Goal: Task Accomplishment & Management: Complete application form

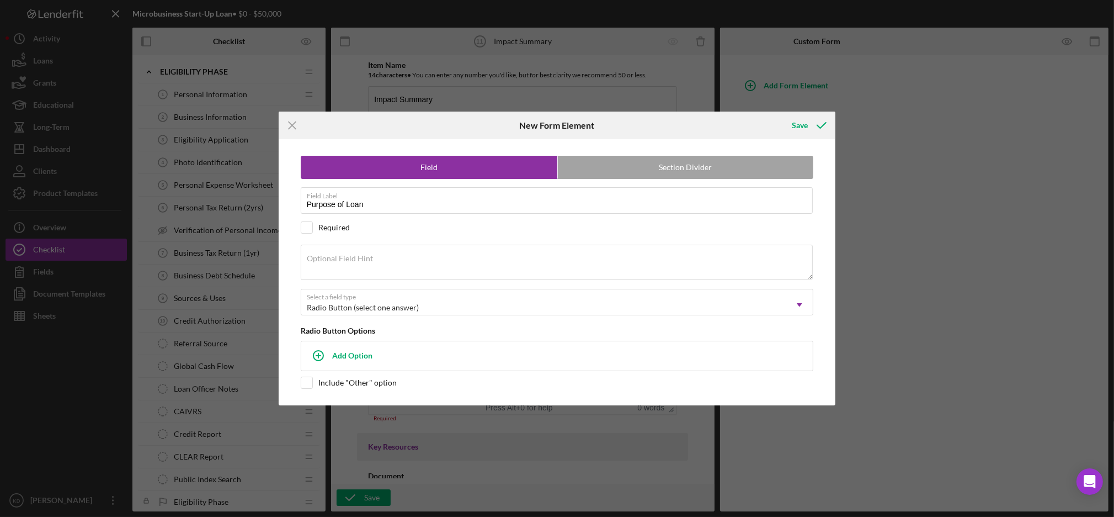
scroll to position [422, 0]
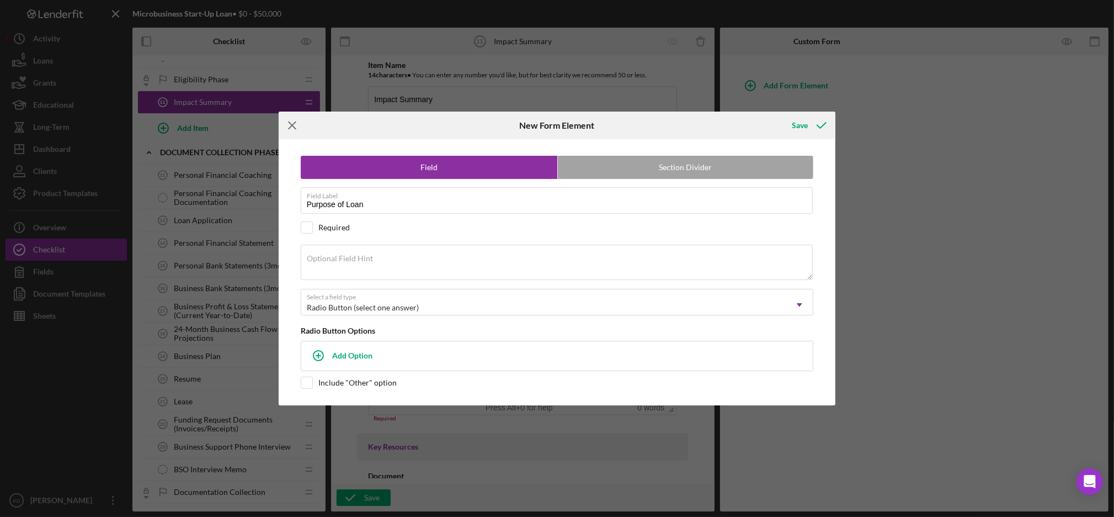
click at [288, 128] on icon "Icon/Menu Close" at bounding box center [293, 125] width 28 height 28
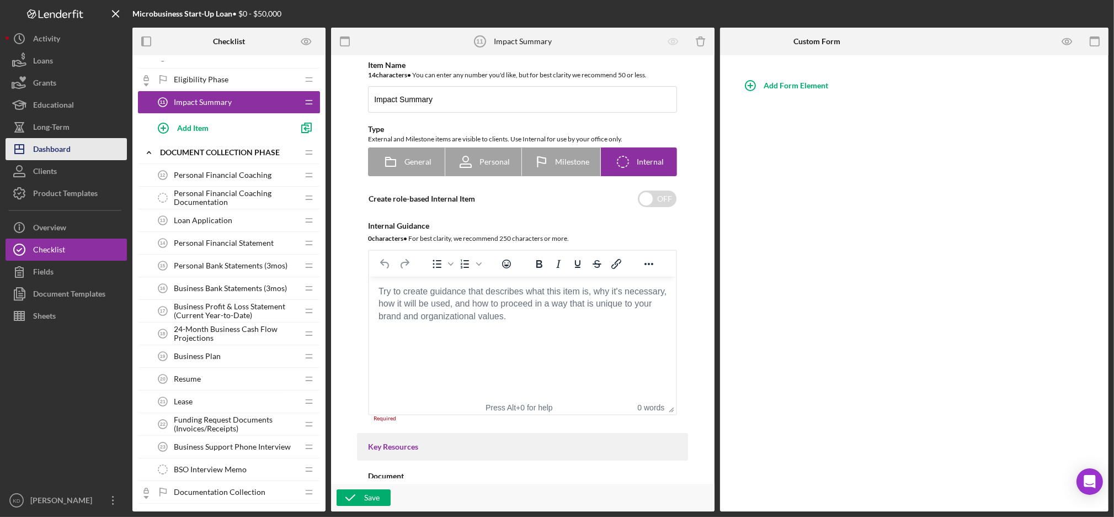
click at [61, 157] on div "Dashboard" at bounding box center [52, 150] width 38 height 25
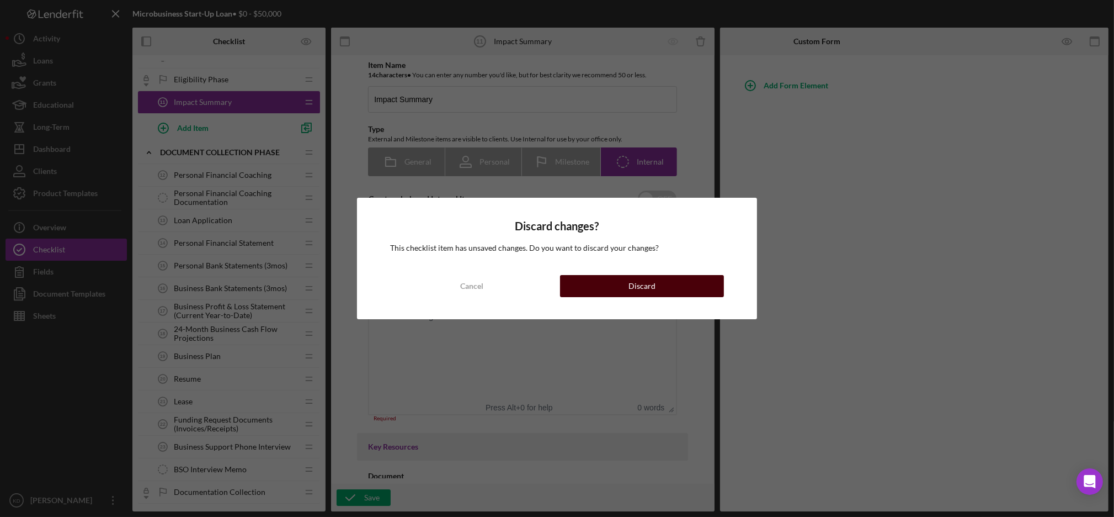
click at [581, 287] on button "Discard" at bounding box center [642, 286] width 164 height 22
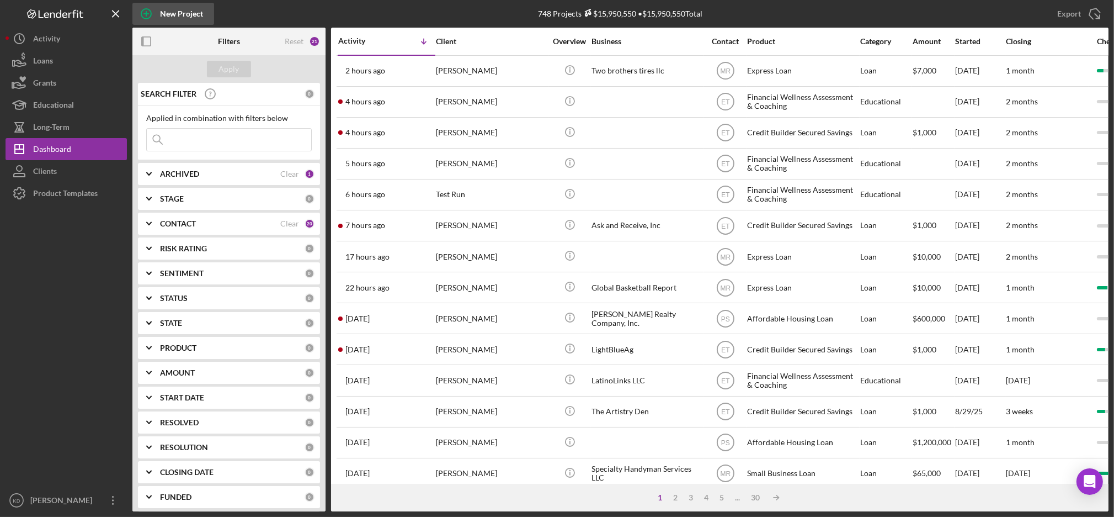
click at [153, 12] on icon "button" at bounding box center [146, 14] width 28 height 28
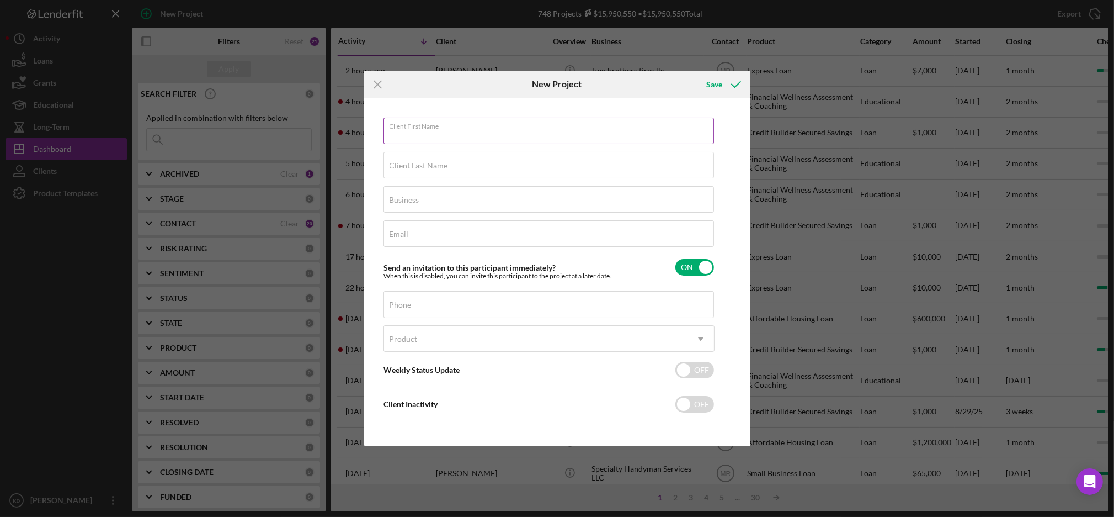
click at [471, 127] on div "Client First Name Required" at bounding box center [549, 132] width 331 height 28
type input "Don"
type input "[PERSON_NAME]"
click at [514, 210] on input "Business" at bounding box center [549, 199] width 331 height 26
type input "The Opportunity Center"
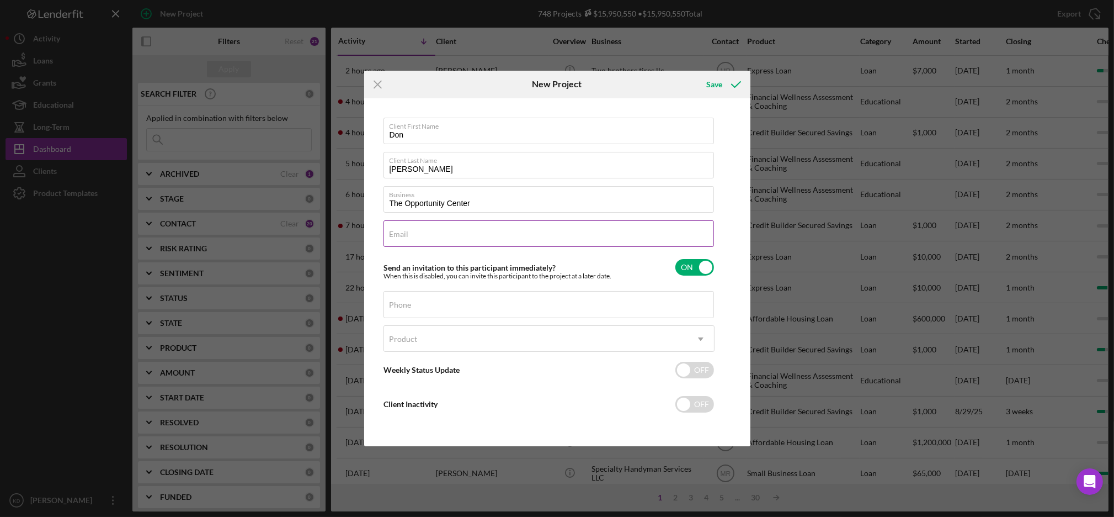
click at [603, 232] on div "Email Required" at bounding box center [549, 234] width 331 height 28
paste input "[EMAIL_ADDRESS][DOMAIN_NAME]"
type input "[EMAIL_ADDRESS][DOMAIN_NAME]"
click at [695, 264] on input "checkbox" at bounding box center [695, 267] width 39 height 17
checkbox input "false"
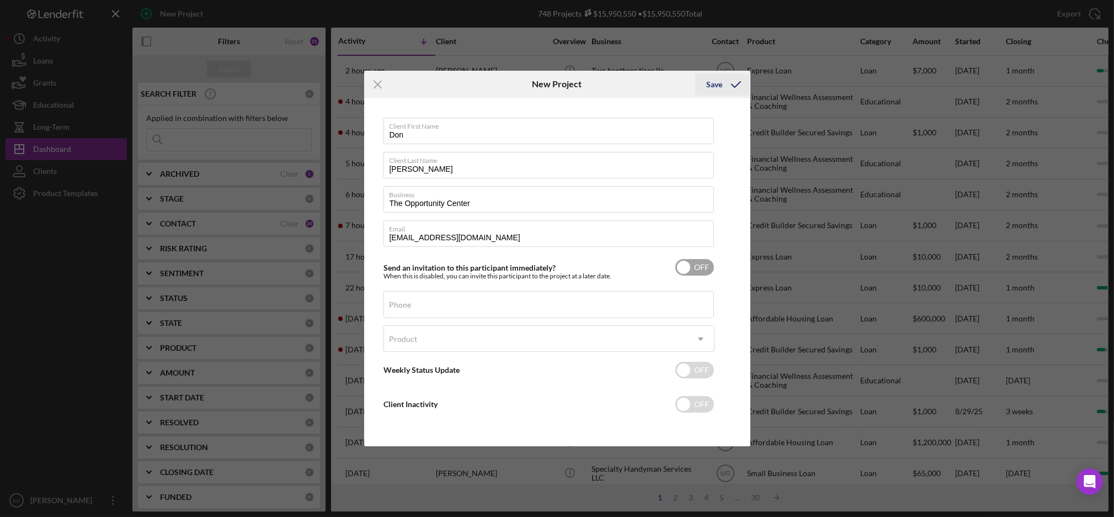
click at [710, 88] on div "Save" at bounding box center [715, 84] width 16 height 22
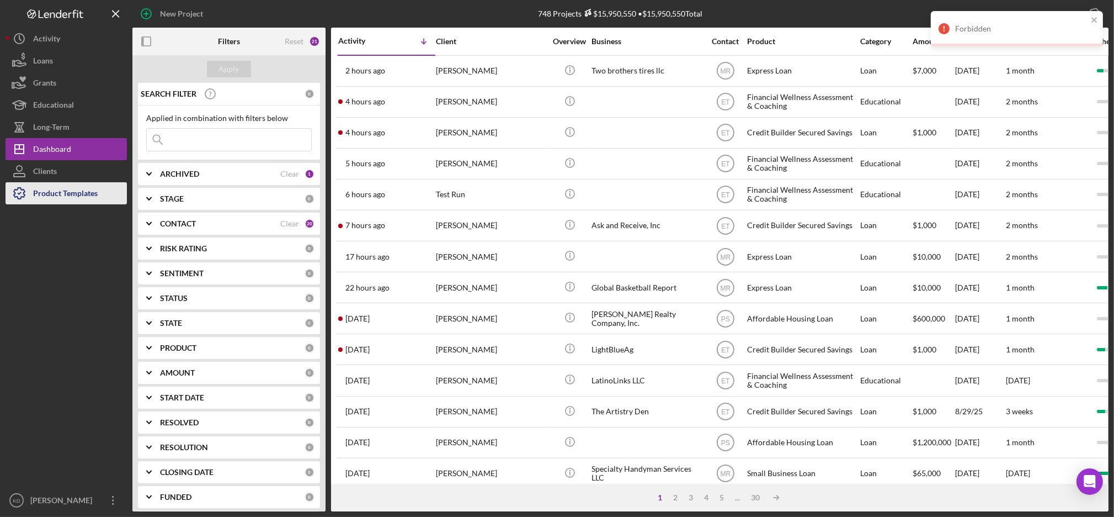
click at [84, 190] on div "Product Templates" at bounding box center [65, 194] width 65 height 25
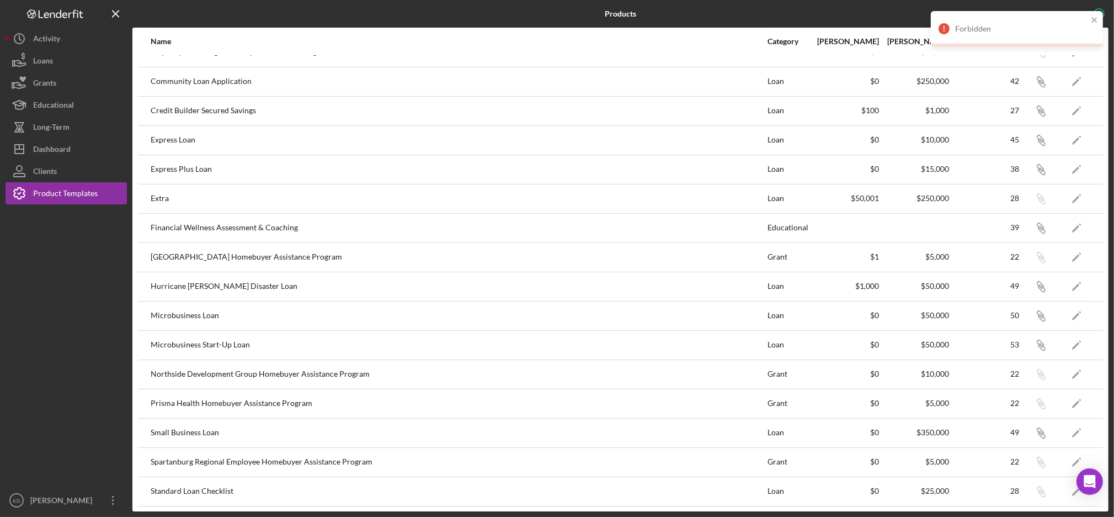
scroll to position [103, 0]
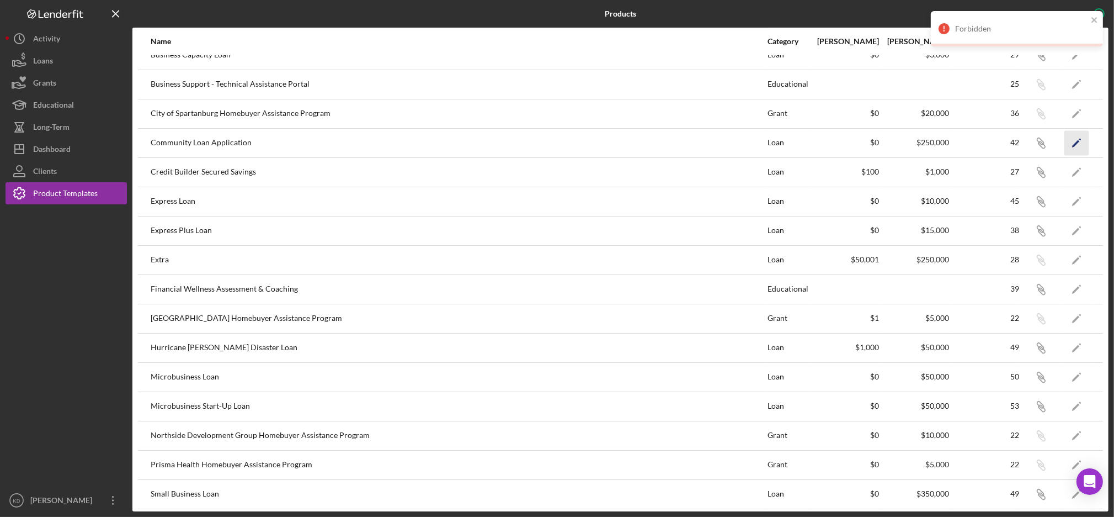
click at [1065, 145] on icon "Icon/Edit" at bounding box center [1077, 142] width 25 height 25
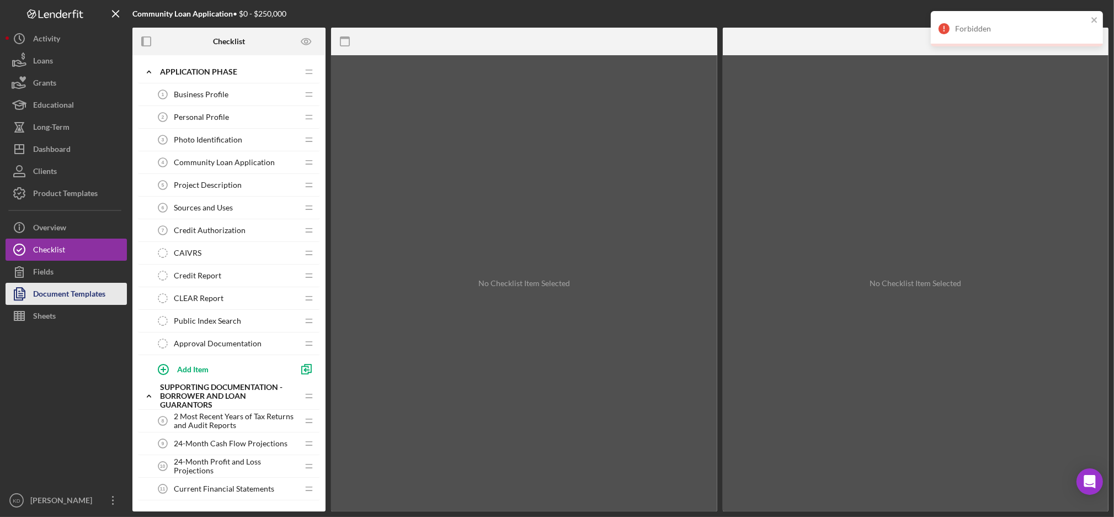
click at [97, 289] on div "Document Templates" at bounding box center [69, 295] width 72 height 25
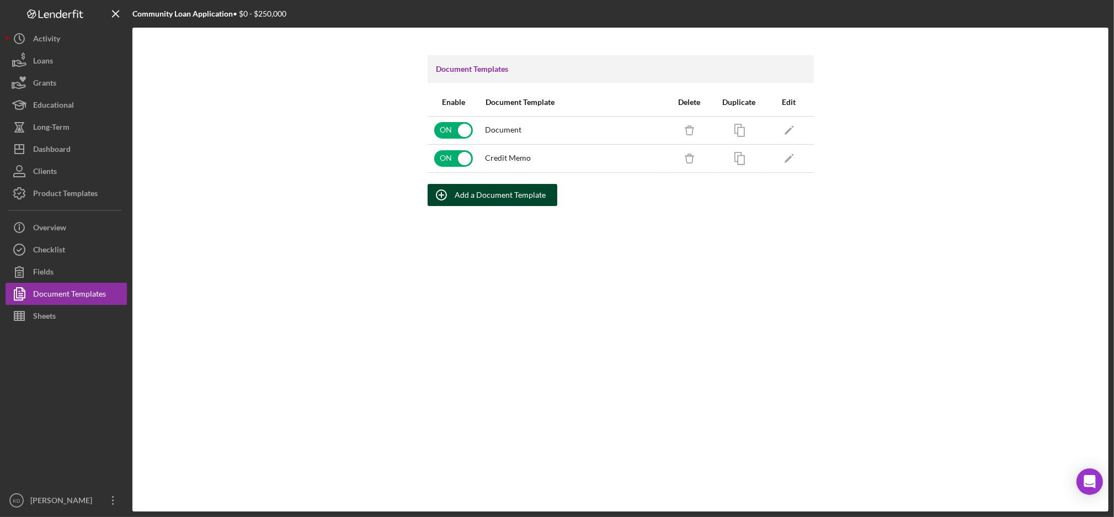
click at [488, 199] on div "Add a Document Template" at bounding box center [500, 195] width 91 height 22
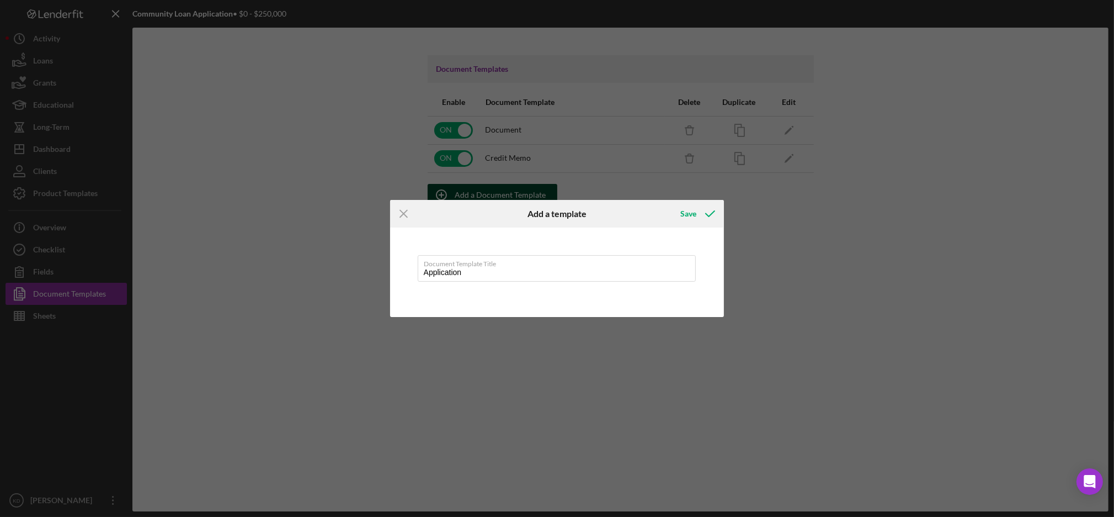
type input "Application"
click at [670, 203] on button "Save" at bounding box center [697, 214] width 55 height 22
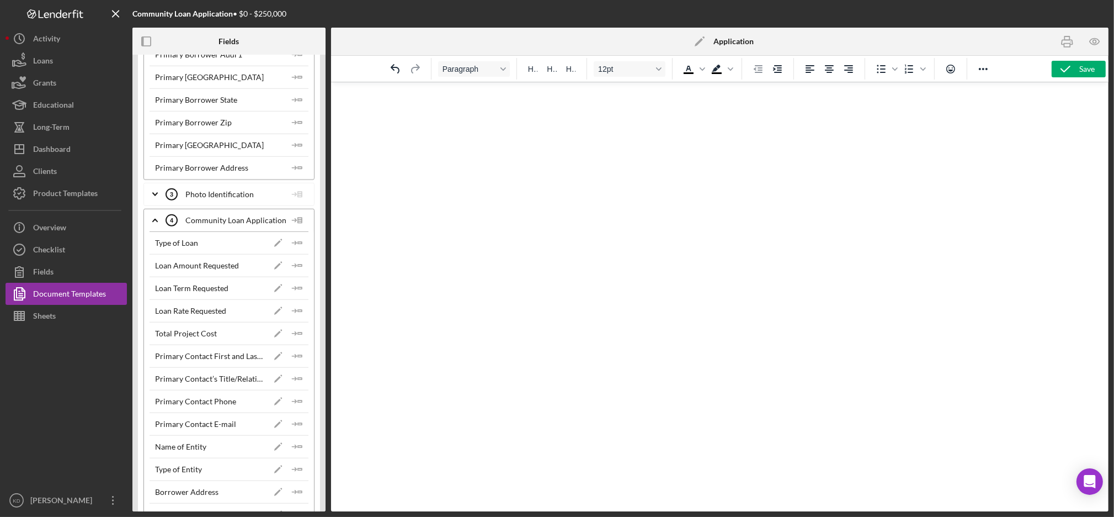
scroll to position [1355, 0]
click at [294, 222] on icon at bounding box center [297, 223] width 22 height 28
click at [313, 279] on div "Insert Table" at bounding box center [315, 277] width 50 height 22
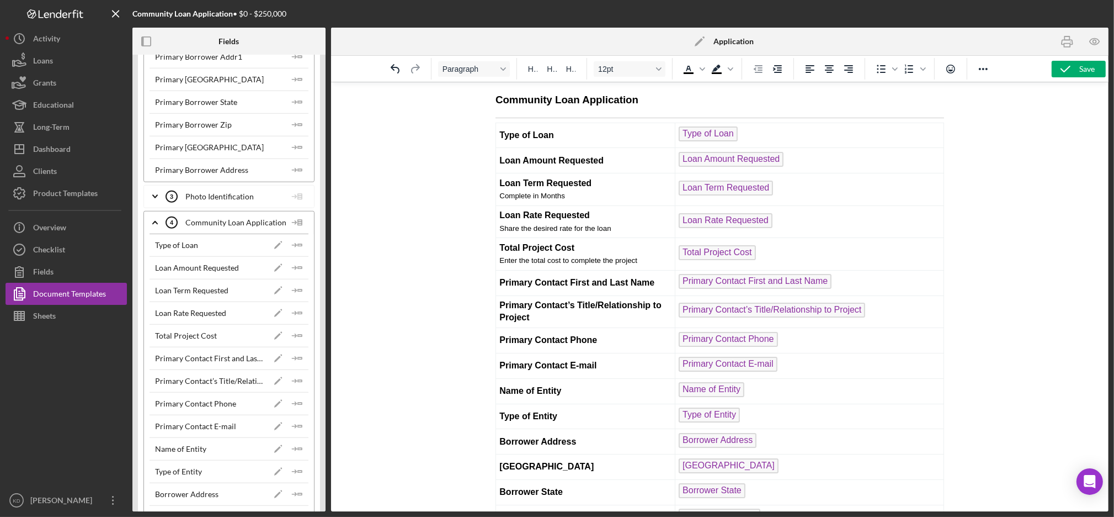
scroll to position [738, 0]
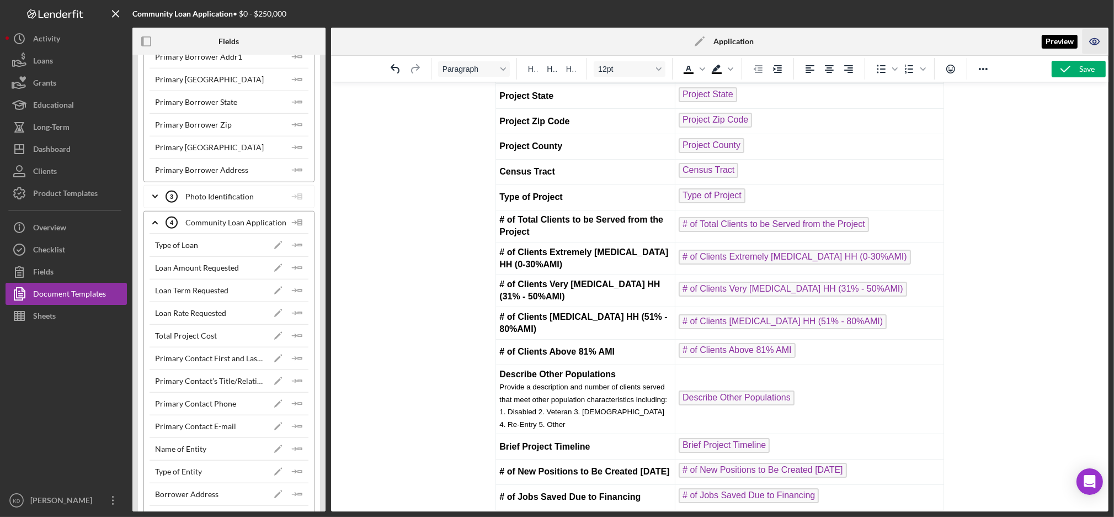
click at [1090, 52] on icon "button" at bounding box center [1095, 41] width 25 height 25
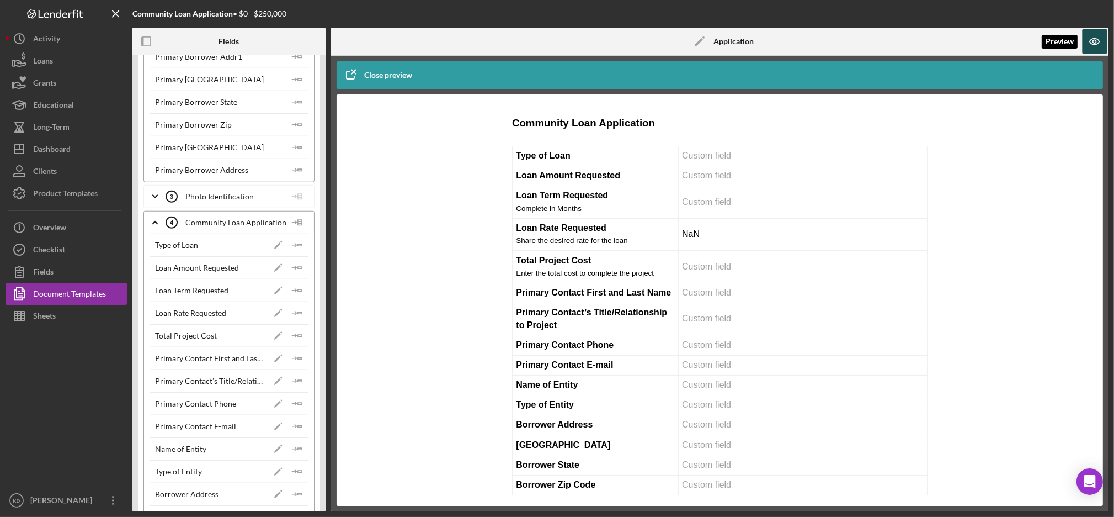
click at [1090, 51] on icon "button" at bounding box center [1095, 41] width 25 height 25
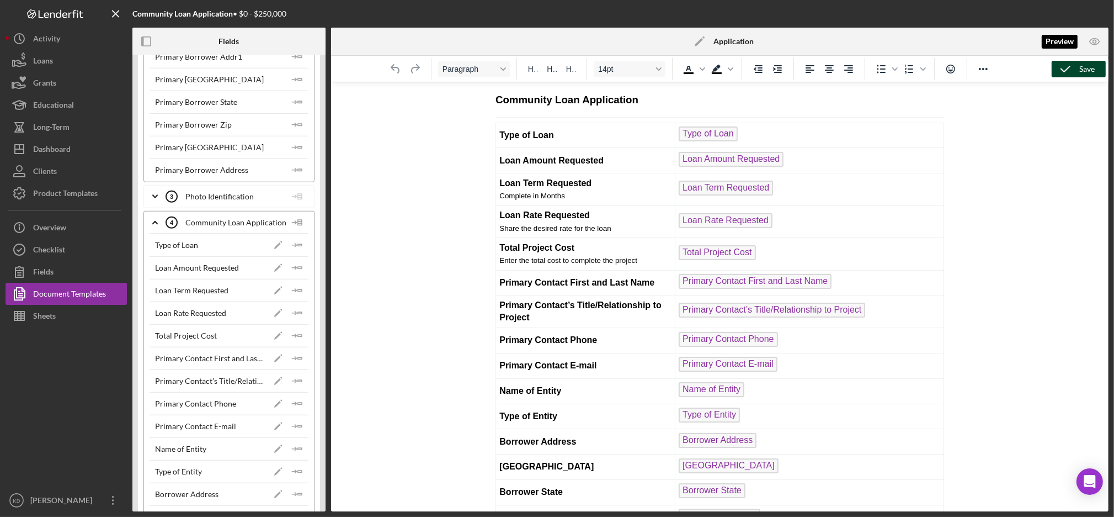
scroll to position [0, 0]
click at [1080, 73] on div "Save" at bounding box center [1087, 69] width 15 height 17
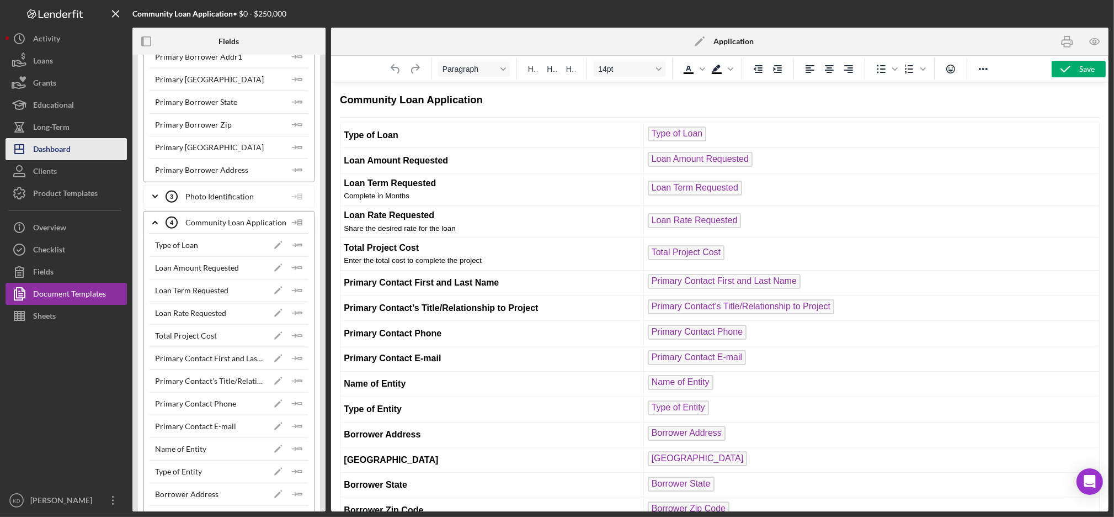
click at [71, 148] on div "Dashboard" at bounding box center [52, 150] width 38 height 25
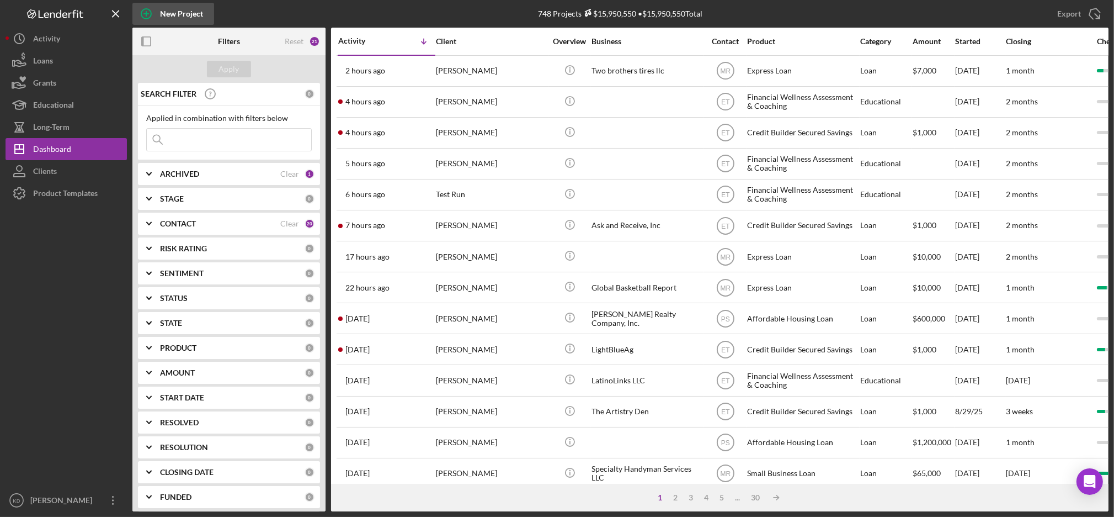
click at [144, 18] on circle "button" at bounding box center [146, 14] width 10 height 10
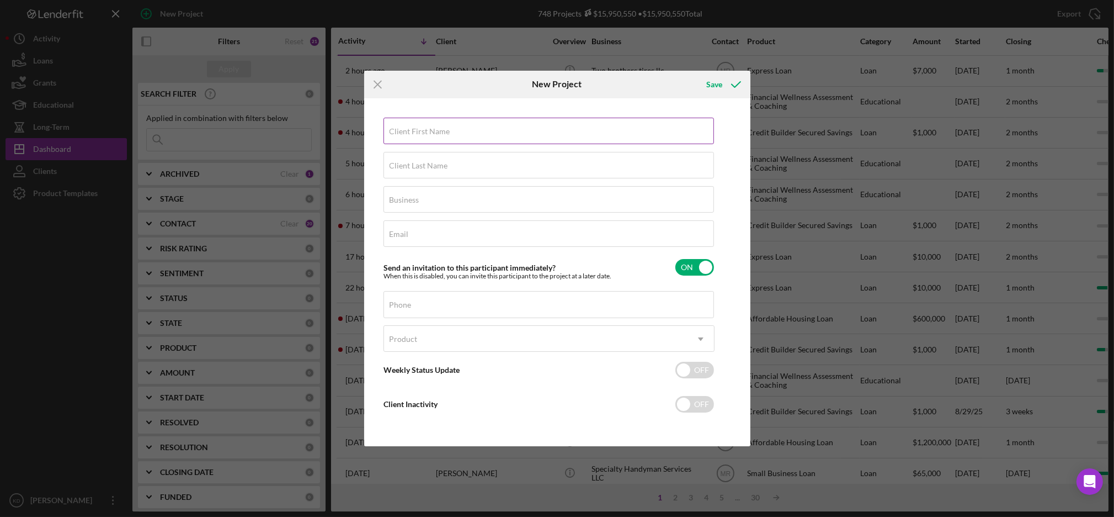
click at [452, 125] on div "Client First Name Required" at bounding box center [549, 132] width 331 height 28
type input "Don"
type input "G"
type input "[PERSON_NAME]"
type input "The Opportunity Center"
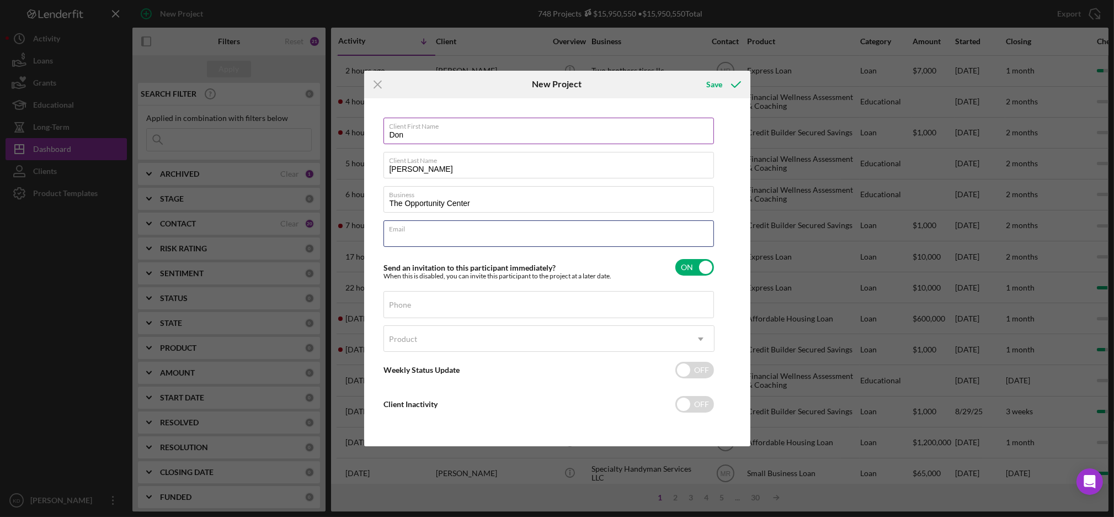
paste input "[EMAIL_ADDRESS][DOMAIN_NAME]"
type input "[EMAIL_ADDRESS][DOMAIN_NAME]"
click at [678, 269] on input "checkbox" at bounding box center [695, 267] width 39 height 17
checkbox input "false"
click at [741, 83] on icon "submit" at bounding box center [737, 85] width 28 height 28
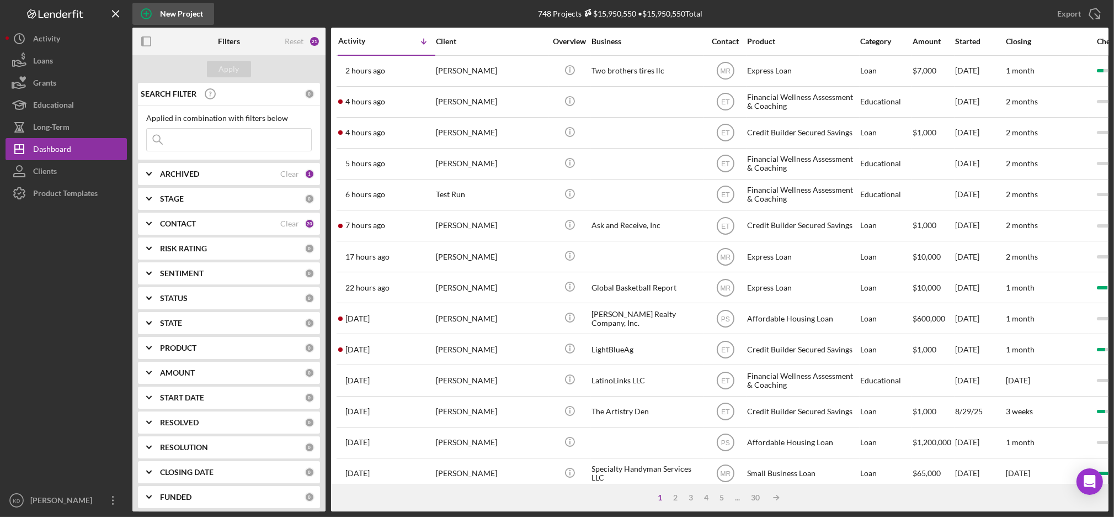
click at [151, 9] on icon "button" at bounding box center [146, 14] width 28 height 28
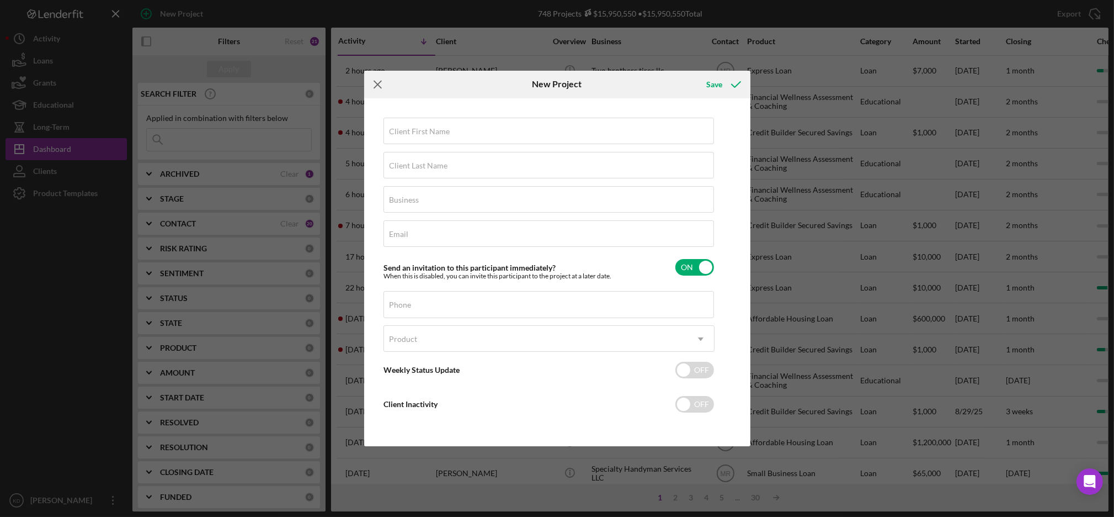
click at [376, 89] on icon "Icon/Menu Close" at bounding box center [378, 85] width 28 height 28
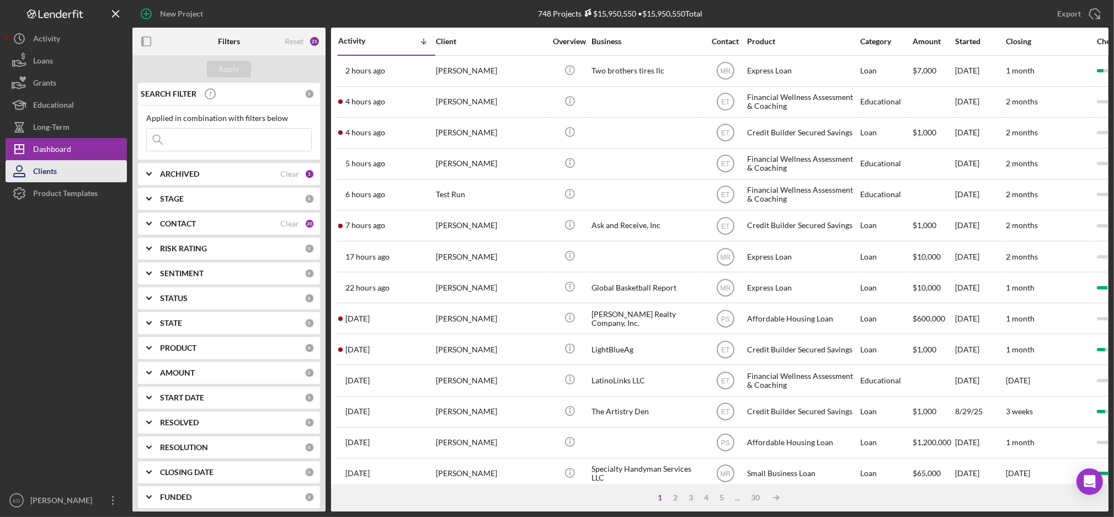
click at [79, 160] on button "Clients" at bounding box center [66, 171] width 121 height 22
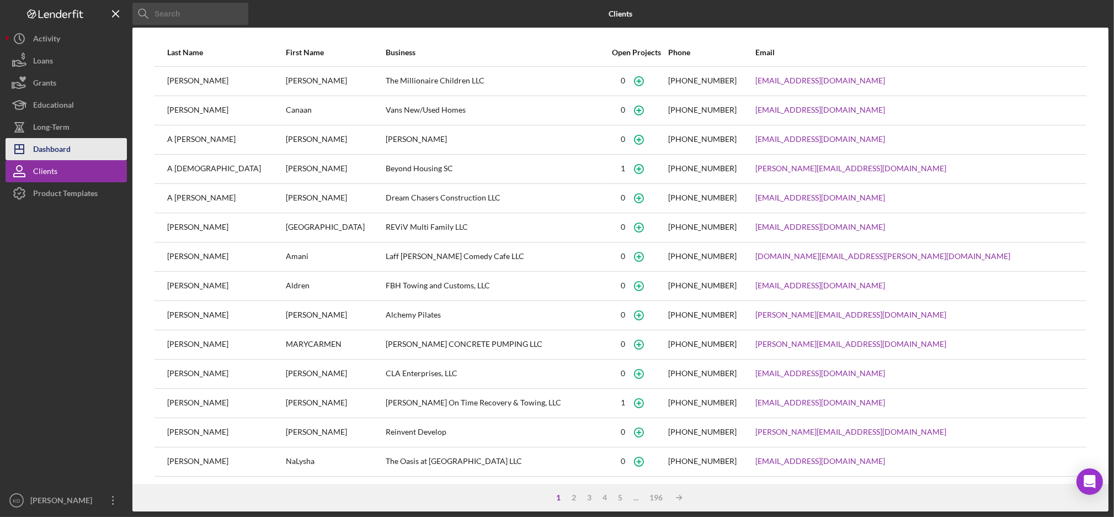
click at [57, 148] on div "Dashboard" at bounding box center [52, 150] width 38 height 25
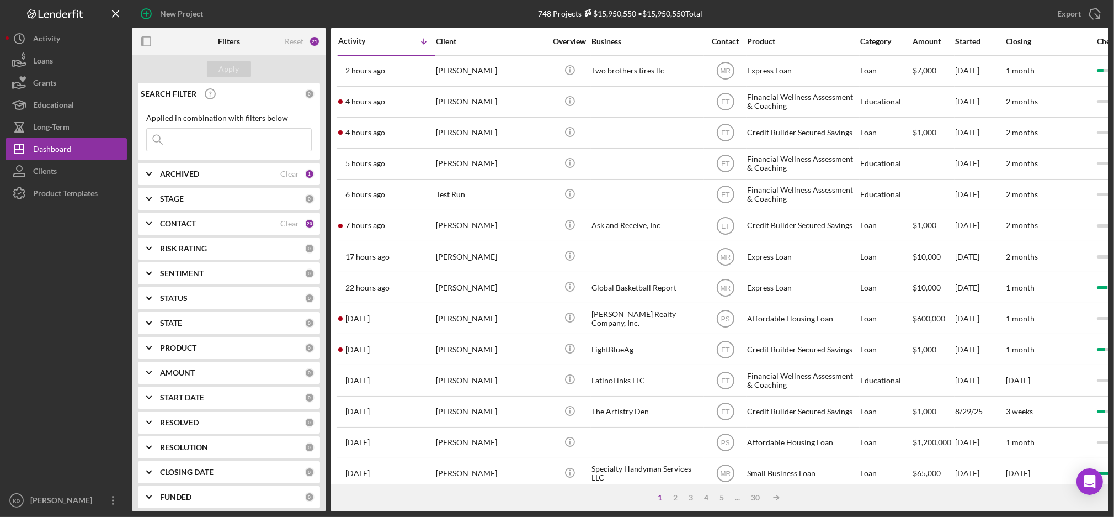
click at [143, 12] on icon "button" at bounding box center [146, 14] width 28 height 28
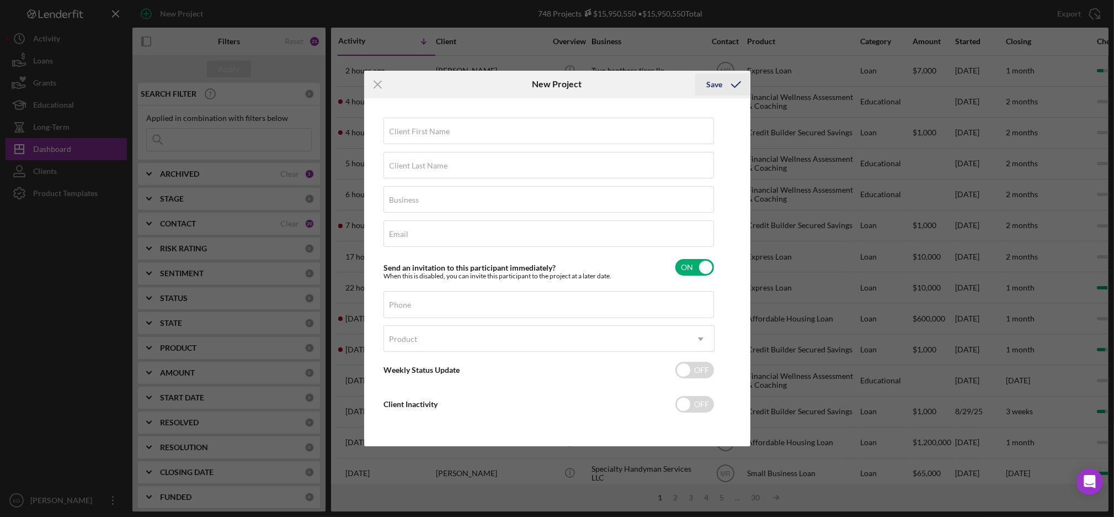
click at [715, 91] on div "Save" at bounding box center [715, 84] width 16 height 22
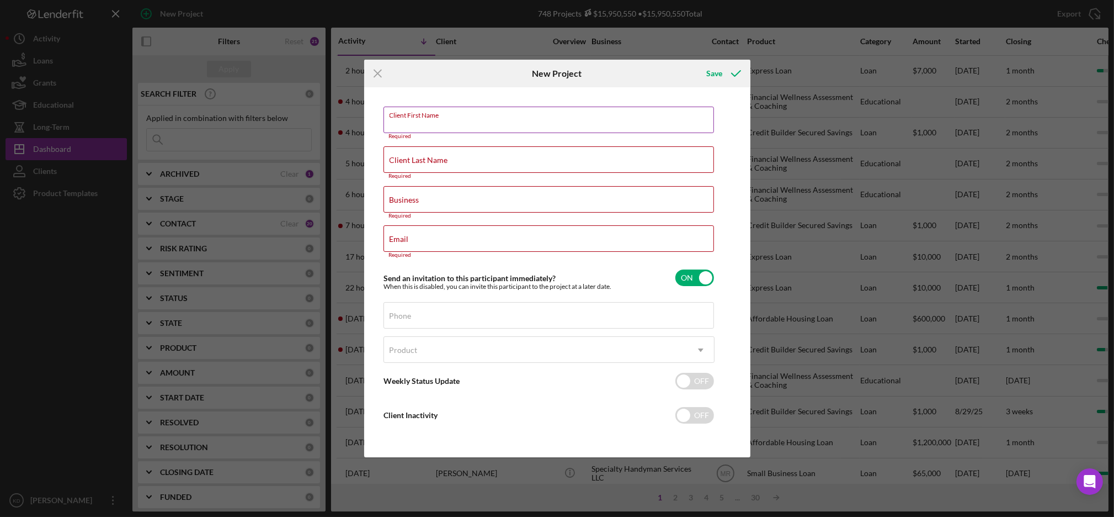
click at [584, 125] on input "Client First Name" at bounding box center [549, 120] width 331 height 26
type input "t"
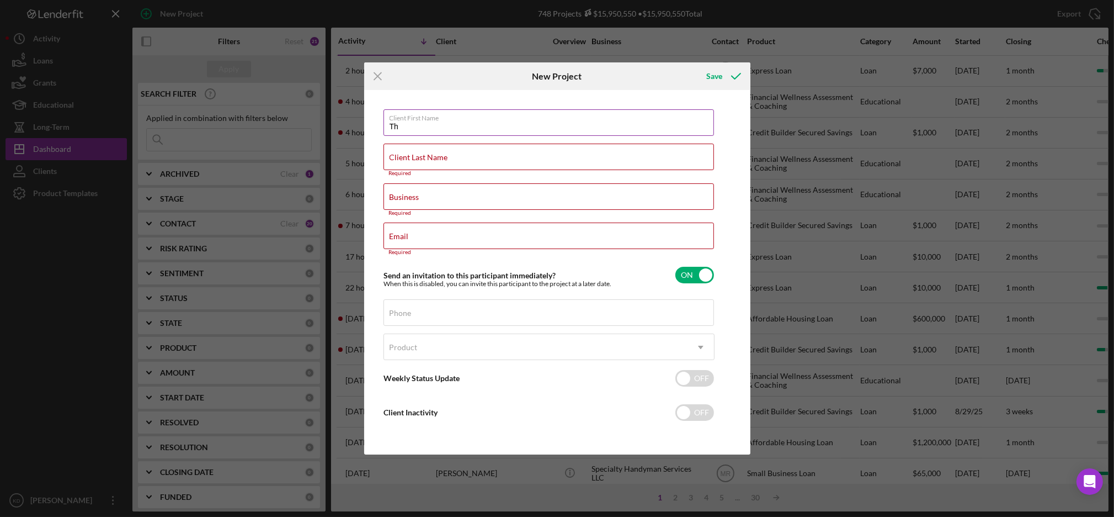
type input "T"
type input "Don"
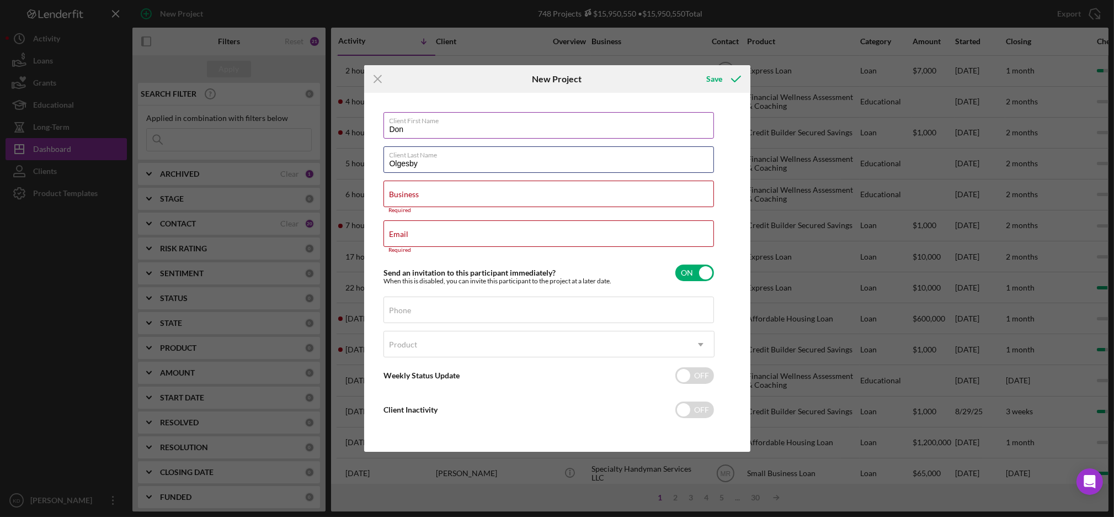
type input "Olgesby"
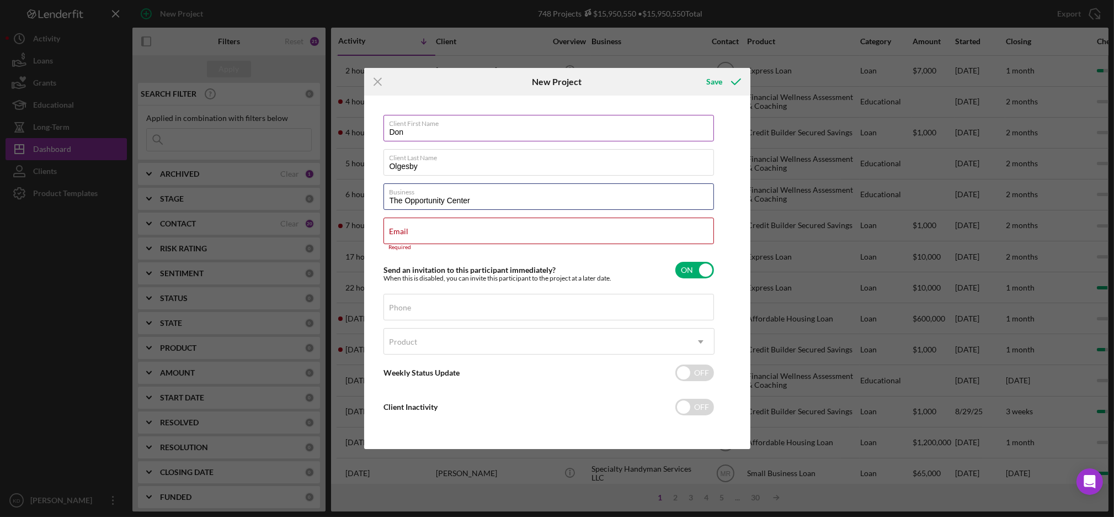
type input "The Opportunity Center"
paste input "[EMAIL_ADDRESS][DOMAIN_NAME]"
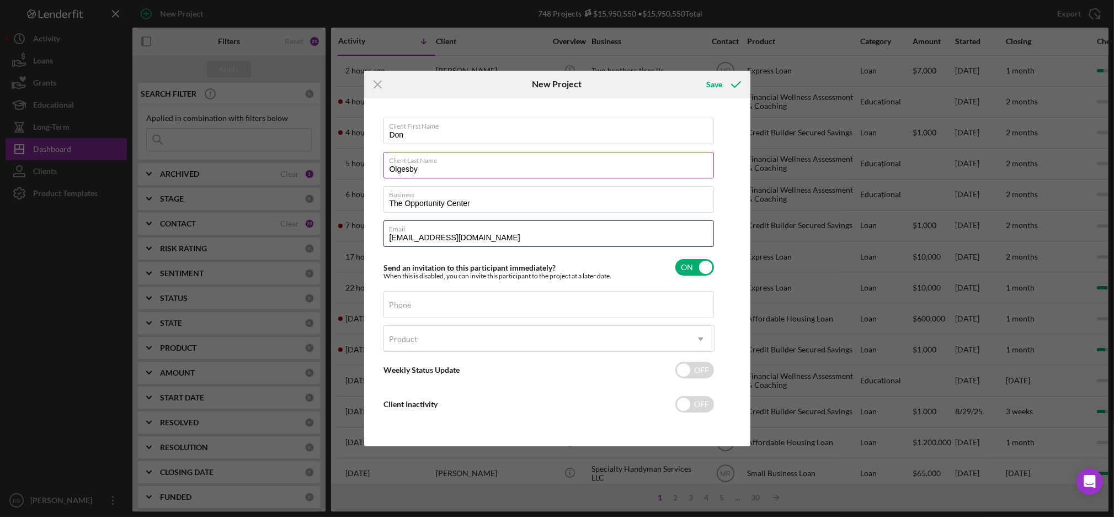
type input "[EMAIL_ADDRESS][DOMAIN_NAME]"
click at [444, 166] on input "Olgesby" at bounding box center [549, 165] width 331 height 26
type input "[PERSON_NAME]"
click at [703, 272] on input "checkbox" at bounding box center [695, 267] width 39 height 17
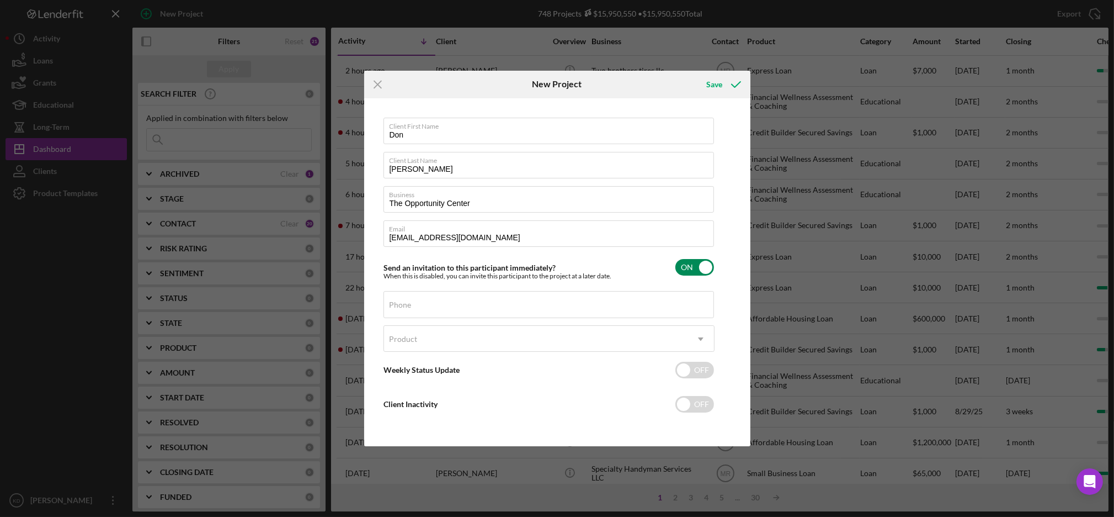
checkbox input "false"
click at [704, 343] on icon "Icon/Dropdown Arrow" at bounding box center [701, 339] width 26 height 26
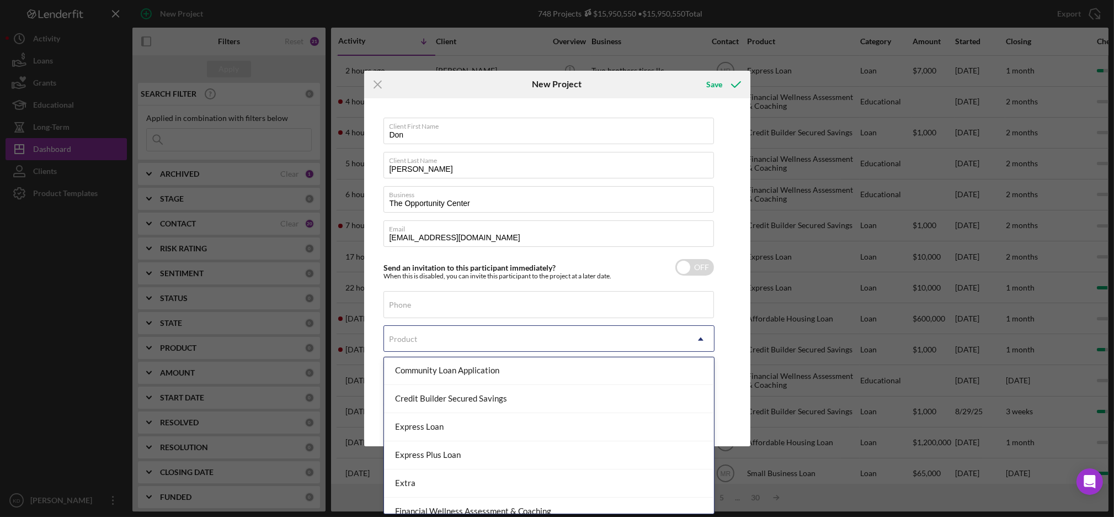
scroll to position [190, 0]
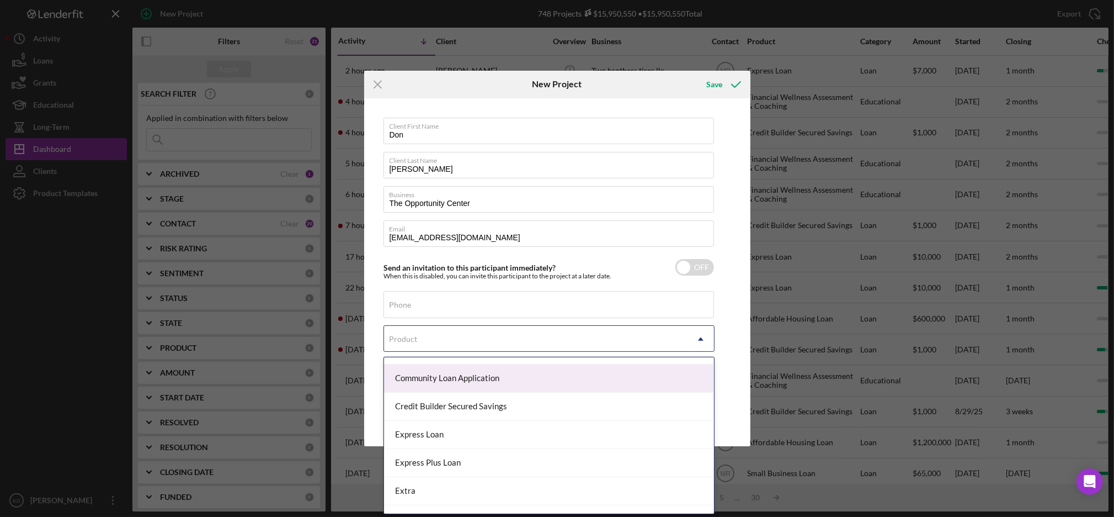
click at [500, 383] on div "Community Loan Application" at bounding box center [549, 378] width 330 height 28
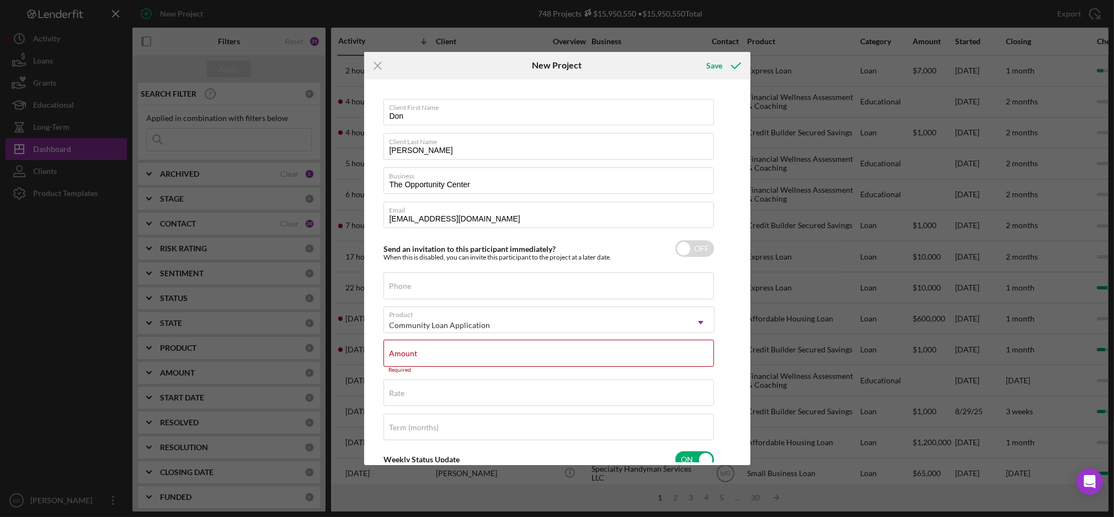
checkbox input "true"
click at [592, 360] on input "Amount" at bounding box center [549, 352] width 331 height 26
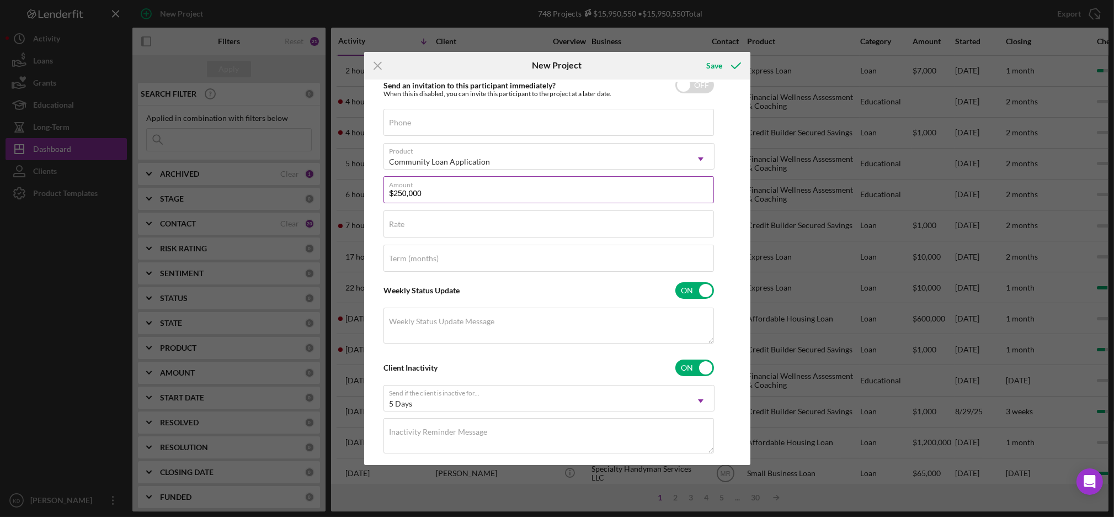
scroll to position [183, 0]
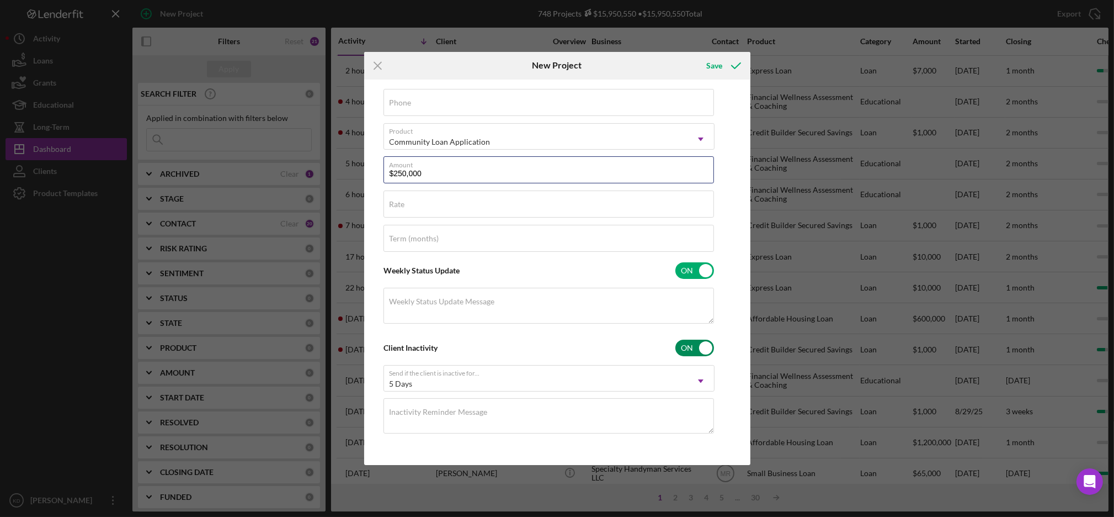
type input "$250,000"
click at [687, 347] on input "checkbox" at bounding box center [695, 347] width 39 height 17
checkbox input "false"
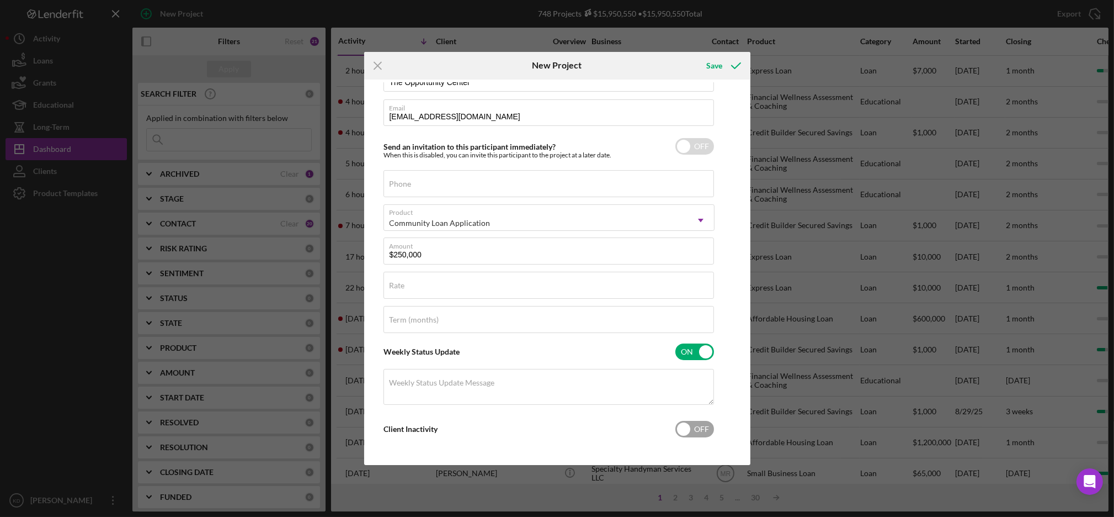
scroll to position [102, 0]
click at [687, 349] on input "checkbox" at bounding box center [695, 351] width 39 height 17
checkbox input "false"
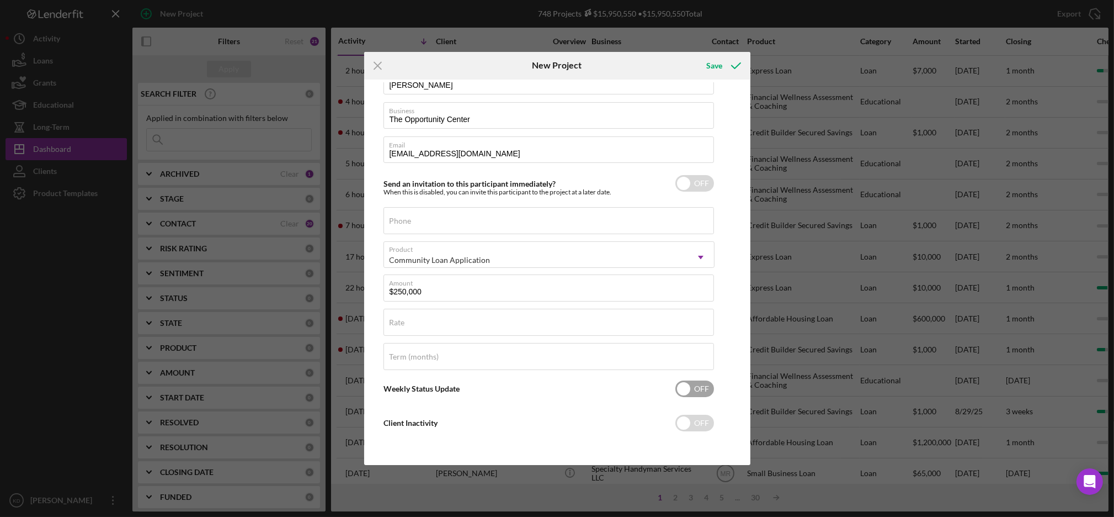
scroll to position [65, 0]
click at [729, 65] on icon "submit" at bounding box center [737, 66] width 28 height 28
checkbox input "true"
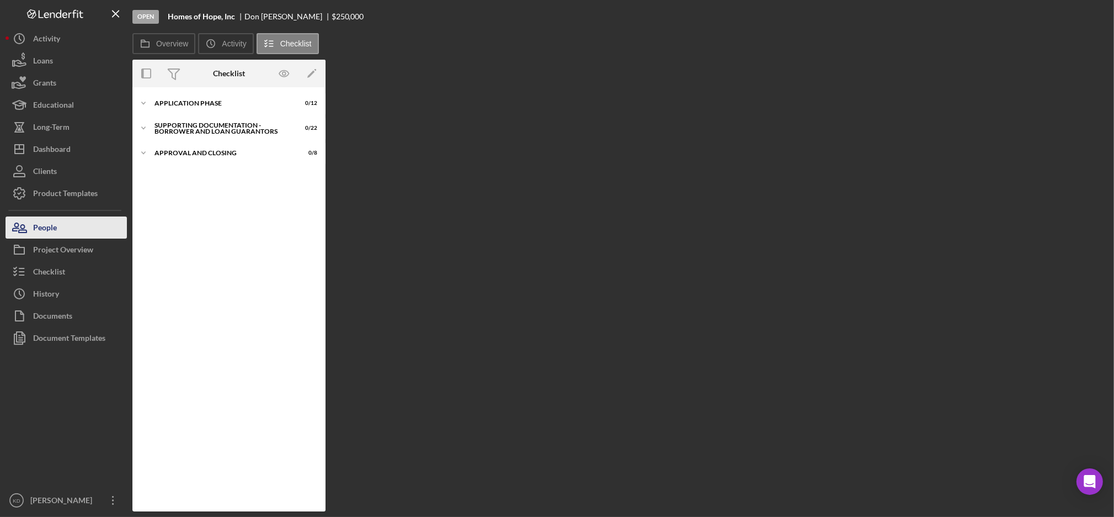
click at [61, 228] on button "People" at bounding box center [66, 227] width 121 height 22
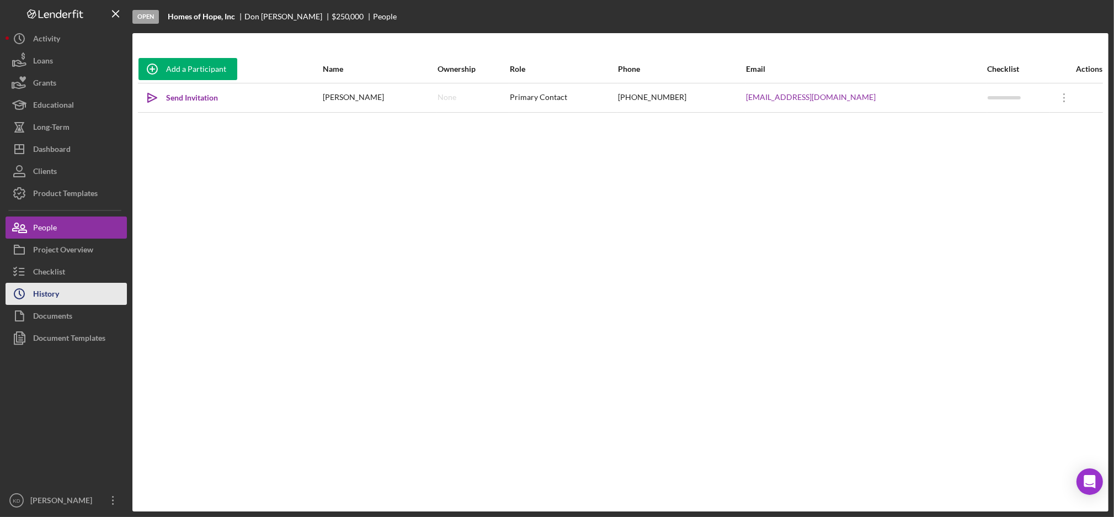
click at [66, 284] on button "Icon/History History" at bounding box center [66, 294] width 121 height 22
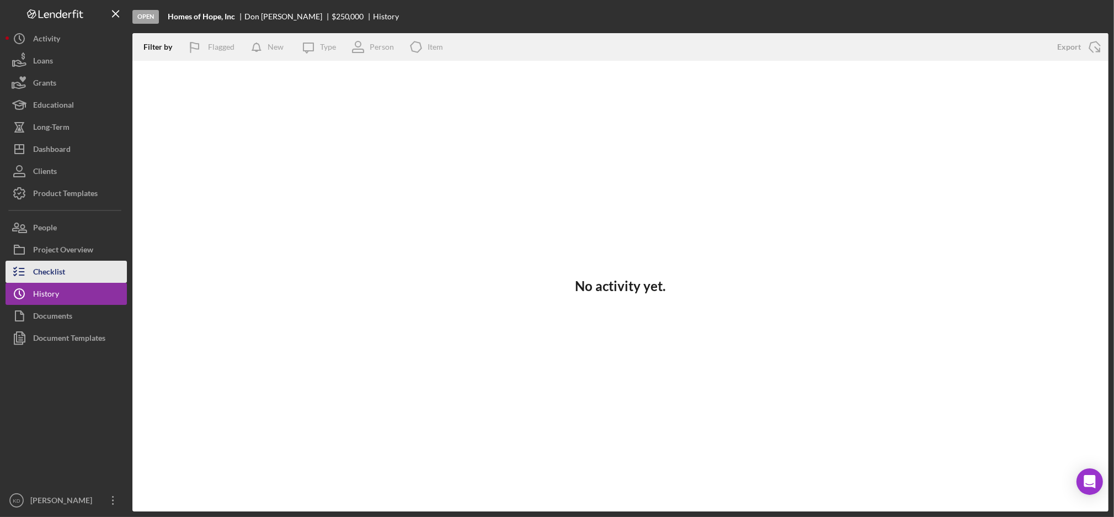
click at [58, 273] on div "Checklist" at bounding box center [49, 273] width 32 height 25
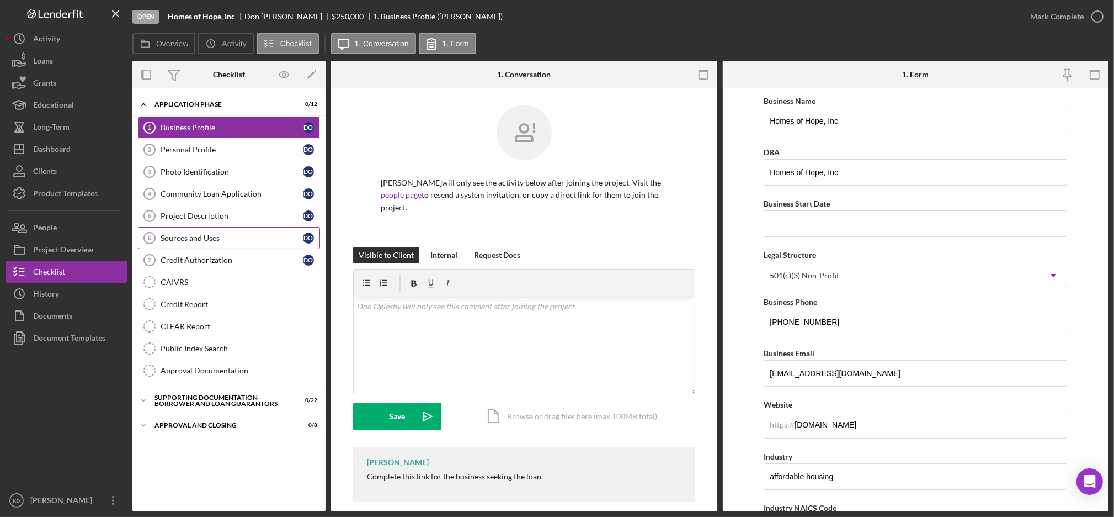
click at [249, 237] on div "Sources and Uses" at bounding box center [232, 237] width 142 height 9
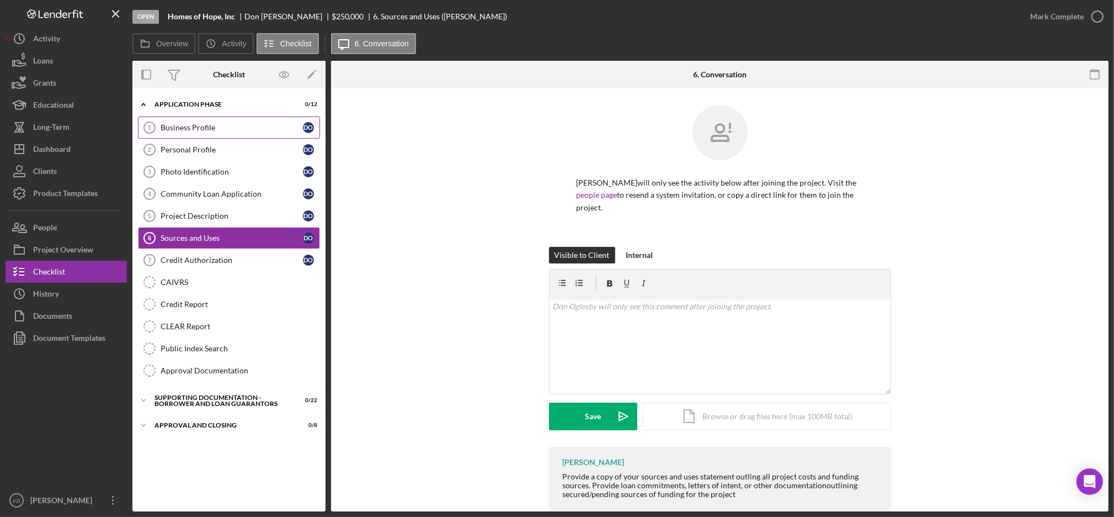
click at [195, 131] on div "Business Profile" at bounding box center [232, 127] width 142 height 9
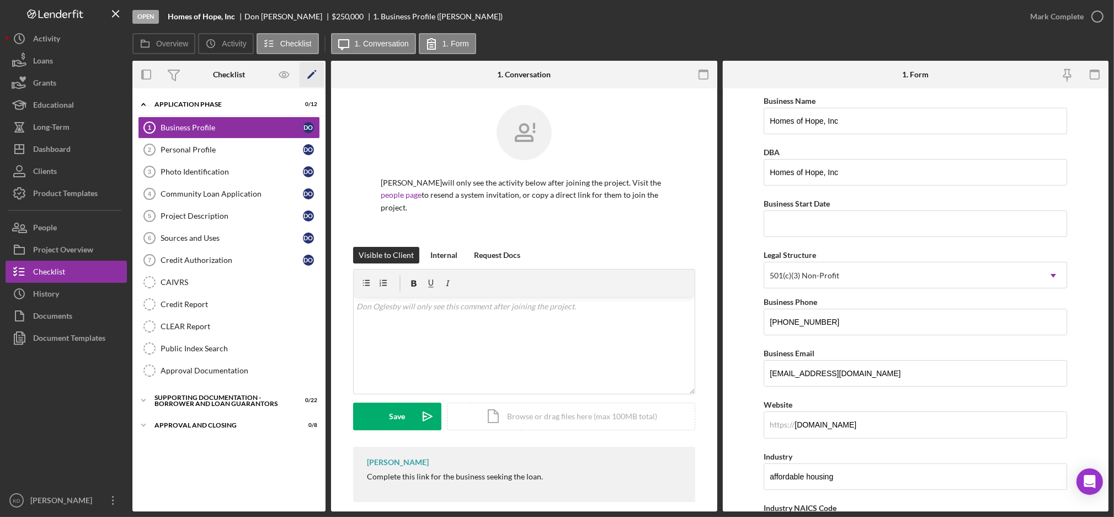
click at [304, 76] on icon "Icon/Edit" at bounding box center [312, 74] width 25 height 25
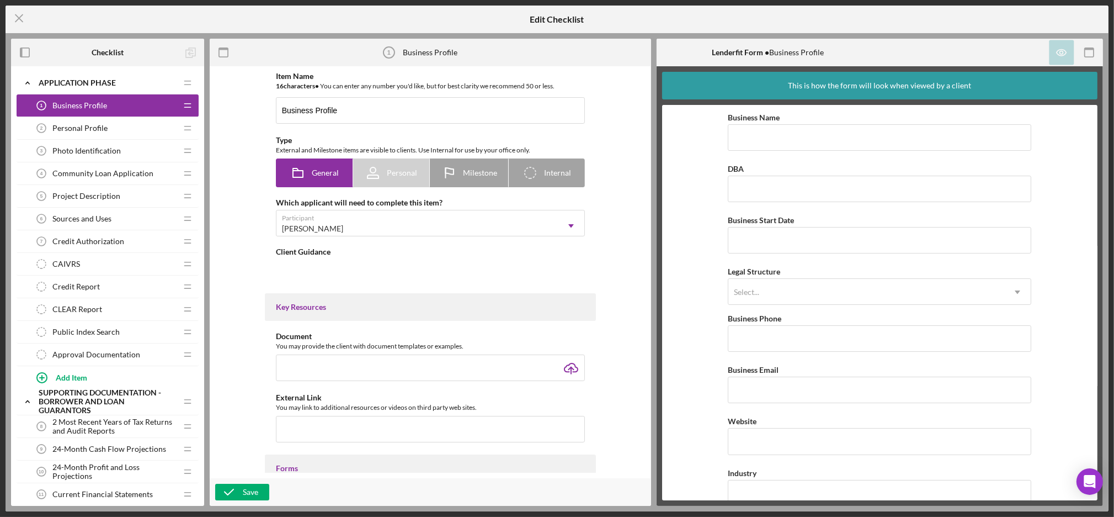
type textarea "<div>Complete this link for the business seeking the loan.</div>"
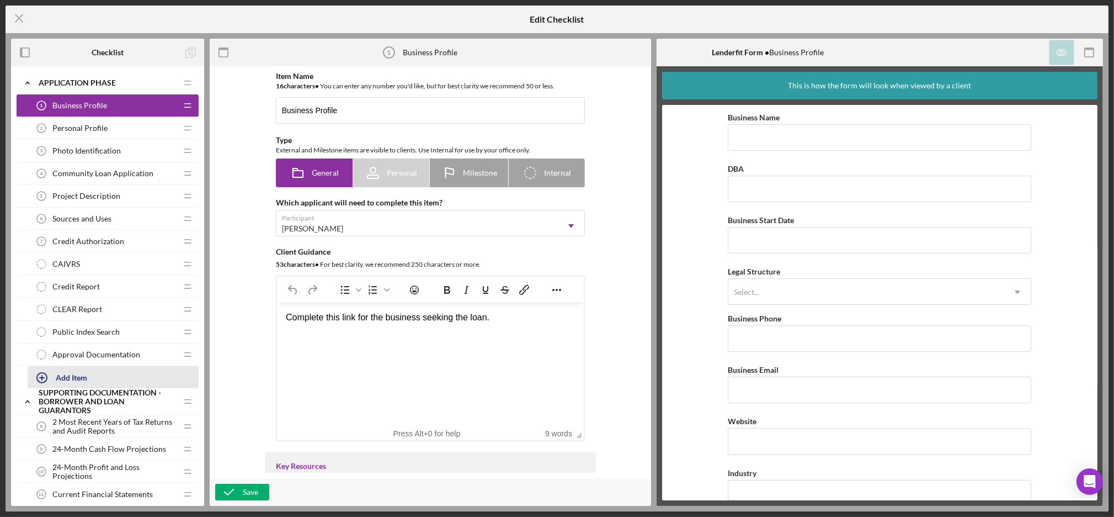
click at [42, 376] on icon "button" at bounding box center [42, 378] width 28 height 28
click at [242, 410] on div "Item Name 16 character s • You can enter any number you'd like, but for best cl…" at bounding box center [430, 272] width 431 height 401
click at [119, 129] on div "Personal Profile 2 Personal Profile" at bounding box center [103, 128] width 146 height 22
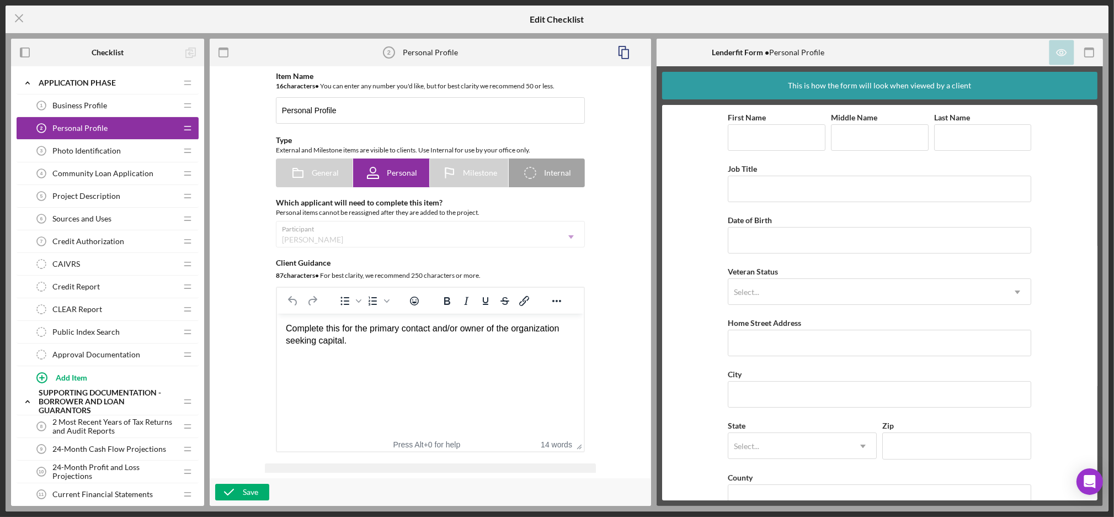
click at [112, 113] on div "Business Profile 1 Business Profile" at bounding box center [103, 105] width 146 height 22
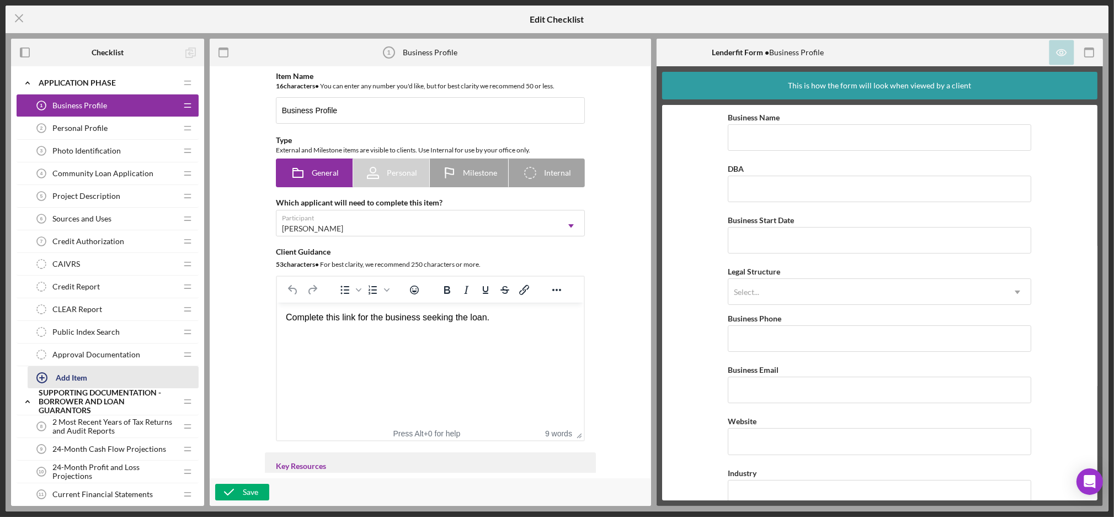
click at [99, 374] on button "Add Item" at bounding box center [113, 377] width 171 height 22
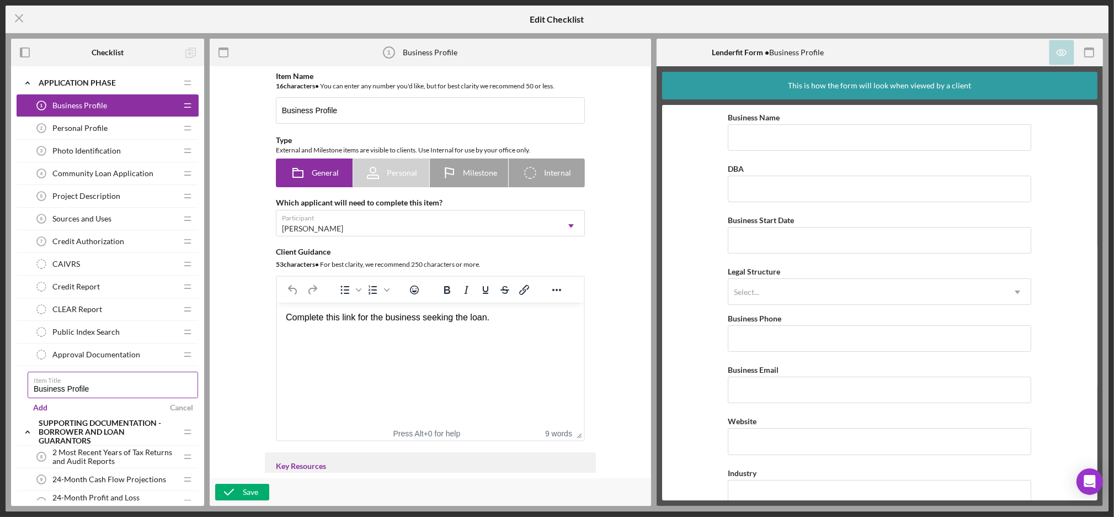
type input "Business Profile"
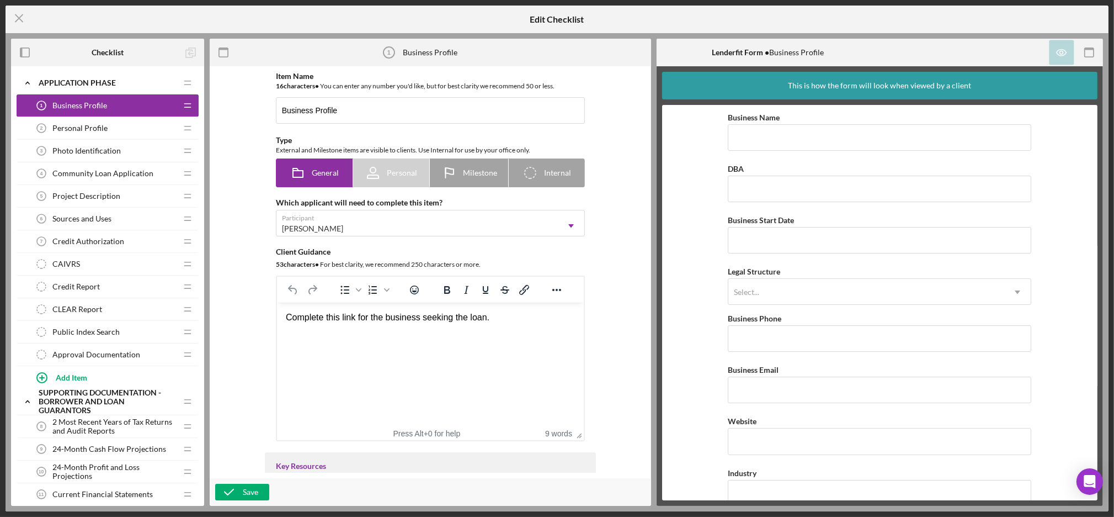
click at [117, 360] on div "Approval Documentation Approval Documentation" at bounding box center [103, 354] width 146 height 22
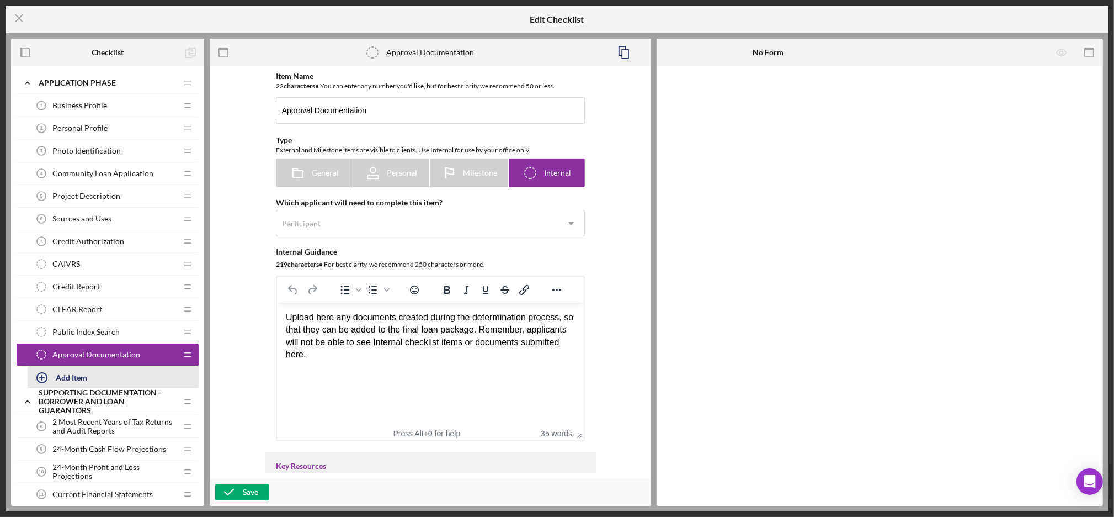
click at [93, 376] on button "Add Item" at bounding box center [113, 377] width 171 height 22
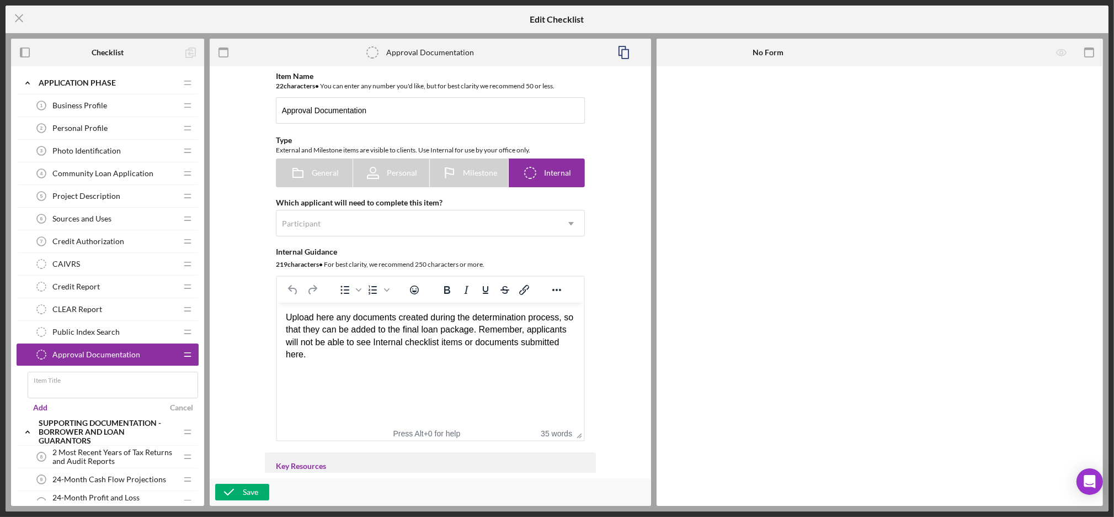
type input "U"
type input "Business Profile"
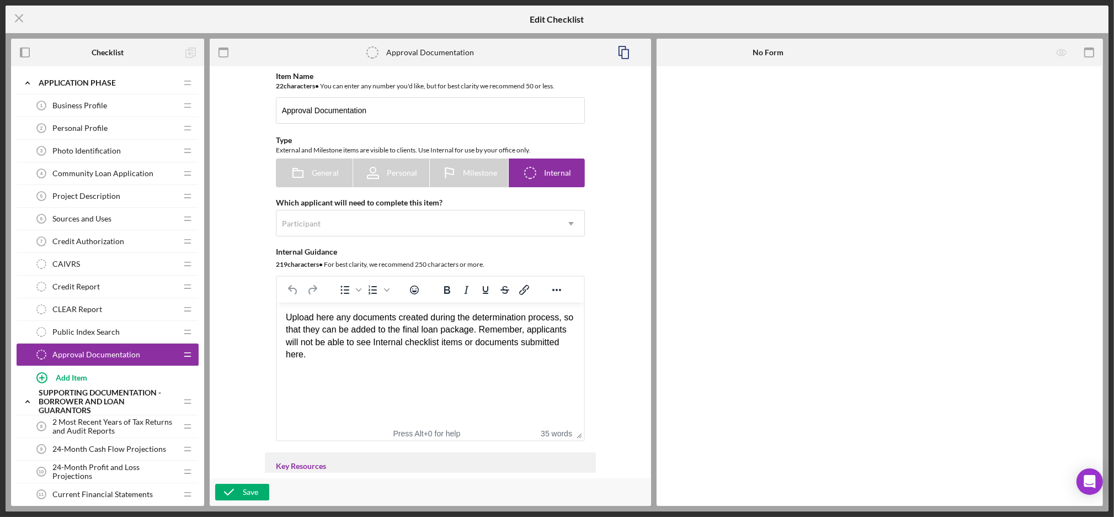
click at [111, 331] on span "Public Index Search" at bounding box center [85, 331] width 67 height 9
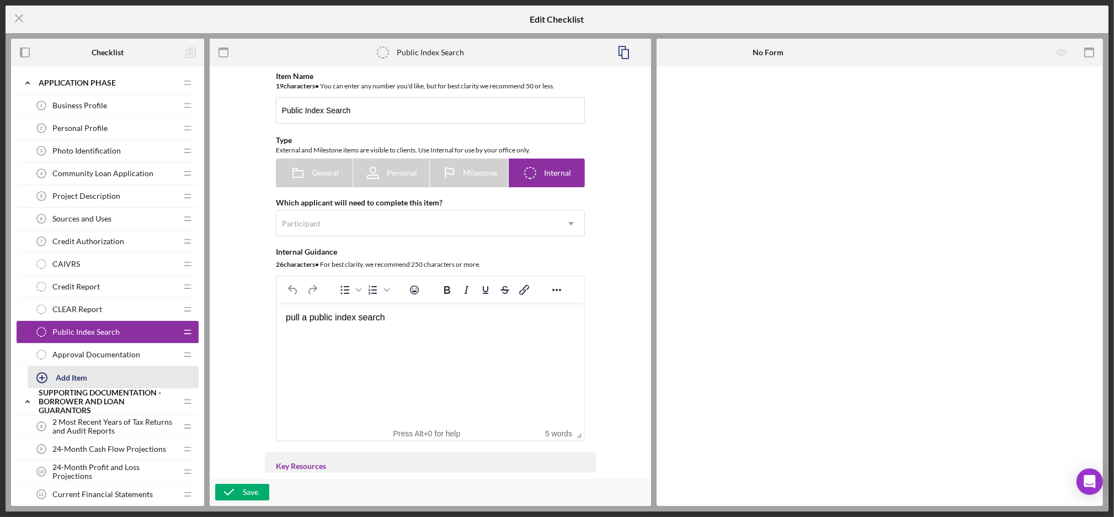
click at [74, 376] on div "Add Item" at bounding box center [71, 377] width 31 height 21
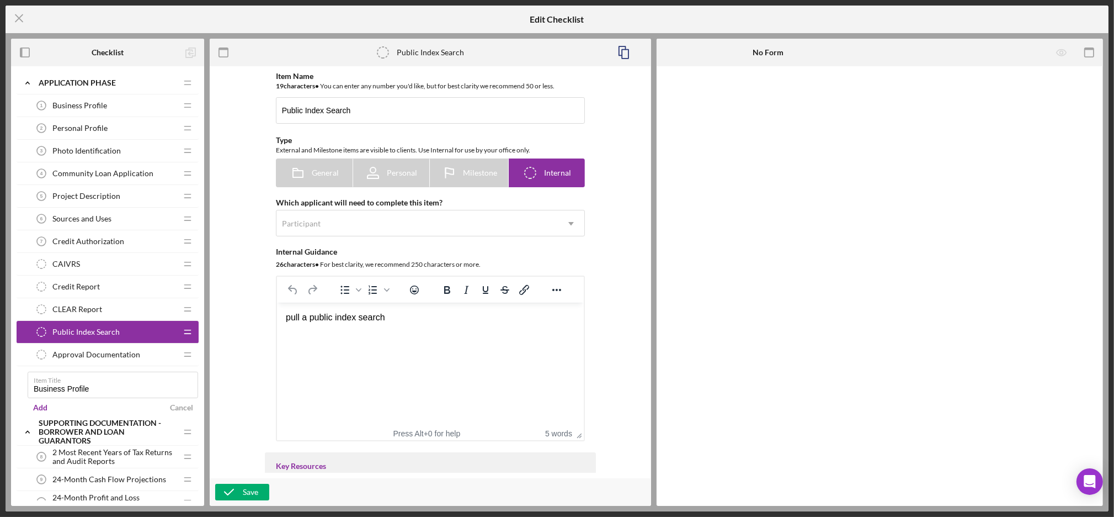
type input "Business Profile"
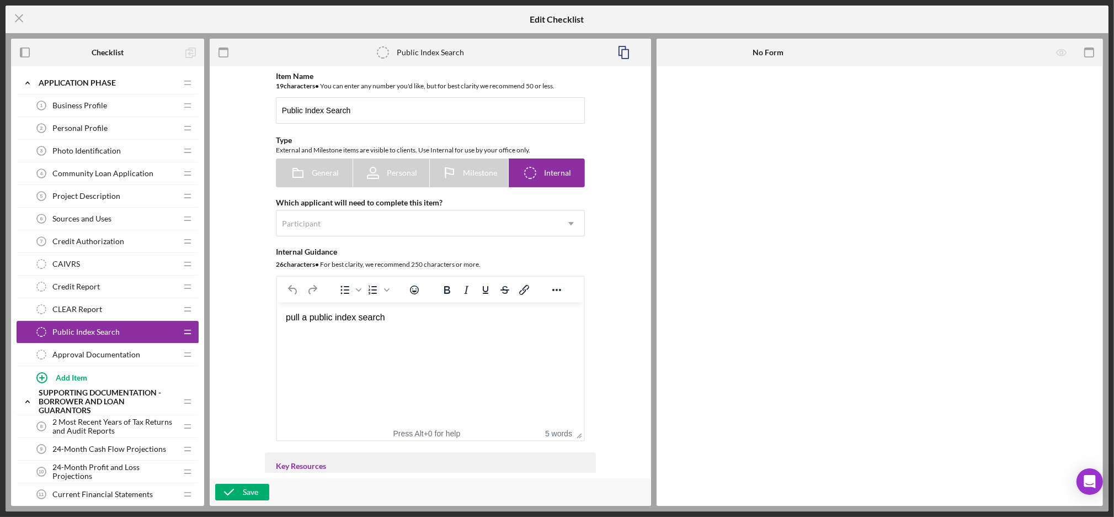
click at [52, 104] on span "Business Profile" at bounding box center [79, 105] width 55 height 9
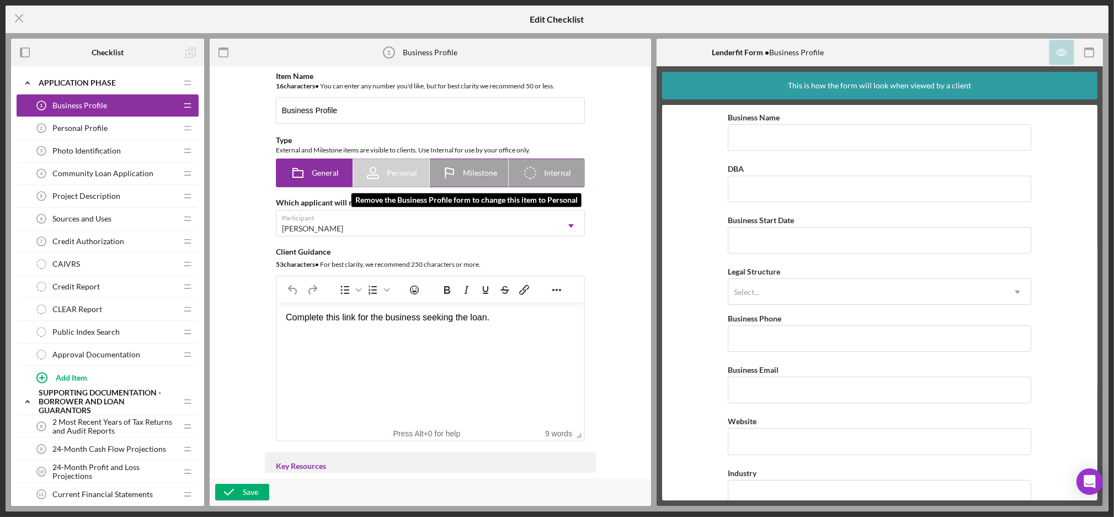
click at [372, 168] on icon at bounding box center [373, 173] width 28 height 28
click at [314, 162] on div "General" at bounding box center [314, 173] width 49 height 28
click at [491, 164] on div "Milestone" at bounding box center [469, 173] width 56 height 28
radio input "false"
radio input "true"
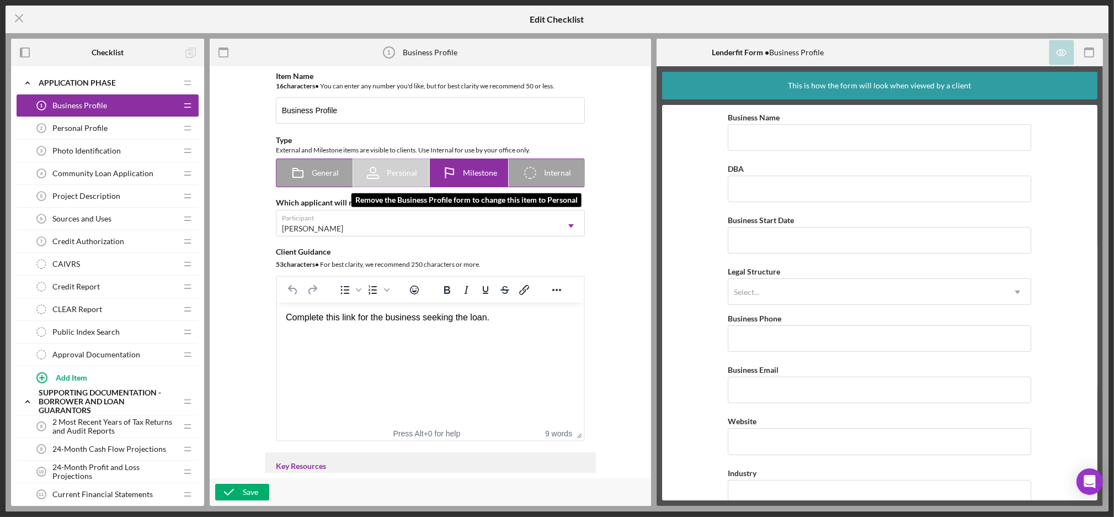
click at [400, 172] on span "Personal" at bounding box center [402, 172] width 30 height 9
click at [306, 170] on icon at bounding box center [298, 173] width 28 height 28
radio input "true"
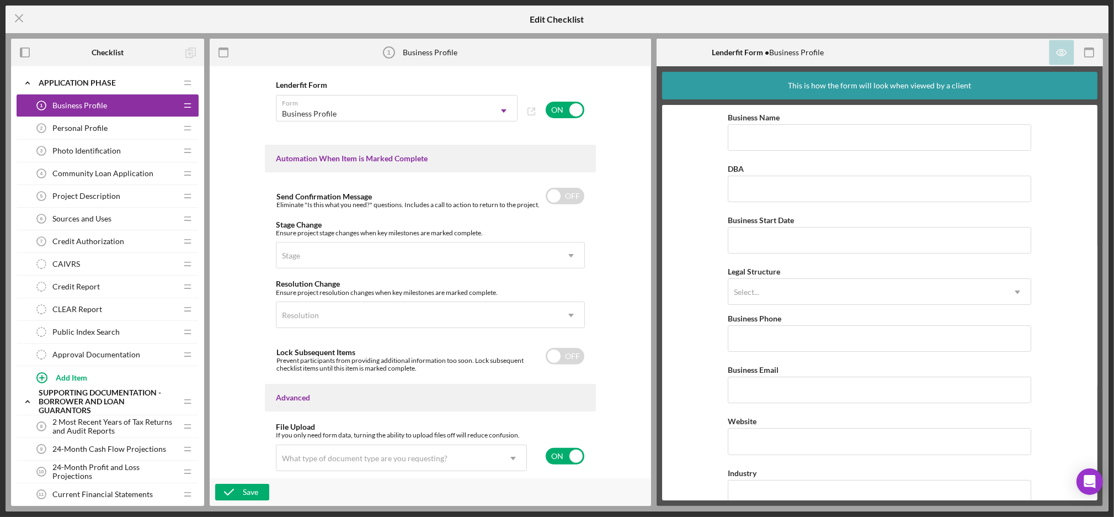
scroll to position [683, 0]
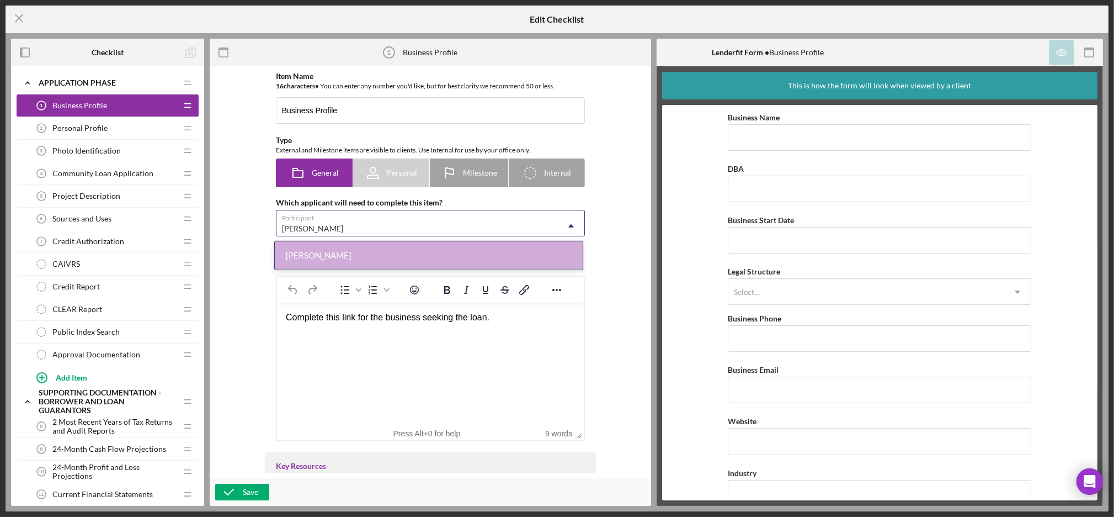
click at [480, 219] on div "[PERSON_NAME]" at bounding box center [418, 228] width 282 height 25
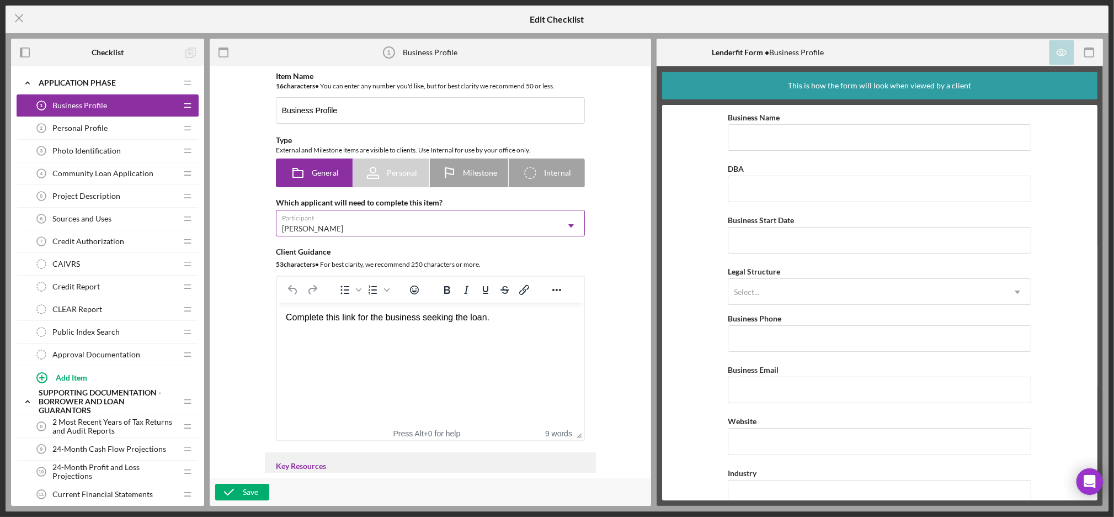
click at [480, 219] on div "[PERSON_NAME]" at bounding box center [418, 228] width 282 height 25
click at [68, 375] on div "Add Item" at bounding box center [71, 377] width 31 height 21
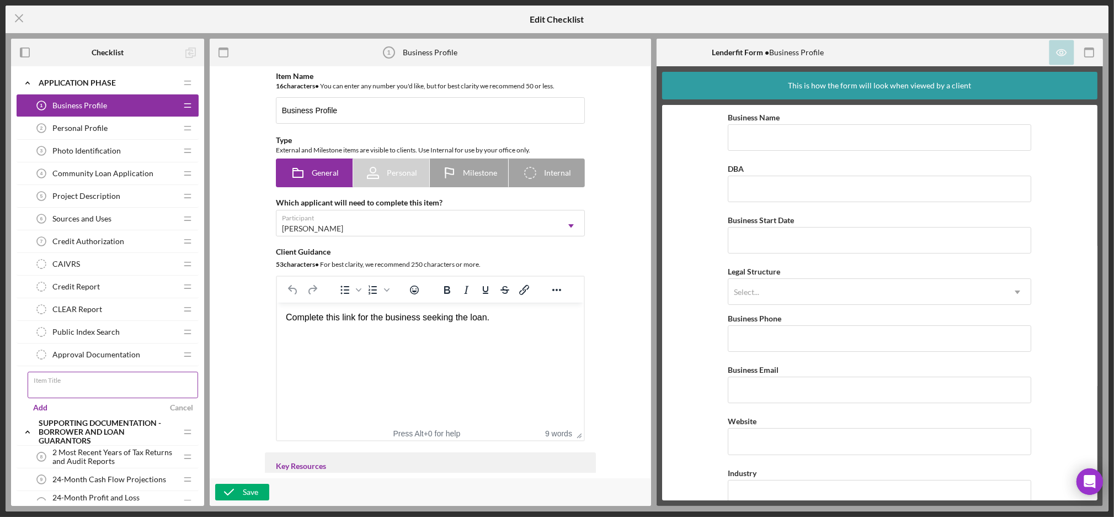
click at [95, 385] on input "Item Title" at bounding box center [113, 384] width 171 height 26
type input "Business"
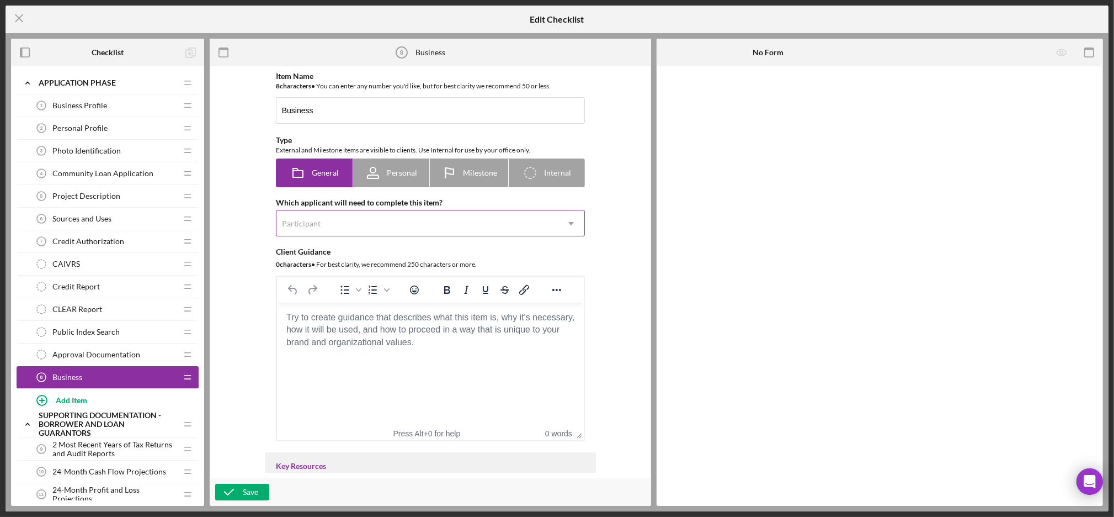
click at [332, 233] on div "Participant" at bounding box center [418, 223] width 282 height 25
click at [243, 358] on div "Item Name 8 character s • You can enter any number you'd like, but for best cla…" at bounding box center [430, 272] width 431 height 401
click at [68, 399] on div "Add Item" at bounding box center [71, 399] width 31 height 21
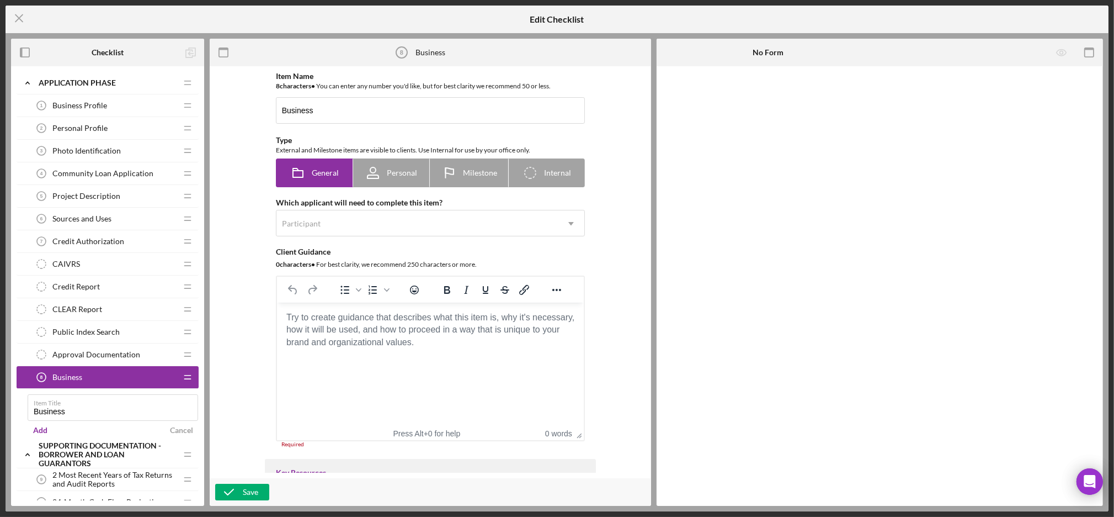
type input "Business"
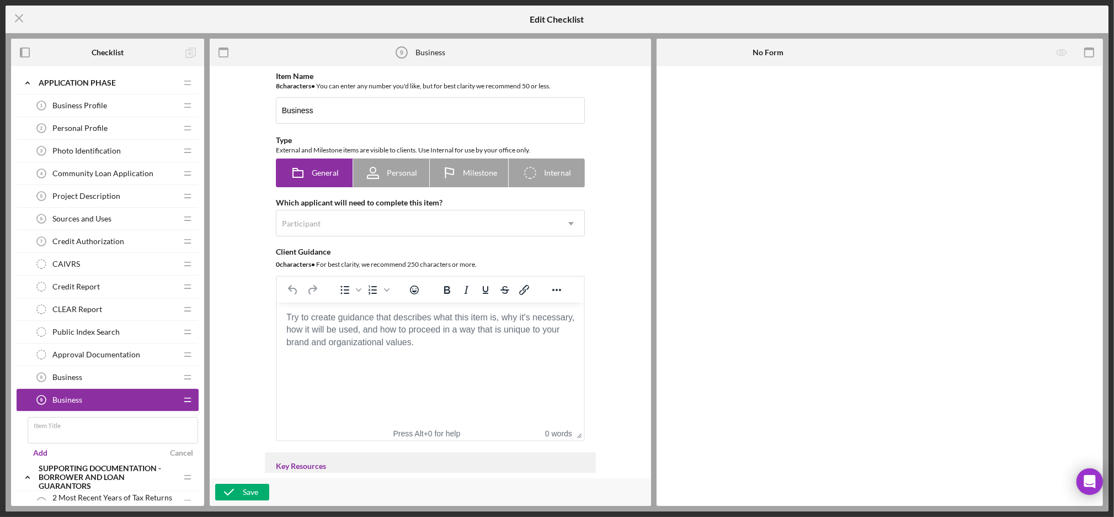
click at [78, 380] on span "Business" at bounding box center [67, 377] width 30 height 9
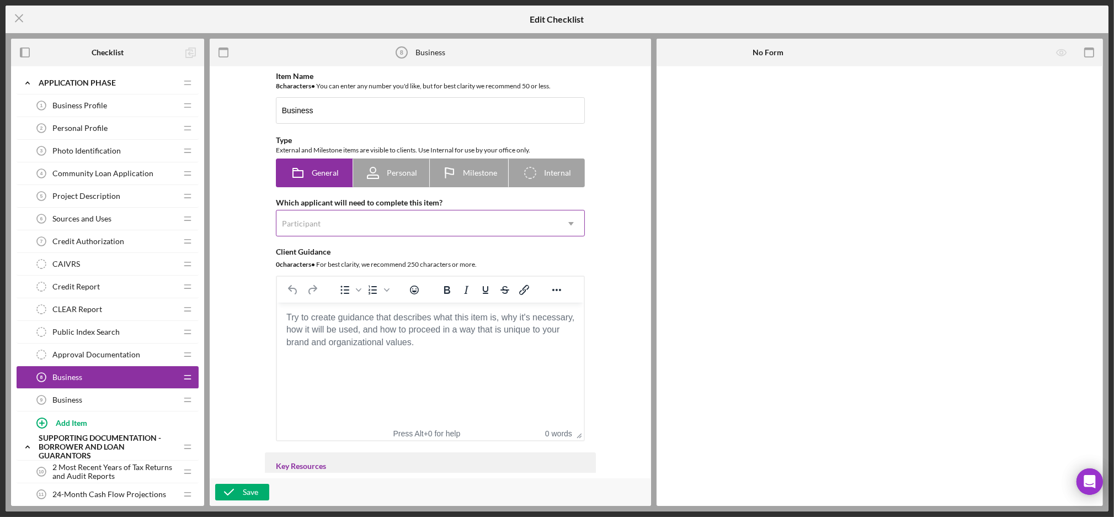
click at [359, 232] on div "Participant" at bounding box center [418, 223] width 282 height 25
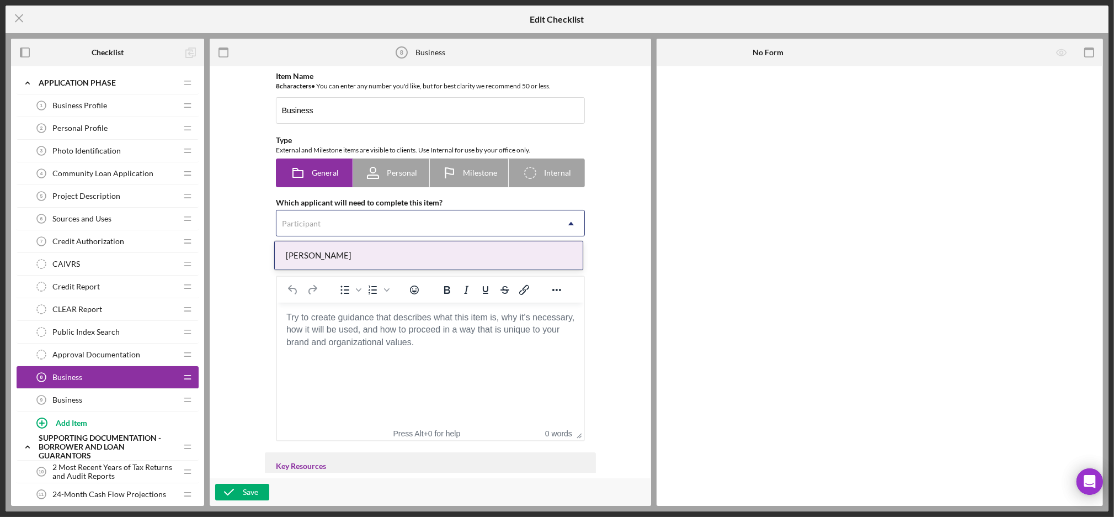
click at [336, 225] on div "Participant" at bounding box center [418, 223] width 282 height 25
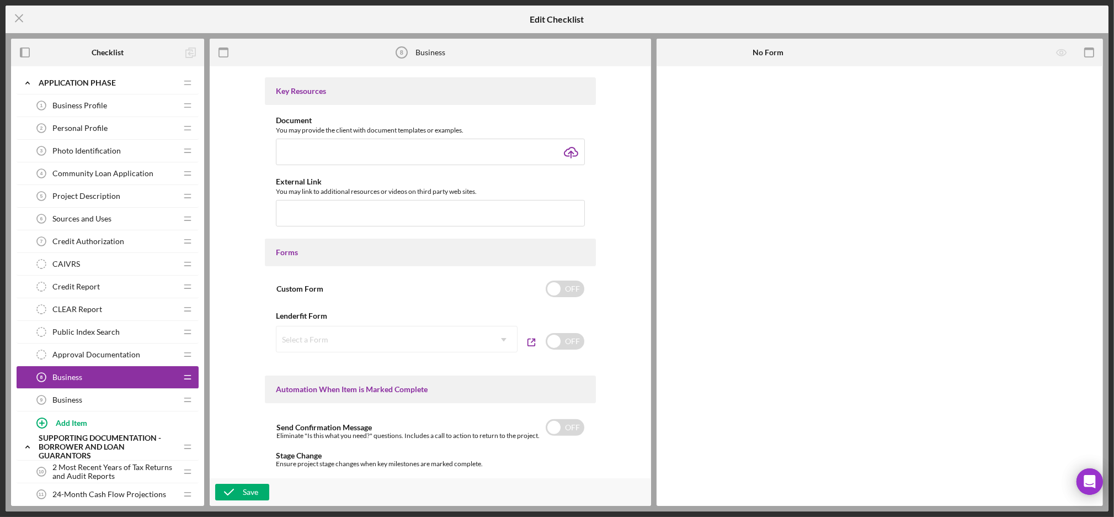
scroll to position [458, 0]
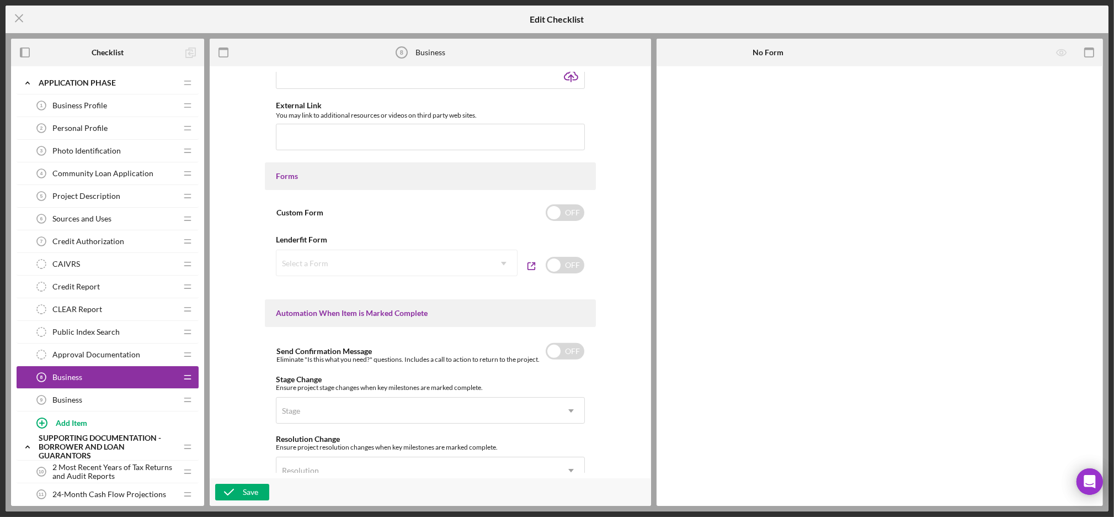
click at [384, 264] on div "Select a Form Icon/Dropdown Arrow" at bounding box center [397, 262] width 242 height 26
click at [560, 267] on input "checkbox" at bounding box center [565, 265] width 39 height 17
checkbox input "true"
click at [440, 267] on div "Select a Form" at bounding box center [384, 263] width 214 height 25
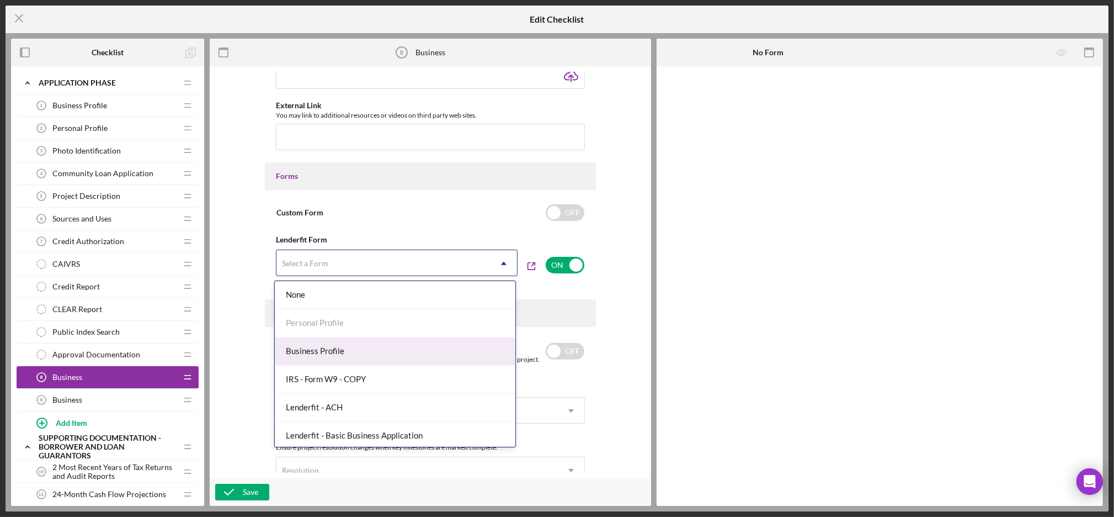
click at [392, 353] on div "Business Profile" at bounding box center [395, 351] width 241 height 28
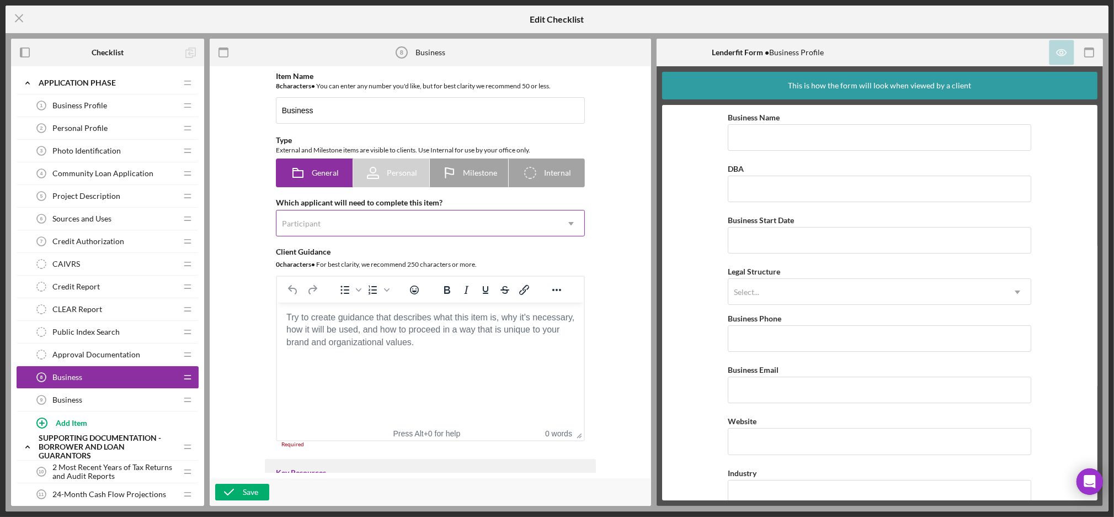
scroll to position [1, 0]
click at [403, 107] on input "Business" at bounding box center [430, 110] width 309 height 26
type input "Business Profile"
click at [240, 494] on icon "button" at bounding box center [229, 492] width 28 height 28
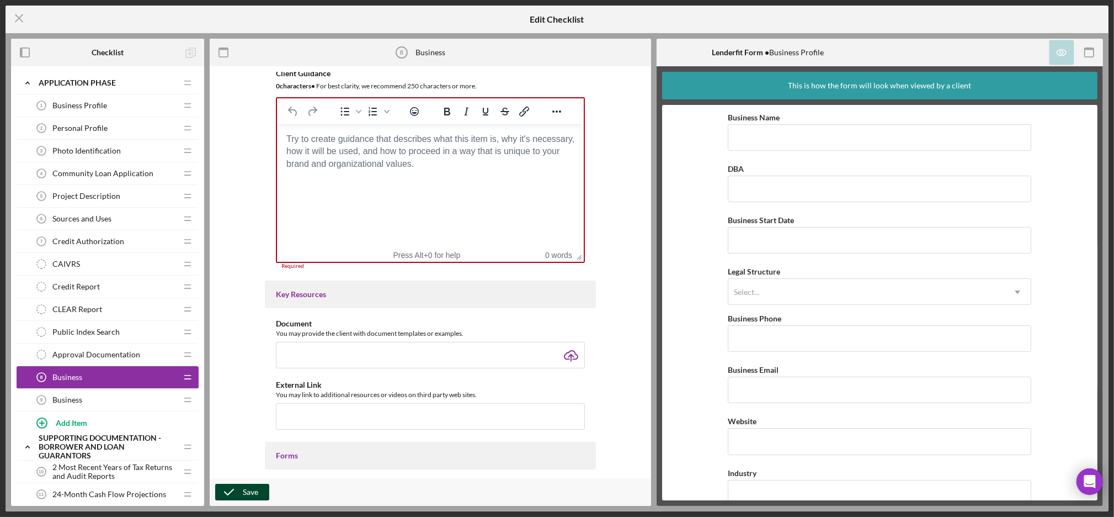
scroll to position [204, 0]
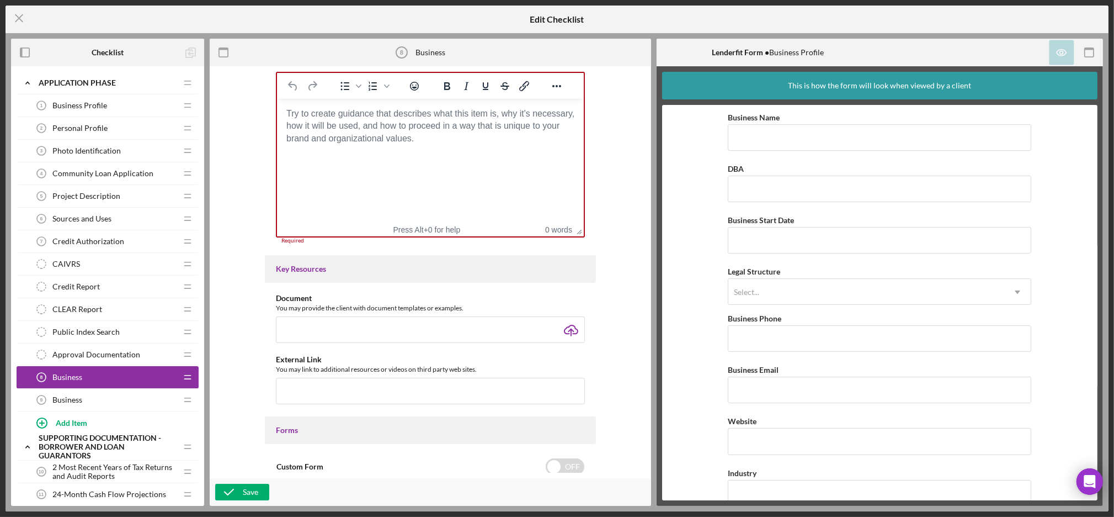
click at [380, 129] on html at bounding box center [430, 114] width 307 height 30
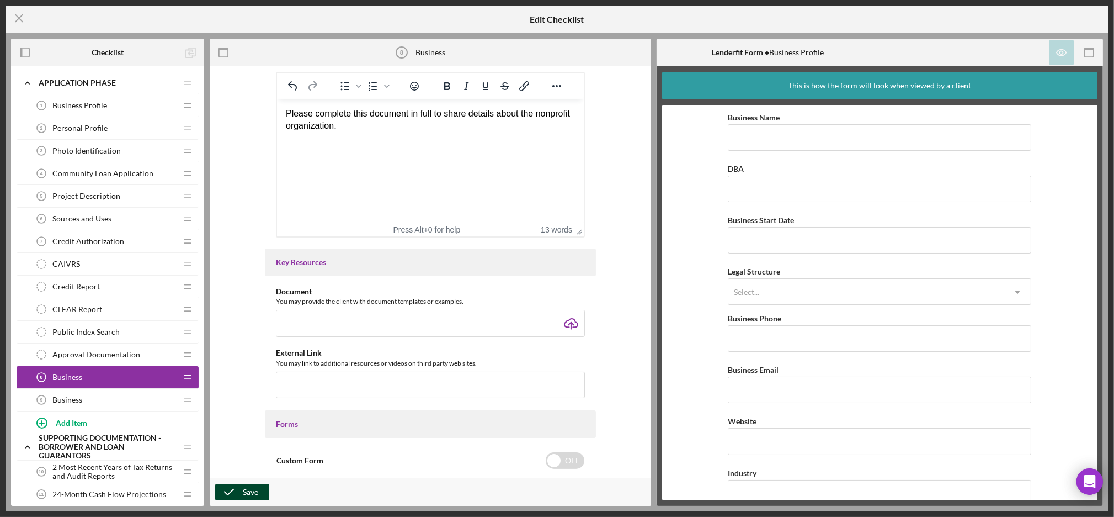
click at [247, 485] on div "Save" at bounding box center [250, 492] width 15 height 17
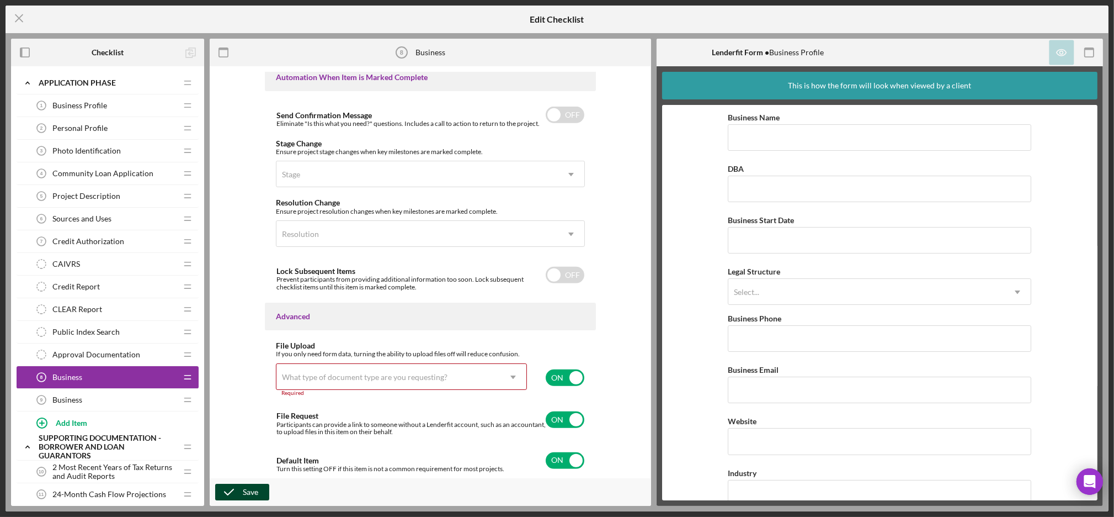
scroll to position [688, 0]
click at [509, 373] on icon "Icon/Dropdown Arrow" at bounding box center [513, 376] width 26 height 26
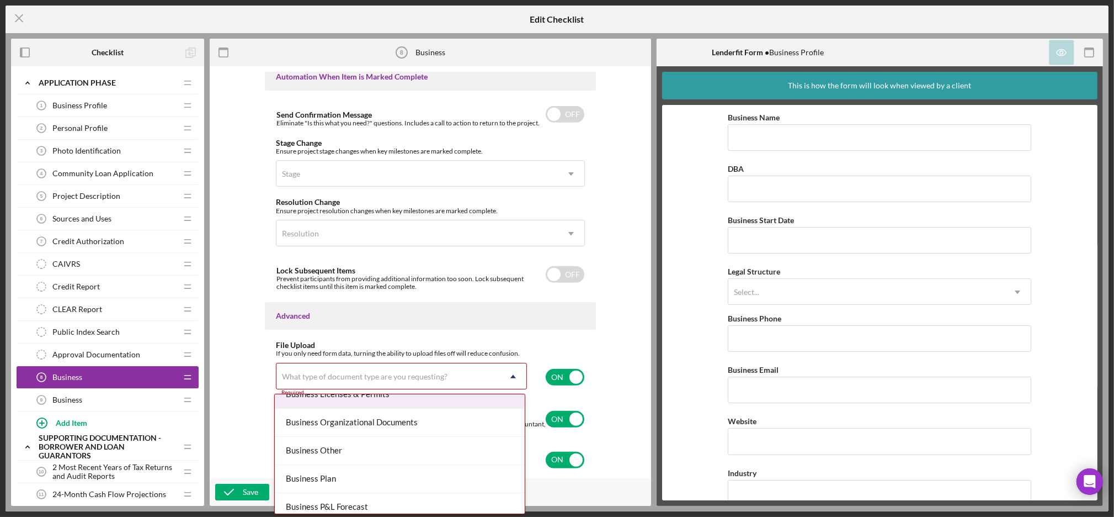
scroll to position [344, 0]
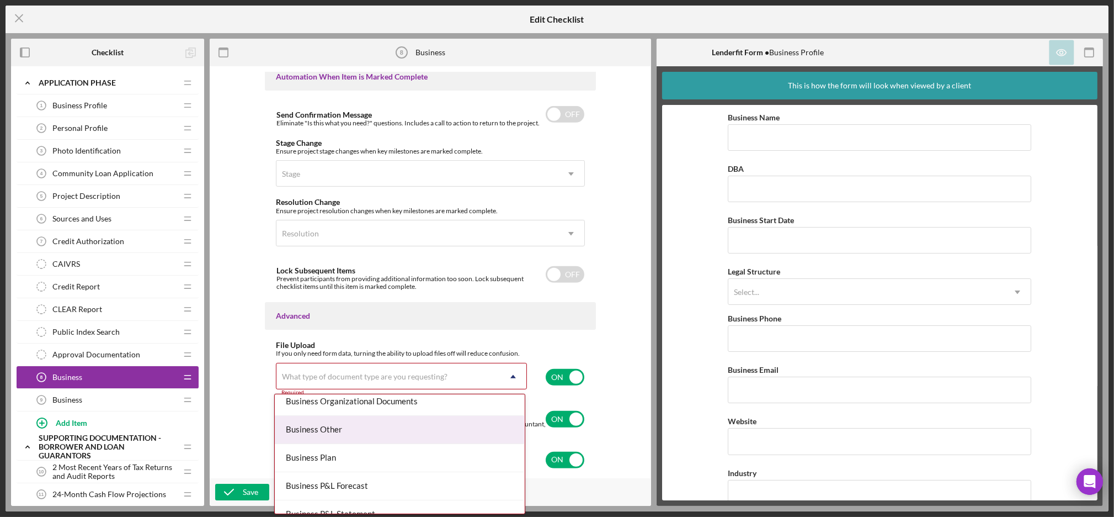
click at [427, 431] on div "Business Other" at bounding box center [400, 430] width 250 height 28
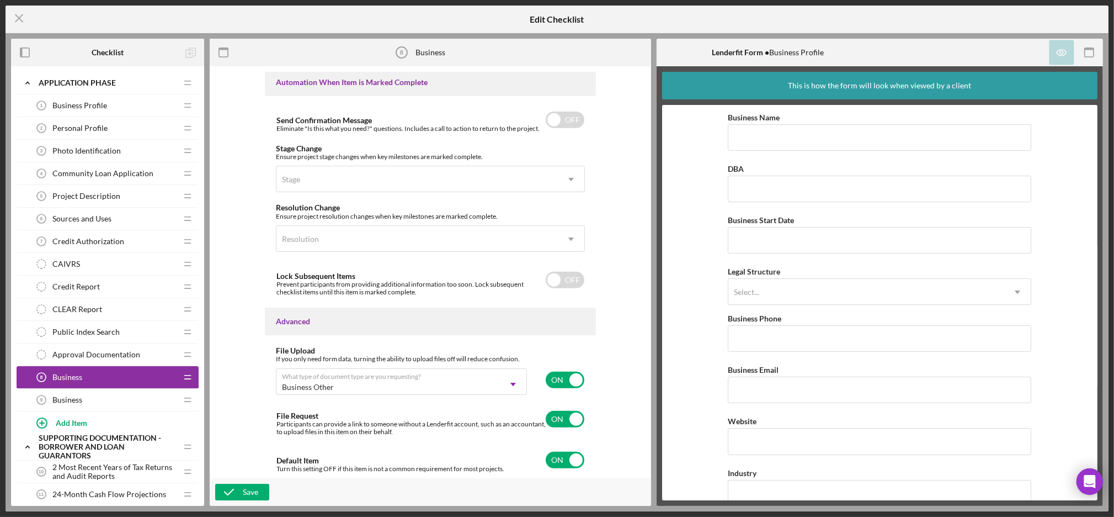
scroll to position [683, 0]
click at [243, 489] on div "Save" at bounding box center [250, 492] width 15 height 17
click at [80, 392] on div "Business 9 Business" at bounding box center [103, 400] width 146 height 22
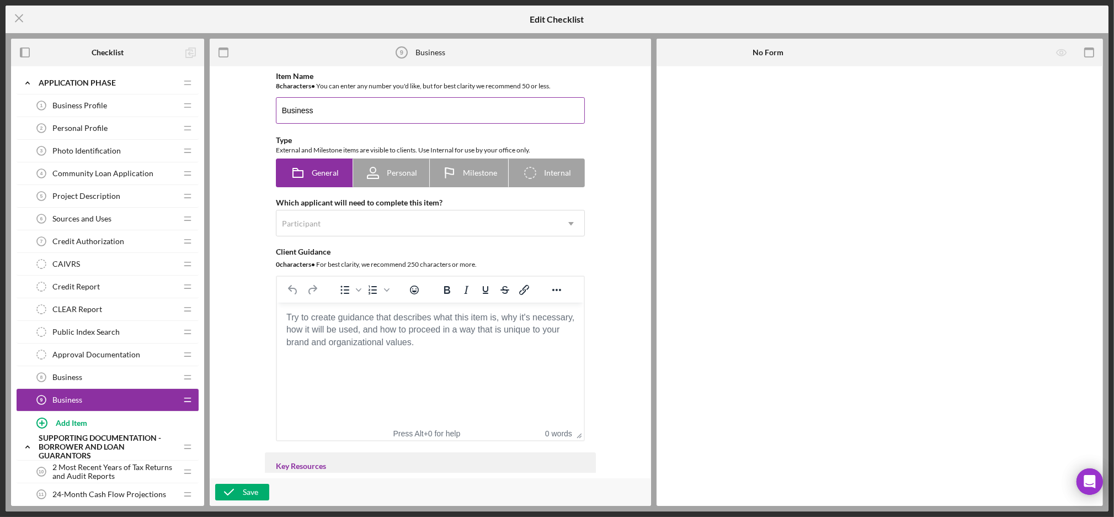
click at [348, 106] on input "Business" at bounding box center [430, 110] width 309 height 26
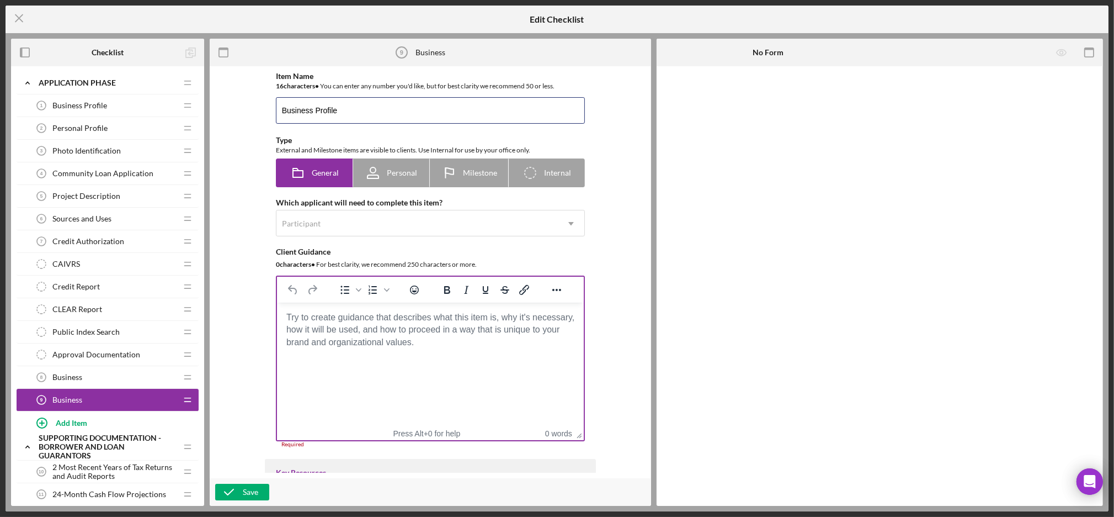
type input "Business Profile"
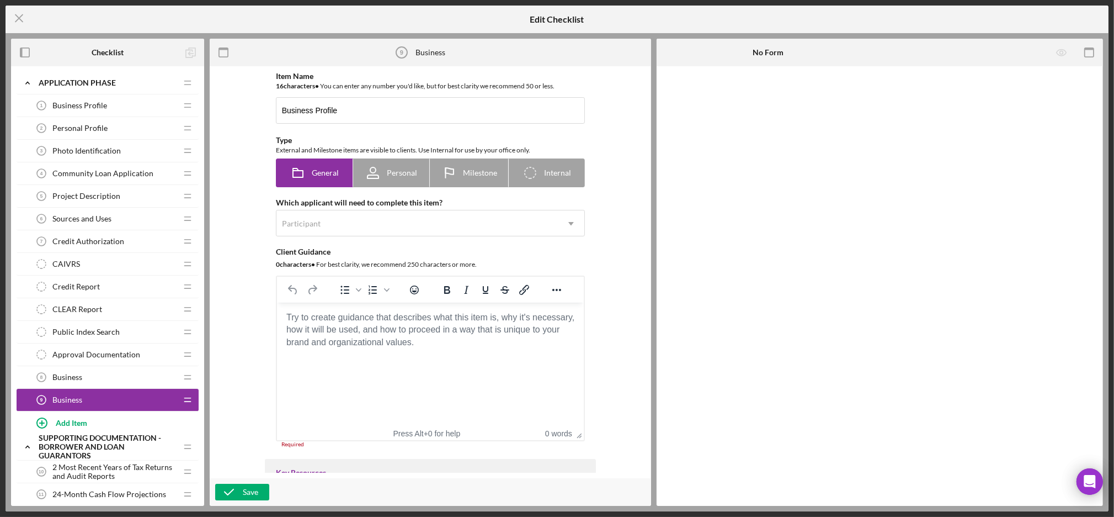
click at [355, 332] on html at bounding box center [430, 317] width 307 height 30
click at [357, 323] on body "Rich Text Area. Press ALT-0 for help." at bounding box center [429, 317] width 289 height 12
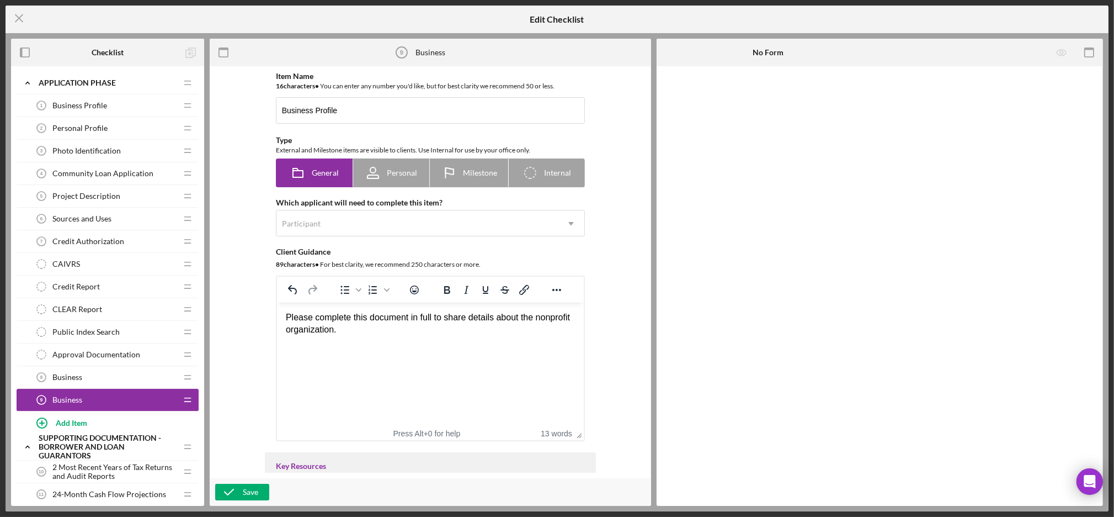
scroll to position [326, 0]
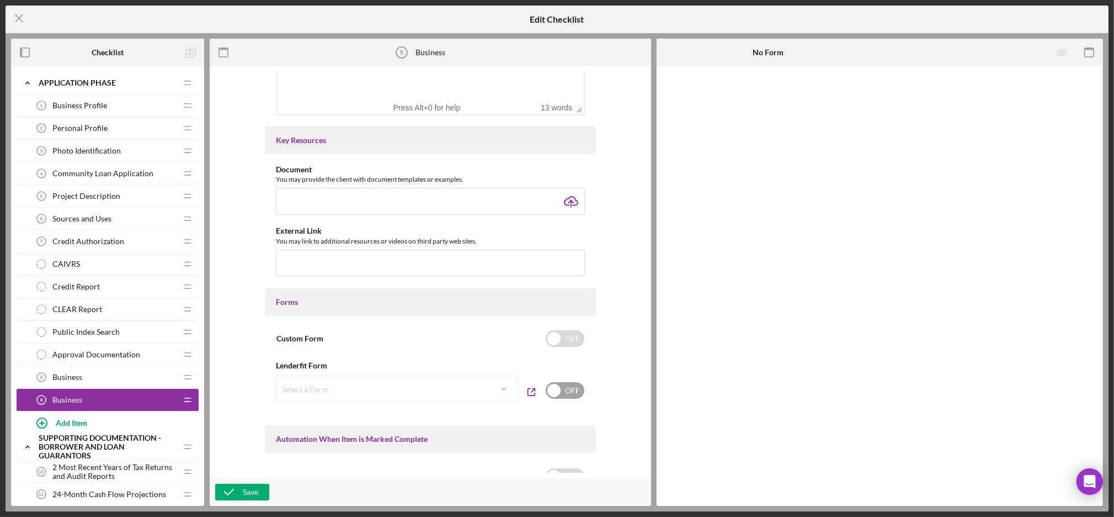
click at [571, 394] on input "checkbox" at bounding box center [565, 390] width 39 height 17
checkbox input "true"
click at [504, 391] on icon "Icon/Dropdown Arrow" at bounding box center [504, 389] width 26 height 26
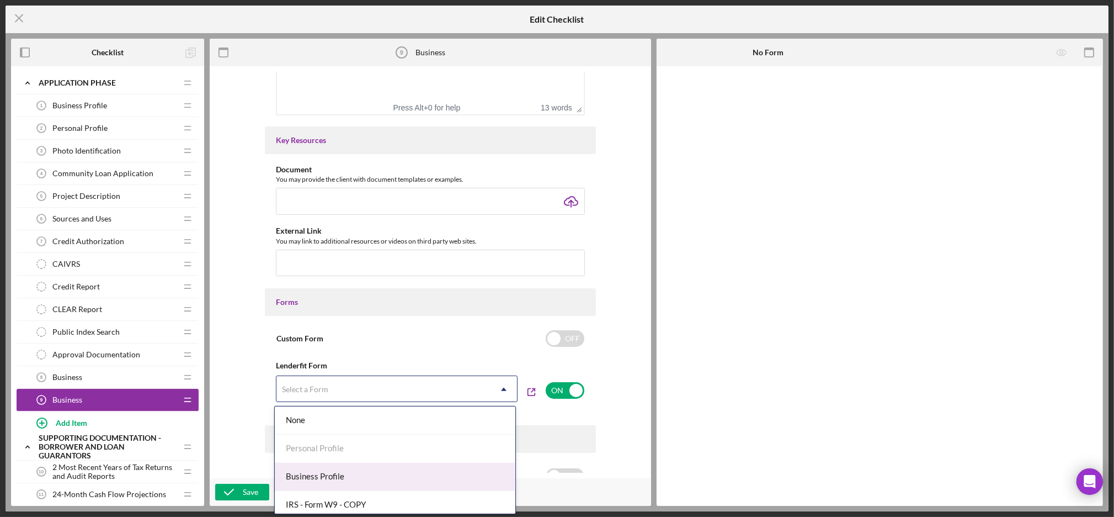
click at [366, 476] on div "Business Profile" at bounding box center [395, 477] width 241 height 28
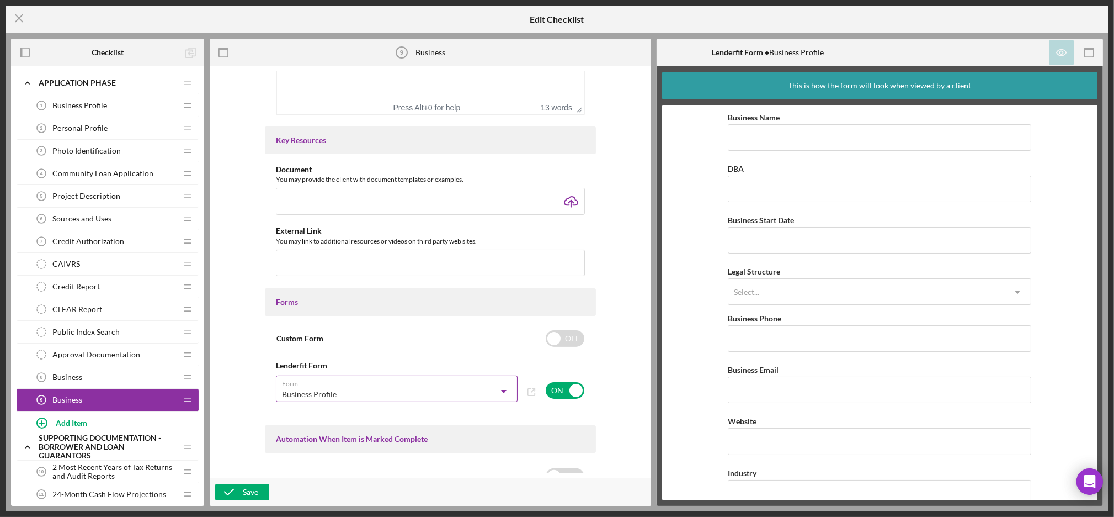
scroll to position [683, 0]
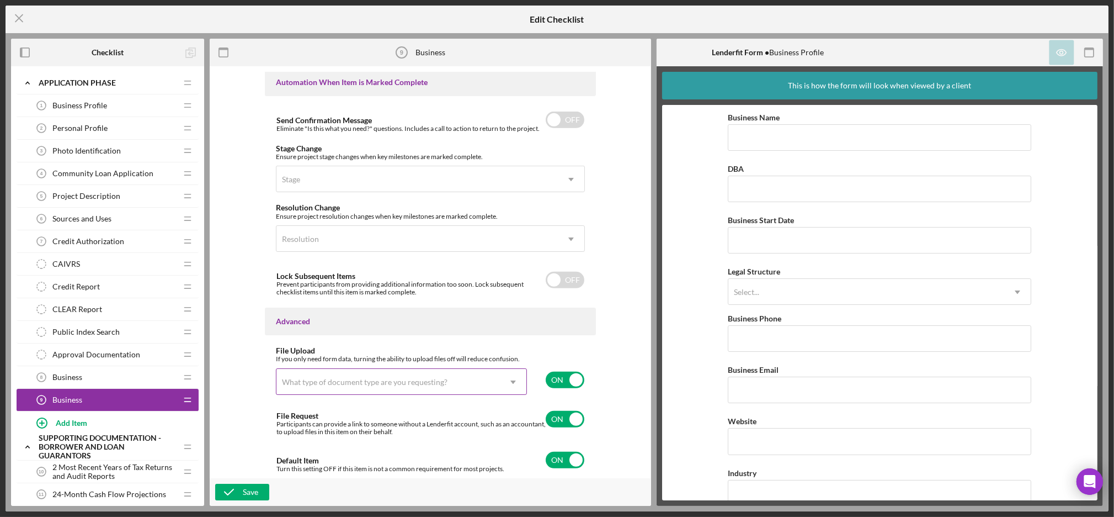
click at [497, 380] on div "What type of document type are you requesting?" at bounding box center [389, 381] width 224 height 25
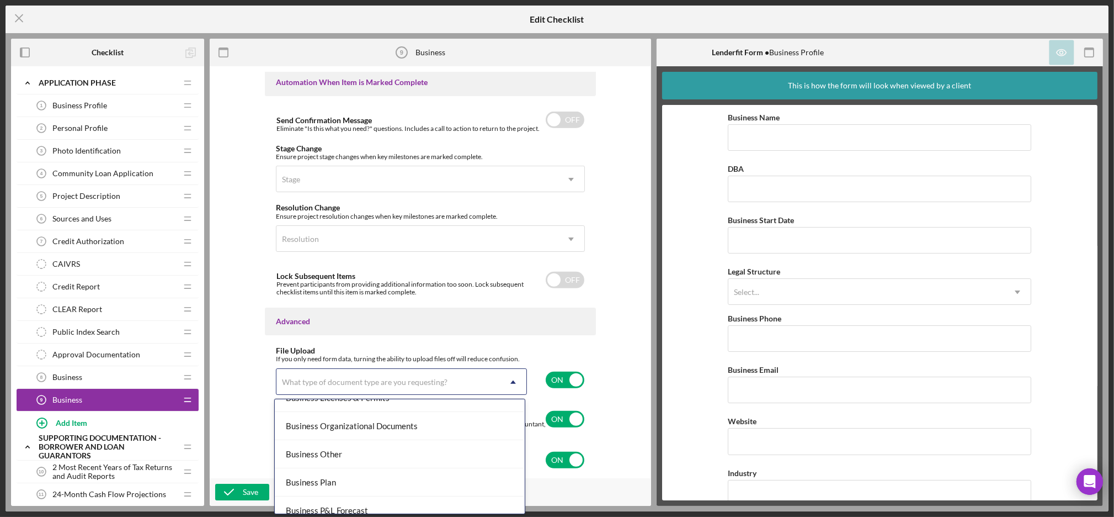
scroll to position [326, 0]
click at [360, 444] on div "Business Other" at bounding box center [400, 453] width 250 height 28
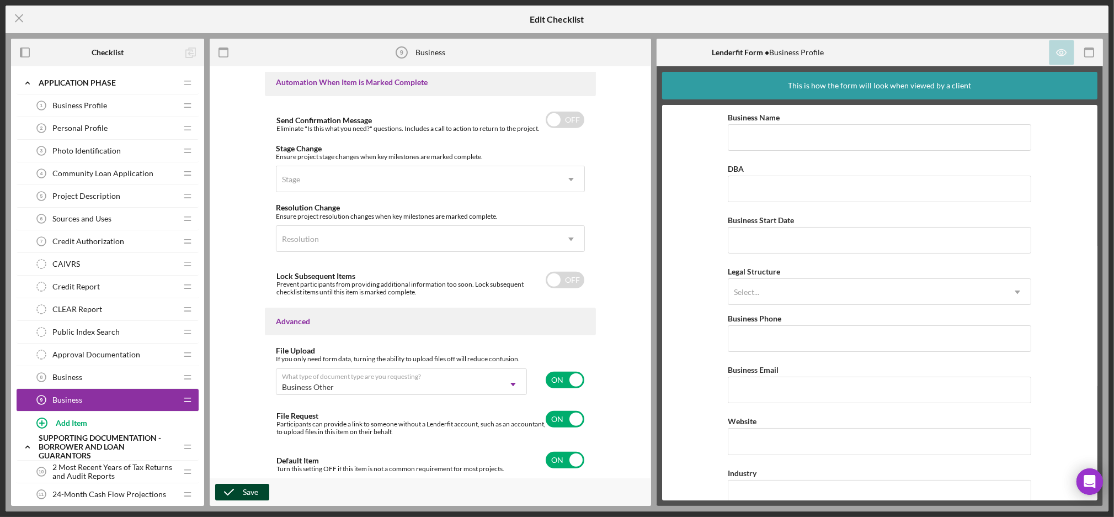
click at [245, 489] on div "Save" at bounding box center [250, 492] width 15 height 17
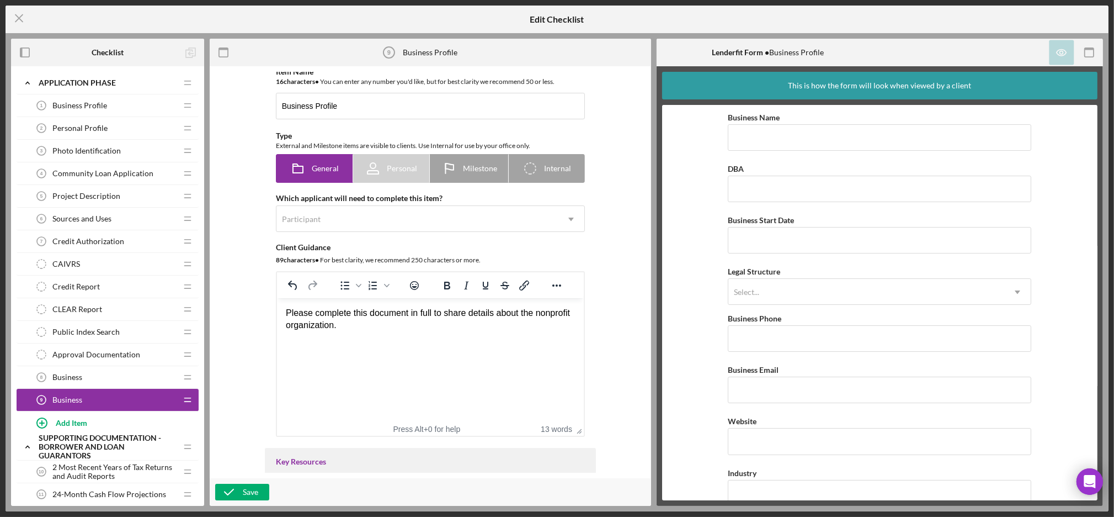
scroll to position [0, 0]
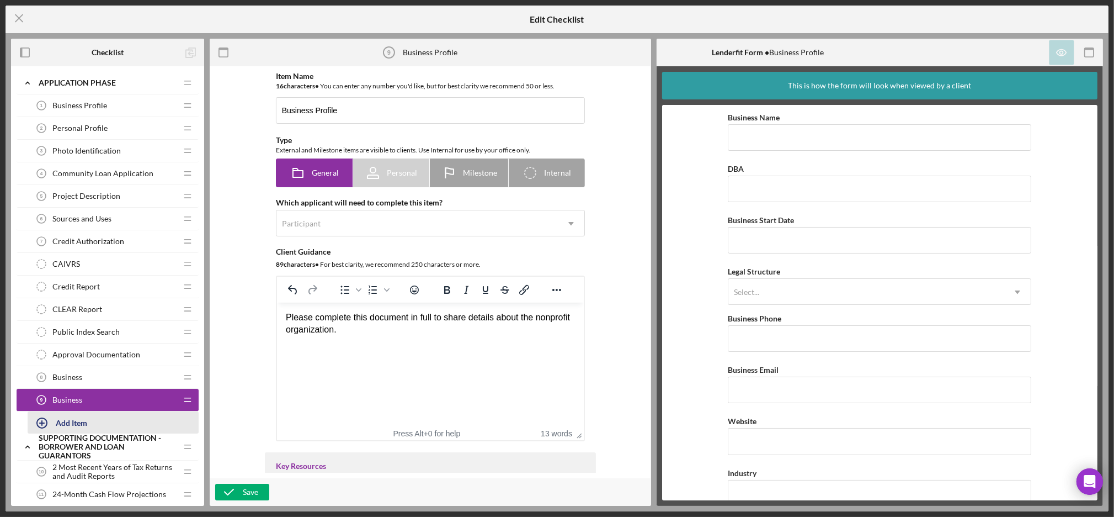
click at [71, 421] on div "Add Item" at bounding box center [71, 422] width 31 height 21
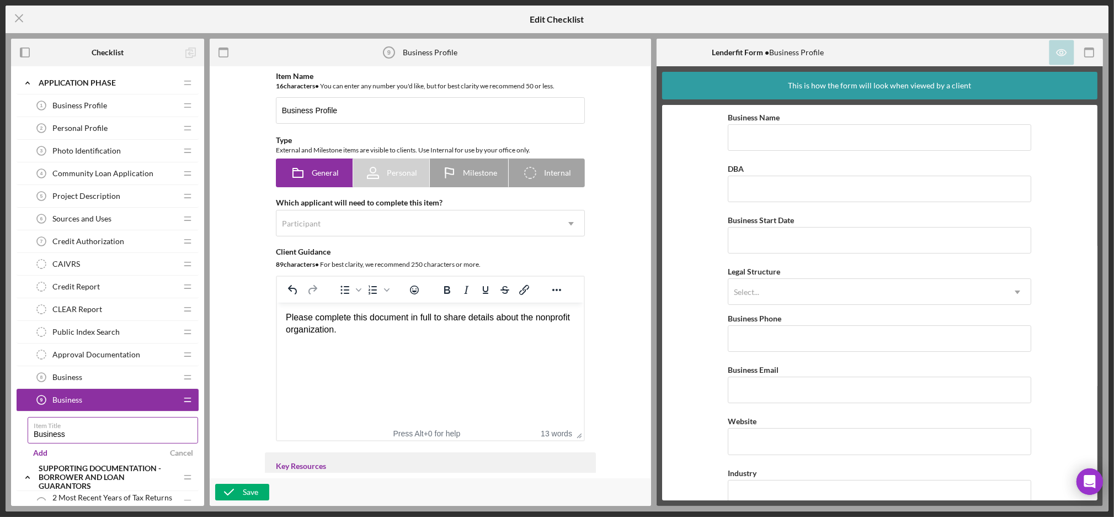
type input "Business"
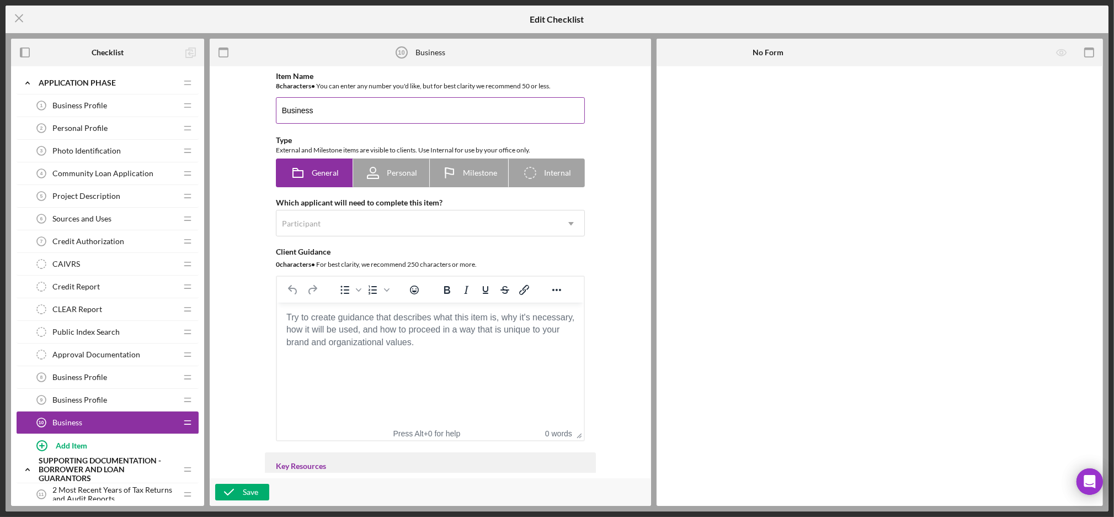
click at [362, 111] on input "Business" at bounding box center [430, 110] width 309 height 26
type input "Business Profile"
click at [352, 226] on div "Participant" at bounding box center [418, 223] width 282 height 25
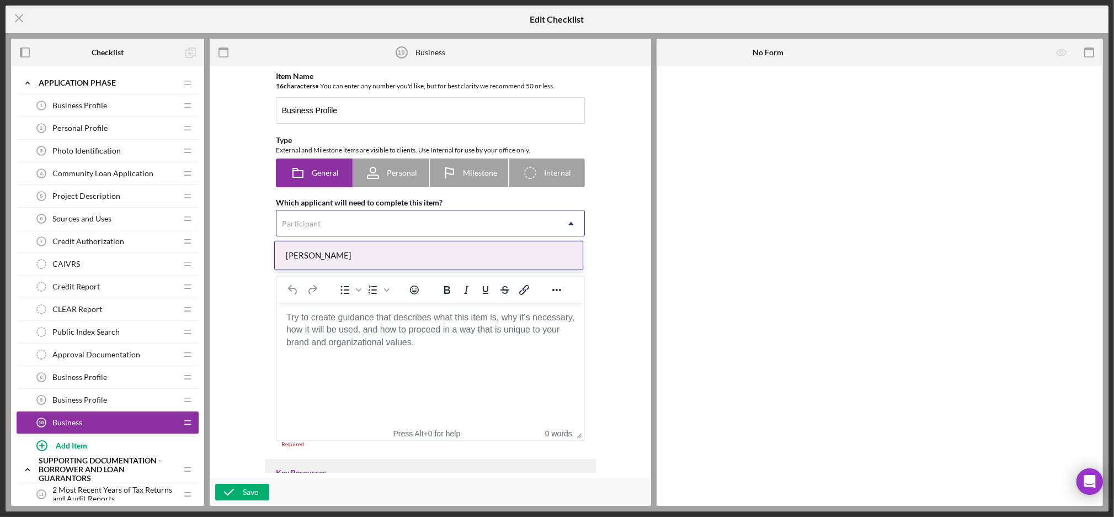
click at [352, 226] on div "Participant" at bounding box center [418, 223] width 282 height 25
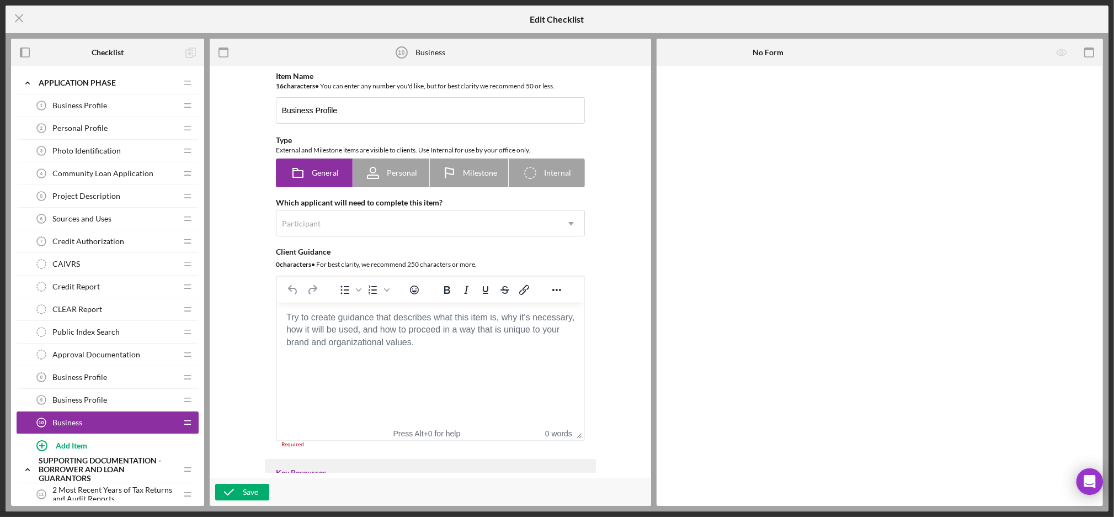
click at [389, 323] on body "Rich Text Area. Press ALT-0 for help." at bounding box center [429, 317] width 289 height 12
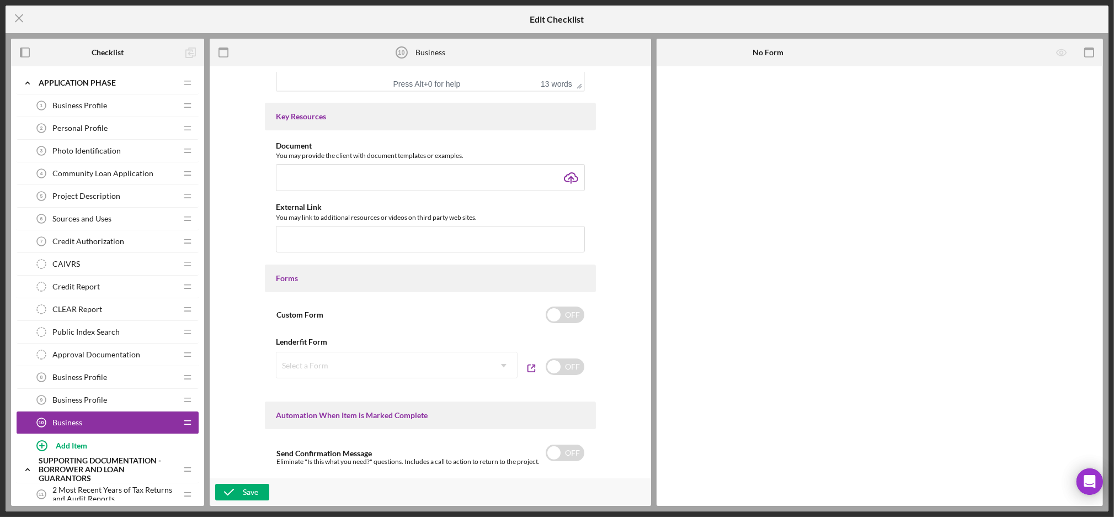
scroll to position [385, 0]
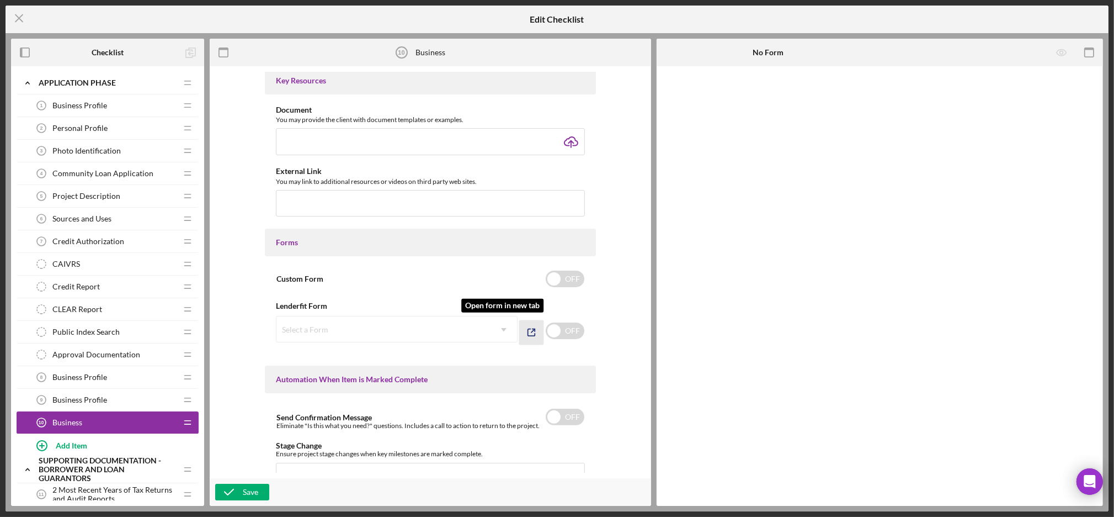
click at [541, 331] on icon "button" at bounding box center [531, 332] width 25 height 25
click at [557, 332] on input "checkbox" at bounding box center [565, 330] width 39 height 17
checkbox input "true"
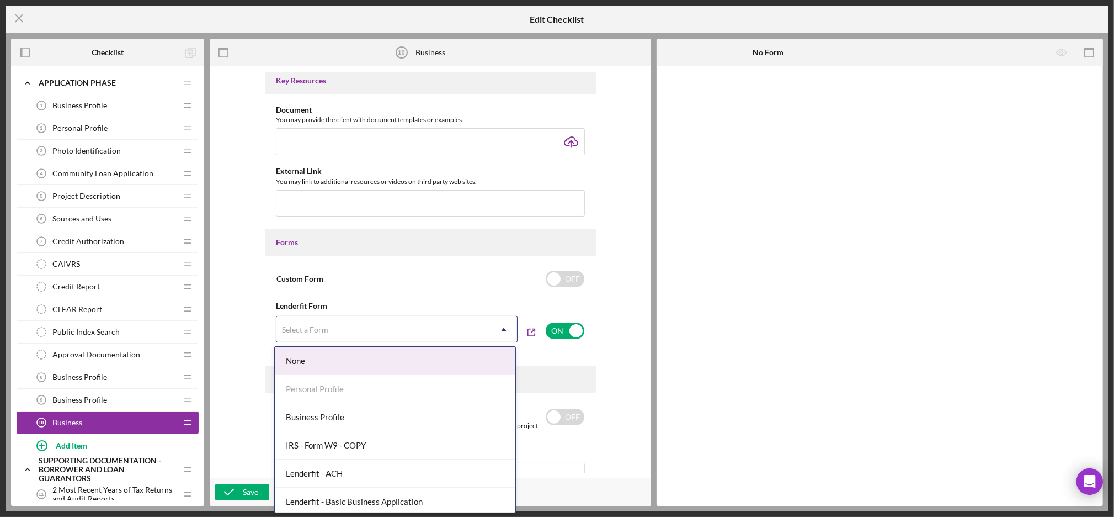
click at [504, 332] on icon "Icon/Dropdown Arrow" at bounding box center [504, 329] width 26 height 26
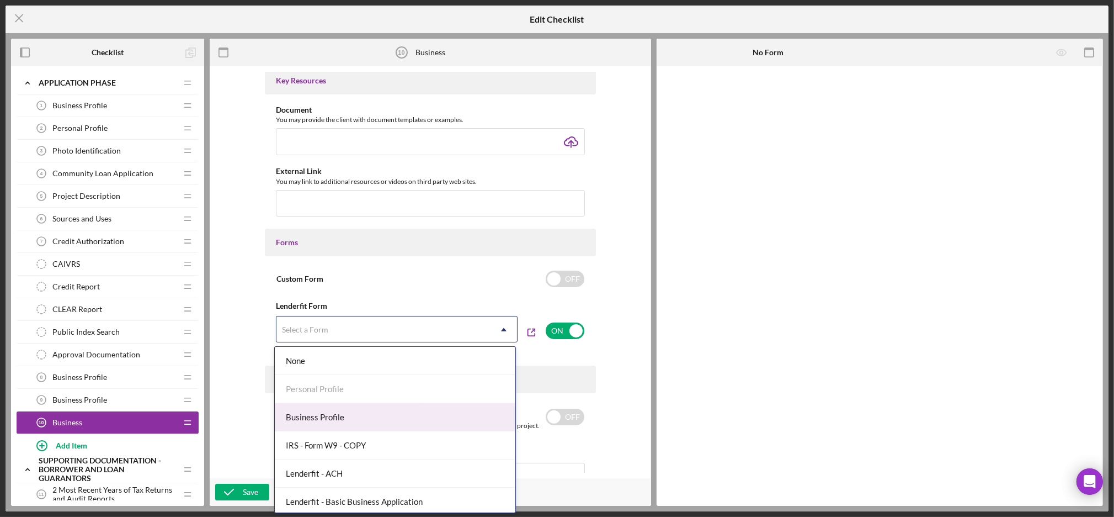
click at [383, 415] on div "Business Profile" at bounding box center [395, 417] width 241 height 28
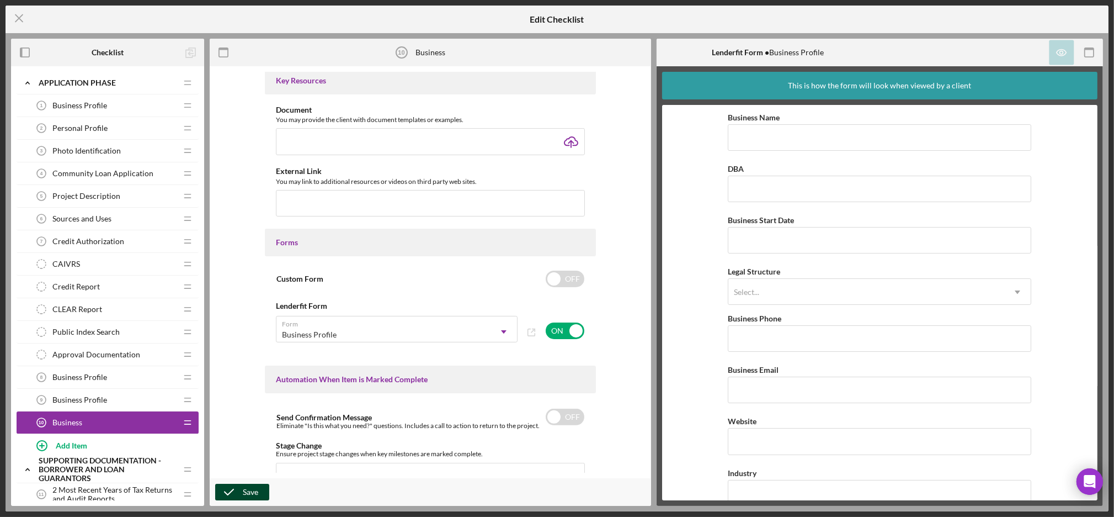
click at [238, 489] on icon "button" at bounding box center [229, 492] width 28 height 28
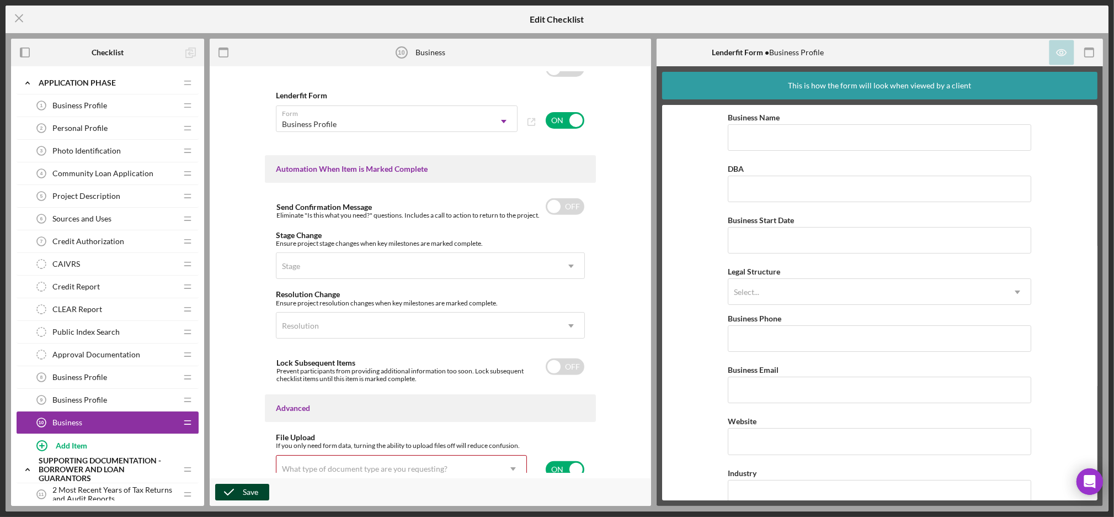
scroll to position [688, 0]
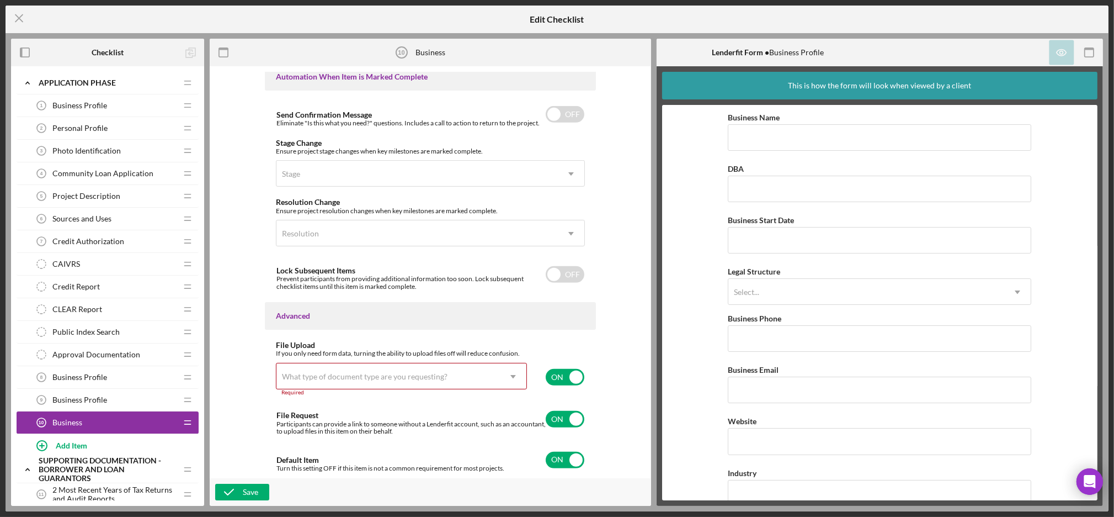
click at [519, 376] on icon "Icon/Dropdown Arrow" at bounding box center [513, 376] width 26 height 26
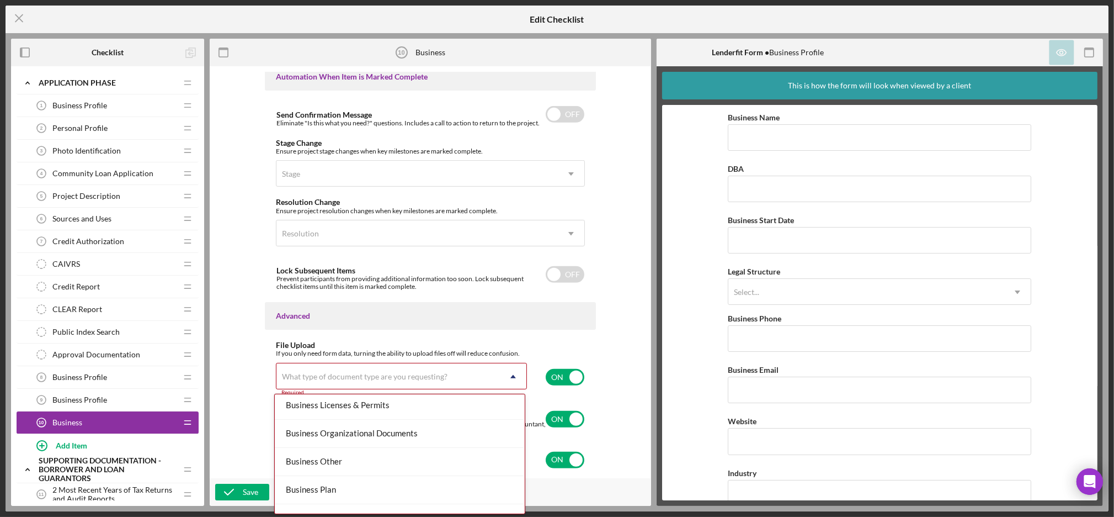
scroll to position [314, 0]
click at [448, 454] on div "Business Other" at bounding box center [400, 461] width 250 height 28
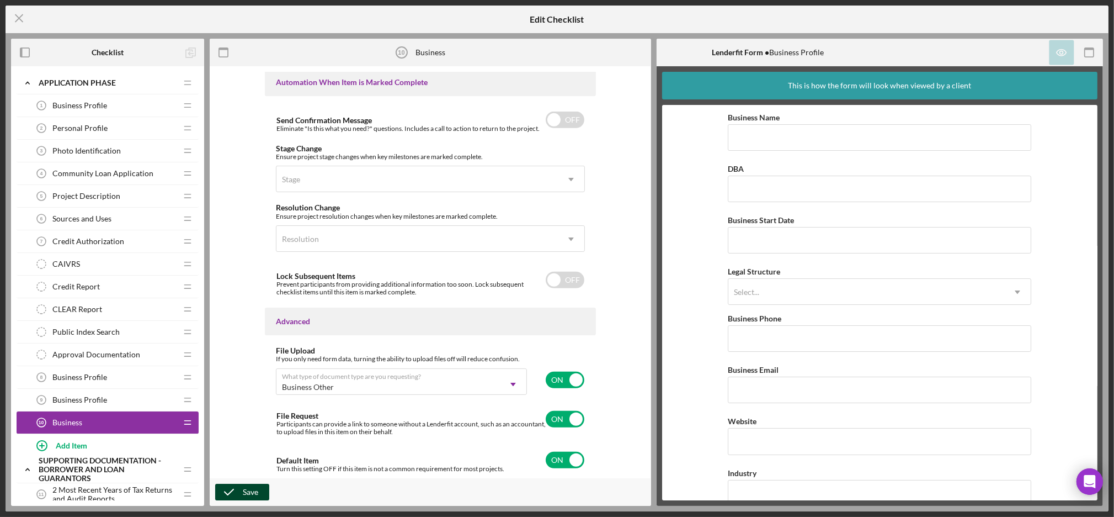
click at [241, 496] on icon "button" at bounding box center [229, 492] width 28 height 28
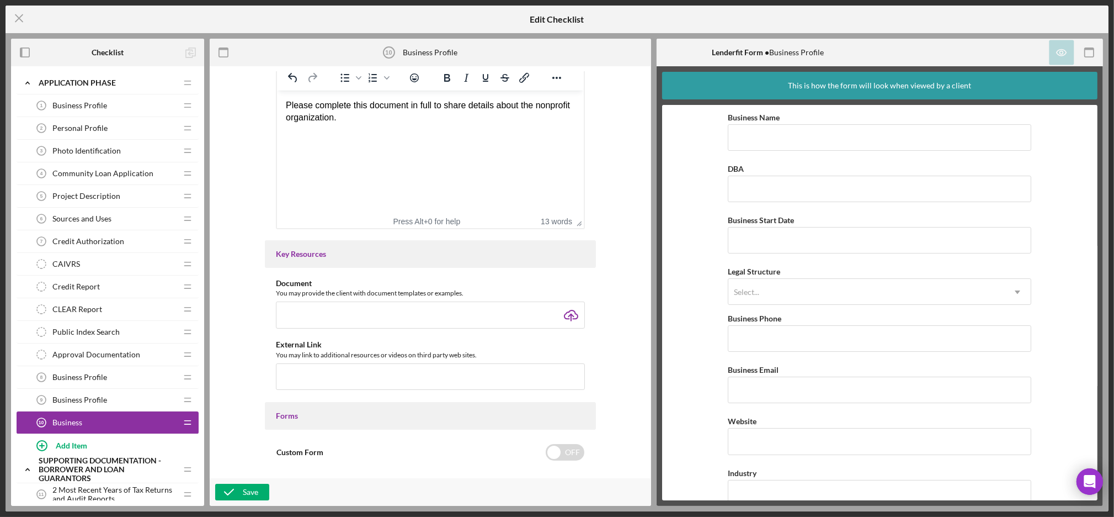
scroll to position [0, 0]
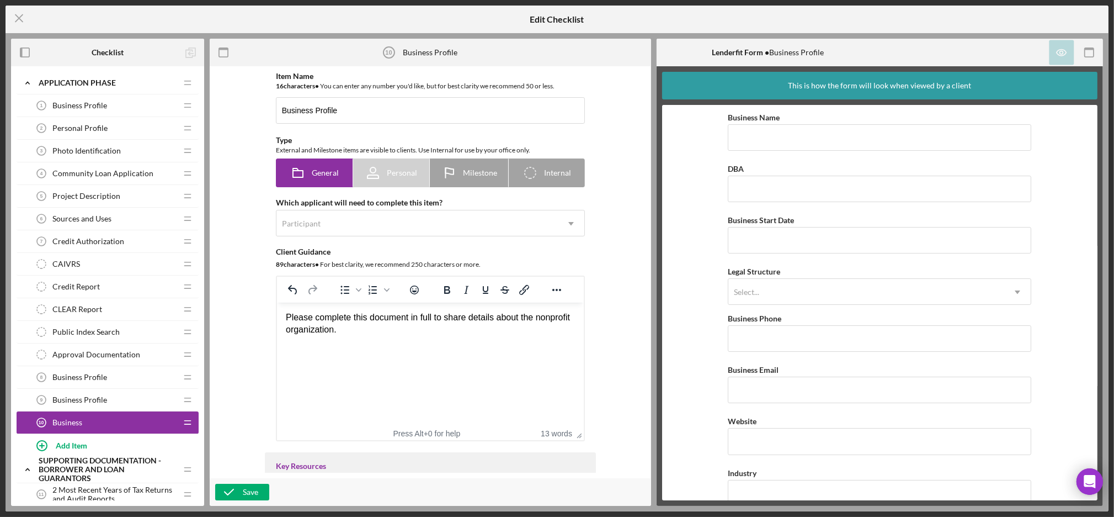
click at [87, 402] on span "Business Profile" at bounding box center [79, 399] width 55 height 9
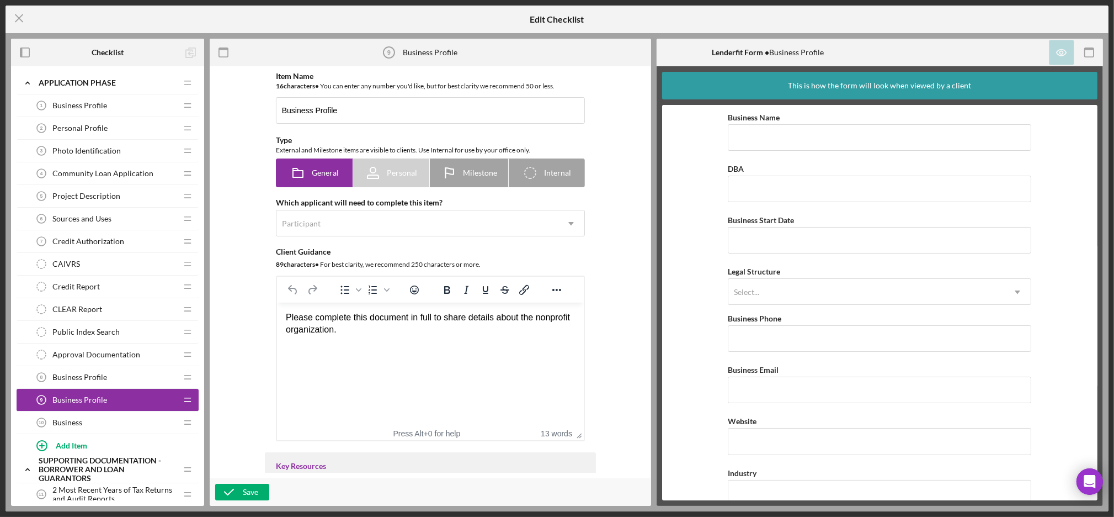
click at [98, 380] on span "Business Profile" at bounding box center [79, 377] width 55 height 9
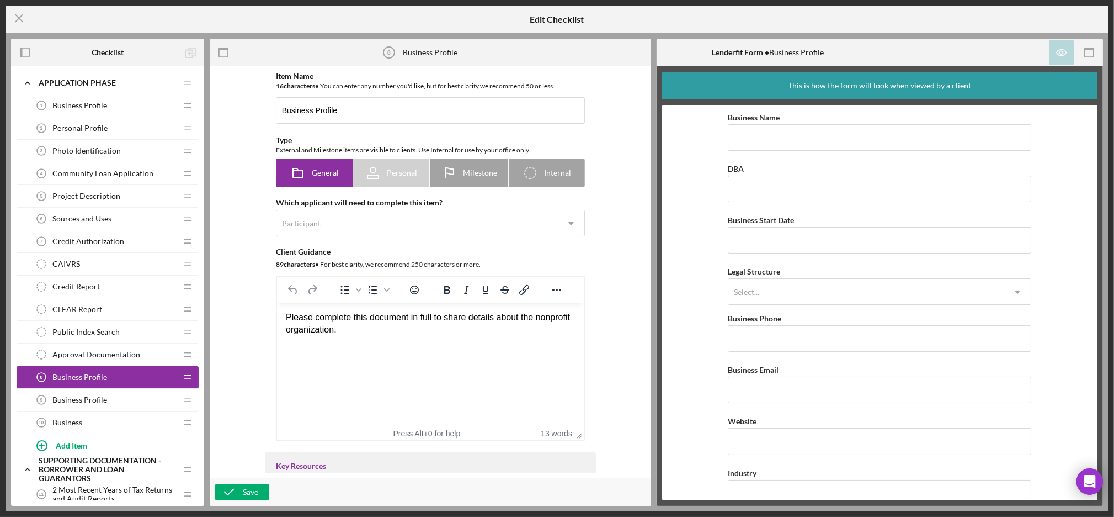
click at [83, 422] on div "Business 10 Business" at bounding box center [103, 422] width 146 height 22
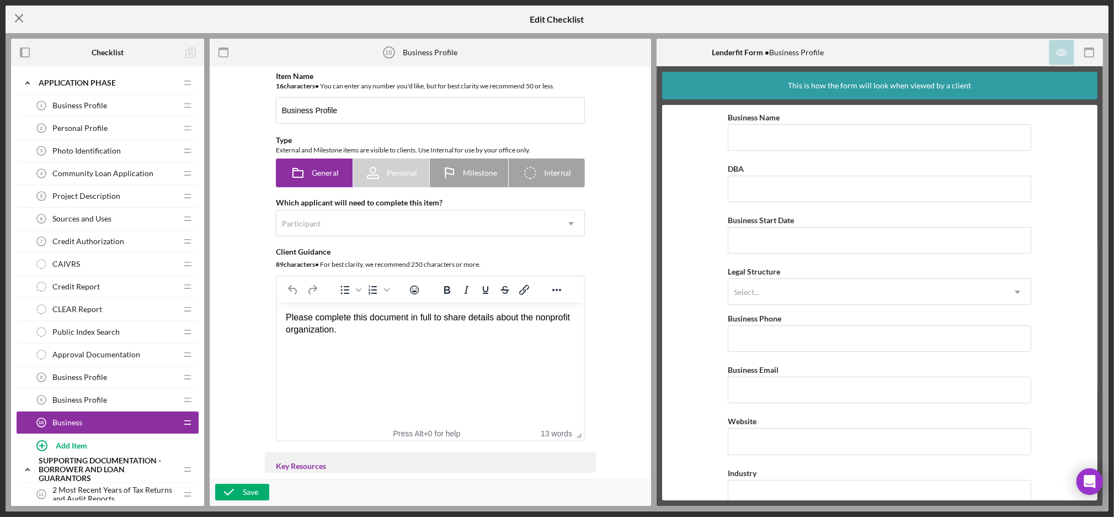
click at [19, 19] on icon "Icon/Menu Close" at bounding box center [20, 18] width 28 height 28
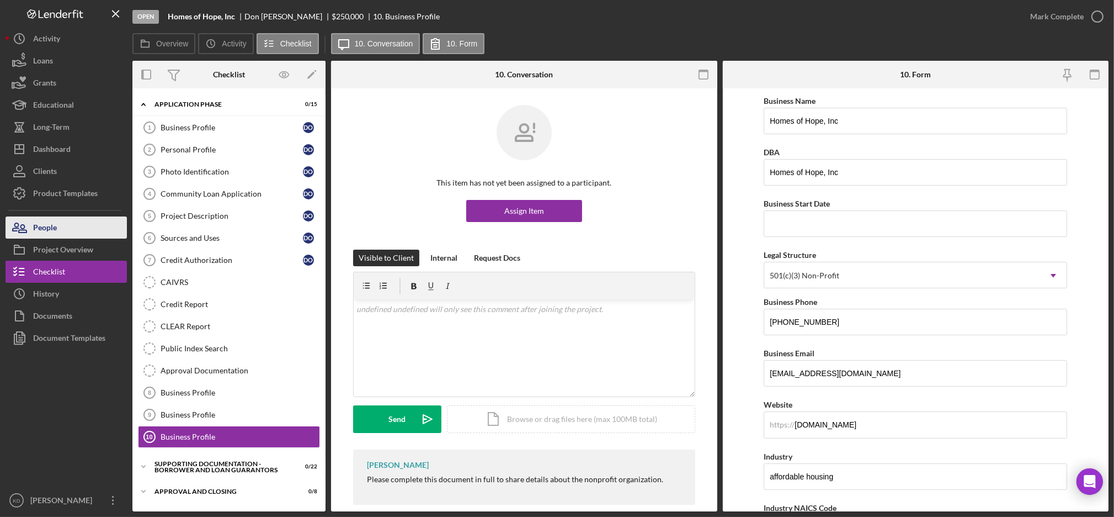
click at [88, 232] on button "People" at bounding box center [66, 227] width 121 height 22
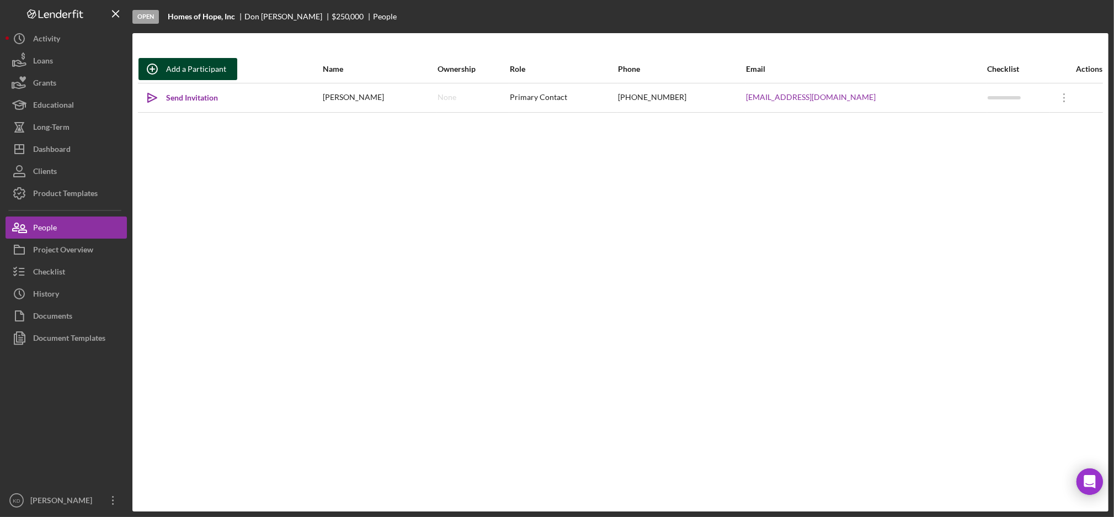
click at [205, 66] on div "Add a Participant" at bounding box center [196, 69] width 60 height 22
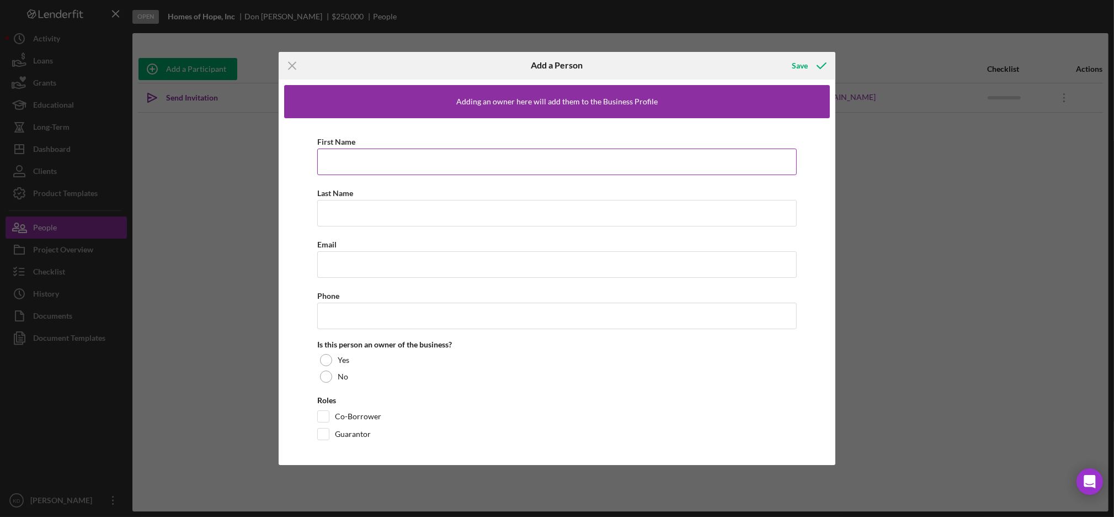
click at [400, 168] on input "First Name" at bounding box center [557, 161] width 480 height 26
type input "[PERSON_NAME]"
paste input "[PERSON_NAME][EMAIL_ADDRESS][DOMAIN_NAME]"
type input "[PERSON_NAME][EMAIL_ADDRESS][DOMAIN_NAME]"
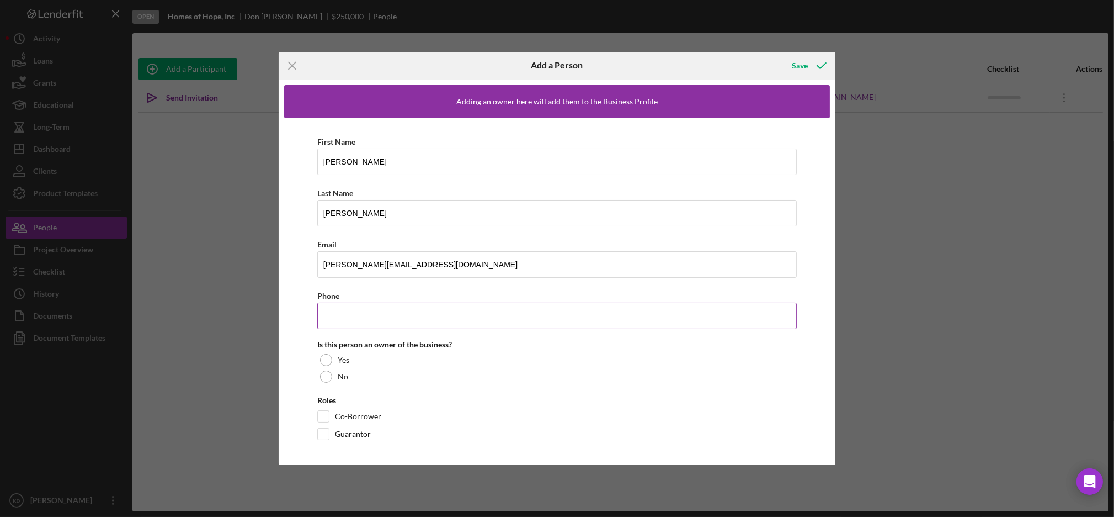
click at [373, 319] on input "Phone" at bounding box center [557, 315] width 480 height 26
paste input "[PHONE_NUMBER]"
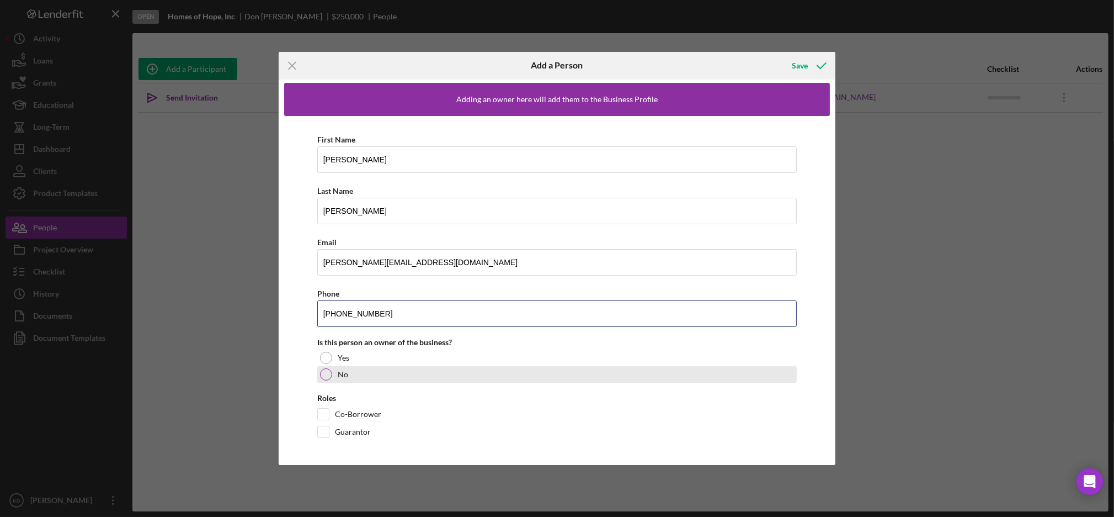
type input "[PHONE_NUMBER]"
click at [328, 374] on div at bounding box center [326, 374] width 12 height 12
click at [323, 434] on input "Guarantor" at bounding box center [323, 431] width 11 height 11
checkbox input "true"
click at [815, 69] on icon "button" at bounding box center [822, 66] width 28 height 28
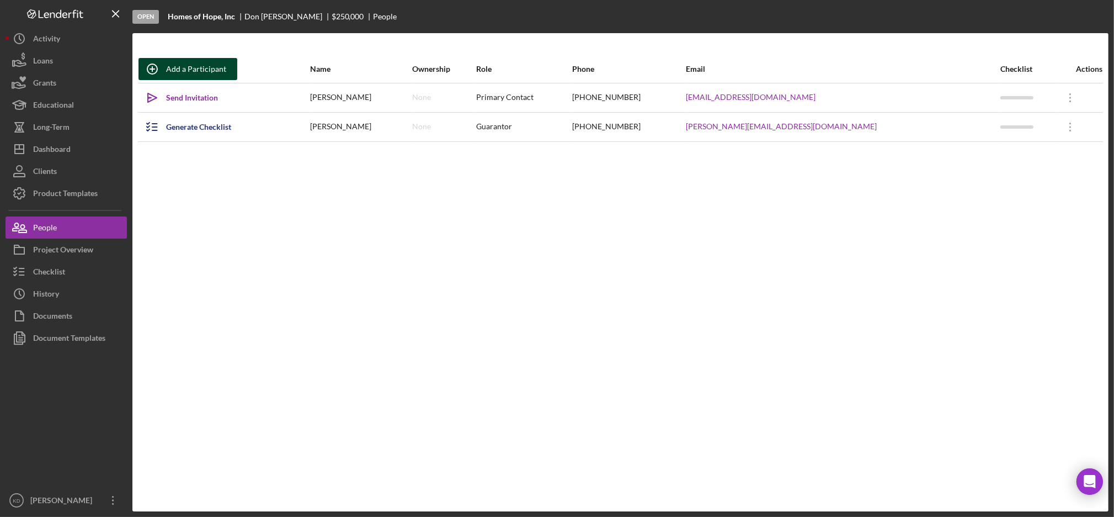
click at [185, 67] on div "Add a Participant" at bounding box center [196, 69] width 60 height 22
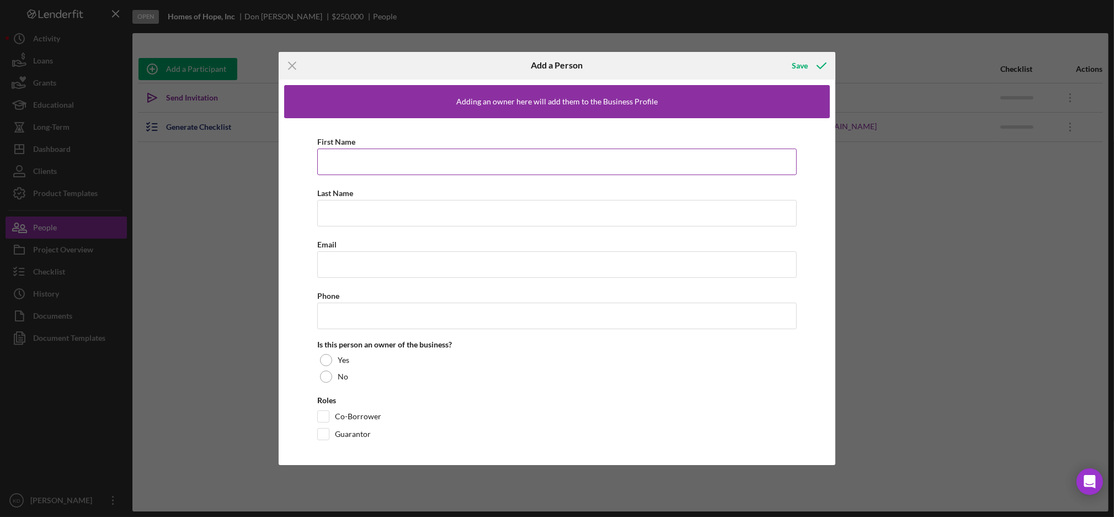
click at [410, 164] on input "First Name" at bounding box center [557, 161] width 480 height 26
type input "Dorthea"
type input "Bernique"
type input "D"
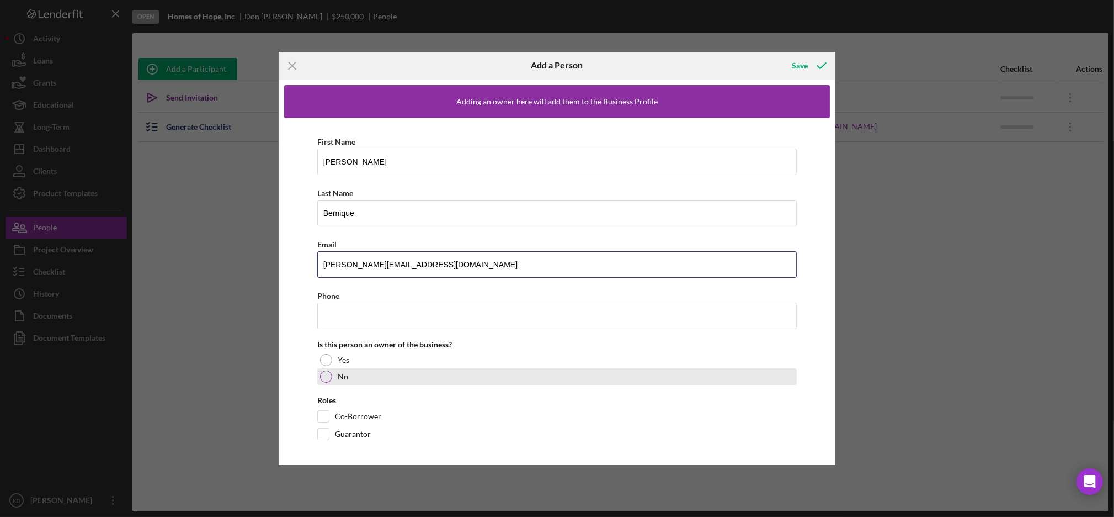
type input "dorthea@increasinghope.org"
click at [328, 375] on div at bounding box center [326, 376] width 12 height 12
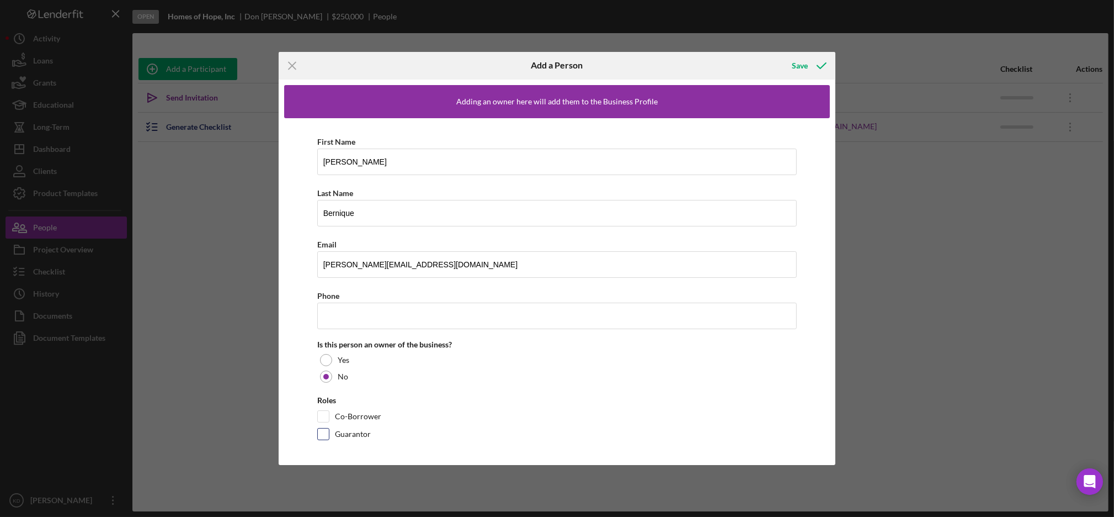
click at [323, 431] on input "Guarantor" at bounding box center [323, 433] width 11 height 11
checkbox input "true"
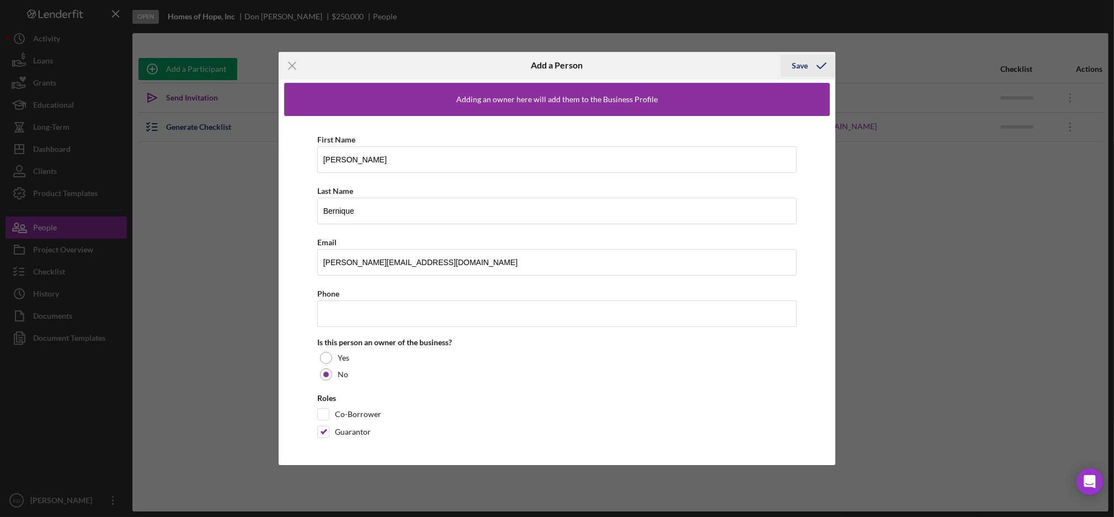
click at [819, 67] on polyline "button" at bounding box center [821, 66] width 9 height 6
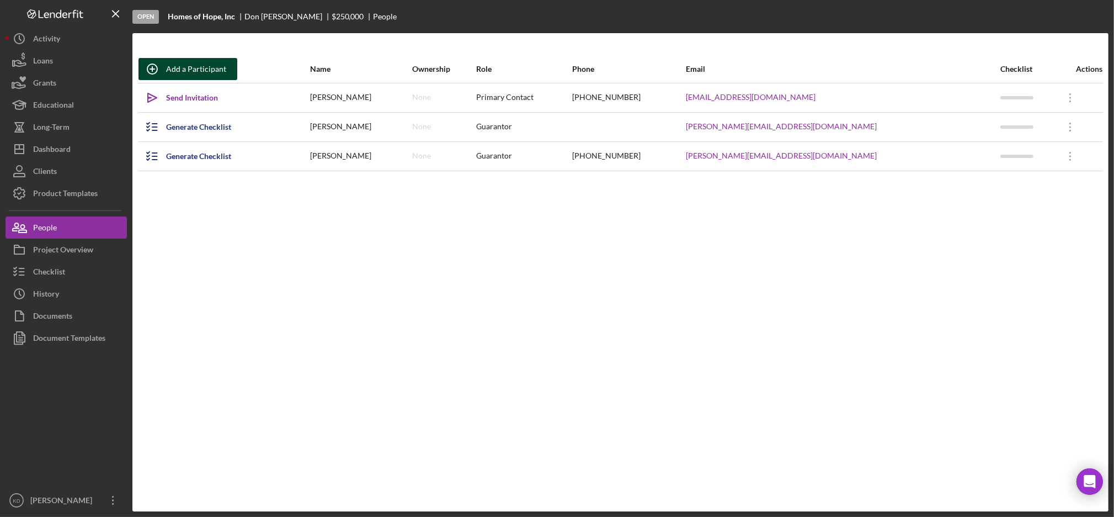
click at [216, 60] on div "Add a Participant" at bounding box center [196, 69] width 60 height 22
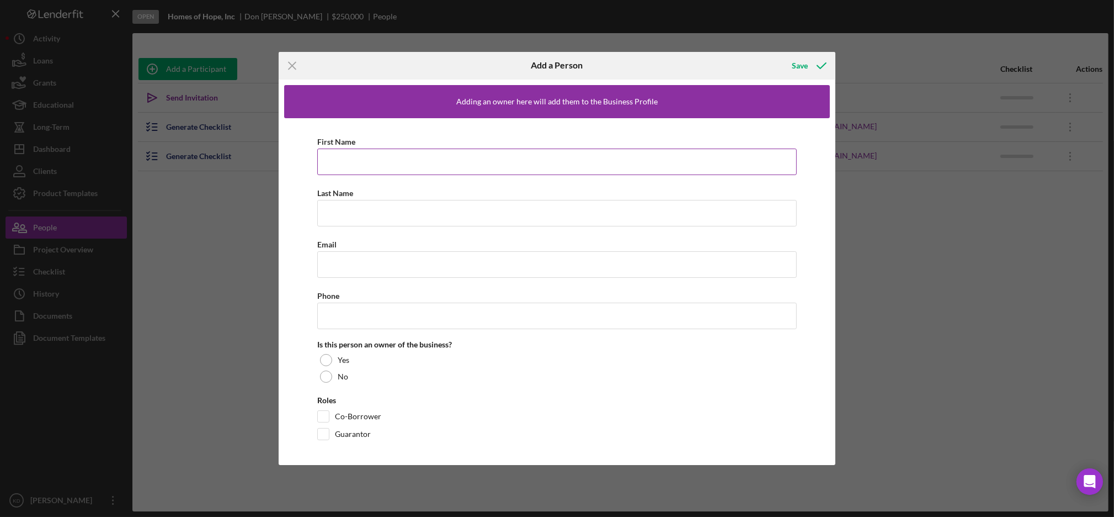
click at [437, 155] on input "First Name" at bounding box center [557, 161] width 480 height 26
click at [417, 206] on input "Last Name" at bounding box center [557, 213] width 480 height 26
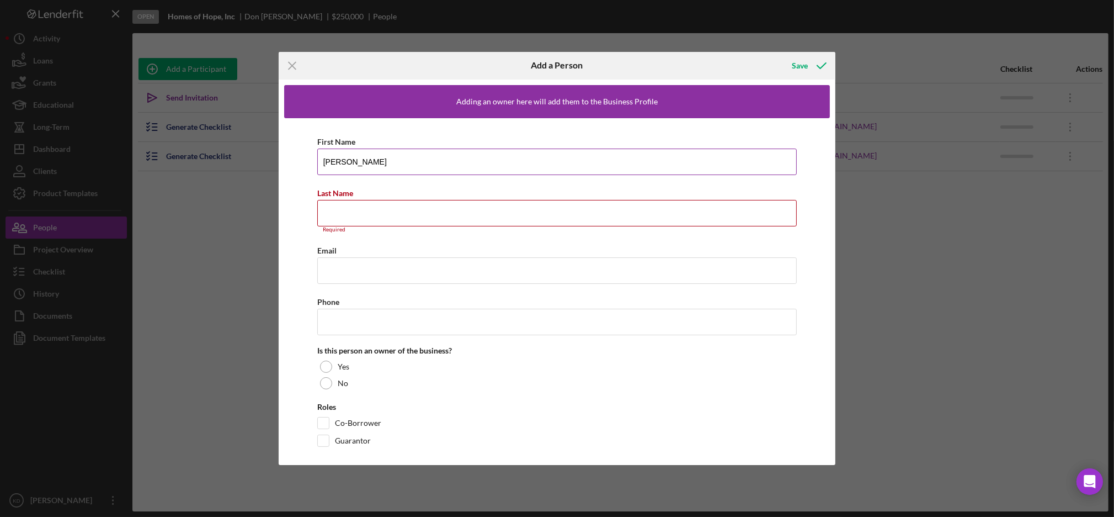
click at [329, 156] on input "Cheri" at bounding box center [557, 161] width 480 height 26
paste input "yl Reid"
click at [329, 156] on input "[PERSON_NAME]" at bounding box center [557, 161] width 480 height 26
click at [354, 163] on input "[PERSON_NAME]" at bounding box center [557, 161] width 480 height 26
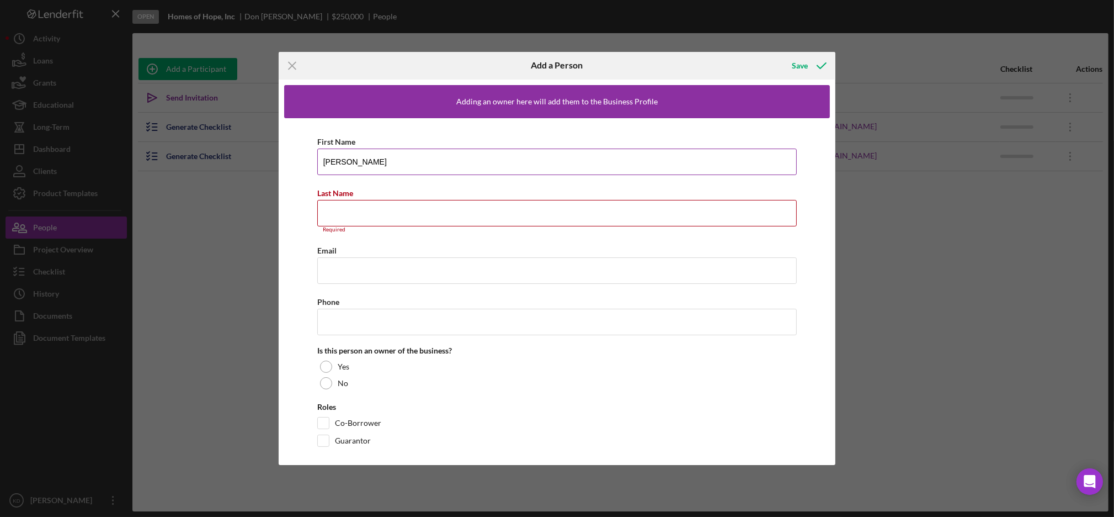
click at [354, 163] on input "[PERSON_NAME]" at bounding box center [557, 161] width 480 height 26
type input "[PERSON_NAME]"
paste input "[PERSON_NAME]"
type input "[PERSON_NAME]"
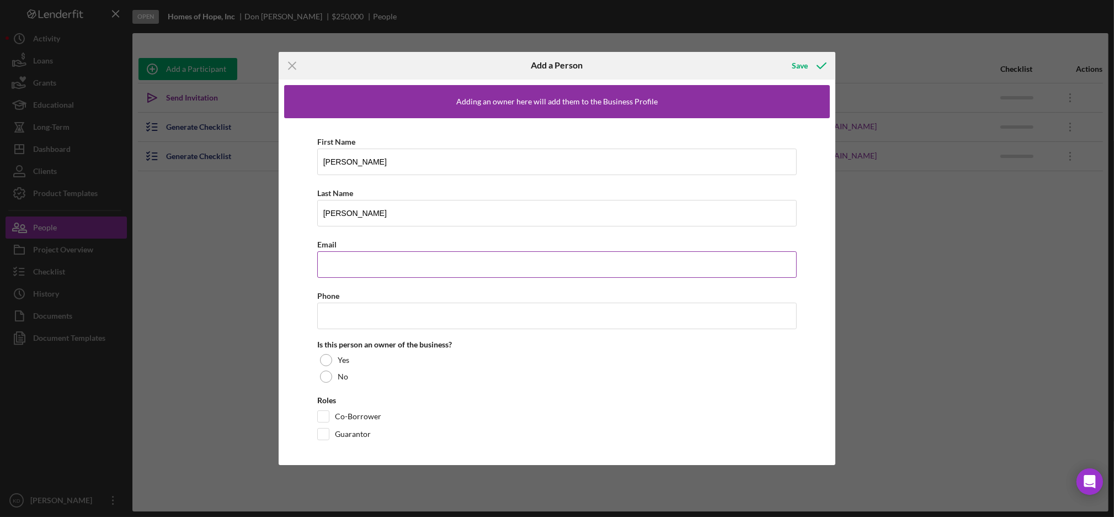
click at [366, 269] on input "Email" at bounding box center [557, 264] width 480 height 26
type input "c"
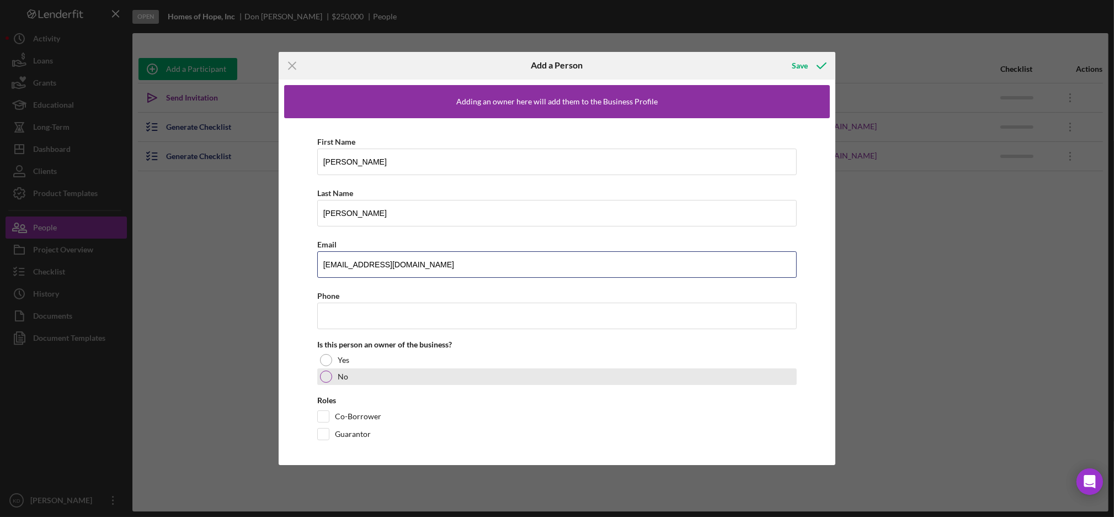
type input "[EMAIL_ADDRESS][DOMAIN_NAME]"
click at [325, 376] on div at bounding box center [326, 376] width 12 height 12
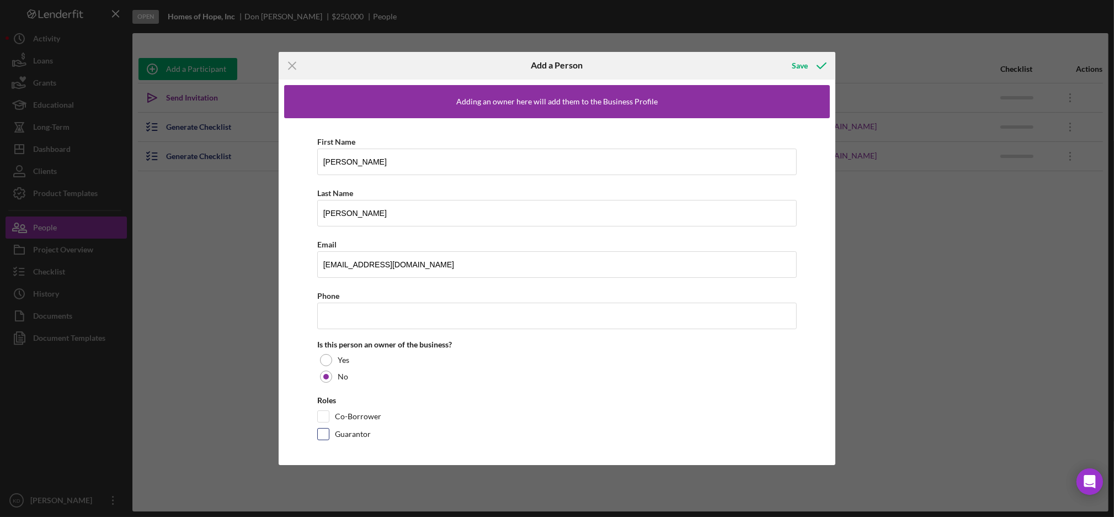
click at [324, 432] on input "Guarantor" at bounding box center [323, 433] width 11 height 11
checkbox input "true"
click at [327, 418] on input "Co-Borrower" at bounding box center [323, 416] width 11 height 11
checkbox input "true"
click at [820, 63] on icon "button" at bounding box center [822, 66] width 28 height 28
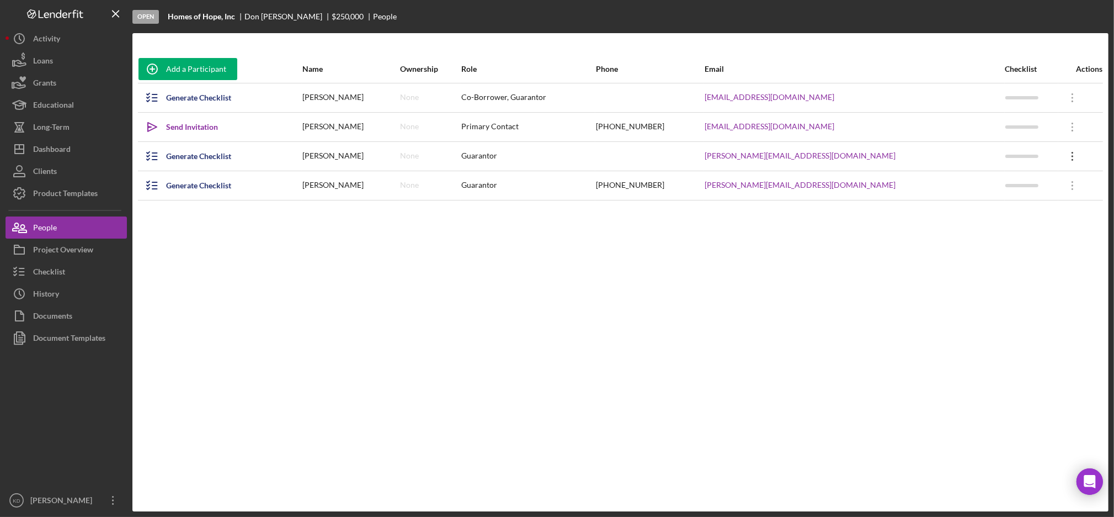
click at [1066, 153] on icon "Icon/Overflow" at bounding box center [1073, 156] width 28 height 28
click at [983, 152] on div "Icon/Edit Edit" at bounding box center [1010, 155] width 121 height 23
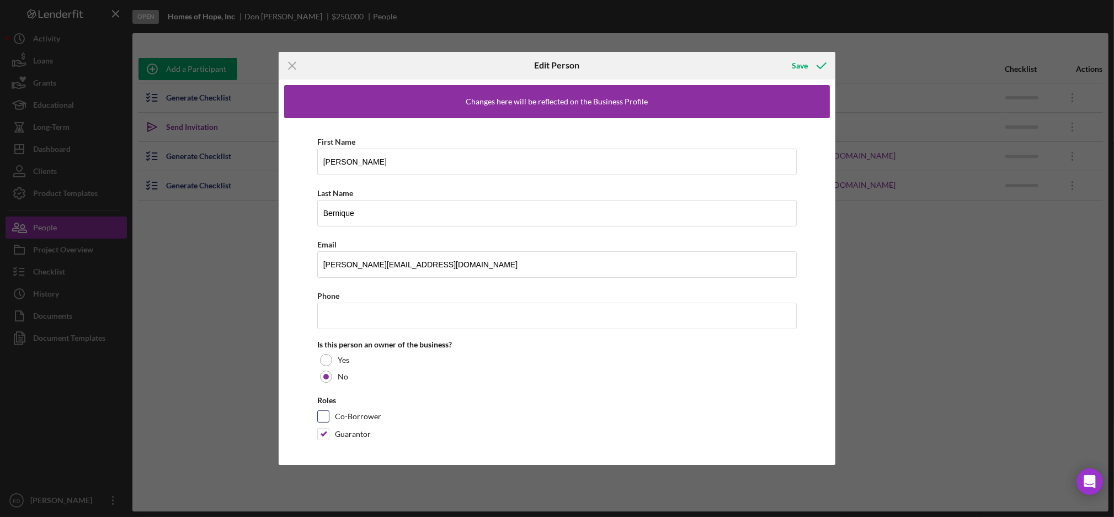
click at [330, 419] on div "Co-Borrower" at bounding box center [557, 419] width 480 height 18
click at [324, 415] on input "Co-Borrower" at bounding box center [323, 416] width 11 height 11
checkbox input "true"
click at [819, 62] on icon "button" at bounding box center [822, 66] width 28 height 28
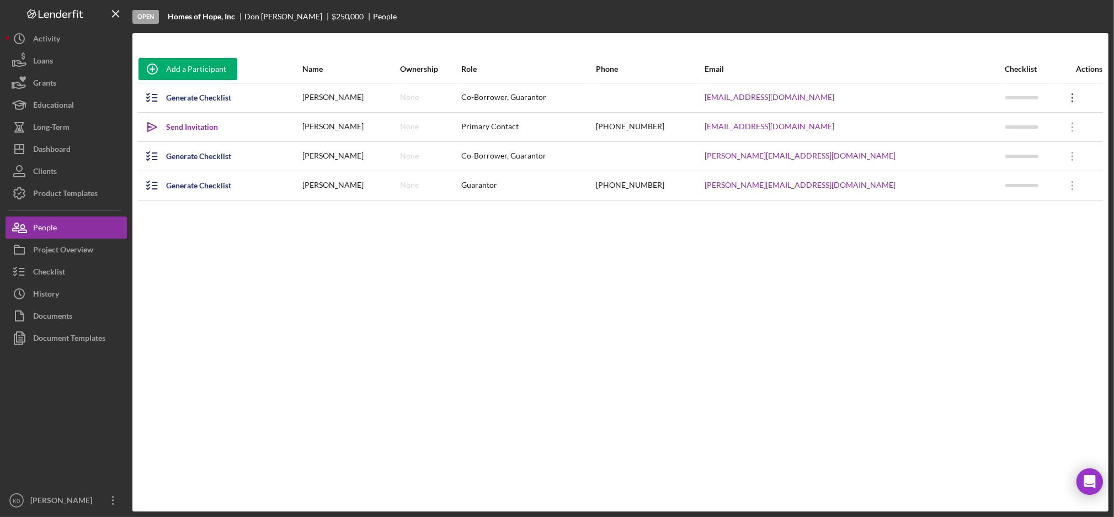
click at [1060, 98] on icon "Icon/Overflow" at bounding box center [1073, 98] width 28 height 28
click at [928, 313] on div "Add a Participant Name Ownership Role Phone Email Checklist Actions Generate Ch…" at bounding box center [620, 272] width 976 height 434
click at [1065, 188] on icon "Icon/Overflow" at bounding box center [1073, 186] width 28 height 28
click at [1004, 148] on div "Icon/Edit Edit" at bounding box center [1008, 155] width 121 height 23
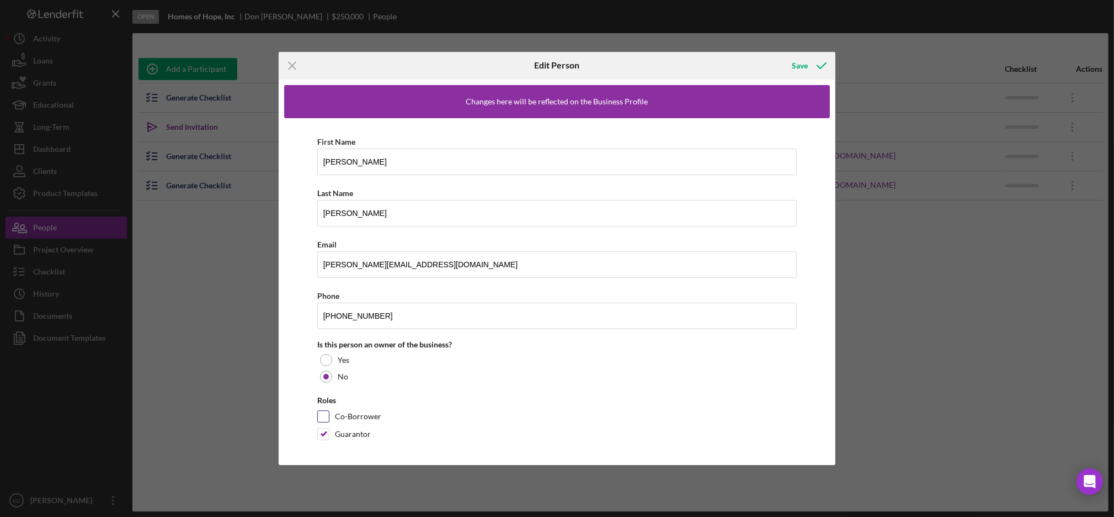
click at [319, 418] on input "Co-Borrower" at bounding box center [323, 416] width 11 height 11
checkbox input "true"
click at [800, 66] on div "Save" at bounding box center [800, 66] width 16 height 22
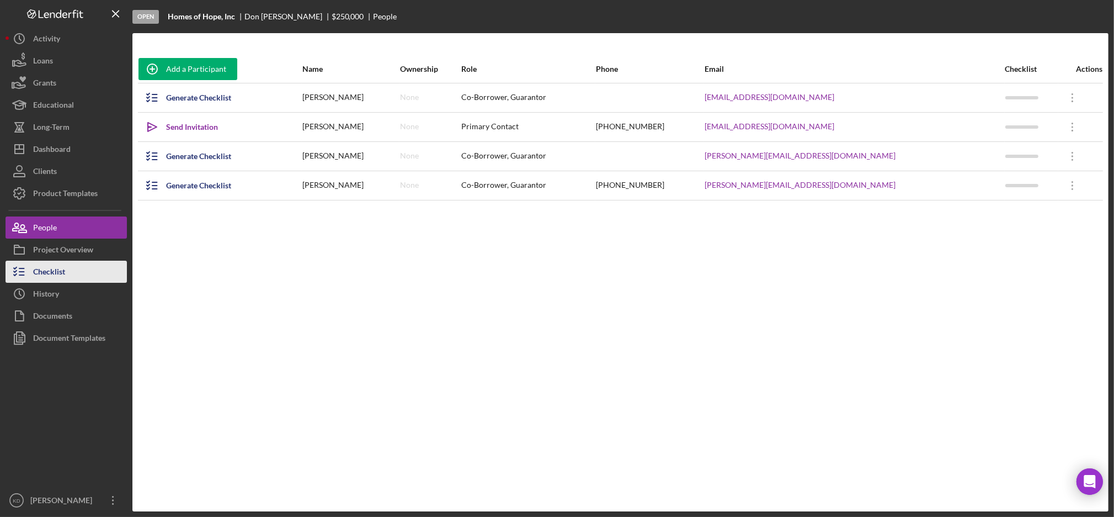
click at [70, 275] on button "Checklist" at bounding box center [66, 272] width 121 height 22
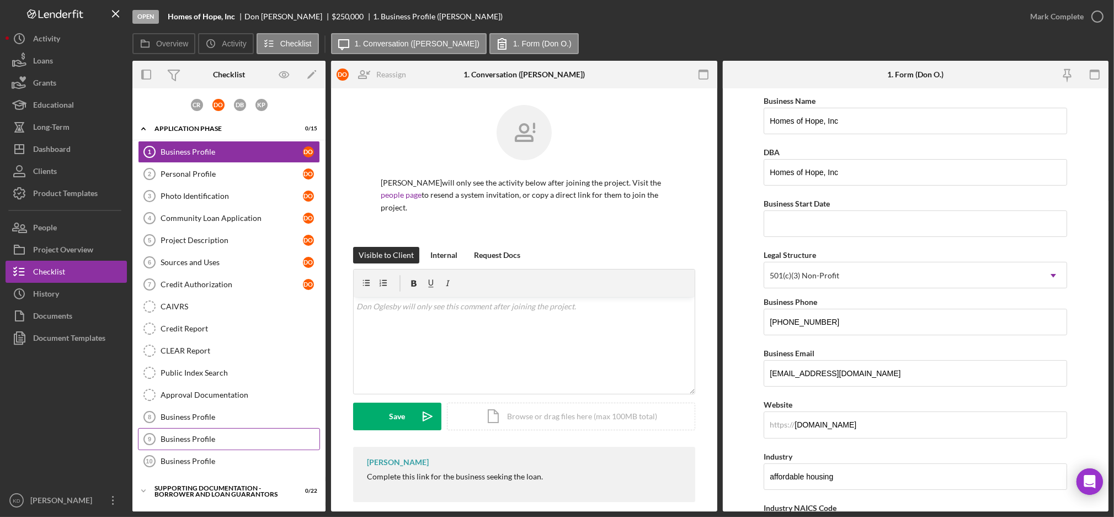
scroll to position [21, 0]
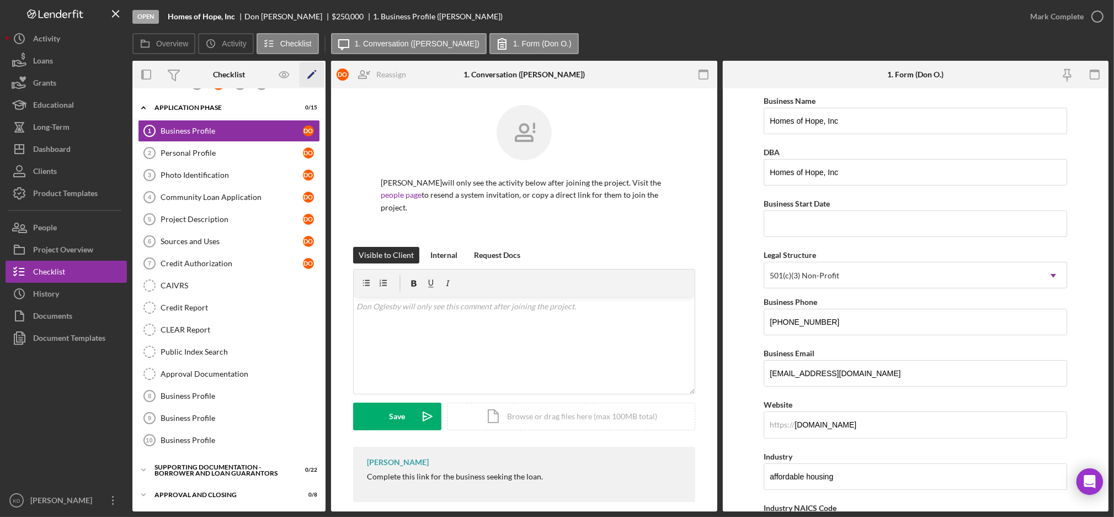
click at [321, 77] on icon "Icon/Edit" at bounding box center [312, 74] width 25 height 25
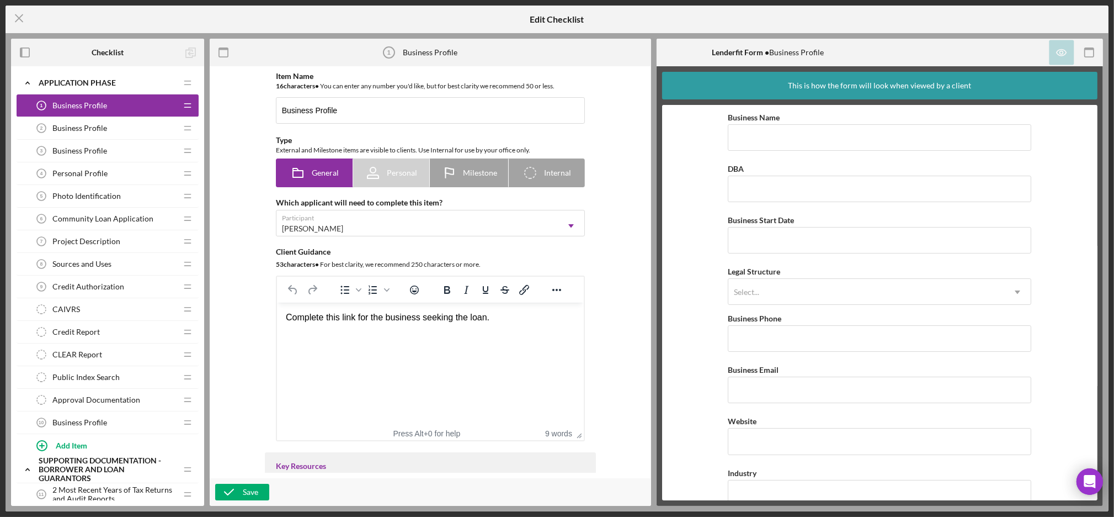
click at [113, 125] on div "Business Profile 2 Business Profile" at bounding box center [103, 128] width 146 height 22
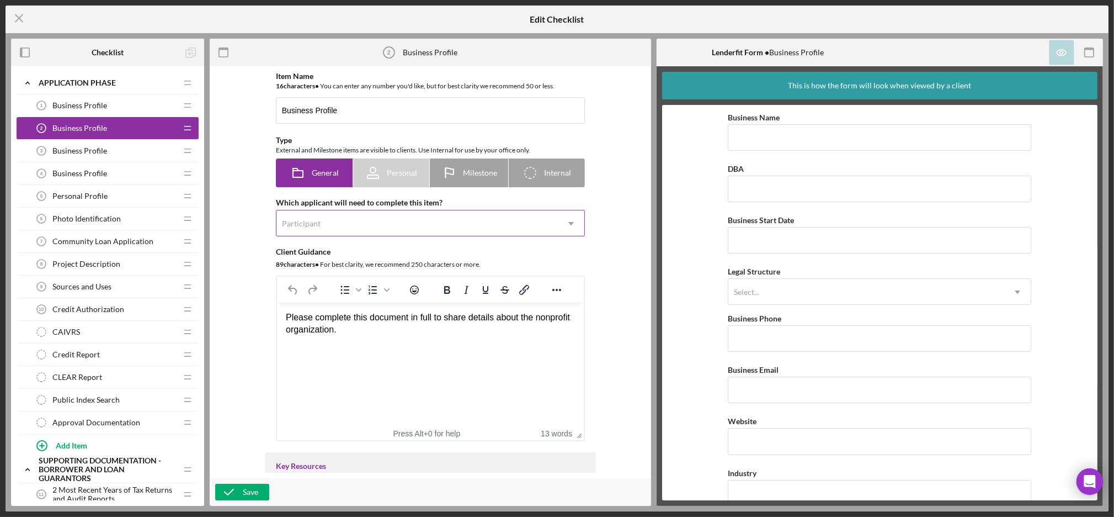
click at [417, 225] on div "Participant" at bounding box center [418, 223] width 282 height 25
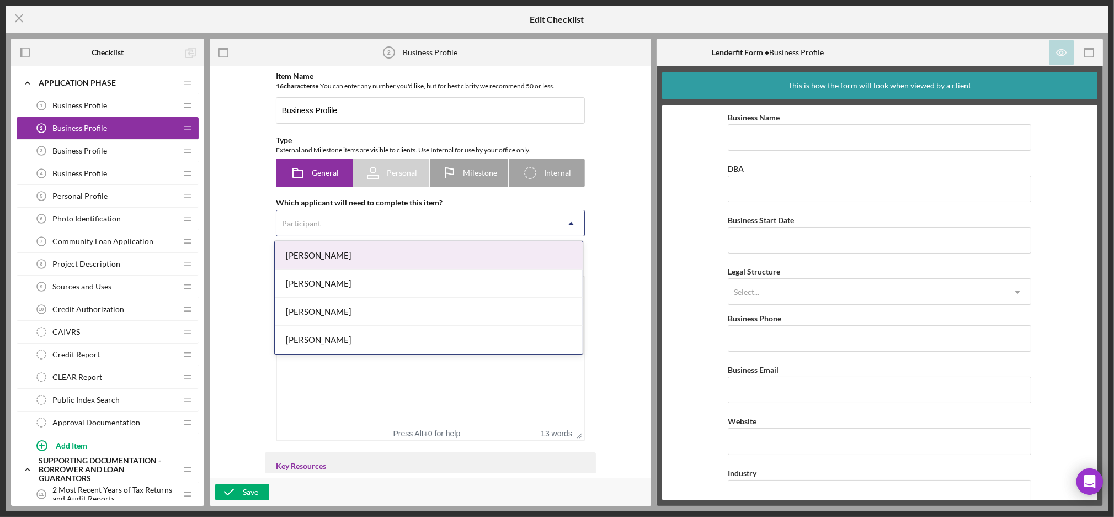
click at [358, 256] on div "[PERSON_NAME]" at bounding box center [429, 255] width 308 height 28
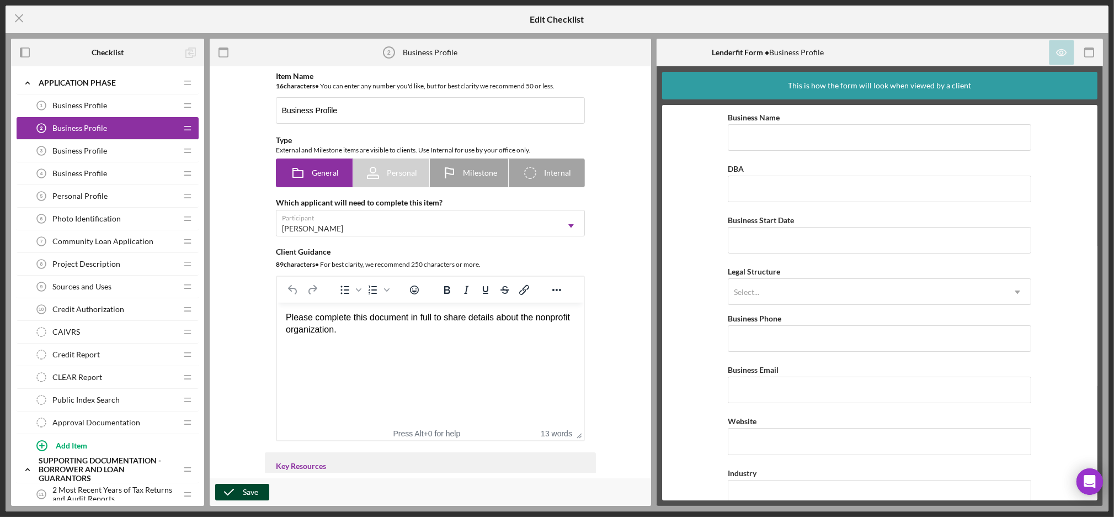
click at [238, 489] on icon "button" at bounding box center [229, 492] width 28 height 28
click at [84, 152] on span "Business Profile" at bounding box center [79, 150] width 55 height 9
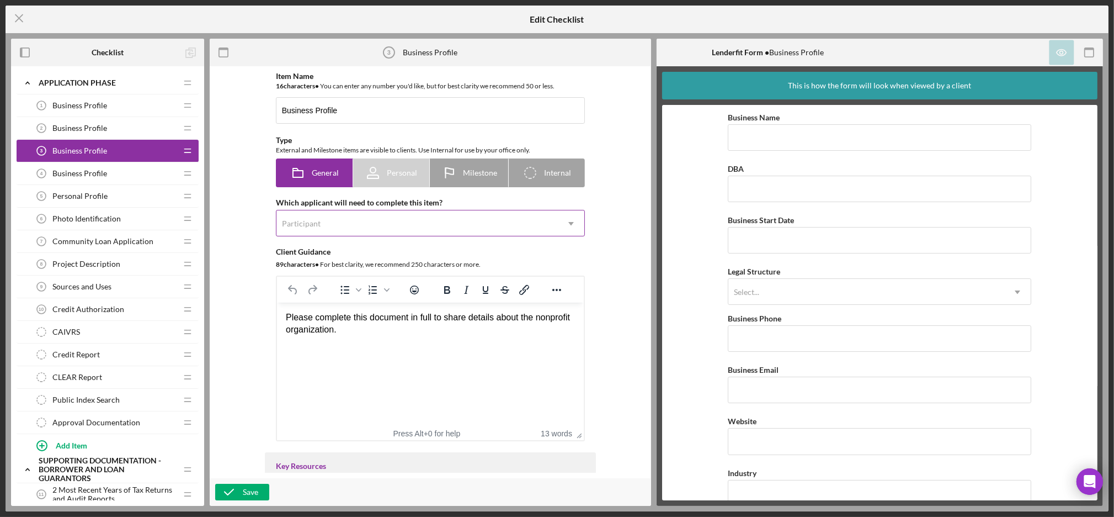
click at [305, 224] on div "Participant" at bounding box center [301, 223] width 39 height 9
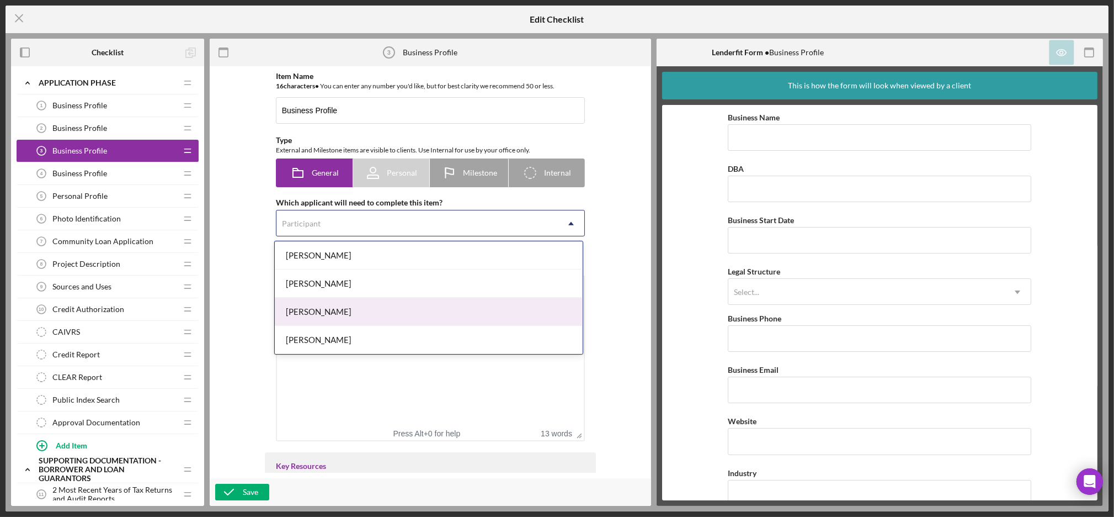
click at [346, 307] on div "Dorthea Bernique" at bounding box center [429, 312] width 308 height 28
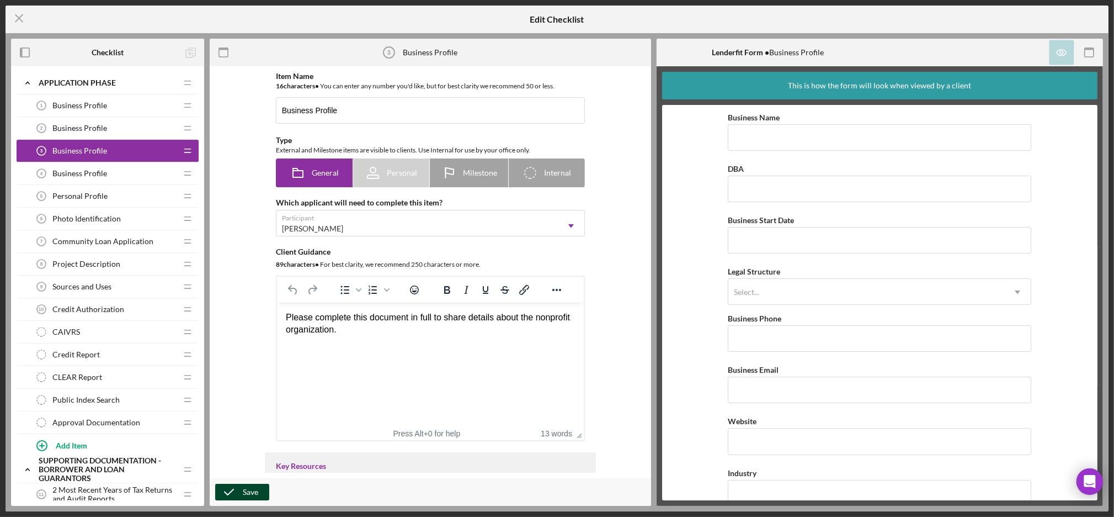
click at [255, 492] on div "Save" at bounding box center [250, 492] width 15 height 17
click at [74, 173] on span "Business Profile" at bounding box center [79, 173] width 55 height 9
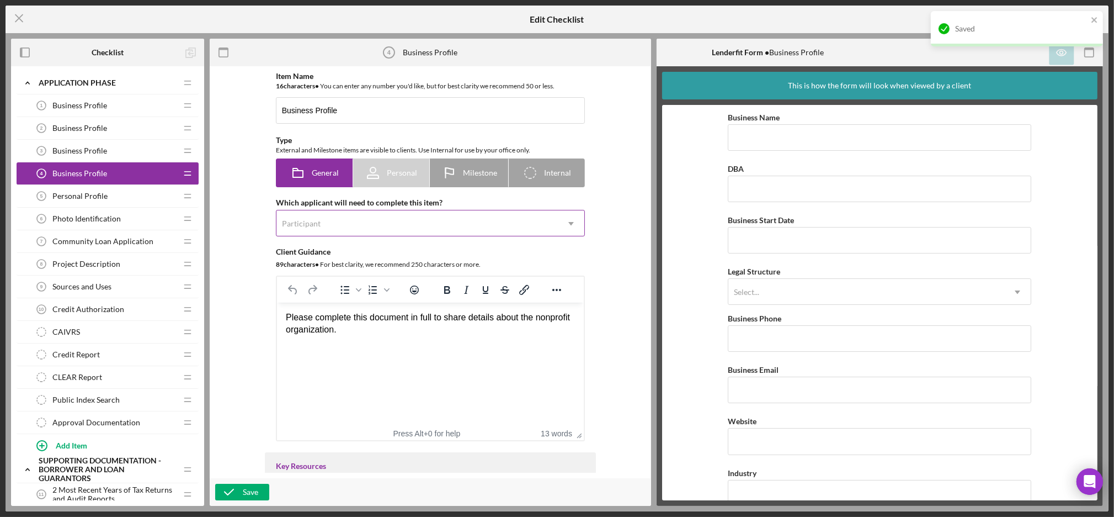
click at [324, 222] on div "Participant" at bounding box center [418, 223] width 282 height 25
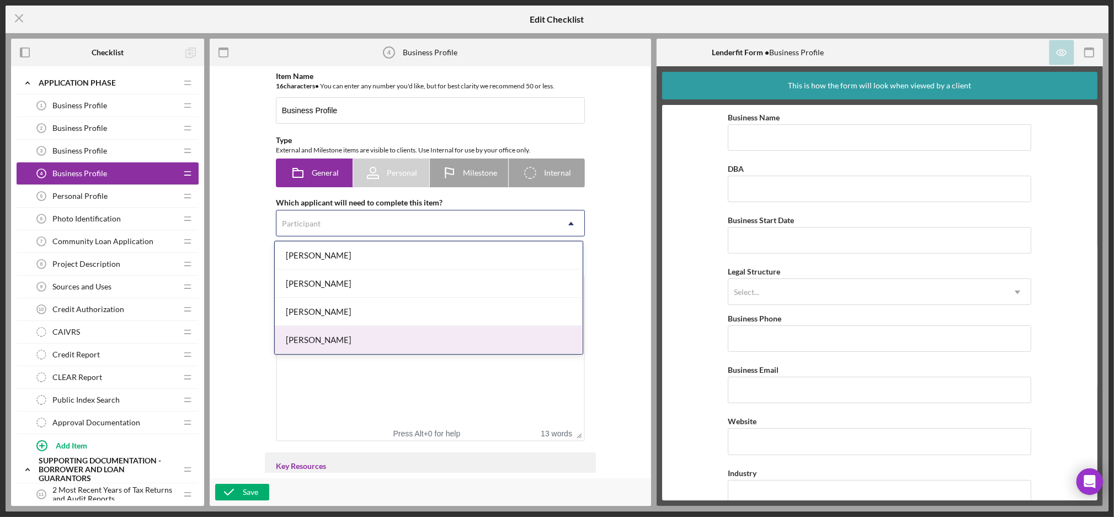
click at [349, 346] on div "[PERSON_NAME]" at bounding box center [429, 340] width 308 height 28
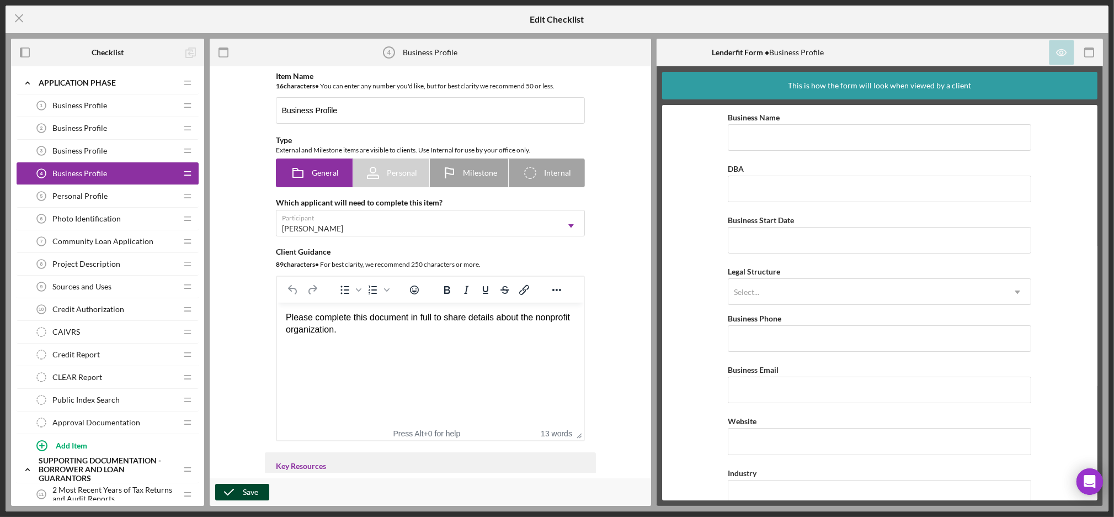
click at [257, 490] on div "Save" at bounding box center [250, 492] width 15 height 17
click at [101, 203] on div "Personal Profile 5 Personal Profile" at bounding box center [103, 196] width 146 height 22
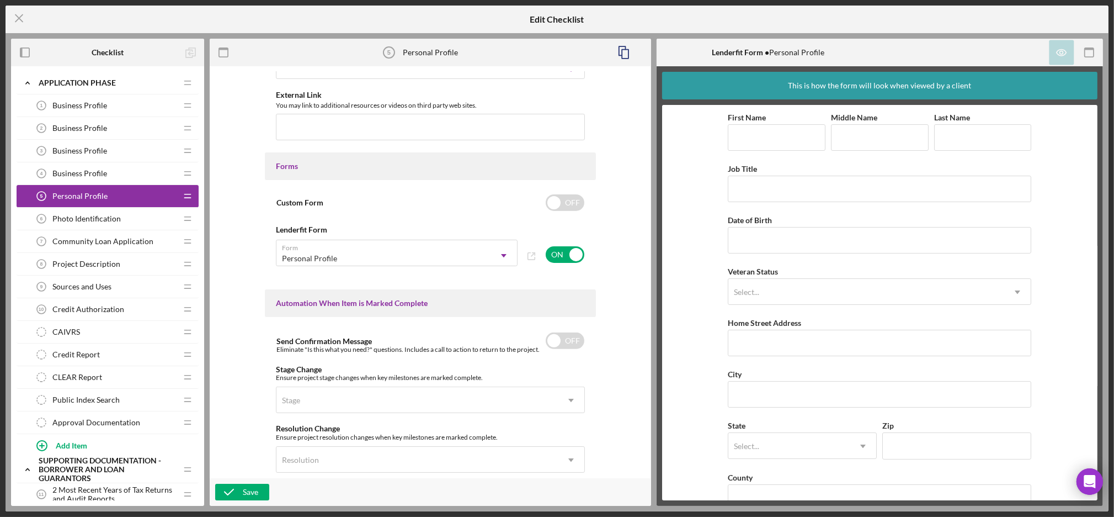
scroll to position [693, 0]
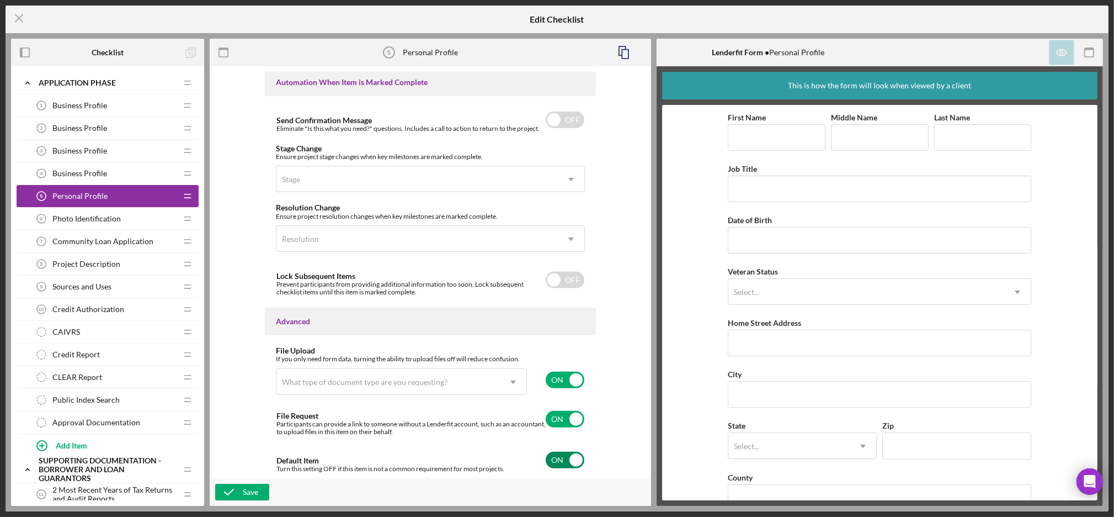
click at [564, 458] on input "checkbox" at bounding box center [565, 460] width 39 height 17
checkbox input "false"
click at [246, 493] on div "Save" at bounding box center [250, 492] width 15 height 17
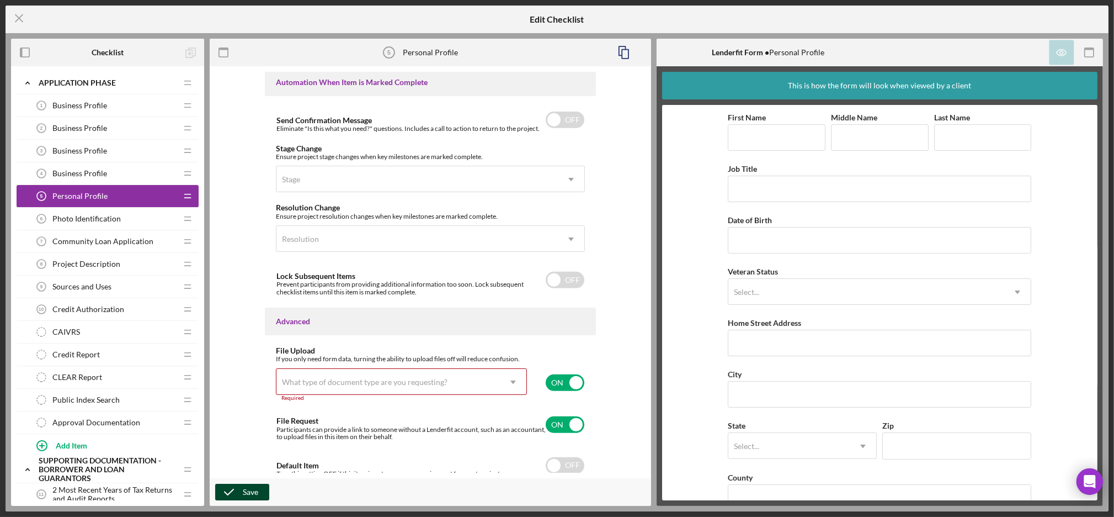
scroll to position [699, 0]
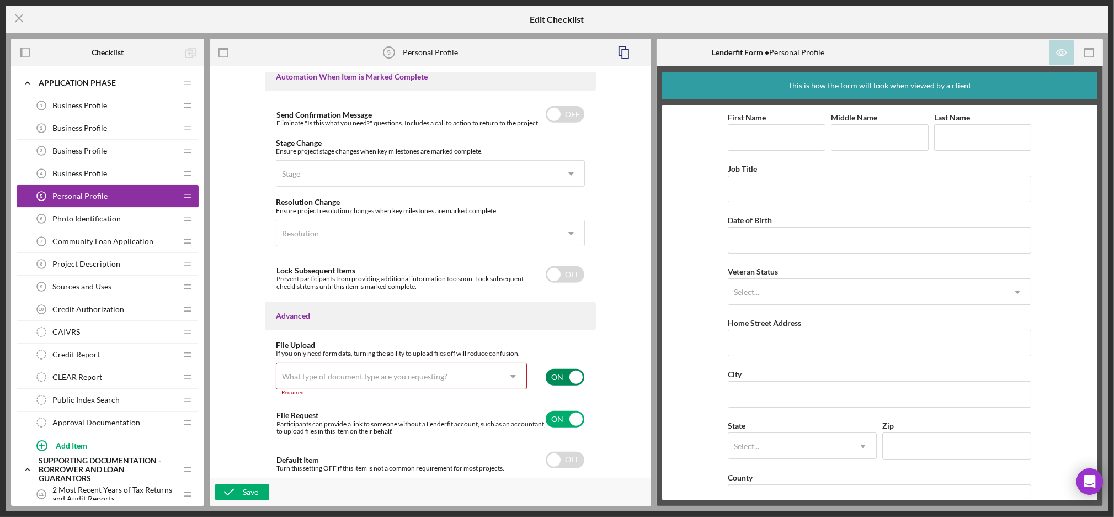
click at [561, 371] on input "checkbox" at bounding box center [565, 377] width 39 height 17
checkbox input "false"
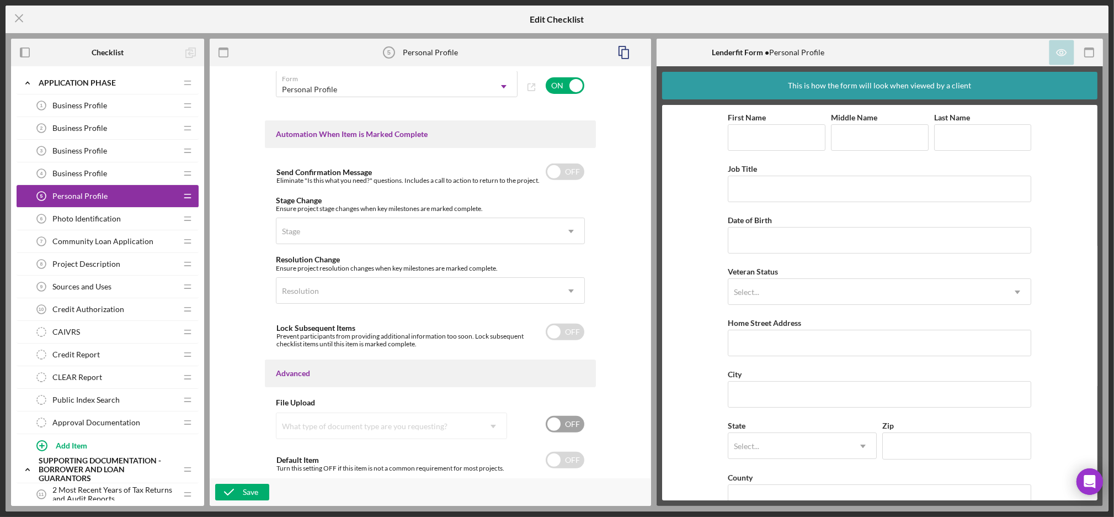
scroll to position [641, 0]
click at [239, 486] on icon "button" at bounding box center [229, 492] width 28 height 28
click at [15, 19] on icon "Icon/Menu Close" at bounding box center [20, 18] width 28 height 28
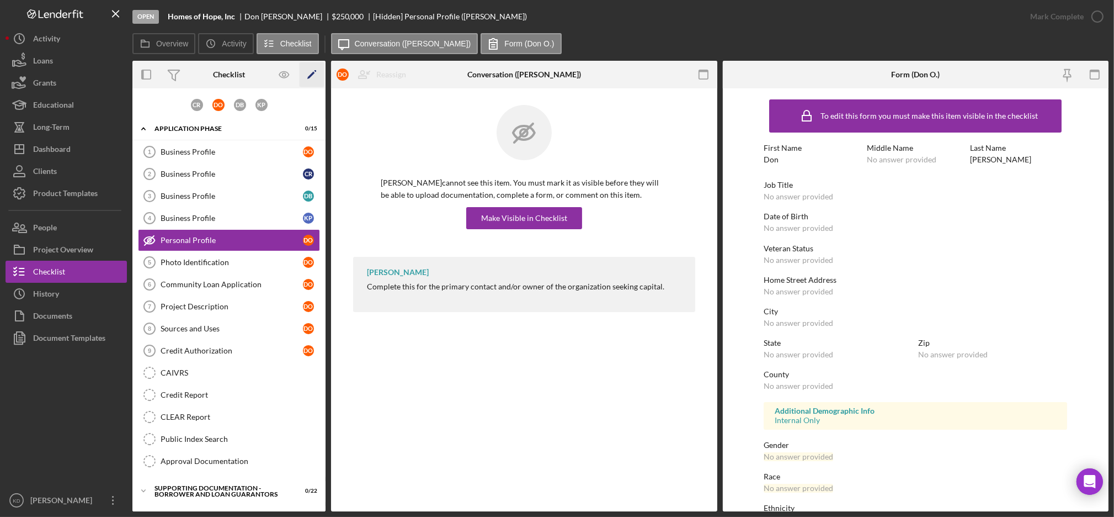
click at [314, 73] on icon "Icon/Edit" at bounding box center [312, 74] width 25 height 25
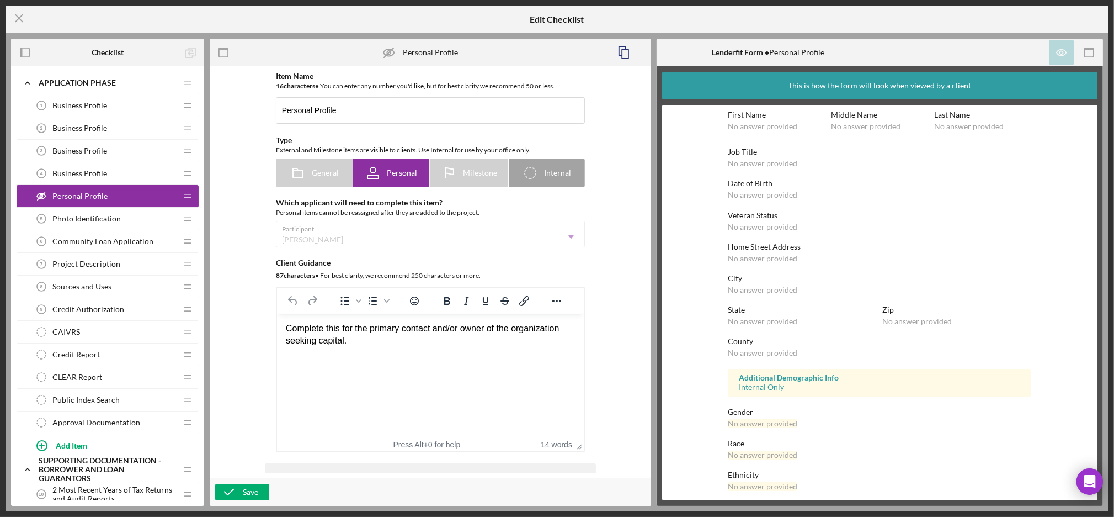
click at [101, 215] on span "Photo Identification" at bounding box center [86, 218] width 68 height 9
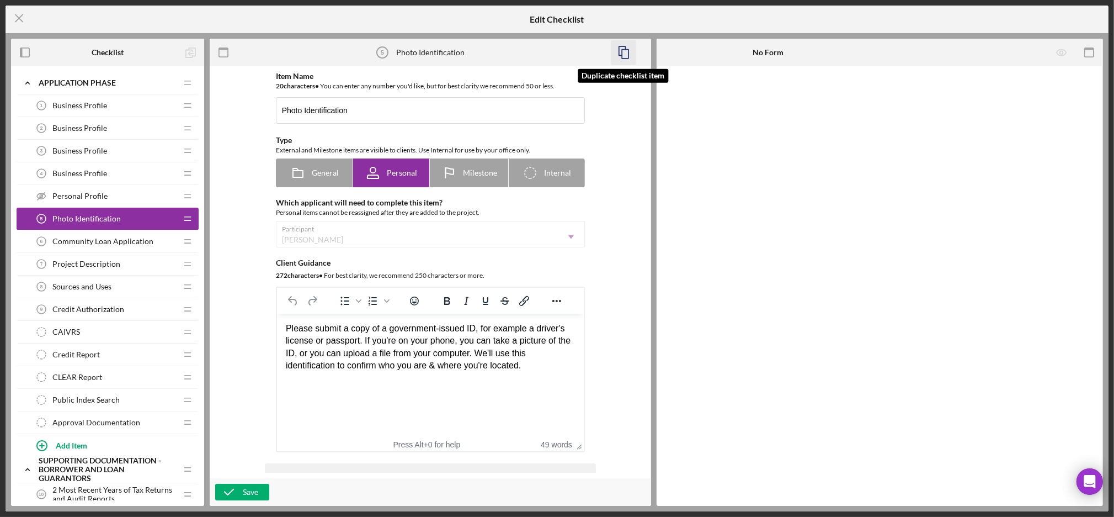
click at [621, 45] on icon "button" at bounding box center [623, 52] width 25 height 25
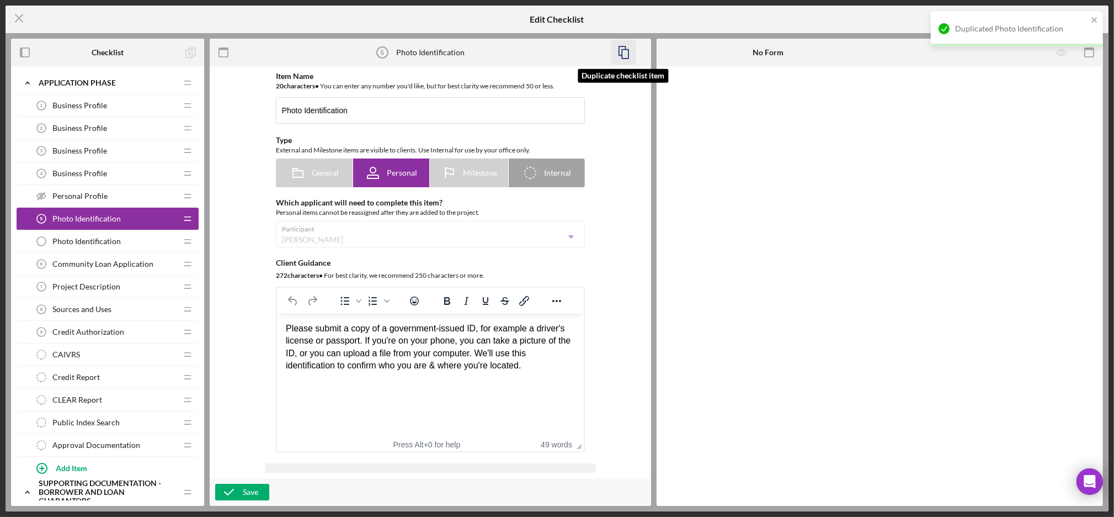
click at [624, 56] on icon "button" at bounding box center [623, 52] width 25 height 25
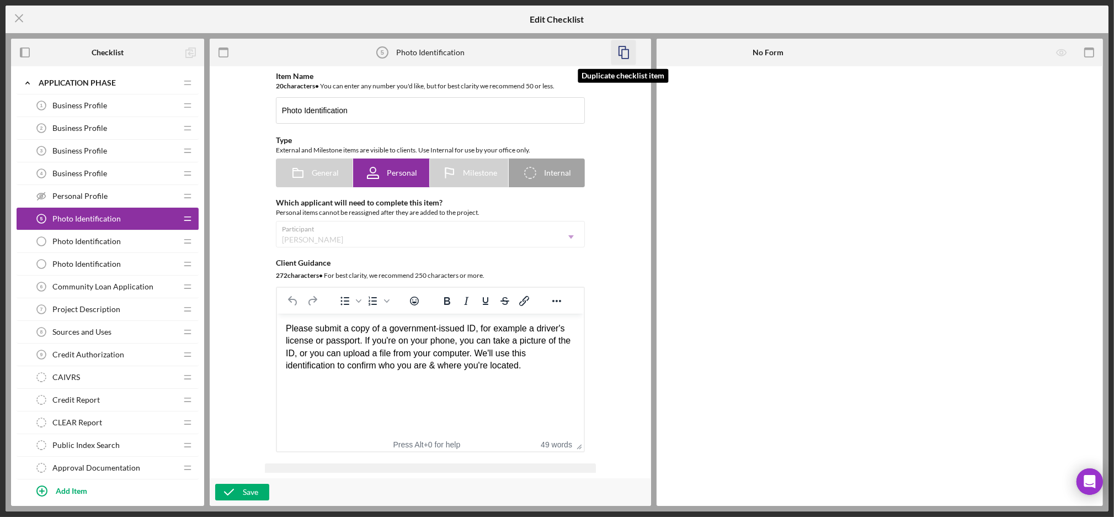
click at [626, 52] on icon "button" at bounding box center [623, 52] width 25 height 25
click at [133, 242] on div "Photo Identification Photo Identification" at bounding box center [103, 241] width 146 height 22
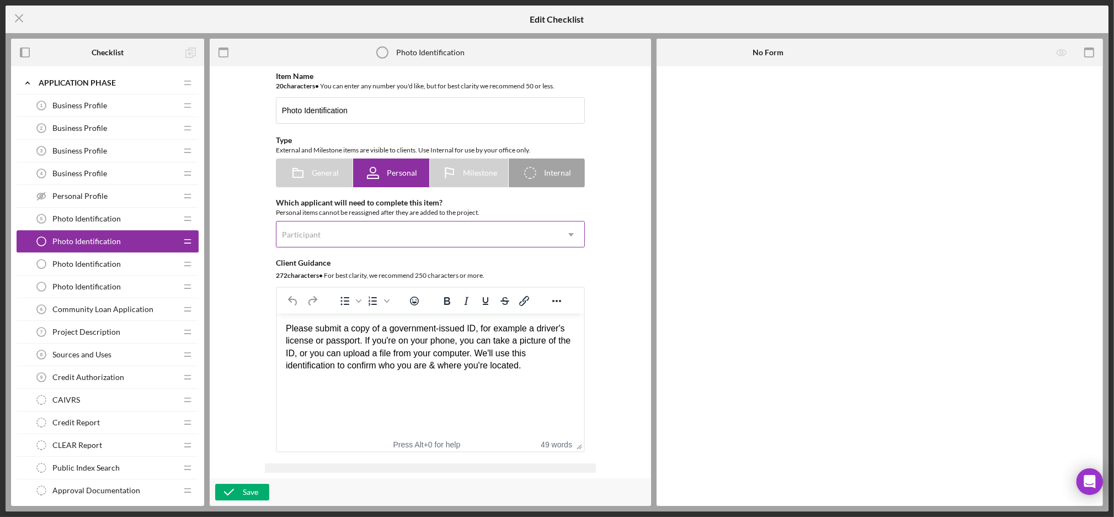
click at [330, 235] on div "Participant" at bounding box center [418, 234] width 282 height 25
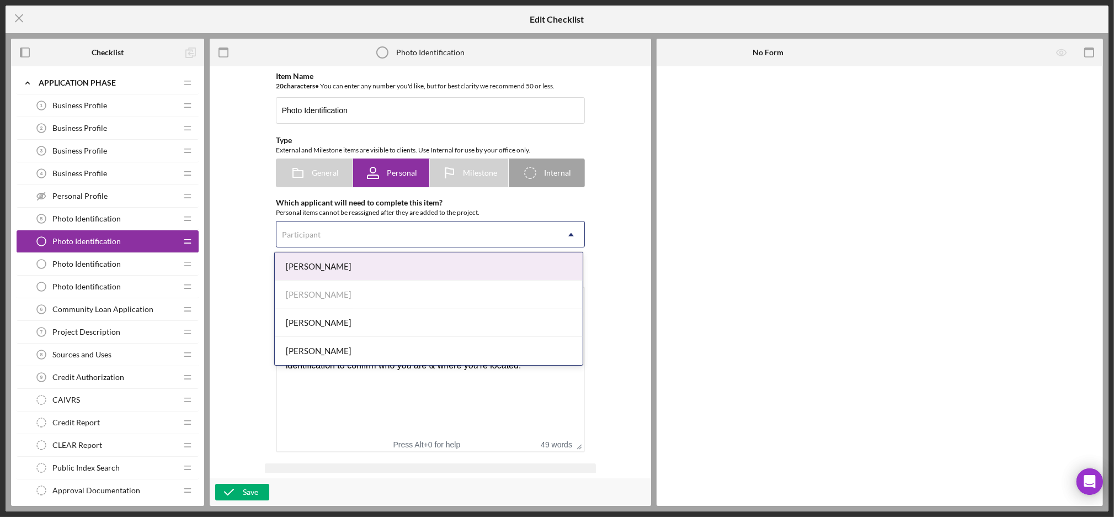
click at [320, 267] on div "[PERSON_NAME]" at bounding box center [429, 266] width 308 height 28
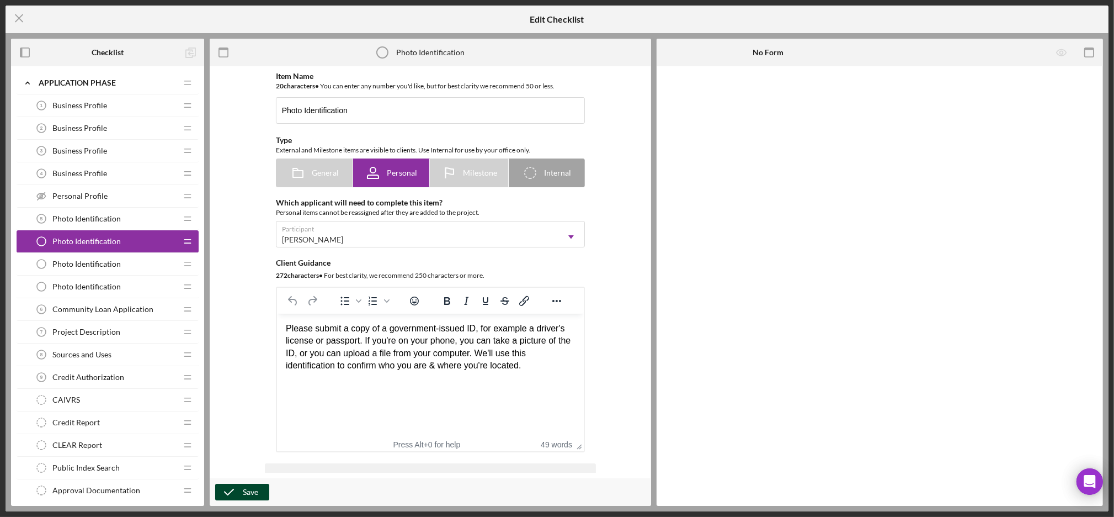
click at [246, 487] on div "Save" at bounding box center [250, 492] width 15 height 17
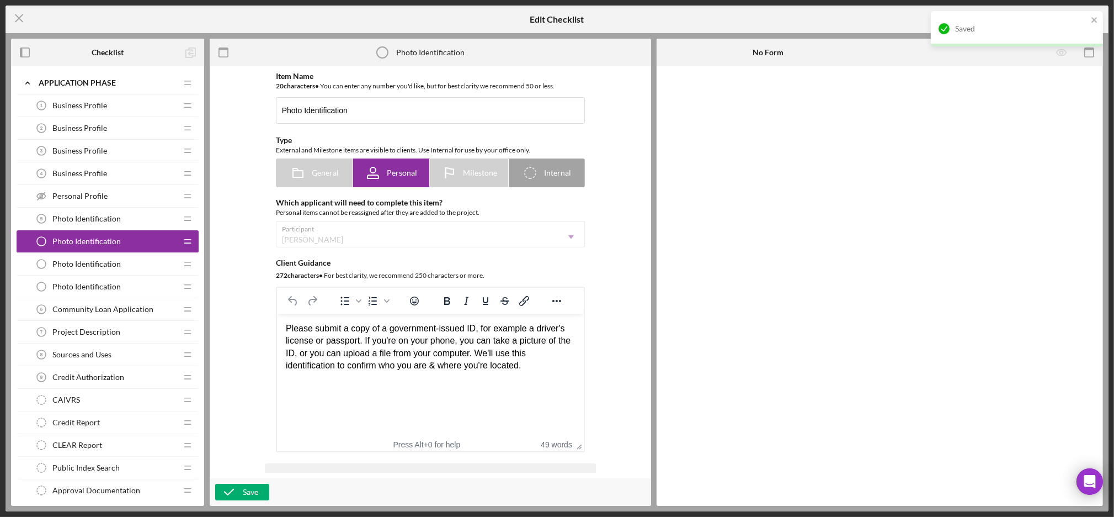
click at [102, 264] on span "Photo Identification" at bounding box center [86, 263] width 68 height 9
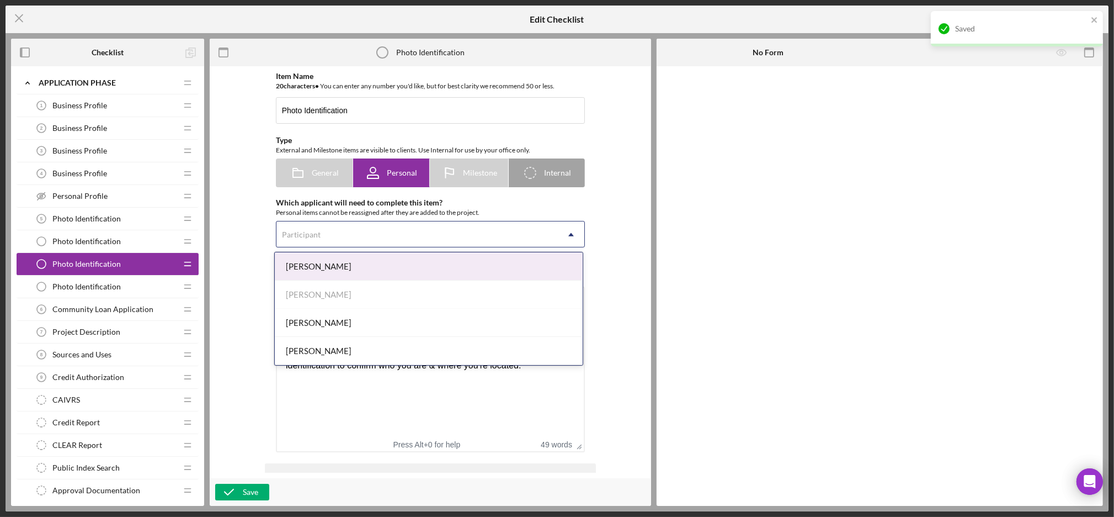
click at [328, 233] on div "Participant" at bounding box center [418, 234] width 282 height 25
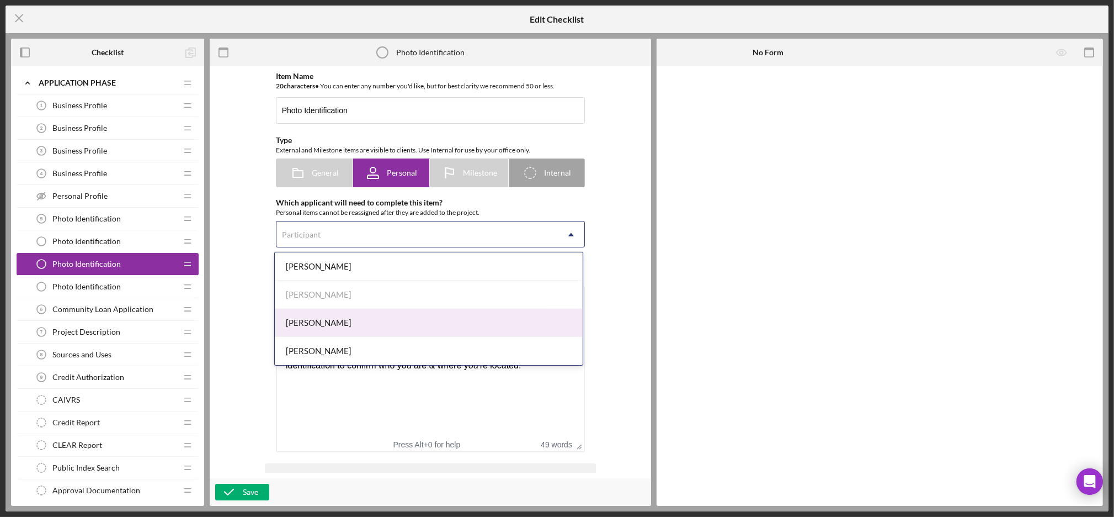
click at [332, 321] on div "Dorthea Bernique" at bounding box center [429, 323] width 308 height 28
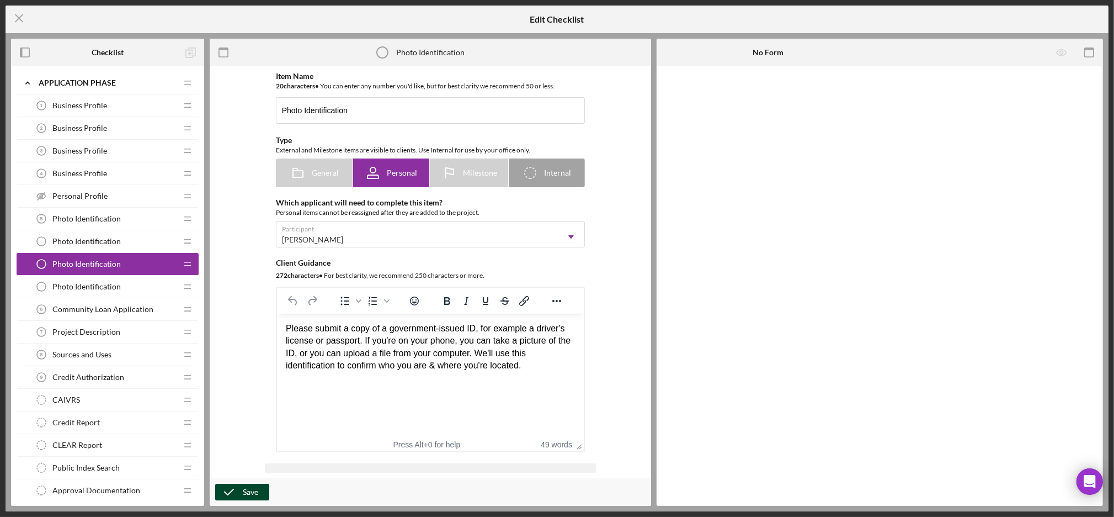
click at [255, 493] on div "Save" at bounding box center [250, 492] width 15 height 17
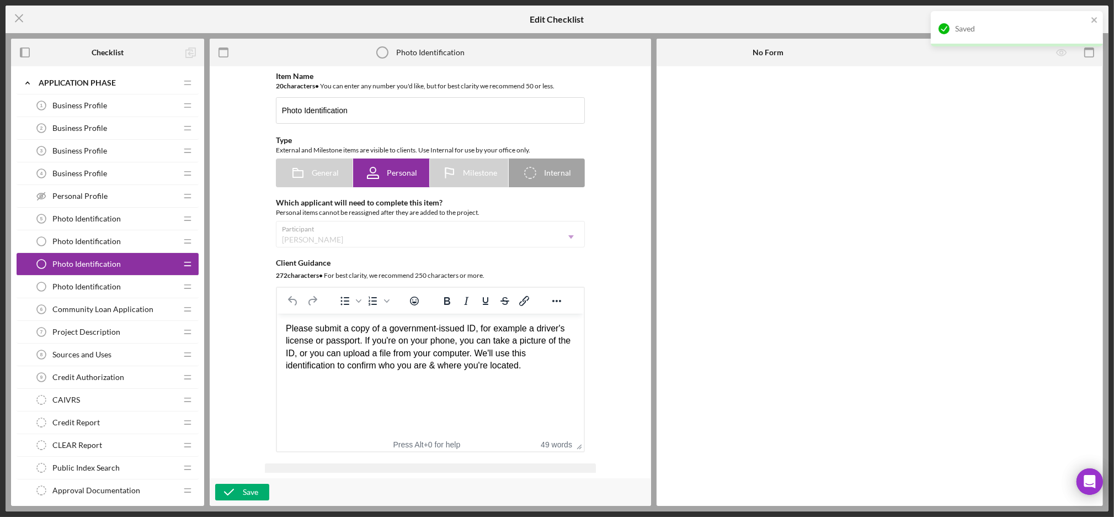
click at [95, 286] on span "Photo Identification" at bounding box center [86, 286] width 68 height 9
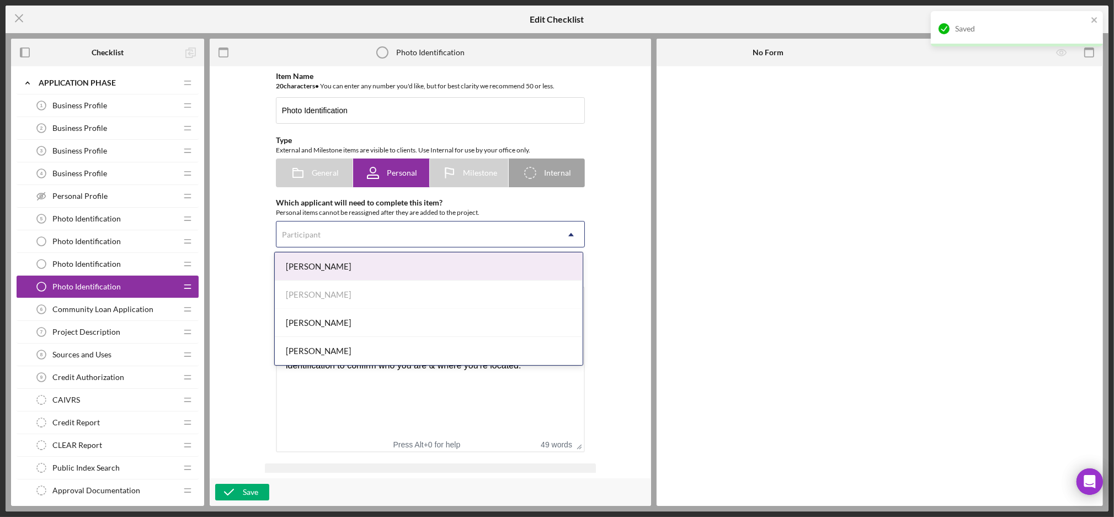
click at [332, 245] on div "Participant" at bounding box center [418, 234] width 282 height 25
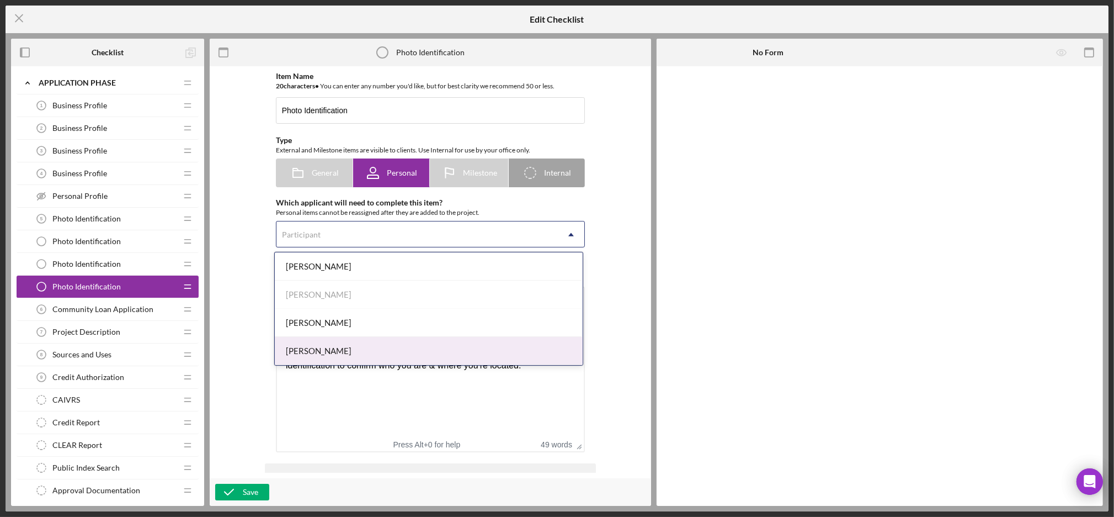
click at [327, 350] on div "[PERSON_NAME]" at bounding box center [429, 351] width 308 height 28
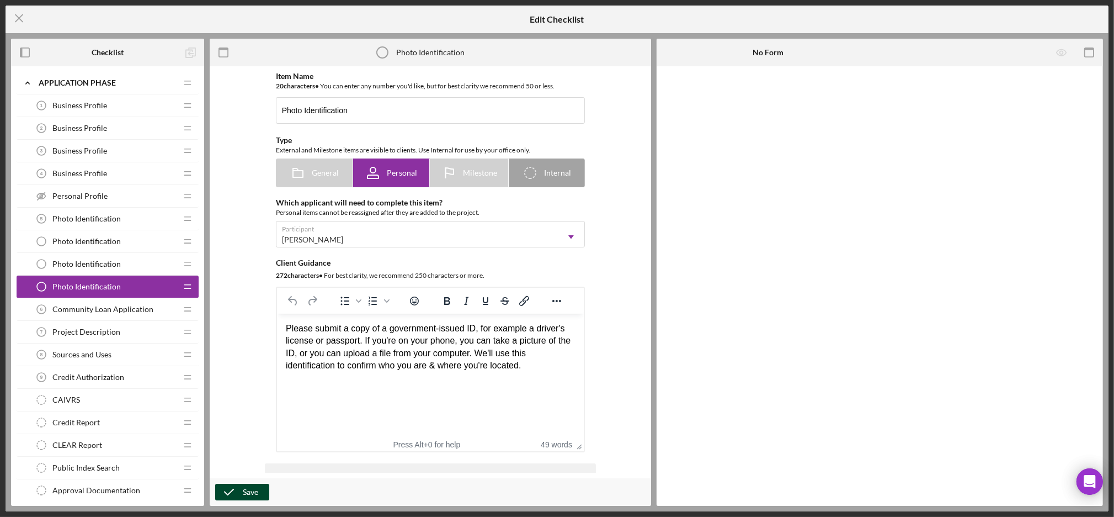
click at [250, 495] on div "Save" at bounding box center [250, 492] width 15 height 17
click at [104, 311] on span "Community Loan Application" at bounding box center [102, 309] width 101 height 9
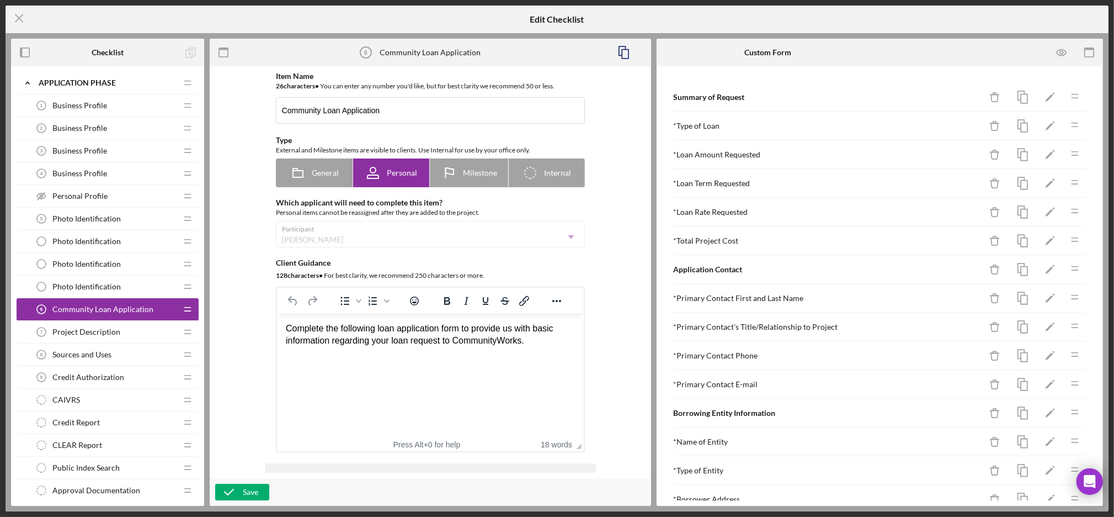
click at [122, 333] on div "Project Description 7 Project Description" at bounding box center [103, 332] width 146 height 22
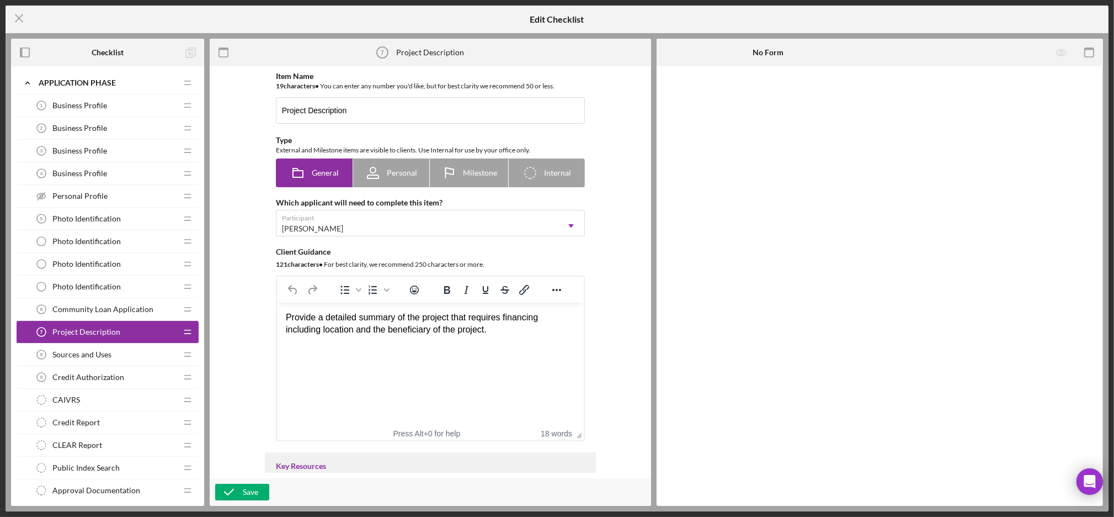
click at [118, 354] on div "Sources and Uses 8 Sources and Uses" at bounding box center [103, 354] width 146 height 22
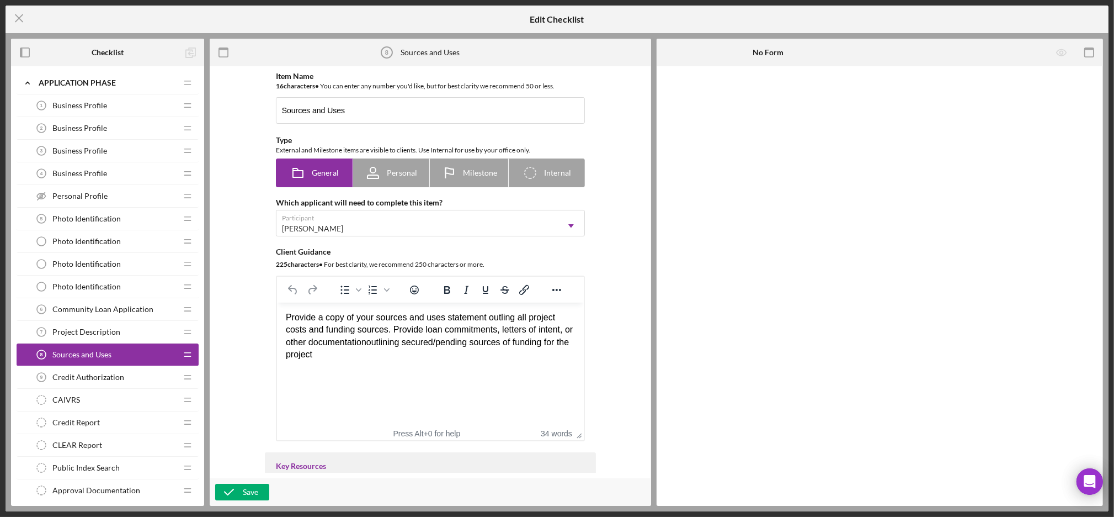
click at [118, 380] on span "Credit Authorization" at bounding box center [88, 377] width 72 height 9
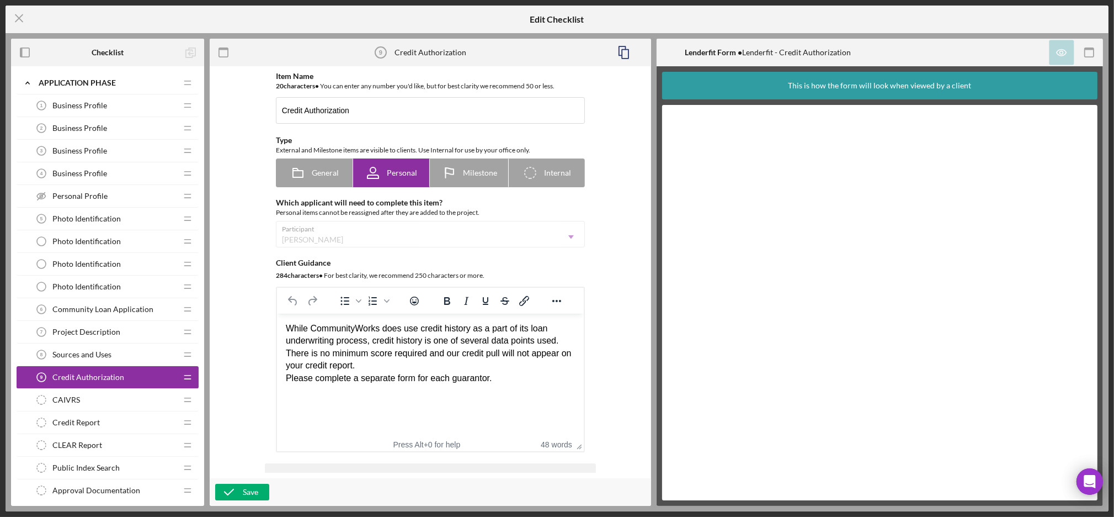
scroll to position [641, 0]
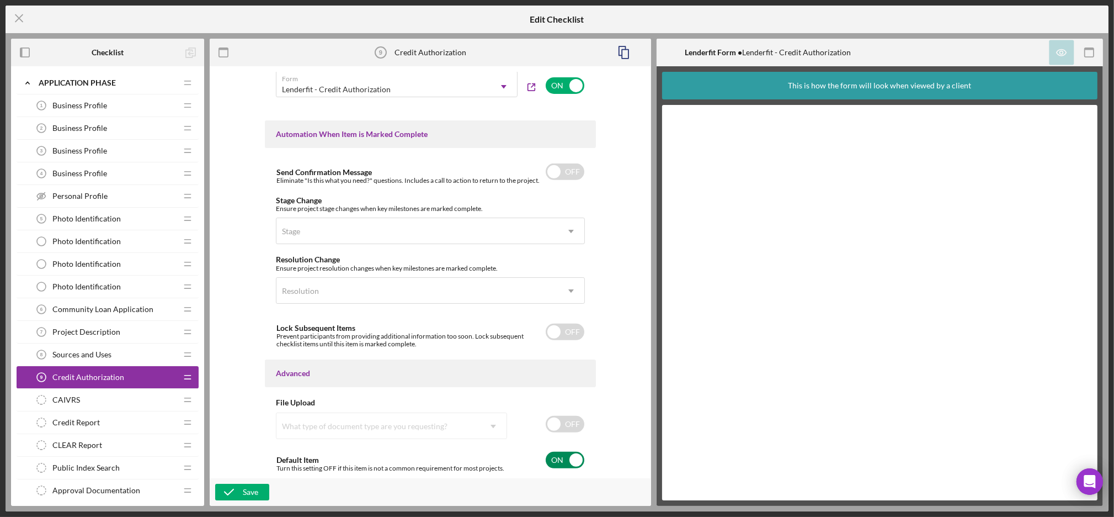
click at [570, 461] on input "checkbox" at bounding box center [565, 460] width 39 height 17
checkbox input "false"
click at [230, 493] on icon "button" at bounding box center [229, 492] width 28 height 28
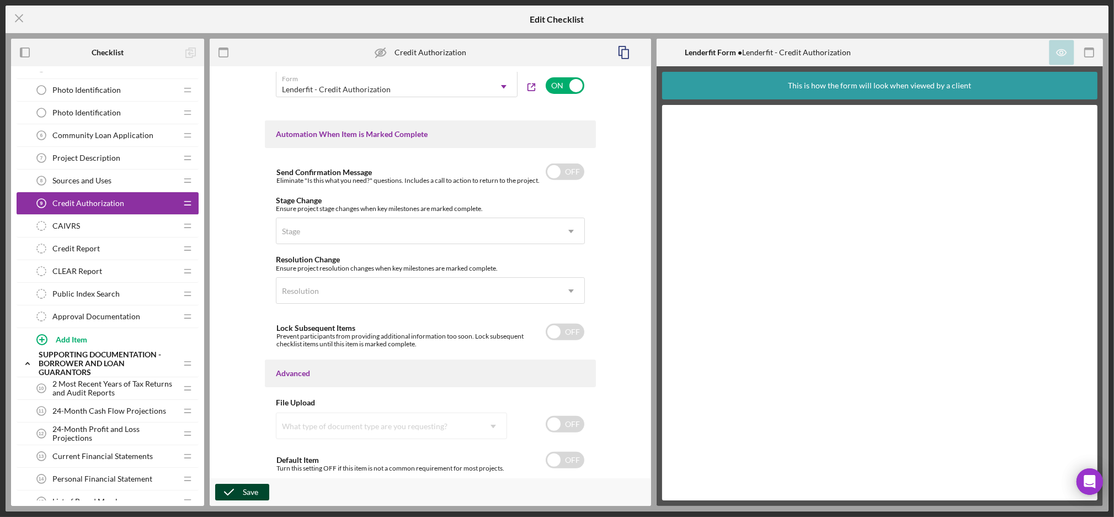
scroll to position [175, 0]
click at [92, 215] on div "CAIVRS CAIVRS" at bounding box center [103, 225] width 146 height 22
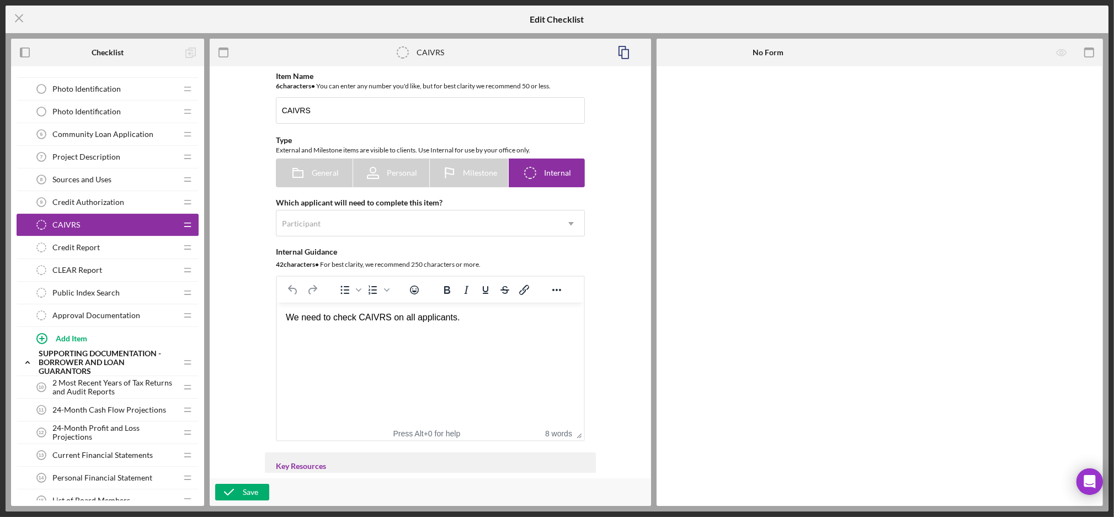
click at [130, 251] on div "Credit Report Credit Report" at bounding box center [103, 247] width 146 height 22
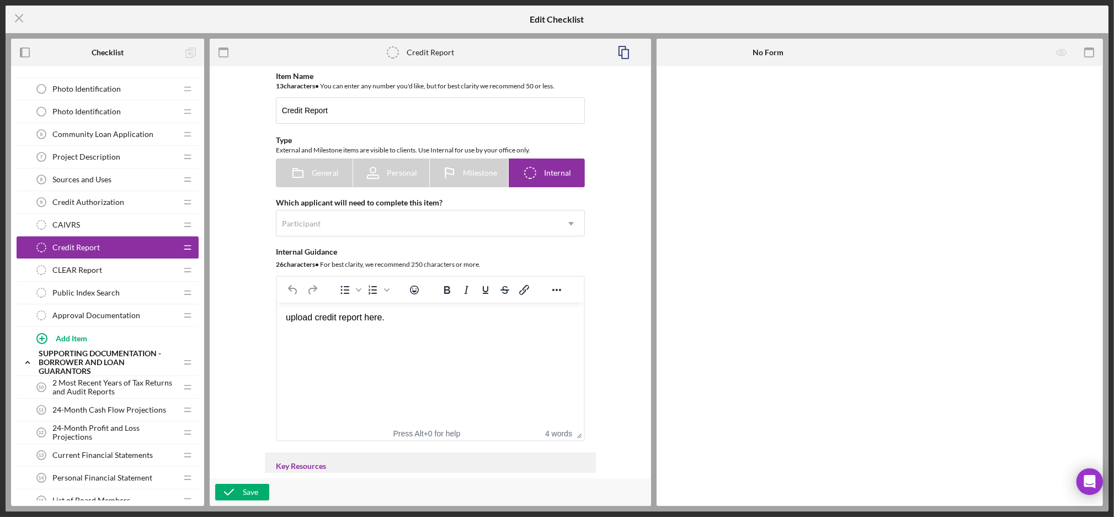
click at [421, 332] on html "upload credit report here." at bounding box center [430, 317] width 307 height 30
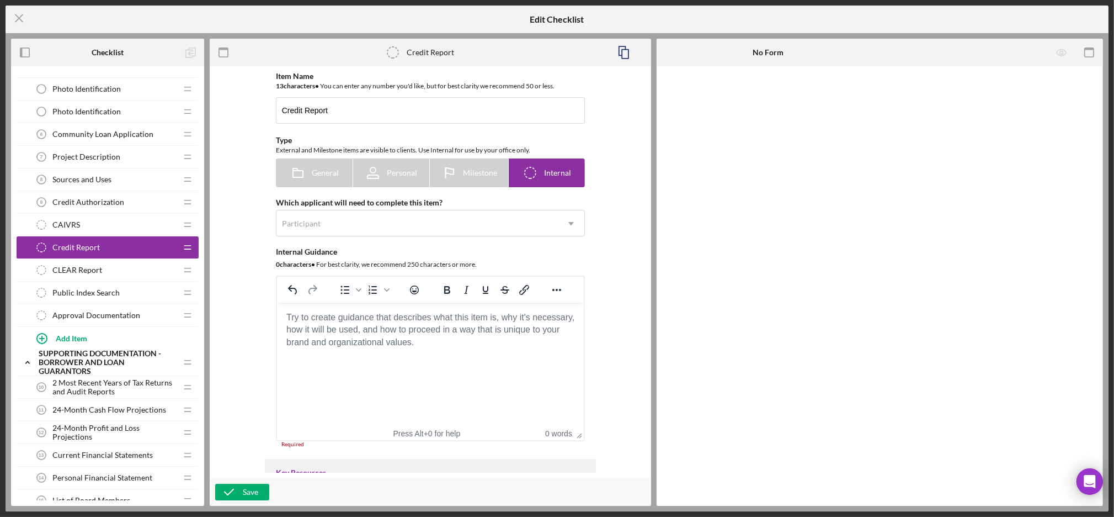
click at [268, 342] on div "Item Name 13 character s • You can enter any number you'd like, but for best cl…" at bounding box center [430, 260] width 331 height 376
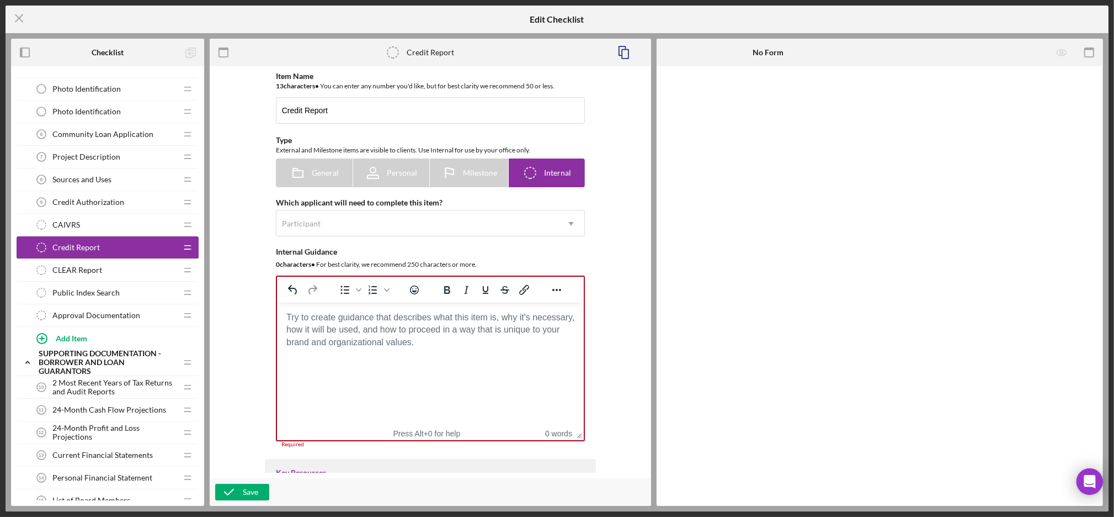
scroll to position [637, 0]
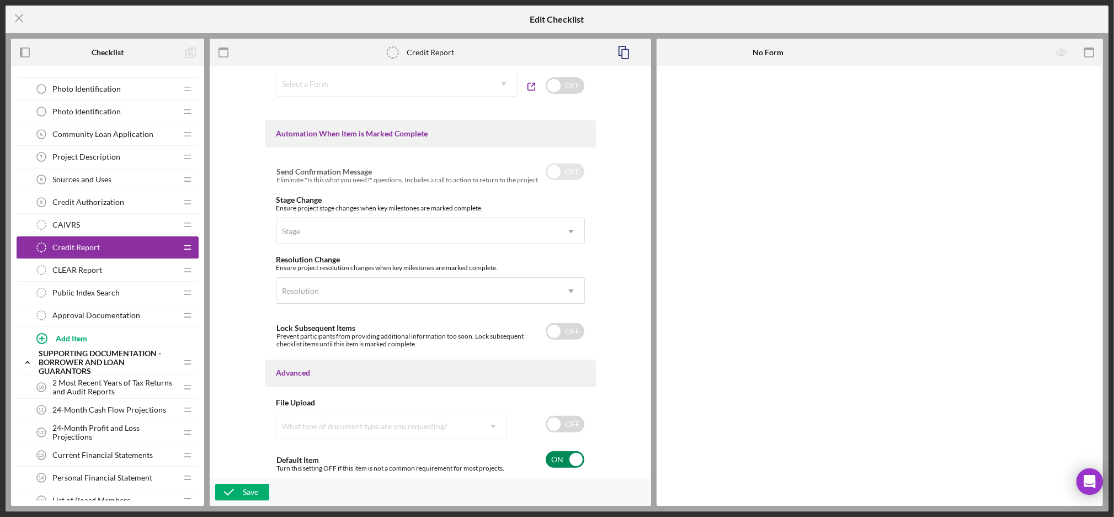
click at [554, 457] on input "checkbox" at bounding box center [565, 459] width 39 height 17
checkbox input "false"
click at [237, 487] on icon "button" at bounding box center [229, 492] width 28 height 28
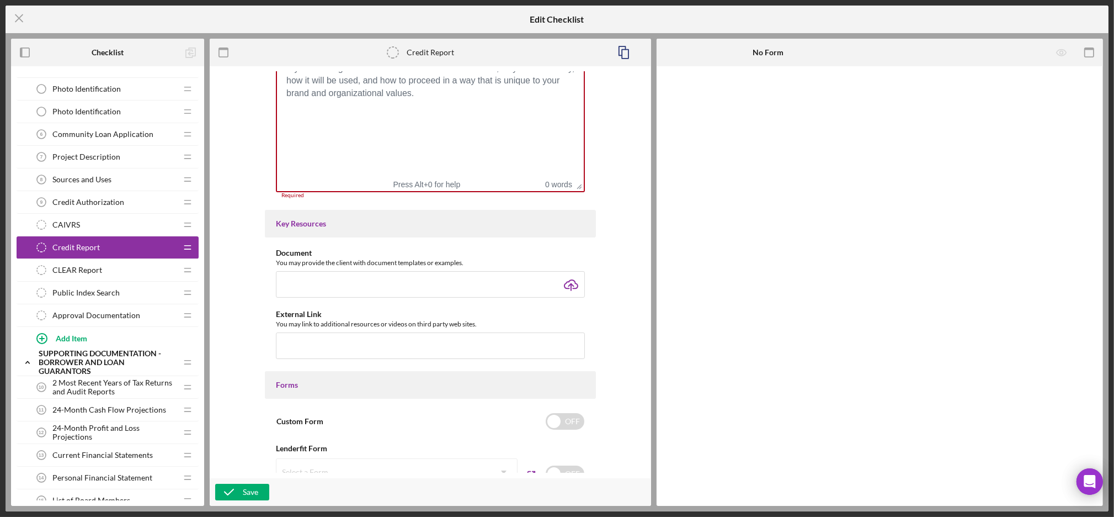
scroll to position [204, 0]
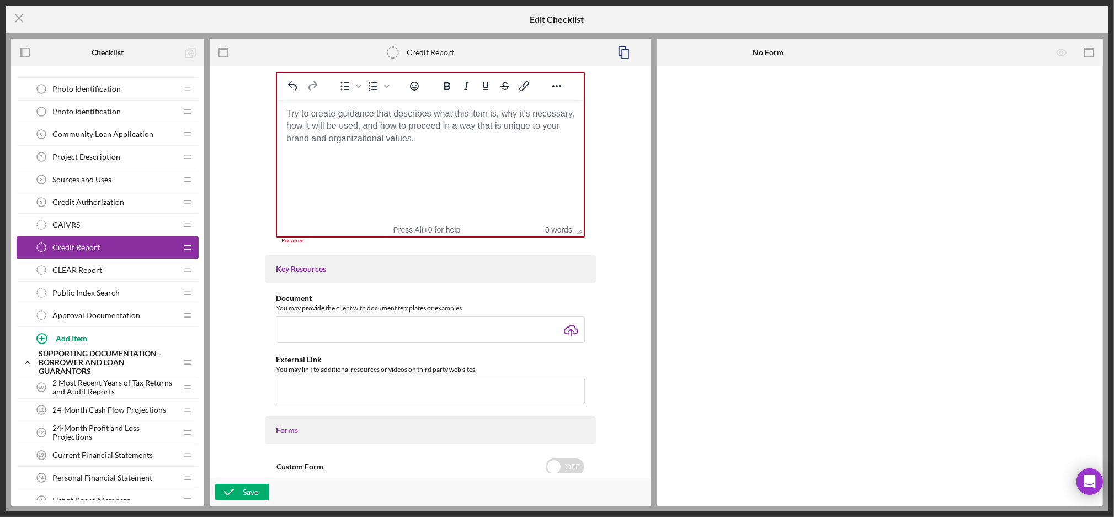
click at [363, 129] on html at bounding box center [430, 114] width 307 height 30
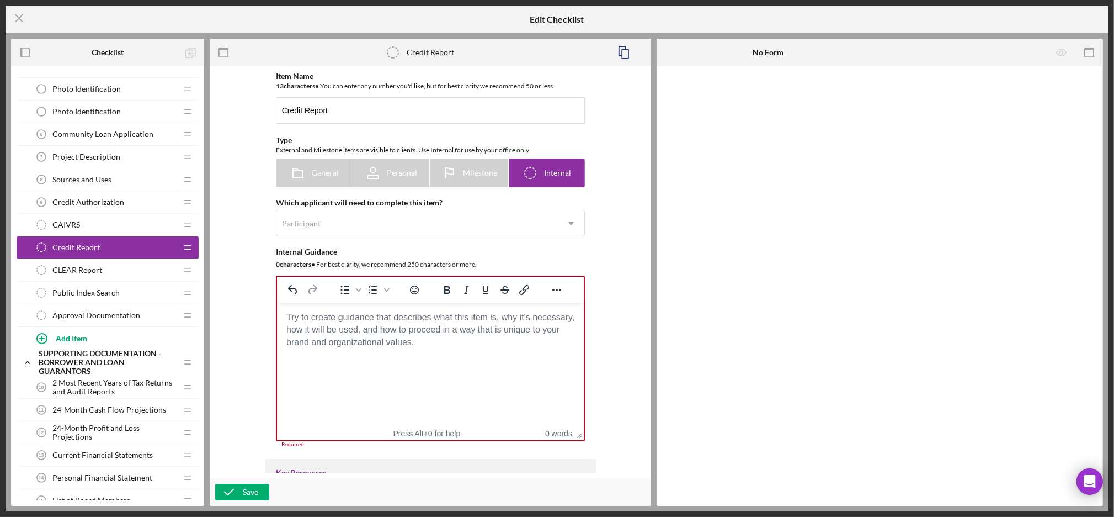
click at [85, 267] on span "CLEAR Report" at bounding box center [77, 269] width 50 height 9
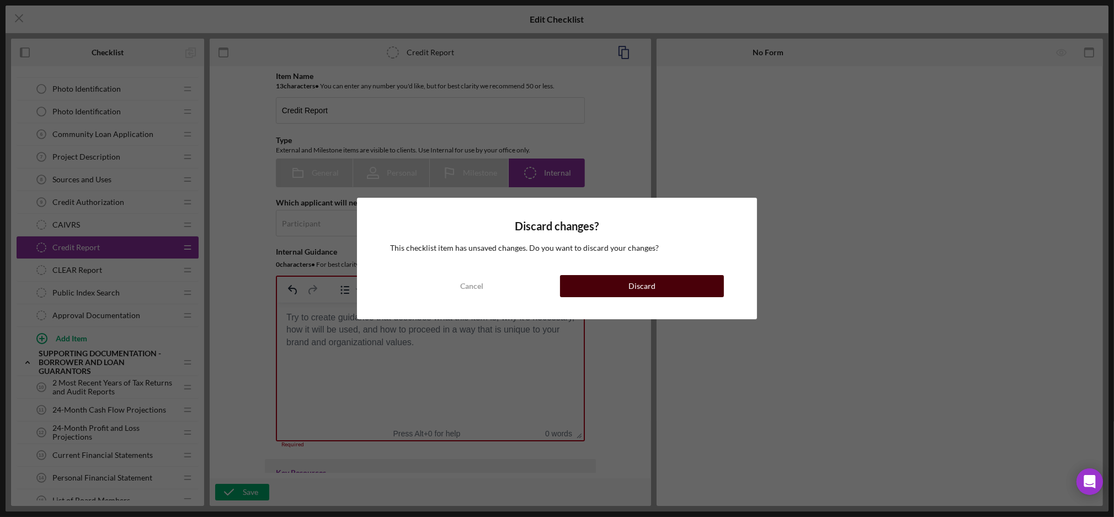
click at [622, 288] on button "Discard" at bounding box center [642, 286] width 164 height 22
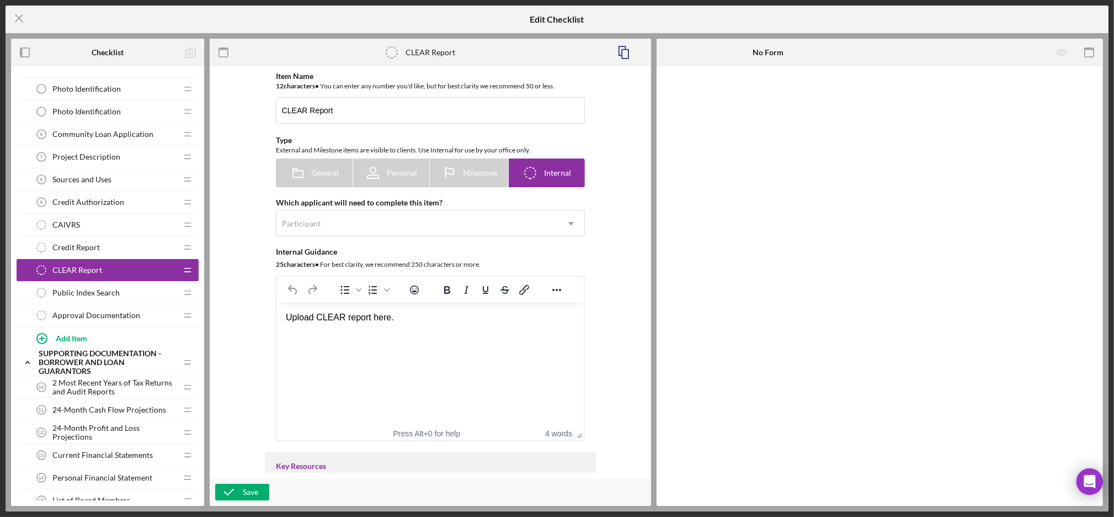
click at [122, 293] on div "Public Index Search Public Index Search" at bounding box center [103, 293] width 146 height 22
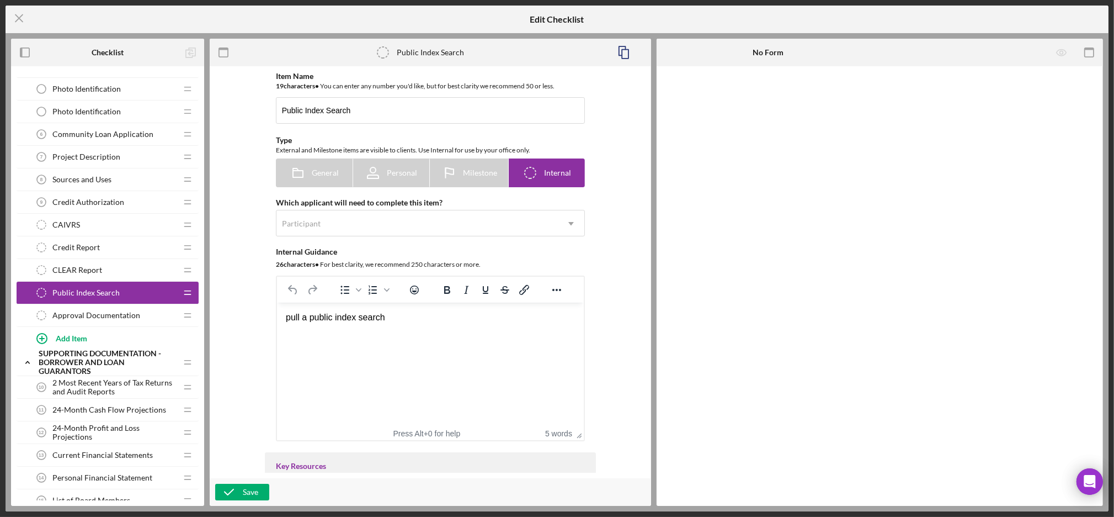
click at [104, 315] on span "Approval Documentation" at bounding box center [96, 315] width 88 height 9
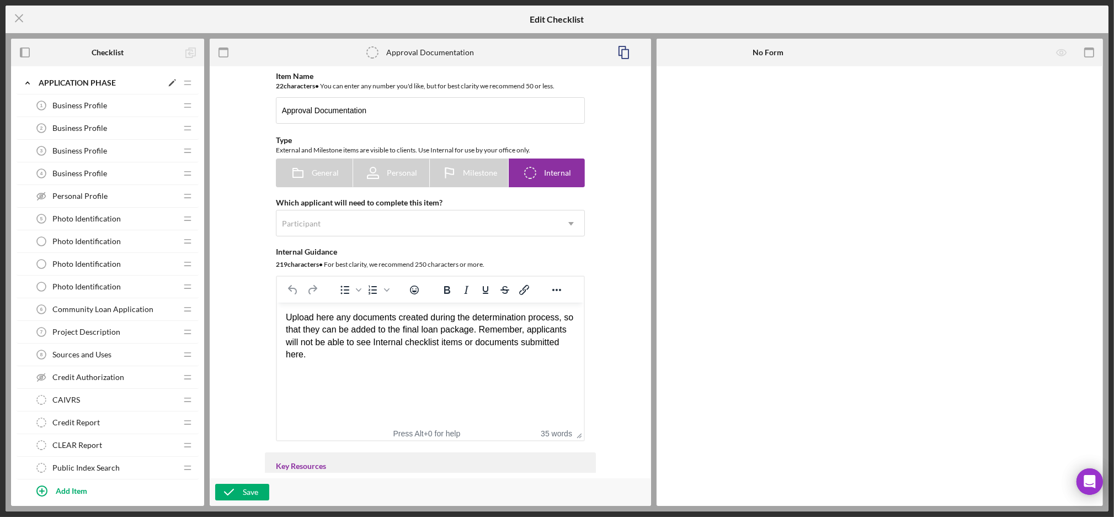
click at [26, 80] on icon "Icon/Expander" at bounding box center [28, 83] width 22 height 22
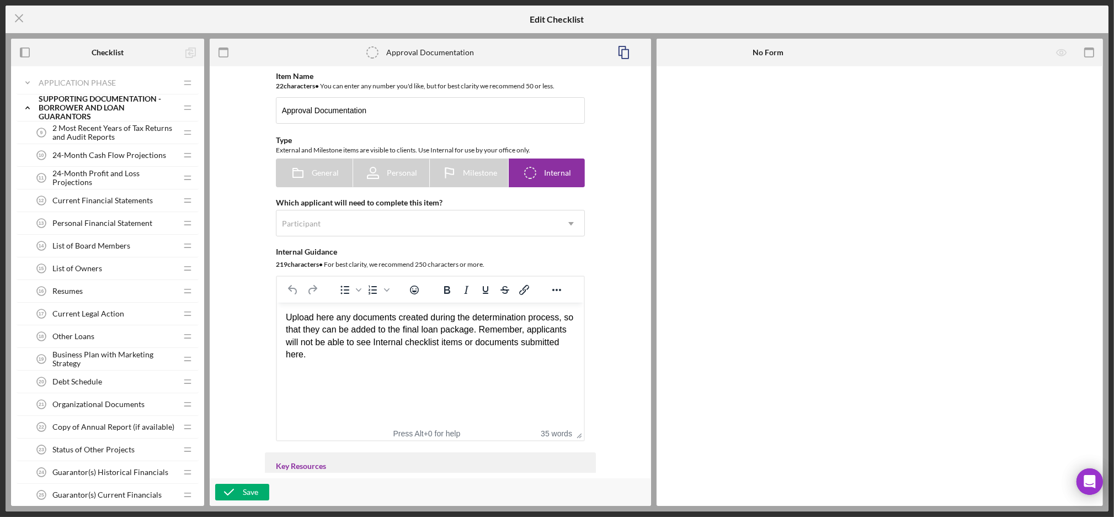
click at [113, 136] on span "2 Most Recent Years of Tax Returns and Audit Reports" at bounding box center [114, 133] width 124 height 18
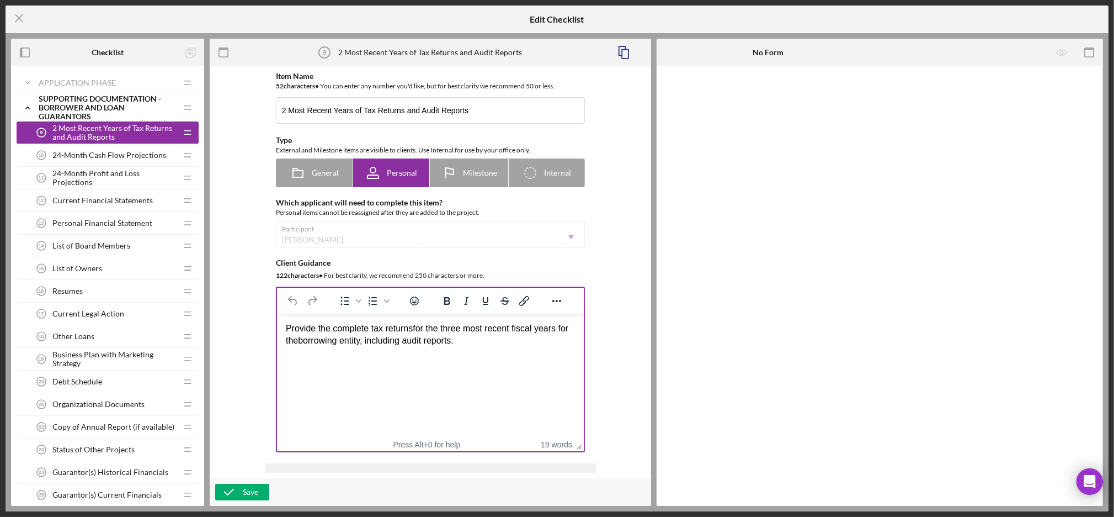
click at [454, 331] on span "for the three most recent fiscal years" at bounding box center [483, 327] width 143 height 9
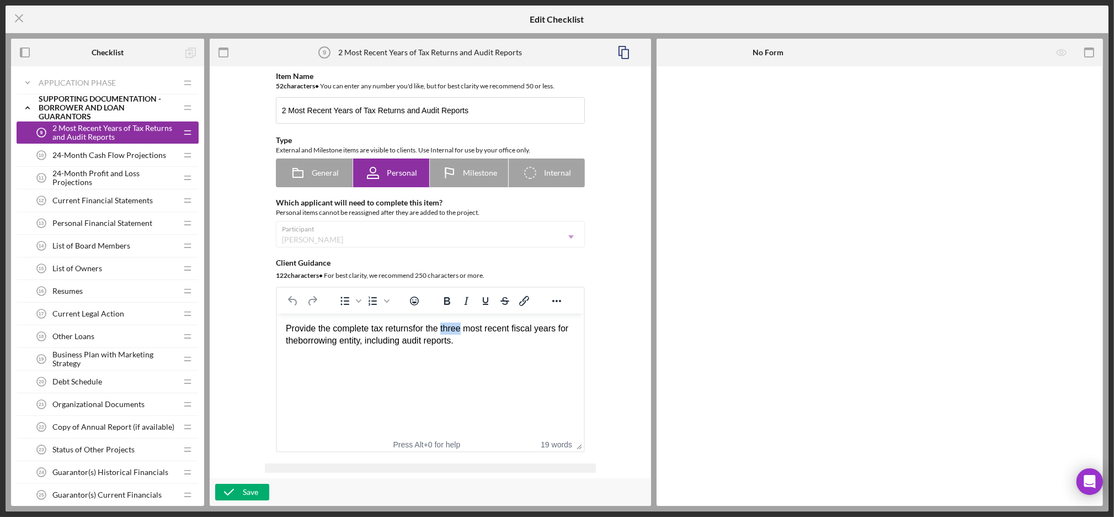
click at [454, 331] on span "for the three most recent fiscal years" at bounding box center [483, 327] width 143 height 9
click at [227, 489] on icon "button" at bounding box center [229, 492] width 28 height 28
click at [629, 51] on rect "button" at bounding box center [625, 54] width 7 height 9
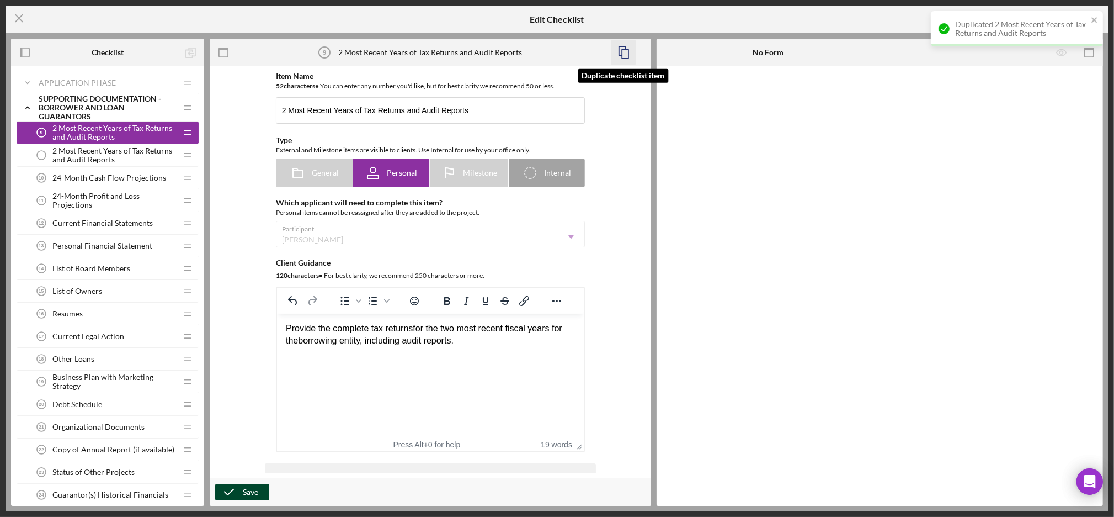
click at [623, 46] on polyline "button" at bounding box center [622, 50] width 7 height 9
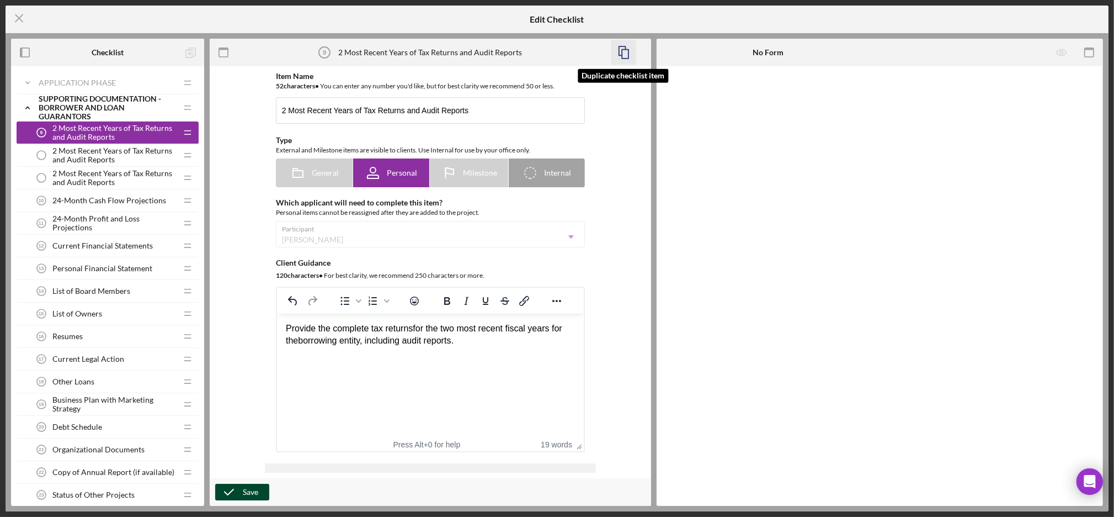
click at [625, 61] on icon "button" at bounding box center [623, 52] width 25 height 25
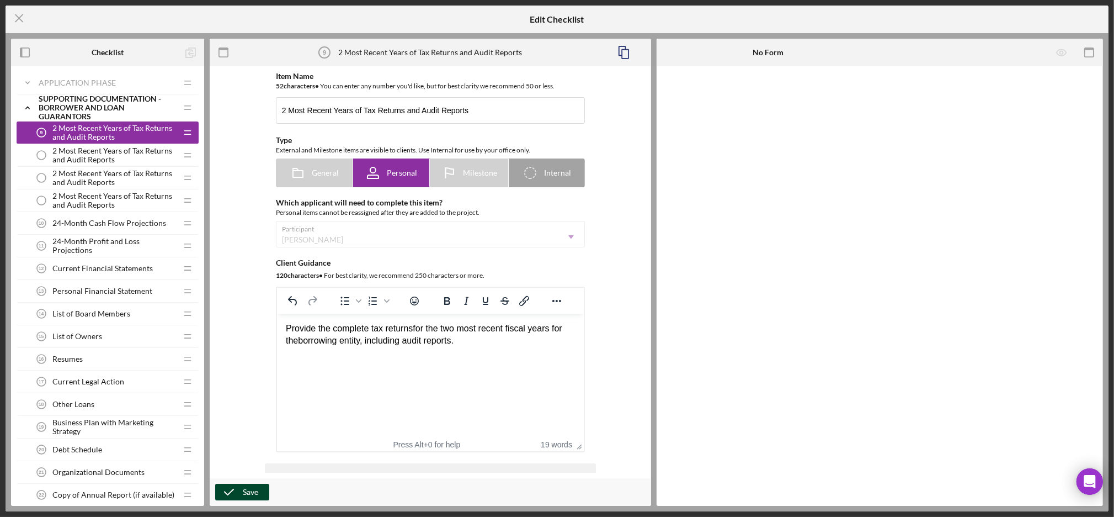
click at [117, 155] on span "2 Most Recent Years of Tax Returns and Audit Reports" at bounding box center [114, 155] width 124 height 18
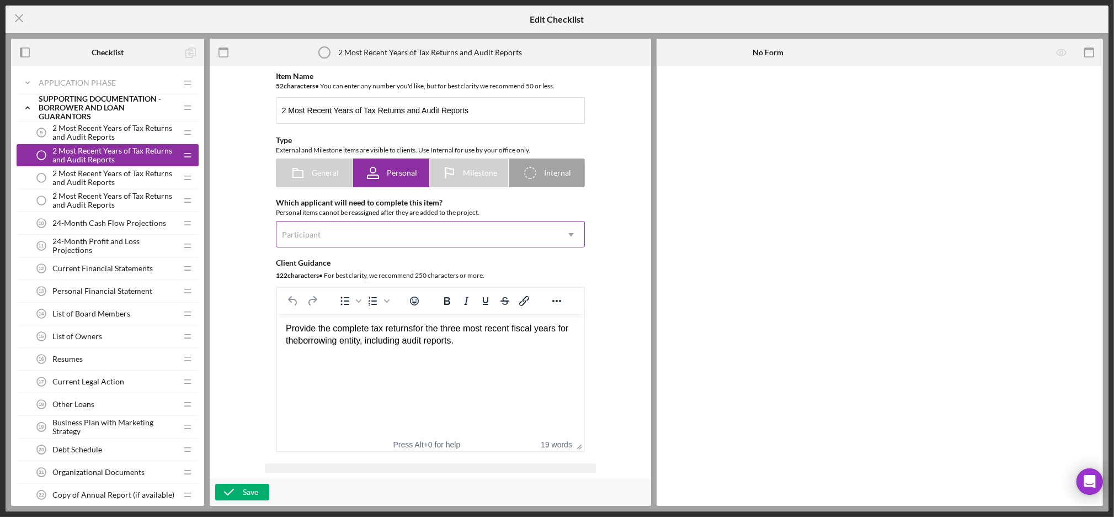
click at [327, 242] on div "Participant" at bounding box center [418, 234] width 282 height 25
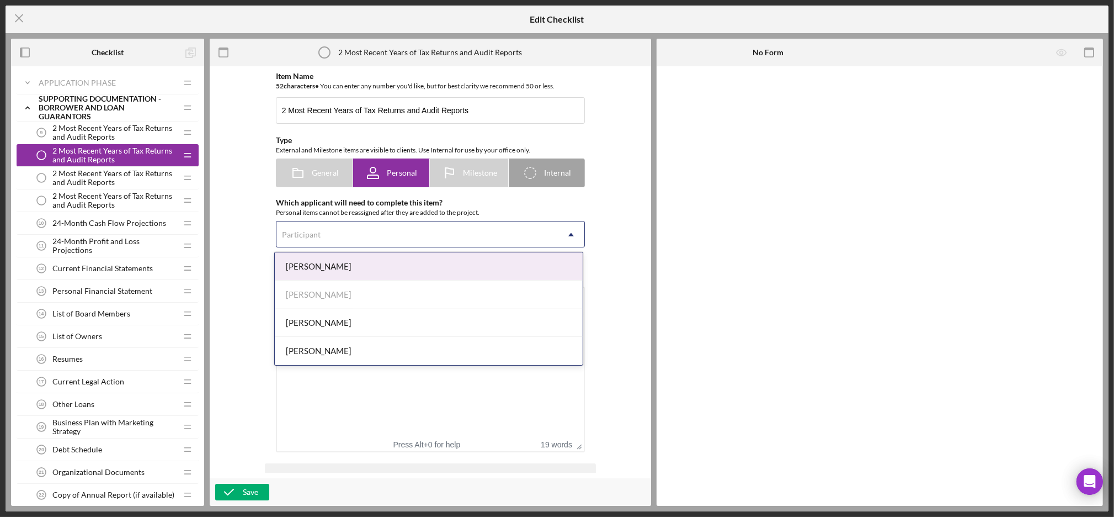
click at [332, 264] on div "[PERSON_NAME]" at bounding box center [429, 266] width 308 height 28
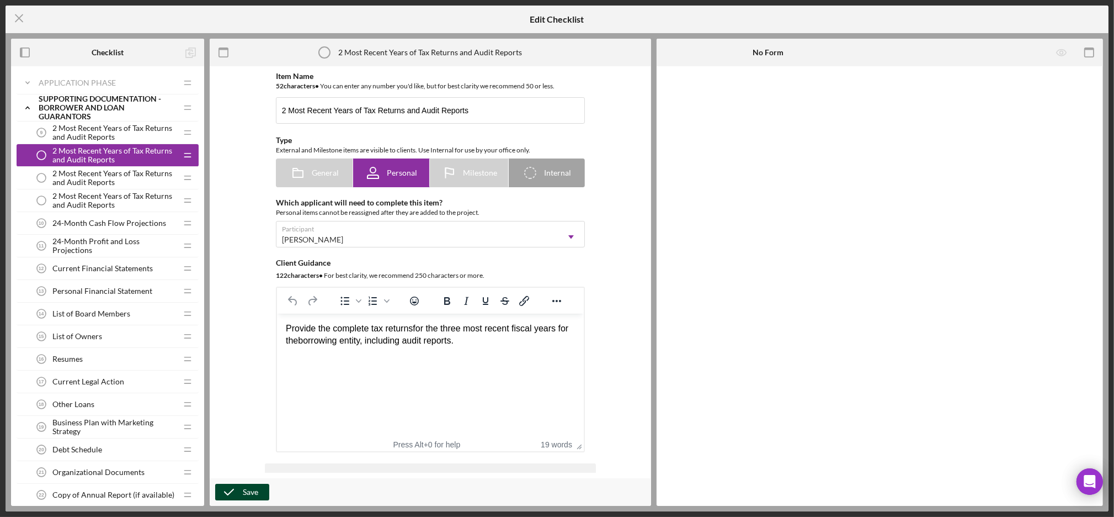
click at [256, 487] on div "Save" at bounding box center [250, 492] width 15 height 17
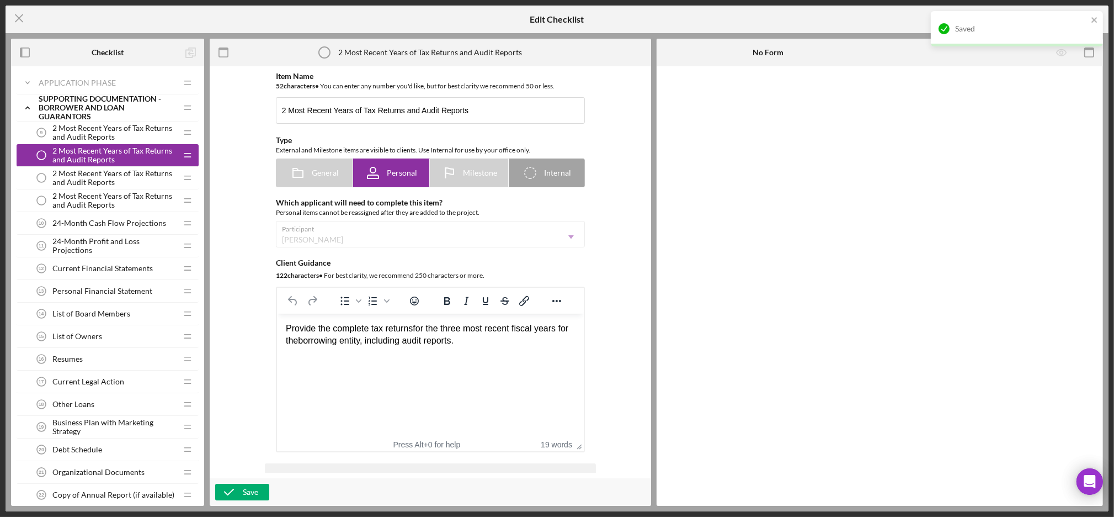
click at [107, 178] on span "2 Most Recent Years of Tax Returns and Audit Reports" at bounding box center [114, 178] width 124 height 18
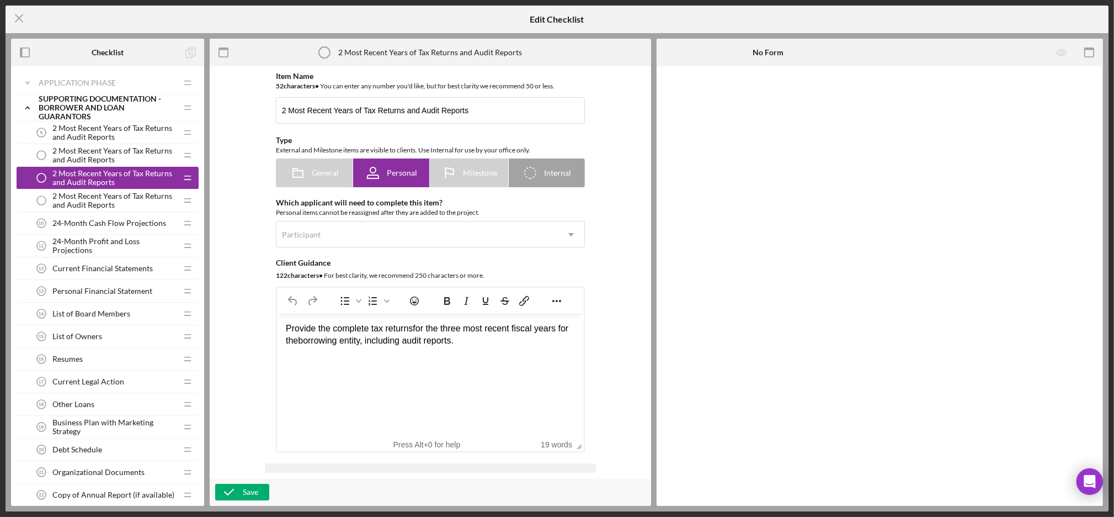
click at [111, 148] on span "2 Most Recent Years of Tax Returns and Audit Reports" at bounding box center [114, 155] width 124 height 18
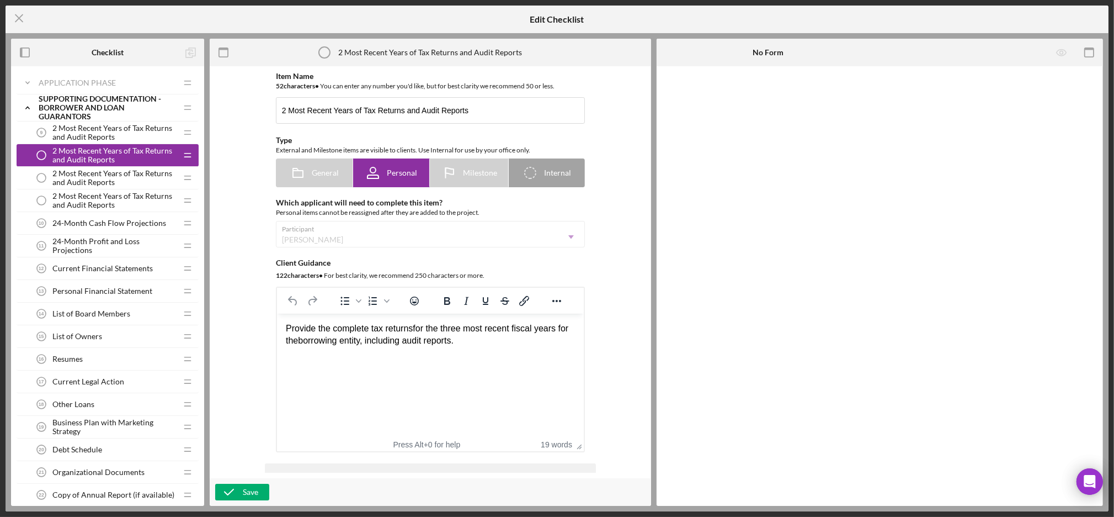
click at [456, 329] on span "for the three most recent fiscal years" at bounding box center [483, 327] width 143 height 9
click at [237, 496] on icon "button" at bounding box center [229, 492] width 28 height 28
click at [97, 124] on span "2 Most Recent Years of Tax Returns and Audit Reports" at bounding box center [114, 133] width 124 height 18
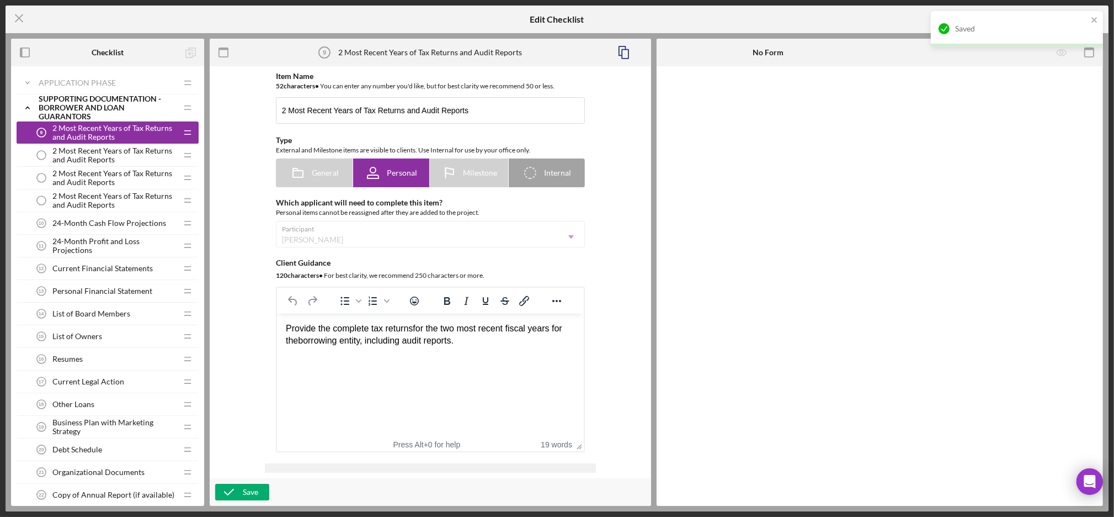
click at [82, 182] on span "2 Most Recent Years of Tax Returns and Audit Reports" at bounding box center [114, 178] width 124 height 18
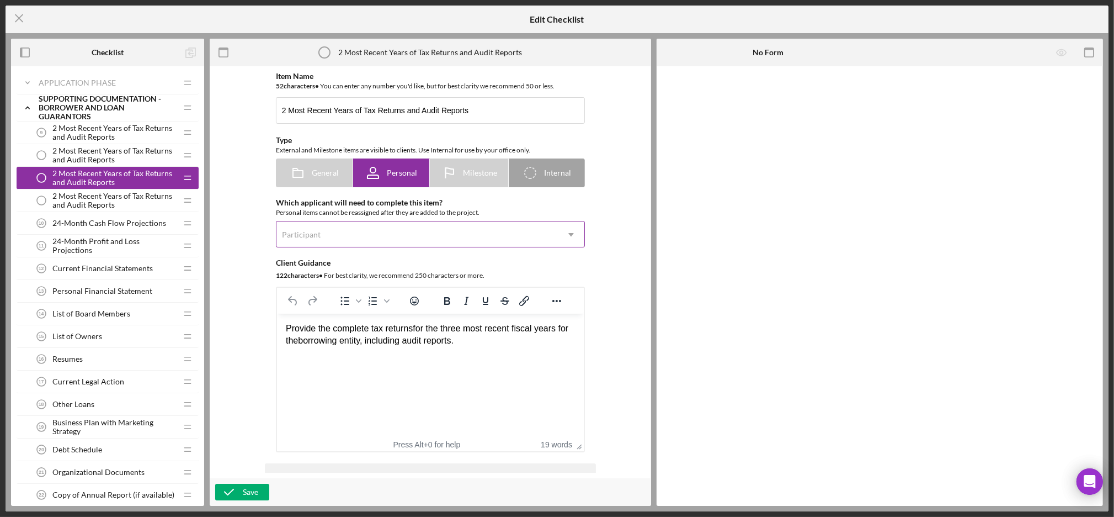
click at [330, 240] on div "Participant" at bounding box center [418, 234] width 282 height 25
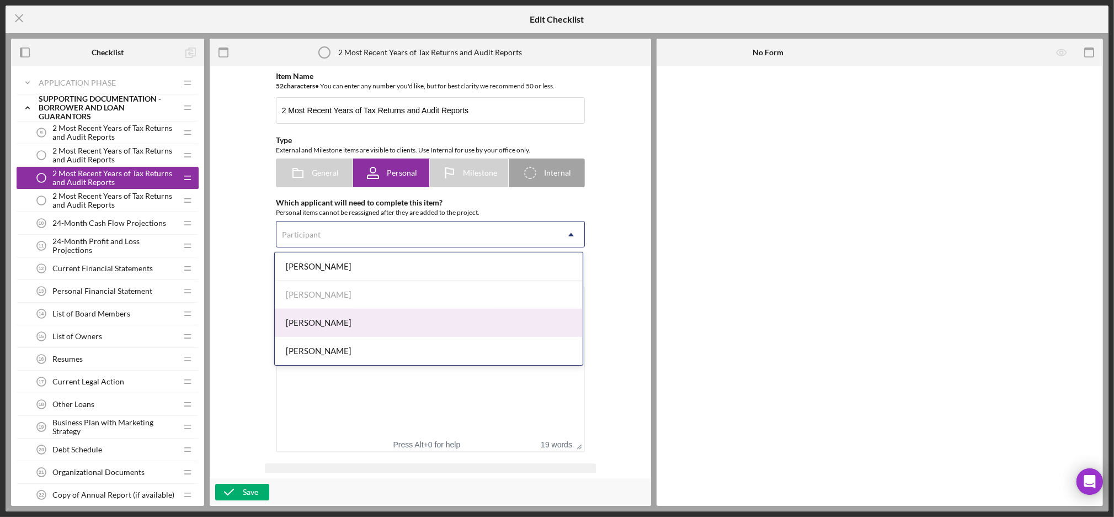
click at [332, 325] on div "Dorthea Bernique" at bounding box center [429, 323] width 308 height 28
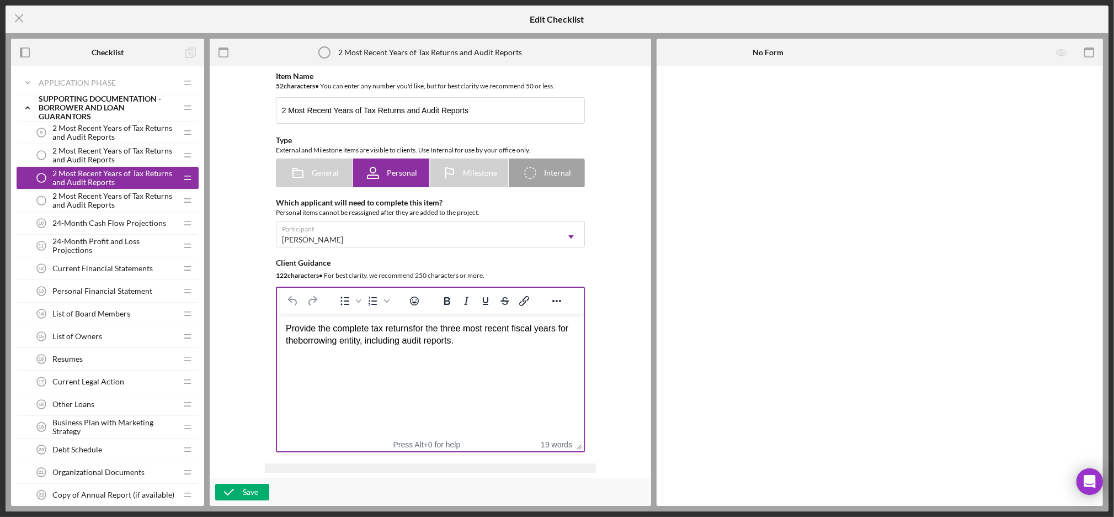
click at [456, 332] on span "for the three most recent fiscal years" at bounding box center [483, 327] width 143 height 9
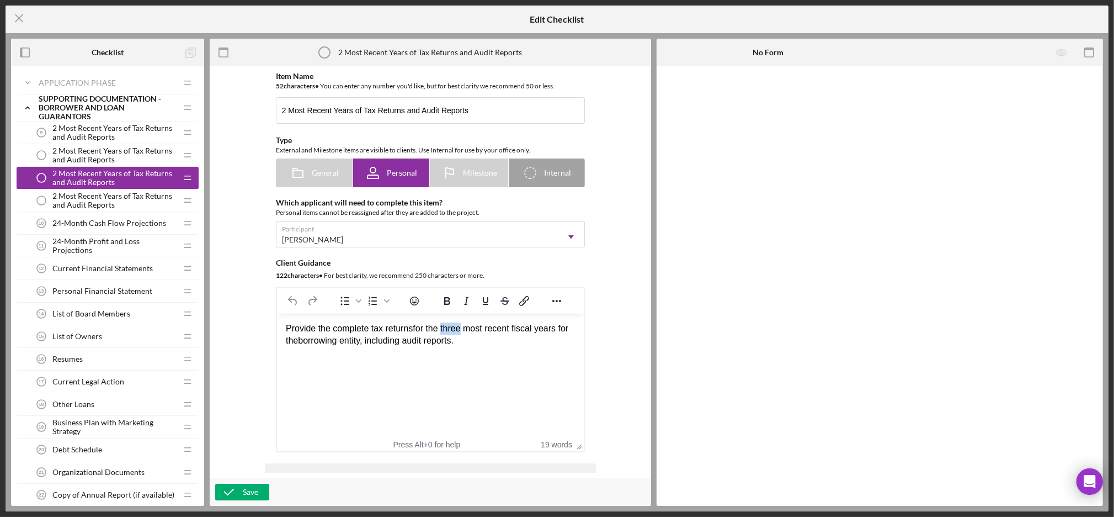
click at [456, 332] on span "for the three most recent fiscal years" at bounding box center [483, 327] width 143 height 9
click at [252, 490] on div "Save" at bounding box center [250, 492] width 15 height 17
click at [80, 198] on span "2 Most Recent Years of Tax Returns and Audit Reports" at bounding box center [114, 201] width 124 height 18
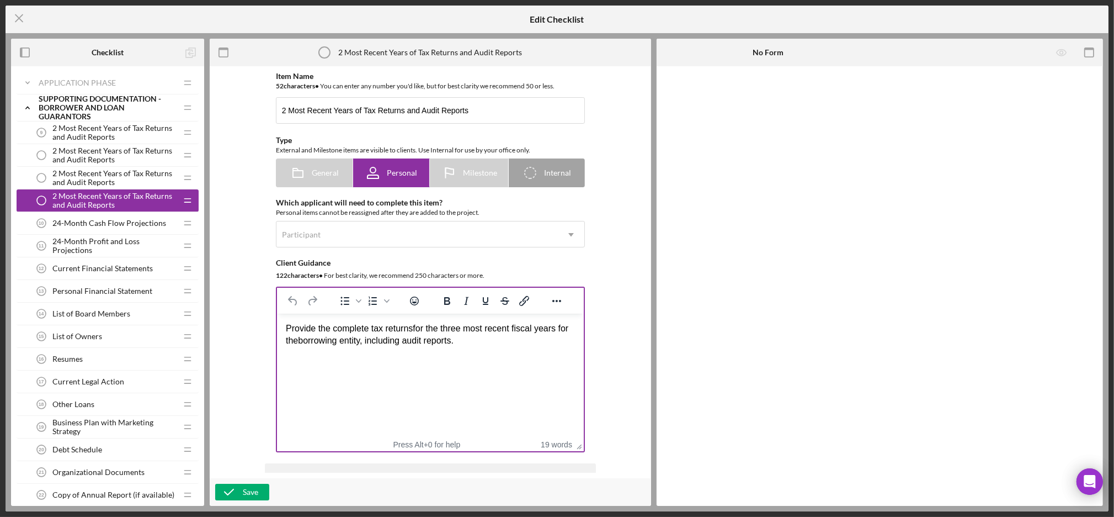
click at [451, 323] on span "for the three most recent fiscal years" at bounding box center [483, 327] width 143 height 9
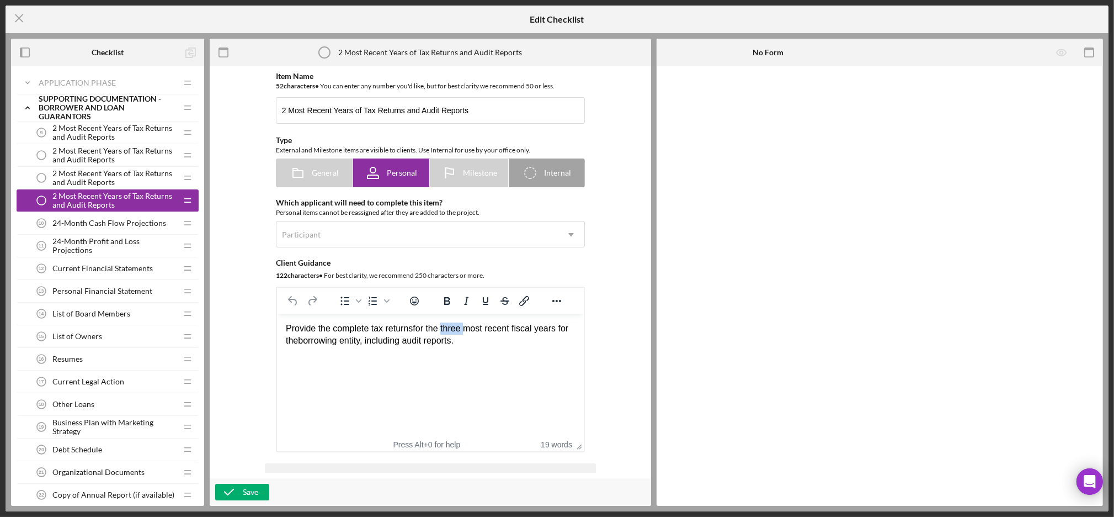
click at [451, 323] on span "for the three most recent fiscal years" at bounding box center [483, 327] width 143 height 9
click at [350, 234] on div "Participant" at bounding box center [418, 234] width 282 height 25
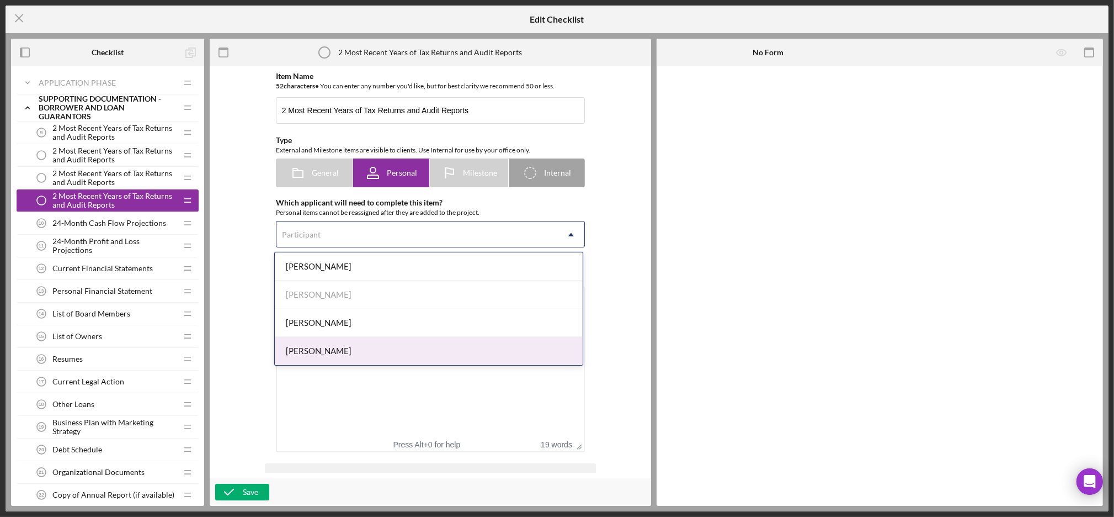
click at [298, 347] on div "[PERSON_NAME]" at bounding box center [429, 351] width 308 height 28
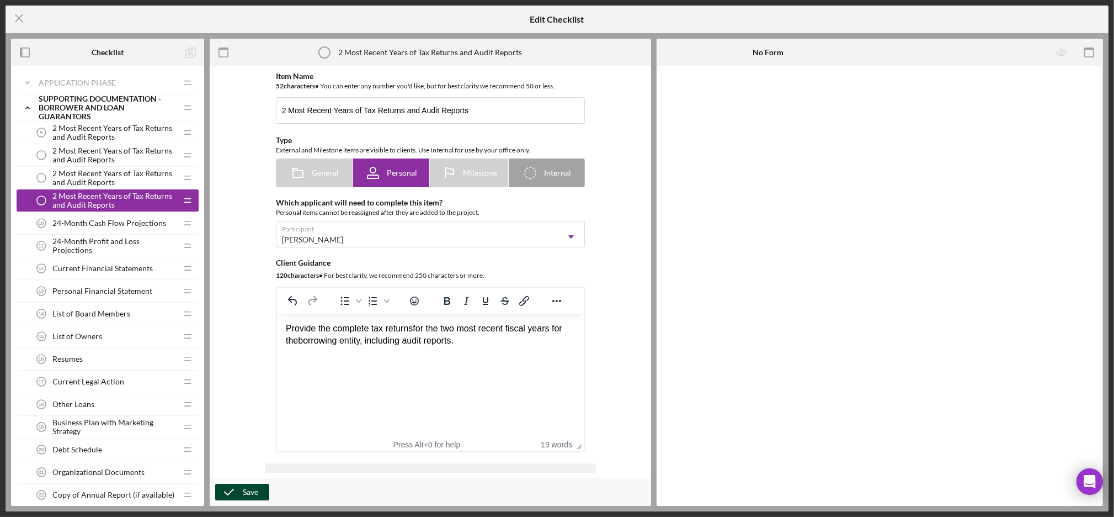
click at [244, 485] on div "Save" at bounding box center [250, 492] width 15 height 17
click at [113, 247] on span "24-Month Profit and Loss Projections" at bounding box center [114, 246] width 124 height 18
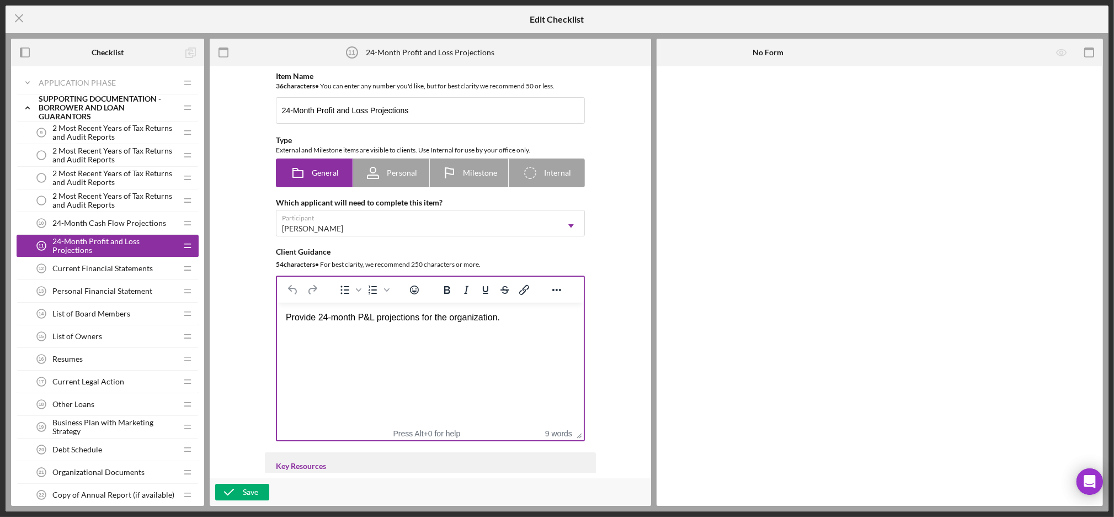
scroll to position [778, 0]
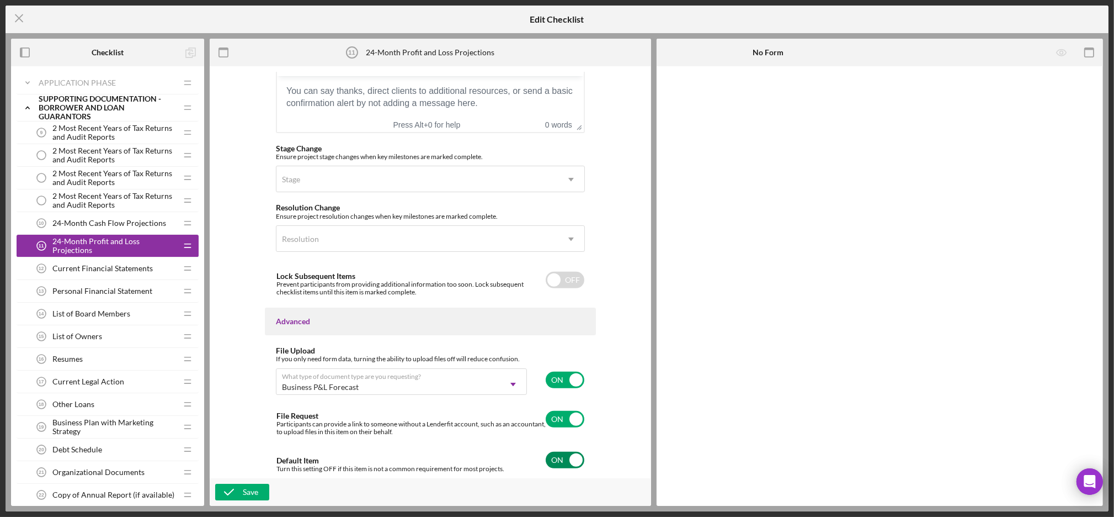
click at [560, 460] on input "checkbox" at bounding box center [565, 460] width 39 height 17
checkbox input "false"
click at [563, 379] on input "checkbox" at bounding box center [565, 379] width 39 height 17
checkbox input "false"
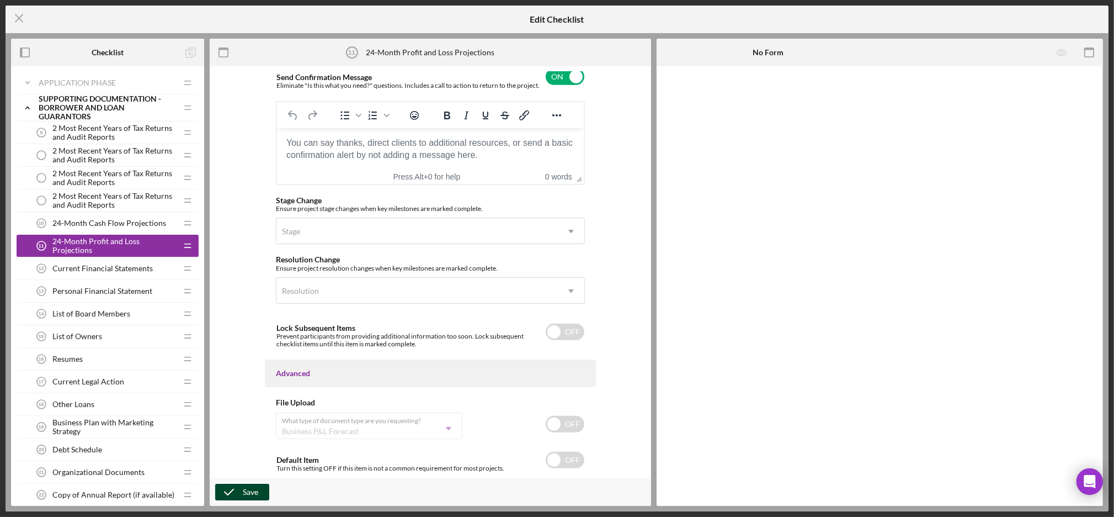
click at [243, 491] on div "Save" at bounding box center [250, 492] width 15 height 17
click at [111, 226] on span "24-Month Cash Flow Projections" at bounding box center [109, 223] width 114 height 9
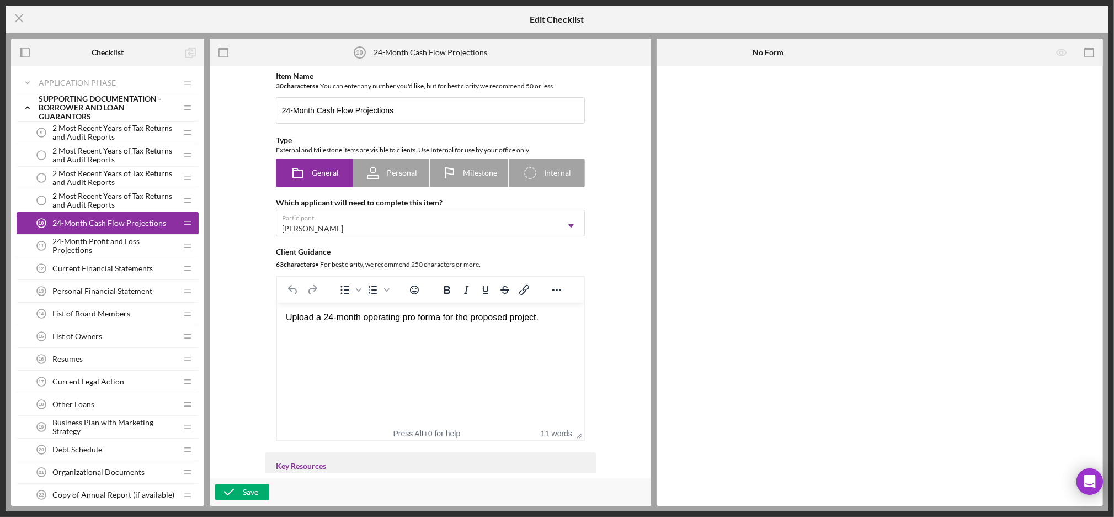
click at [109, 241] on span "24-Month Profit and Loss Projections" at bounding box center [114, 246] width 124 height 18
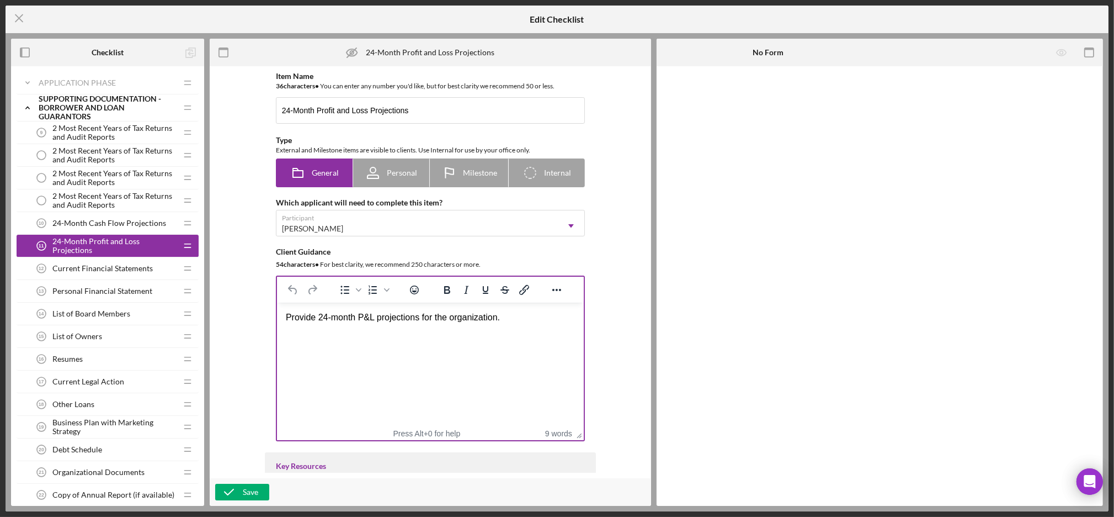
scroll to position [725, 0]
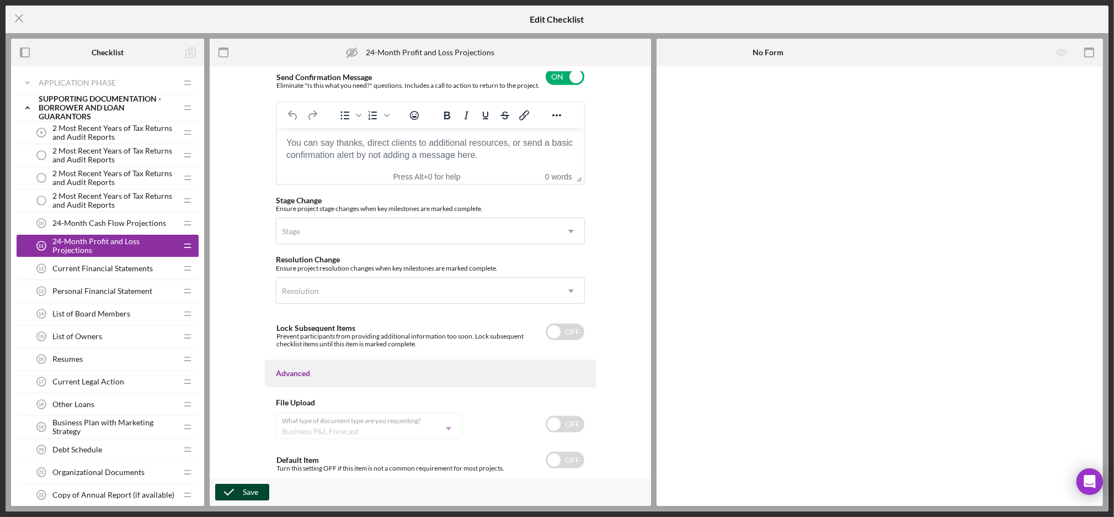
click at [246, 493] on div "Save" at bounding box center [250, 492] width 15 height 17
click at [113, 270] on span "Current Financial Statements" at bounding box center [102, 268] width 100 height 9
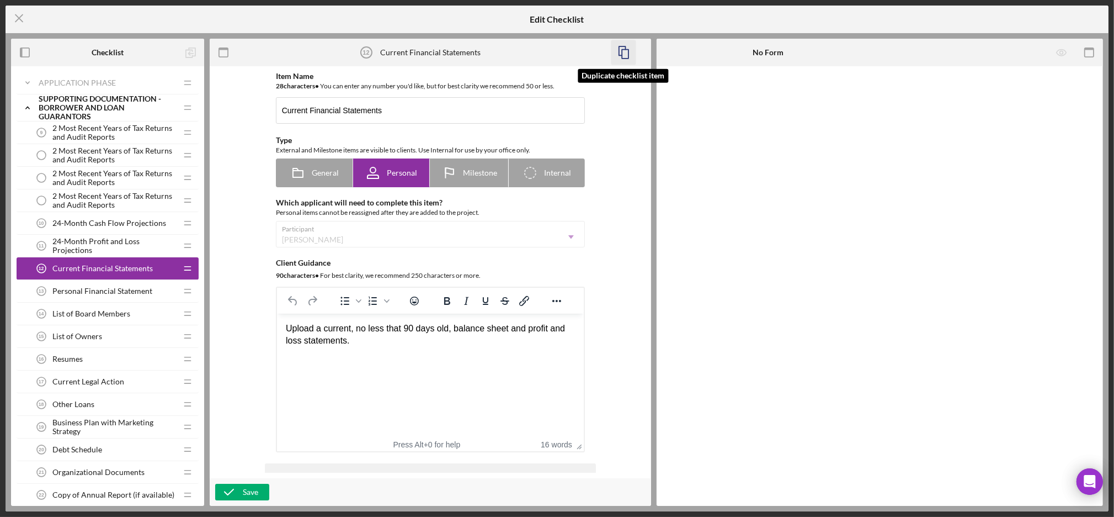
click at [623, 51] on icon "button" at bounding box center [623, 52] width 25 height 25
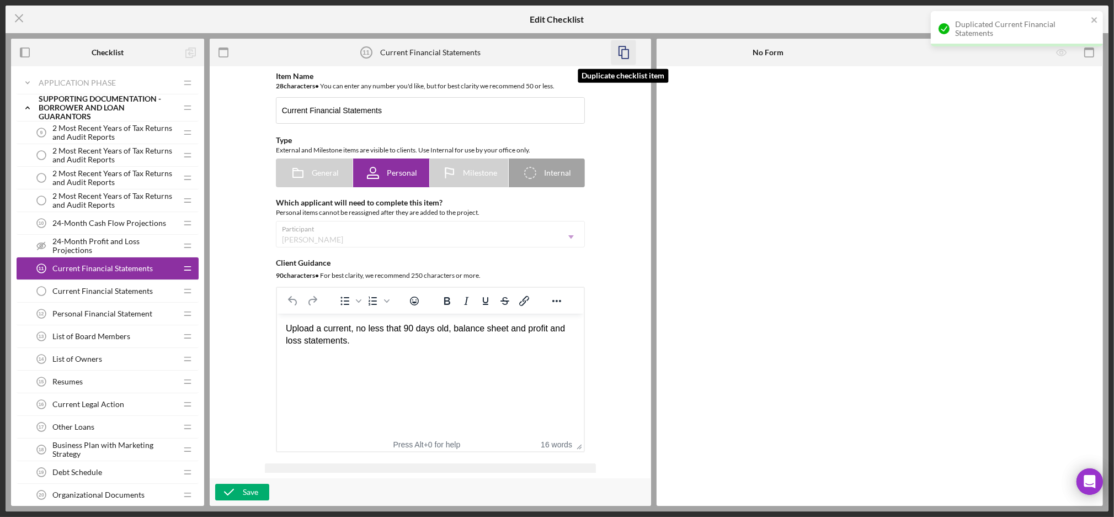
click at [624, 55] on icon "button" at bounding box center [623, 52] width 25 height 25
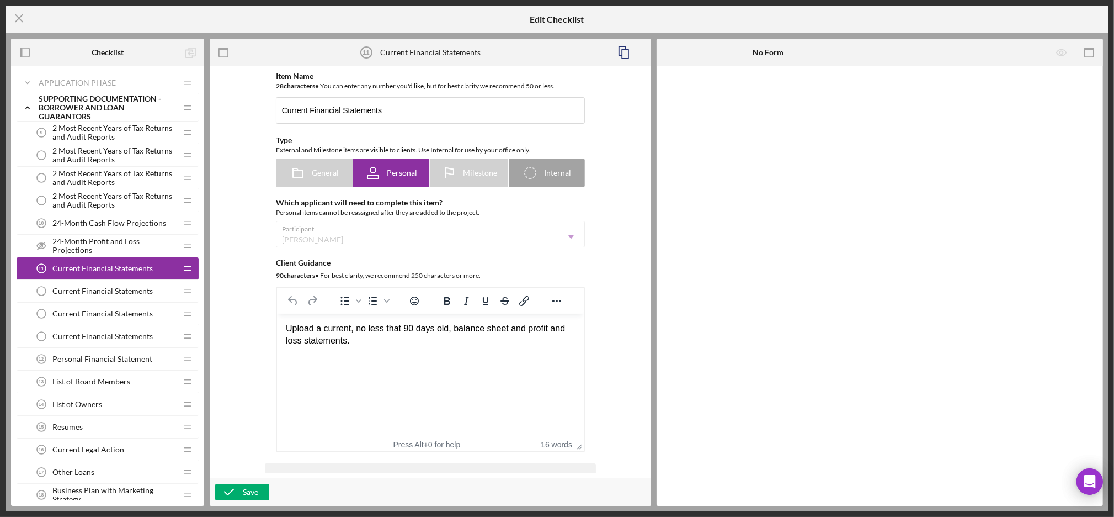
click at [102, 288] on span "Current Financial Statements" at bounding box center [102, 290] width 100 height 9
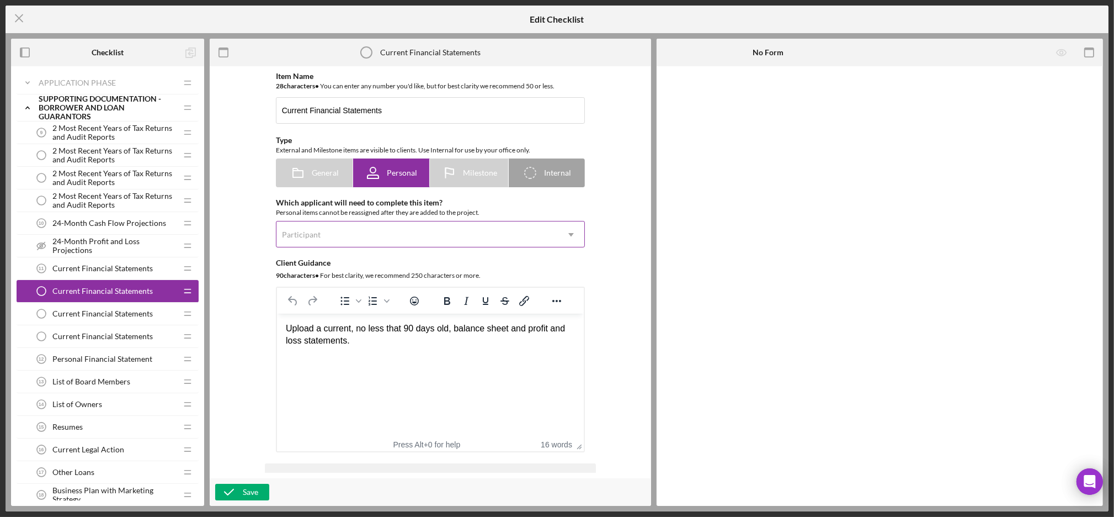
click at [358, 238] on div "Participant" at bounding box center [418, 234] width 282 height 25
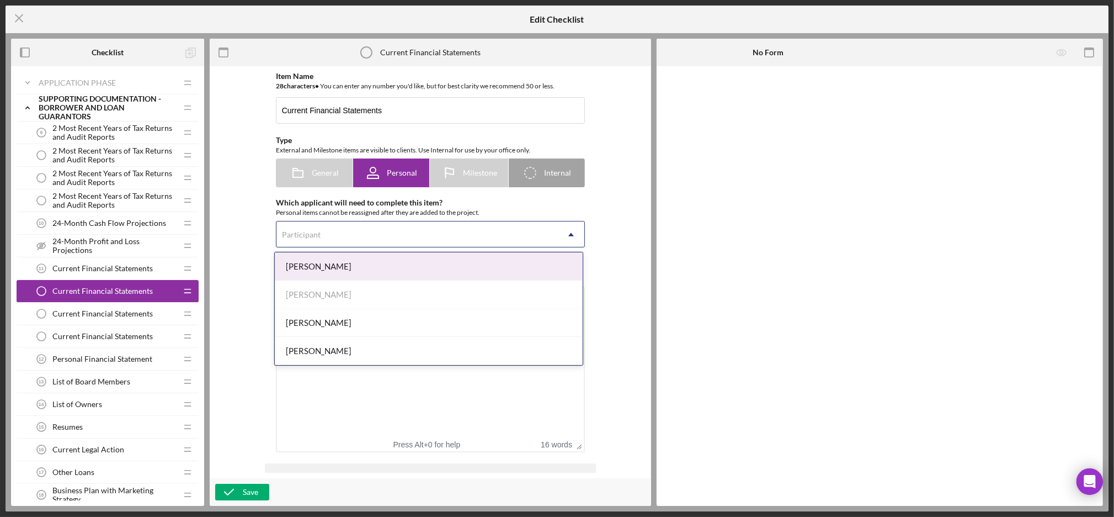
click at [341, 275] on div "[PERSON_NAME]" at bounding box center [429, 266] width 308 height 28
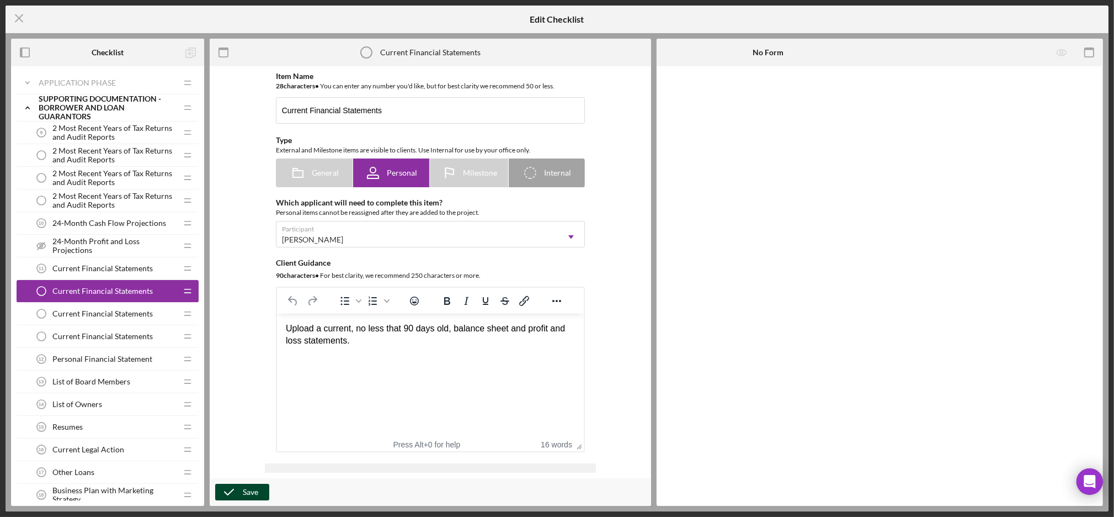
click at [250, 489] on div "Save" at bounding box center [250, 492] width 15 height 17
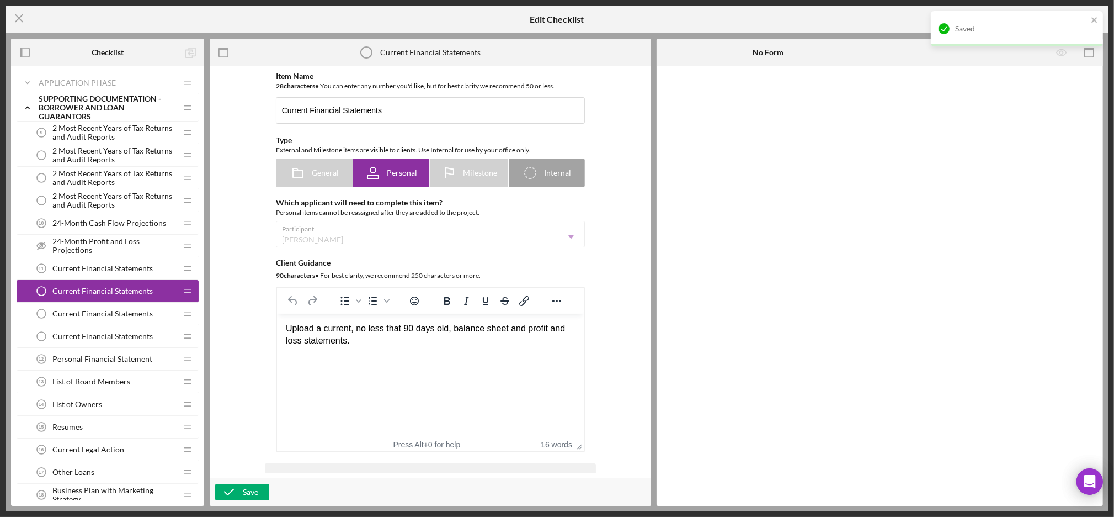
click at [85, 317] on span "Current Financial Statements" at bounding box center [102, 313] width 100 height 9
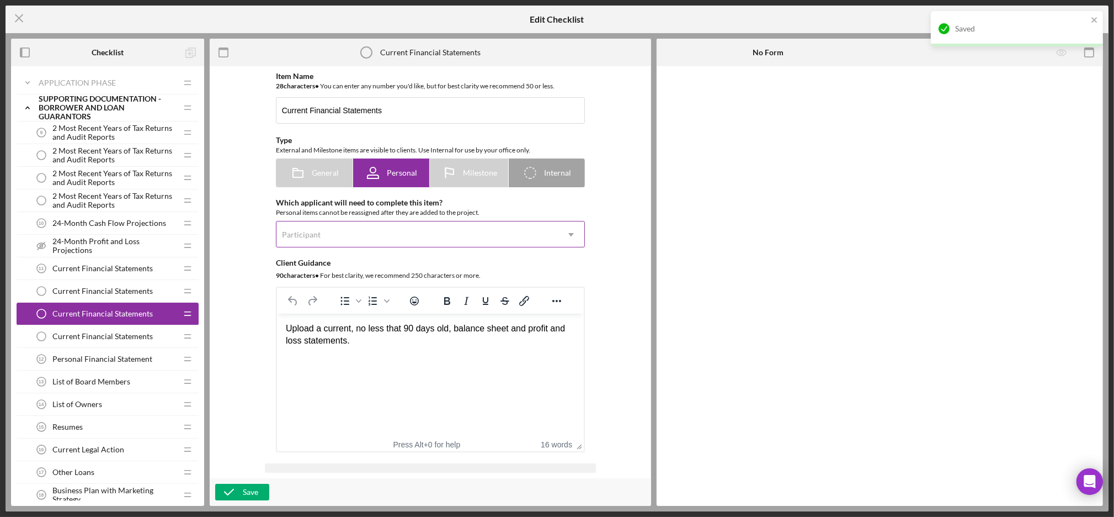
click at [328, 237] on div "Participant" at bounding box center [418, 234] width 282 height 25
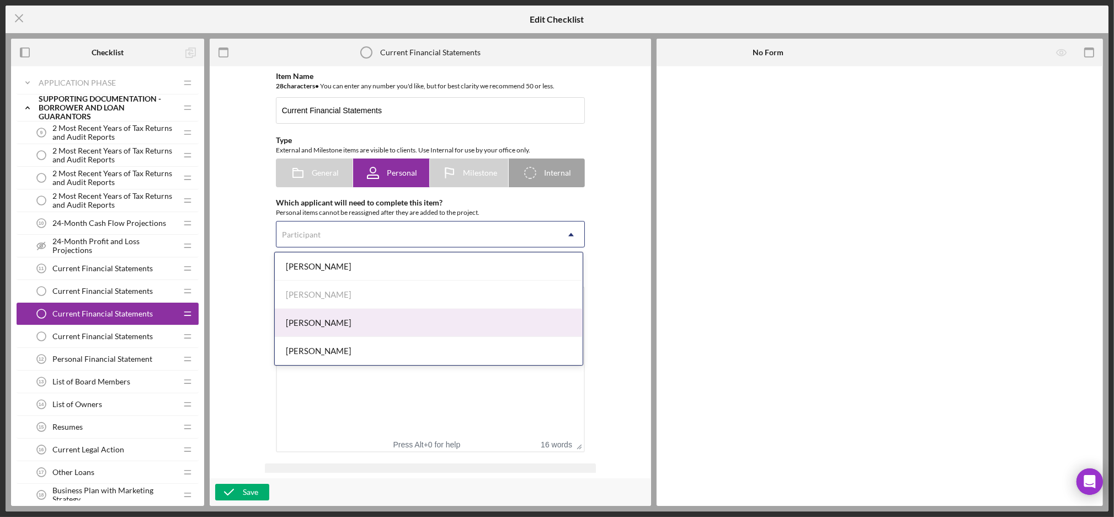
click at [305, 330] on div "Dorthea Bernique" at bounding box center [429, 323] width 308 height 28
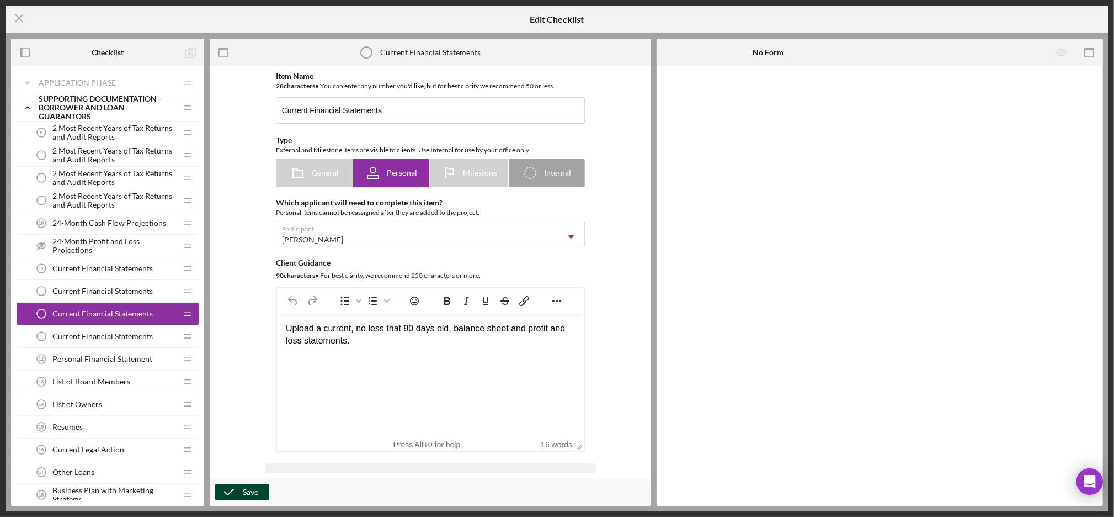
click at [254, 492] on div "Save" at bounding box center [250, 492] width 15 height 17
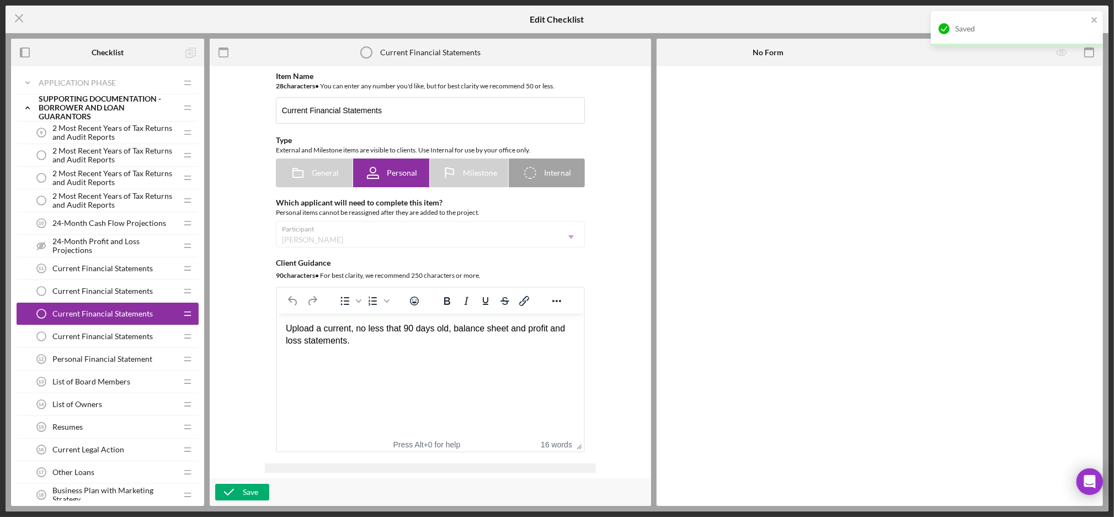
click at [90, 337] on span "Current Financial Statements" at bounding box center [102, 336] width 100 height 9
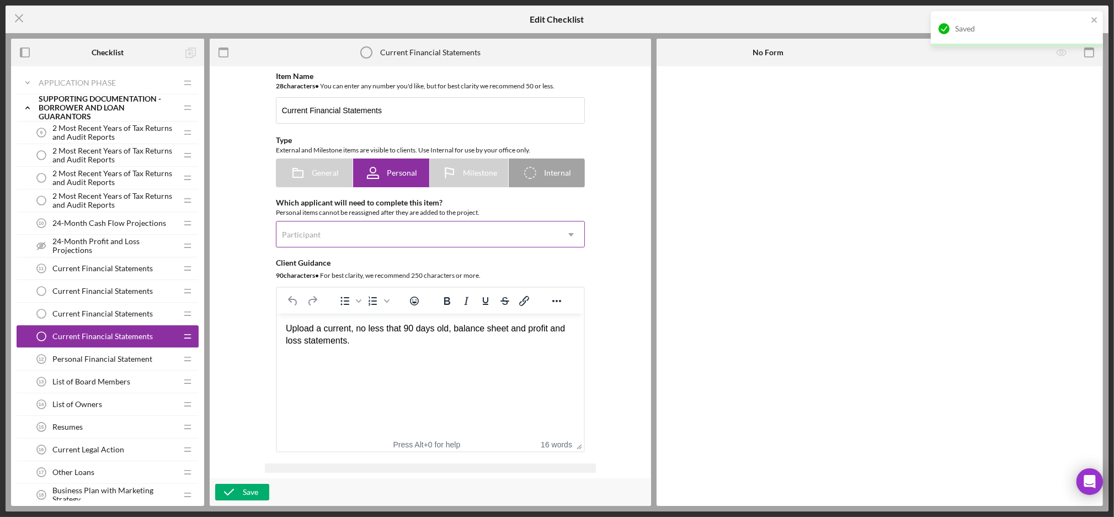
click at [299, 241] on div "Participant" at bounding box center [418, 234] width 282 height 25
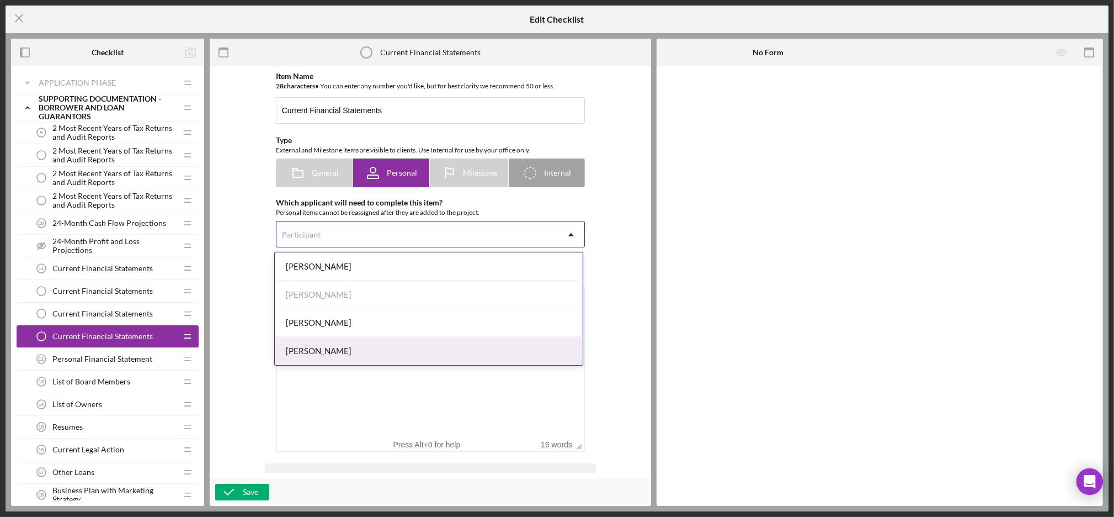
click at [310, 351] on div "[PERSON_NAME]" at bounding box center [429, 351] width 308 height 28
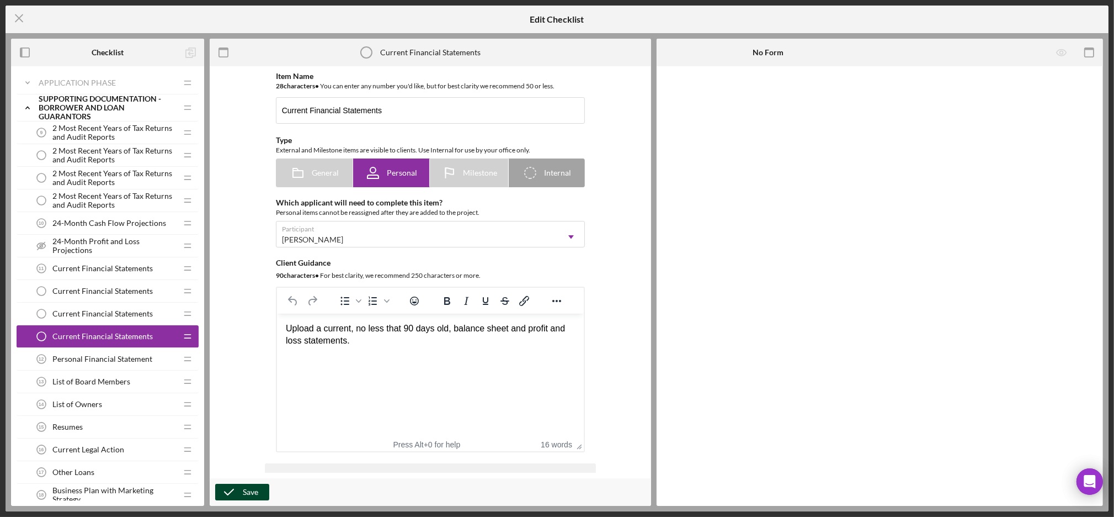
click at [249, 494] on div "Save" at bounding box center [250, 492] width 15 height 17
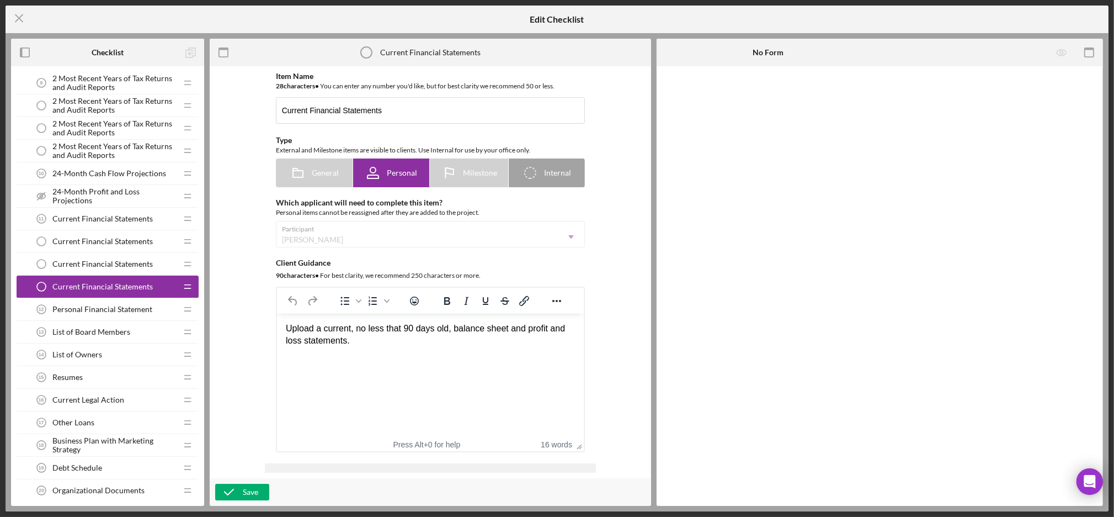
scroll to position [56, 0]
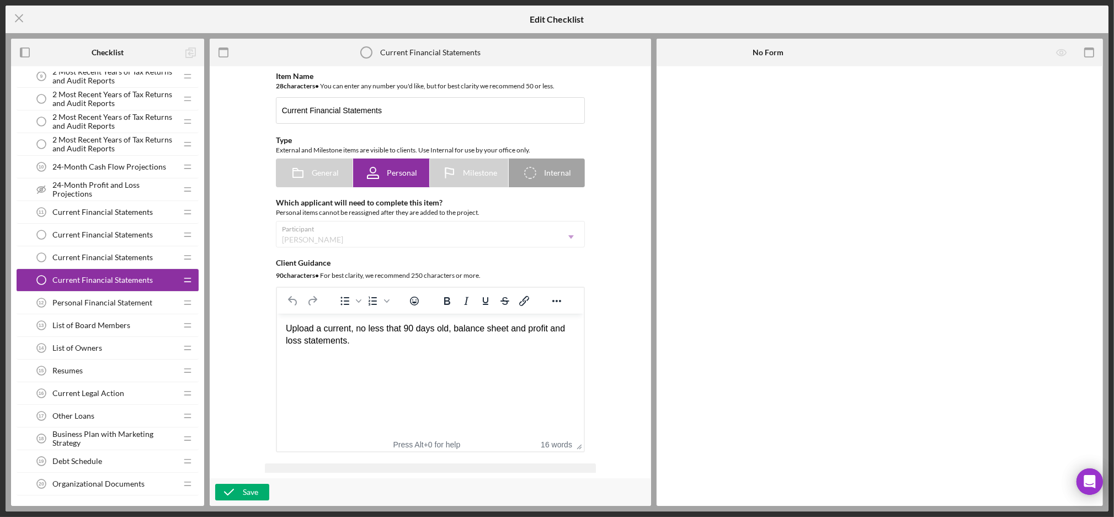
click at [111, 301] on span "Personal Financial Statement" at bounding box center [102, 302] width 100 height 9
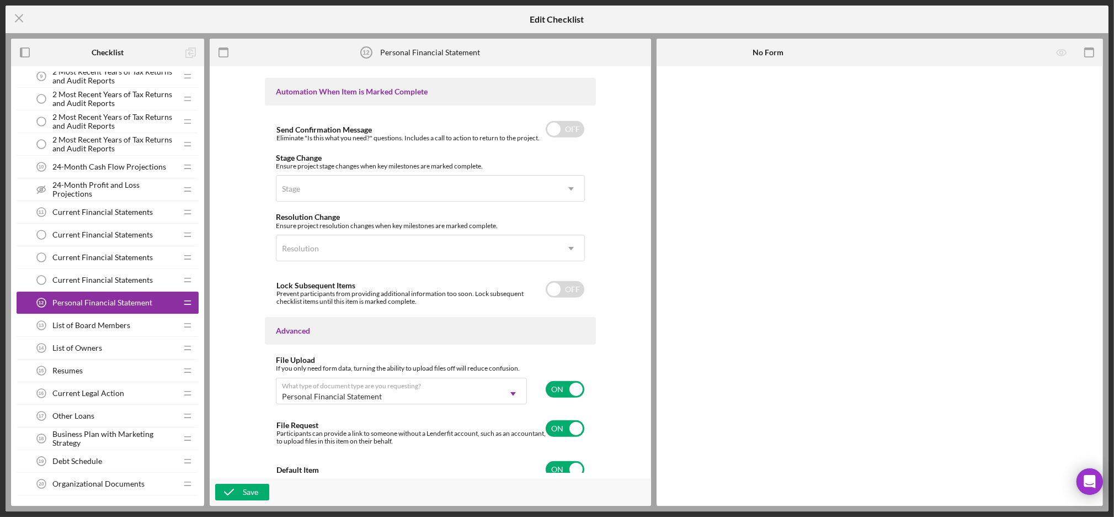
scroll to position [683, 0]
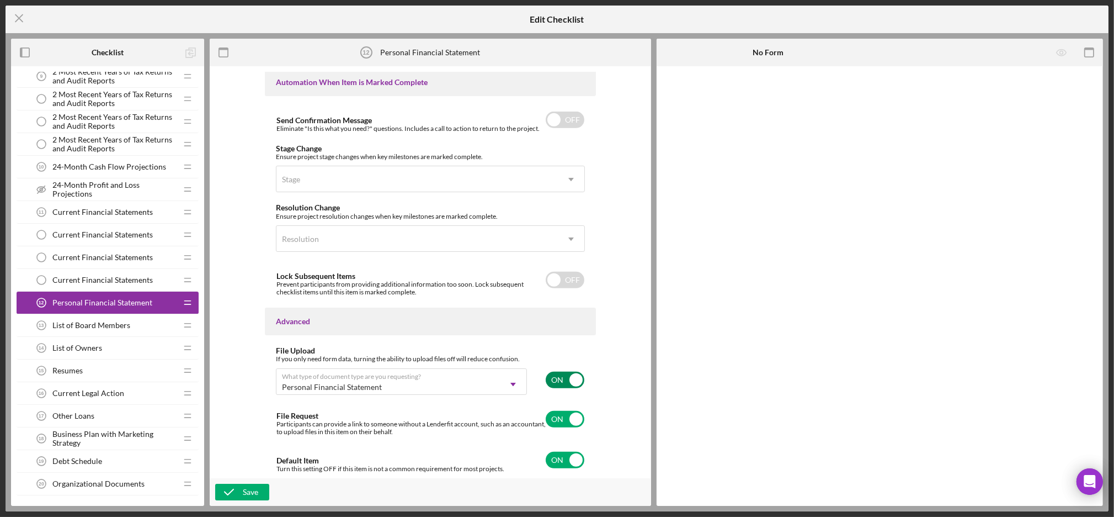
click at [555, 383] on input "checkbox" at bounding box center [565, 379] width 39 height 17
checkbox input "false"
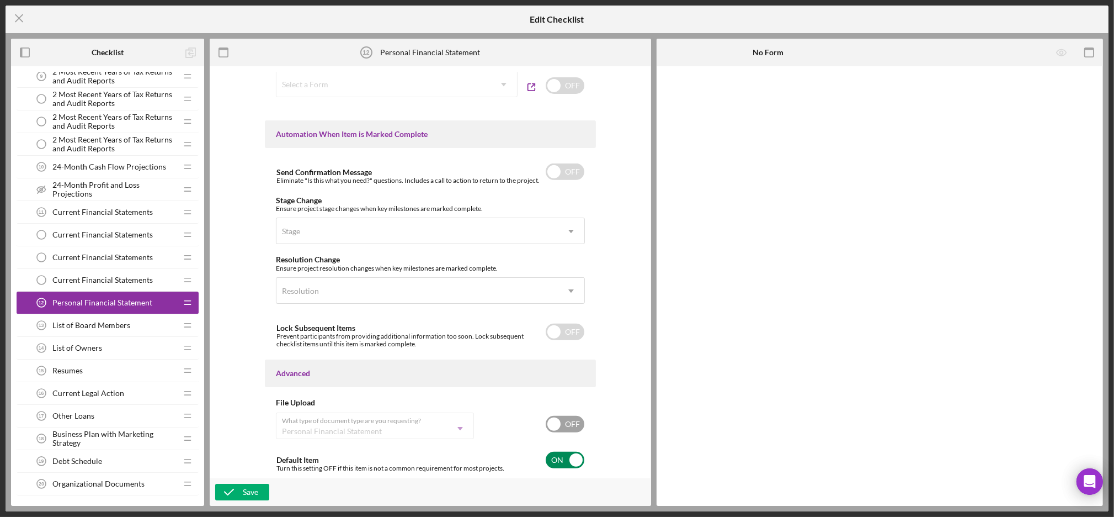
click at [561, 468] on div "Default Item Turn this setting OFF if this item is not a common requirement for…" at bounding box center [430, 460] width 309 height 26
checkbox input "false"
click at [240, 491] on icon "button" at bounding box center [229, 492] width 28 height 28
click at [84, 325] on span "List of Board Members" at bounding box center [91, 325] width 78 height 9
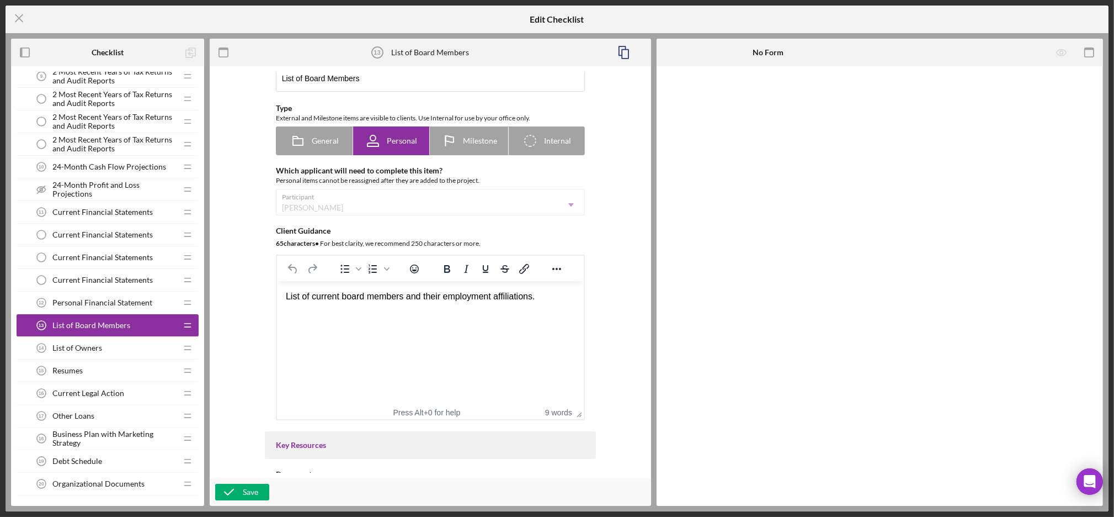
scroll to position [33, 0]
click at [628, 54] on icon "button" at bounding box center [623, 52] width 25 height 25
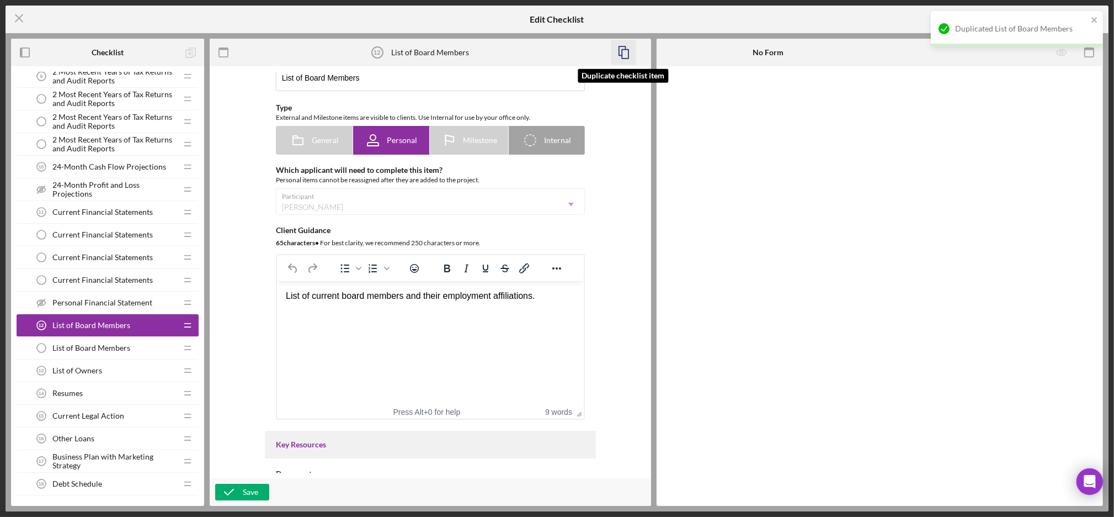
click at [619, 51] on polyline "button" at bounding box center [622, 50] width 7 height 9
click at [624, 57] on icon "button" at bounding box center [623, 52] width 25 height 25
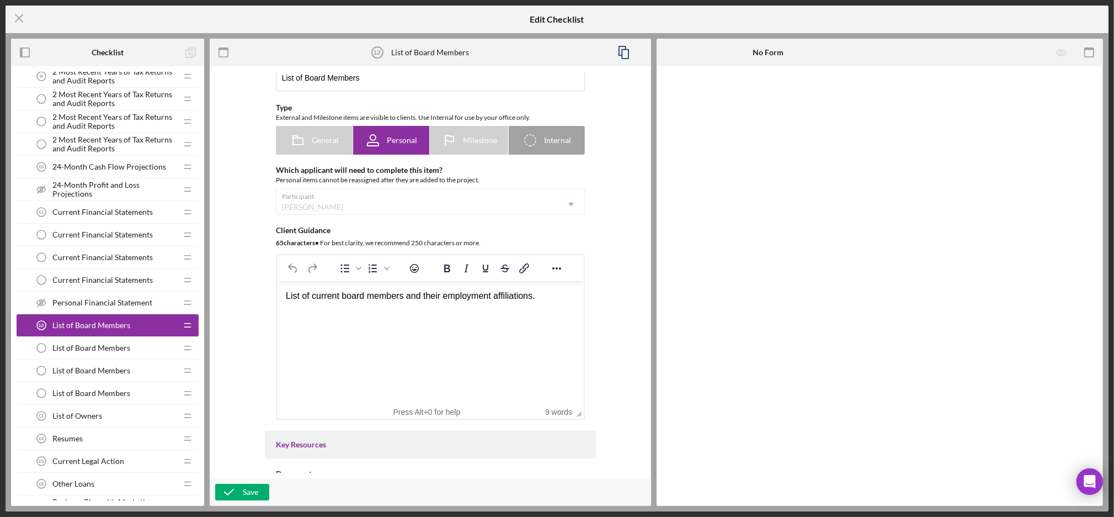
click at [87, 346] on span "List of Board Members" at bounding box center [91, 347] width 78 height 9
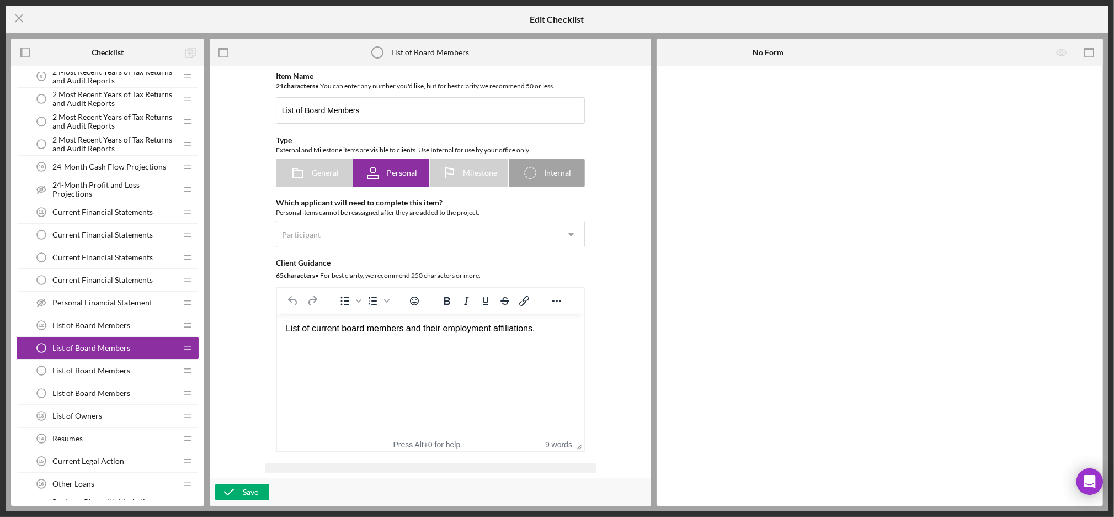
click at [368, 249] on div "Item Name 21 character s • You can enter any number you'd like, but for best cl…" at bounding box center [430, 262] width 331 height 380
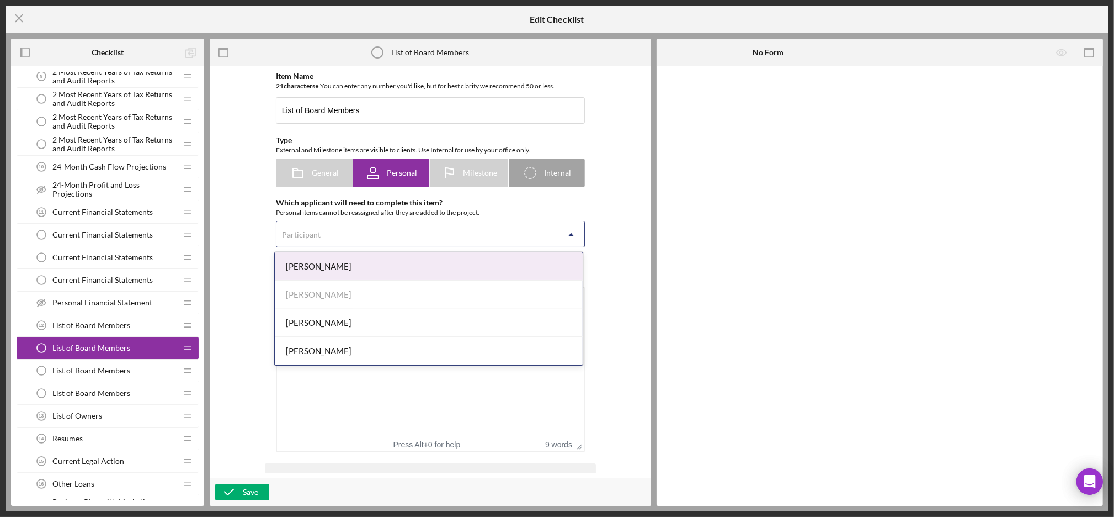
click at [333, 242] on div "Participant" at bounding box center [418, 234] width 282 height 25
click at [298, 278] on div "[PERSON_NAME]" at bounding box center [429, 266] width 308 height 28
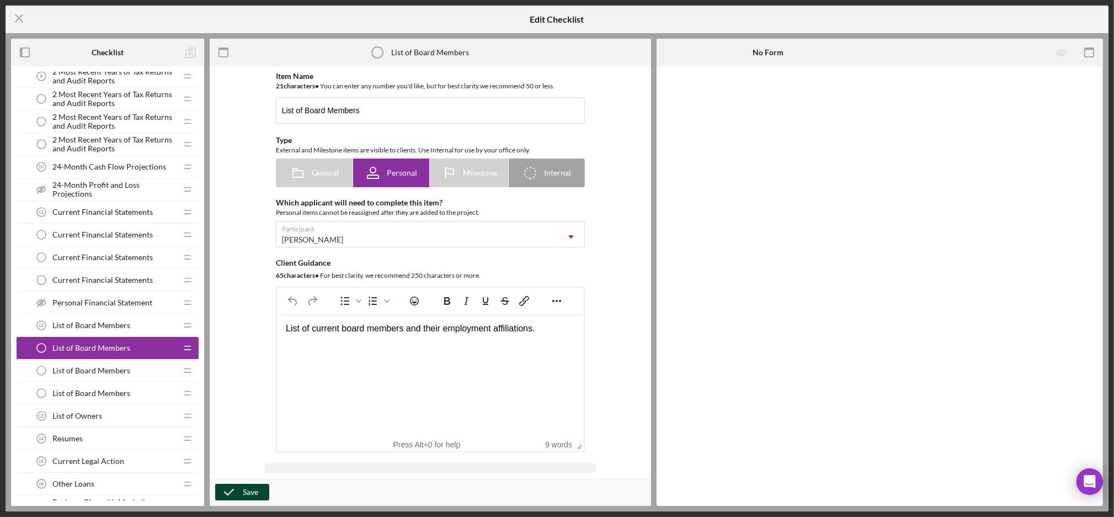
click at [241, 487] on icon "button" at bounding box center [229, 492] width 28 height 28
click at [94, 370] on span "List of Board Members" at bounding box center [91, 370] width 78 height 9
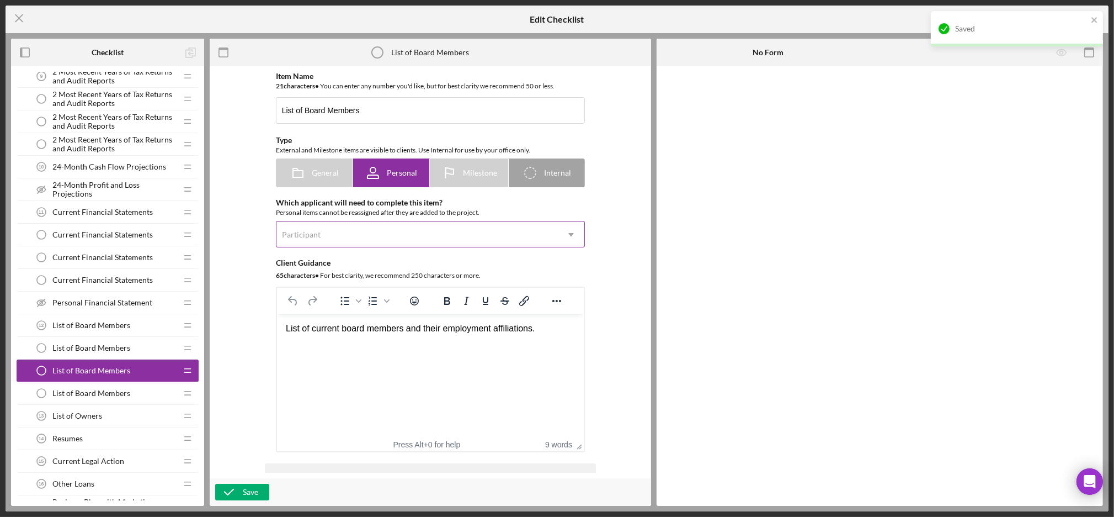
click at [299, 240] on div "Participant" at bounding box center [418, 234] width 282 height 25
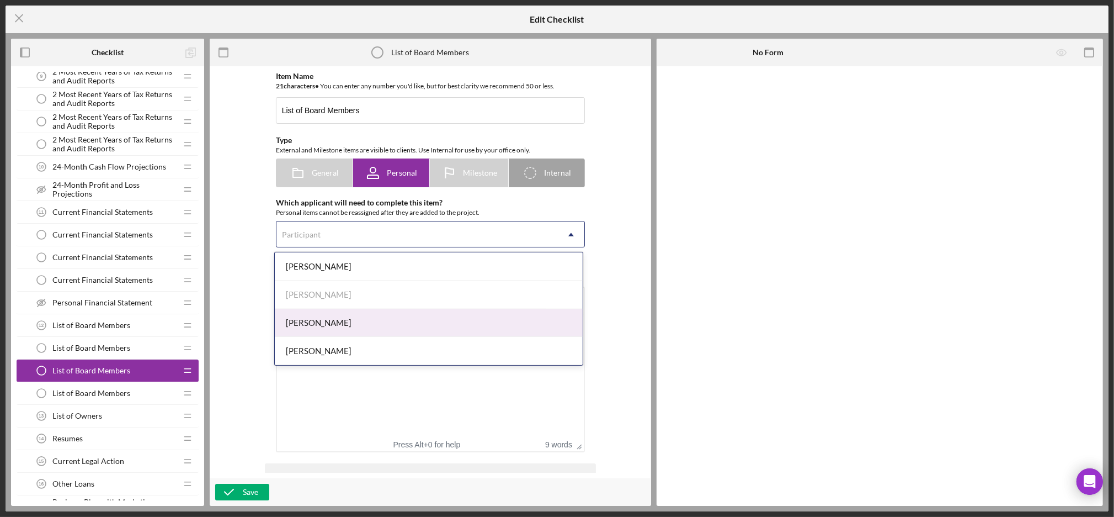
click at [302, 314] on div "Dorthea Bernique" at bounding box center [429, 323] width 308 height 28
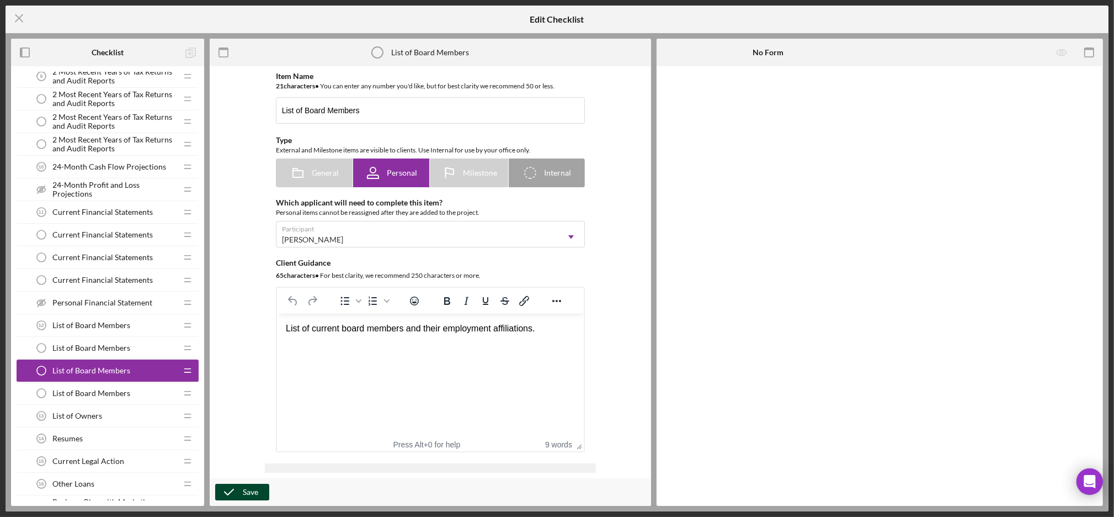
click at [253, 492] on div "Save" at bounding box center [250, 492] width 15 height 17
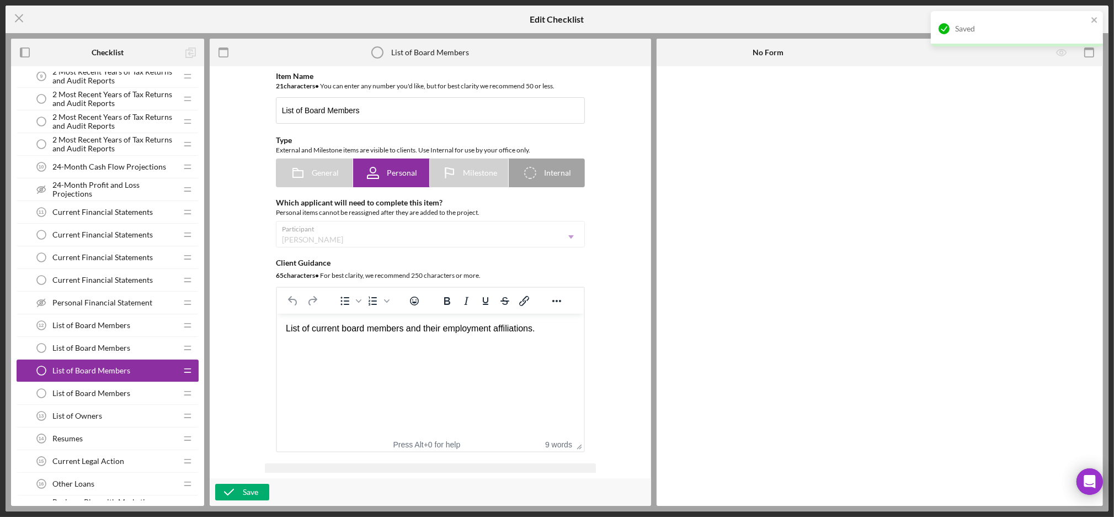
click at [95, 392] on span "List of Board Members" at bounding box center [91, 393] width 78 height 9
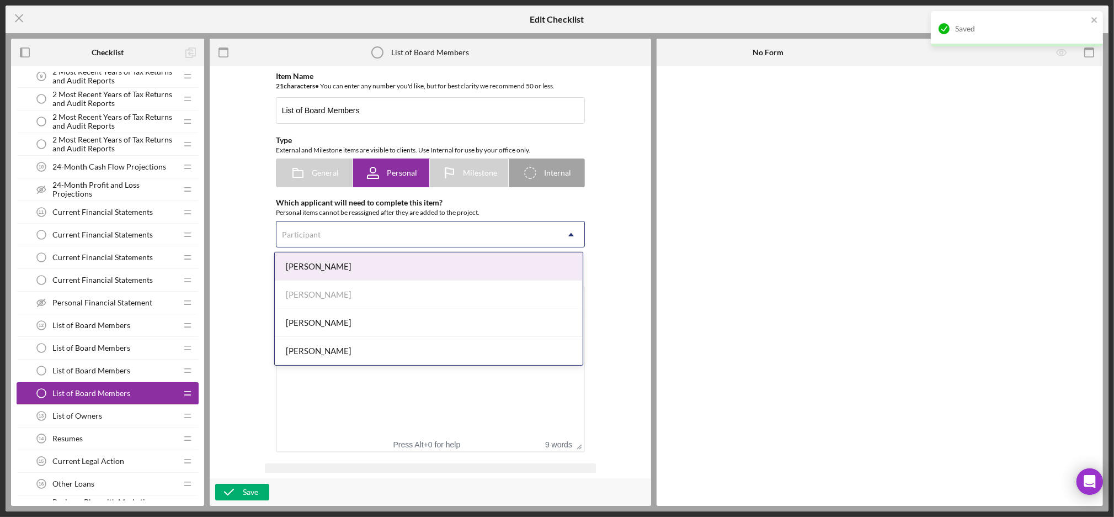
click at [327, 247] on div "Participant" at bounding box center [418, 234] width 282 height 25
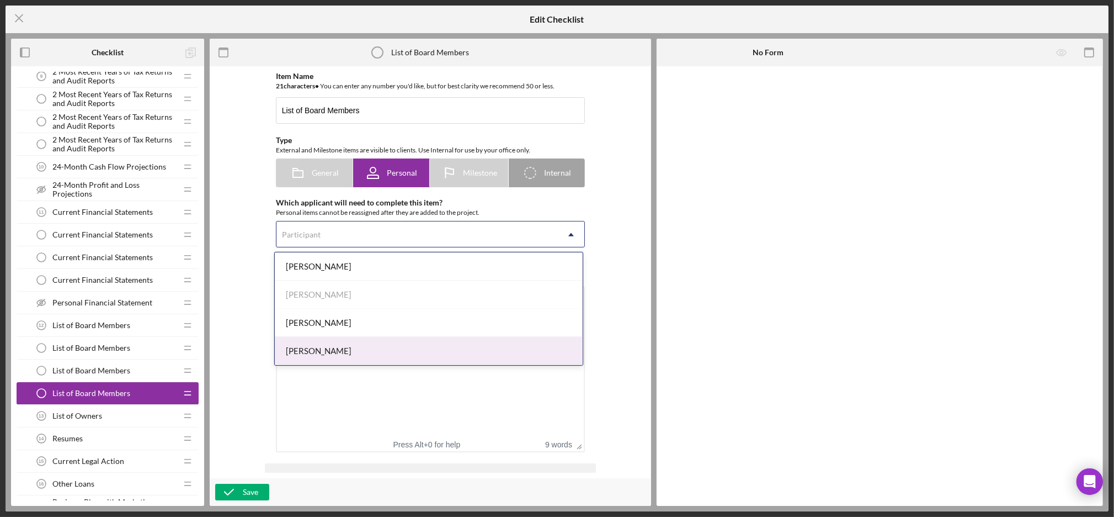
click at [322, 349] on div "[PERSON_NAME]" at bounding box center [429, 351] width 308 height 28
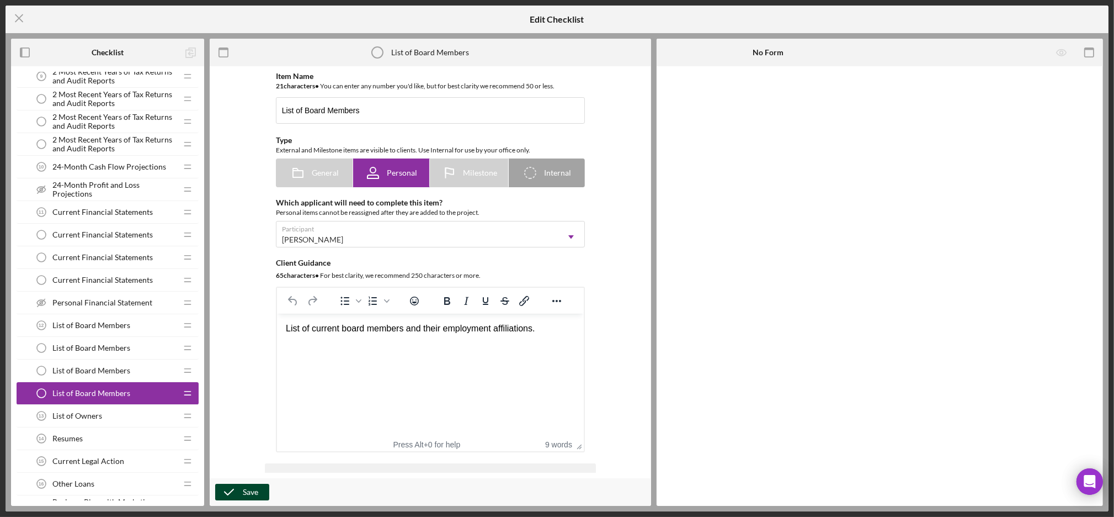
click at [238, 500] on icon "button" at bounding box center [229, 492] width 28 height 28
click at [75, 417] on span "List of Owners" at bounding box center [77, 415] width 50 height 9
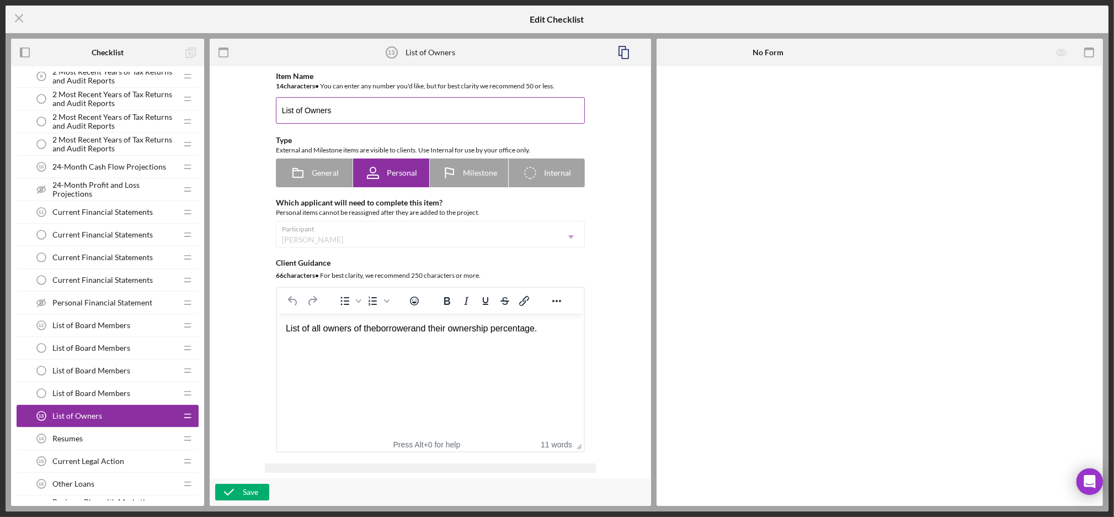
click at [354, 110] on input "List of Owners" at bounding box center [430, 110] width 309 height 26
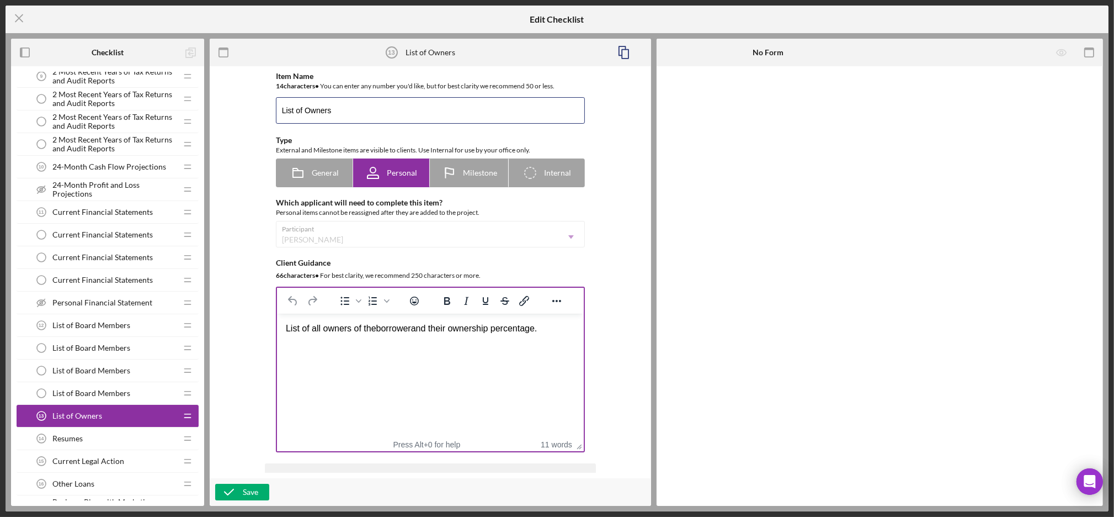
scroll to position [16, 0]
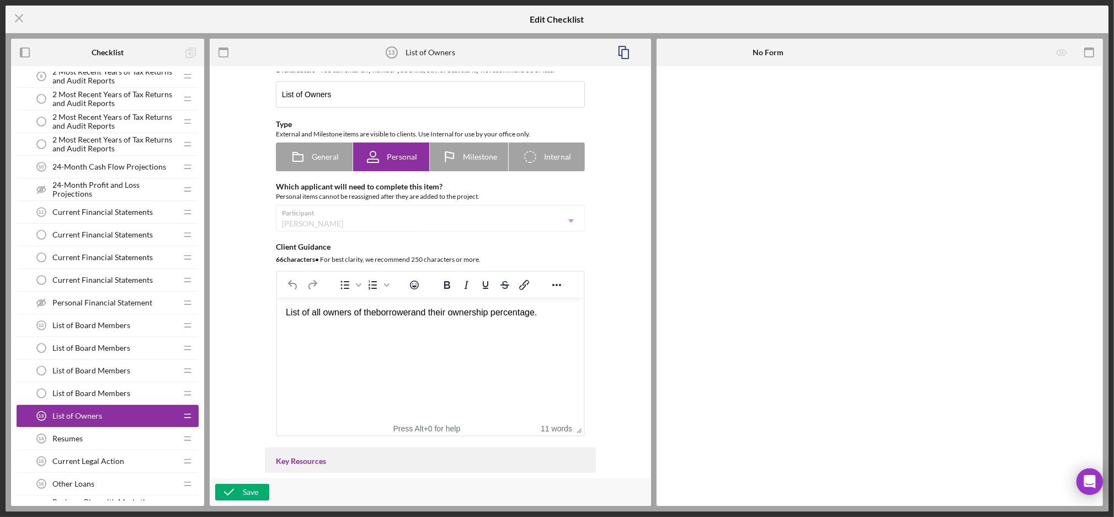
click at [401, 316] on span "borrower" at bounding box center [393, 311] width 35 height 9
click at [411, 311] on span "borrower" at bounding box center [393, 311] width 35 height 9
click at [575, 312] on div "List of all owners of the borrowing entity and their ownership percentage." at bounding box center [429, 312] width 289 height 12
click at [238, 491] on icon "button" at bounding box center [229, 492] width 28 height 28
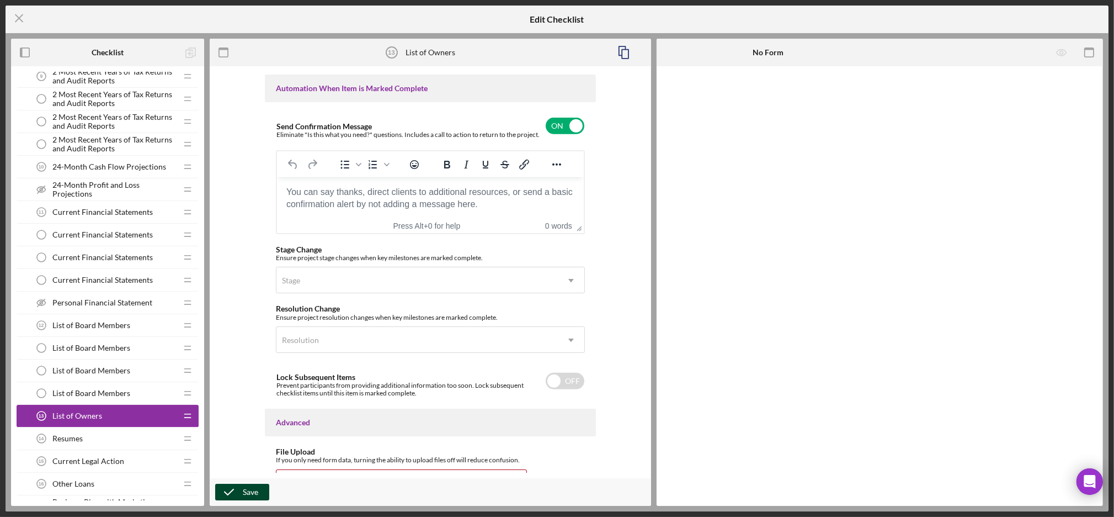
scroll to position [794, 0]
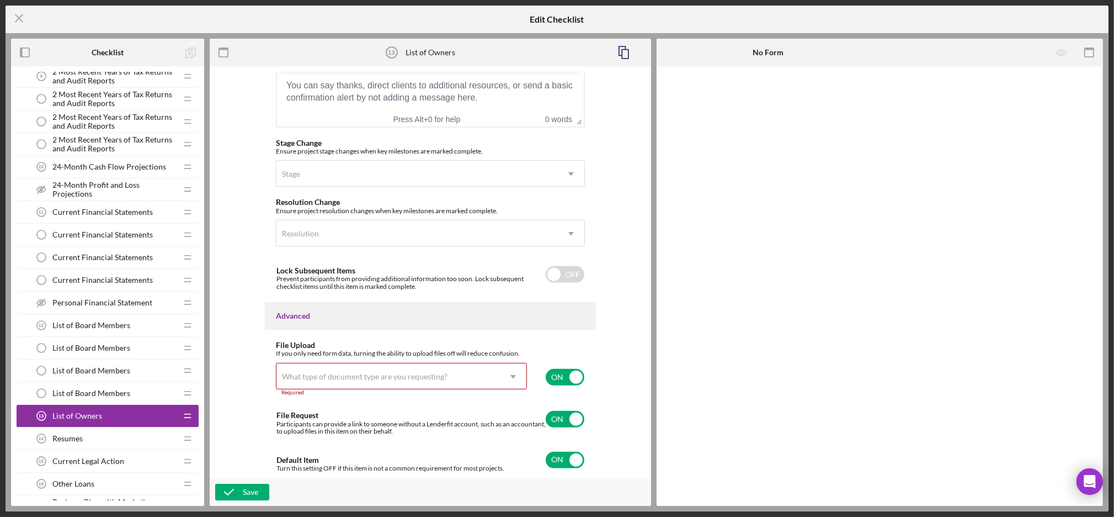
click at [501, 374] on icon "Icon/Dropdown Arrow" at bounding box center [513, 376] width 26 height 26
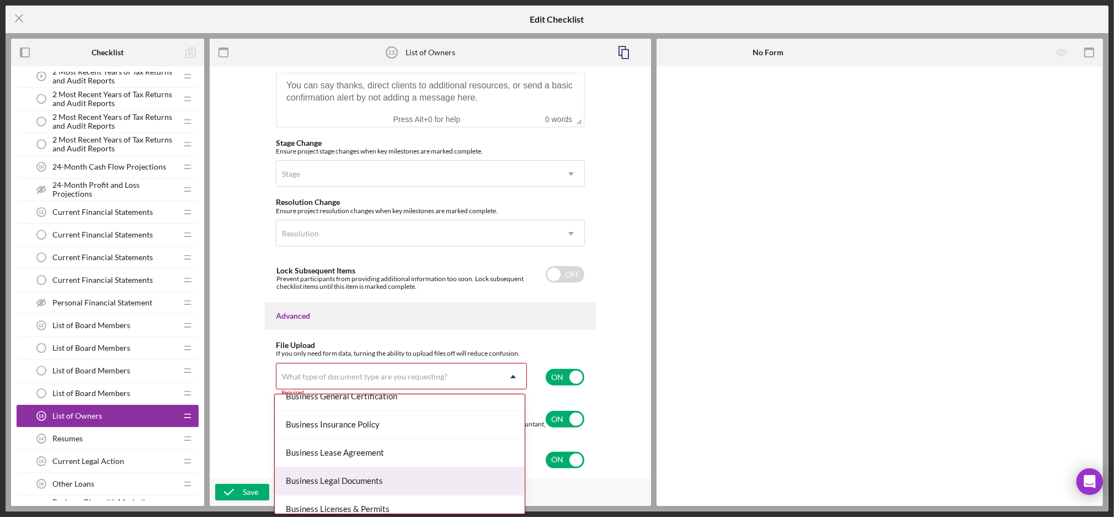
scroll to position [221, 0]
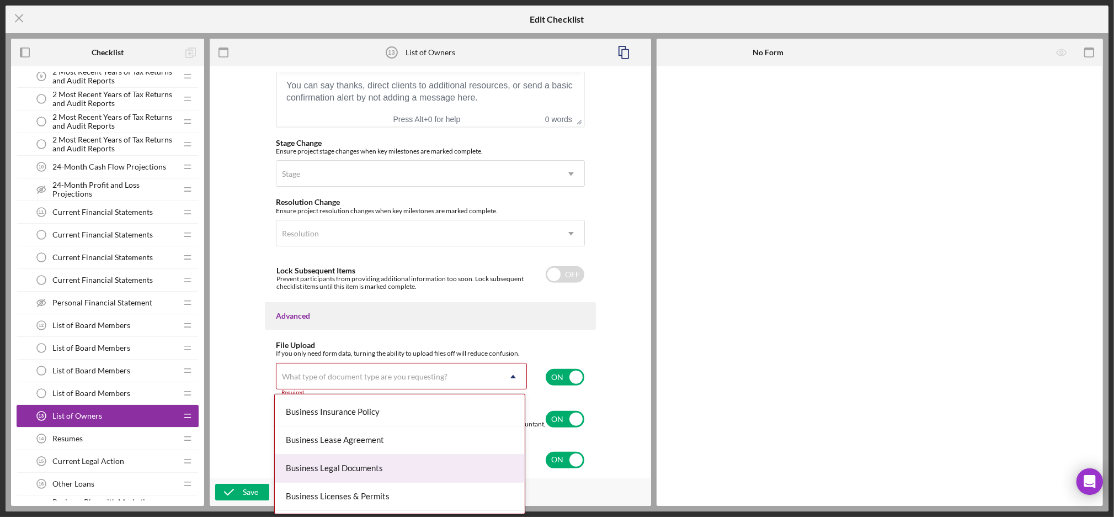
click at [434, 471] on div "Business Legal Documents" at bounding box center [400, 468] width 250 height 28
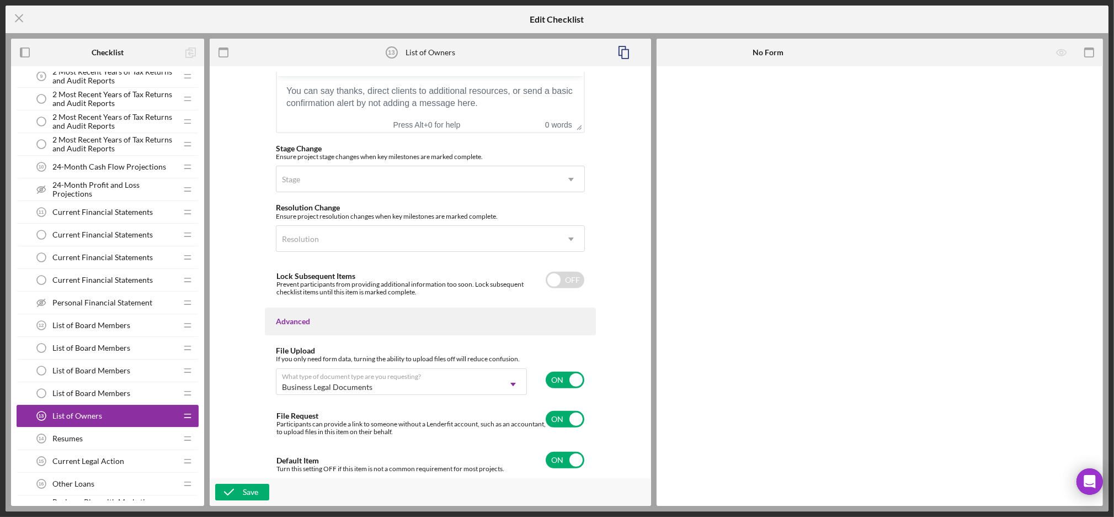
scroll to position [789, 0]
click at [238, 491] on icon "button" at bounding box center [229, 492] width 28 height 28
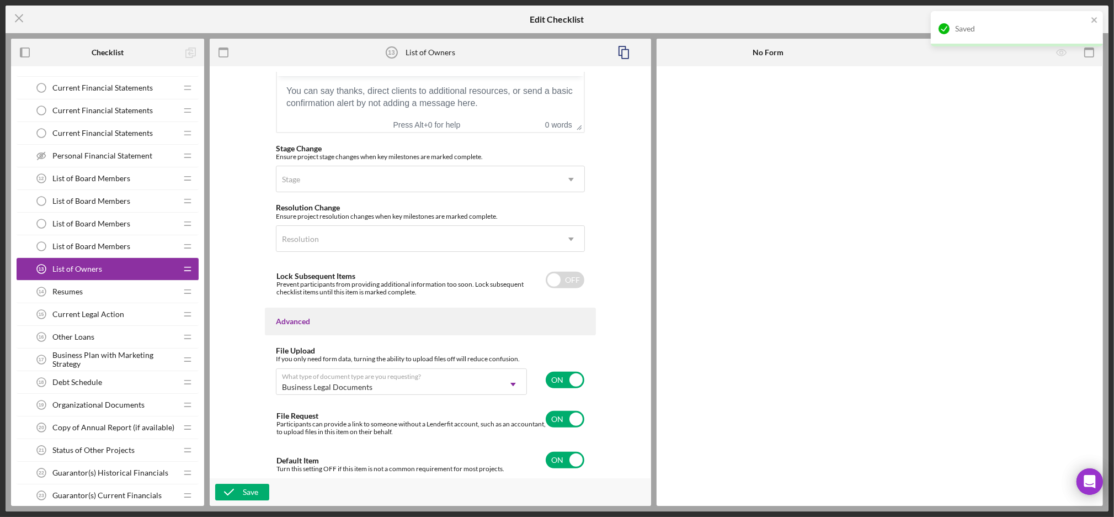
scroll to position [204, 0]
click at [121, 299] on div "Resumes 14 Resumes" at bounding box center [103, 291] width 146 height 22
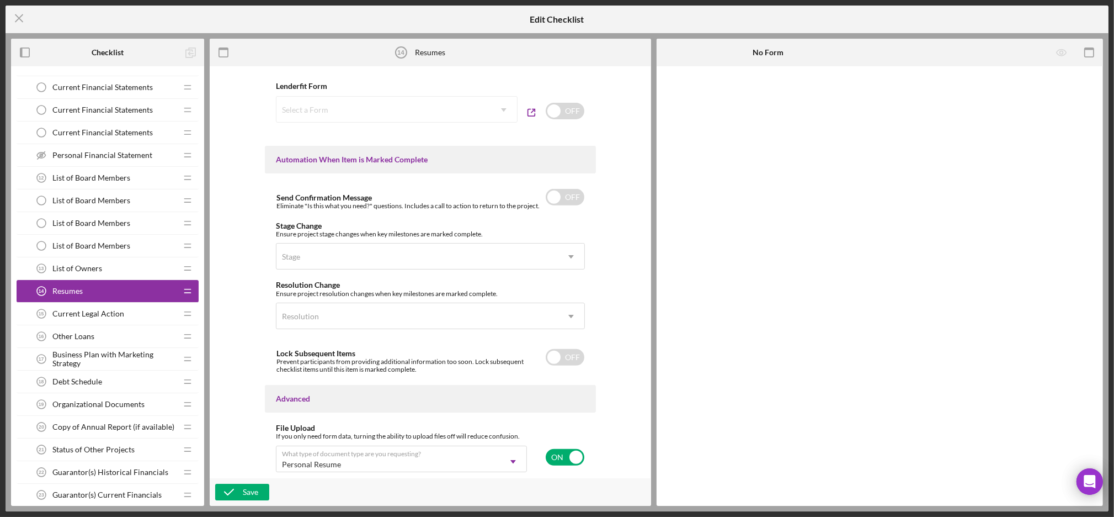
scroll to position [683, 0]
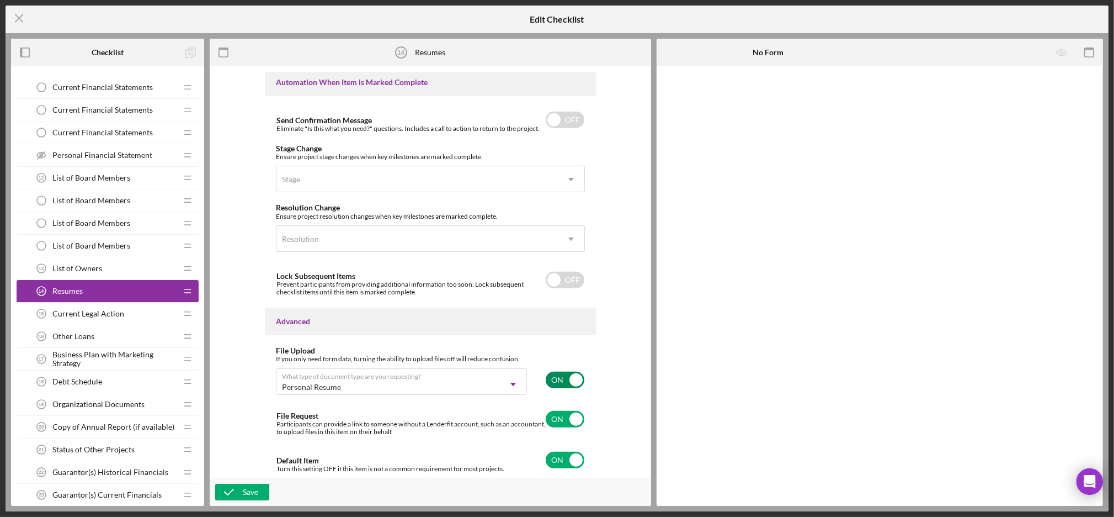
click at [558, 376] on input "checkbox" at bounding box center [565, 379] width 39 height 17
checkbox input "false"
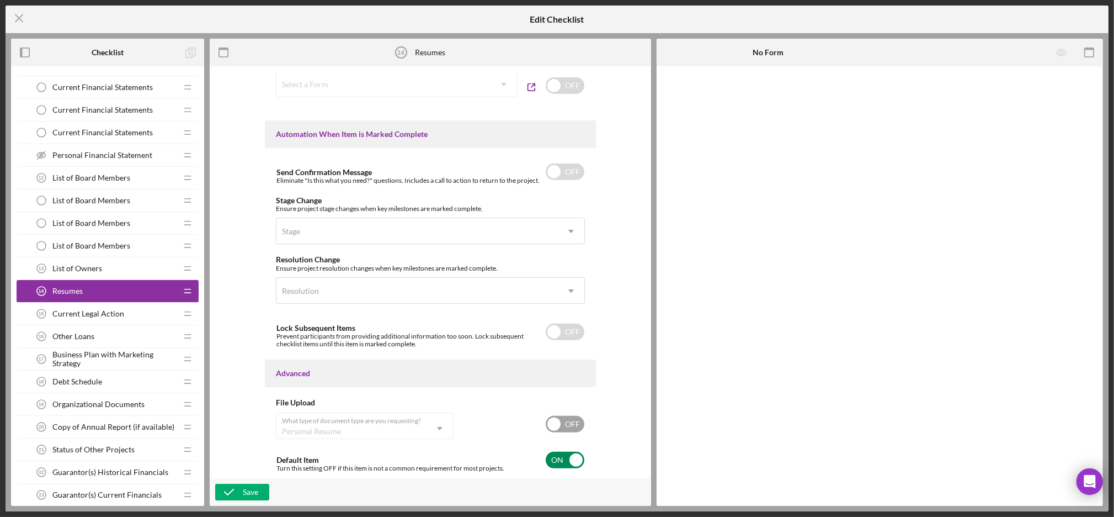
drag, startPoint x: 561, startPoint y: 459, endPoint x: 553, endPoint y: 469, distance: 13.3
click at [553, 469] on div "Default Item Turn this setting OFF if this item is not a common requirement for…" at bounding box center [430, 460] width 309 height 26
checkbox input "false"
click at [233, 490] on polyline "button" at bounding box center [229, 492] width 9 height 6
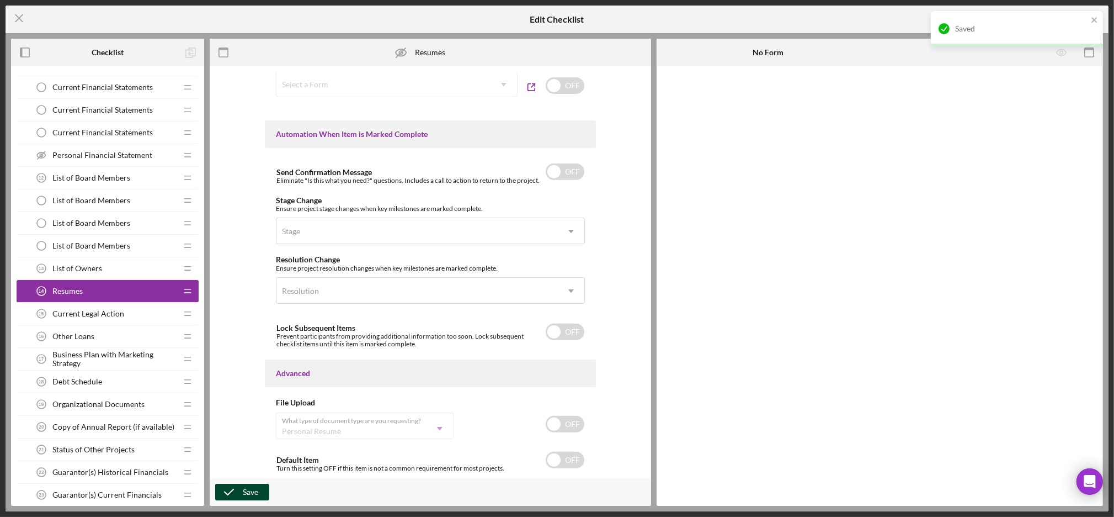
click at [96, 316] on span "Current Legal Action" at bounding box center [88, 313] width 72 height 9
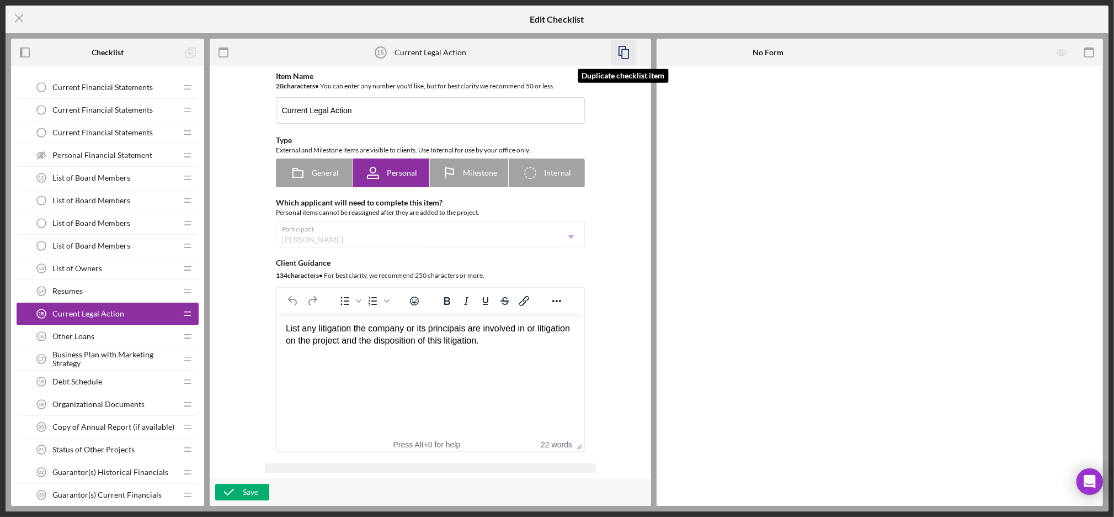
click at [625, 56] on icon "button" at bounding box center [623, 52] width 25 height 25
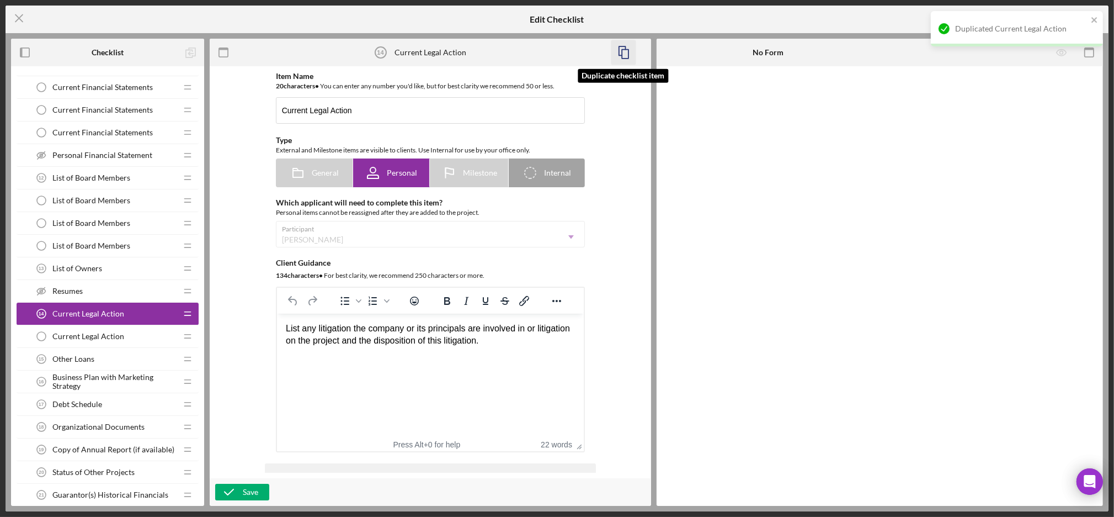
click at [616, 52] on icon "button" at bounding box center [623, 52] width 25 height 25
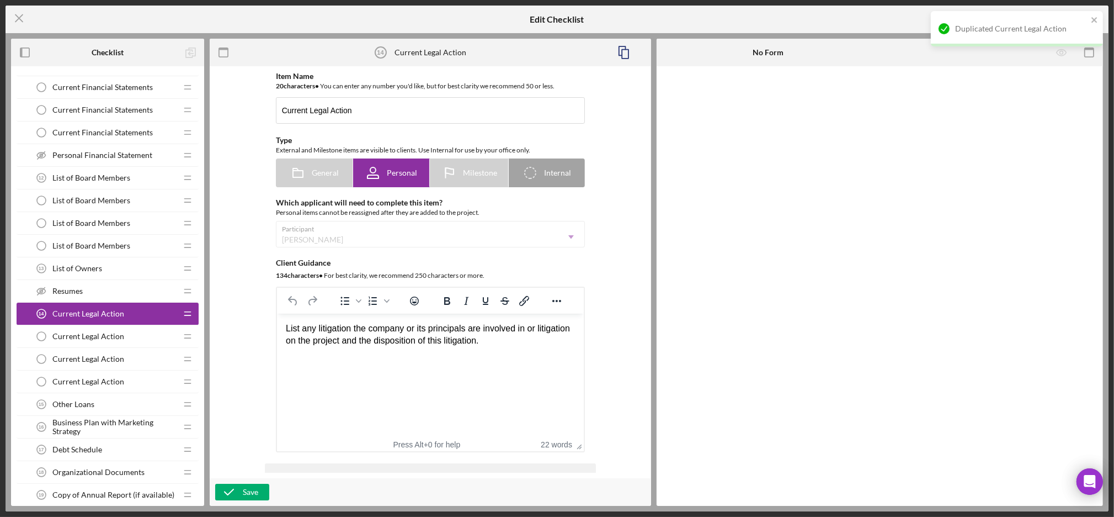
click at [111, 333] on span "Current Legal Action" at bounding box center [88, 336] width 72 height 9
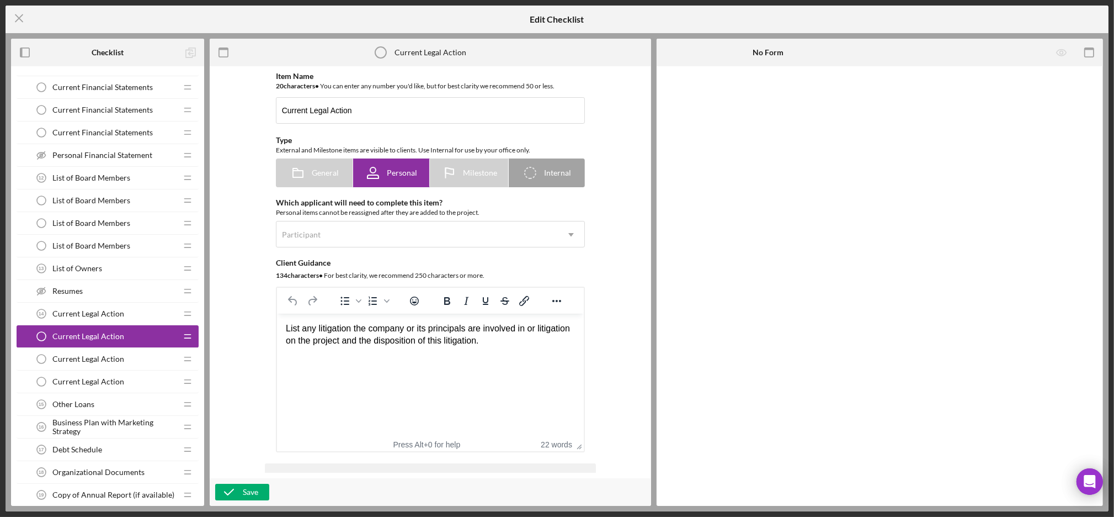
drag, startPoint x: 66, startPoint y: 309, endPoint x: 59, endPoint y: 307, distance: 7.5
click at [59, 307] on div "Current Legal Action 14 Current Legal Action" at bounding box center [103, 313] width 146 height 22
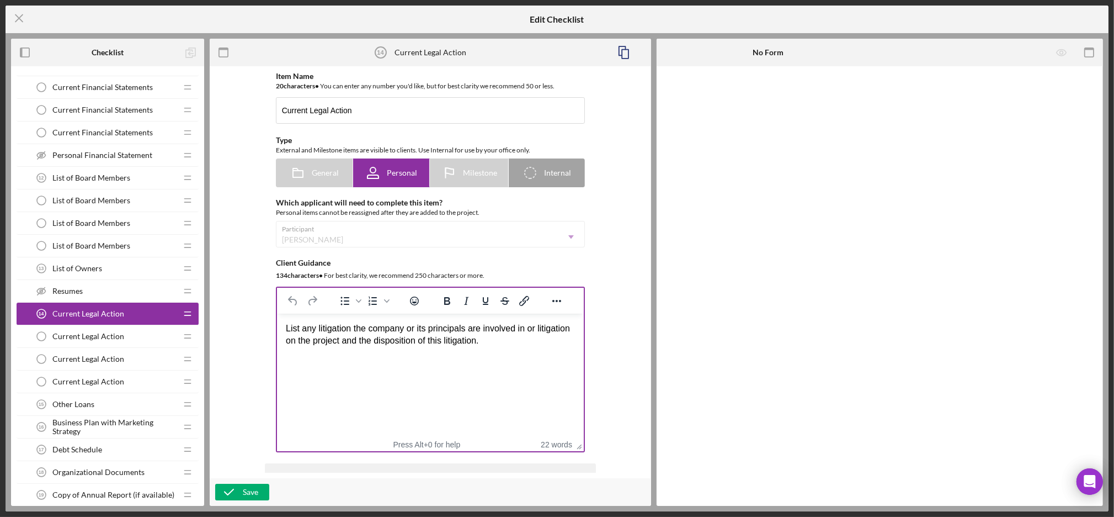
click at [399, 325] on span "List any litigation the company or its principals are involved in or litigation…" at bounding box center [427, 334] width 284 height 22
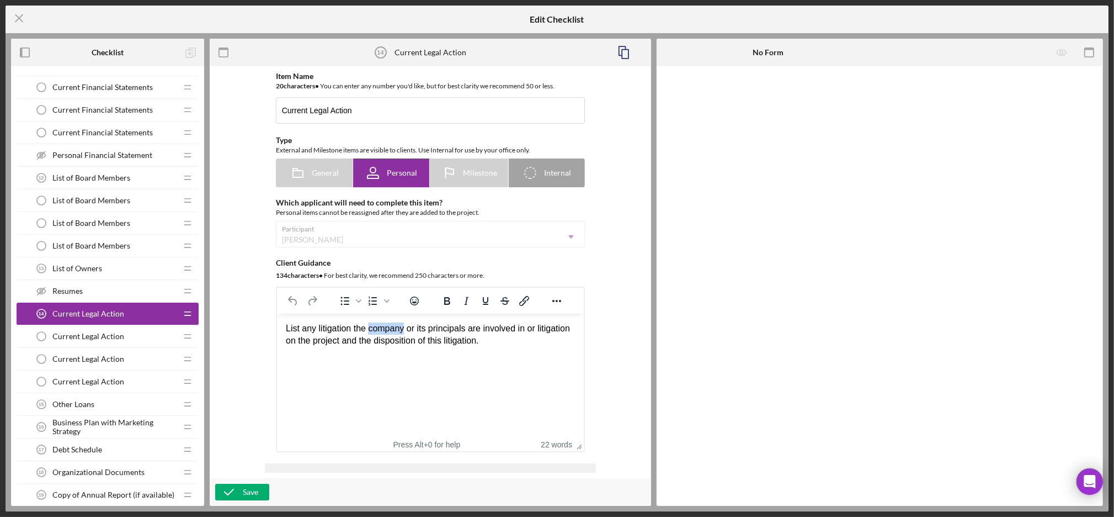
click at [399, 325] on span "List any litigation the company or its principals are involved in or litigation…" at bounding box center [427, 334] width 284 height 22
click at [399, 325] on span "List any litigation the guarantying organization or its principals are involved…" at bounding box center [426, 334] width 282 height 22
click at [248, 491] on div "Save" at bounding box center [250, 492] width 15 height 17
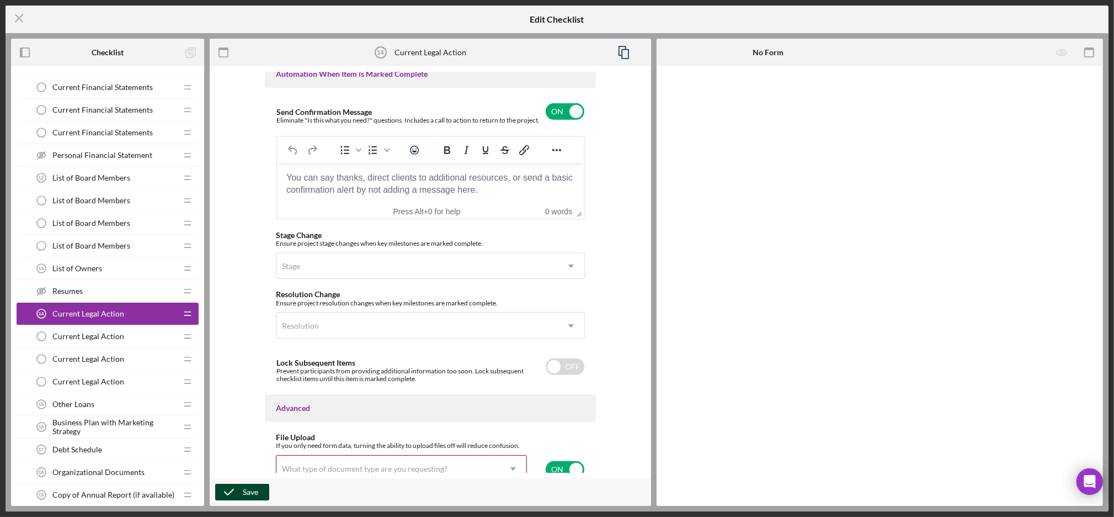
scroll to position [794, 0]
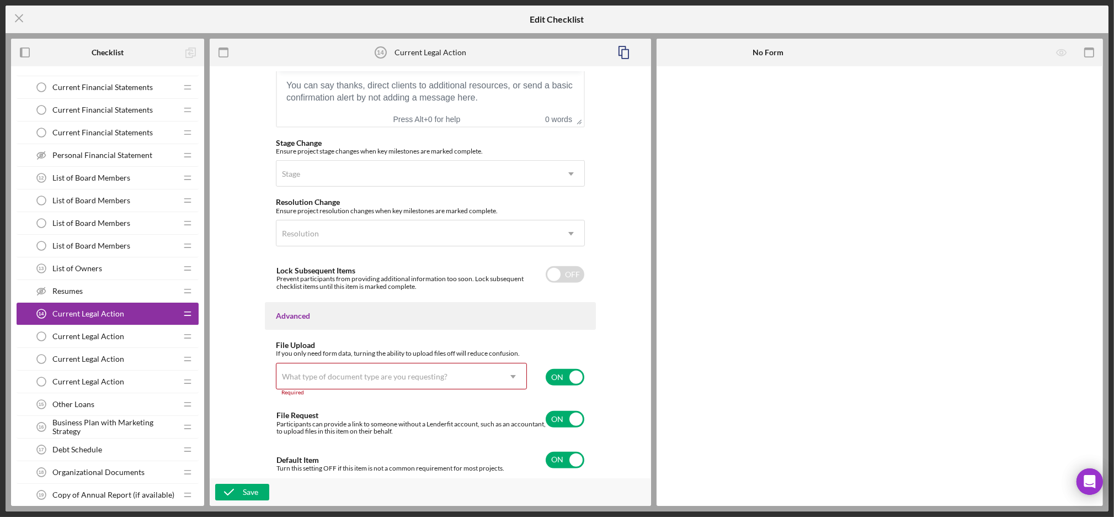
click at [507, 380] on icon "Icon/Dropdown Arrow" at bounding box center [513, 376] width 26 height 26
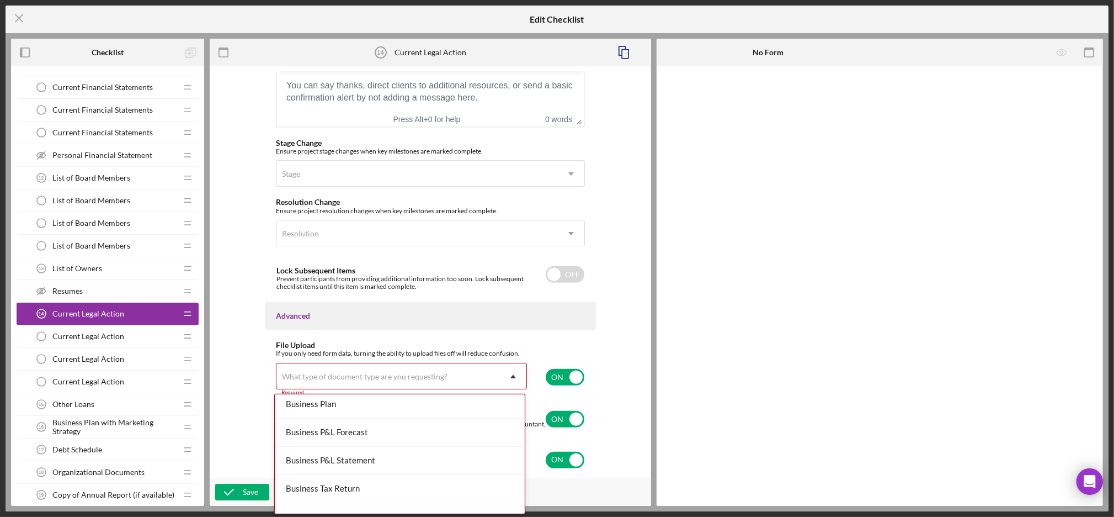
scroll to position [349, 0]
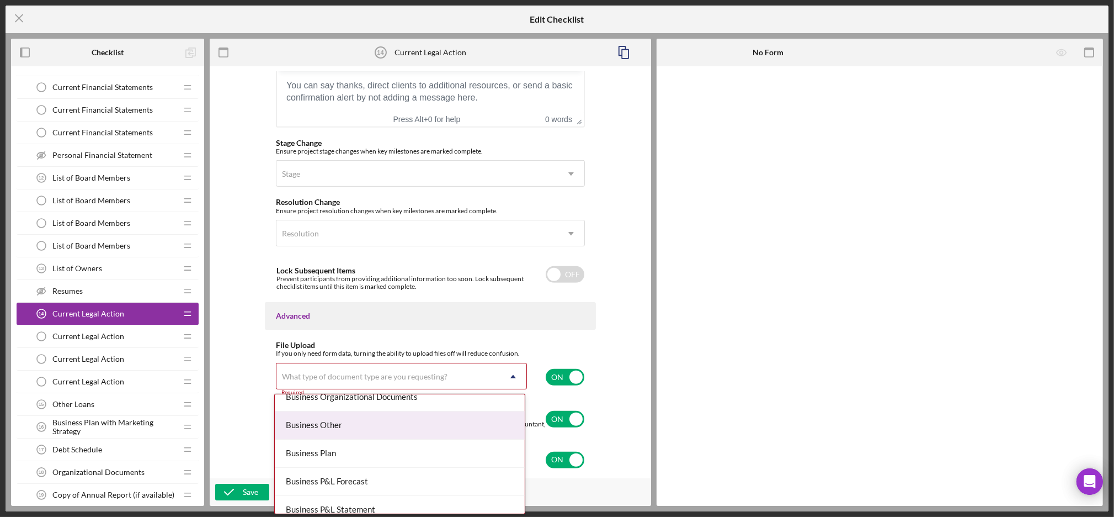
click at [355, 425] on div "Business Other" at bounding box center [400, 425] width 250 height 28
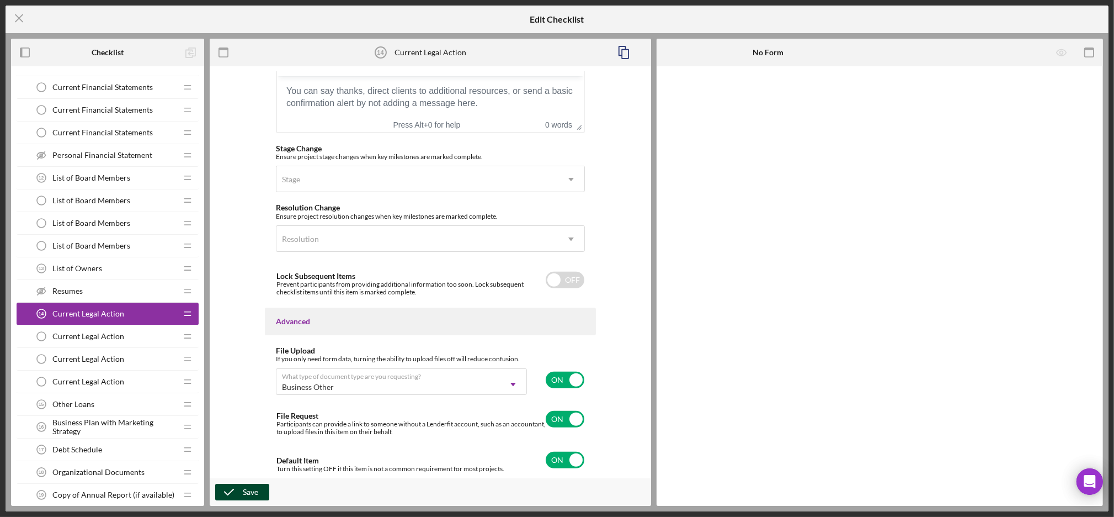
click at [232, 496] on icon "button" at bounding box center [229, 492] width 28 height 28
click at [92, 338] on span "Current Legal Action" at bounding box center [88, 336] width 72 height 9
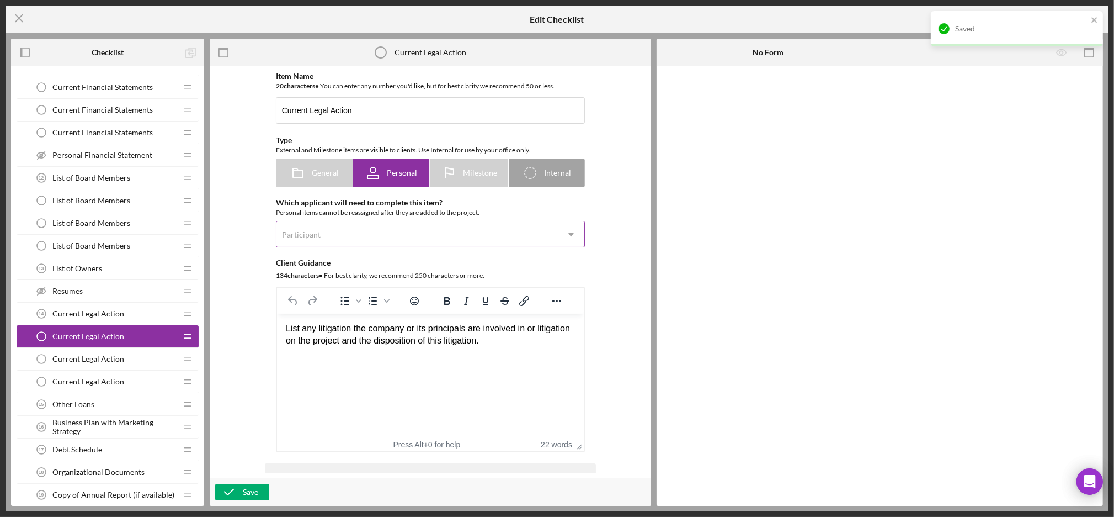
click at [346, 228] on div "Participant" at bounding box center [418, 234] width 282 height 25
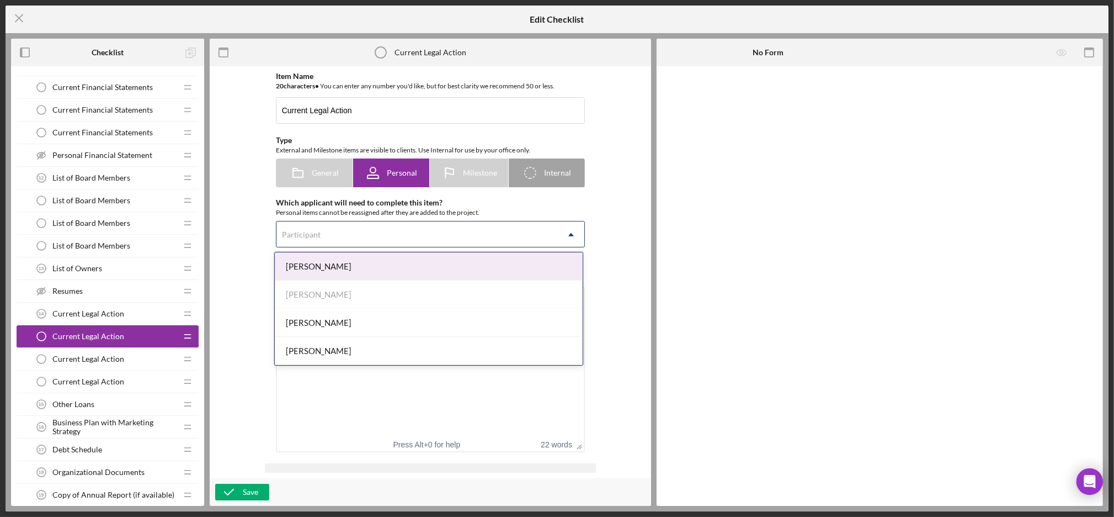
click at [332, 267] on div "[PERSON_NAME]" at bounding box center [429, 266] width 308 height 28
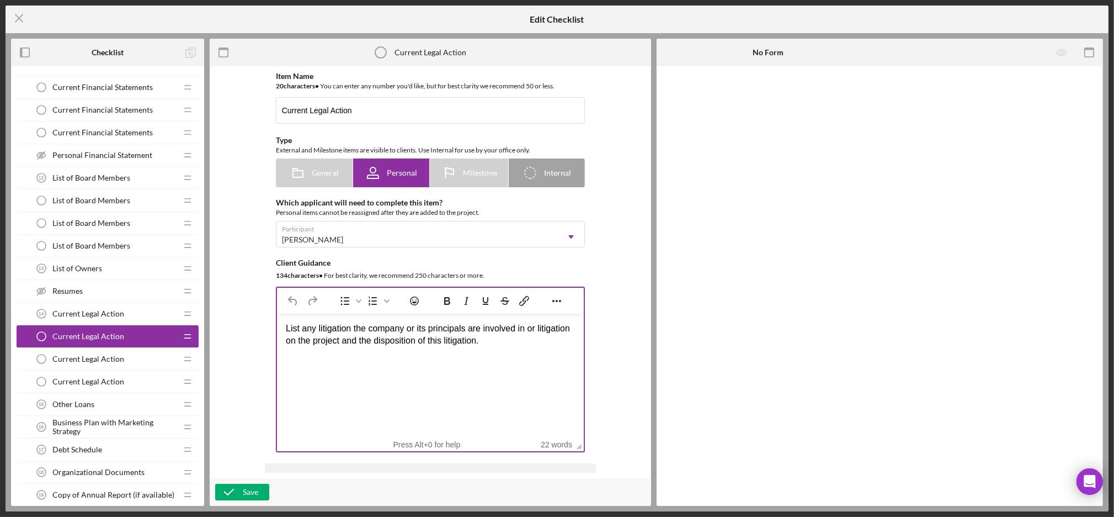
click at [355, 356] on html "List any litigation the company or its principals are involved in or litigation…" at bounding box center [430, 335] width 307 height 43
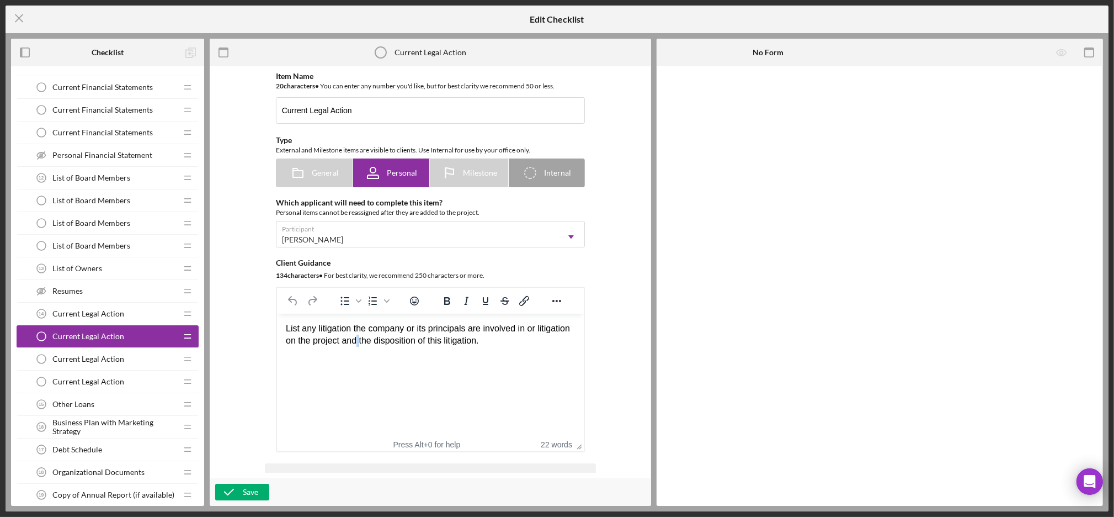
click at [355, 356] on html "List any litigation the company or its principals are involved in or litigation…" at bounding box center [430, 335] width 307 height 43
paste body "Rich Text Area. Press ALT-0 for help."
click at [243, 491] on div "Save" at bounding box center [250, 492] width 15 height 17
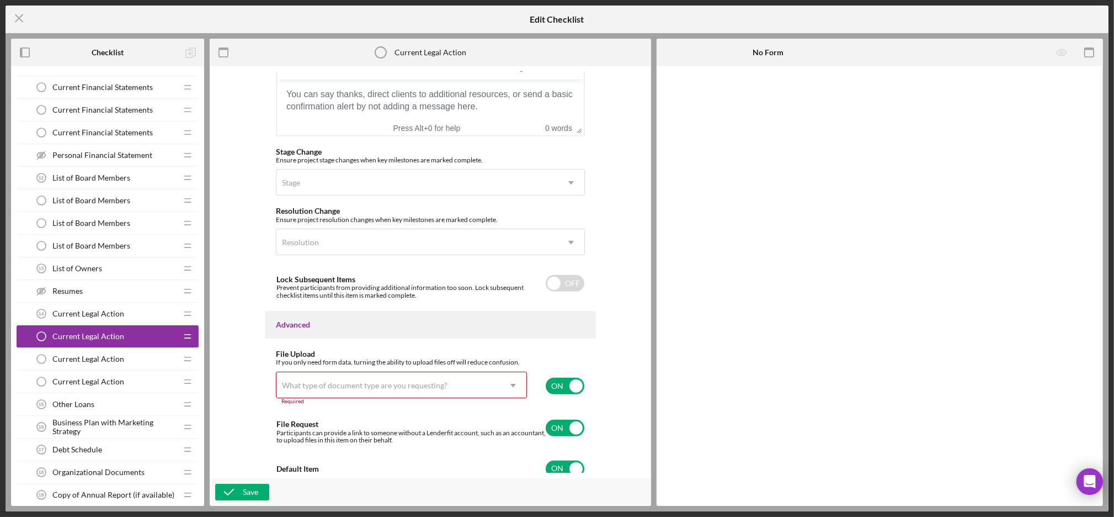
scroll to position [794, 0]
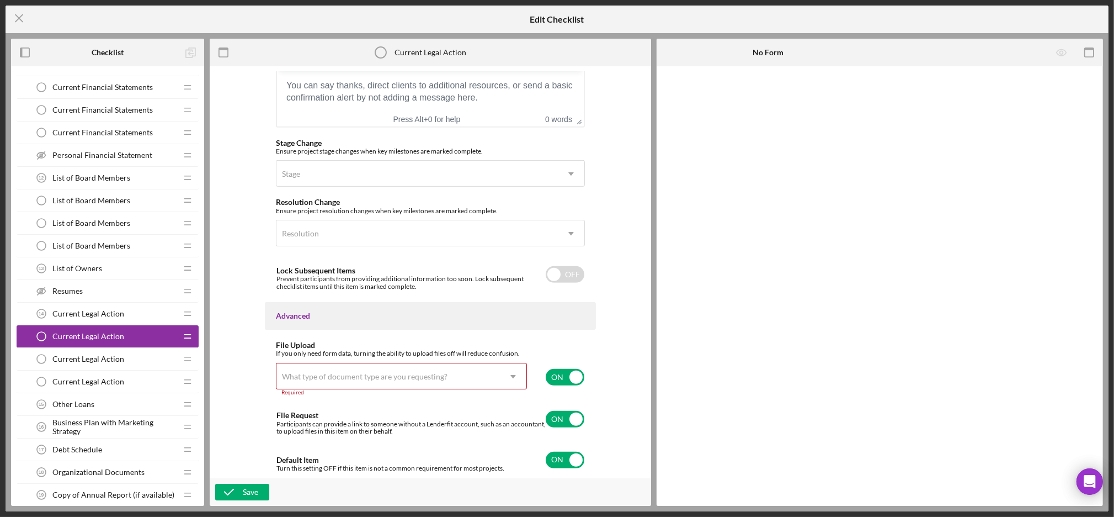
click at [483, 378] on div "What type of document type are you requesting?" at bounding box center [389, 376] width 224 height 25
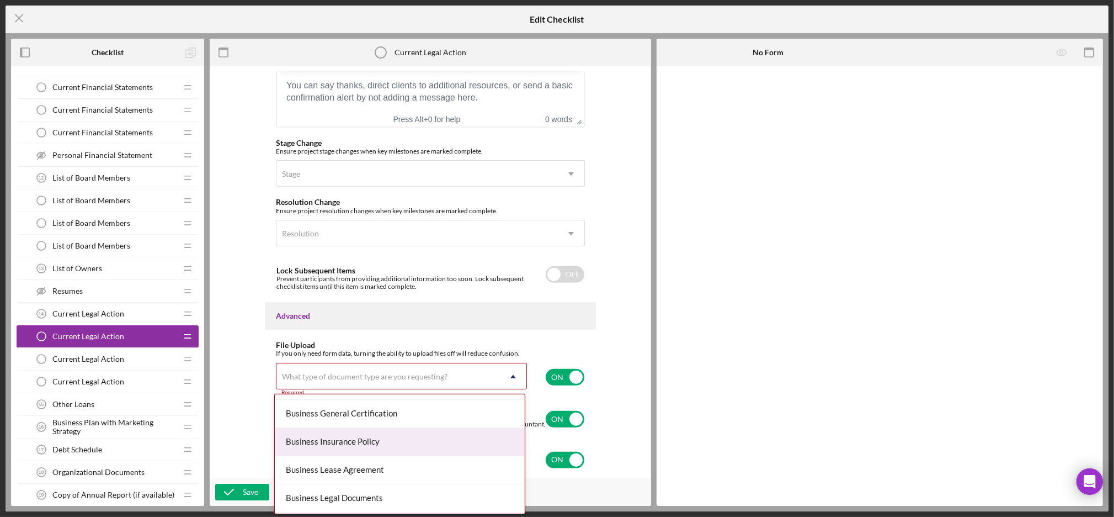
scroll to position [314, 0]
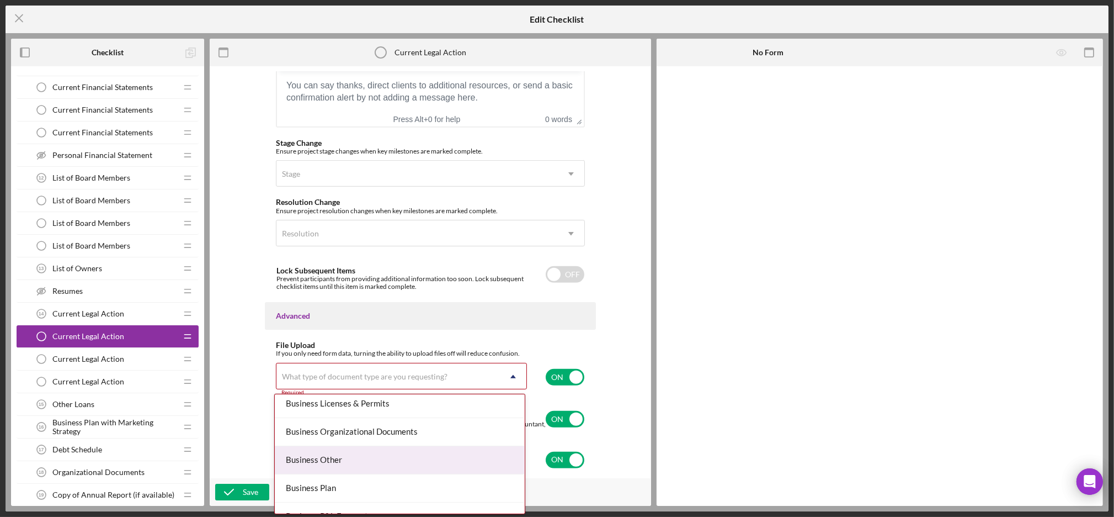
click at [361, 450] on div "Business Other" at bounding box center [400, 460] width 250 height 28
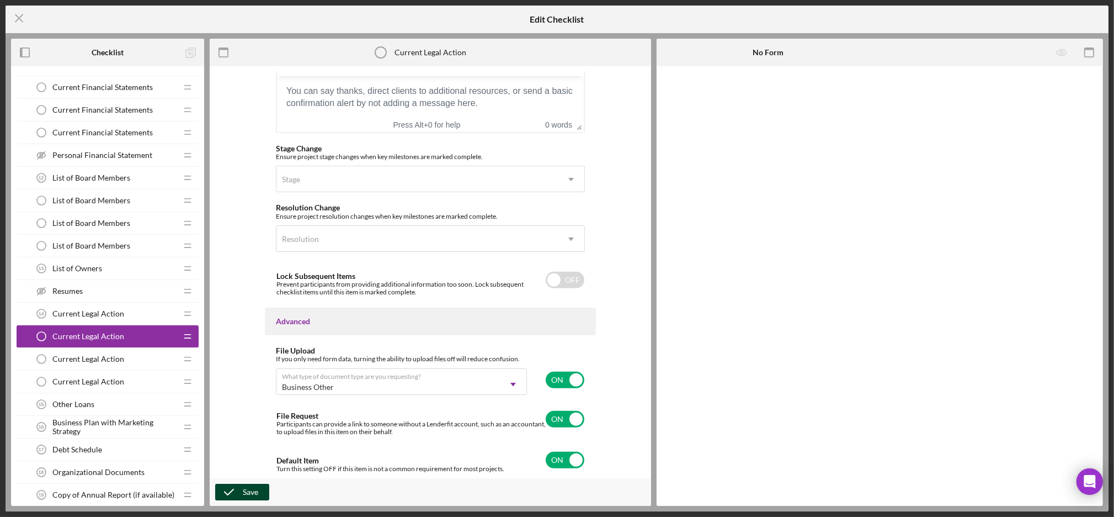
click at [230, 491] on icon "button" at bounding box center [229, 492] width 28 height 28
click at [97, 355] on span "Current Legal Action" at bounding box center [88, 358] width 72 height 9
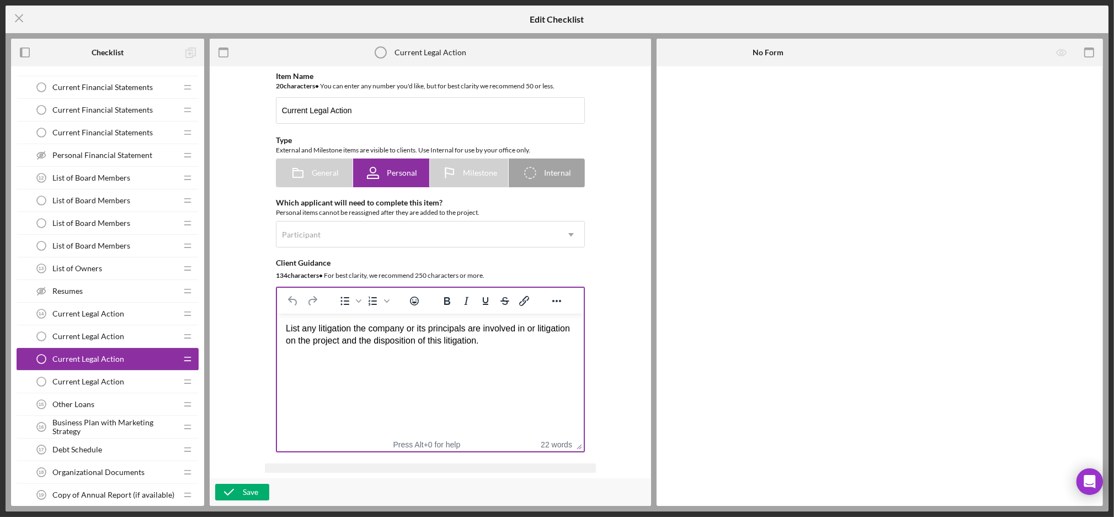
click at [380, 356] on html "List any litigation the company or its principals are involved in or litigation…" at bounding box center [430, 335] width 307 height 43
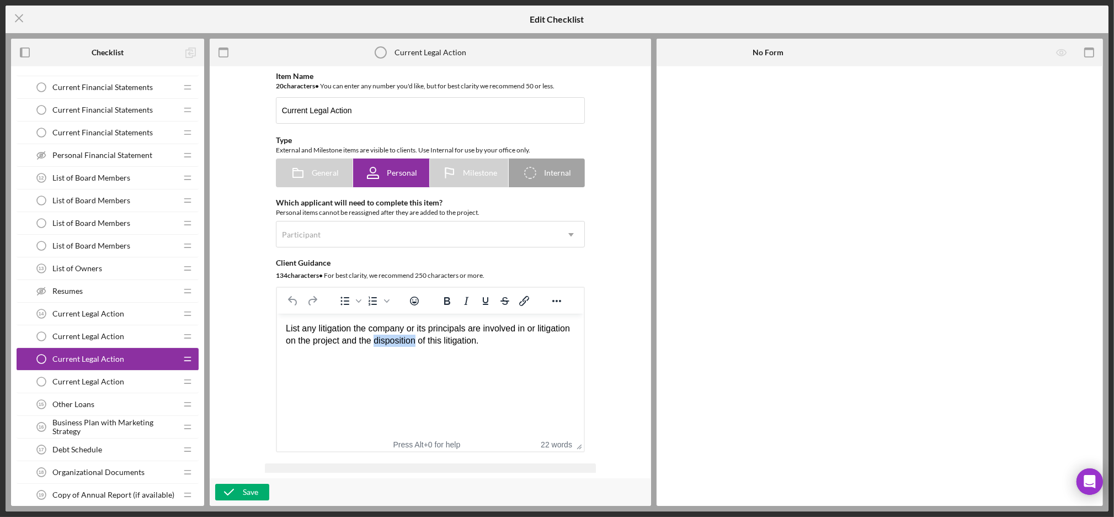
click at [380, 356] on html "List any litigation the company or its principals are involved in or litigation…" at bounding box center [430, 335] width 307 height 43
paste body "Rich Text Area. Press ALT-0 for help."
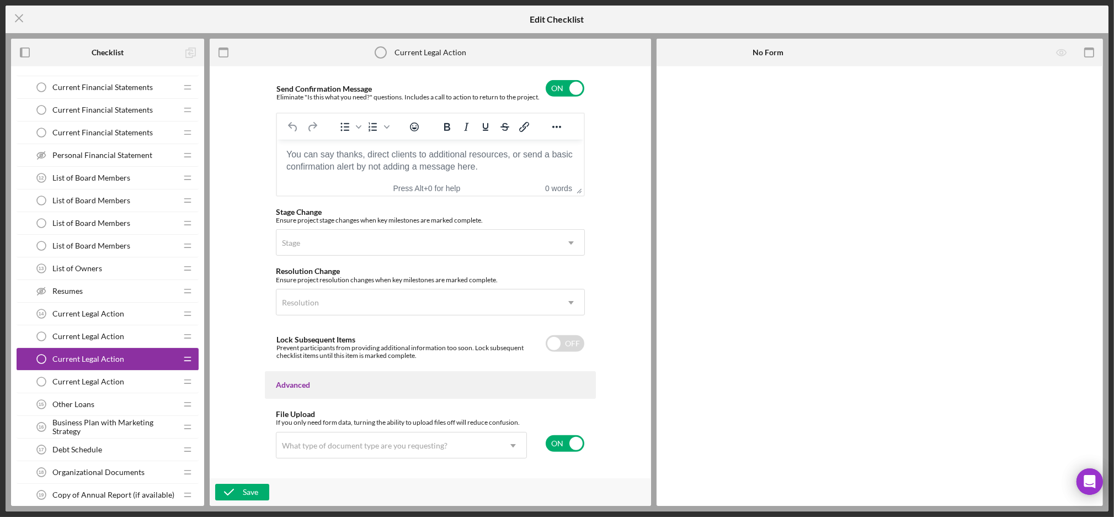
scroll to position [789, 0]
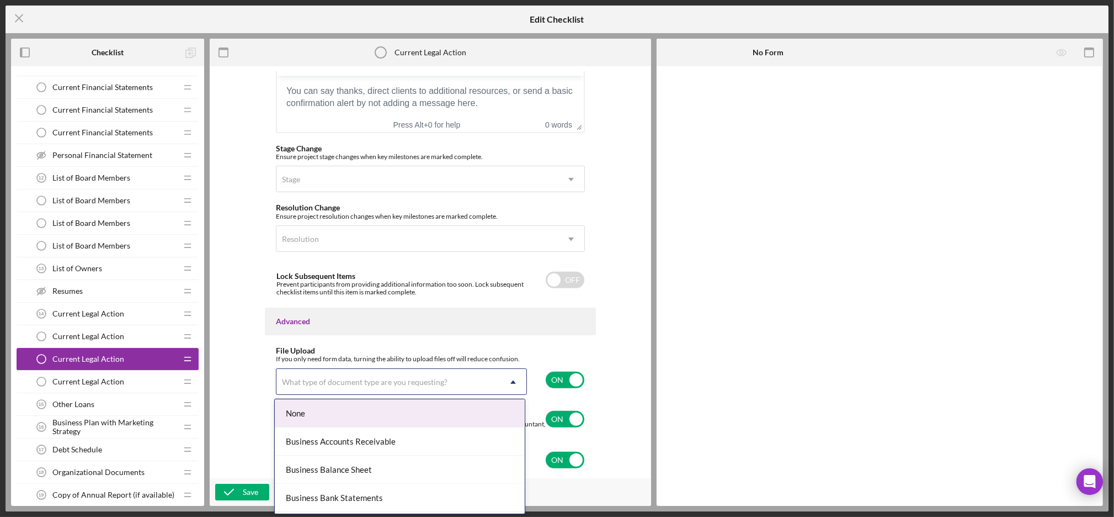
click at [486, 384] on div "What type of document type are you requesting?" at bounding box center [389, 381] width 224 height 25
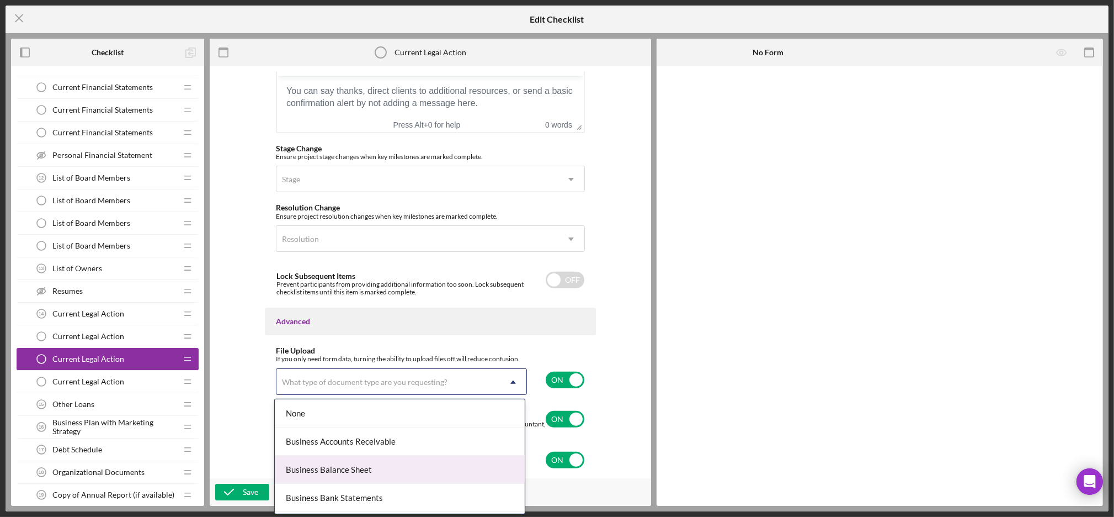
scroll to position [322, 0]
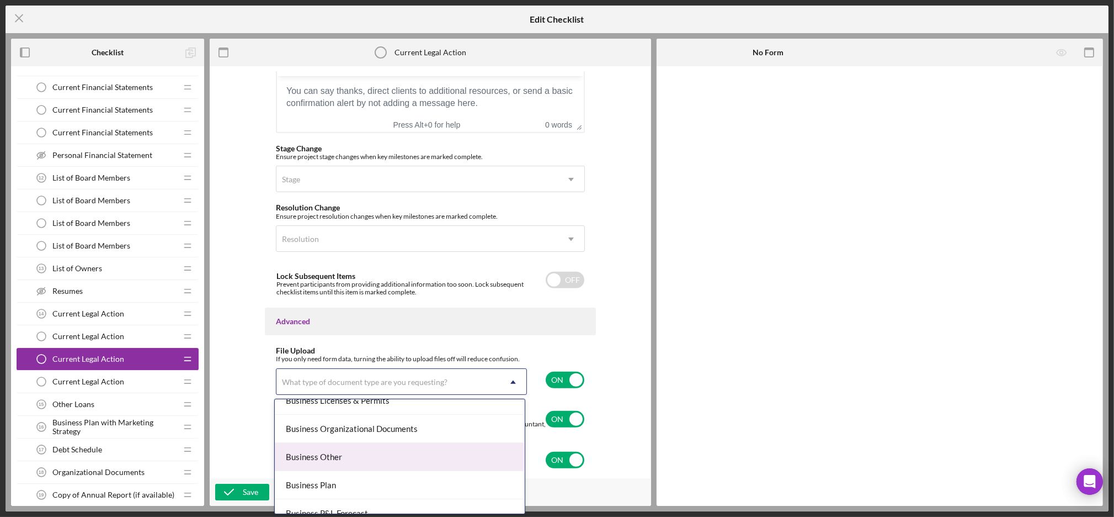
click at [330, 459] on div "Business Other" at bounding box center [400, 457] width 250 height 28
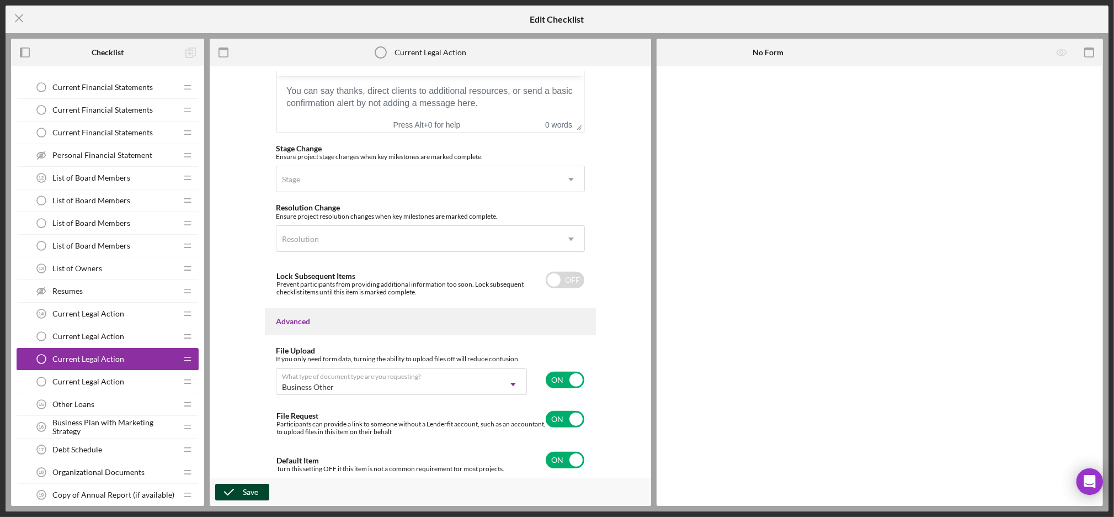
click at [244, 486] on div "Save" at bounding box center [250, 492] width 15 height 17
click at [108, 380] on span "Current Legal Action" at bounding box center [88, 381] width 72 height 9
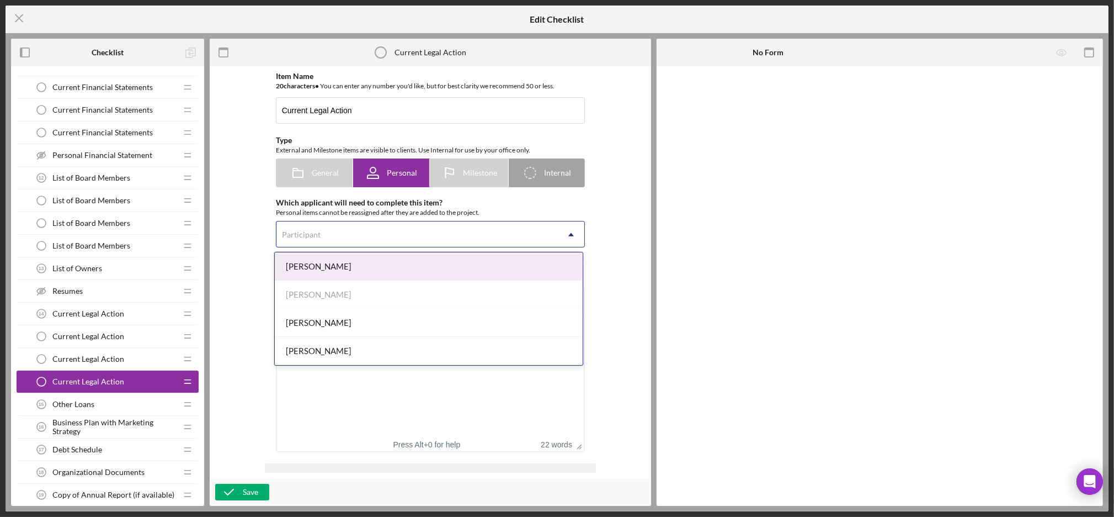
click at [391, 230] on div "Participant" at bounding box center [418, 234] width 282 height 25
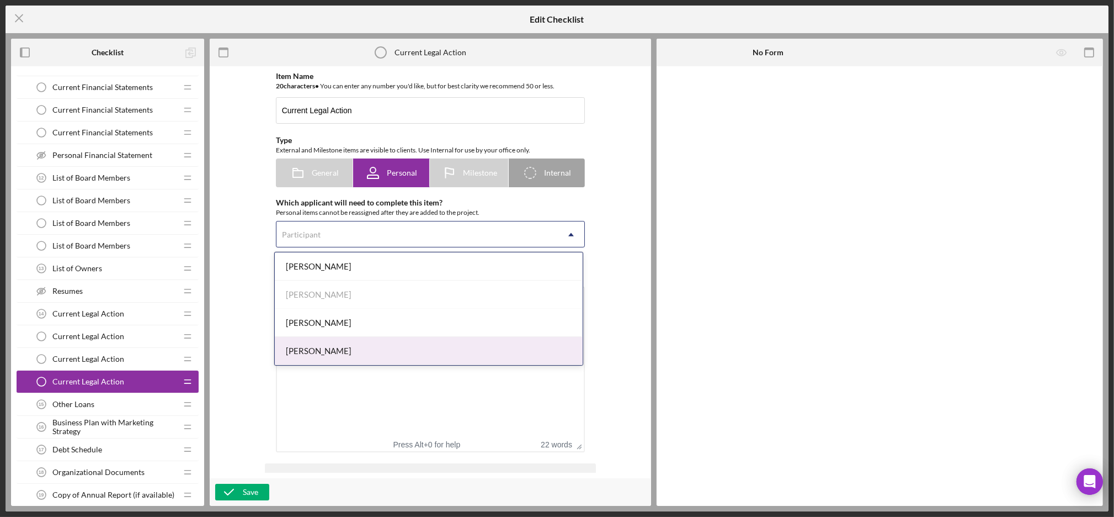
click at [336, 343] on div "[PERSON_NAME]" at bounding box center [429, 351] width 308 height 28
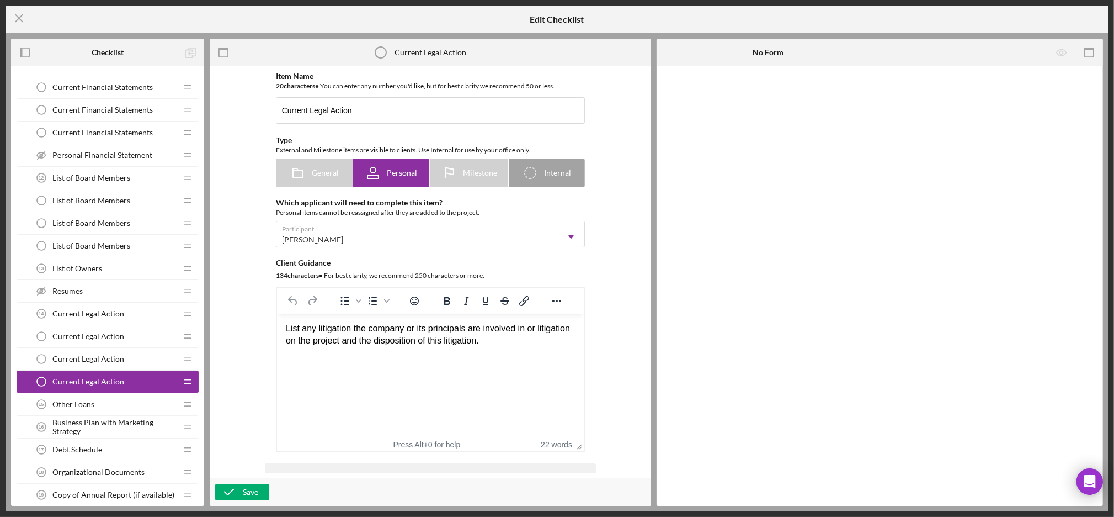
click at [346, 356] on html "List any litigation the company or its principals are involved in or litigation…" at bounding box center [430, 335] width 307 height 43
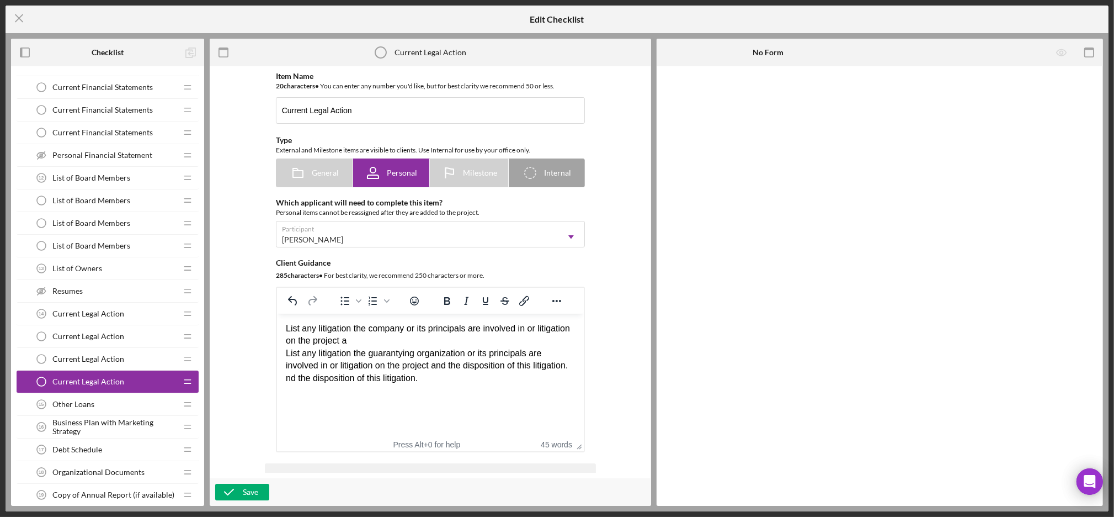
paste body "Rich Text Area. Press ALT-0 for help."
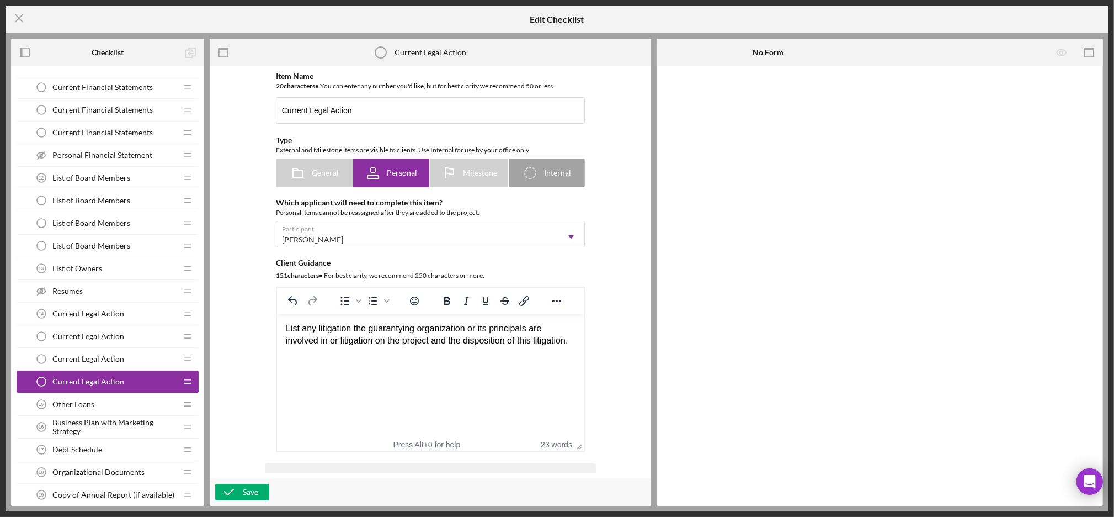
scroll to position [789, 0]
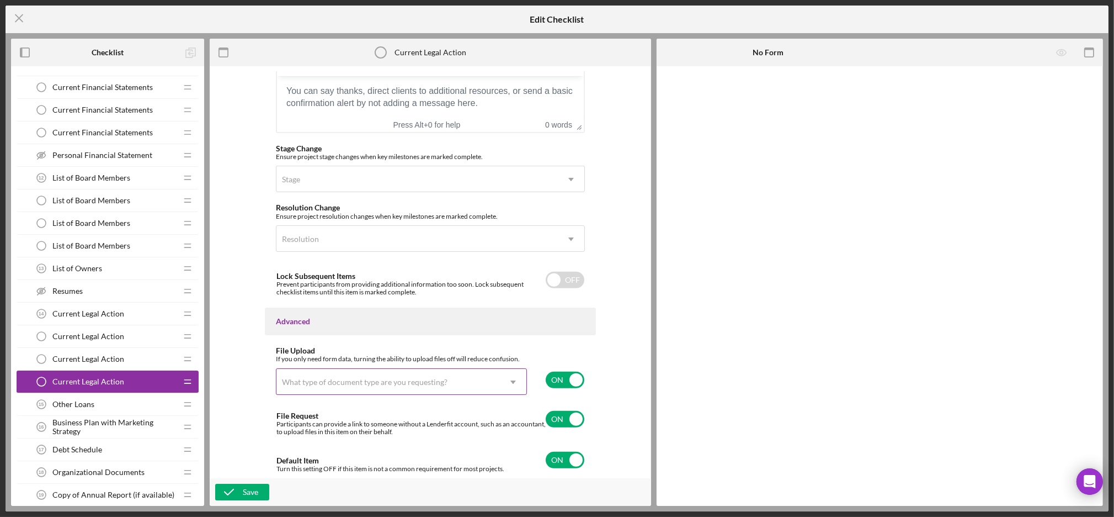
click at [495, 381] on div "What type of document type are you requesting?" at bounding box center [389, 381] width 224 height 25
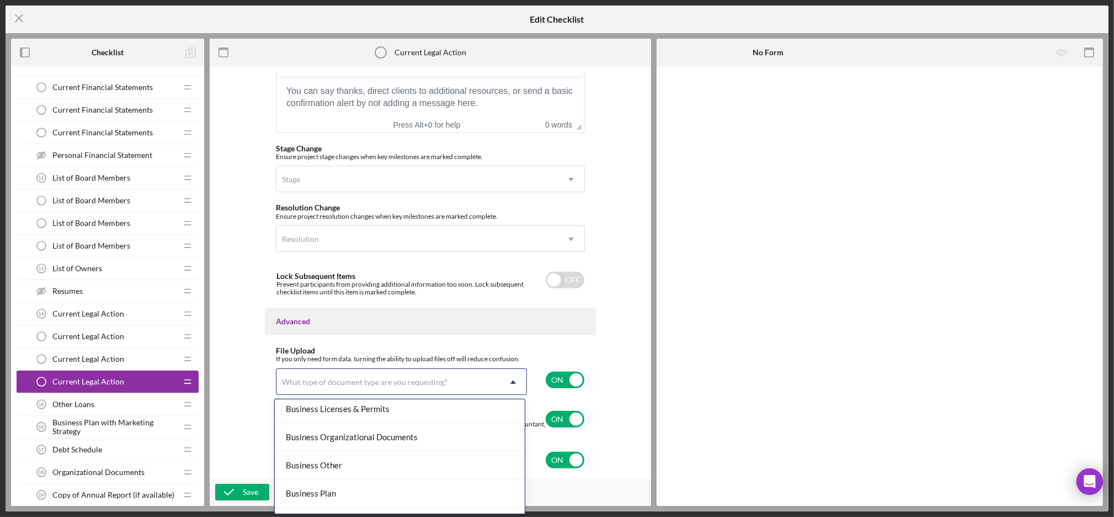
scroll to position [315, 0]
click at [338, 463] on div "Business Other" at bounding box center [400, 464] width 250 height 28
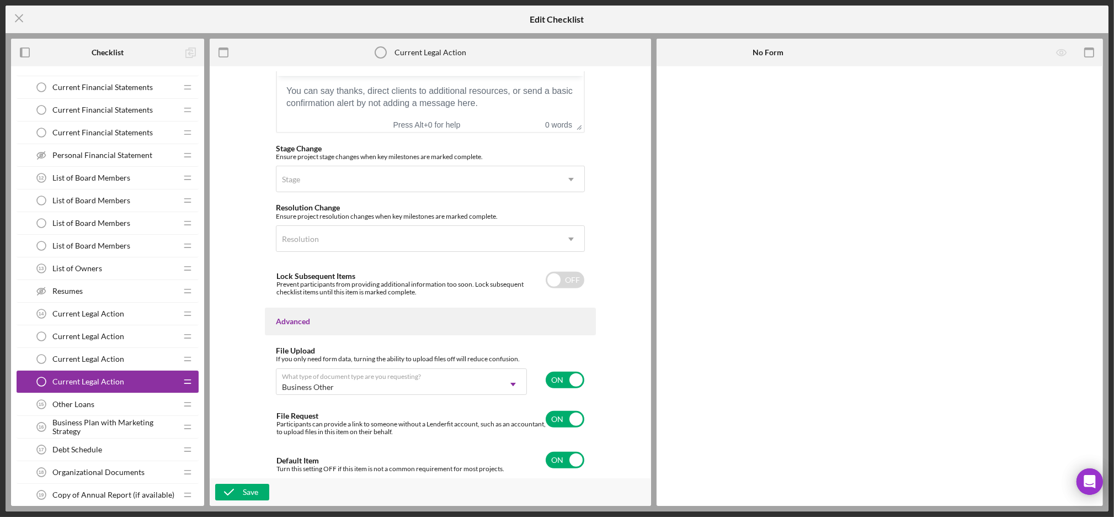
click at [250, 481] on div "Save" at bounding box center [431, 492] width 442 height 28
click at [241, 491] on icon "button" at bounding box center [229, 492] width 28 height 28
click at [90, 399] on div "Other Loans 15 Other Loans" at bounding box center [103, 404] width 146 height 22
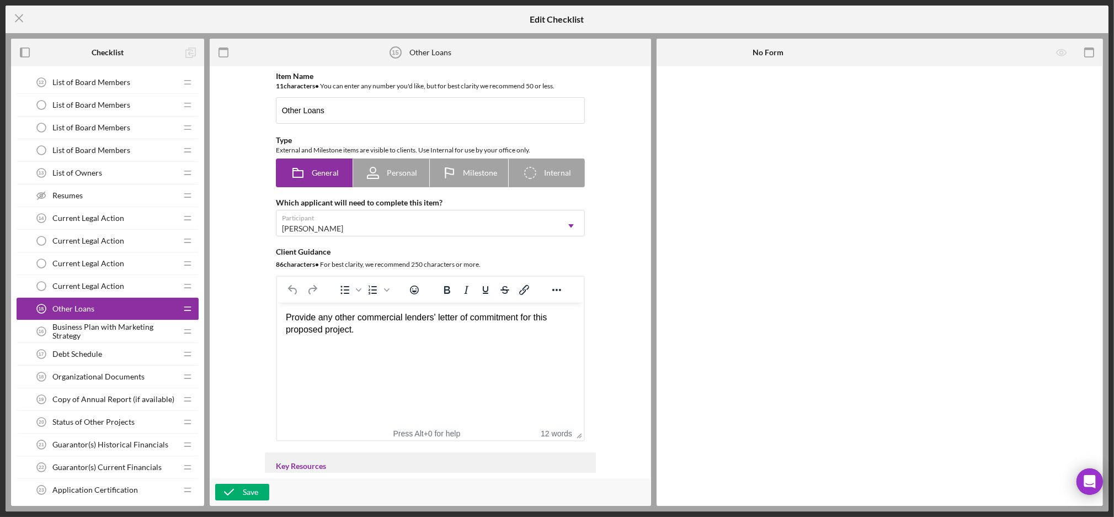
scroll to position [306, 0]
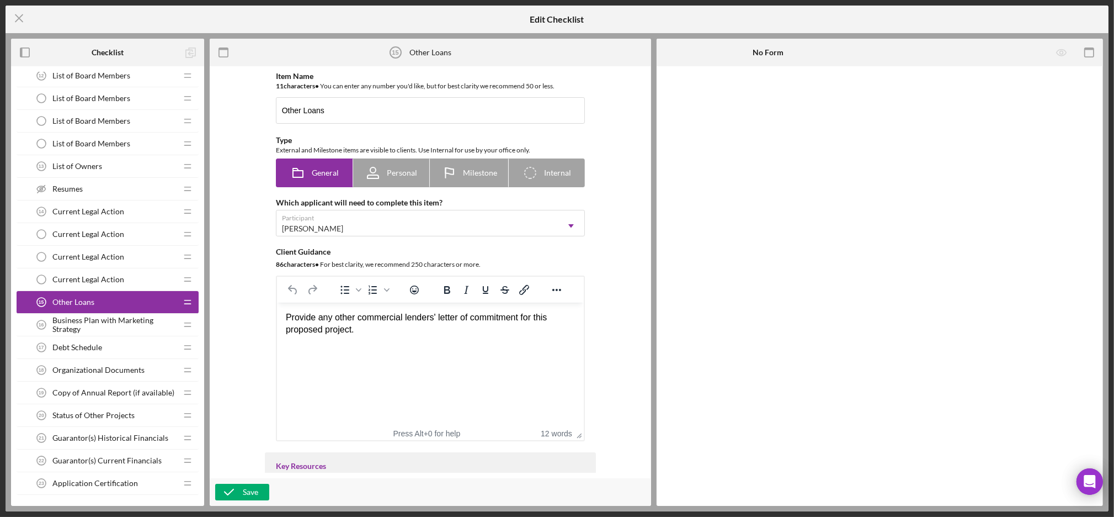
click at [98, 351] on span "Debt Schedule" at bounding box center [77, 347] width 50 height 9
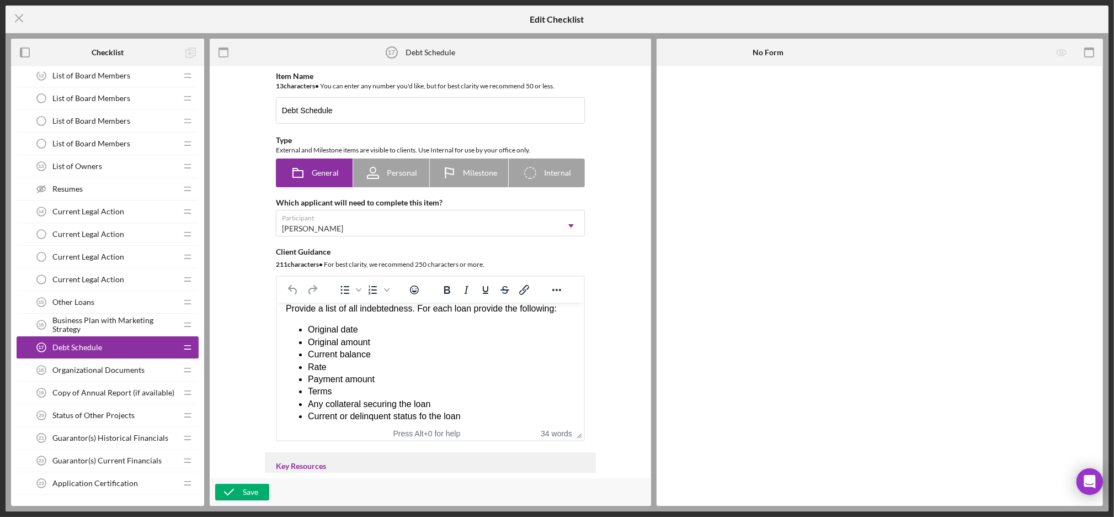
scroll to position [13, 0]
click at [423, 411] on li "Current or delinquent status fo the loan" at bounding box center [440, 412] width 267 height 12
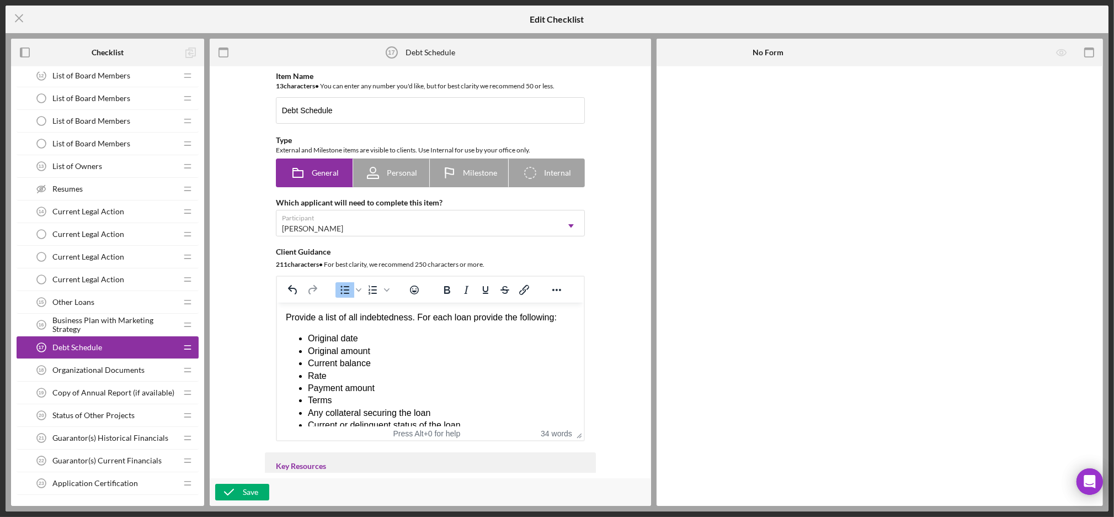
click at [411, 316] on div "Provide a list of all indebtedness. For each loan provide the following:" at bounding box center [429, 317] width 289 height 12
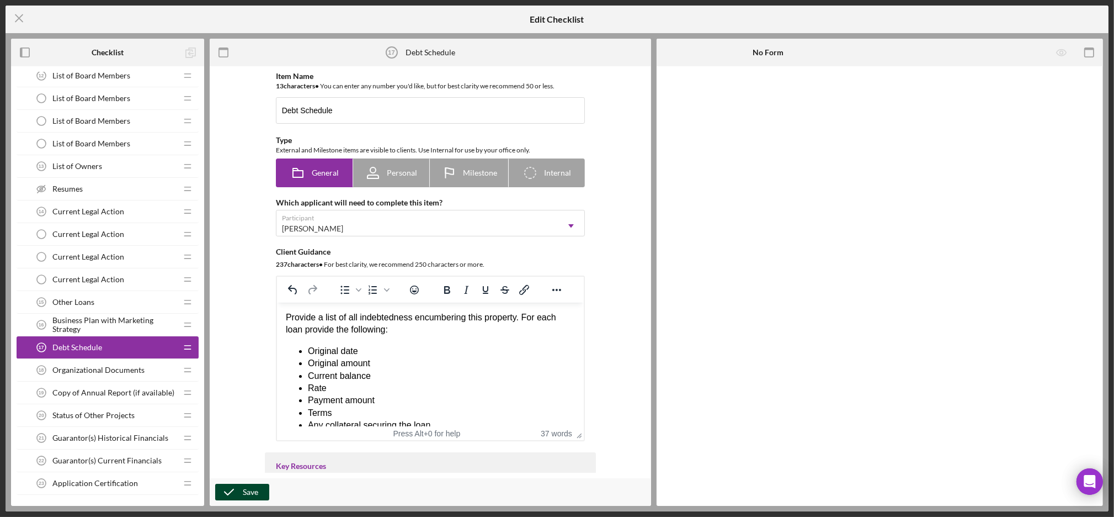
click at [251, 493] on div "Save" at bounding box center [250, 492] width 15 height 17
click at [75, 299] on span "Other Loans" at bounding box center [73, 302] width 42 height 9
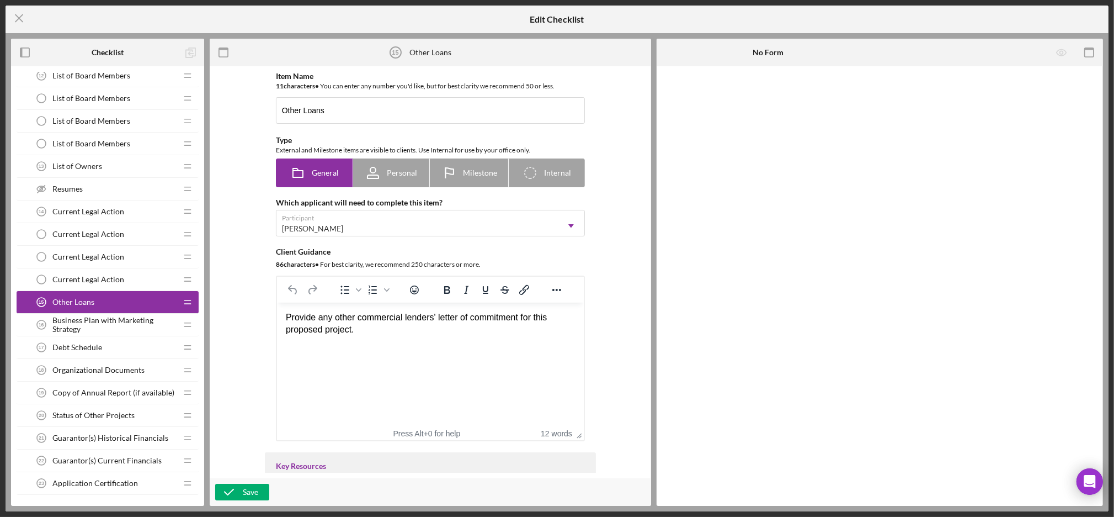
scroll to position [683, 0]
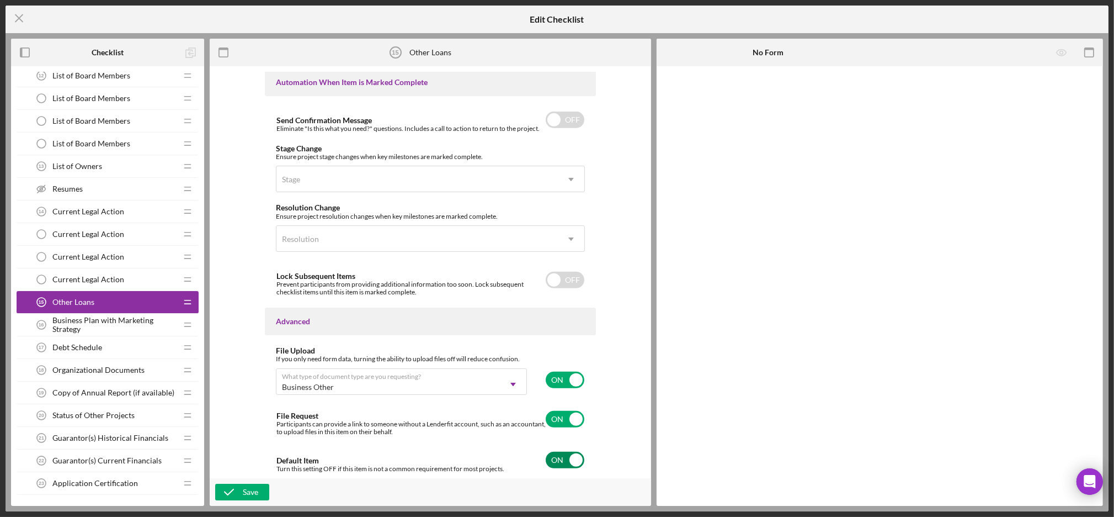
click at [559, 461] on input "checkbox" at bounding box center [565, 460] width 39 height 17
checkbox input "false"
click at [571, 396] on div "If you only need form data, turning the ability to upload files off will reduce…" at bounding box center [430, 378] width 309 height 47
click at [556, 374] on input "checkbox" at bounding box center [565, 379] width 39 height 17
checkbox input "false"
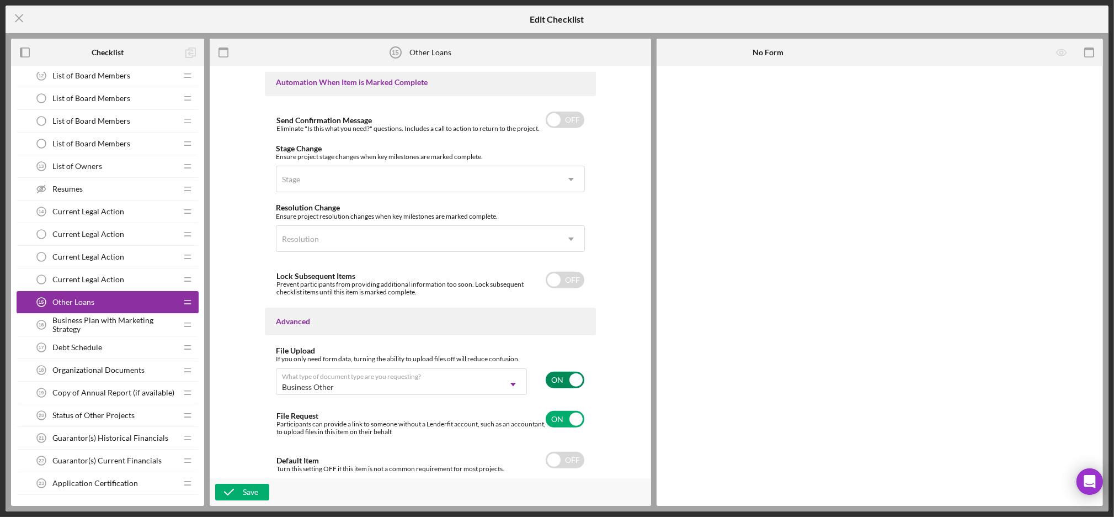
scroll to position [630, 0]
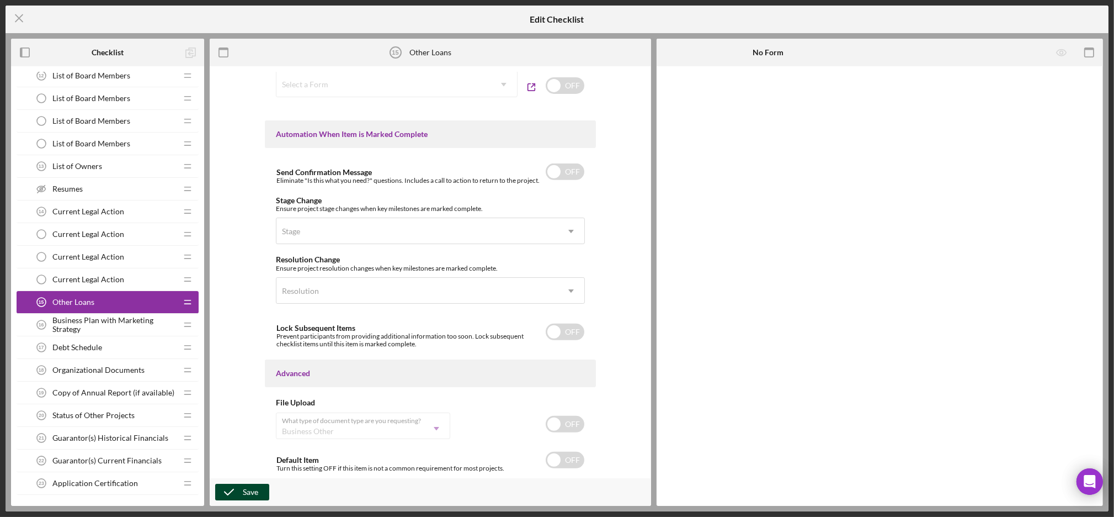
click at [229, 491] on icon "button" at bounding box center [229, 492] width 28 height 28
click at [100, 322] on span "Business Plan with Marketing Strategy" at bounding box center [114, 325] width 124 height 18
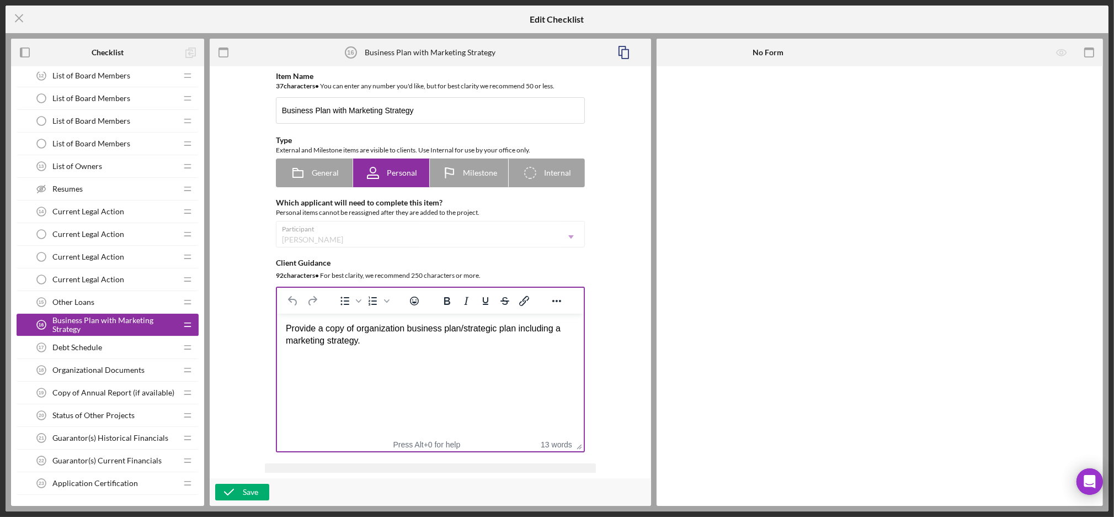
click at [403, 341] on div "Provide a copy of organization business plan/strategic plan including a marketi…" at bounding box center [429, 334] width 289 height 25
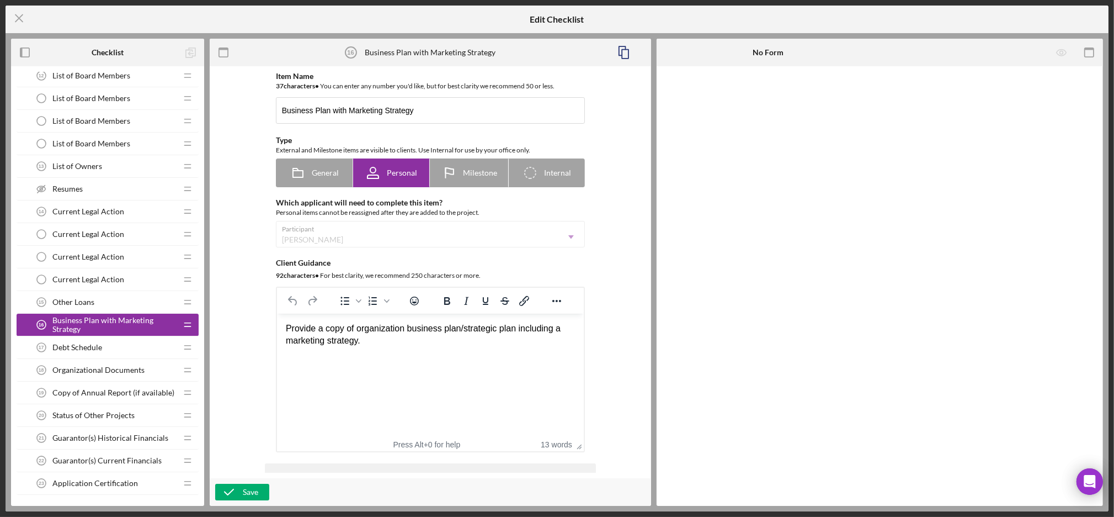
click at [102, 302] on div "Other Loans 15 Other Loans" at bounding box center [103, 302] width 146 height 22
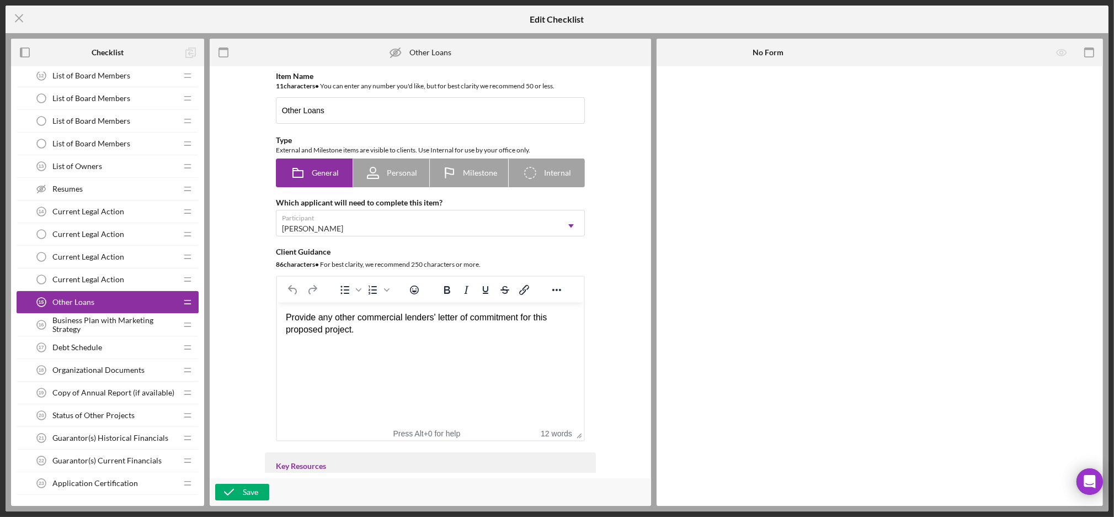
click at [99, 371] on span "Organizational Documents" at bounding box center [98, 369] width 92 height 9
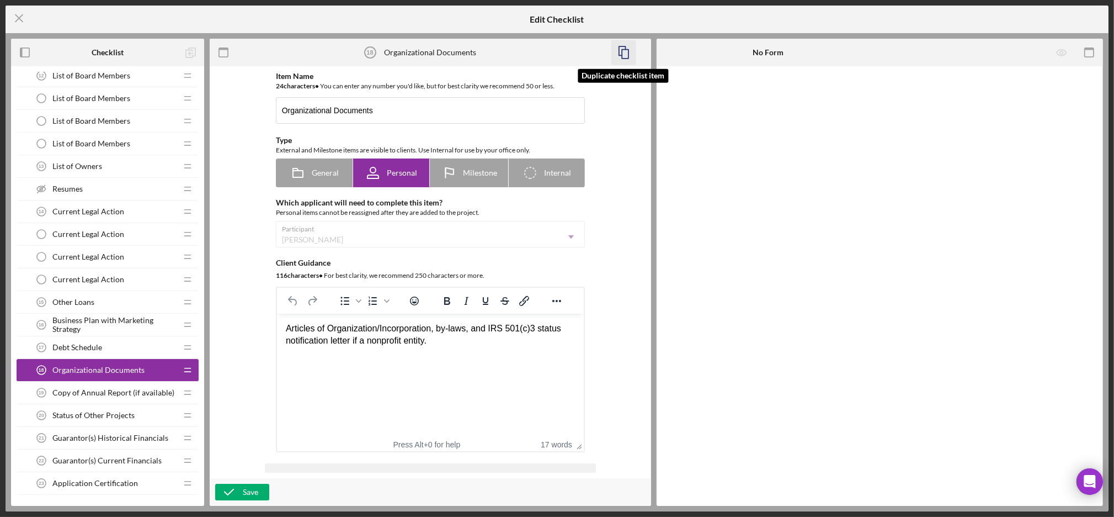
click at [624, 52] on icon "button" at bounding box center [623, 52] width 25 height 25
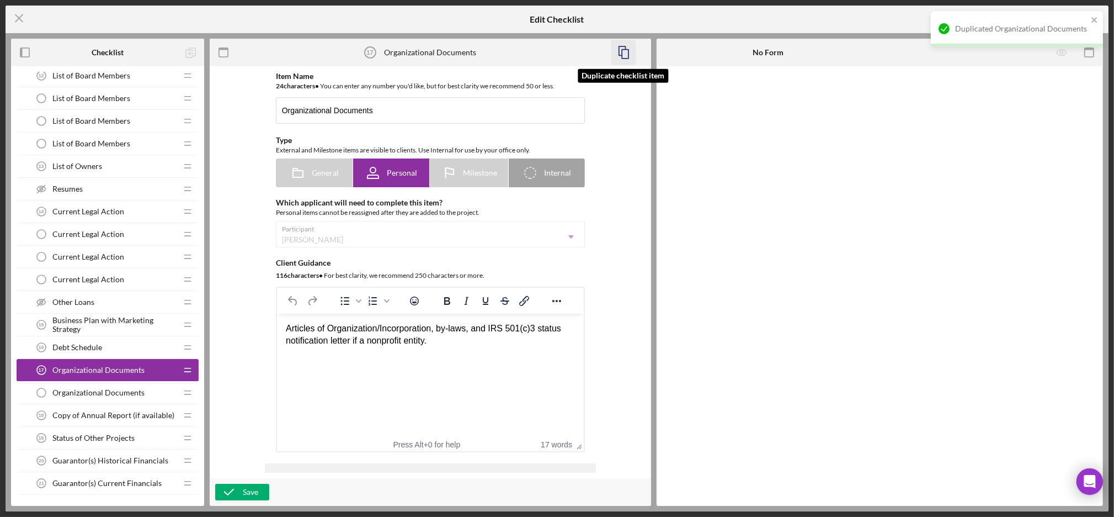
click at [624, 52] on icon "button" at bounding box center [623, 52] width 25 height 25
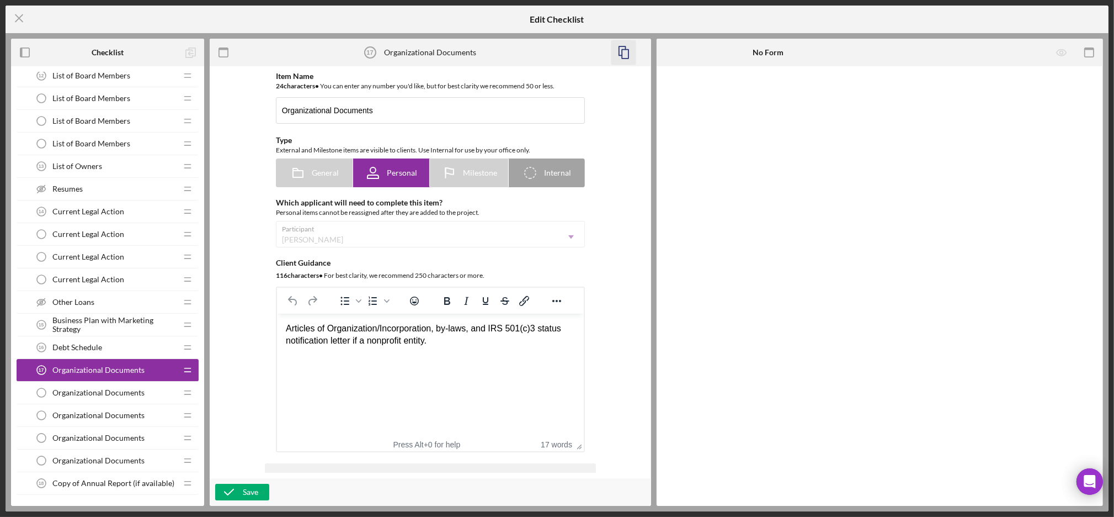
click at [112, 392] on span "Organizational Documents" at bounding box center [98, 392] width 92 height 9
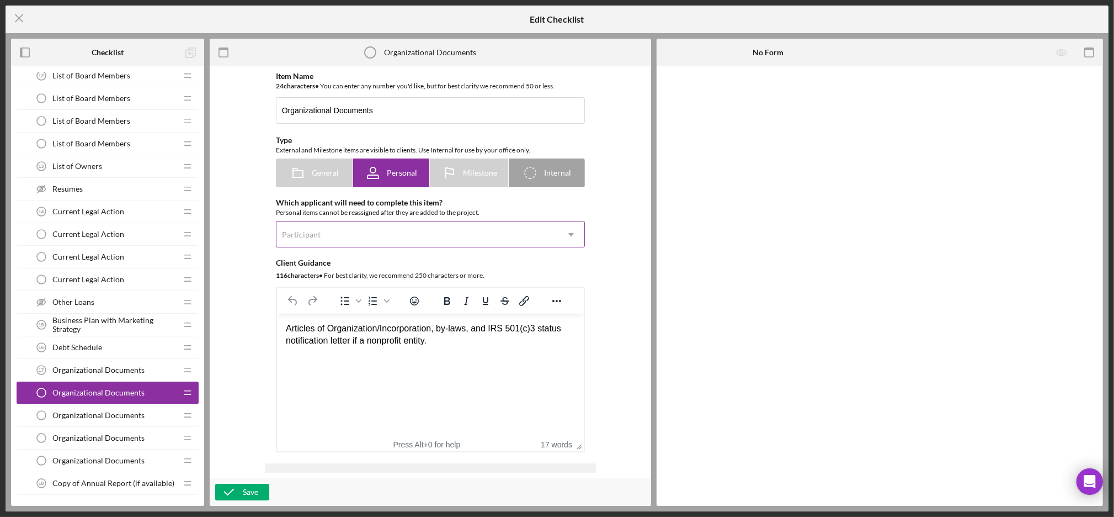
click at [355, 234] on div "Participant" at bounding box center [418, 234] width 282 height 25
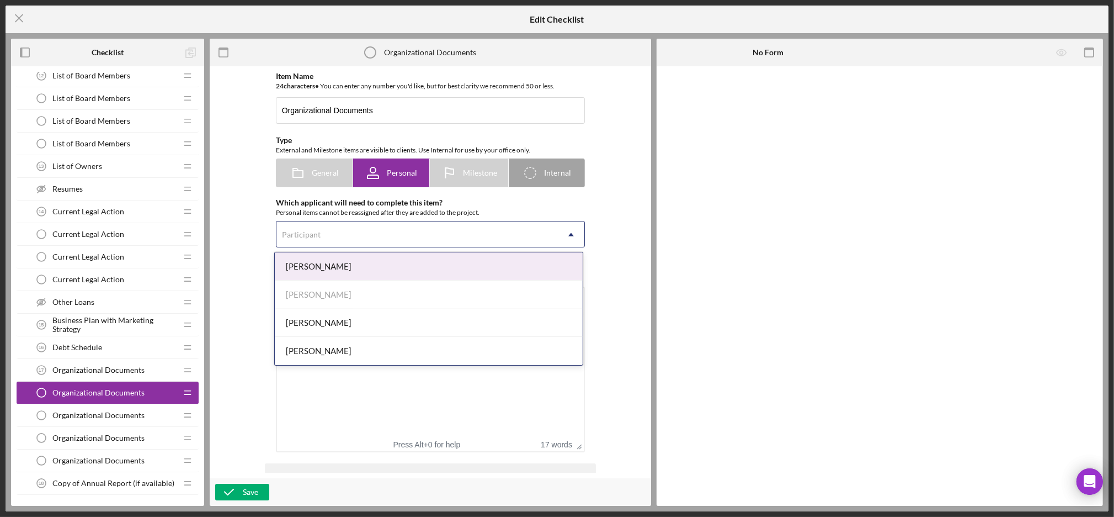
click at [316, 267] on div "[PERSON_NAME]" at bounding box center [429, 266] width 308 height 28
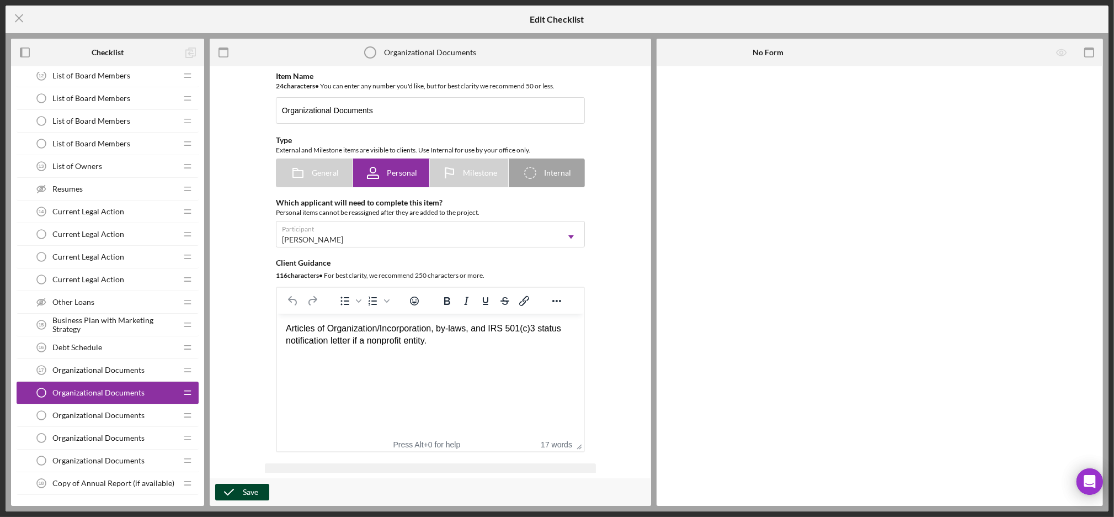
click at [237, 490] on icon "button" at bounding box center [229, 492] width 28 height 28
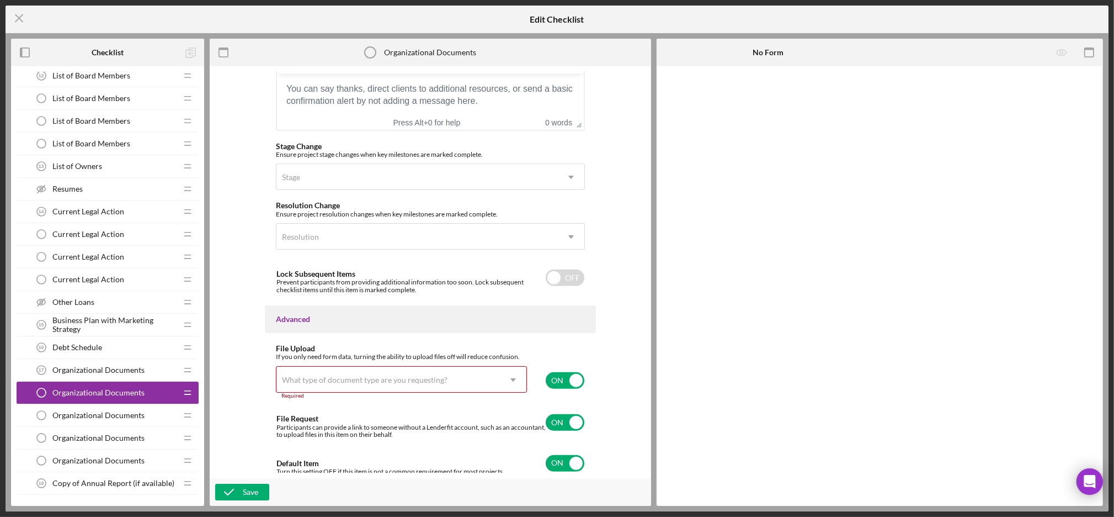
scroll to position [794, 0]
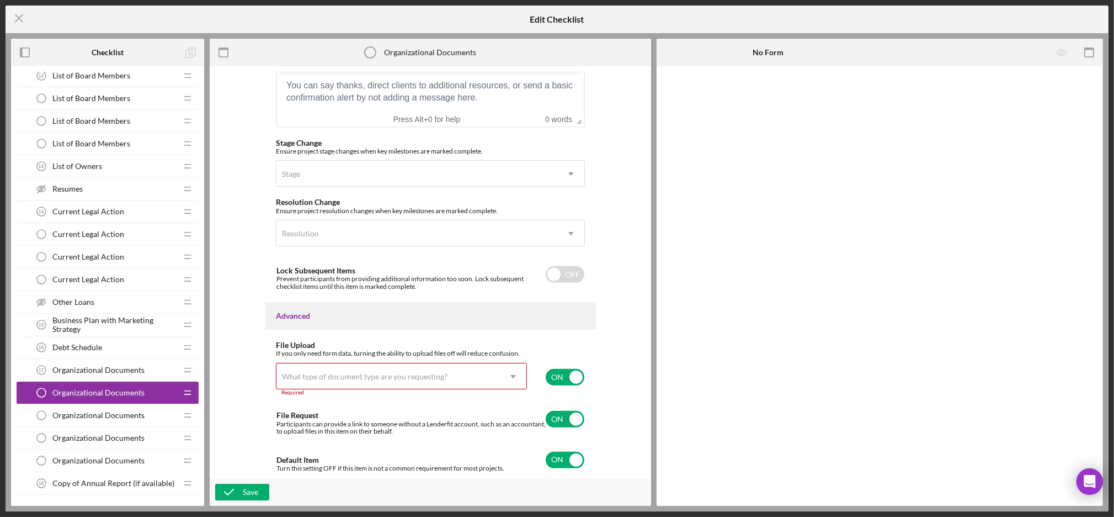
click at [496, 384] on div "What type of document type are you requesting?" at bounding box center [389, 376] width 224 height 25
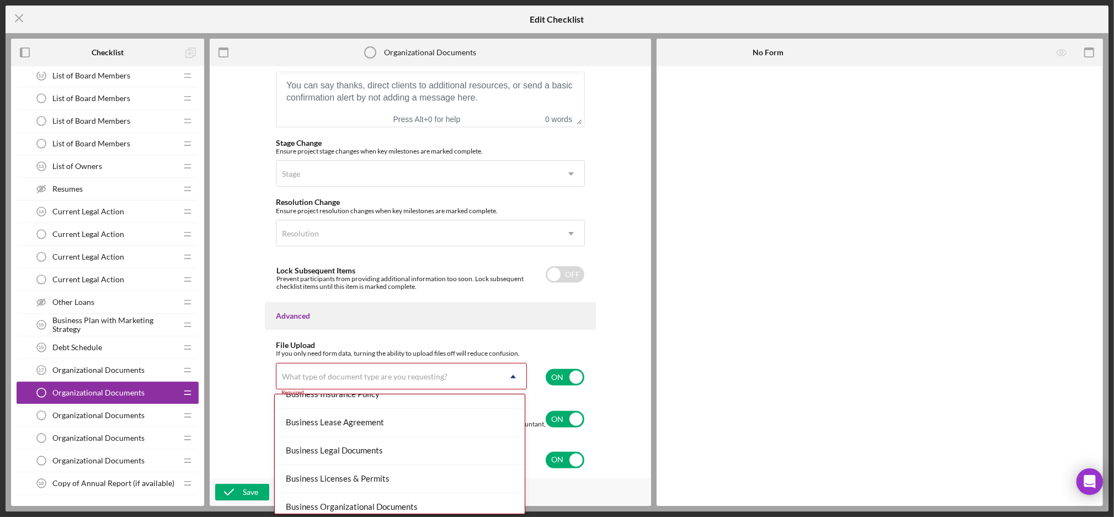
scroll to position [235, 0]
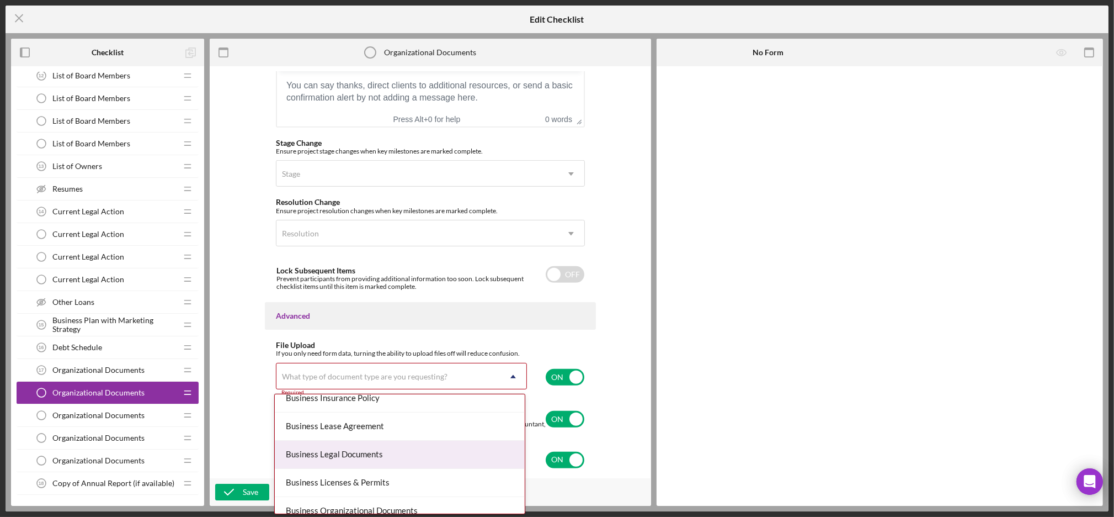
click at [381, 456] on div "Business Legal Documents" at bounding box center [400, 454] width 250 height 28
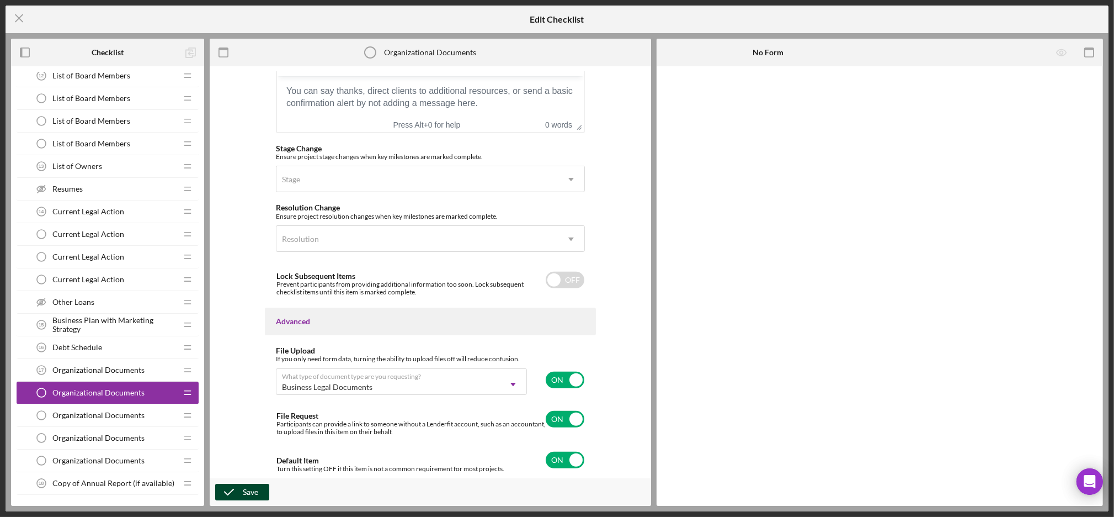
click at [246, 497] on div "Save" at bounding box center [250, 492] width 15 height 17
click at [102, 416] on span "Organizational Documents" at bounding box center [98, 415] width 92 height 9
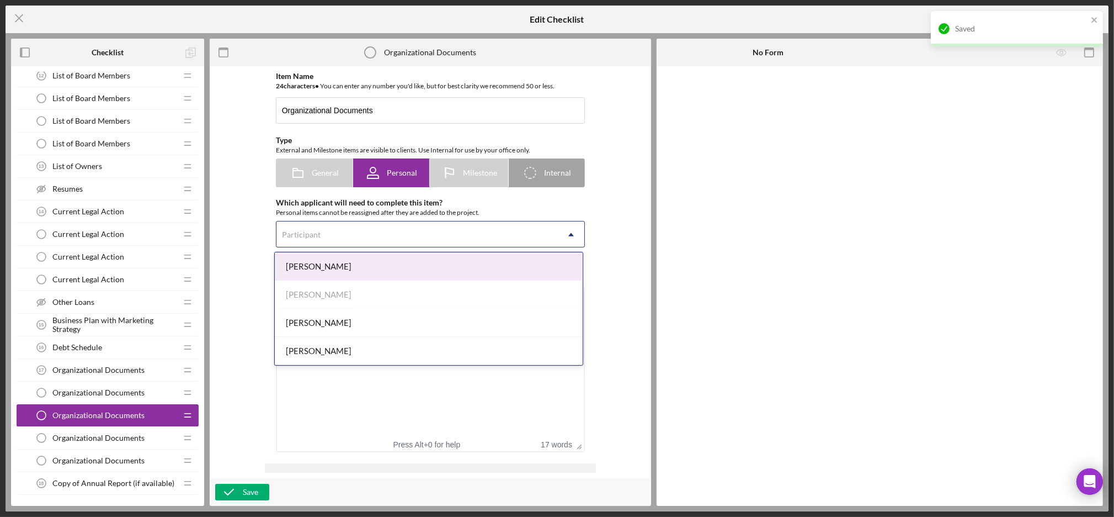
click at [344, 233] on div "Participant" at bounding box center [418, 234] width 282 height 25
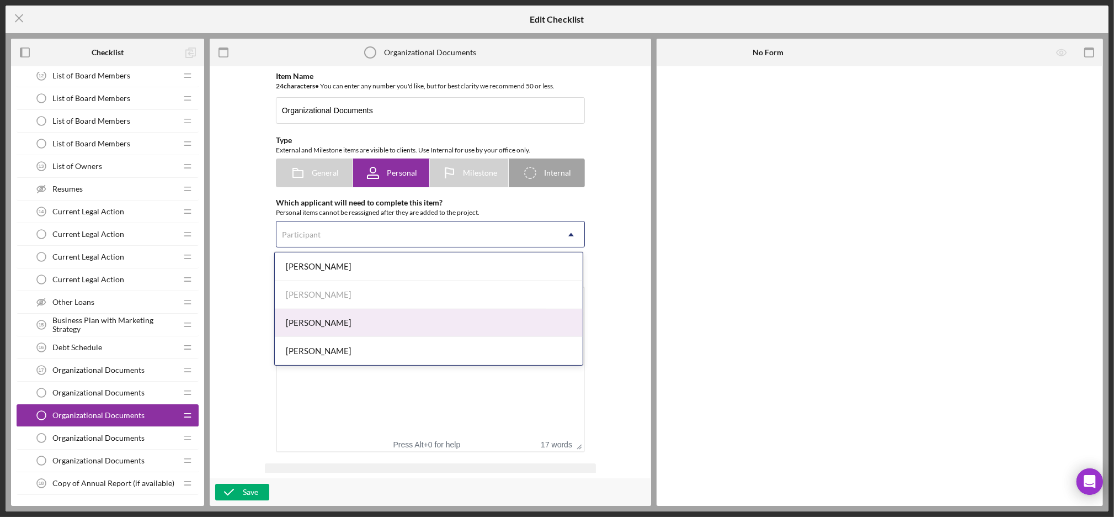
click at [311, 327] on div "Dorthea Bernique" at bounding box center [429, 323] width 308 height 28
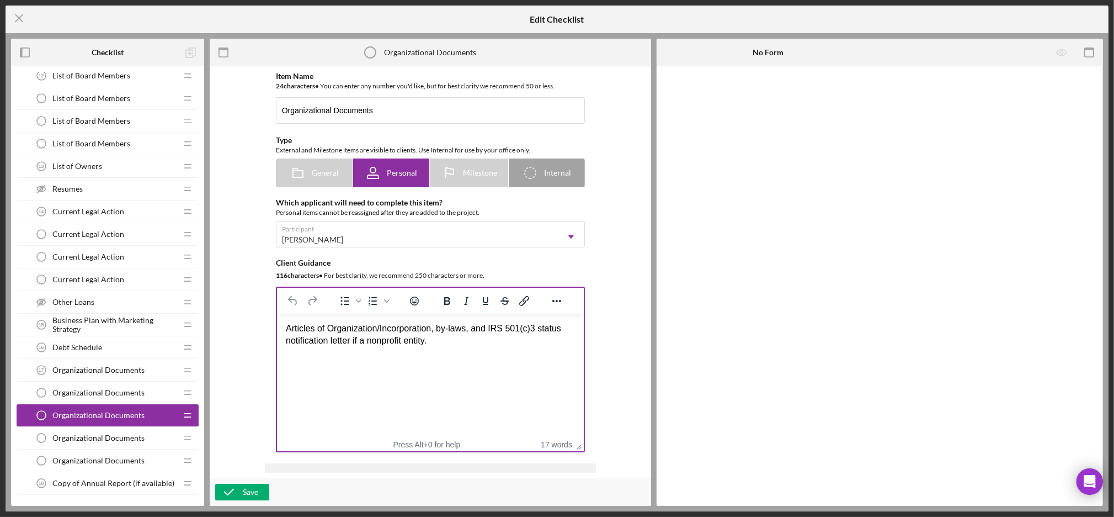
scroll to position [789, 0]
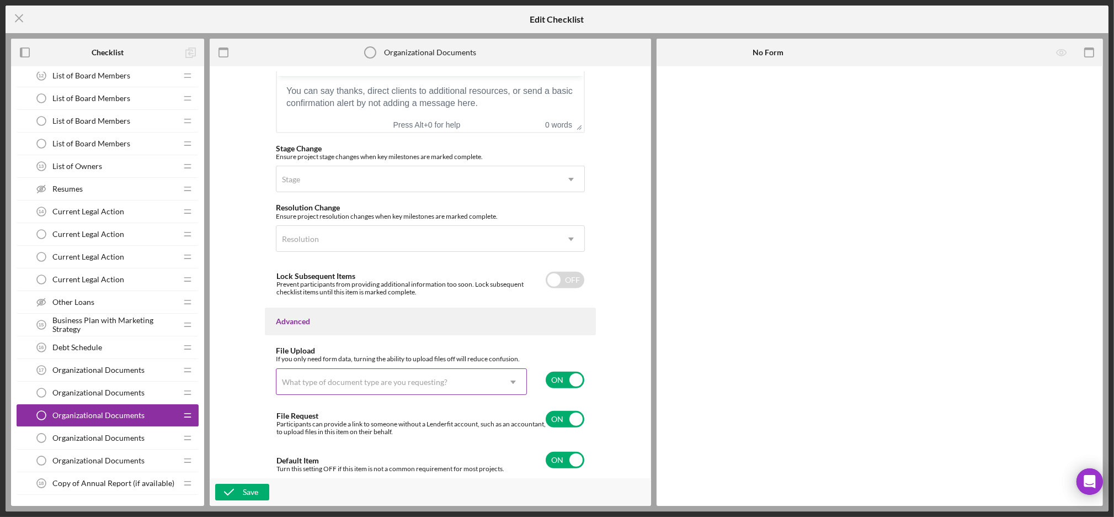
click at [338, 385] on div "What type of document type are you requesting?" at bounding box center [365, 382] width 166 height 9
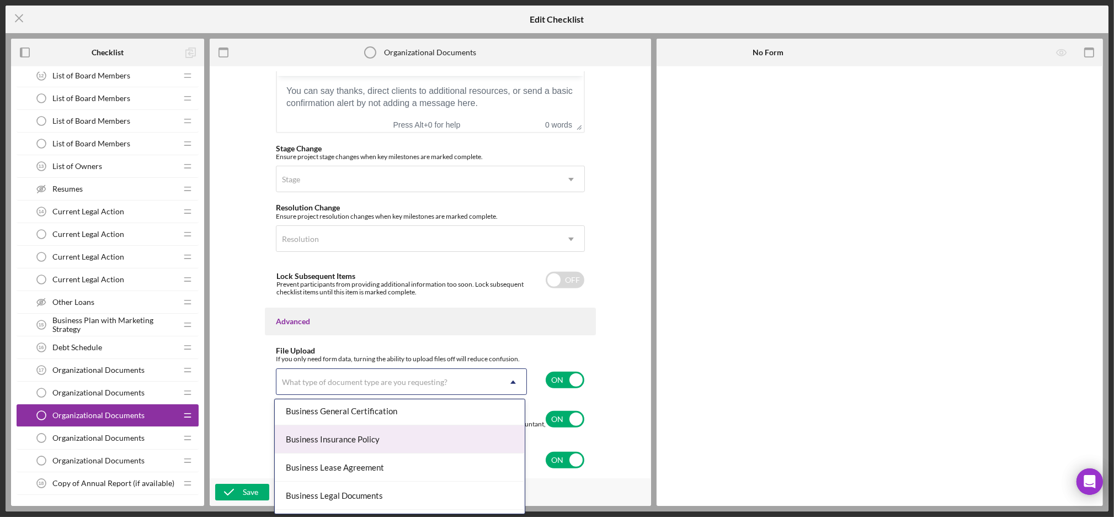
scroll to position [228, 0]
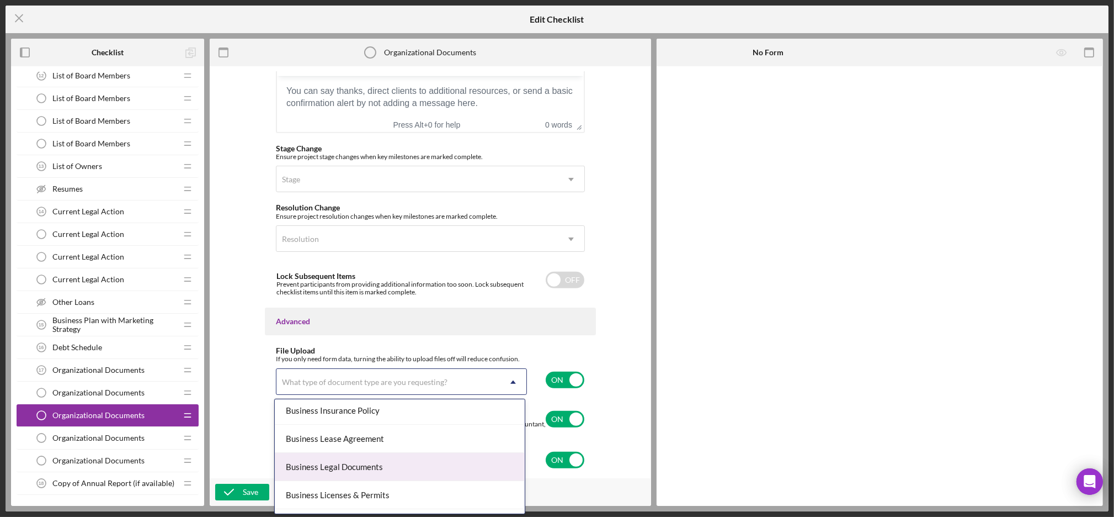
click at [380, 468] on div "Business Legal Documents" at bounding box center [400, 467] width 250 height 28
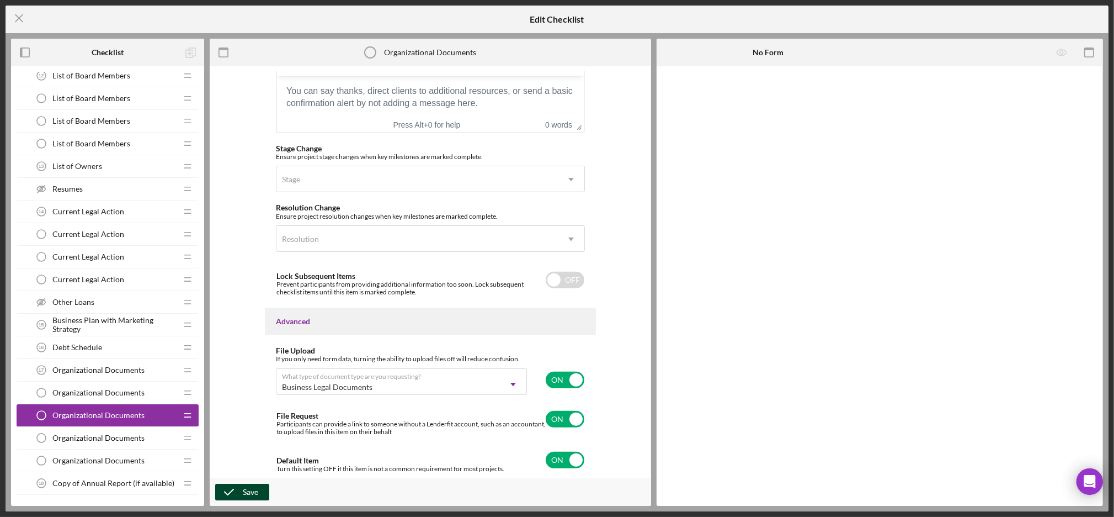
click at [249, 488] on div "Save" at bounding box center [250, 492] width 15 height 17
click at [107, 443] on div "Organizational Documents Organizational Documents" at bounding box center [103, 438] width 146 height 22
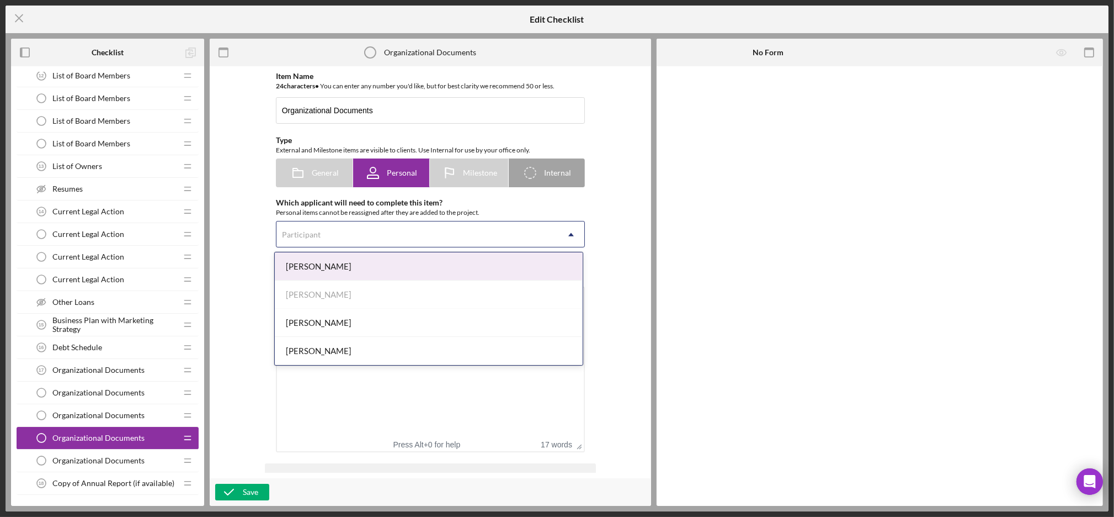
click at [337, 246] on div "Participant" at bounding box center [418, 234] width 282 height 25
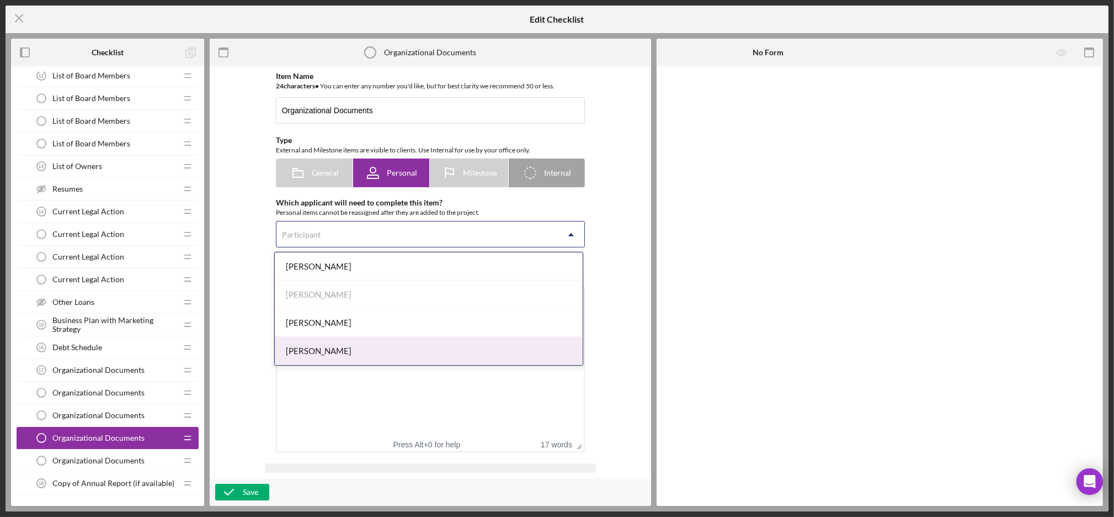
click at [303, 353] on div "[PERSON_NAME]" at bounding box center [429, 351] width 308 height 28
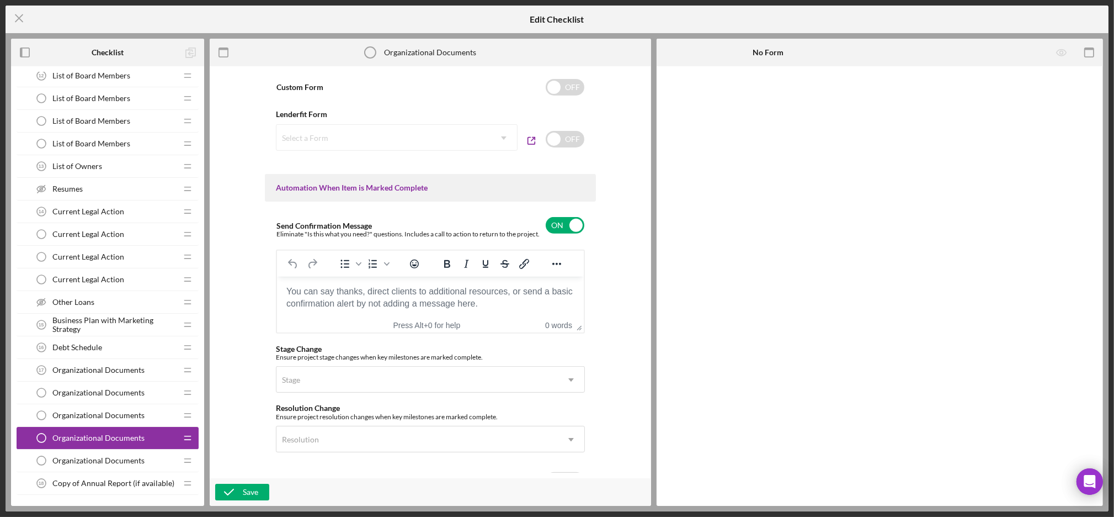
scroll to position [789, 0]
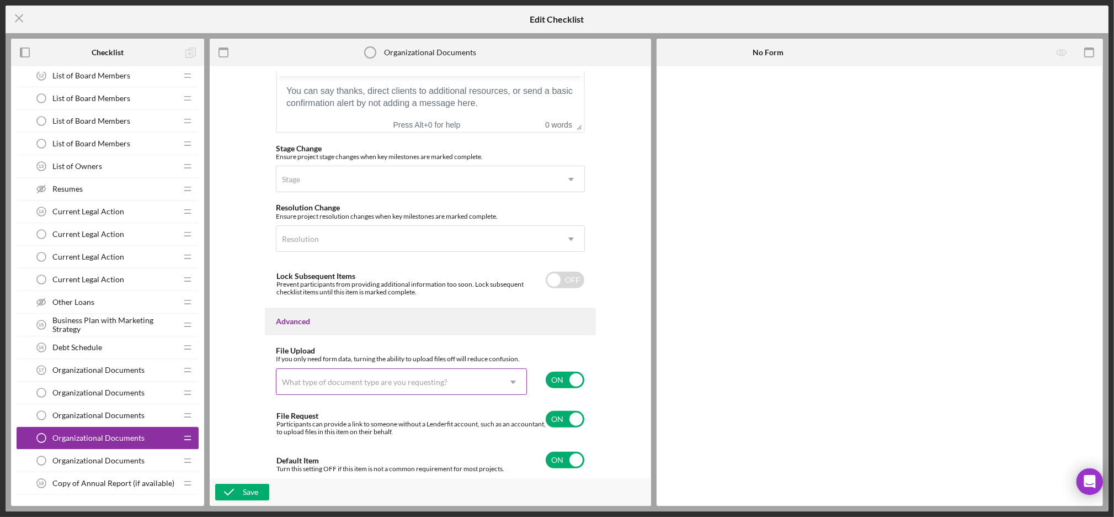
click at [334, 383] on div "What type of document type are you requesting?" at bounding box center [365, 382] width 166 height 9
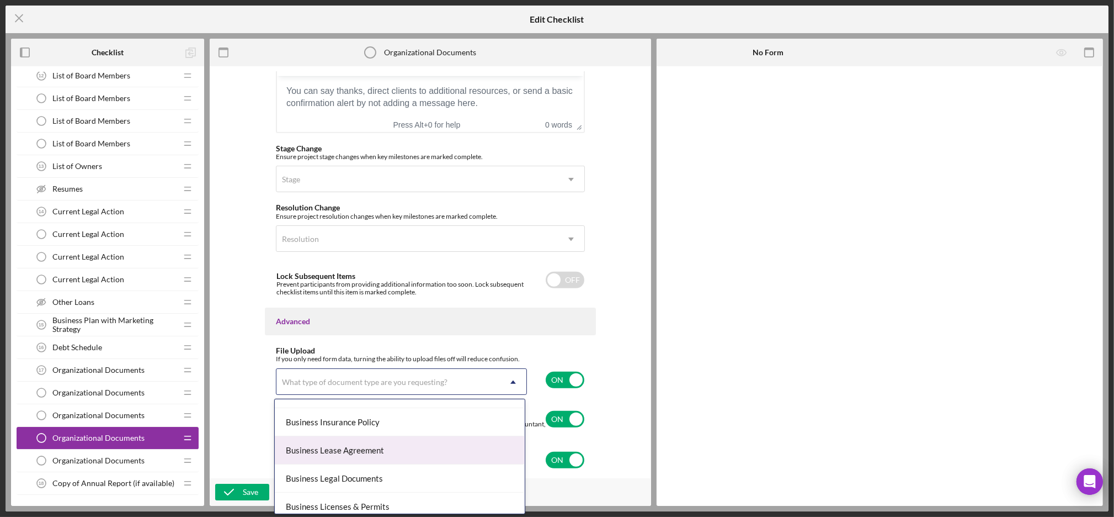
scroll to position [217, 0]
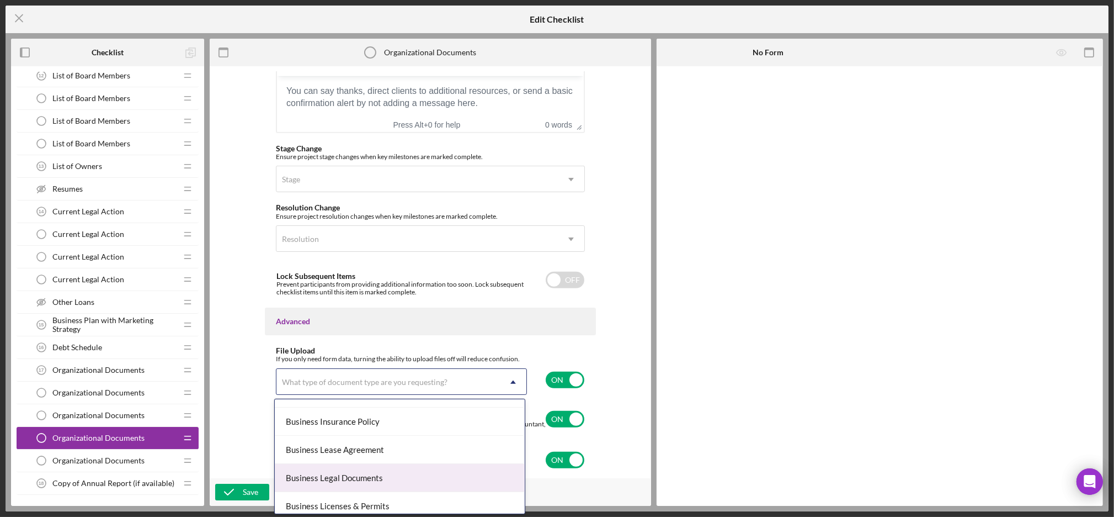
click at [360, 476] on div "Business Legal Documents" at bounding box center [400, 478] width 250 height 28
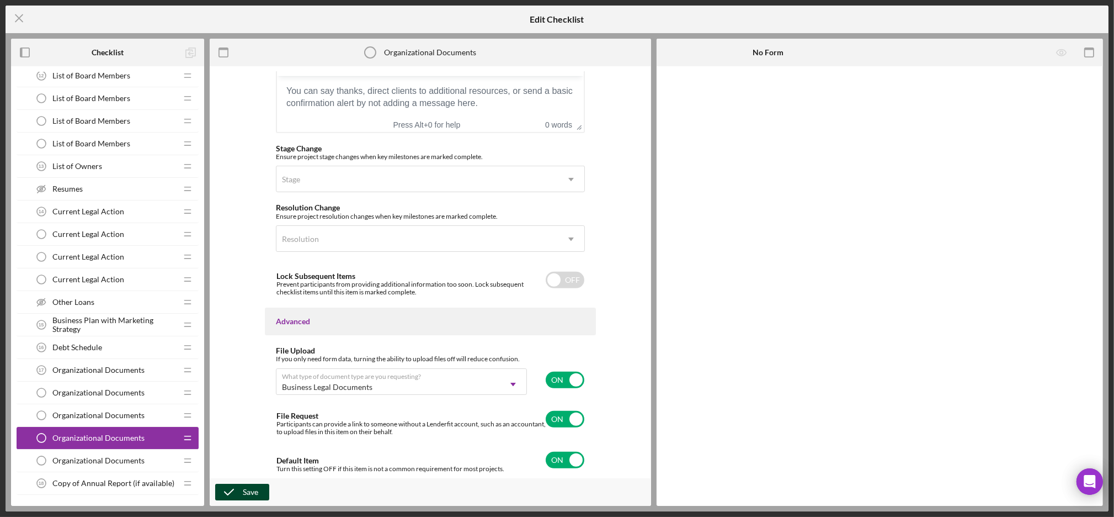
click at [233, 495] on icon "button" at bounding box center [229, 492] width 28 height 28
click at [104, 459] on span "Organizational Documents" at bounding box center [98, 460] width 92 height 9
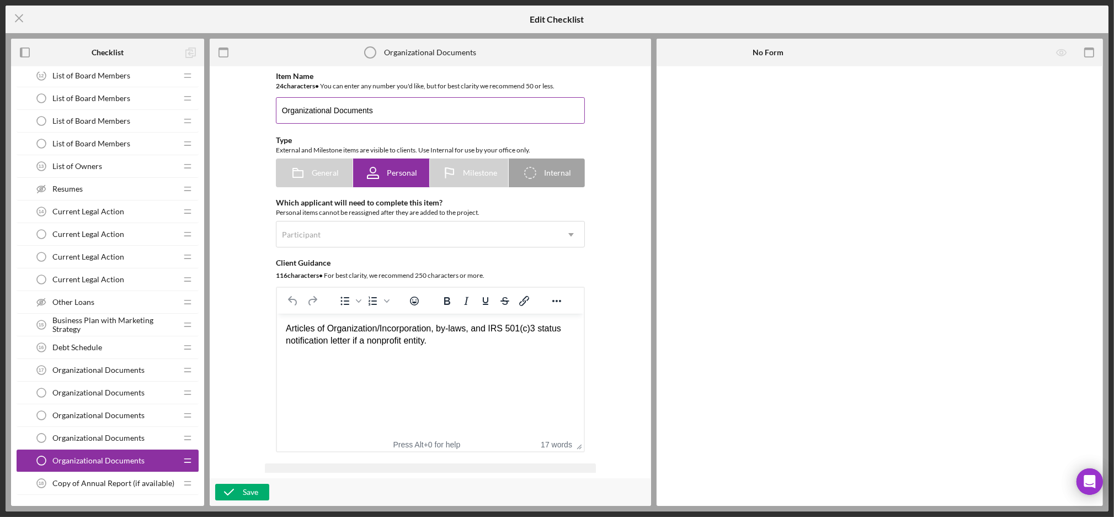
click at [277, 113] on input "Organizational Documents" at bounding box center [430, 110] width 309 height 26
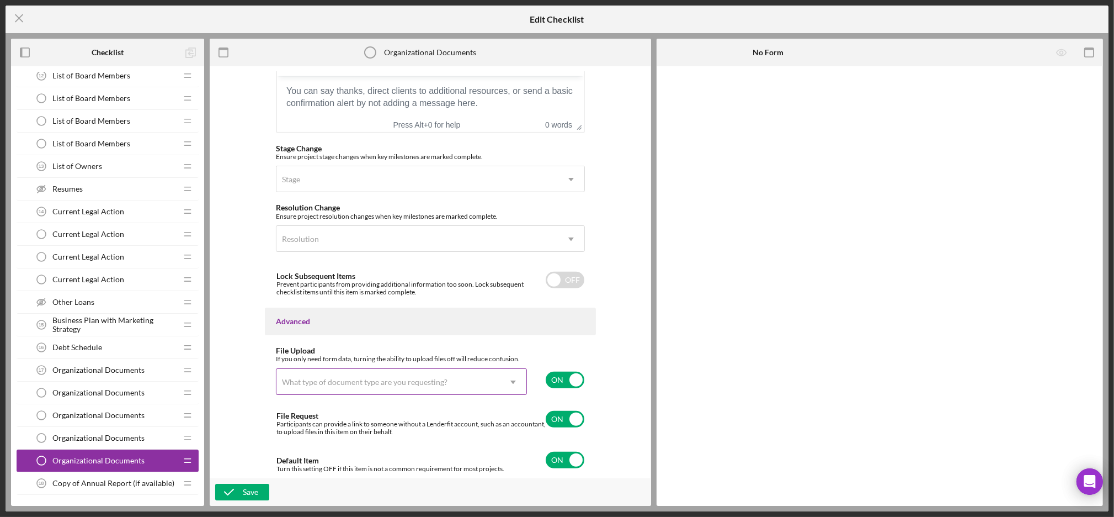
type input "The Opportunity Center Organizational Documents"
click at [493, 386] on div "What type of document type are you requesting?" at bounding box center [389, 381] width 224 height 25
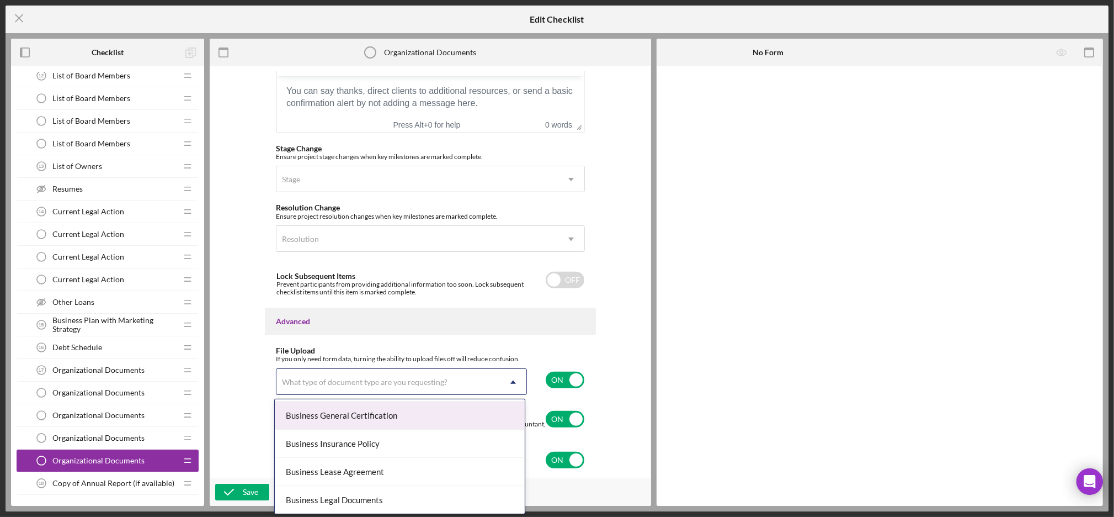
scroll to position [196, 0]
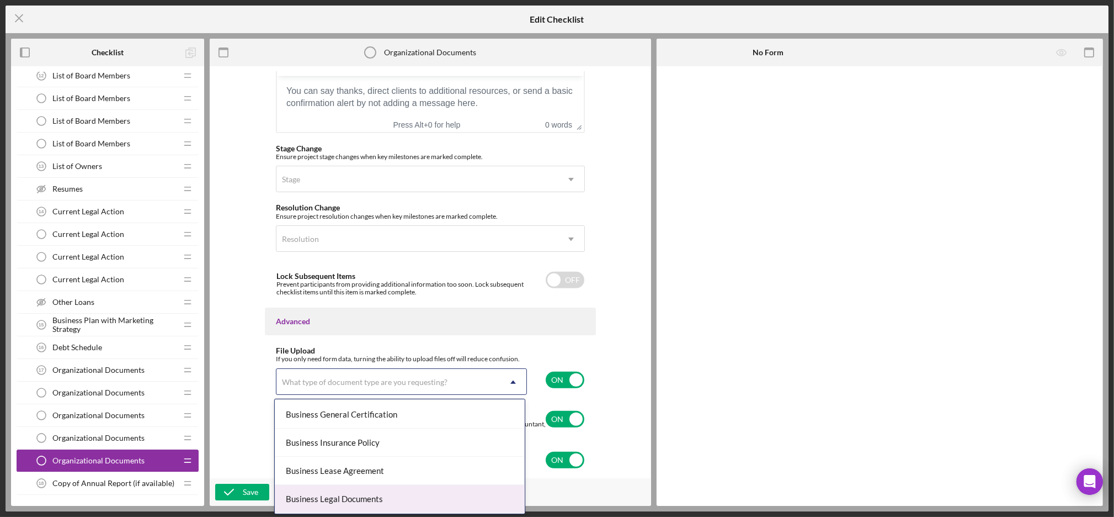
click at [387, 499] on div "Business Legal Documents" at bounding box center [400, 499] width 250 height 28
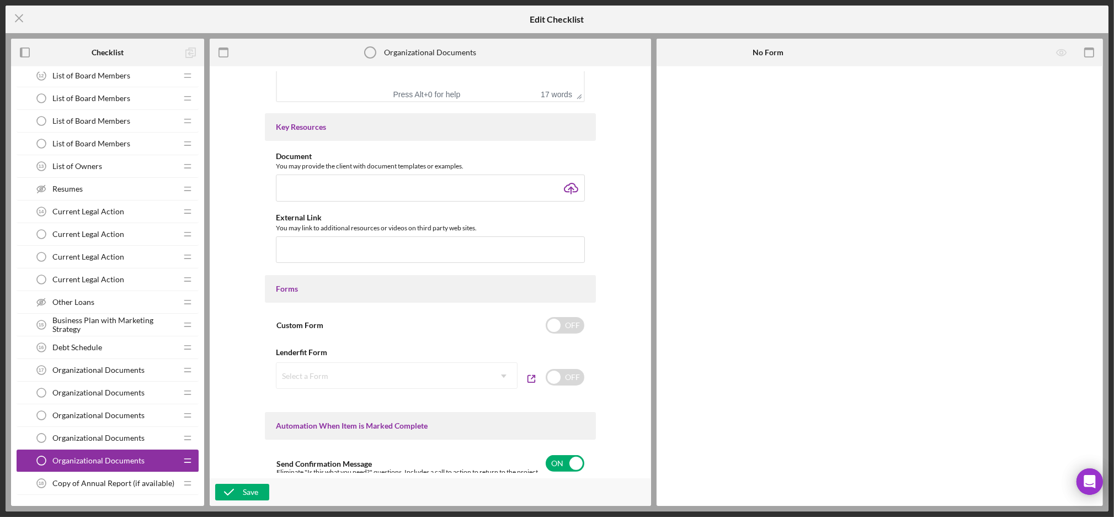
scroll to position [0, 0]
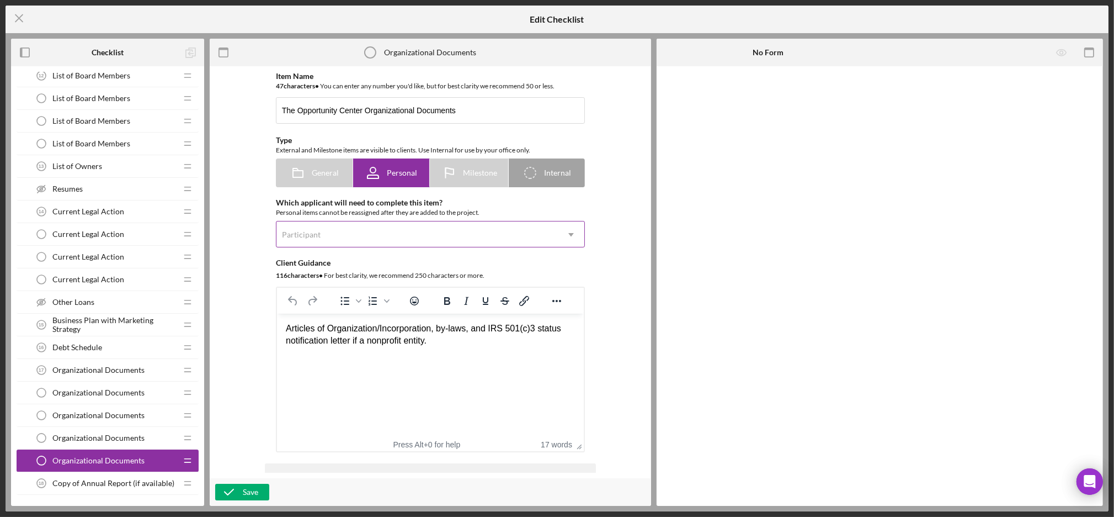
click at [327, 237] on div "Participant" at bounding box center [418, 234] width 282 height 25
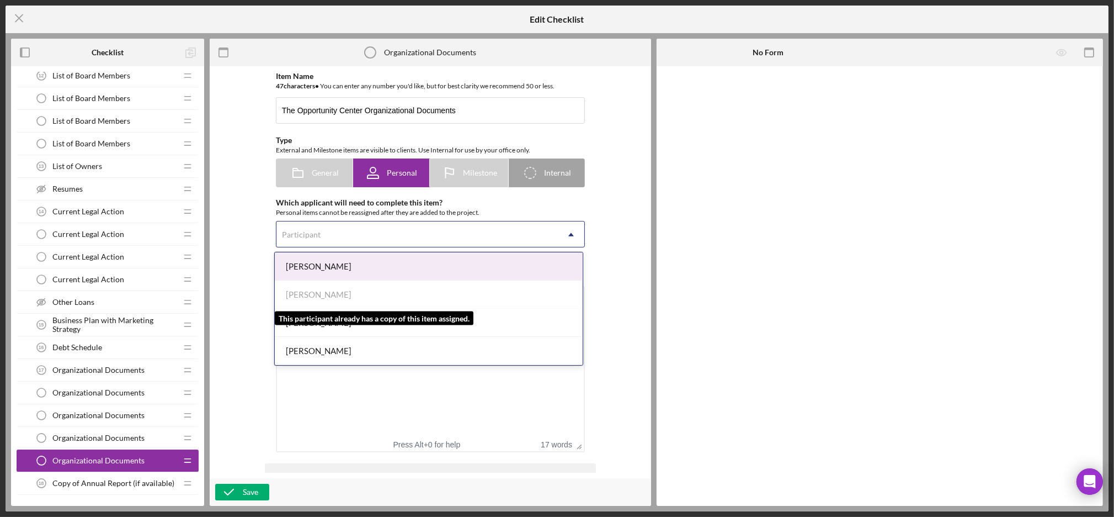
click at [329, 294] on div "[PERSON_NAME]" at bounding box center [429, 294] width 308 height 28
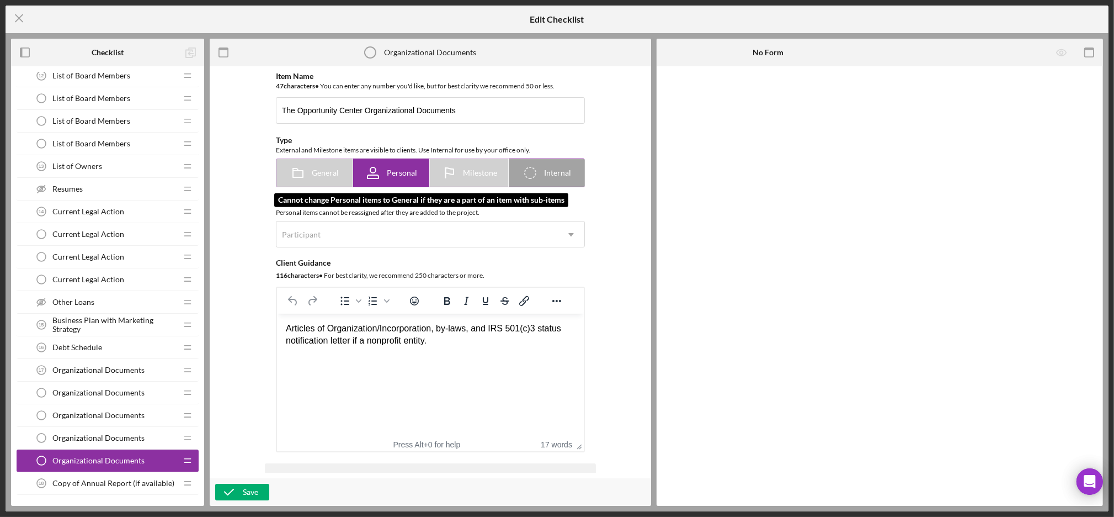
click at [326, 173] on span "General" at bounding box center [325, 172] width 27 height 9
click at [306, 175] on icon at bounding box center [298, 173] width 28 height 28
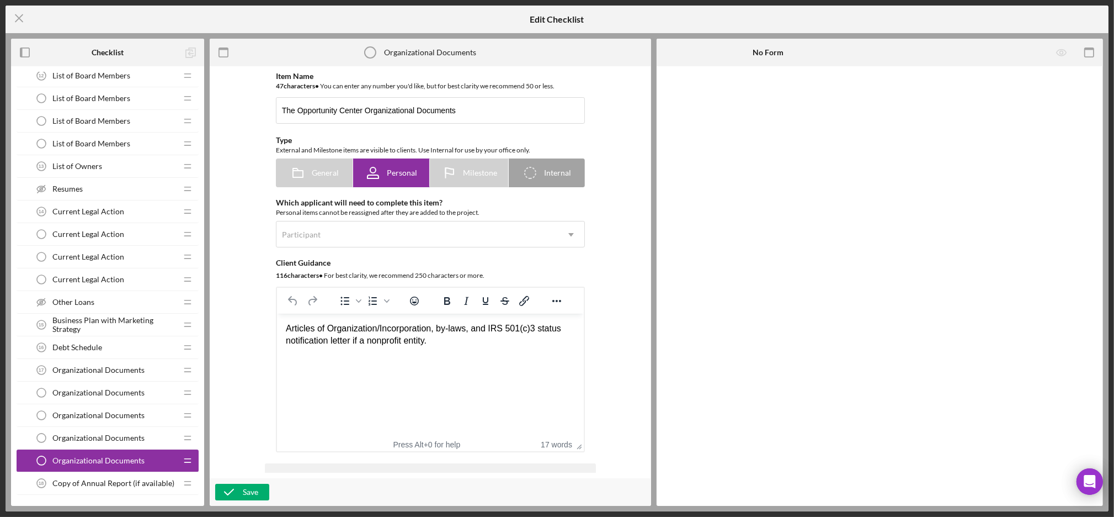
click at [228, 249] on div "Item Name 47 character s • You can enter any number you'd like, but for best cl…" at bounding box center [430, 272] width 431 height 401
click at [359, 234] on div "Participant" at bounding box center [418, 234] width 282 height 25
click at [252, 230] on div "Item Name 47 character s • You can enter any number you'd like, but for best cl…" at bounding box center [430, 272] width 431 height 401
click at [246, 490] on div "Save" at bounding box center [250, 492] width 15 height 17
click at [234, 491] on icon "button" at bounding box center [229, 492] width 28 height 28
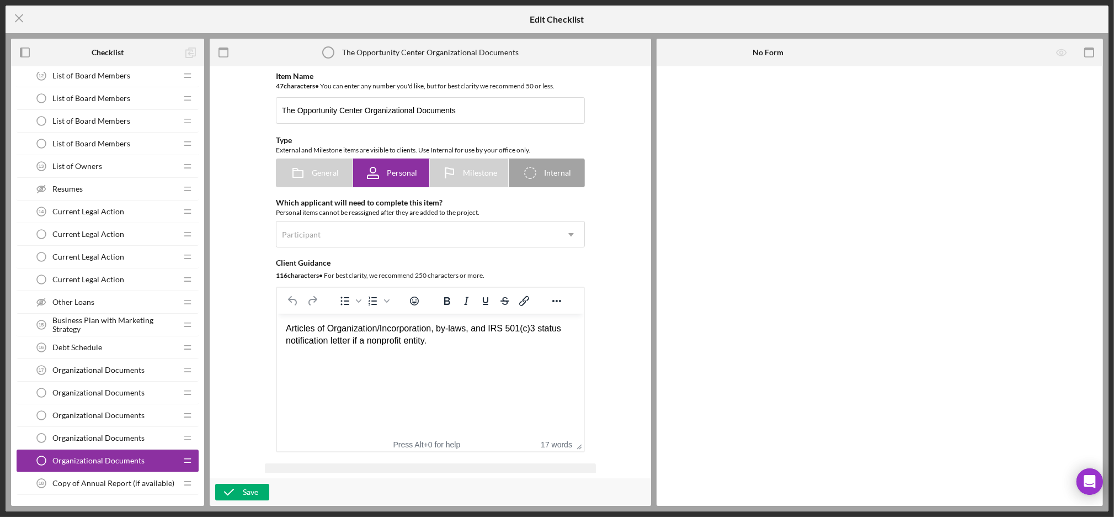
click at [130, 368] on span "Organizational Documents" at bounding box center [98, 369] width 92 height 9
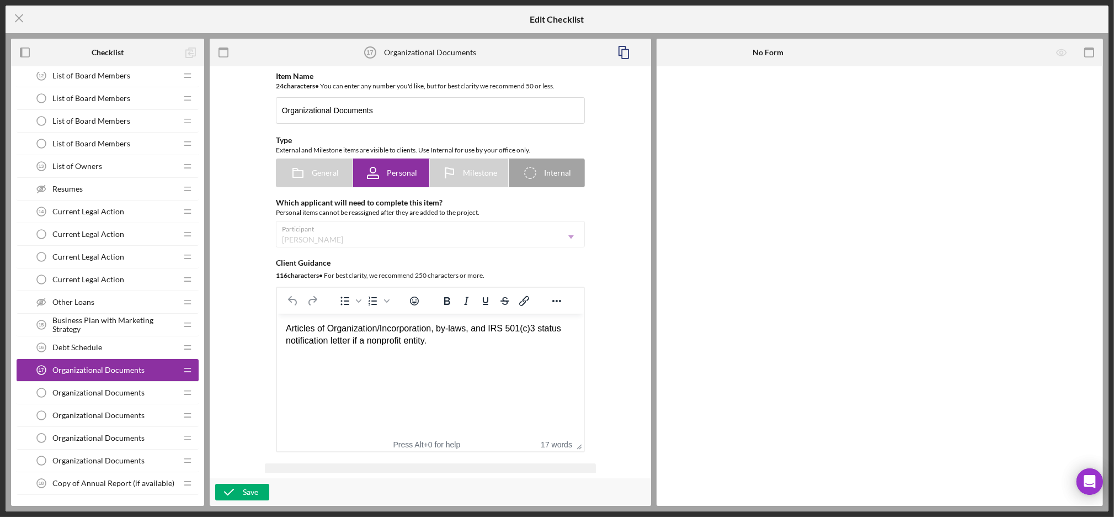
click at [316, 231] on div "Participant Don Oglesby Icon/Dropdown Arrow" at bounding box center [430, 234] width 309 height 26
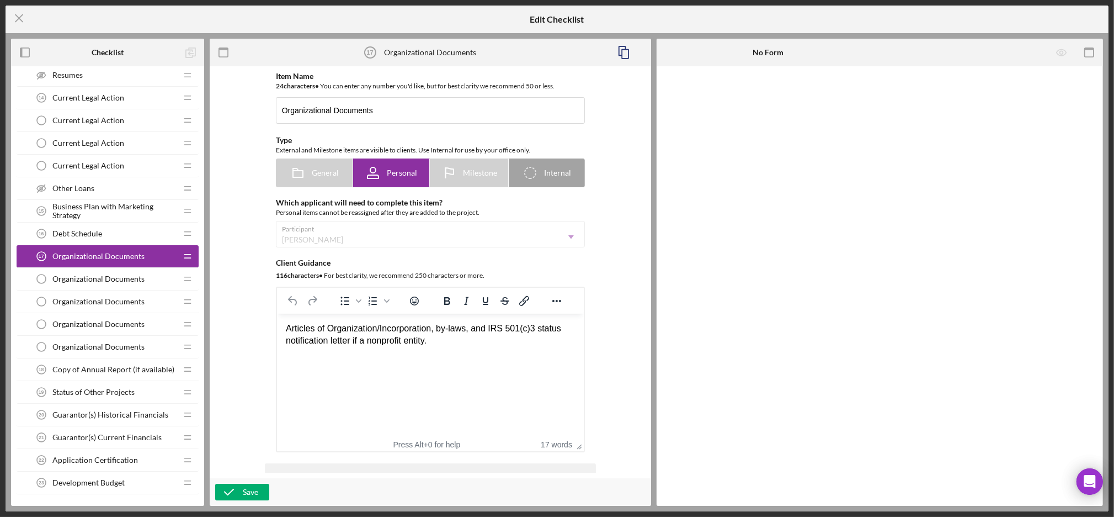
scroll to position [420, 0]
click at [122, 347] on span "Organizational Documents" at bounding box center [98, 346] width 92 height 9
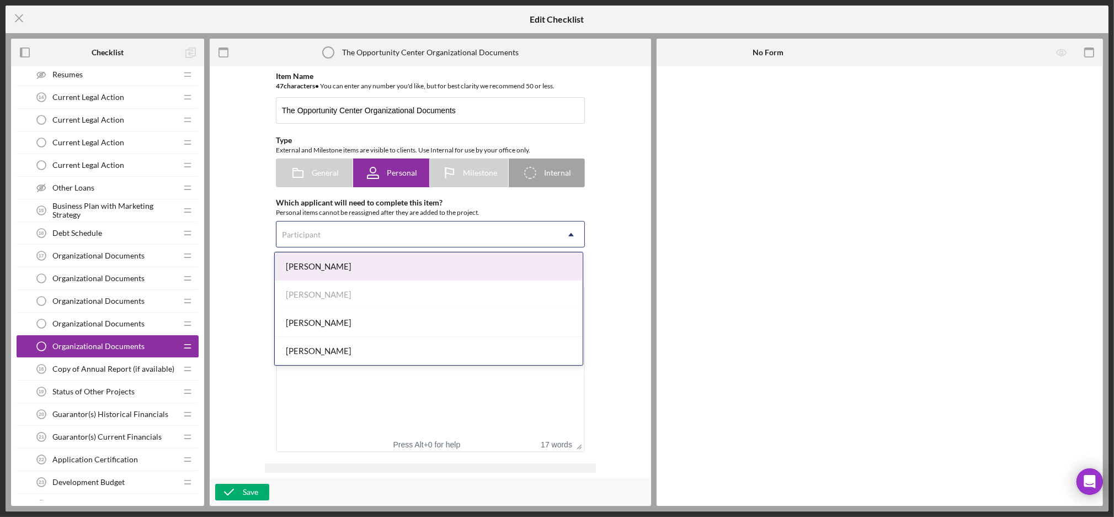
click at [303, 234] on div "Participant" at bounding box center [301, 234] width 39 height 9
click at [309, 298] on div "[PERSON_NAME]" at bounding box center [429, 294] width 308 height 28
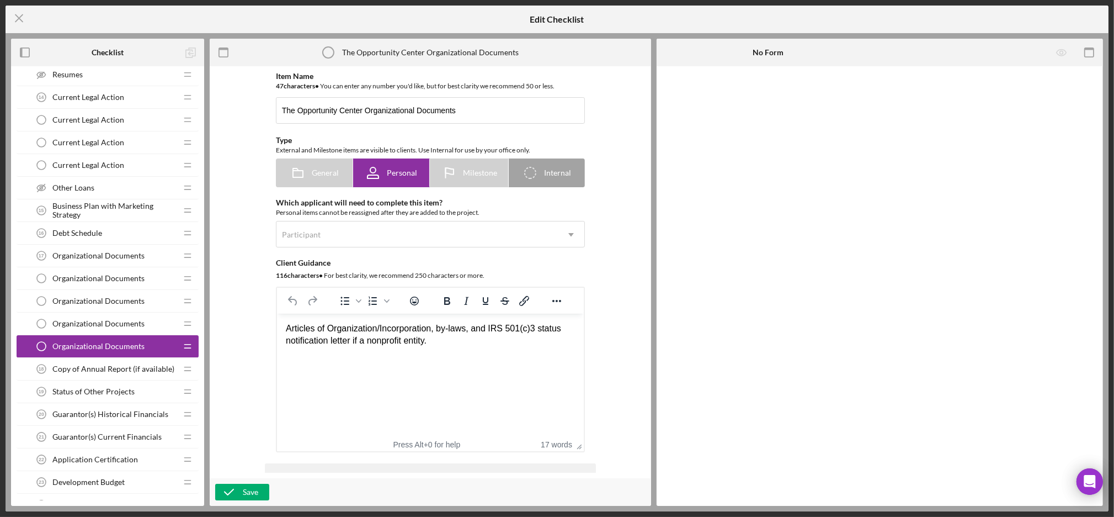
click at [243, 380] on div "Item Name 47 character s • You can enter any number you'd like, but for best cl…" at bounding box center [430, 272] width 431 height 401
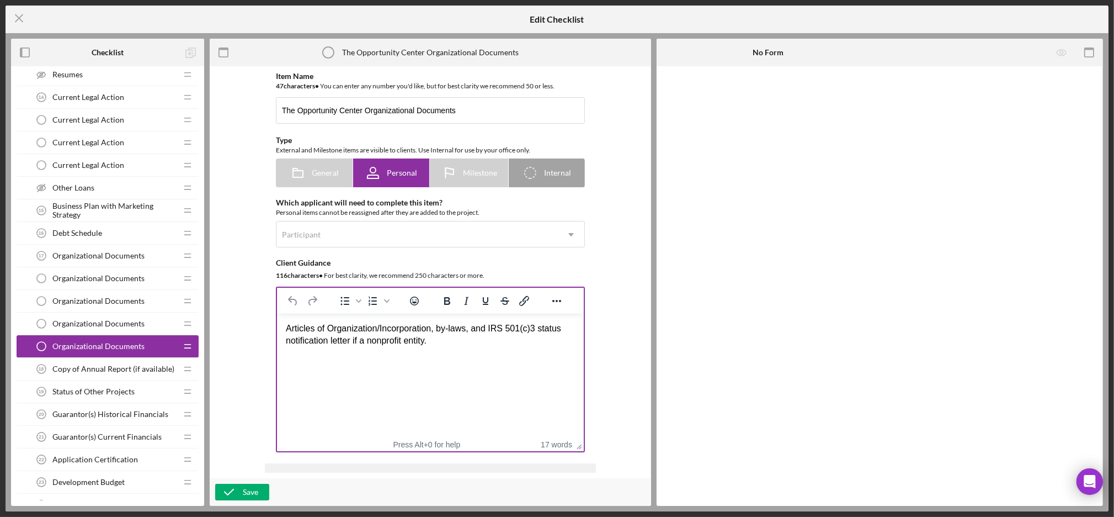
scroll to position [1, 0]
click at [374, 343] on span "Articles of Organization/Incorporation, by-laws, and IRS 501(c)3 status notific…" at bounding box center [422, 334] width 275 height 22
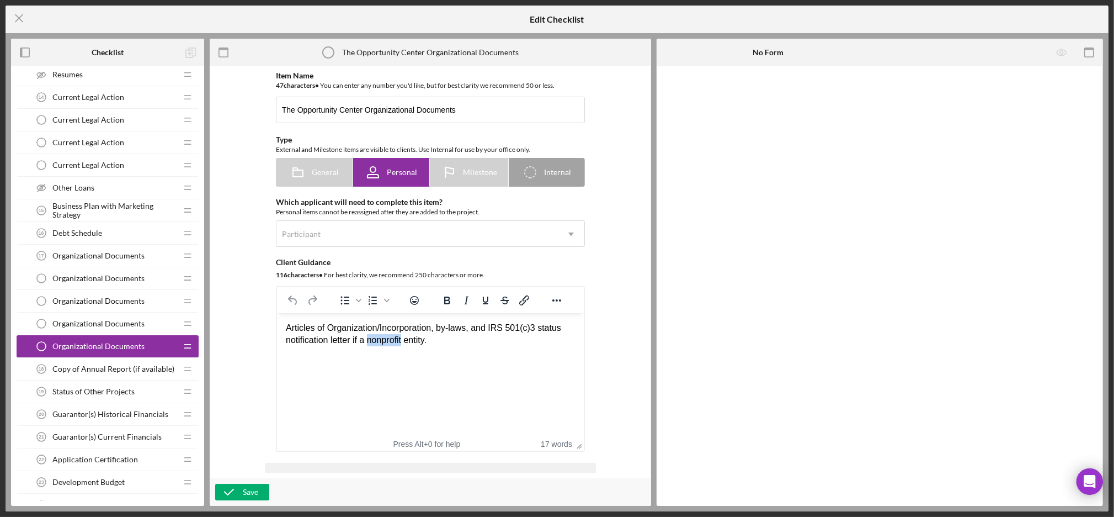
click at [374, 343] on span "Articles of Organization/Incorporation, by-laws, and IRS 501(c)3 status notific…" at bounding box center [422, 334] width 275 height 22
copy div "Articles of Organization/Incorporation, by-laws, and IRS 501(c)3 status notific…"
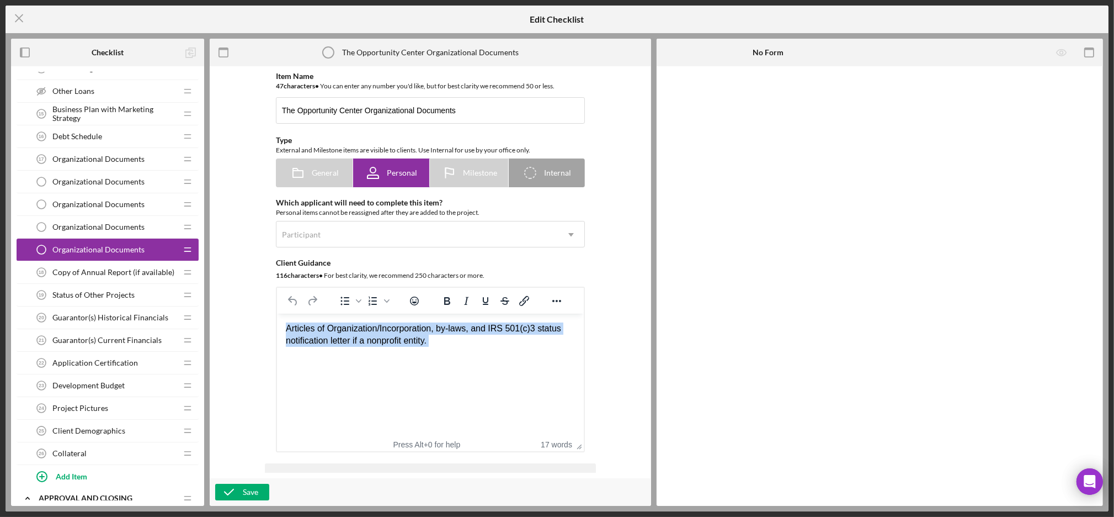
scroll to position [484, 0]
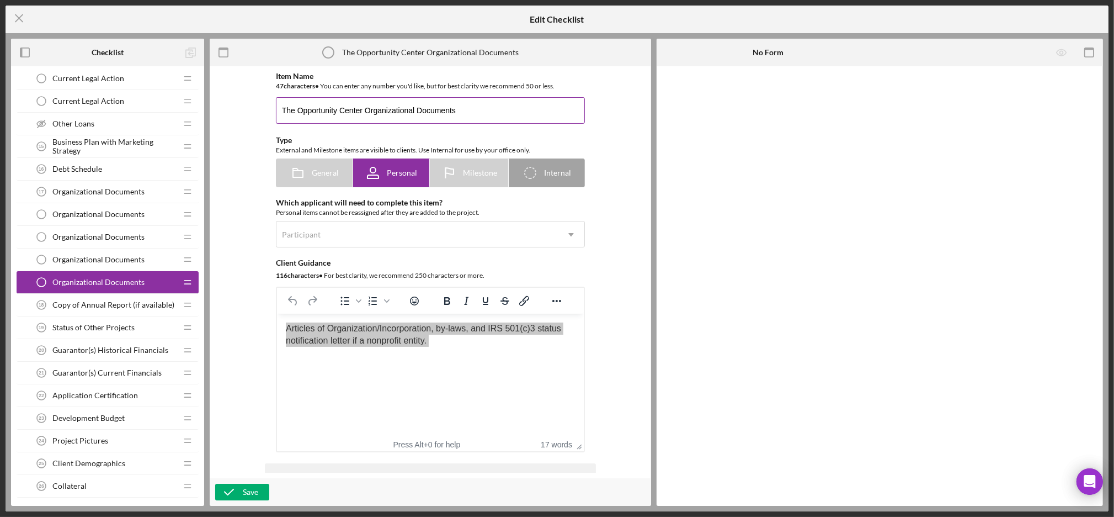
click at [359, 102] on input "The Opportunity Center Organizational Documents" at bounding box center [430, 110] width 309 height 26
click at [235, 491] on icon "button" at bounding box center [229, 492] width 28 height 28
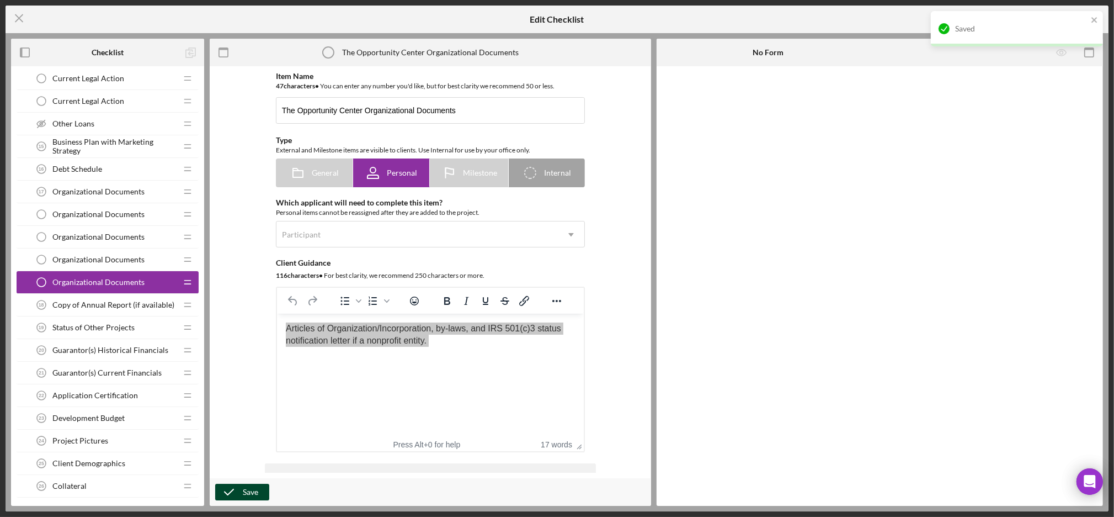
click at [242, 337] on div "Item Name 47 character s • You can enter any number you'd like, but for best cl…" at bounding box center [430, 272] width 431 height 401
click at [89, 358] on div "Guarantor(s) Historical Financials 20 Guarantor(s) Historical Financials" at bounding box center [103, 350] width 146 height 22
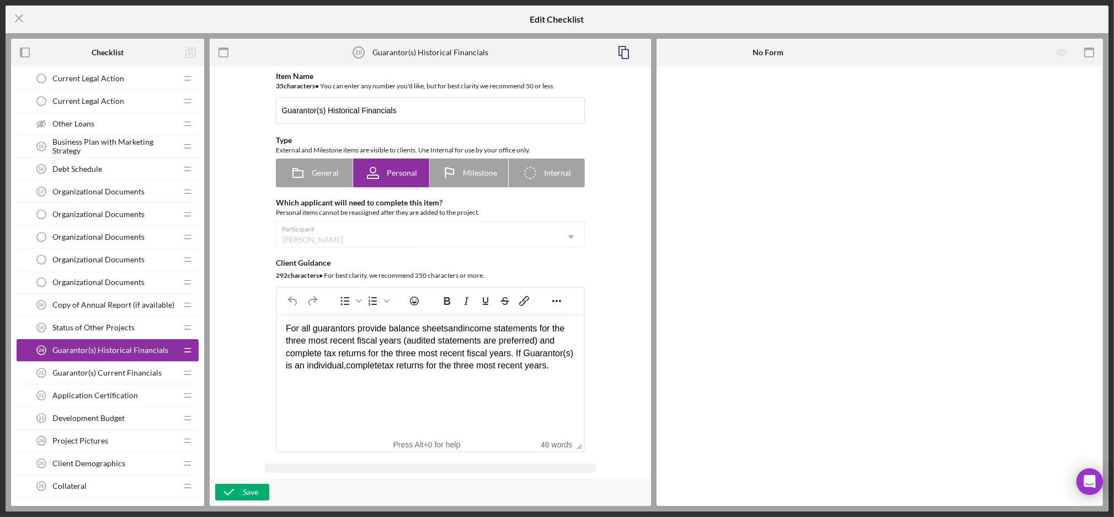
click at [110, 283] on span "Organizational Documents" at bounding box center [98, 282] width 92 height 9
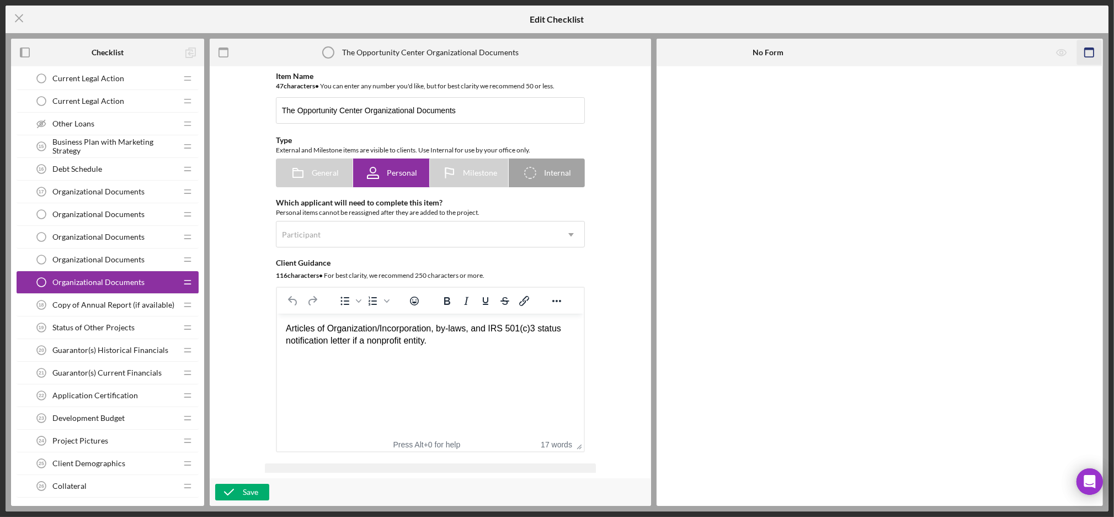
click at [1087, 52] on icon "button" at bounding box center [1089, 52] width 25 height 25
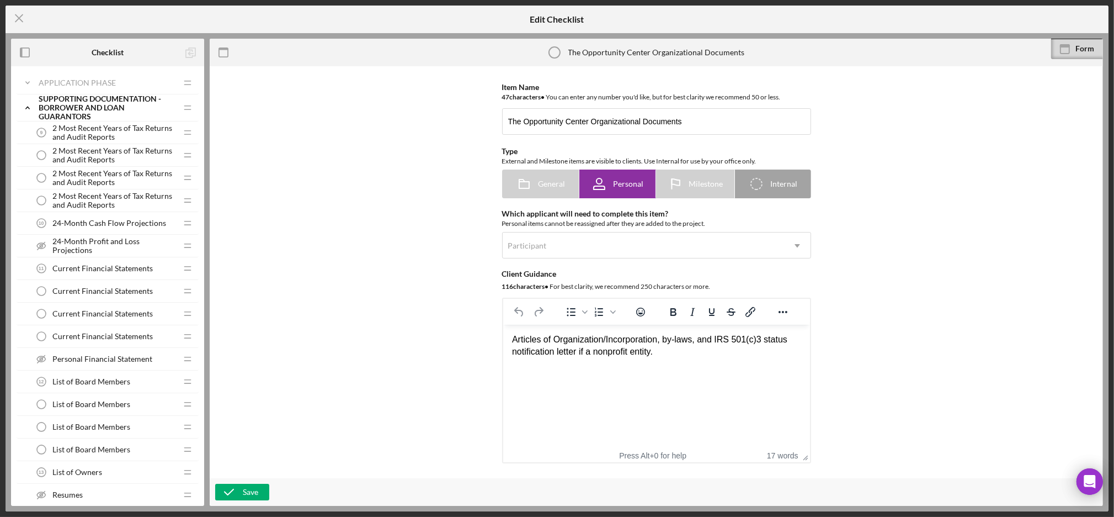
scroll to position [799, 0]
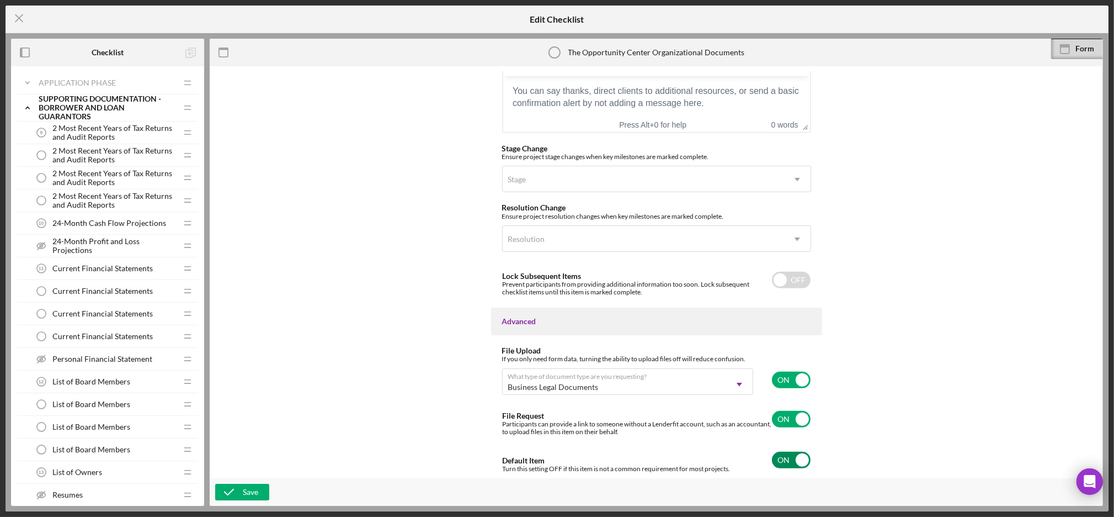
click at [797, 466] on input "checkbox" at bounding box center [791, 460] width 39 height 17
checkbox input "false"
click at [784, 378] on input "checkbox" at bounding box center [791, 379] width 39 height 17
checkbox input "false"
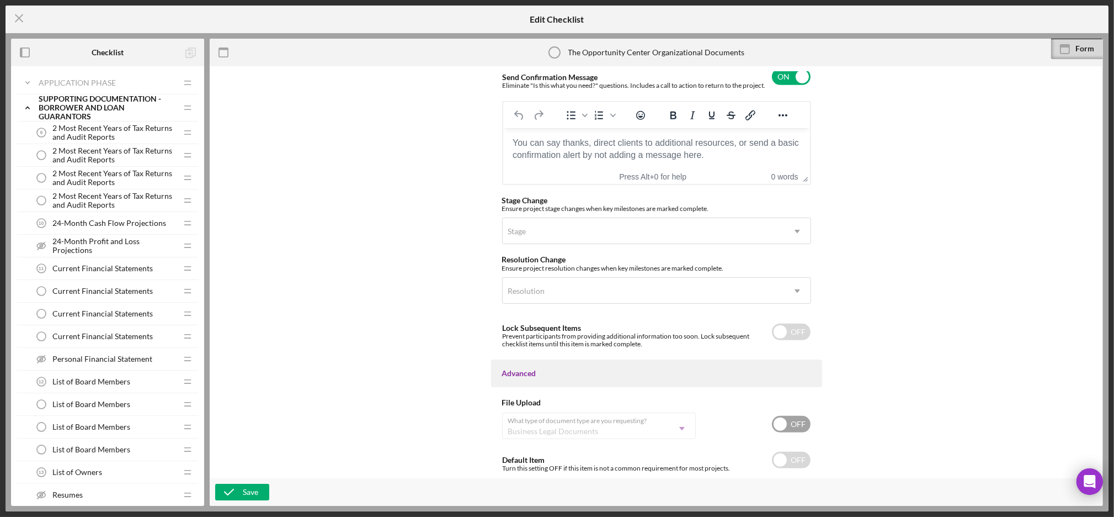
scroll to position [747, 0]
click at [247, 490] on div "Save" at bounding box center [250, 492] width 15 height 17
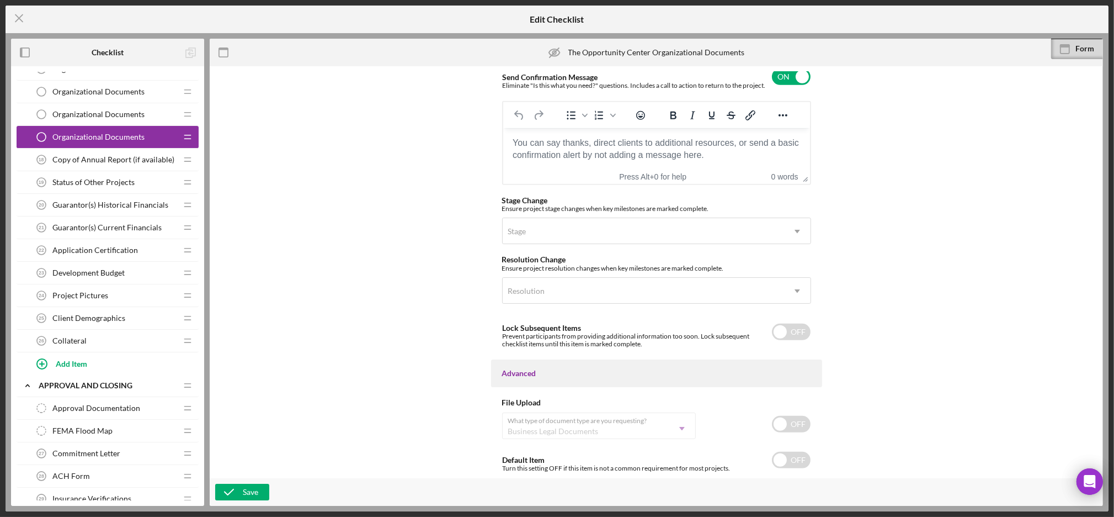
scroll to position [632, 0]
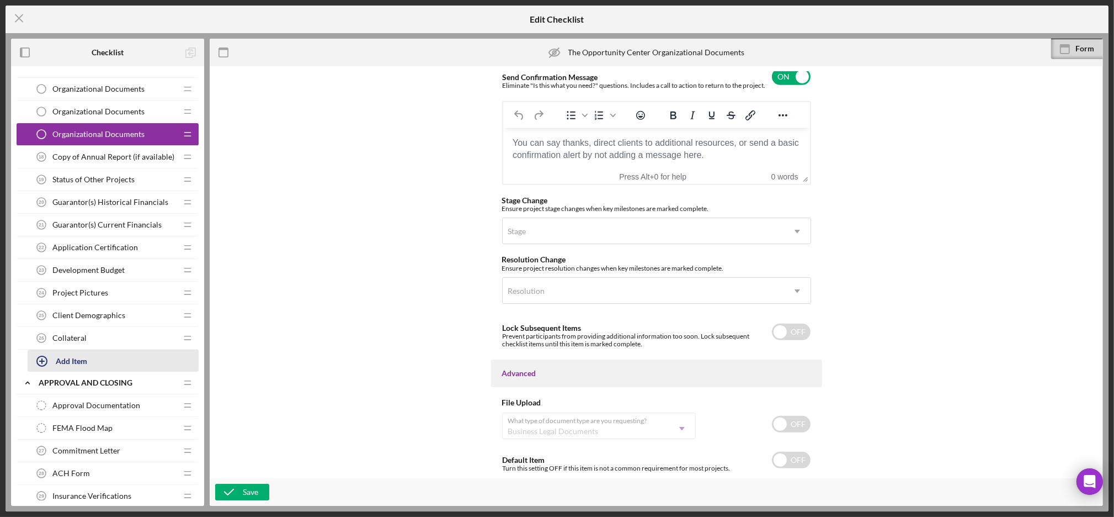
click at [65, 355] on div "Add Item" at bounding box center [71, 360] width 31 height 21
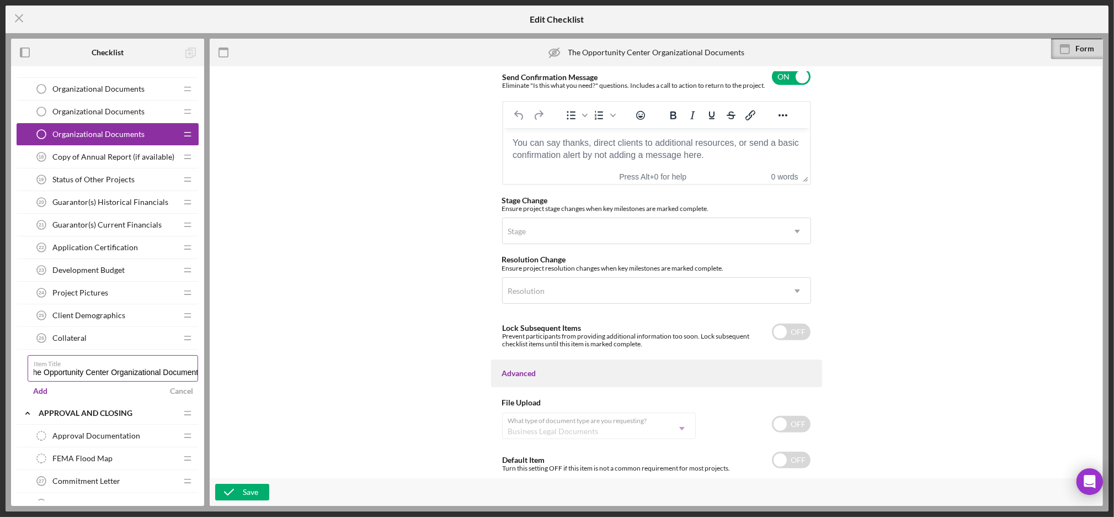
scroll to position [0, 10]
type input "The Opportunity Center Organizational Documents"
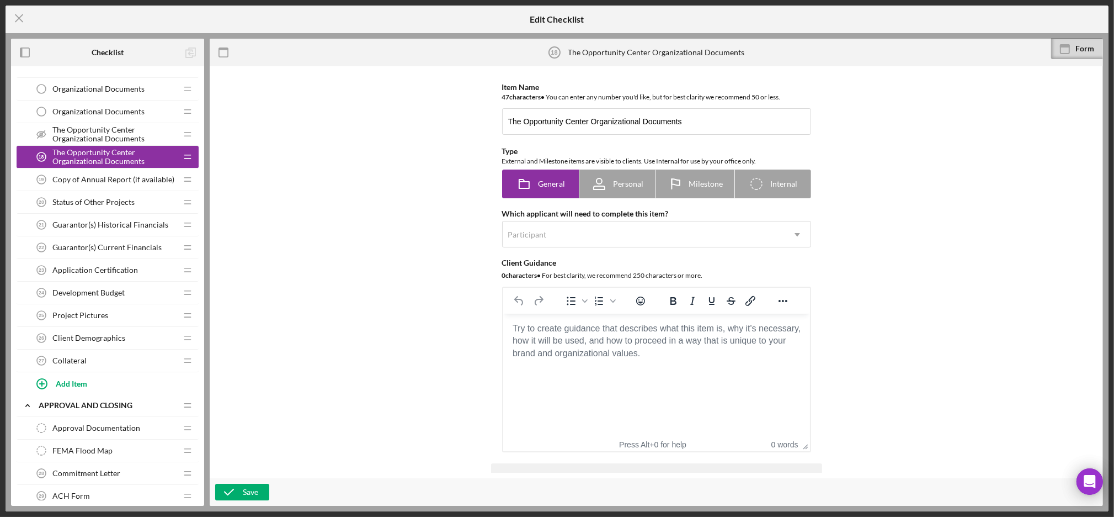
click at [592, 334] on body "Rich Text Area. Press ALT-0 for help." at bounding box center [656, 328] width 289 height 12
click at [545, 231] on div "Participant" at bounding box center [527, 234] width 41 height 9
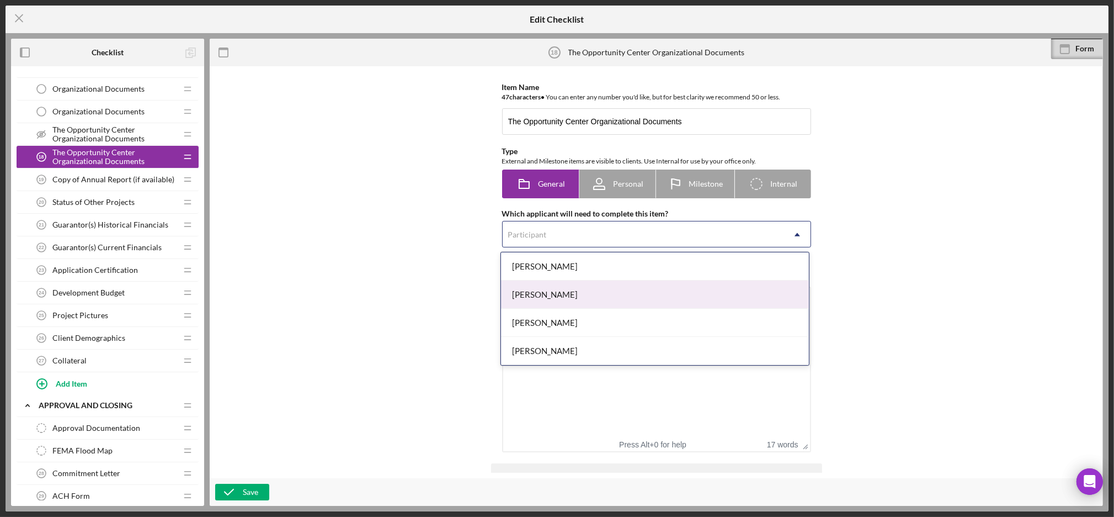
click at [551, 295] on div "[PERSON_NAME]" at bounding box center [655, 294] width 308 height 28
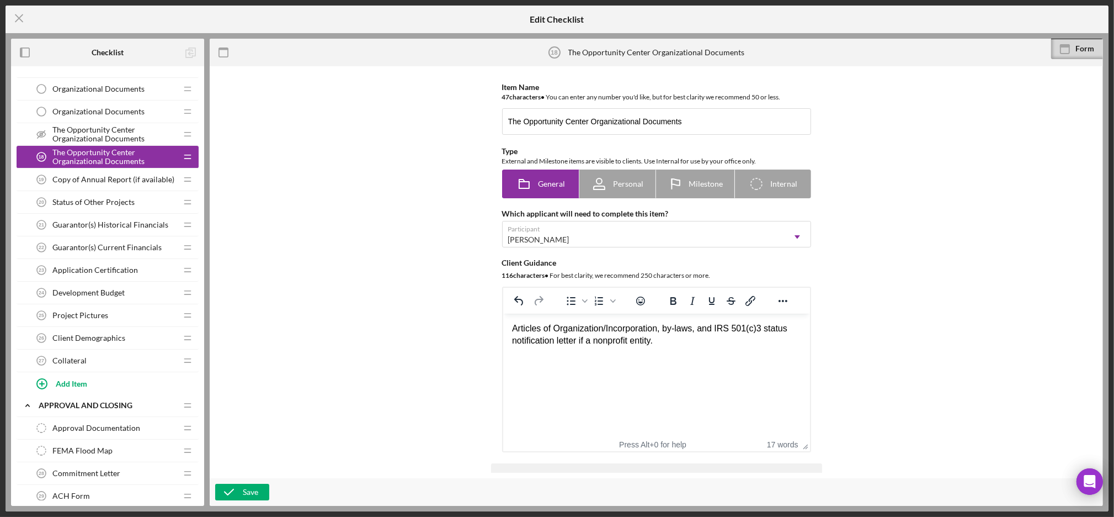
click at [436, 348] on div "Item Name 47 character s • You can enter any number you'd like, but for best cl…" at bounding box center [656, 272] width 773 height 401
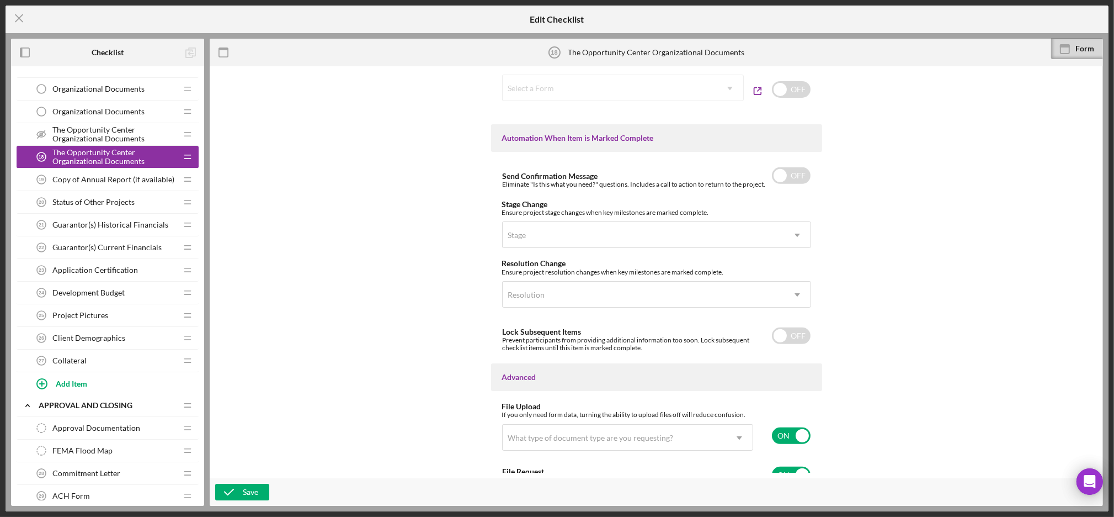
scroll to position [693, 0]
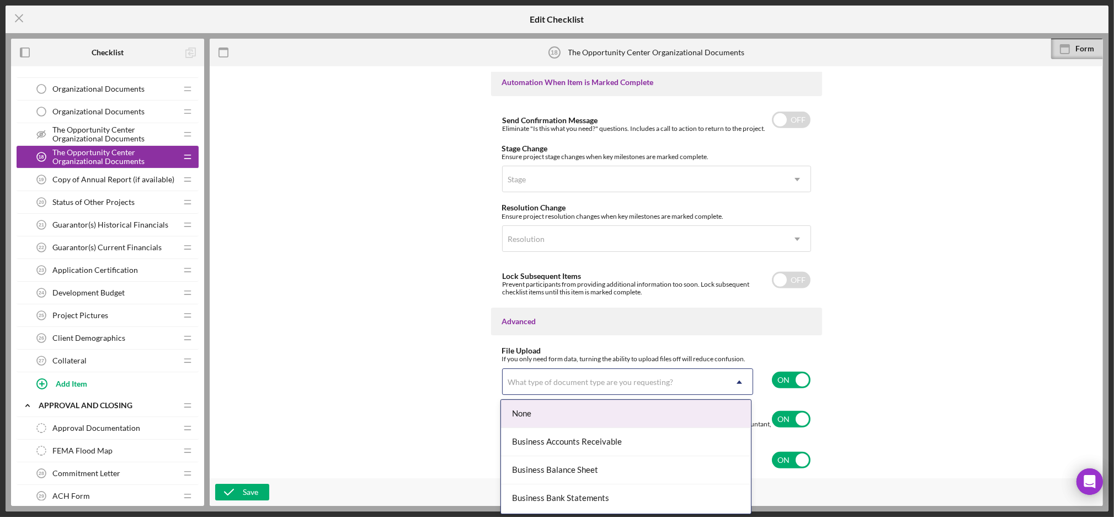
click at [666, 387] on div "What type of document type are you requesting?" at bounding box center [615, 381] width 224 height 25
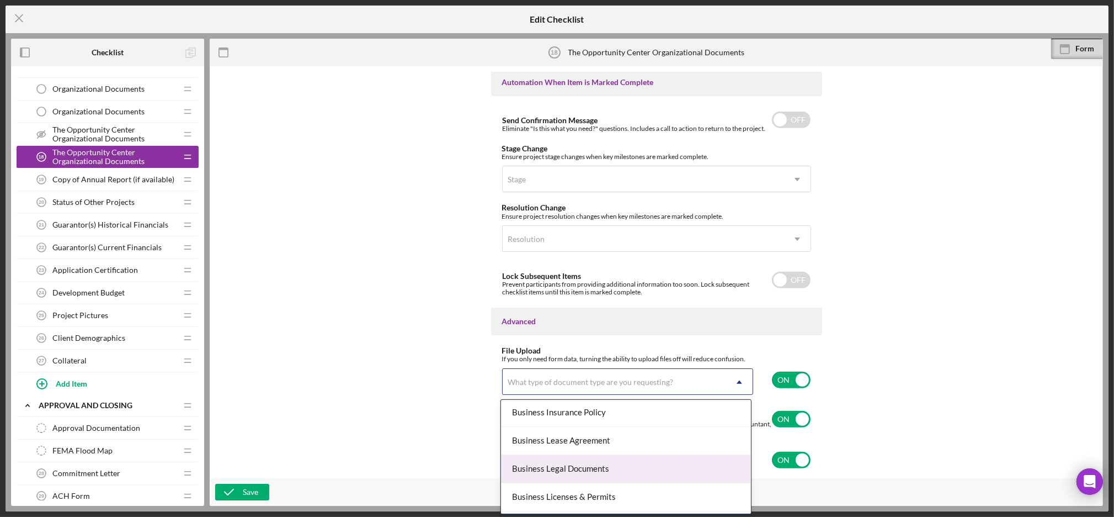
click at [613, 472] on div "Business Legal Documents" at bounding box center [626, 469] width 250 height 28
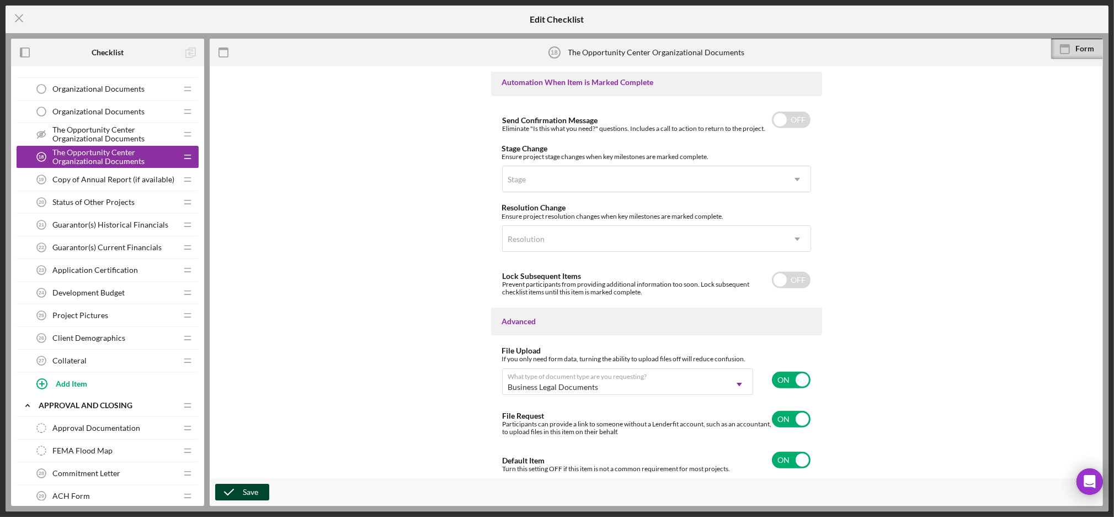
click at [249, 497] on div "Save" at bounding box center [250, 492] width 15 height 17
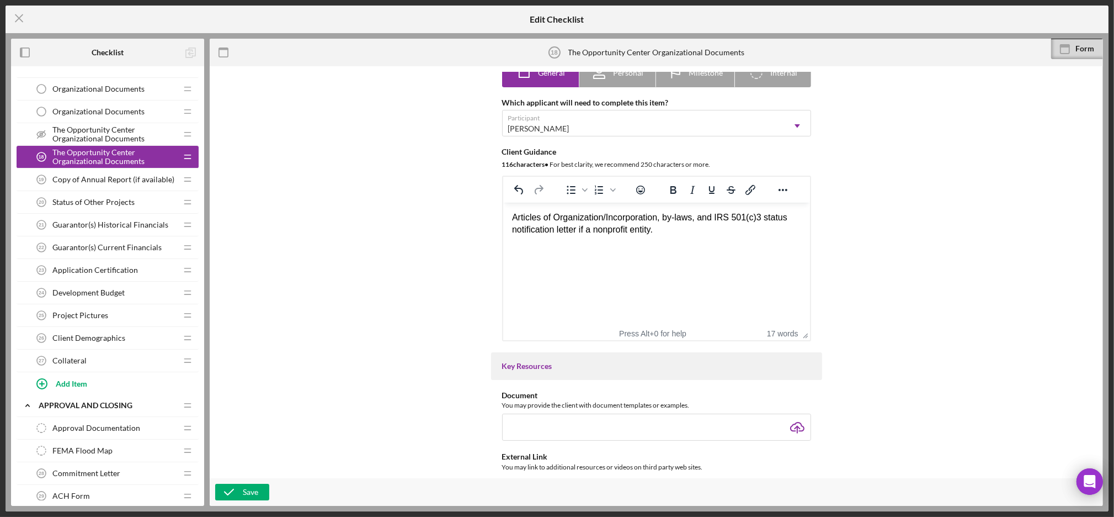
scroll to position [0, 0]
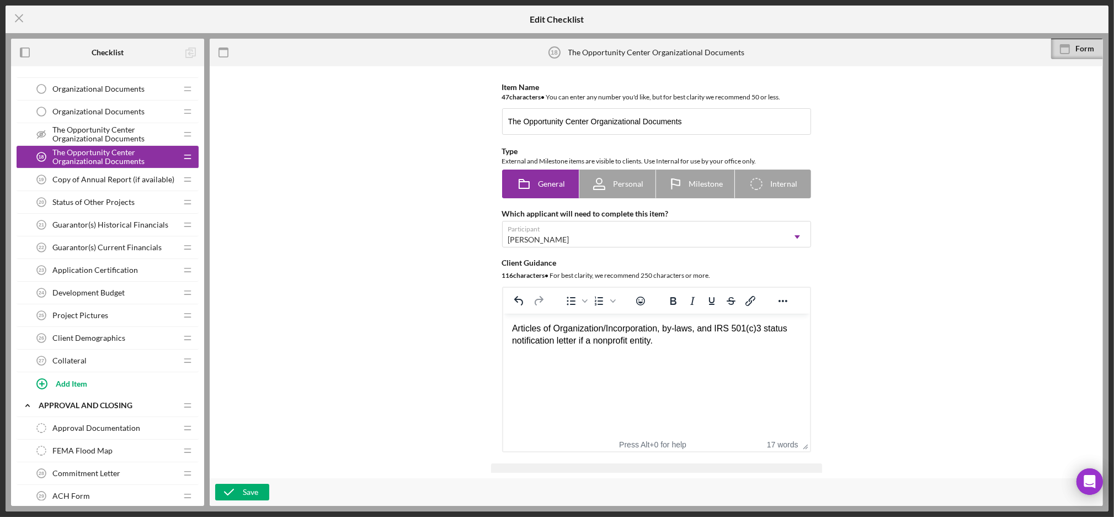
click at [115, 185] on div "Copy of Annual Report (if available) 19 Copy of Annual Report (if available)" at bounding box center [103, 179] width 146 height 22
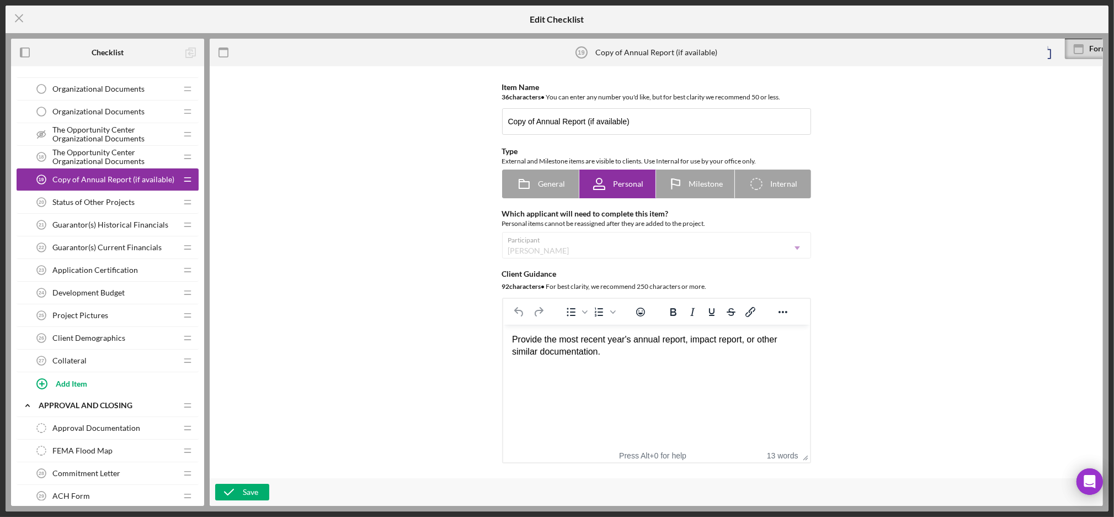
click at [114, 162] on span "The Opportunity Center Organizational Documents" at bounding box center [114, 157] width 124 height 18
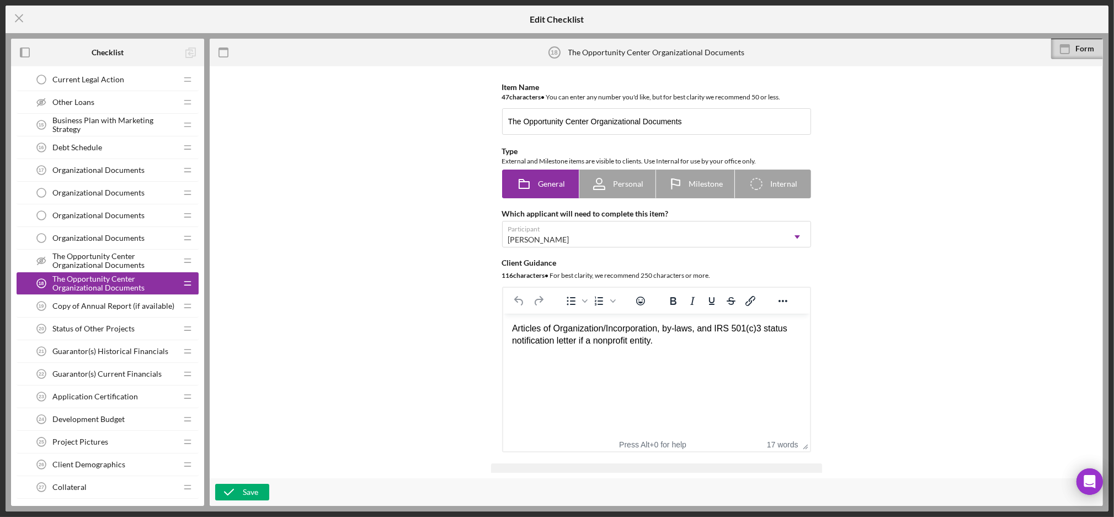
scroll to position [501, 0]
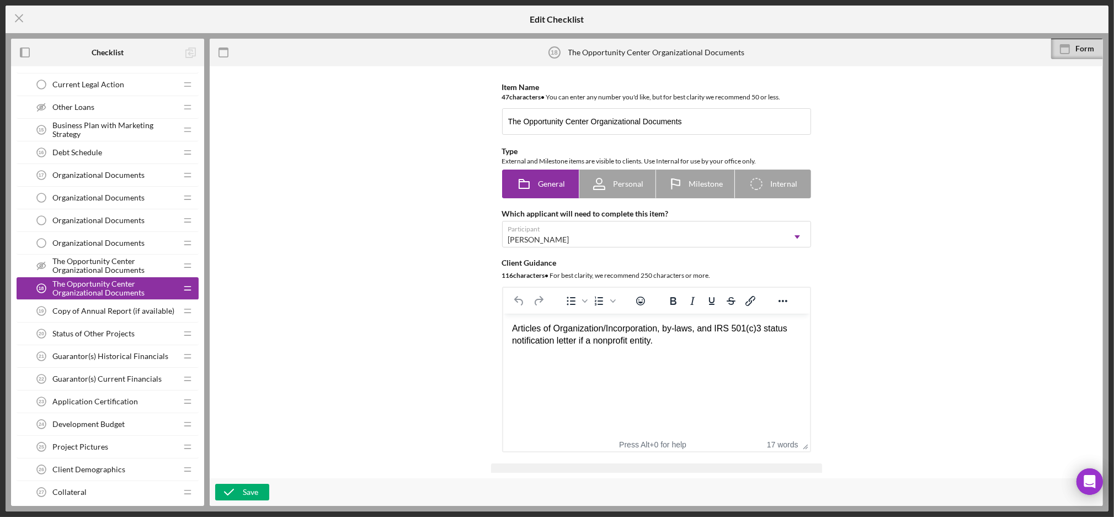
click at [129, 309] on span "Copy of Annual Report (if available)" at bounding box center [113, 310] width 122 height 9
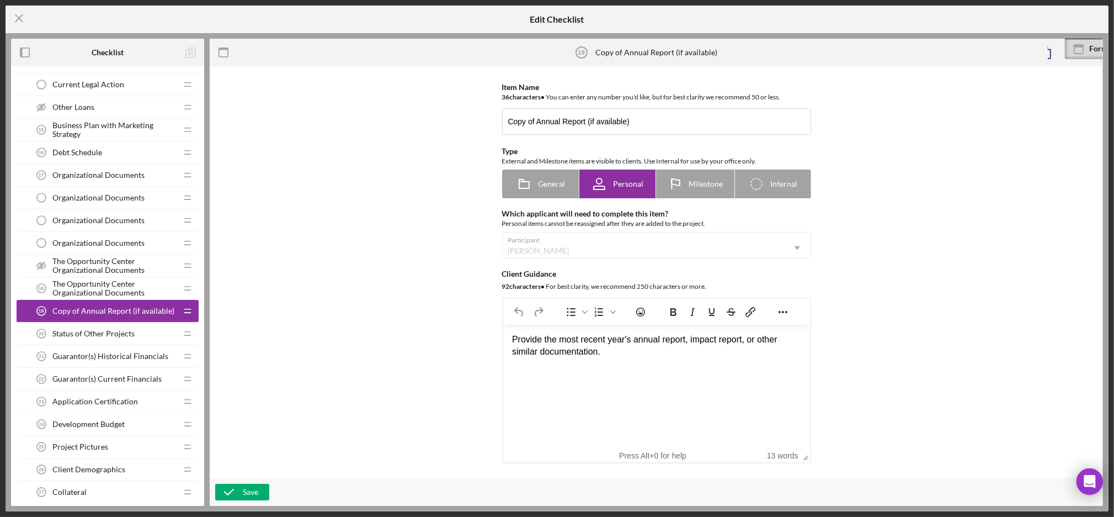
scroll to position [9, 0]
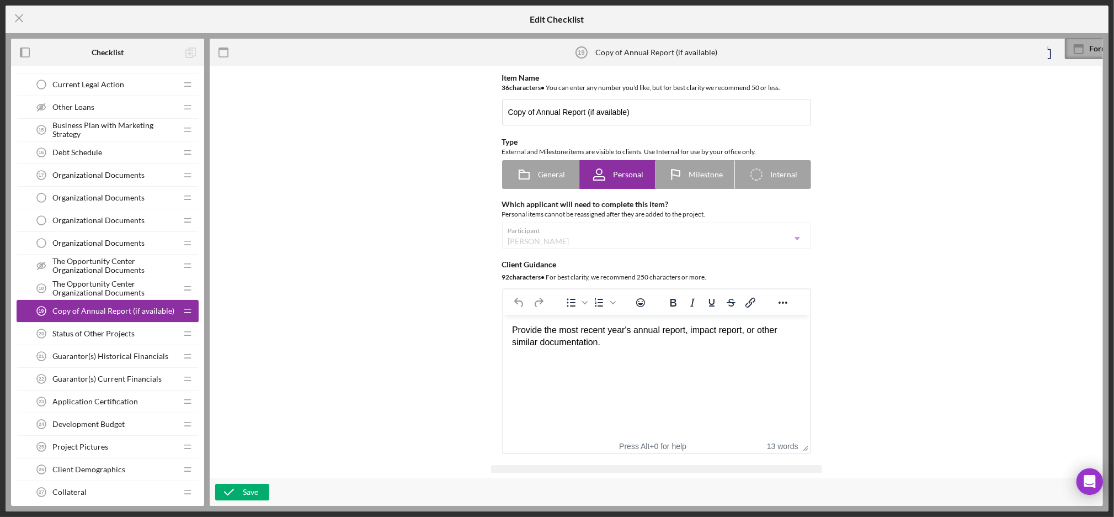
click at [1098, 56] on div "Form" at bounding box center [1092, 49] width 55 height 20
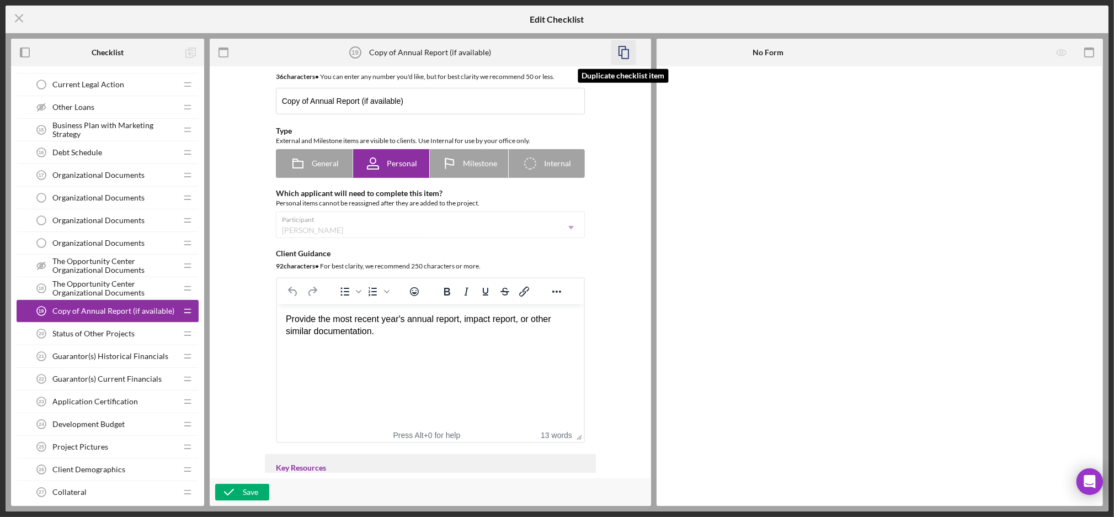
click at [619, 49] on polyline "button" at bounding box center [622, 50] width 7 height 9
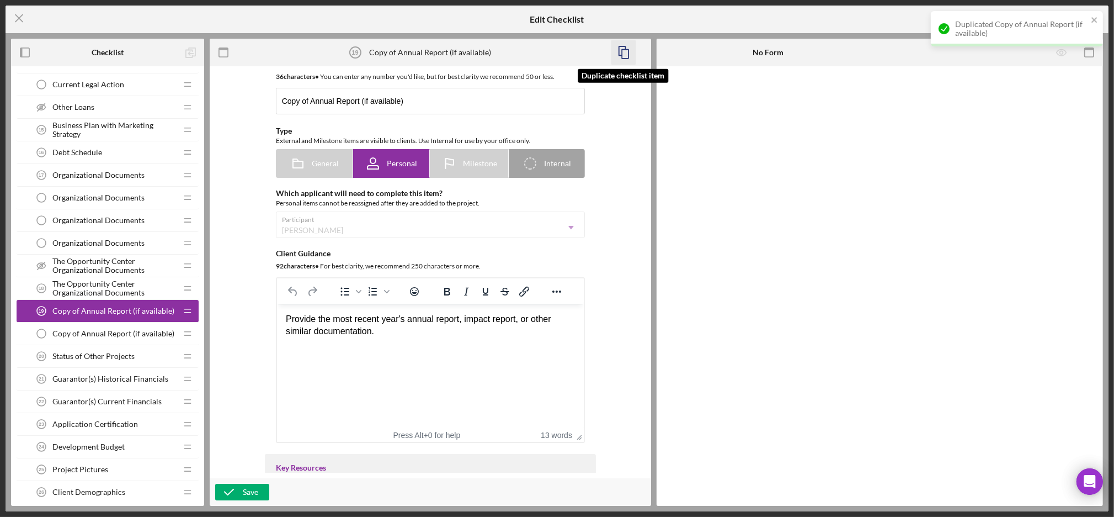
click at [625, 54] on icon "button" at bounding box center [623, 52] width 25 height 25
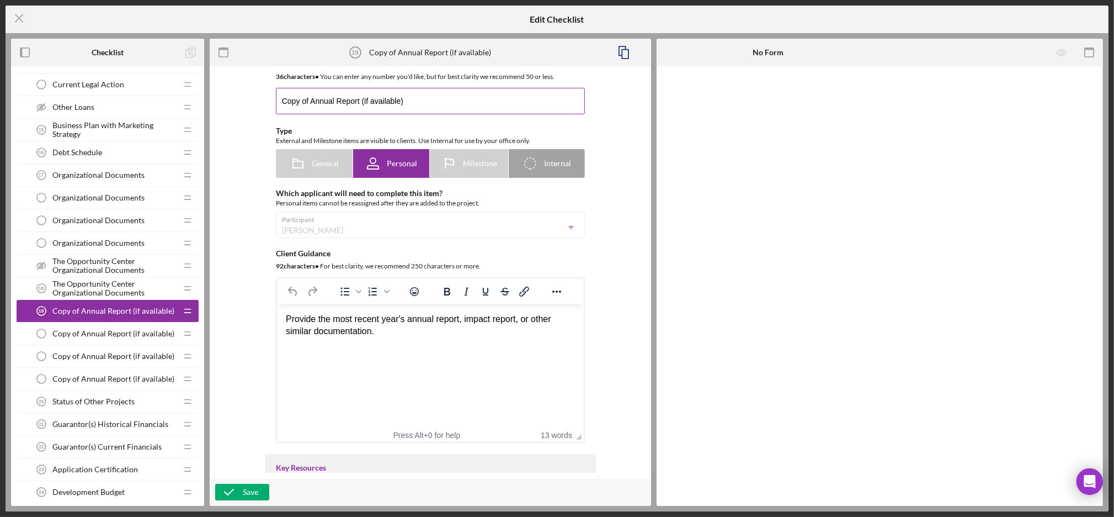
click at [426, 109] on input "Copy of Annual Report (if available)" at bounding box center [430, 101] width 309 height 26
type input "Copy of Annual Report"
click at [236, 493] on icon "button" at bounding box center [229, 492] width 28 height 28
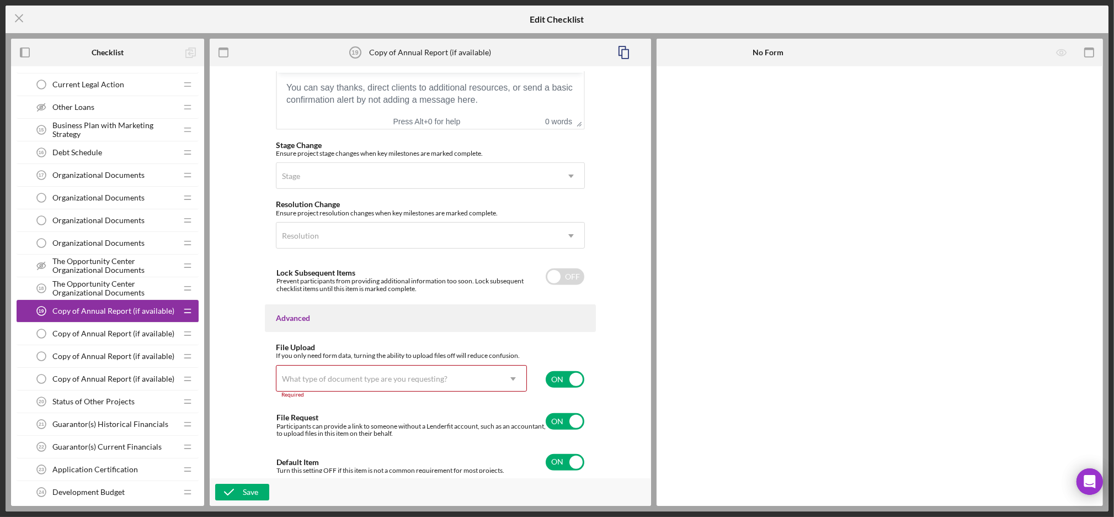
scroll to position [794, 0]
click at [411, 378] on div "What type of document type are you requesting?" at bounding box center [365, 376] width 166 height 9
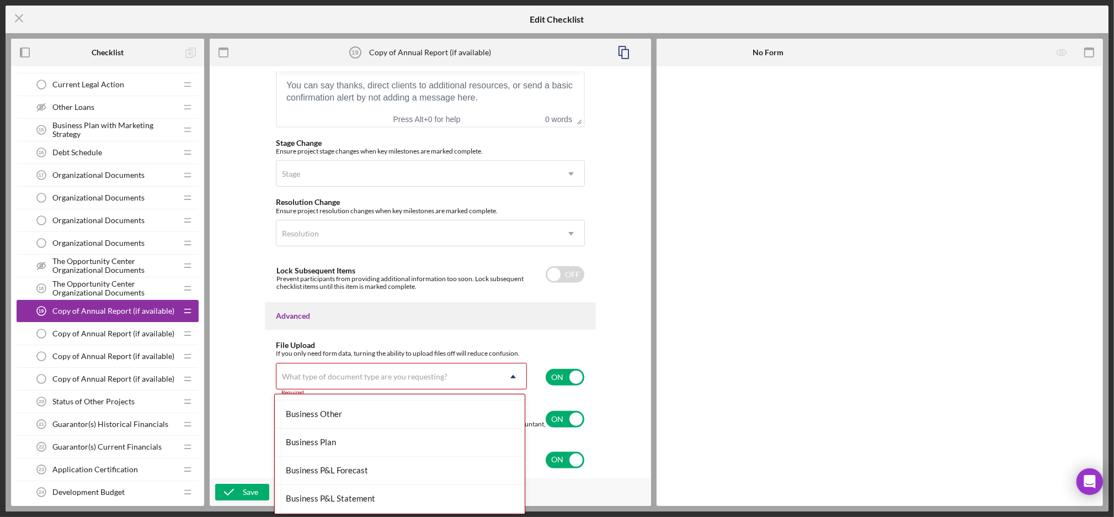
scroll to position [339, 0]
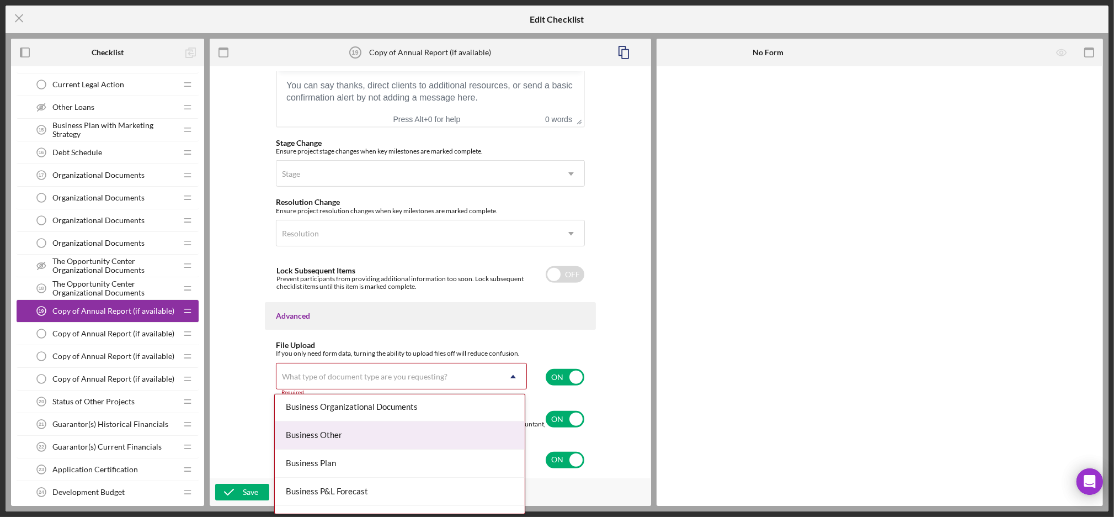
click at [363, 437] on div "Business Other" at bounding box center [400, 435] width 250 height 28
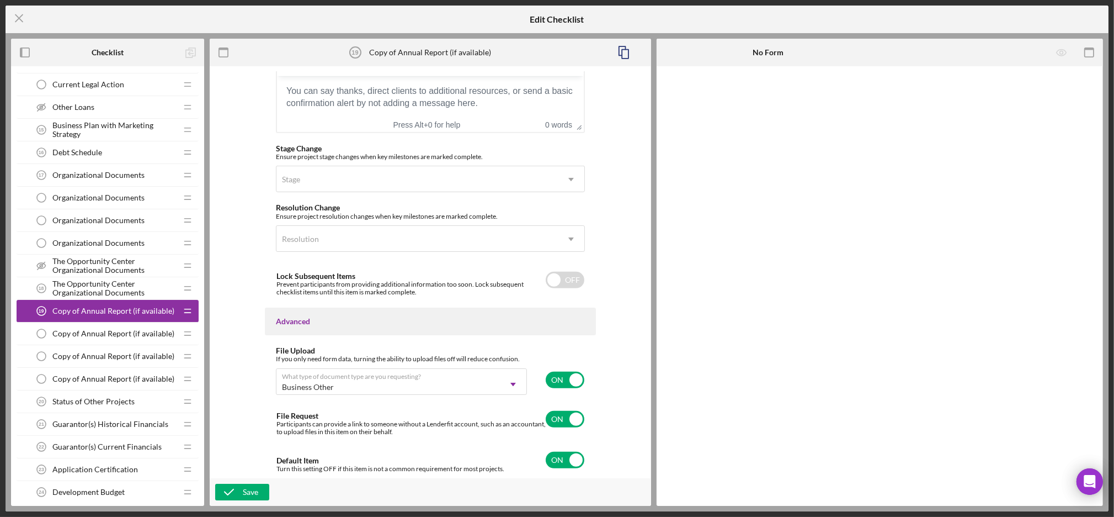
scroll to position [789, 0]
click at [243, 490] on div "Save" at bounding box center [250, 492] width 15 height 17
click at [104, 331] on span "Copy of Annual Report (if available)" at bounding box center [113, 333] width 122 height 9
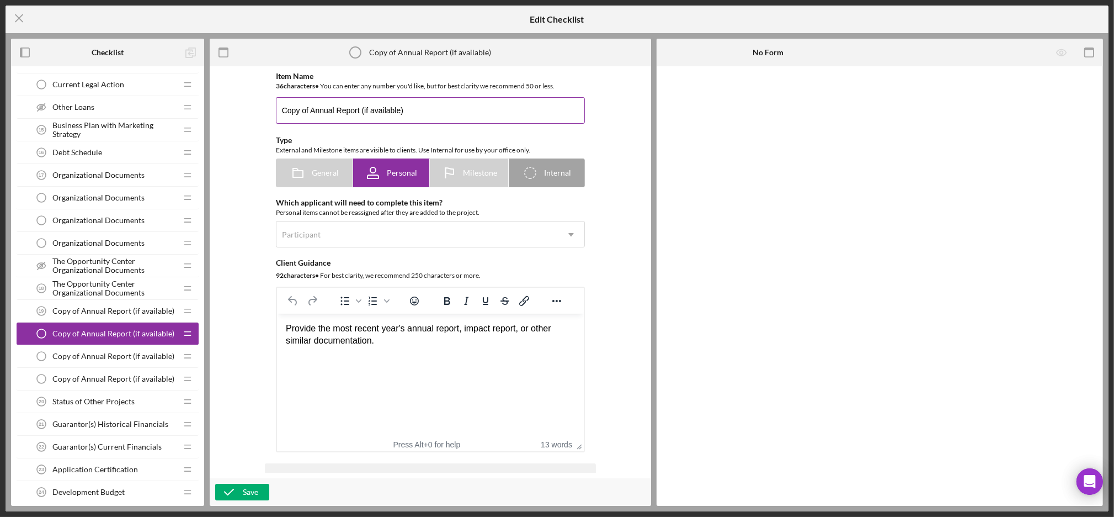
click at [426, 122] on input "Copy of Annual Report (if available)" at bounding box center [430, 110] width 309 height 26
type input "Copy of Annual Report"
click at [315, 252] on div "Item Name 21 character s • You can enter any number you'd like, but for best cl…" at bounding box center [430, 262] width 331 height 380
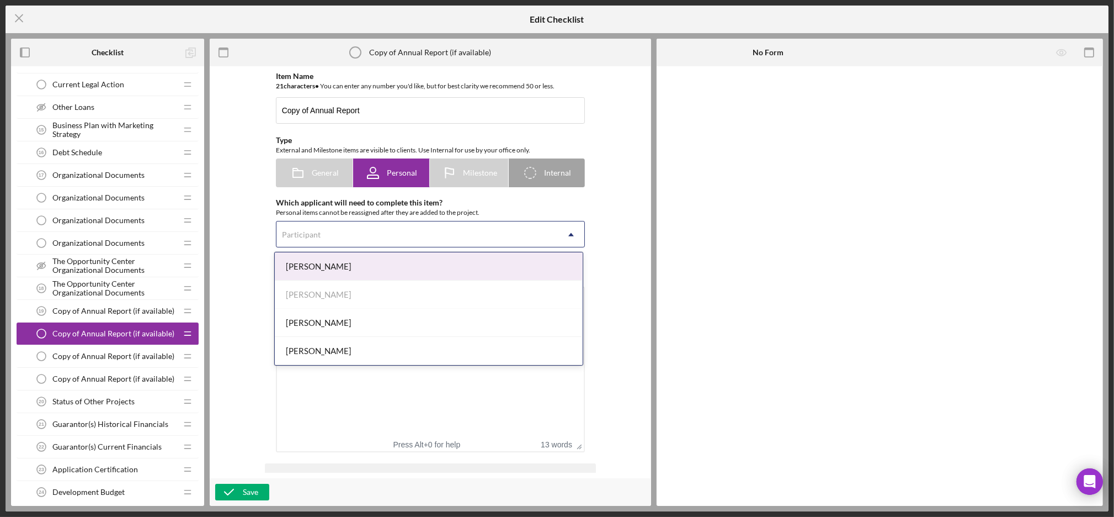
click at [318, 232] on div "Participant" at bounding box center [301, 234] width 41 height 9
click at [316, 261] on div "[PERSON_NAME]" at bounding box center [429, 266] width 308 height 28
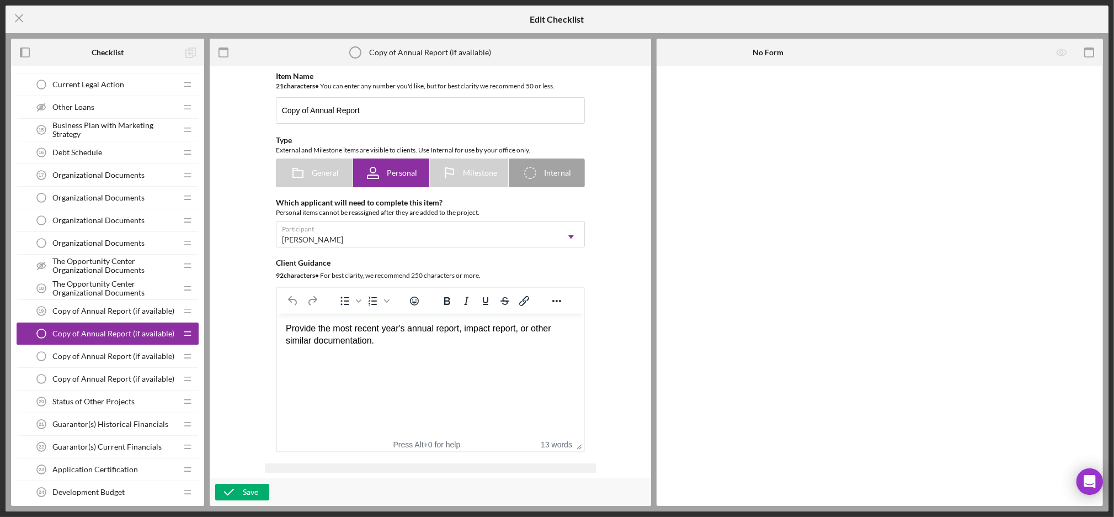
click at [252, 348] on div "Item Name 21 character s • You can enter any number you'd like, but for best cl…" at bounding box center [430, 272] width 431 height 401
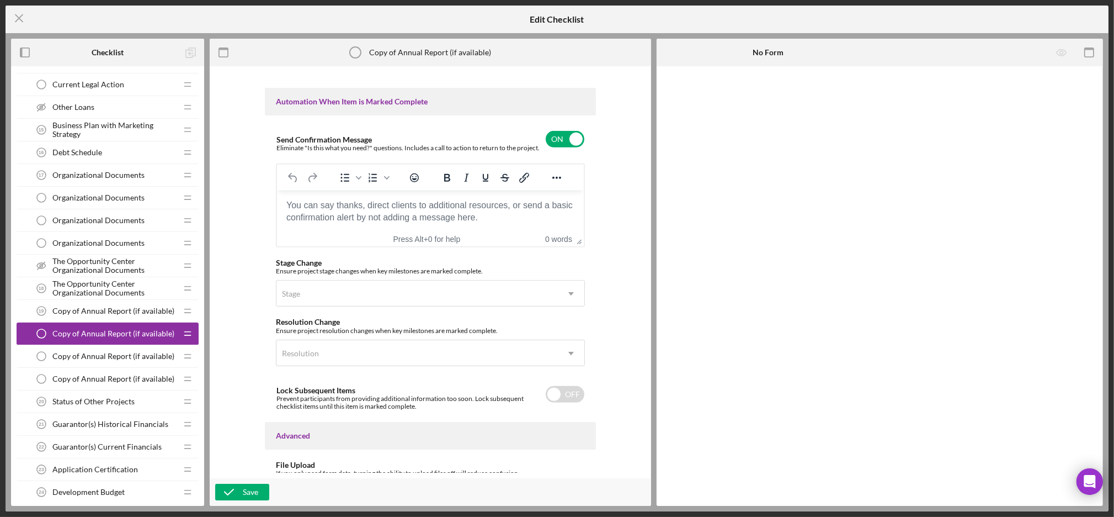
scroll to position [789, 0]
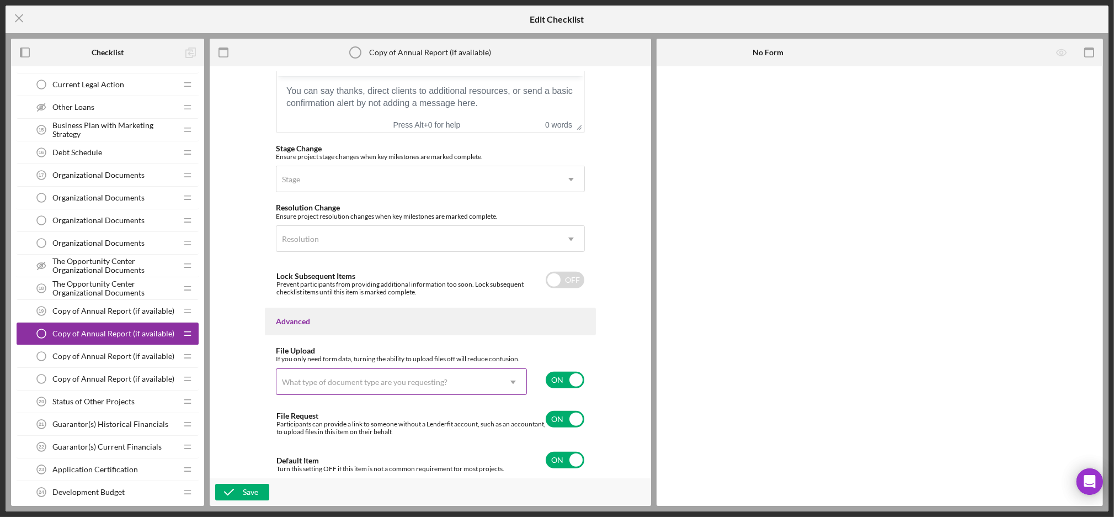
click at [493, 388] on div "What type of document type are you requesting?" at bounding box center [389, 381] width 224 height 25
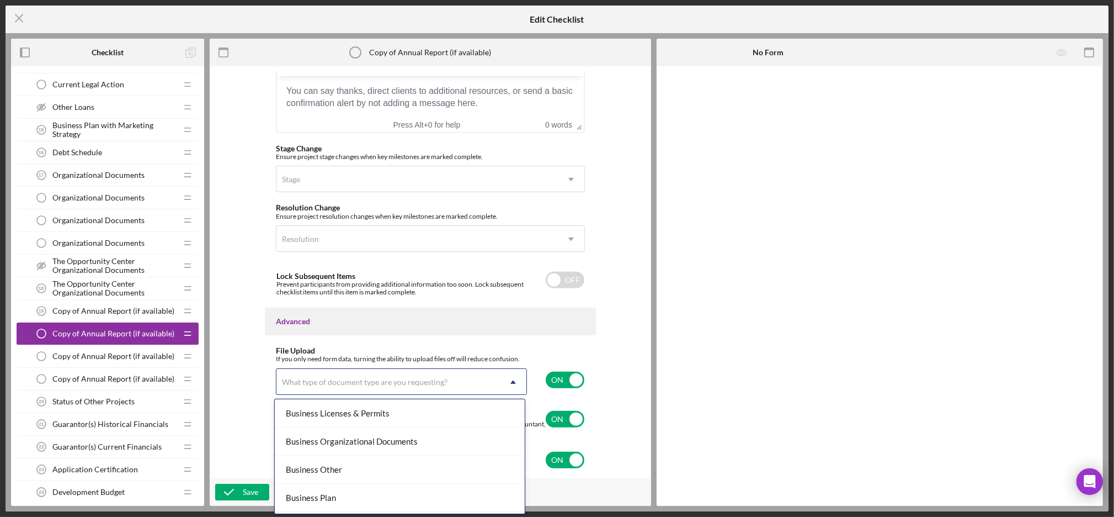
scroll to position [334, 0]
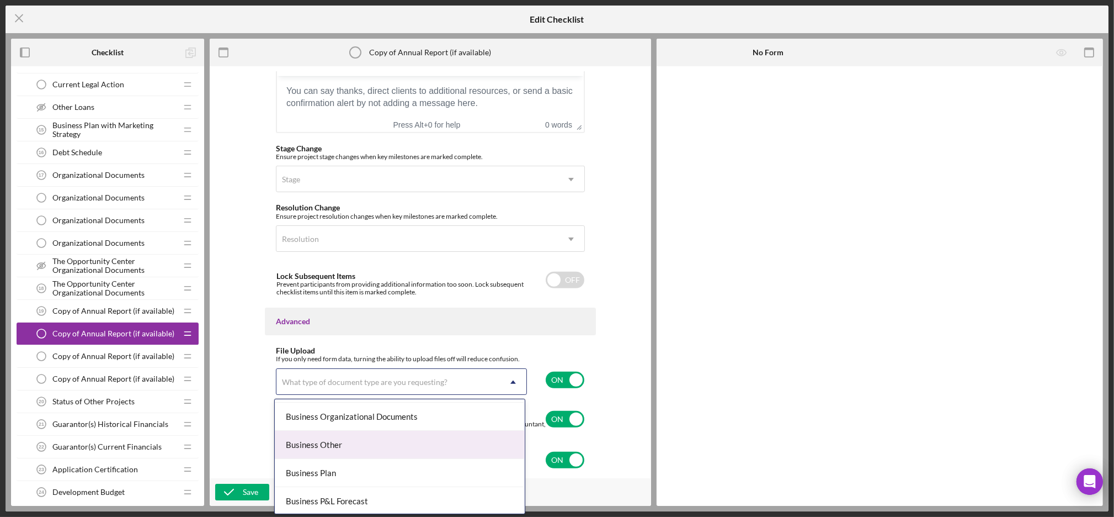
click at [376, 447] on div "Business Other" at bounding box center [400, 445] width 250 height 28
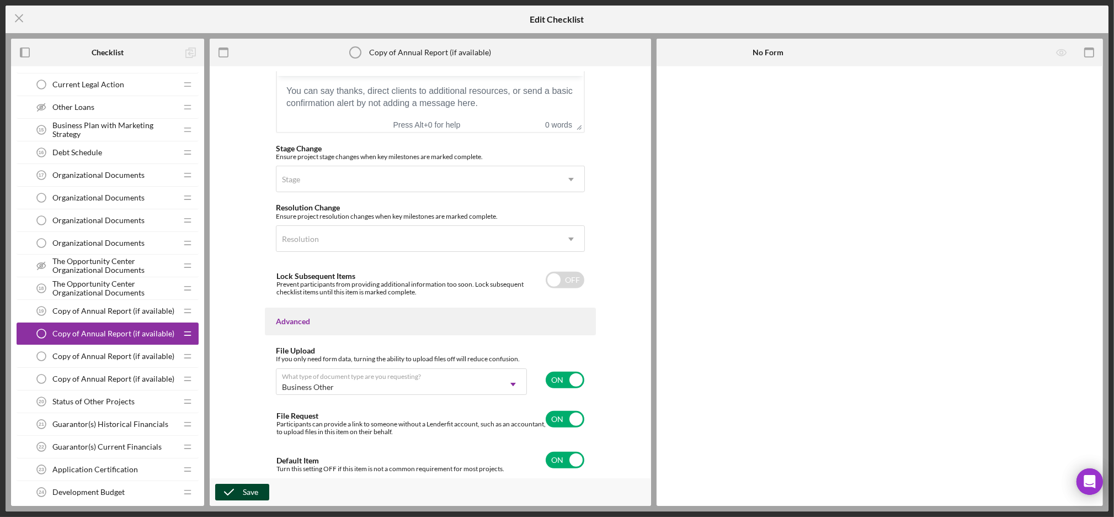
click at [262, 490] on button "Save" at bounding box center [242, 492] width 54 height 17
click at [84, 354] on span "Copy of Annual Report (if available)" at bounding box center [113, 356] width 122 height 9
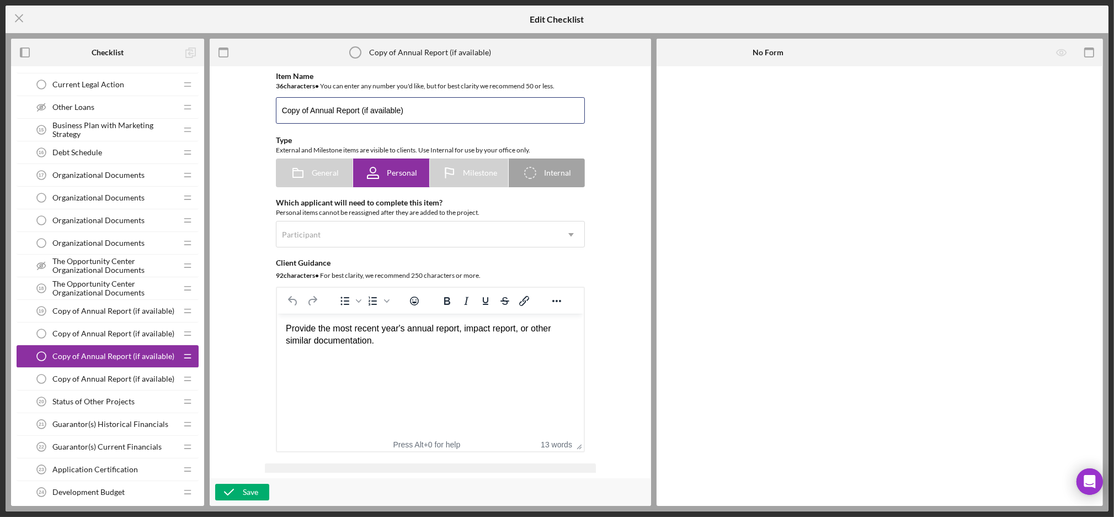
drag, startPoint x: 428, startPoint y: 107, endPoint x: 357, endPoint y: 129, distance: 73.9
click at [357, 129] on div "Item Name 36 character s • You can enter any number you'd like, but for best cl…" at bounding box center [430, 262] width 331 height 380
type input "Copy of Annual Report"
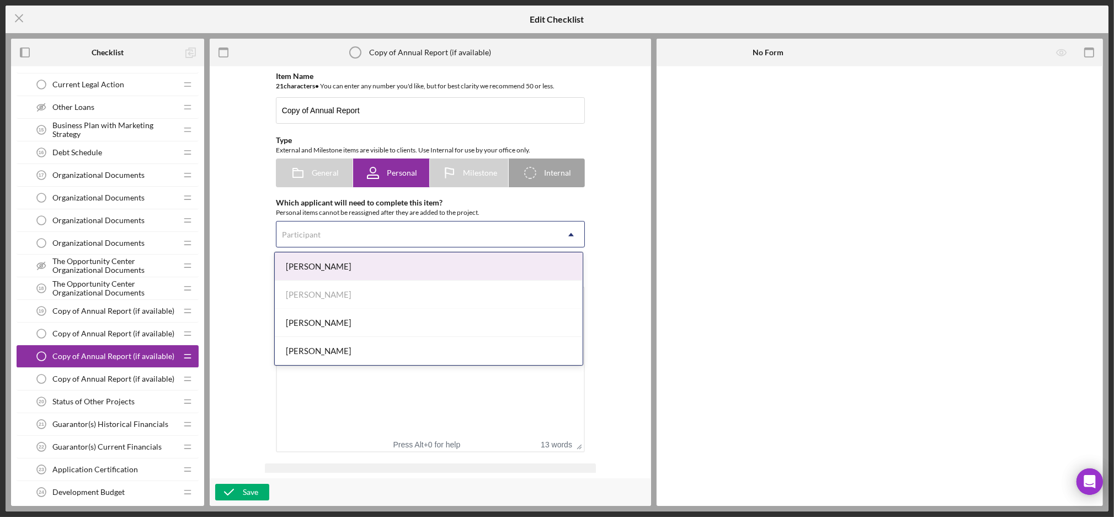
click at [310, 247] on div "Participant" at bounding box center [418, 234] width 282 height 25
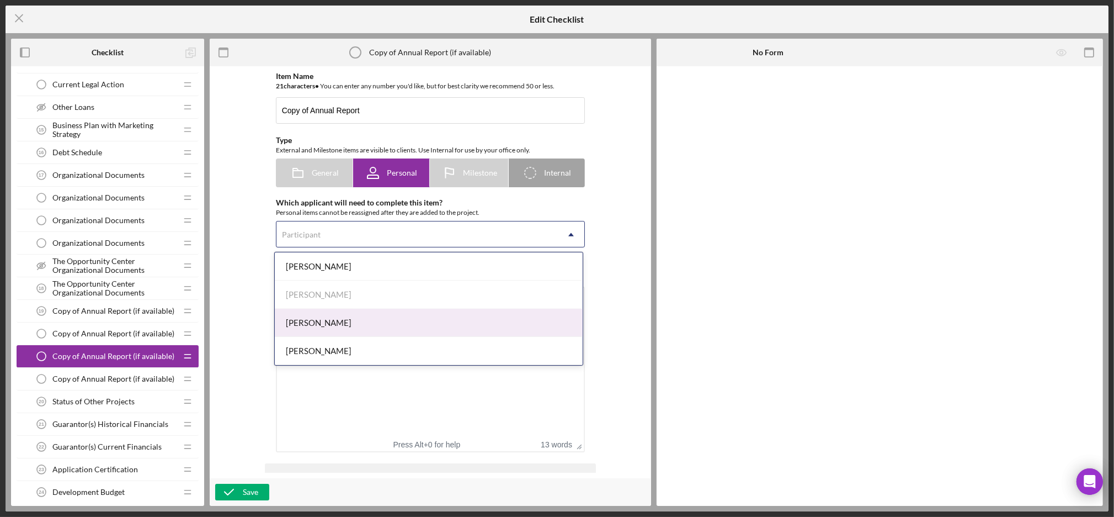
click at [300, 317] on div "Dorthea Bernique" at bounding box center [429, 323] width 308 height 28
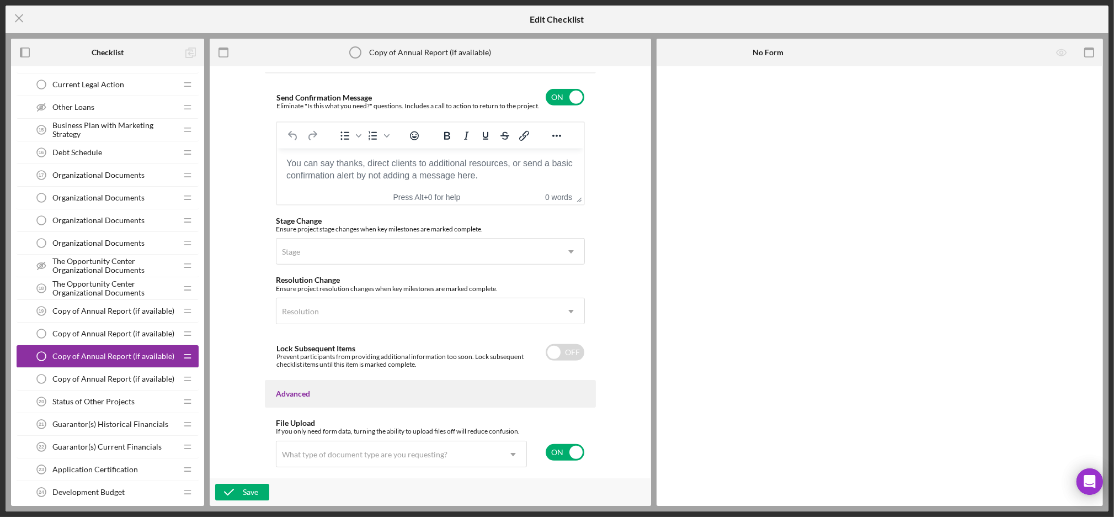
scroll to position [789, 0]
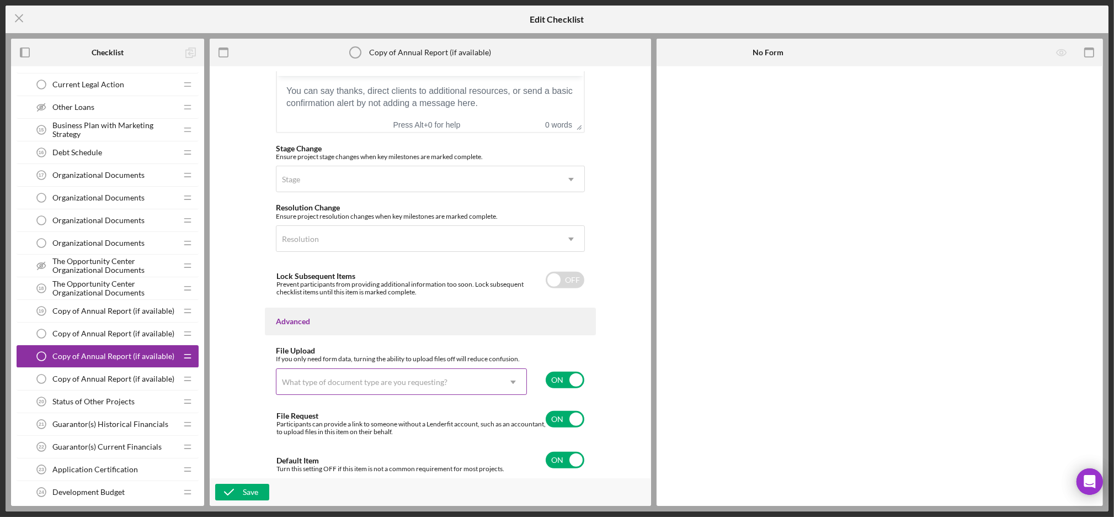
click at [328, 385] on div "What type of document type are you requesting?" at bounding box center [365, 382] width 166 height 9
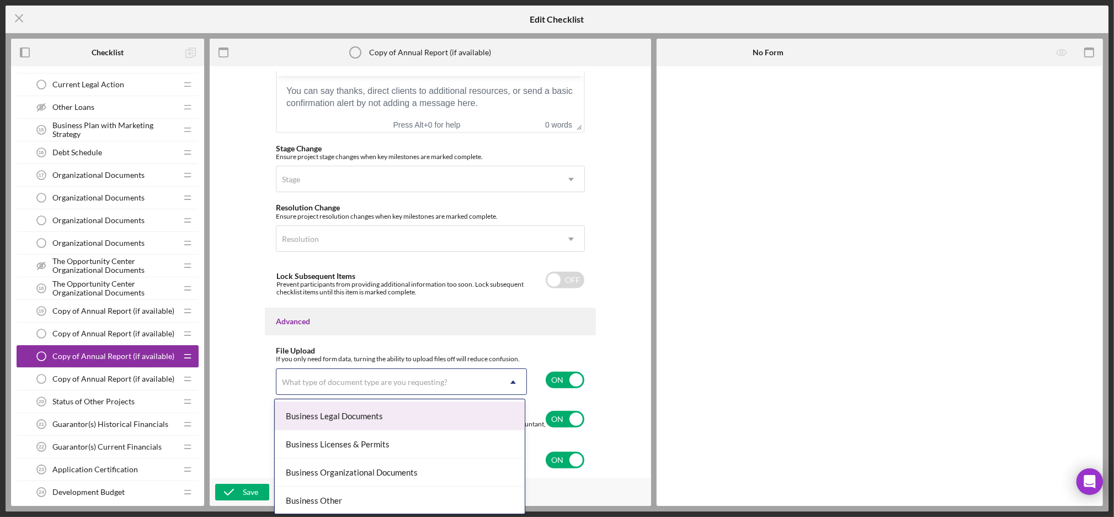
scroll to position [281, 0]
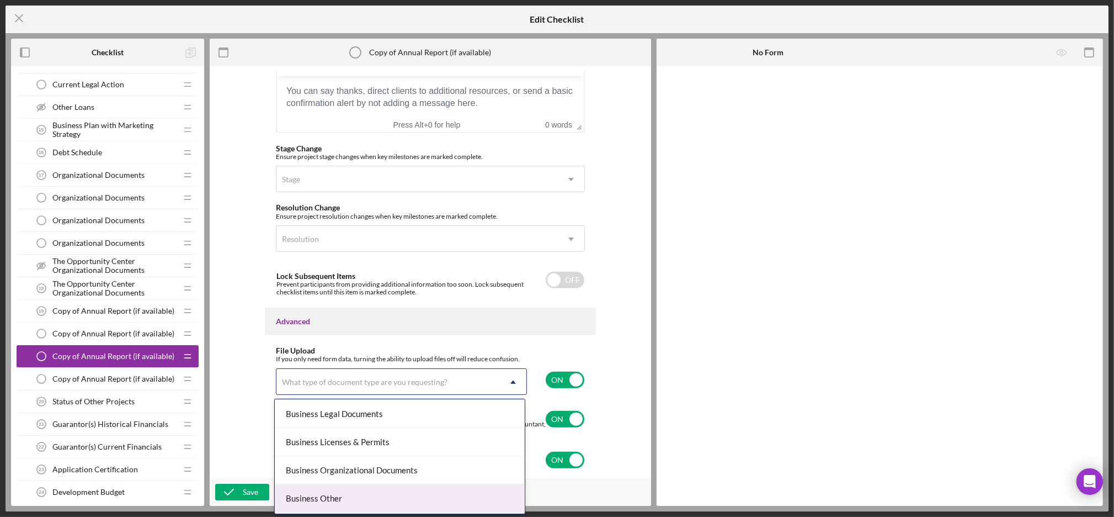
click at [327, 496] on div "Business Other" at bounding box center [400, 498] width 250 height 28
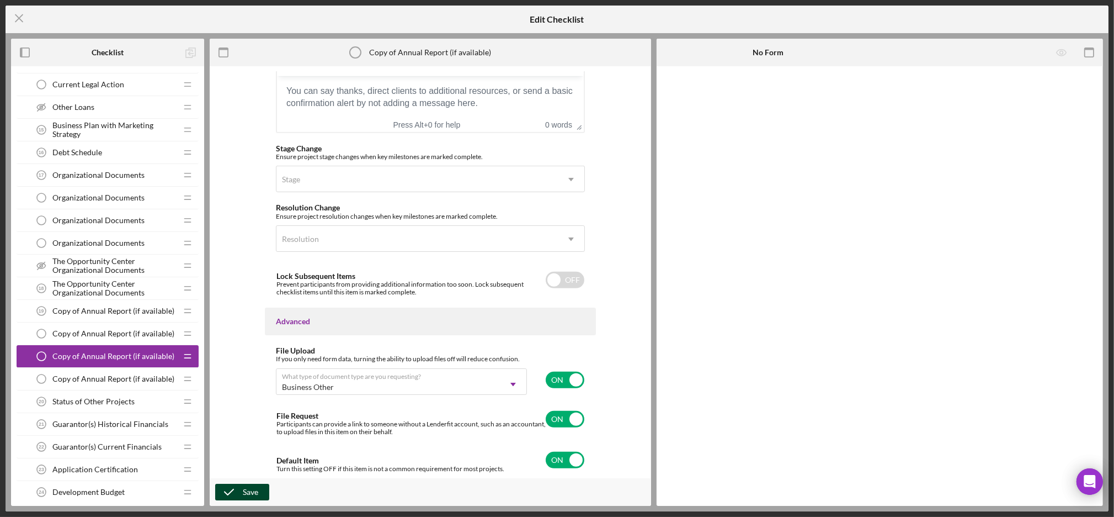
click at [252, 490] on div "Save" at bounding box center [250, 492] width 15 height 17
click at [96, 371] on div "Copy of Annual Report (if available) Copy of Annual Report (if available)" at bounding box center [103, 379] width 146 height 22
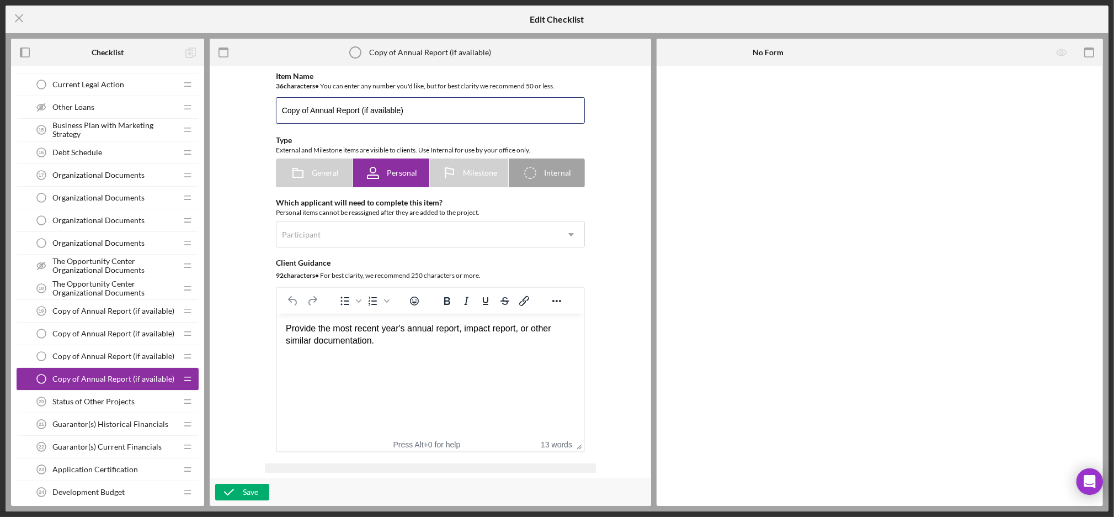
drag, startPoint x: 361, startPoint y: 109, endPoint x: 625, endPoint y: 115, distance: 263.9
click at [625, 115] on div "Item Name 36 character s • You can enter any number you'd like, but for best cl…" at bounding box center [430, 272] width 431 height 401
type input "Copy of Annual Report"
click at [364, 246] on div "Participant" at bounding box center [418, 234] width 282 height 25
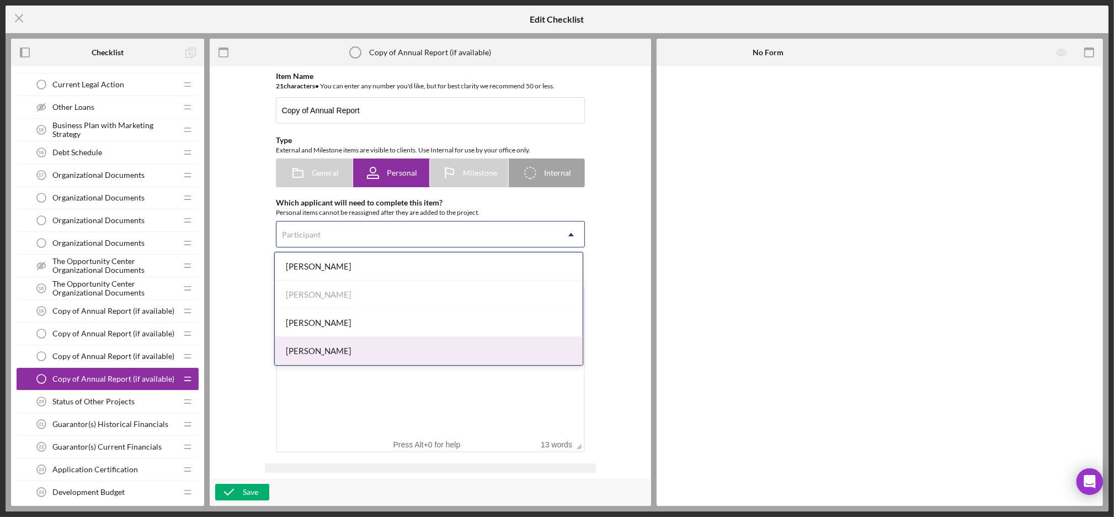
click at [313, 348] on div "[PERSON_NAME]" at bounding box center [429, 351] width 308 height 28
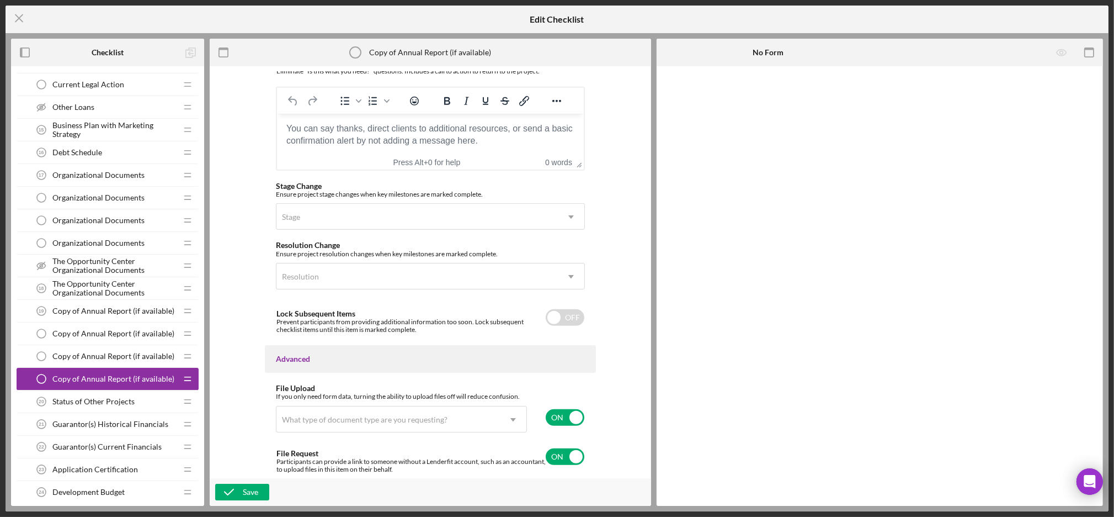
scroll to position [789, 0]
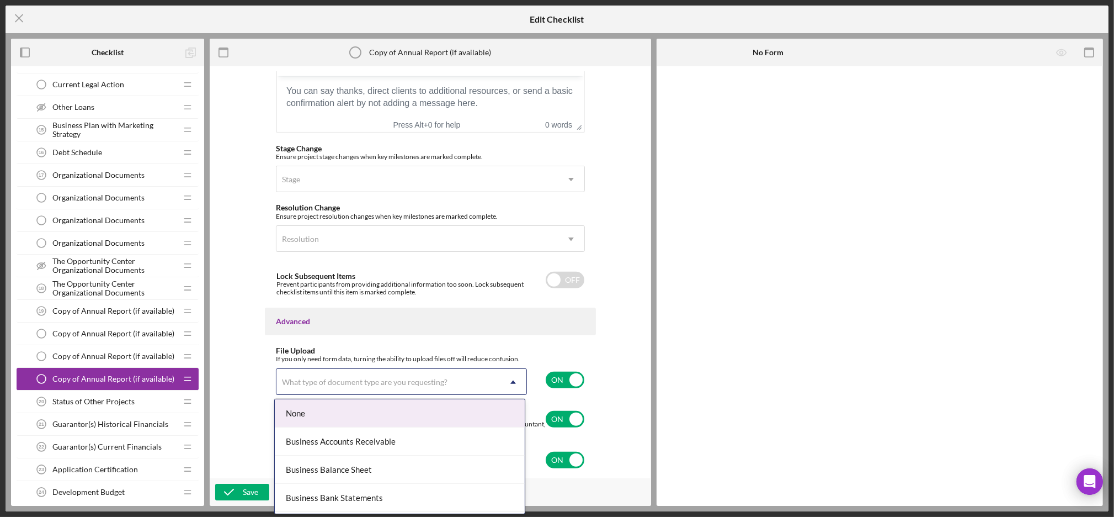
click at [342, 385] on div "What type of document type are you requesting?" at bounding box center [365, 382] width 166 height 9
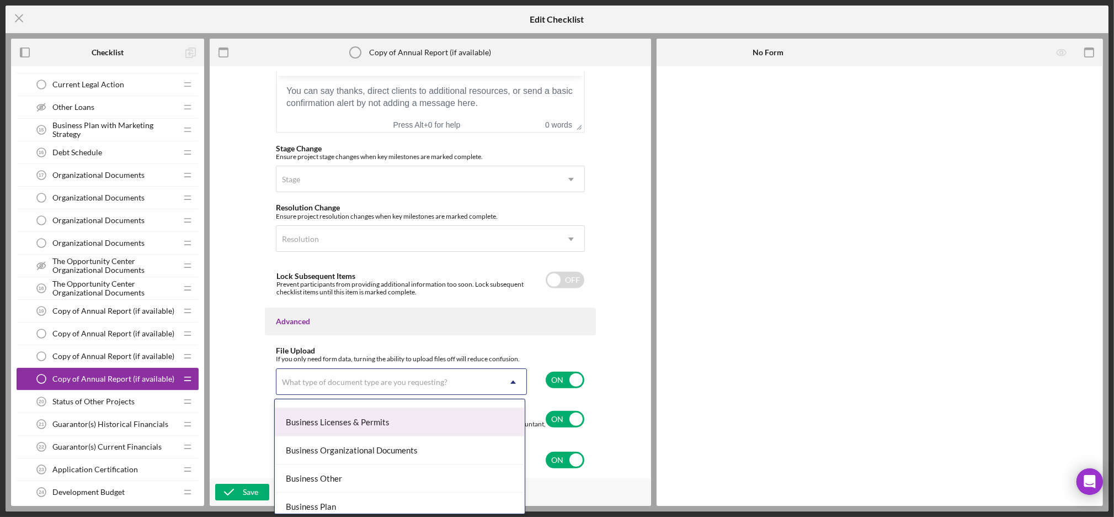
scroll to position [302, 0]
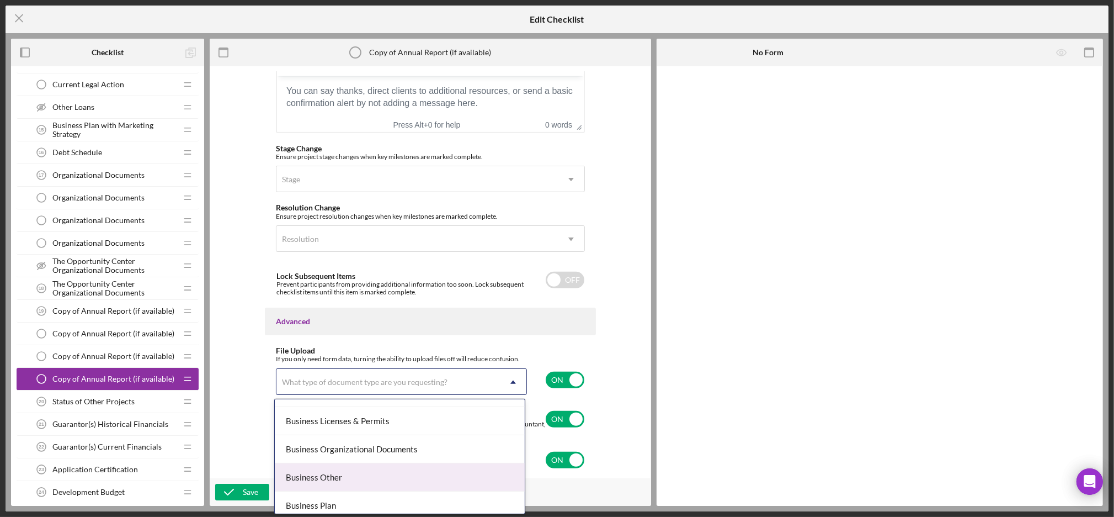
click at [366, 476] on div "Business Other" at bounding box center [400, 477] width 250 height 28
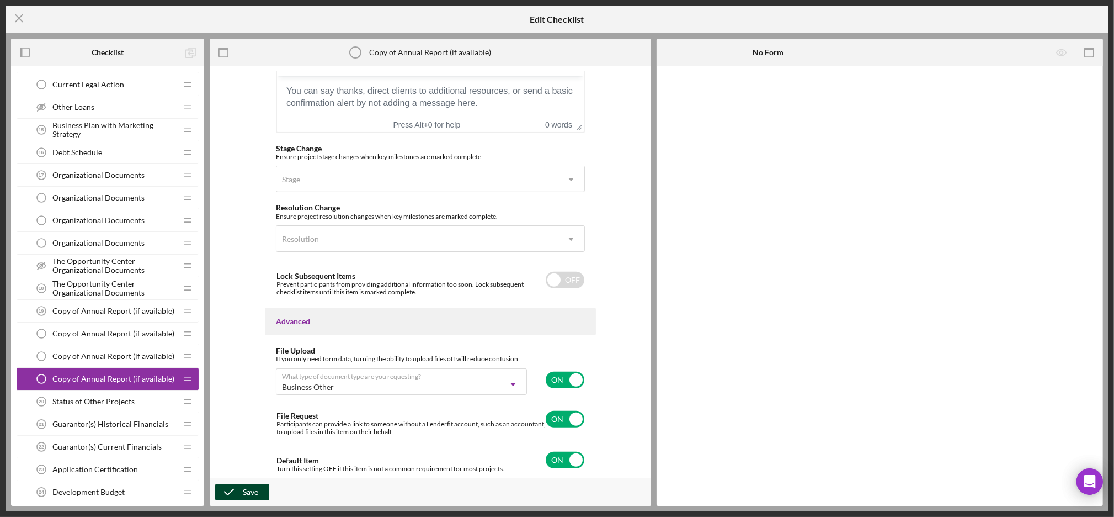
click at [246, 490] on div "Save" at bounding box center [250, 492] width 15 height 17
click at [113, 398] on span "Status of Other Projects" at bounding box center [93, 401] width 82 height 9
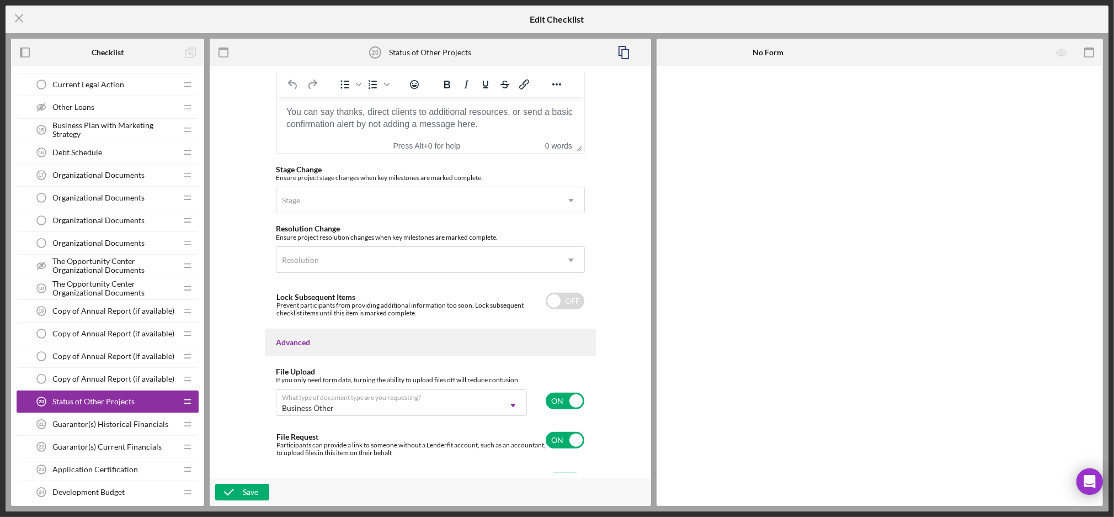
scroll to position [789, 0]
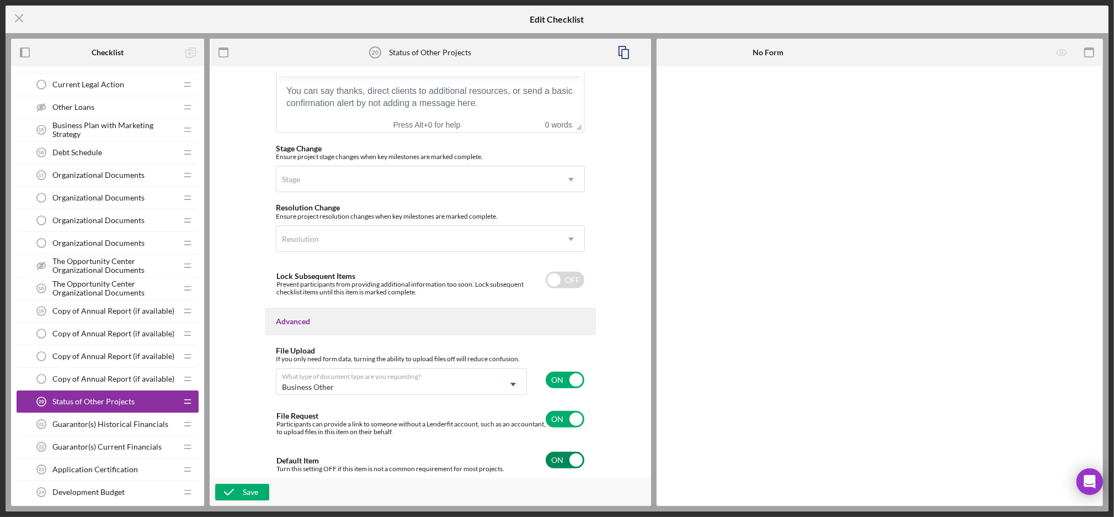
click at [566, 458] on input "checkbox" at bounding box center [565, 460] width 39 height 17
checkbox input "false"
click at [562, 381] on input "checkbox" at bounding box center [565, 379] width 39 height 17
checkbox input "false"
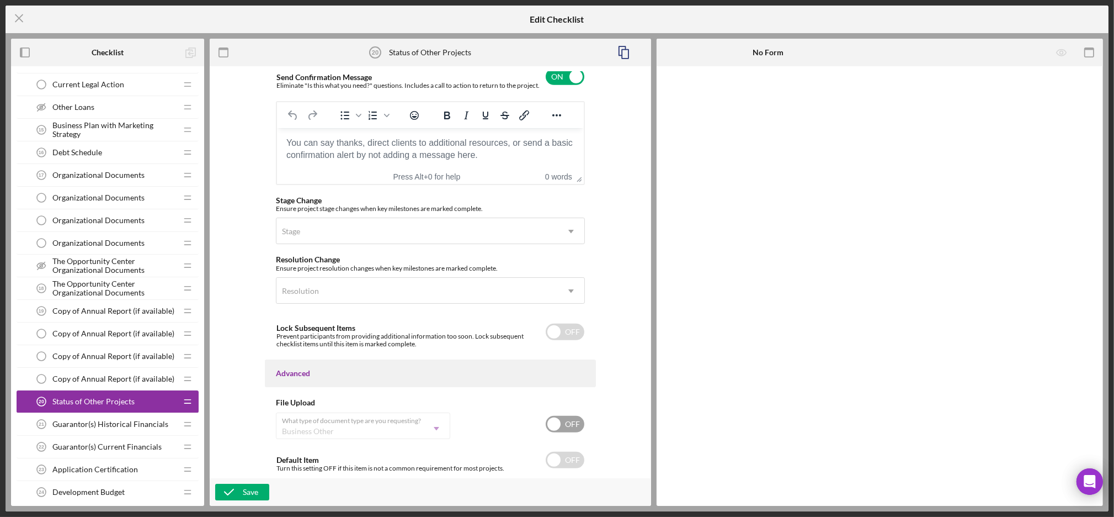
scroll to position [736, 0]
click at [232, 492] on icon "button" at bounding box center [229, 492] width 28 height 28
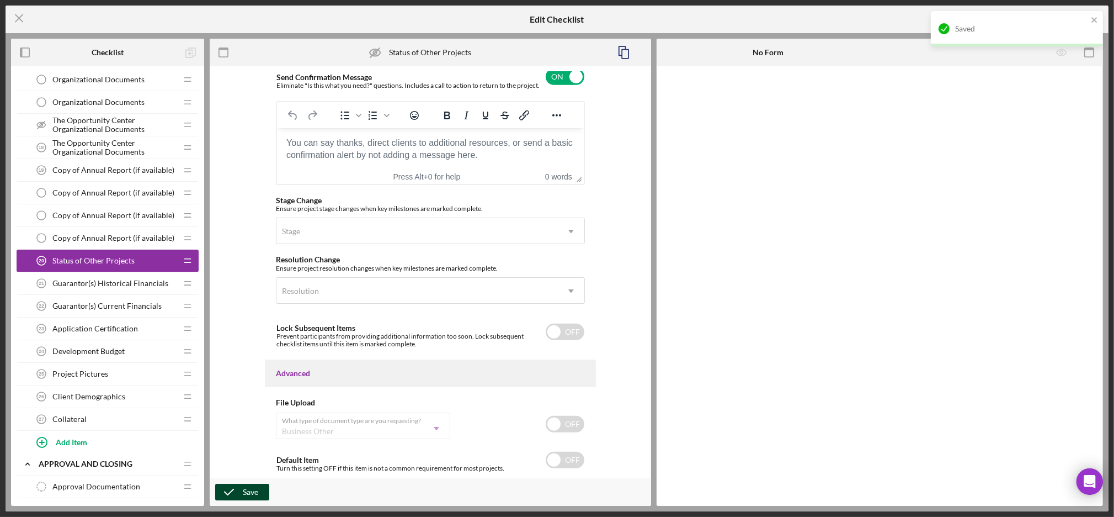
scroll to position [652, 0]
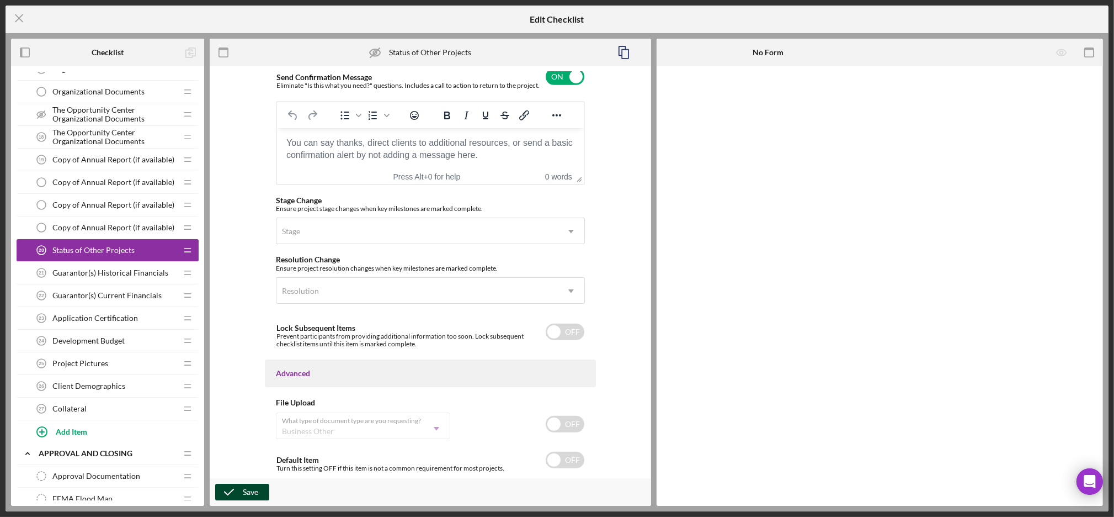
click at [94, 280] on div "Guarantor(s) Historical Financials 21 Guarantor(s) Historical Financials" at bounding box center [103, 273] width 146 height 22
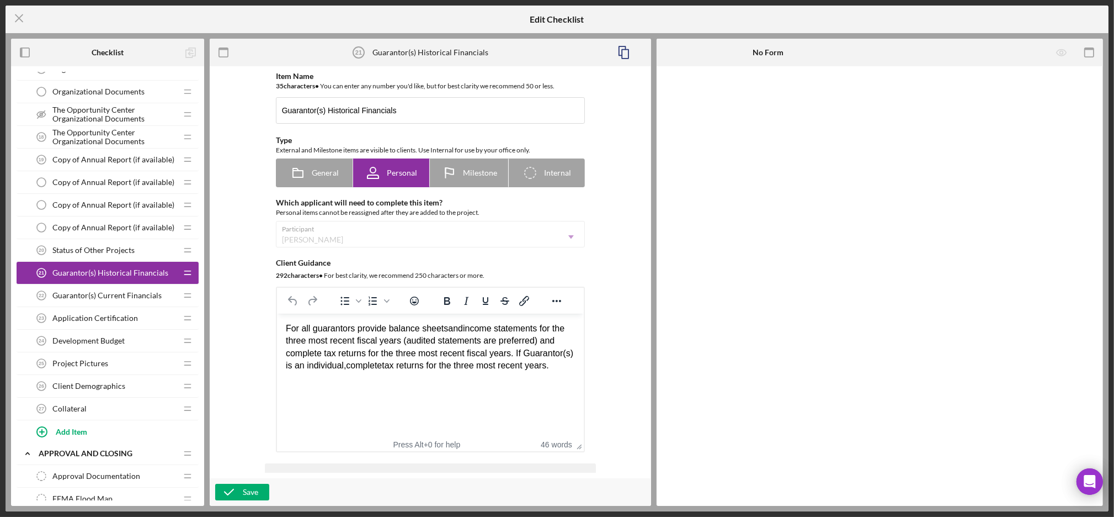
scroll to position [789, 0]
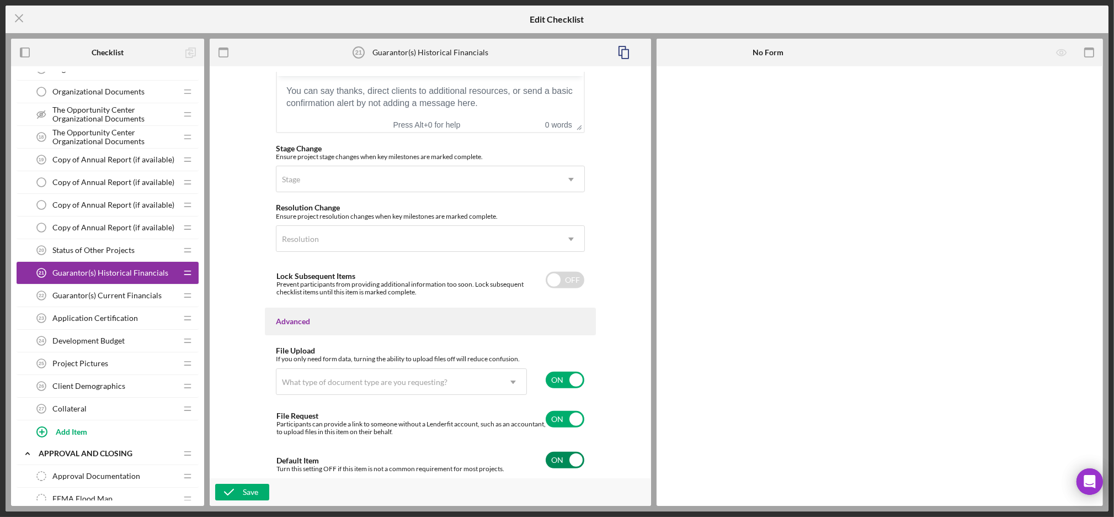
click at [568, 455] on input "checkbox" at bounding box center [565, 460] width 39 height 17
checkbox input "false"
click at [546, 376] on input "checkbox" at bounding box center [565, 379] width 39 height 17
checkbox input "false"
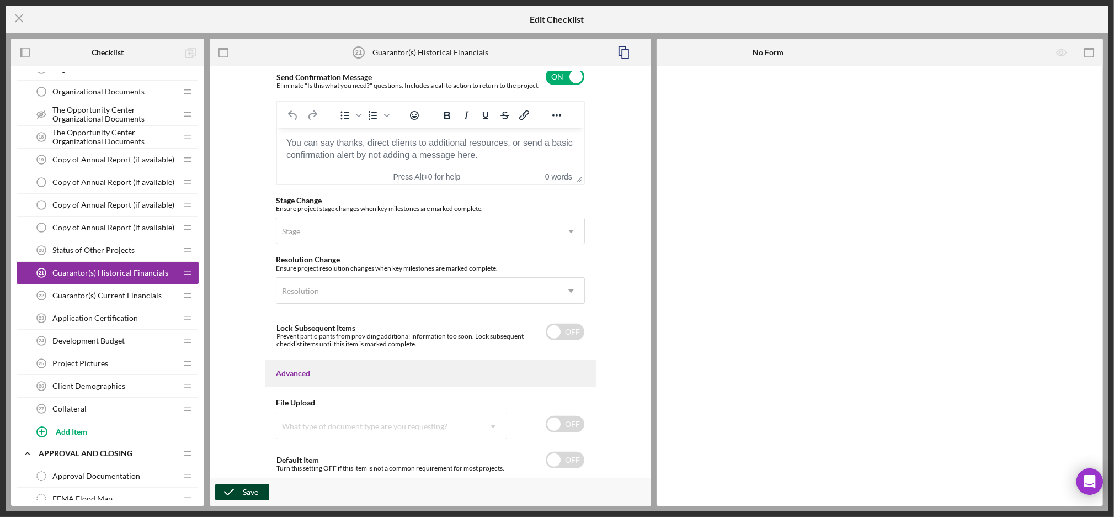
click at [241, 488] on icon "button" at bounding box center [229, 492] width 28 height 28
click at [114, 294] on span "Guarantor(s) Current Financials" at bounding box center [106, 295] width 109 height 9
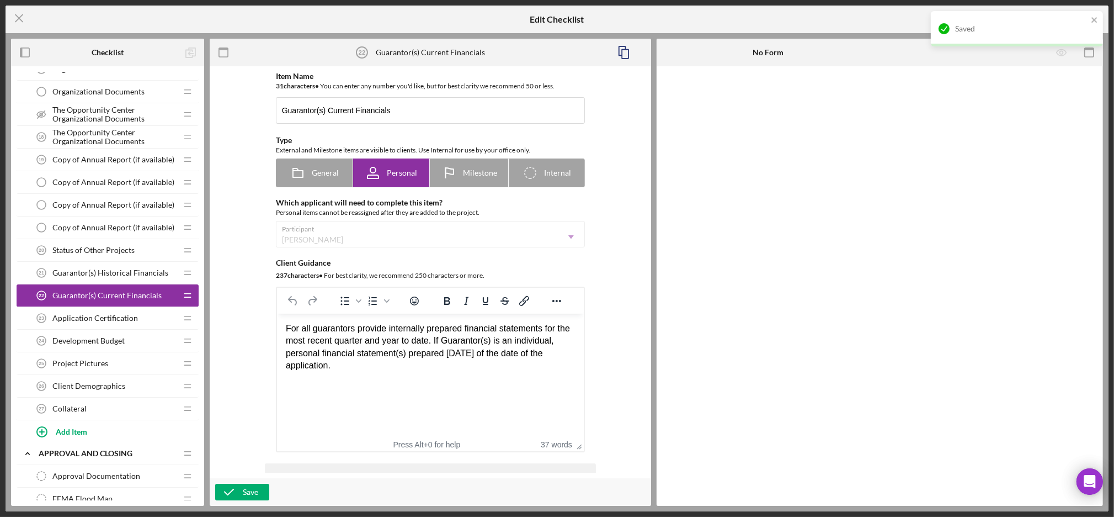
scroll to position [789, 0]
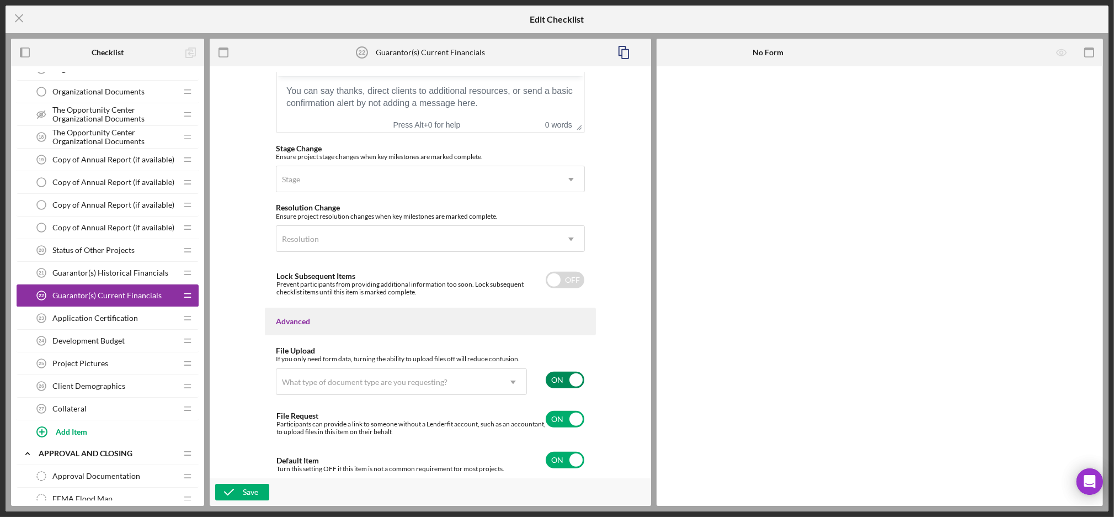
click at [557, 381] on input "checkbox" at bounding box center [565, 379] width 39 height 17
checkbox input "false"
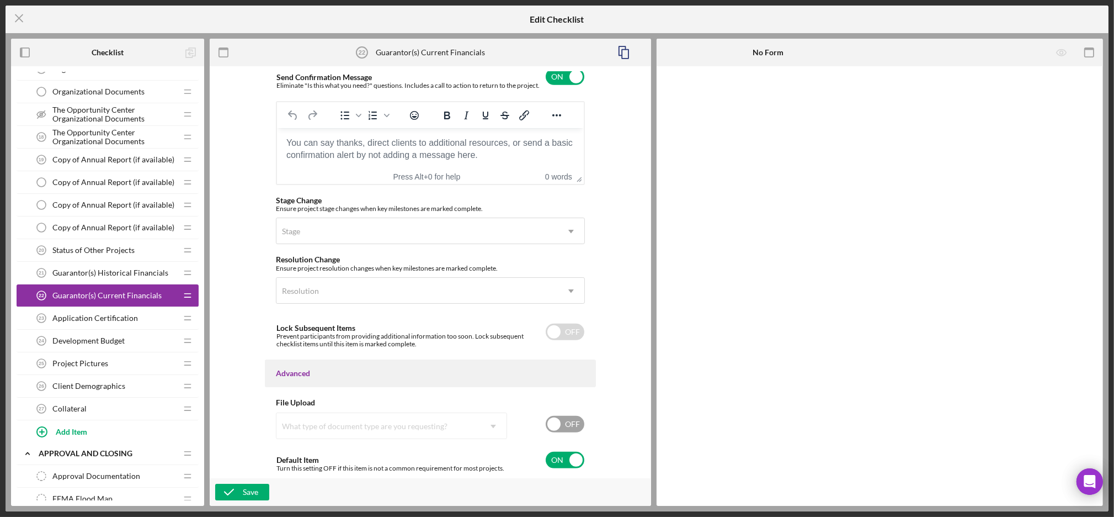
scroll to position [736, 0]
click at [555, 461] on input "checkbox" at bounding box center [565, 460] width 39 height 17
checkbox input "false"
click at [243, 495] on div "Save" at bounding box center [250, 492] width 15 height 17
click at [86, 315] on span "Application Certification" at bounding box center [95, 318] width 86 height 9
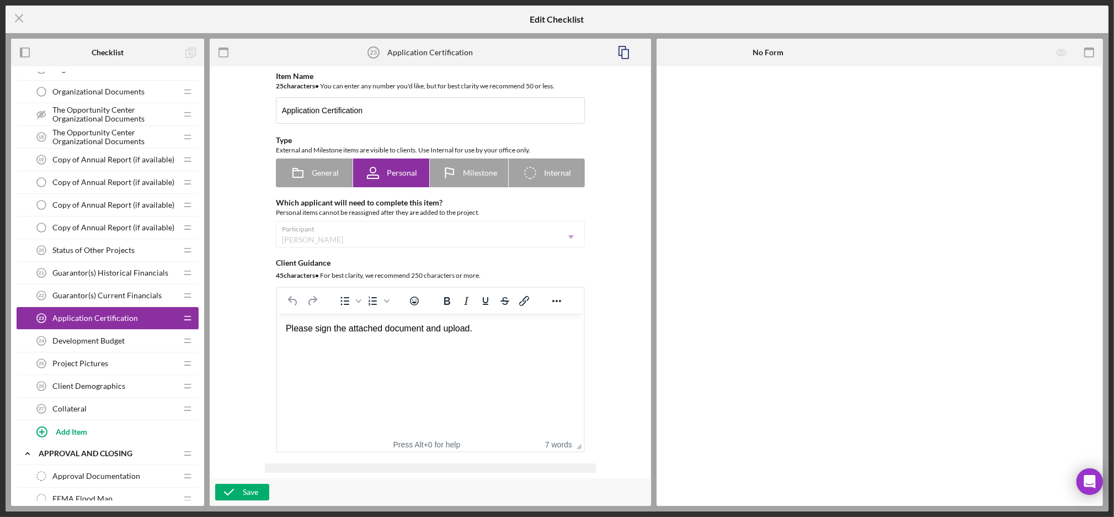
click at [51, 349] on icon "Development Budget 24" at bounding box center [41, 341] width 22 height 22
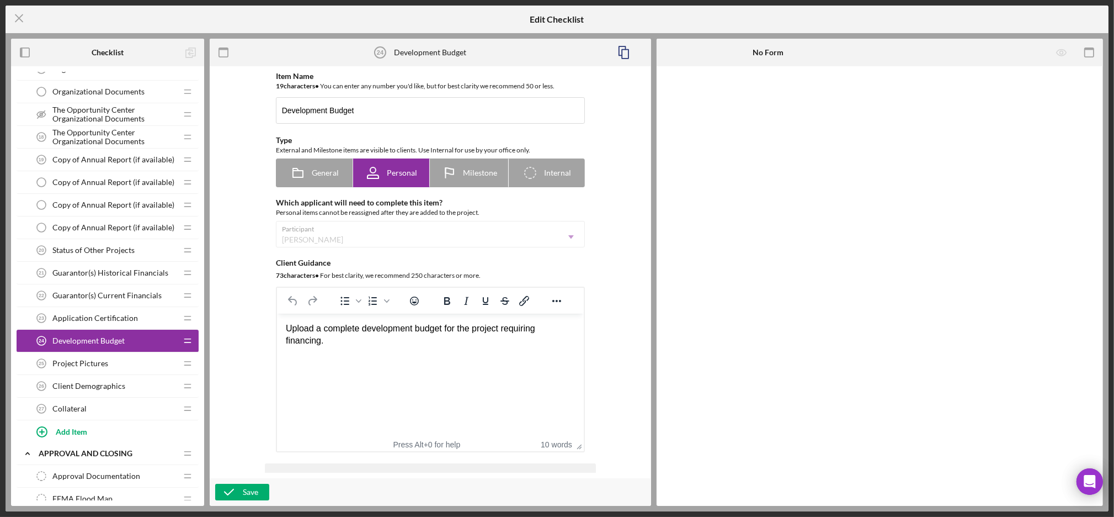
click at [119, 362] on div "Project Pictures 25 Project Pictures" at bounding box center [103, 363] width 146 height 22
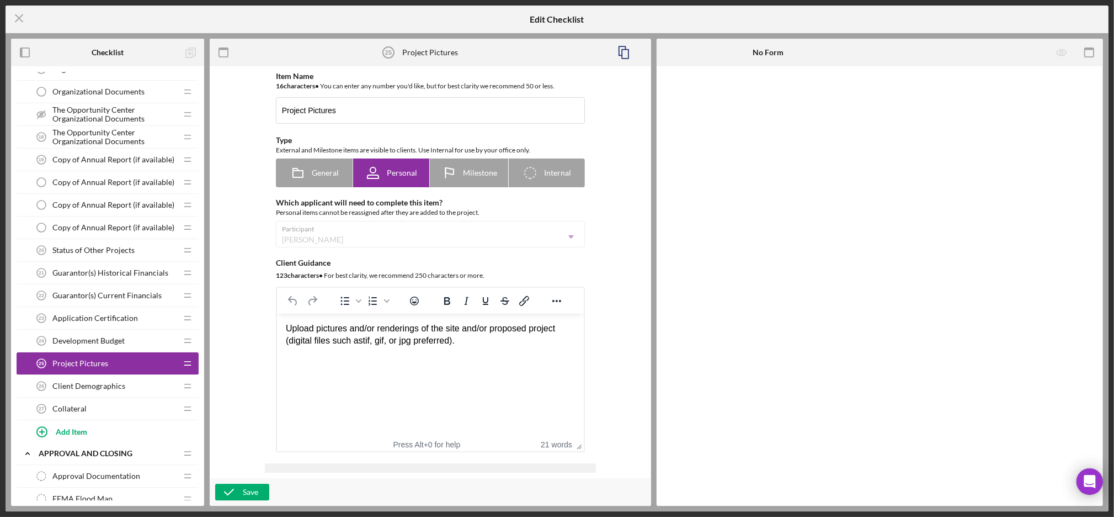
click at [116, 390] on span "Client Demographics" at bounding box center [88, 385] width 73 height 9
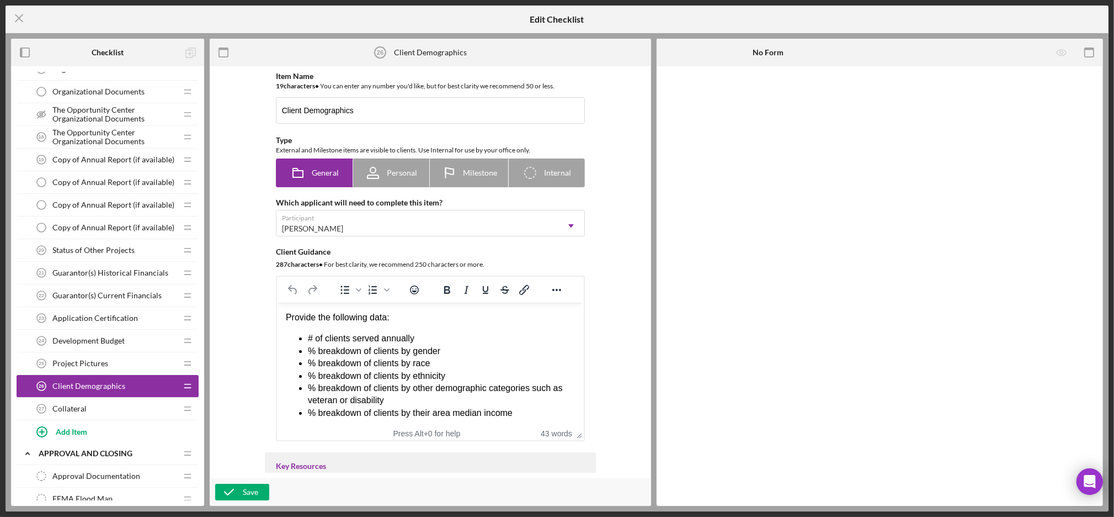
scroll to position [1, 0]
click at [109, 415] on div "Collateral 27 Collateral" at bounding box center [103, 408] width 146 height 22
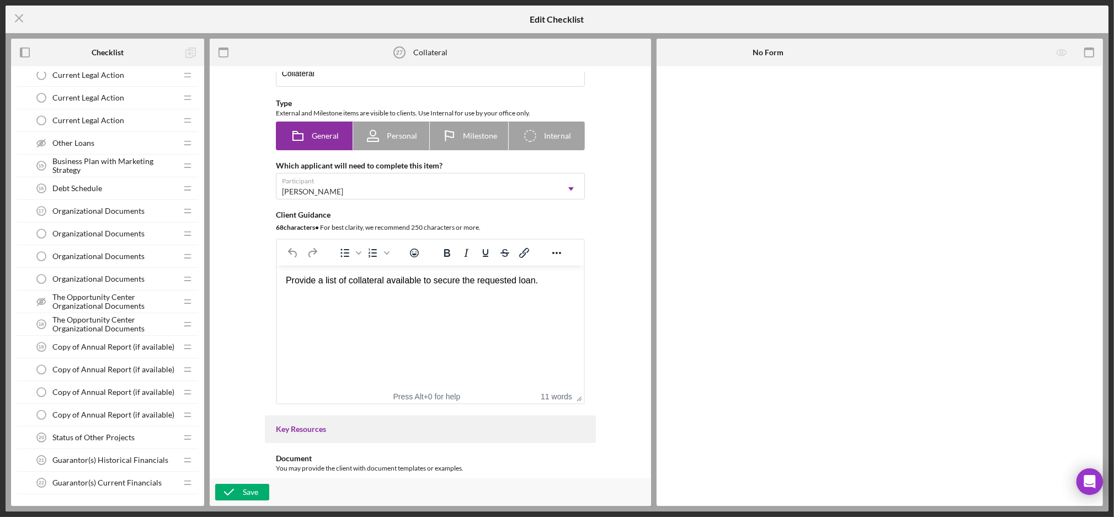
scroll to position [280, 0]
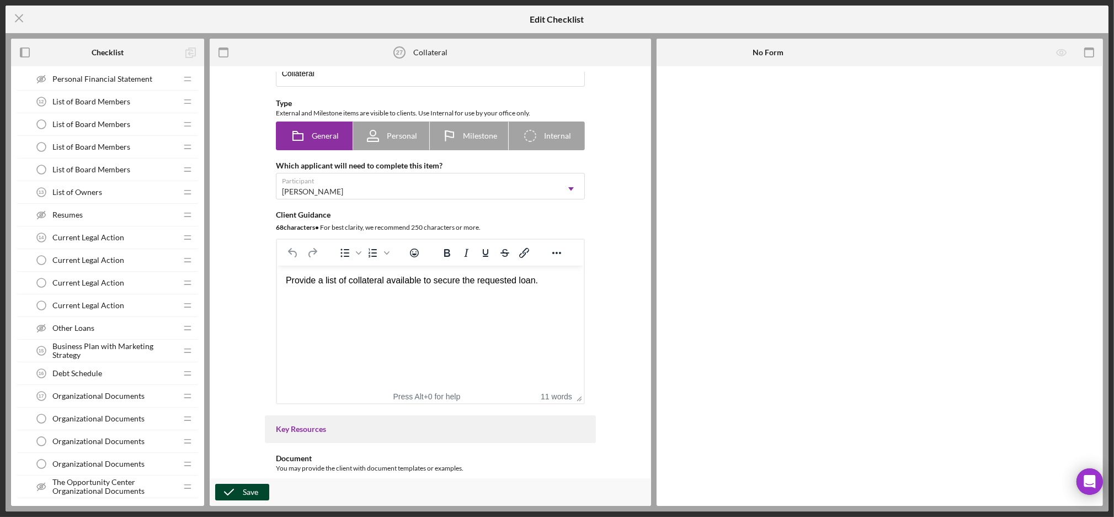
click at [237, 496] on icon "button" at bounding box center [229, 492] width 28 height 28
click at [19, 18] on line at bounding box center [18, 18] width 7 height 7
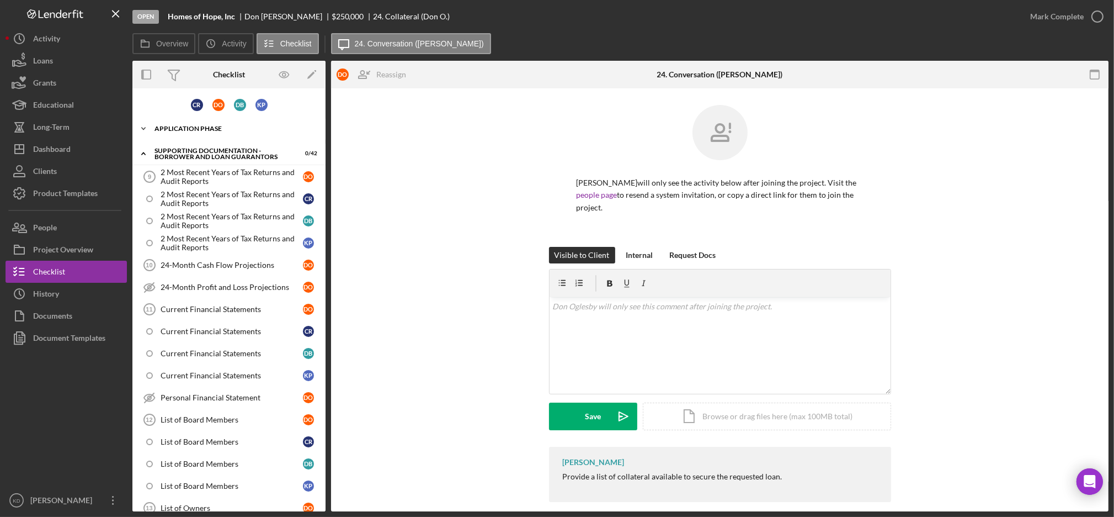
click at [187, 119] on div "Icon/Expander Application Phase 0 / 17" at bounding box center [228, 129] width 193 height 22
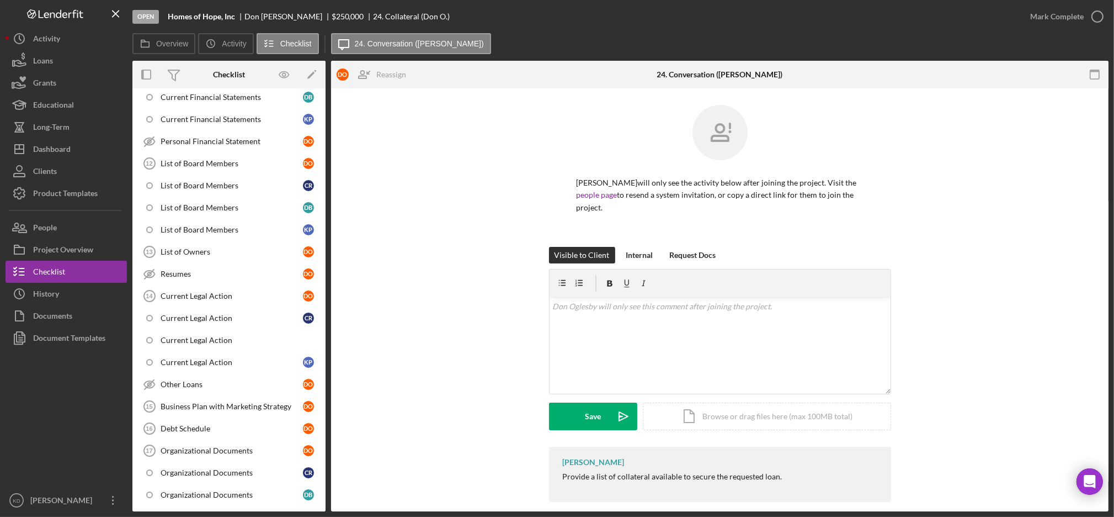
scroll to position [639, 0]
click at [215, 339] on div "Current Legal Action" at bounding box center [240, 338] width 159 height 9
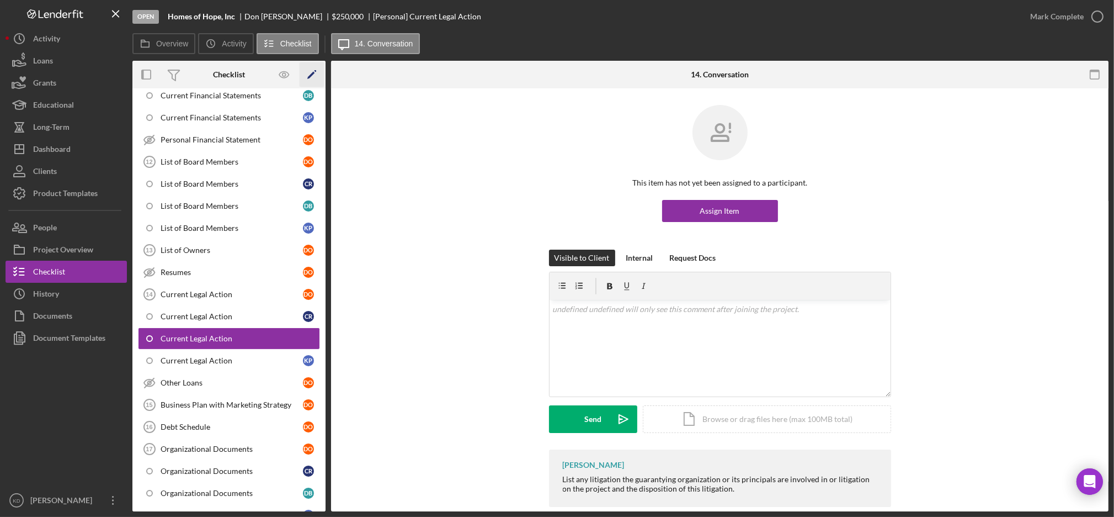
click at [311, 74] on polygon "button" at bounding box center [311, 76] width 8 height 8
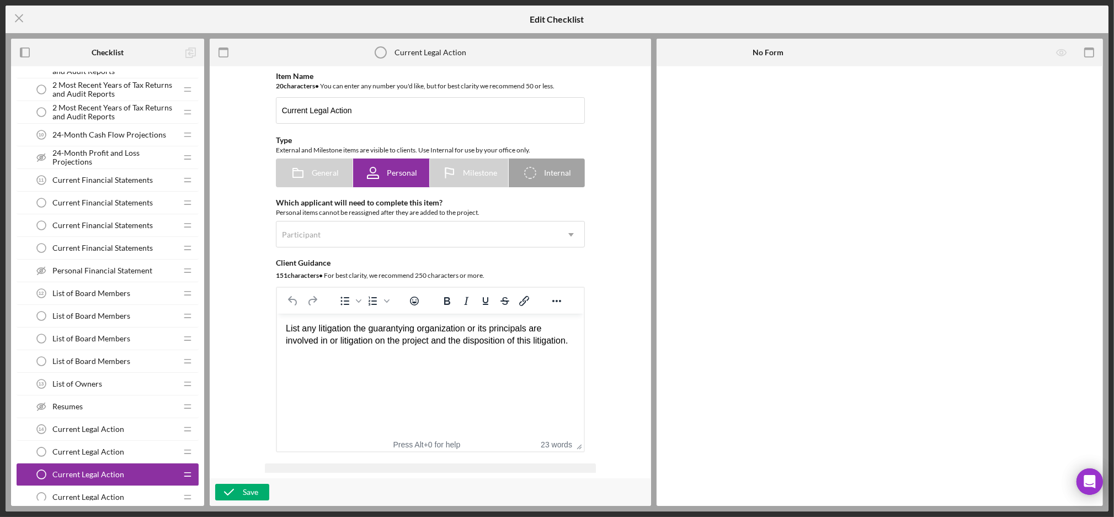
scroll to position [667, 0]
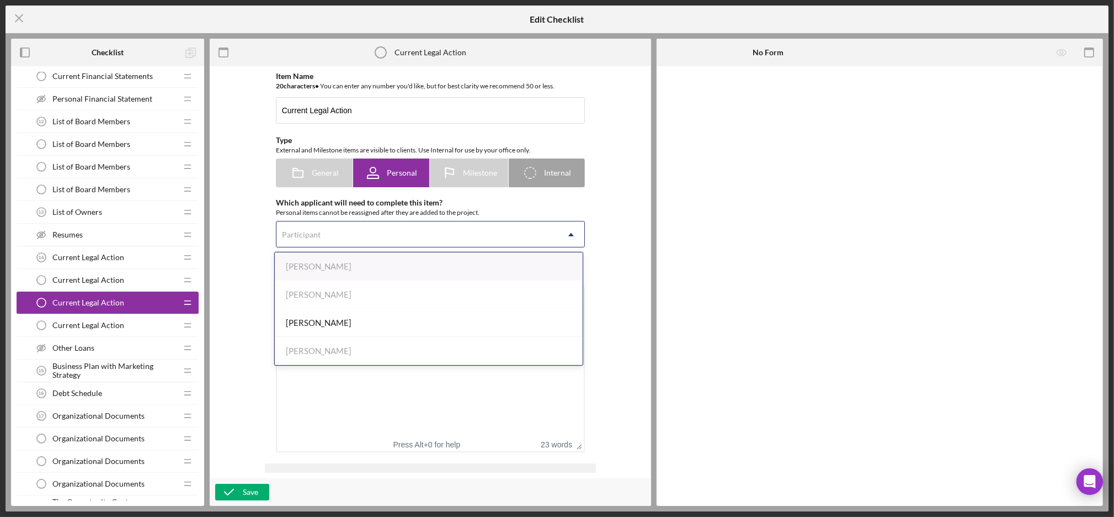
click at [289, 231] on div "Participant" at bounding box center [301, 234] width 39 height 9
click at [308, 319] on div "Dorthea Bernique" at bounding box center [429, 323] width 308 height 28
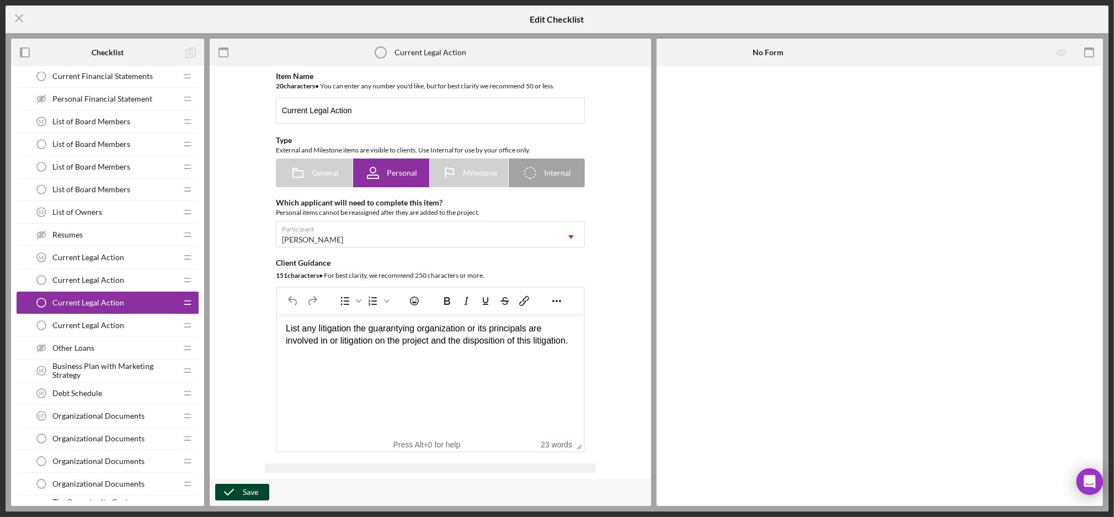
click at [243, 496] on div "Save" at bounding box center [250, 492] width 15 height 17
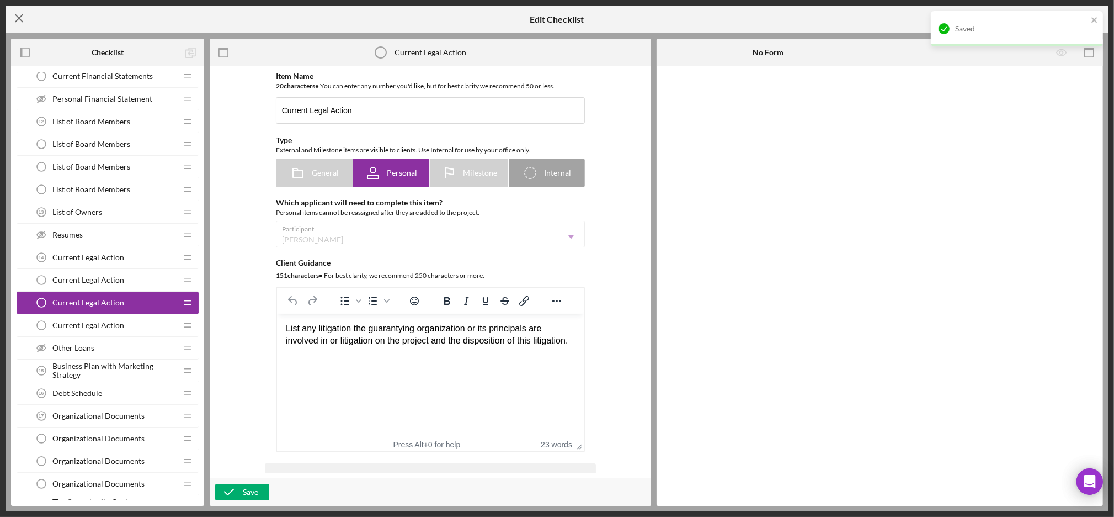
click at [19, 23] on icon "Icon/Menu Close" at bounding box center [20, 18] width 28 height 28
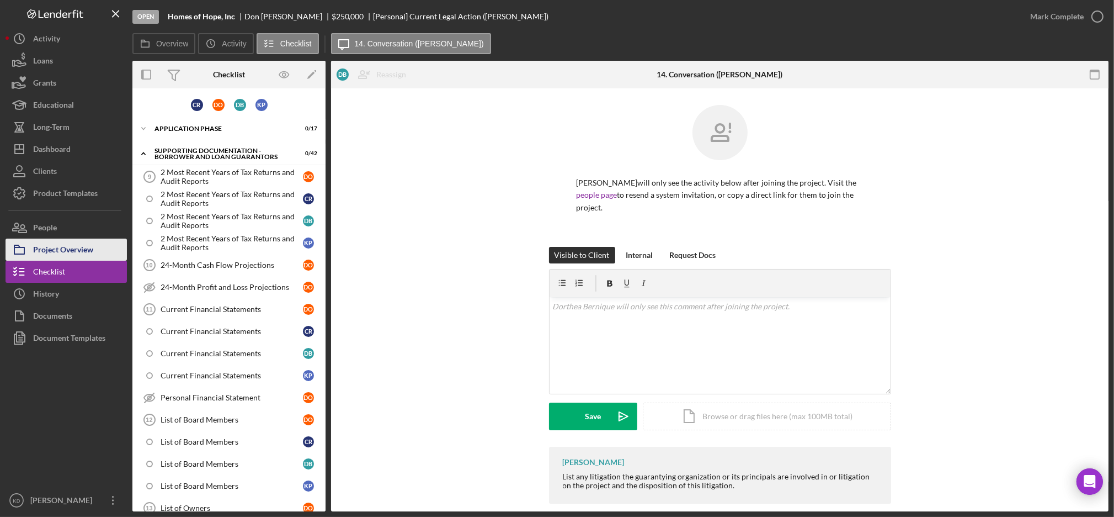
click at [86, 244] on div "Project Overview" at bounding box center [63, 250] width 60 height 25
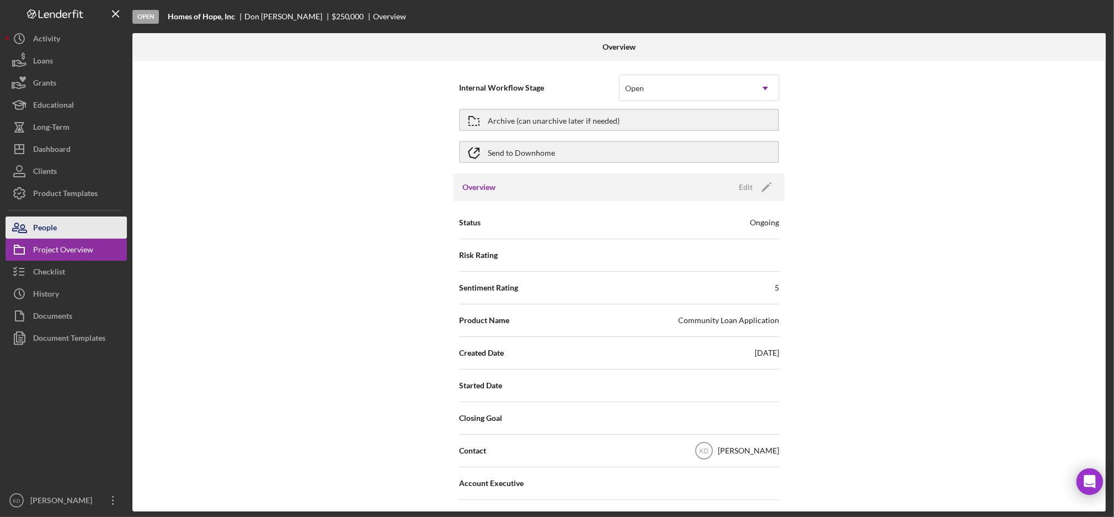
click at [86, 229] on button "People" at bounding box center [66, 227] width 121 height 22
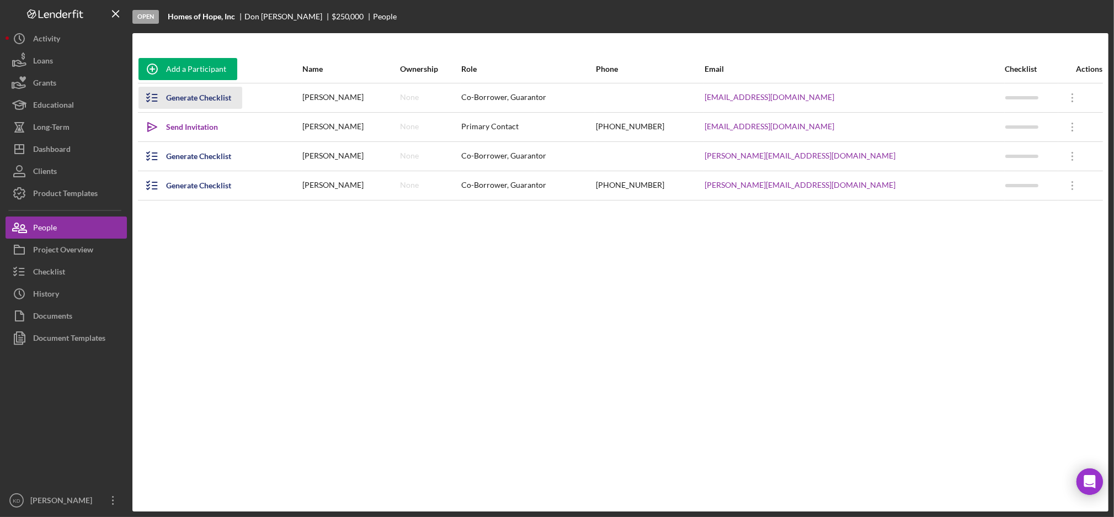
click at [209, 93] on div "Generate Checklist" at bounding box center [198, 98] width 65 height 22
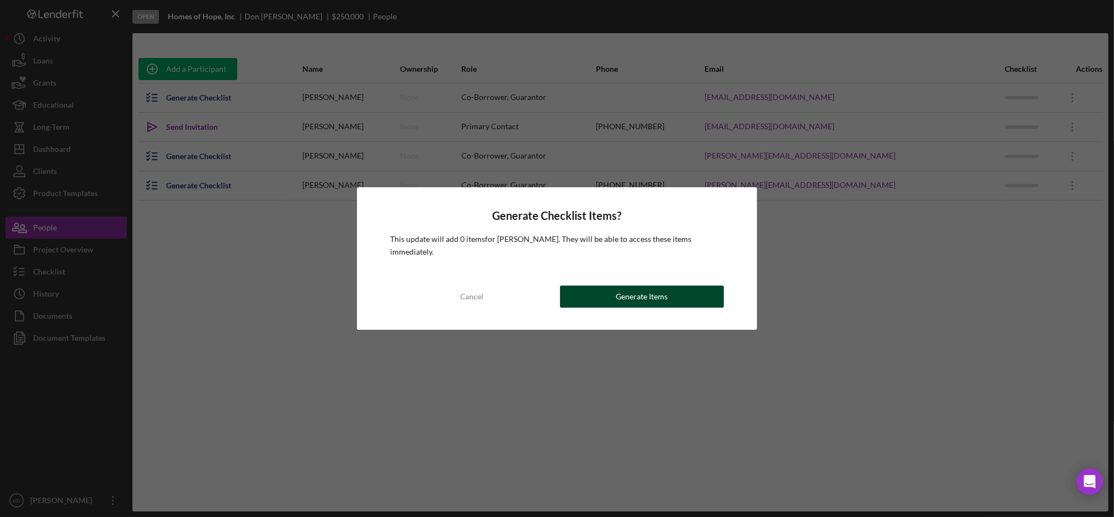
click at [606, 293] on button "Generate Items" at bounding box center [642, 296] width 164 height 22
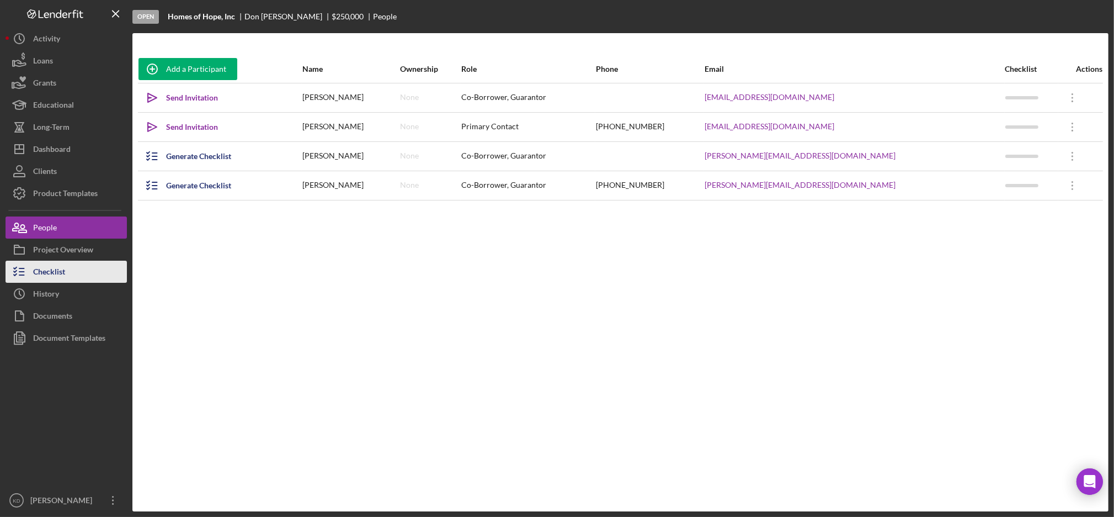
click at [73, 274] on button "Checklist" at bounding box center [66, 272] width 121 height 22
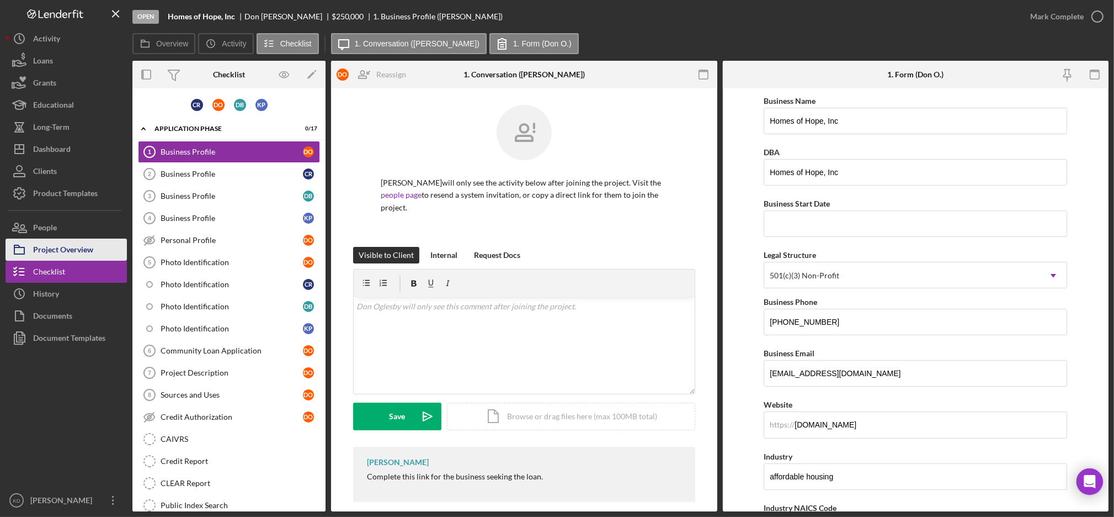
click at [82, 244] on div "Project Overview" at bounding box center [63, 250] width 60 height 25
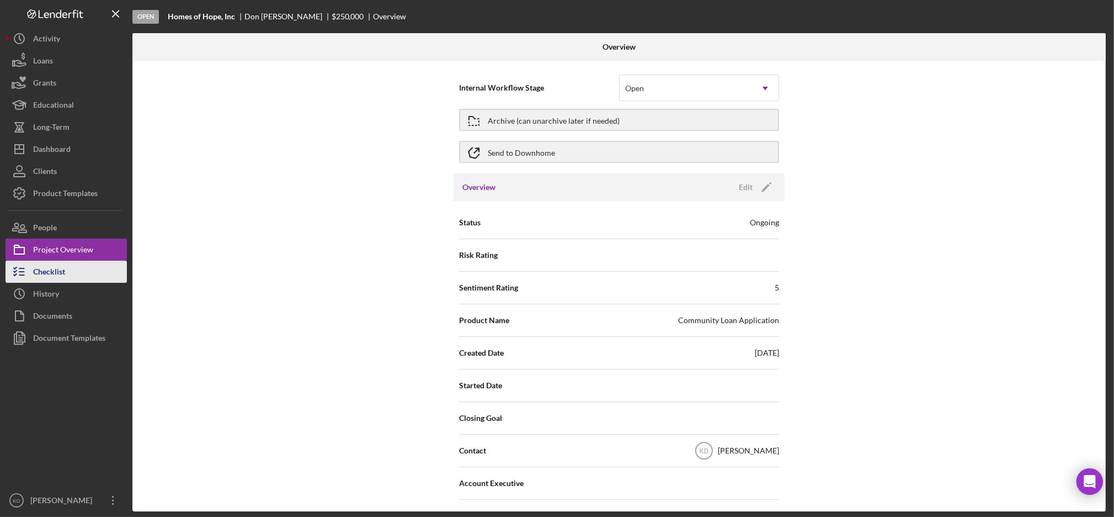
click at [79, 270] on button "Checklist" at bounding box center [66, 272] width 121 height 22
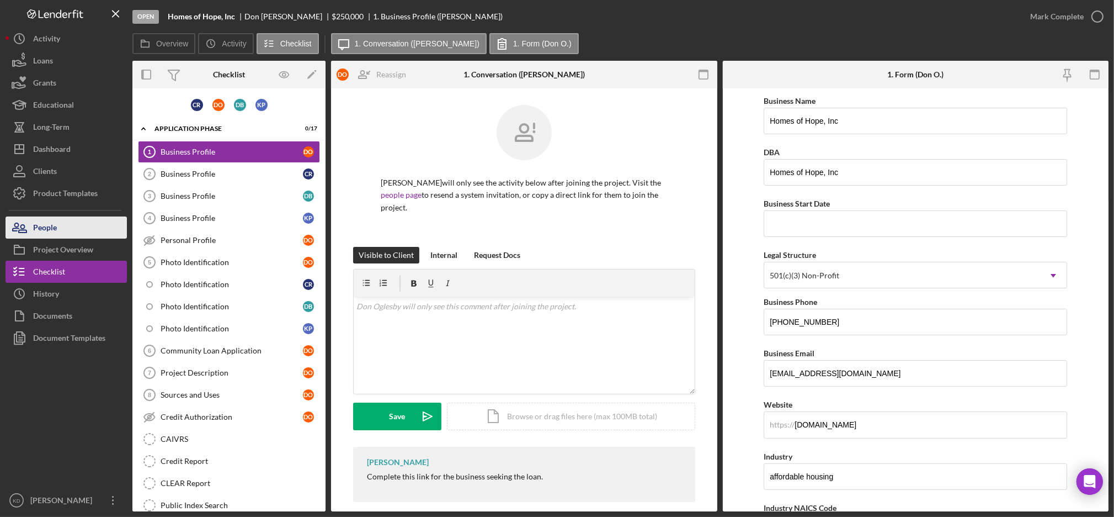
click at [81, 227] on button "People" at bounding box center [66, 227] width 121 height 22
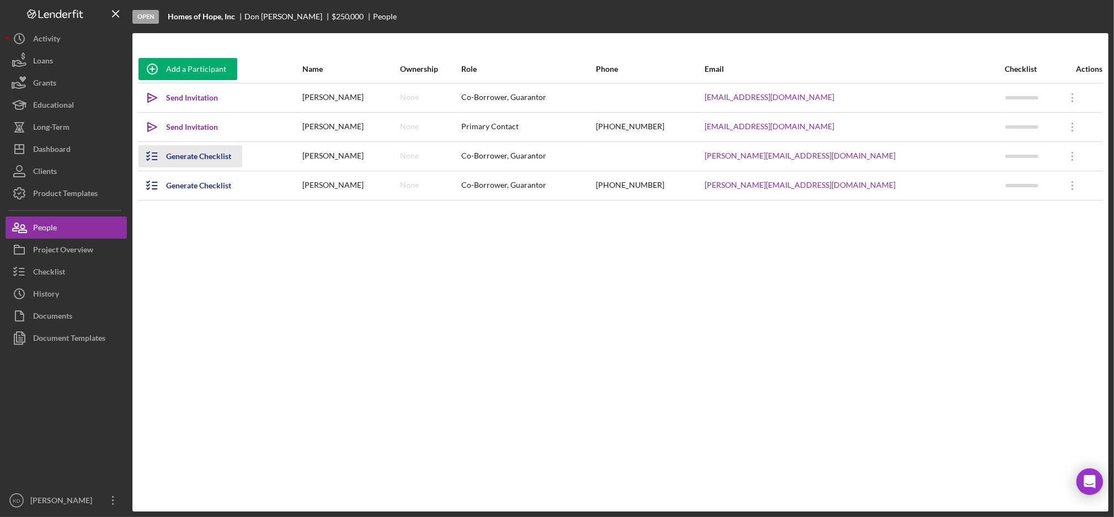
click at [218, 153] on div "Generate Checklist" at bounding box center [198, 156] width 65 height 22
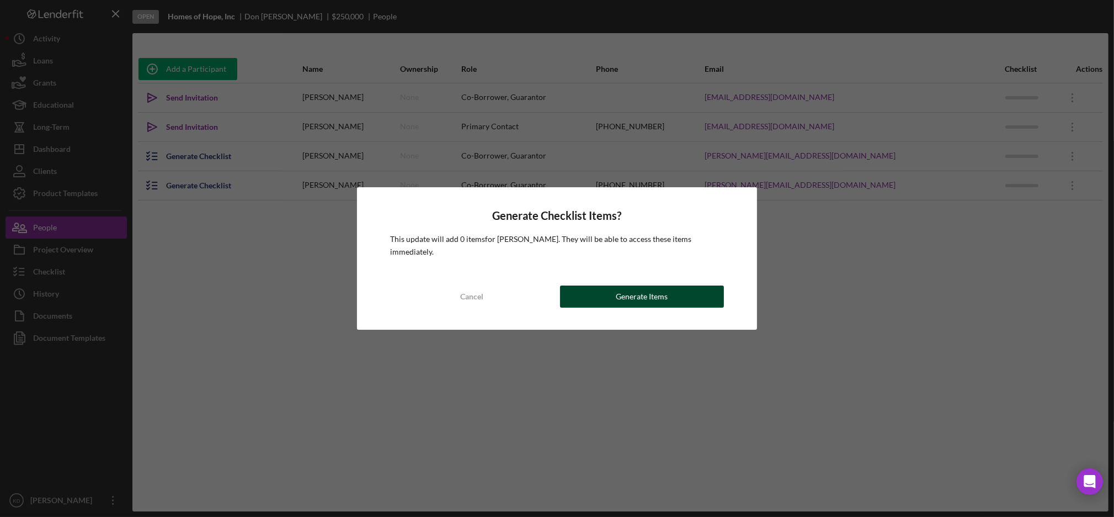
click at [614, 292] on button "Generate Items" at bounding box center [642, 296] width 164 height 22
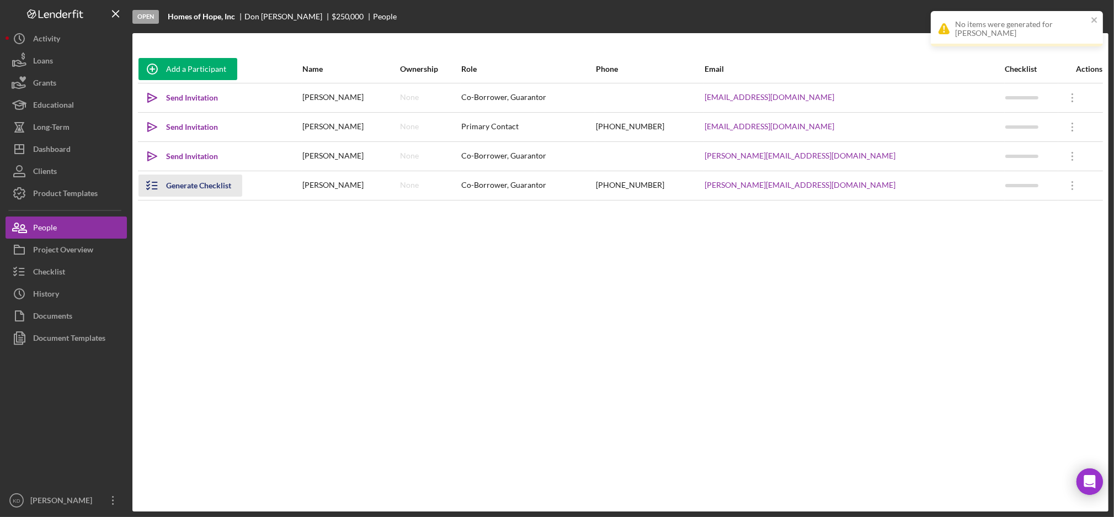
click at [202, 187] on div "Generate Checklist" at bounding box center [198, 185] width 65 height 22
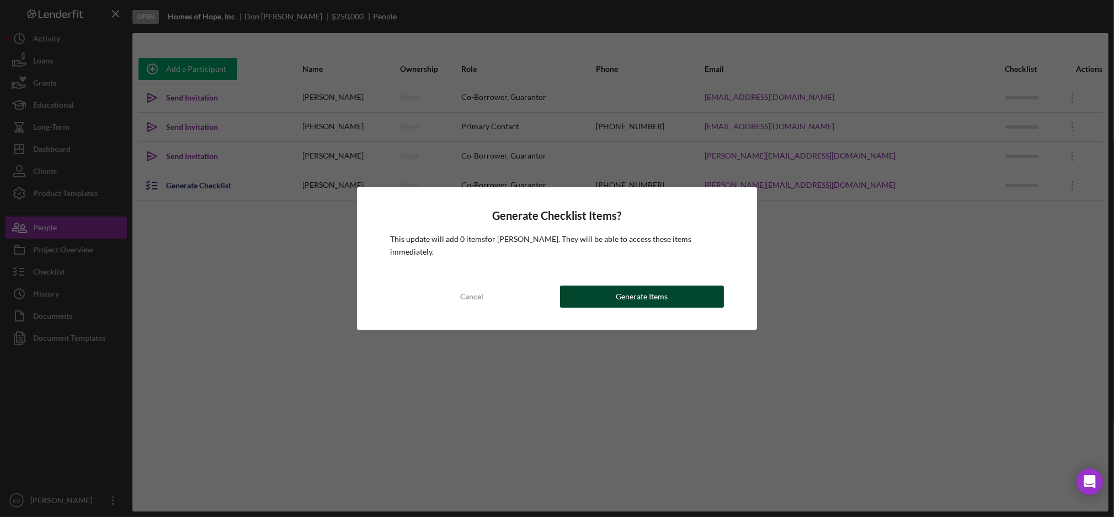
click at [633, 288] on div "Generate Items" at bounding box center [642, 296] width 52 height 22
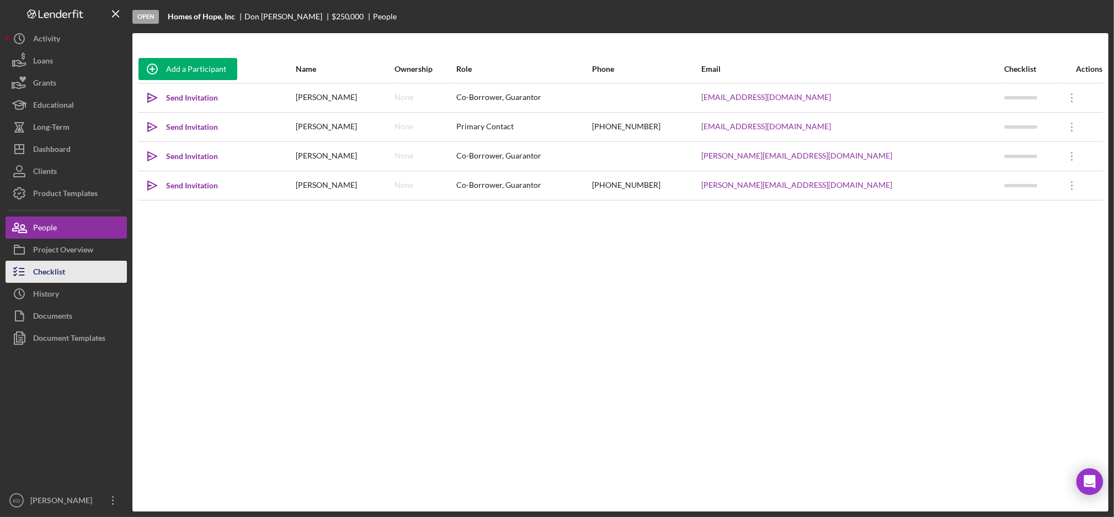
click at [78, 267] on button "Checklist" at bounding box center [66, 272] width 121 height 22
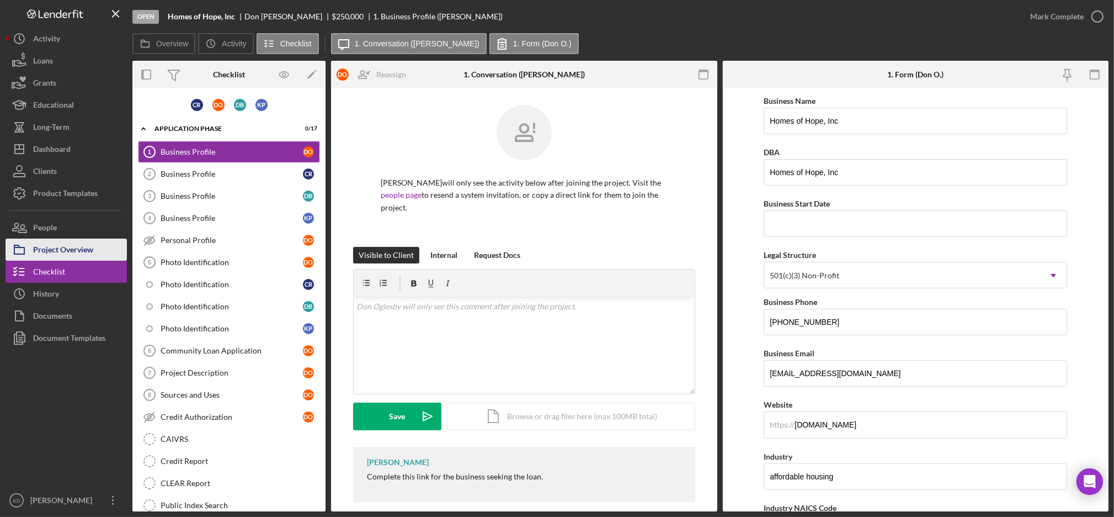
click at [43, 251] on div "Project Overview" at bounding box center [63, 250] width 60 height 25
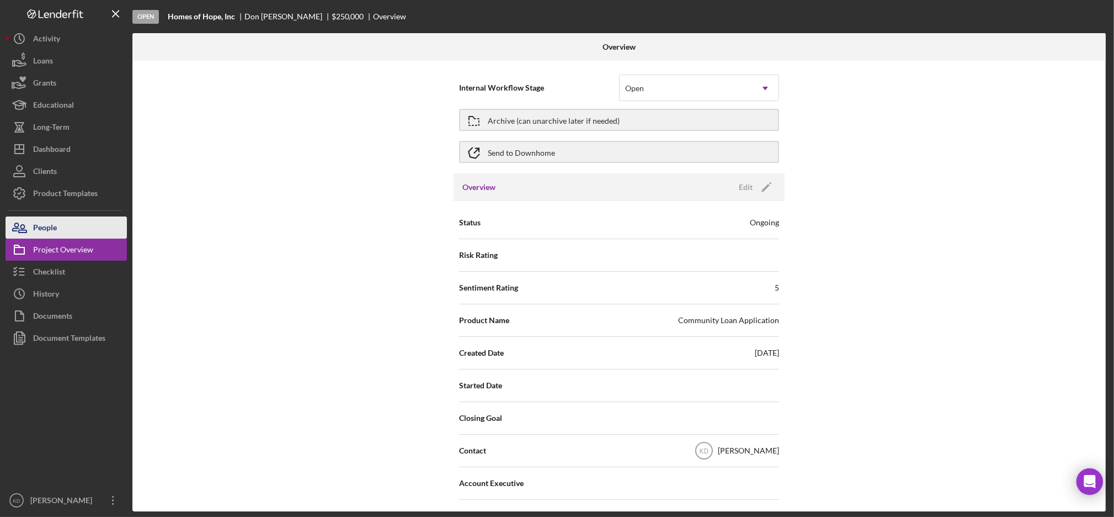
click at [77, 225] on button "People" at bounding box center [66, 227] width 121 height 22
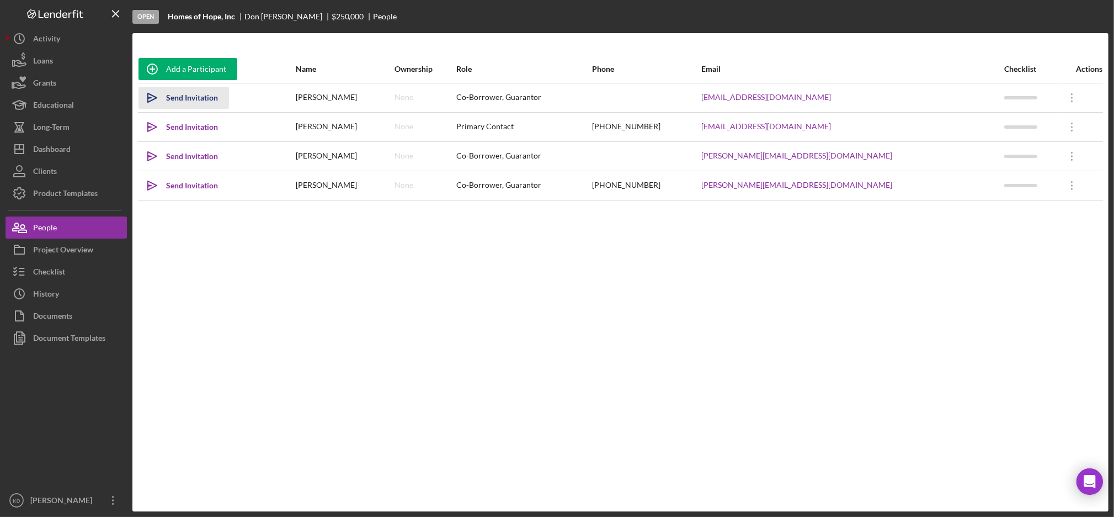
click at [200, 98] on div "Send Invitation" at bounding box center [192, 98] width 52 height 22
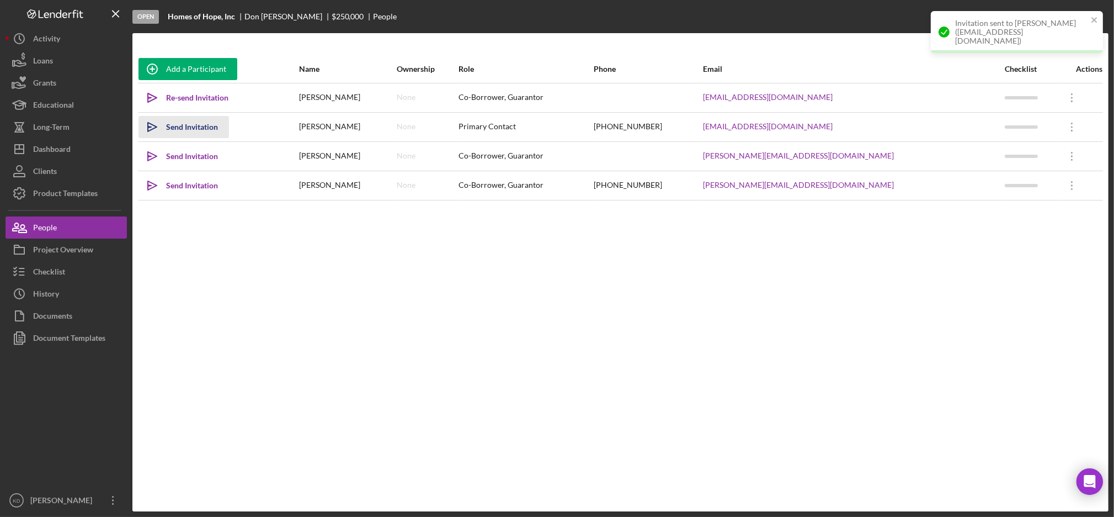
click at [203, 128] on div "Send Invitation" at bounding box center [192, 127] width 52 height 22
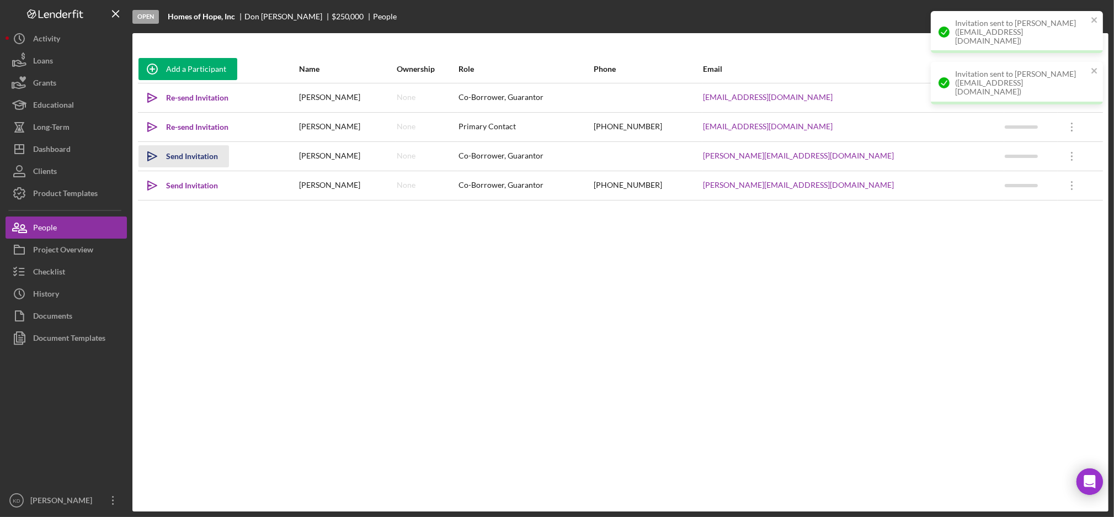
click at [204, 155] on div "Send Invitation" at bounding box center [192, 156] width 52 height 22
click at [204, 185] on div "Send Invitation" at bounding box center [192, 185] width 52 height 22
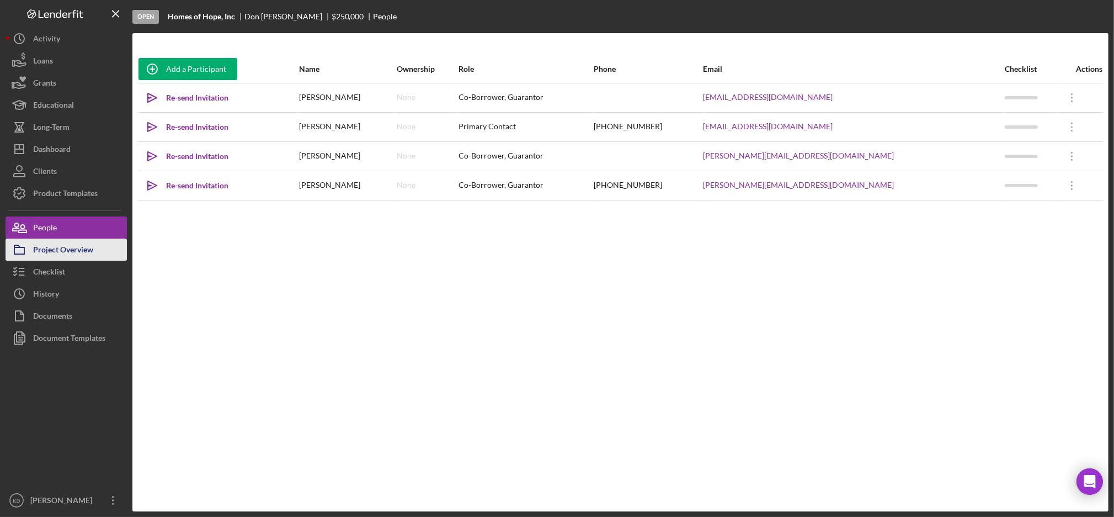
click at [92, 248] on div "Project Overview" at bounding box center [63, 250] width 60 height 25
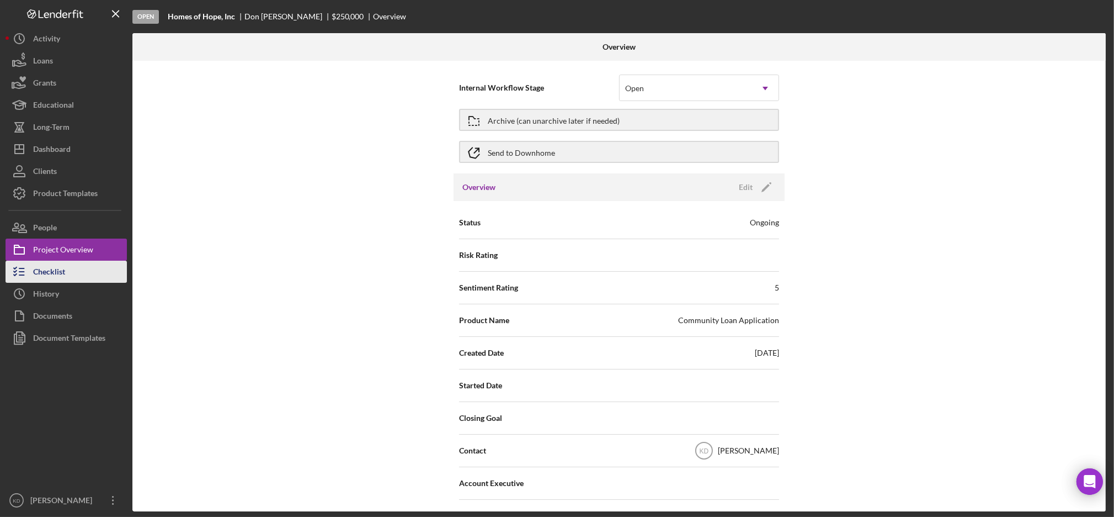
click at [89, 278] on button "Checklist" at bounding box center [66, 272] width 121 height 22
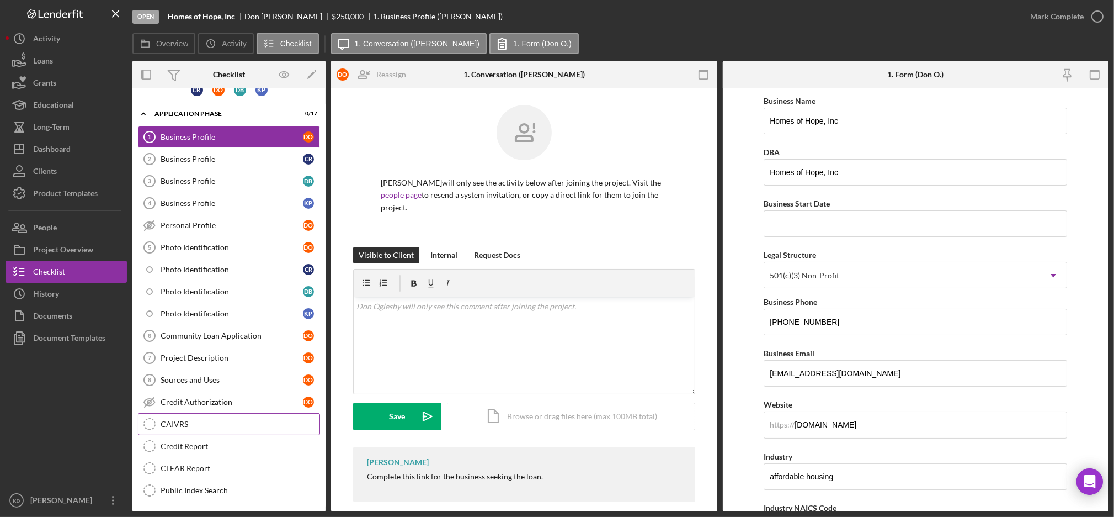
scroll to position [17, 0]
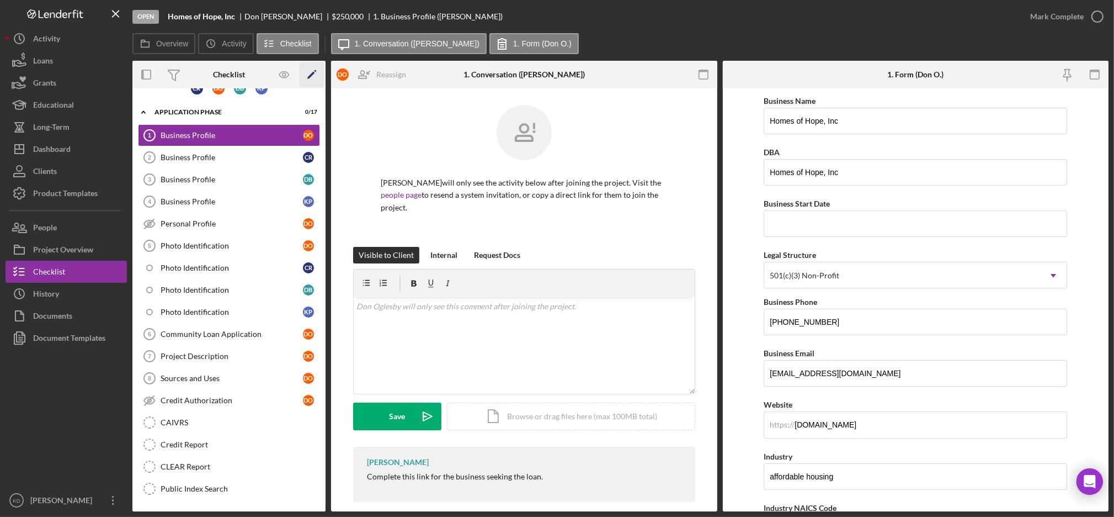
click at [314, 68] on icon "Icon/Edit" at bounding box center [312, 74] width 25 height 25
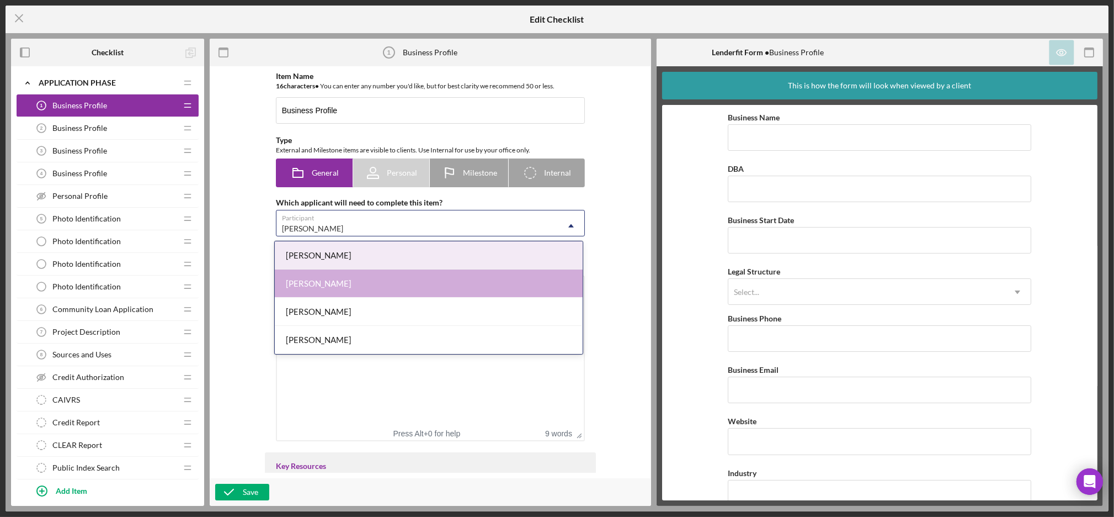
click at [346, 230] on div "[PERSON_NAME]" at bounding box center [418, 228] width 282 height 25
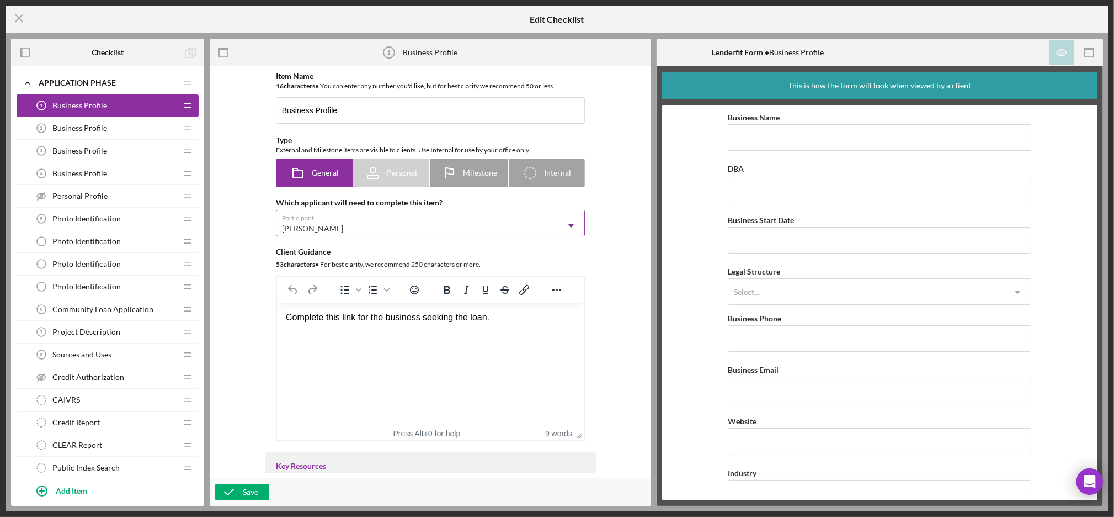
click at [346, 230] on div "[PERSON_NAME]" at bounding box center [418, 228] width 282 height 25
click at [259, 215] on div "Item Name 16 character s • You can enter any number you'd like, but for best cl…" at bounding box center [430, 272] width 431 height 401
click at [121, 118] on div "Business Profile 2 Business Profile" at bounding box center [103, 128] width 146 height 22
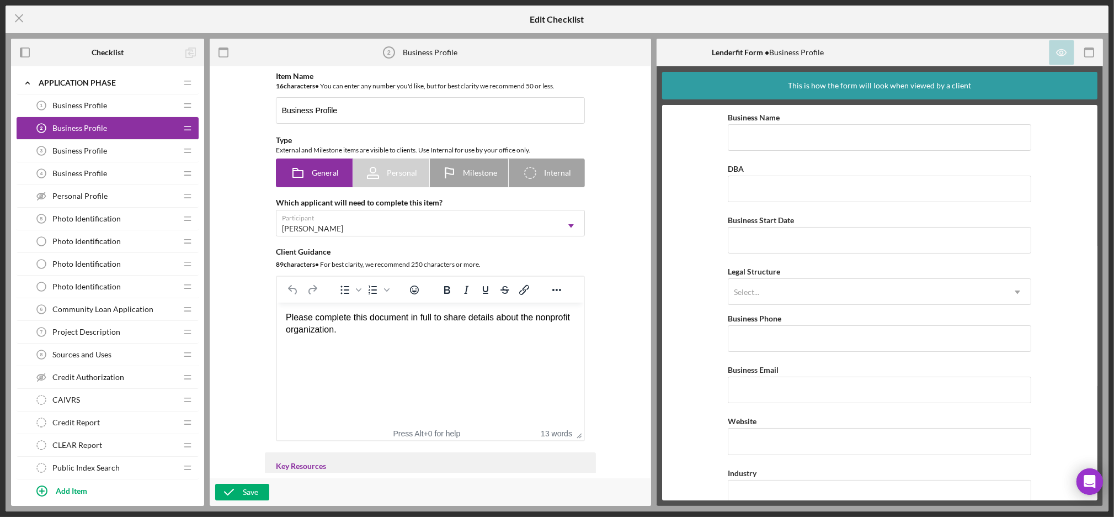
click at [110, 153] on div "Business Profile 3 Business Profile" at bounding box center [103, 151] width 146 height 22
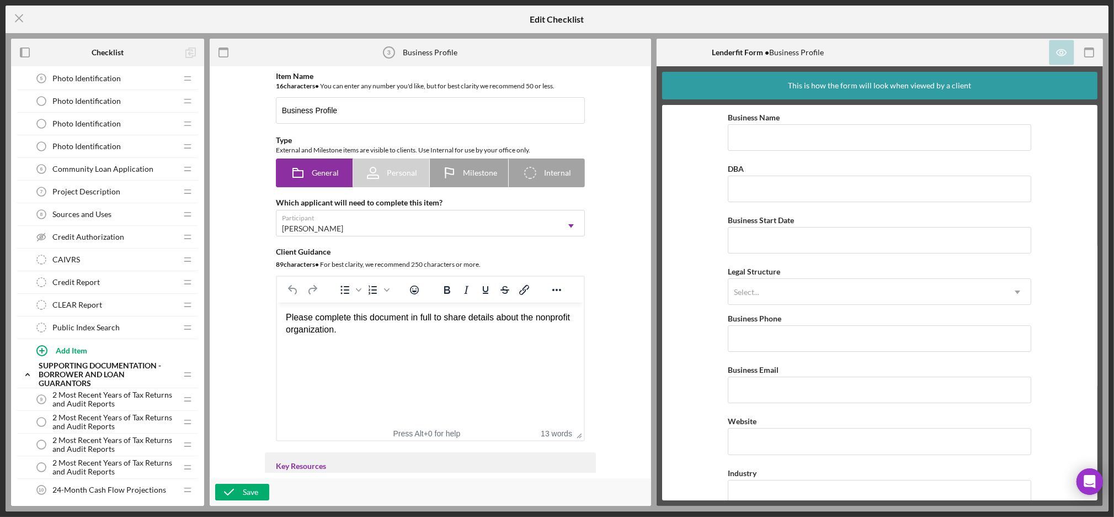
scroll to position [143, 0]
click at [59, 347] on div "Add Item" at bounding box center [71, 347] width 31 height 21
type input "Business Profile"
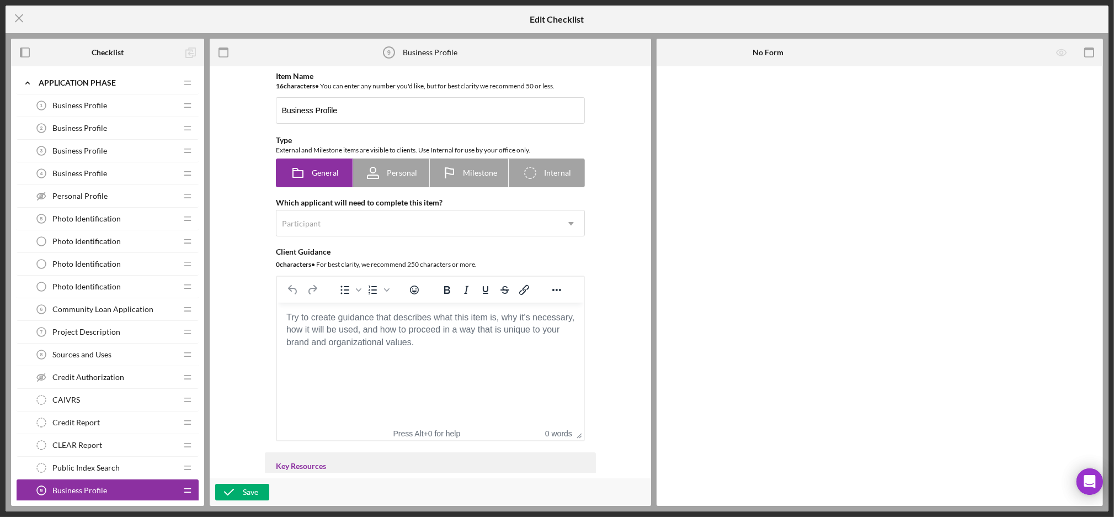
scroll to position [1, 0]
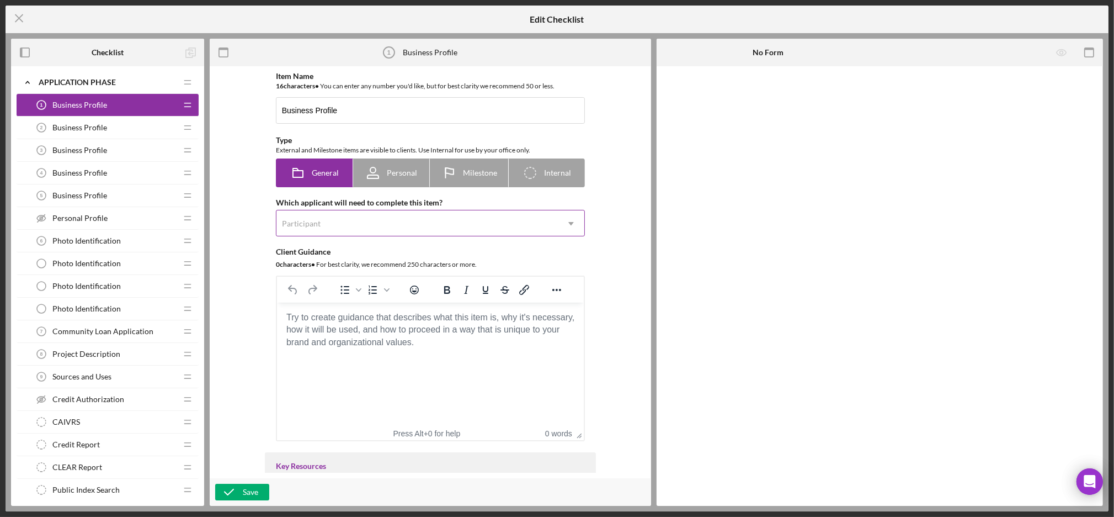
click at [338, 211] on div "Participant" at bounding box center [418, 223] width 282 height 25
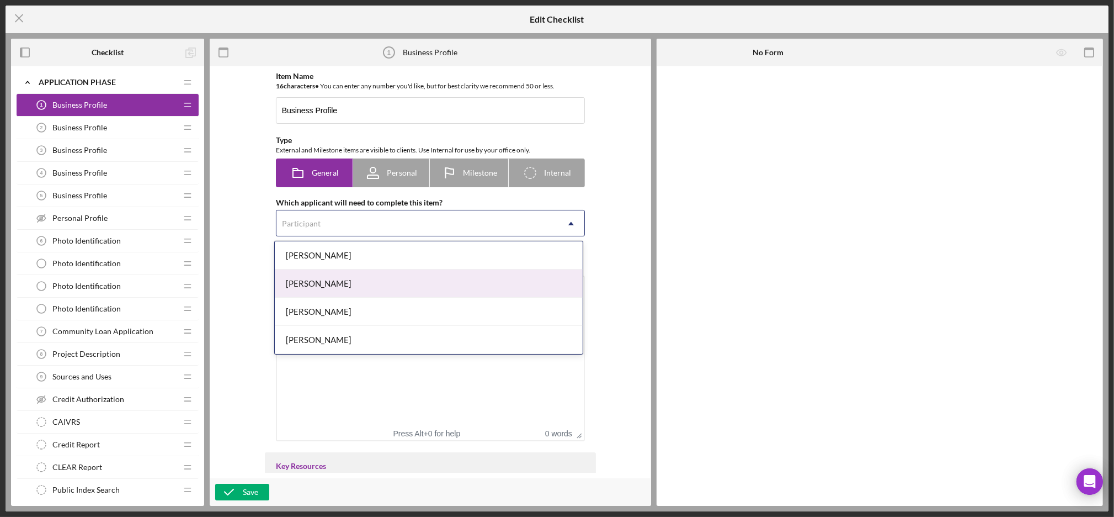
click at [315, 282] on div "[PERSON_NAME]" at bounding box center [429, 283] width 308 height 28
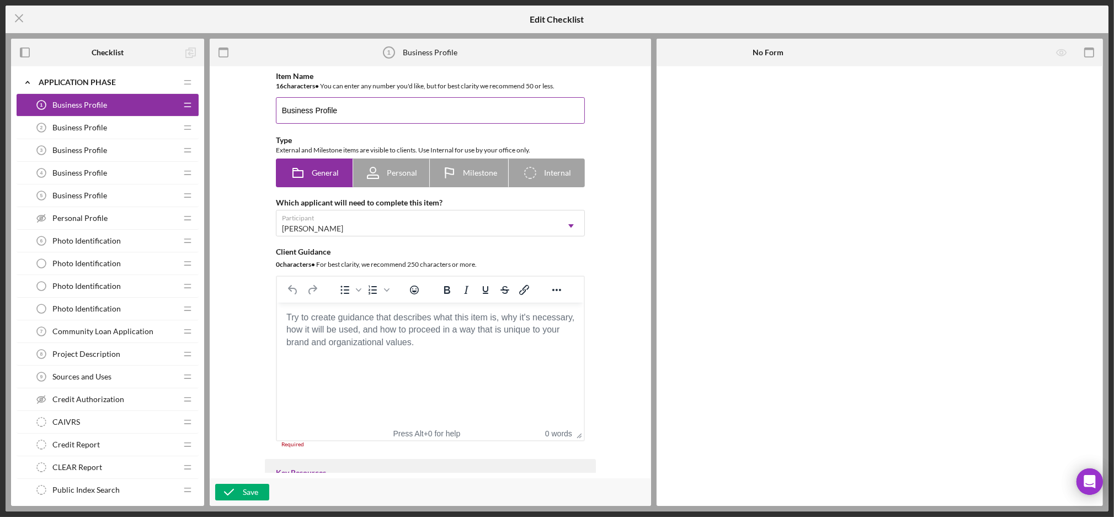
click at [278, 107] on input "Business Profile" at bounding box center [430, 110] width 309 height 26
type input "The Opportunity Center Business Profile"
click at [255, 491] on div "Save" at bounding box center [250, 492] width 15 height 17
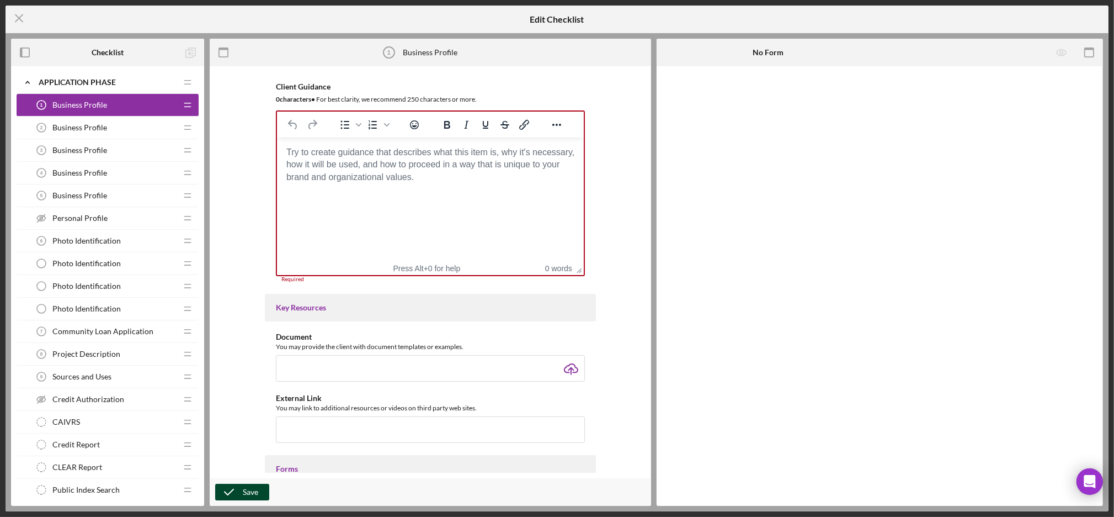
scroll to position [204, 0]
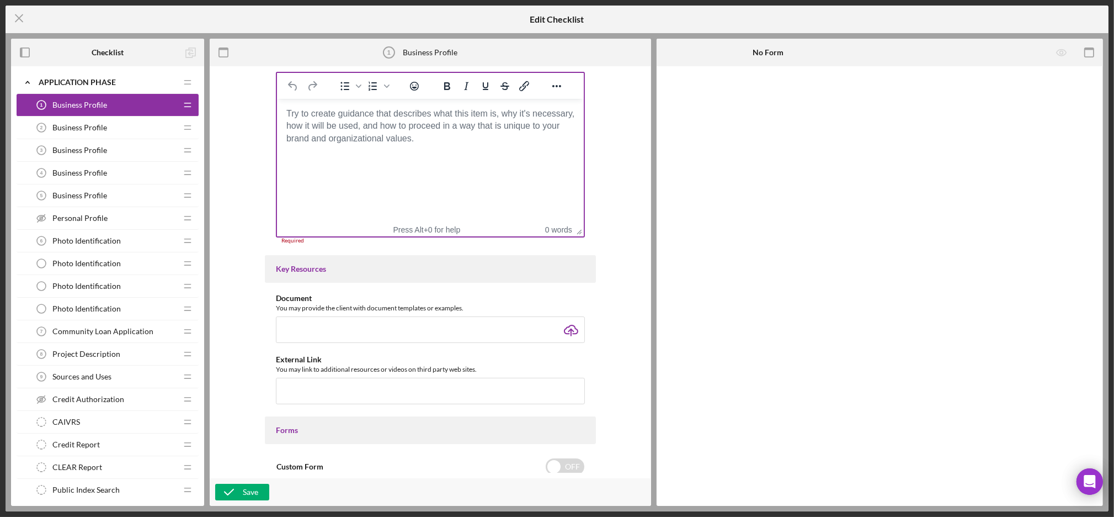
click at [414, 129] on html at bounding box center [430, 114] width 307 height 30
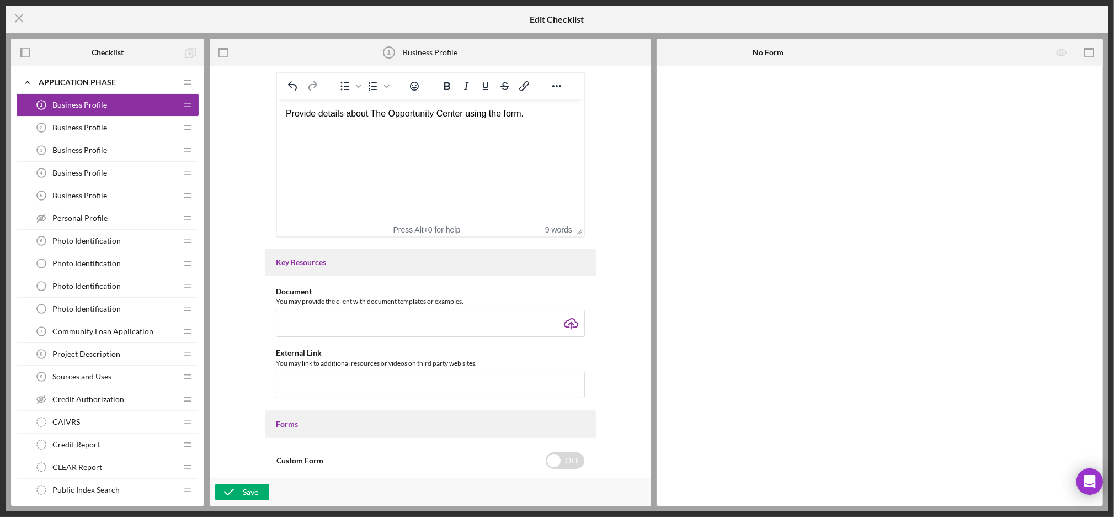
click at [210, 429] on div "Item Name 39 character s • You can enter any number you'd like, but for best cl…" at bounding box center [431, 285] width 442 height 439
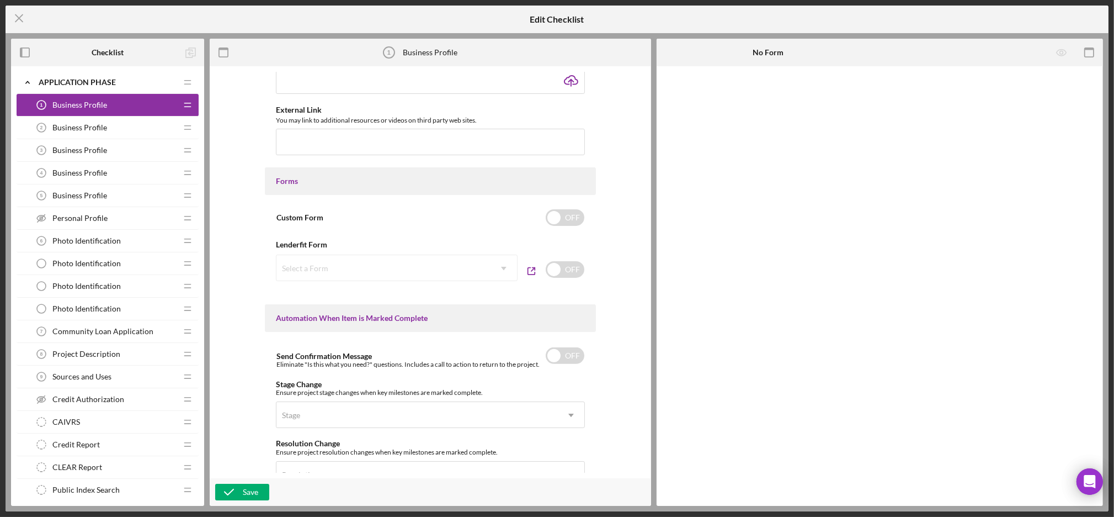
scroll to position [447, 0]
click at [435, 270] on div "Select a Form Icon/Dropdown Arrow" at bounding box center [397, 267] width 242 height 26
click at [533, 268] on icon "button" at bounding box center [531, 270] width 25 height 25
click at [562, 261] on input "checkbox" at bounding box center [565, 269] width 39 height 17
checkbox input "true"
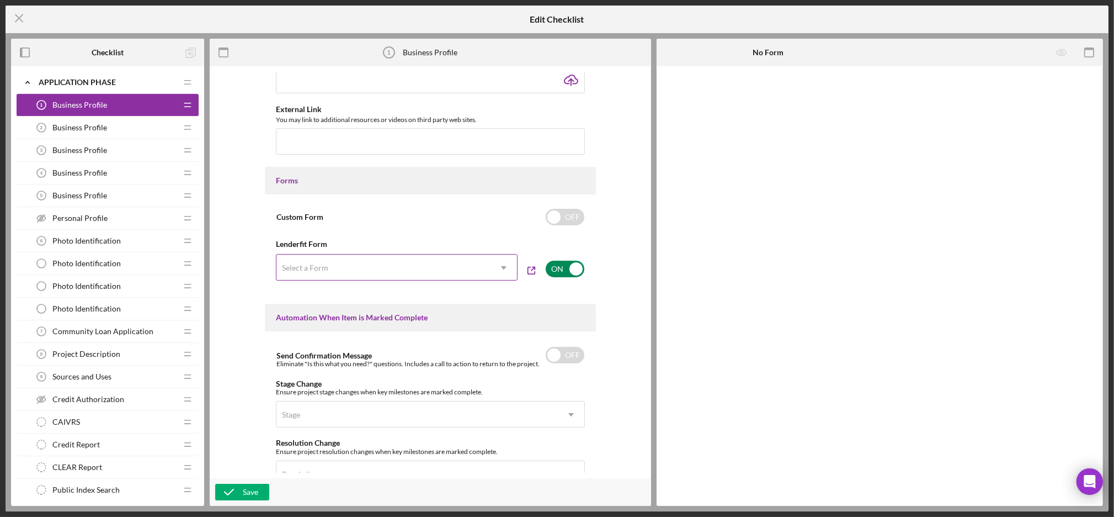
click at [479, 265] on div "Select a Form" at bounding box center [384, 267] width 214 height 25
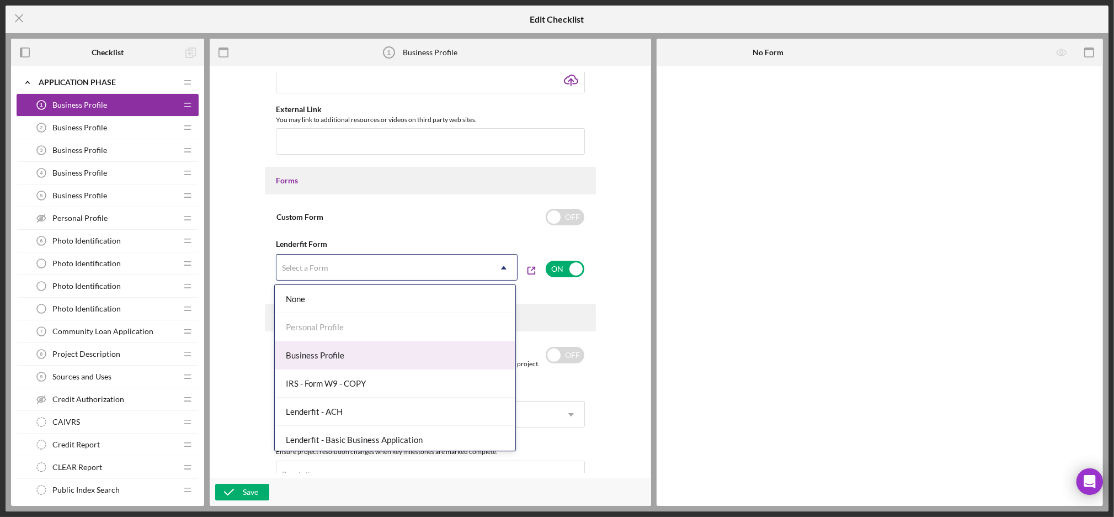
click at [392, 347] on div "Business Profile" at bounding box center [395, 355] width 241 height 28
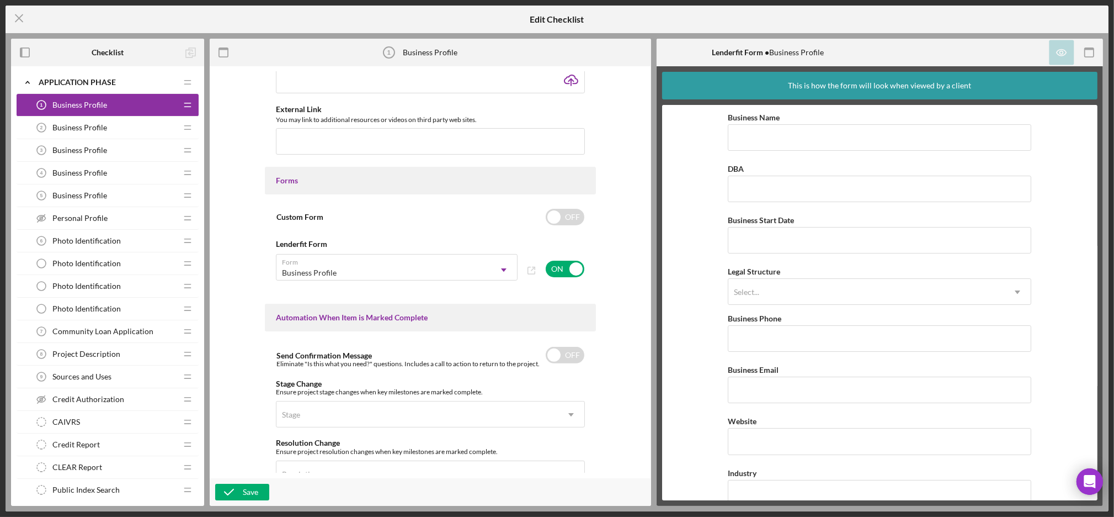
scroll to position [687, 0]
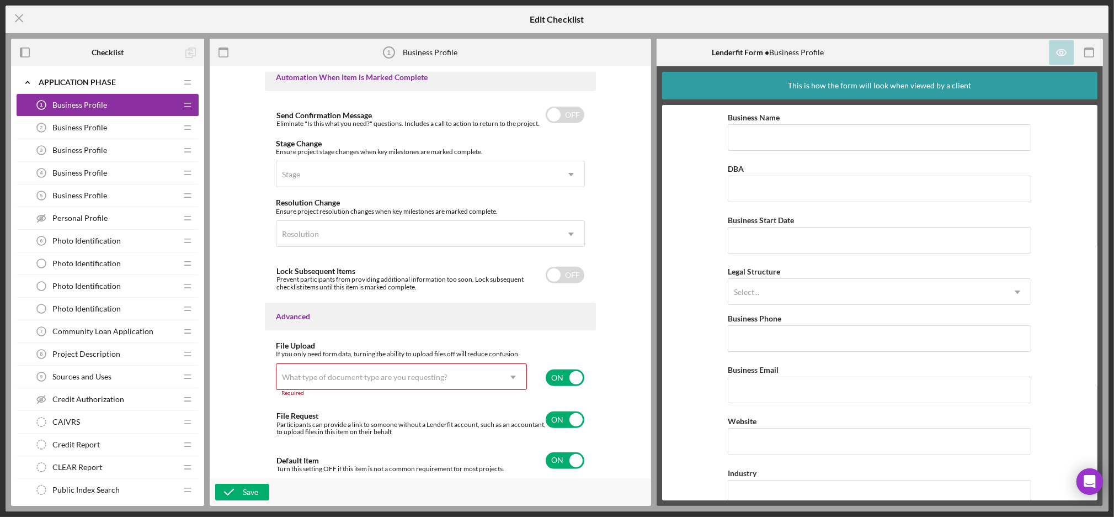
click at [312, 371] on div "What type of document type are you requesting?" at bounding box center [389, 376] width 224 height 25
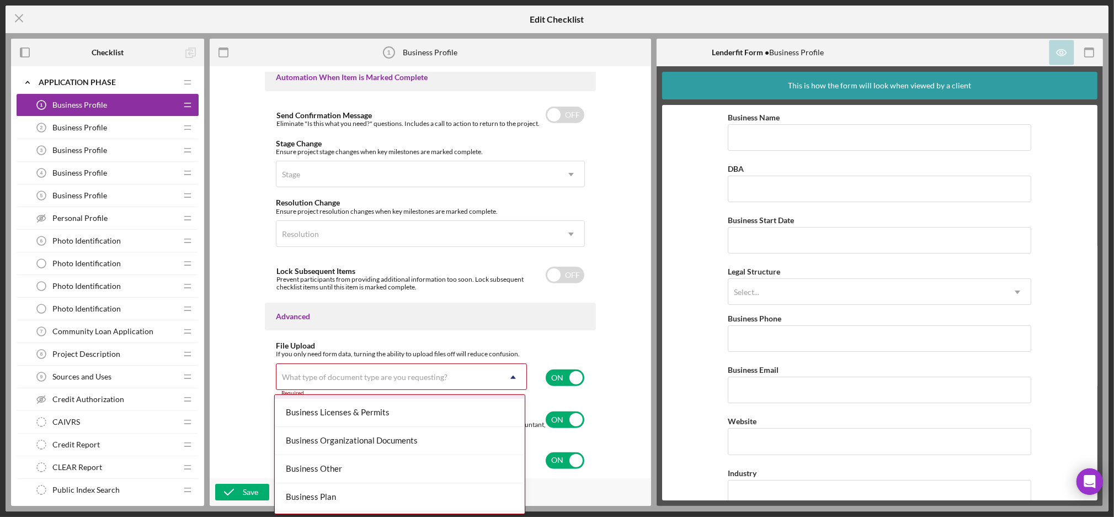
scroll to position [303, 0]
click at [357, 473] on div "Business Other" at bounding box center [400, 472] width 250 height 28
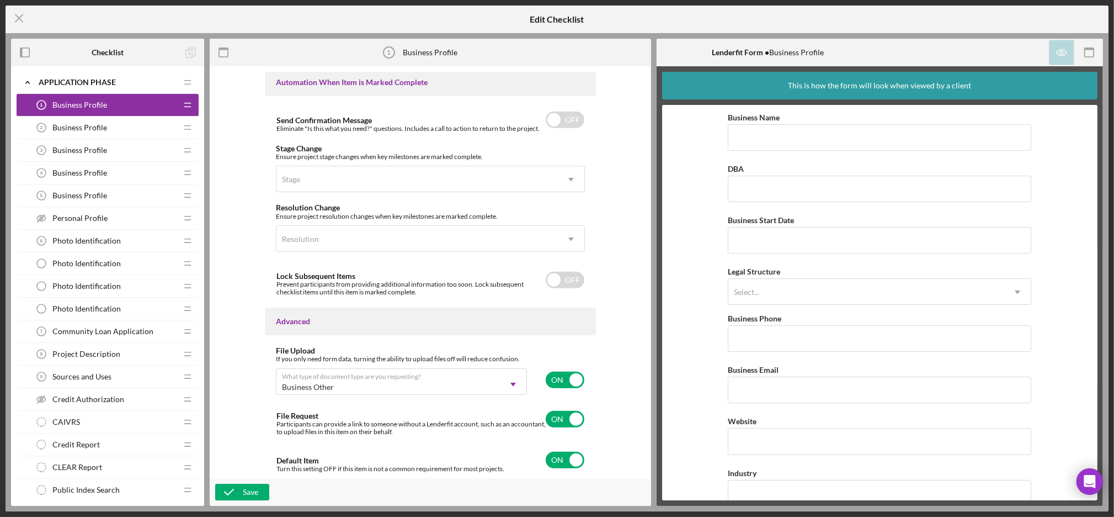
scroll to position [683, 0]
click at [242, 481] on div "Save" at bounding box center [431, 492] width 442 height 28
click at [240, 489] on icon "button" at bounding box center [229, 492] width 28 height 28
click at [14, 18] on icon "Icon/Menu Close" at bounding box center [20, 18] width 28 height 28
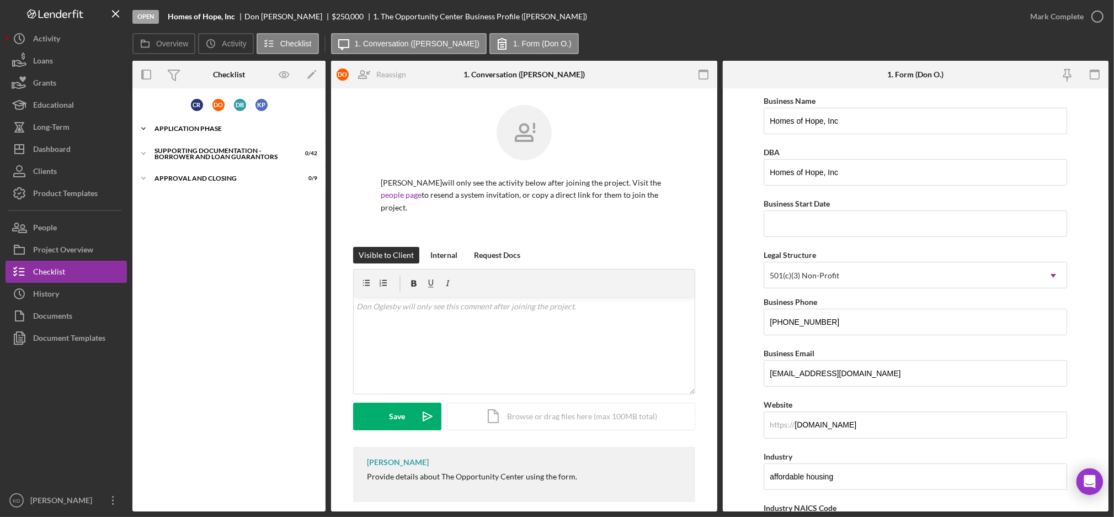
click at [181, 128] on div "Application Phase" at bounding box center [233, 128] width 157 height 7
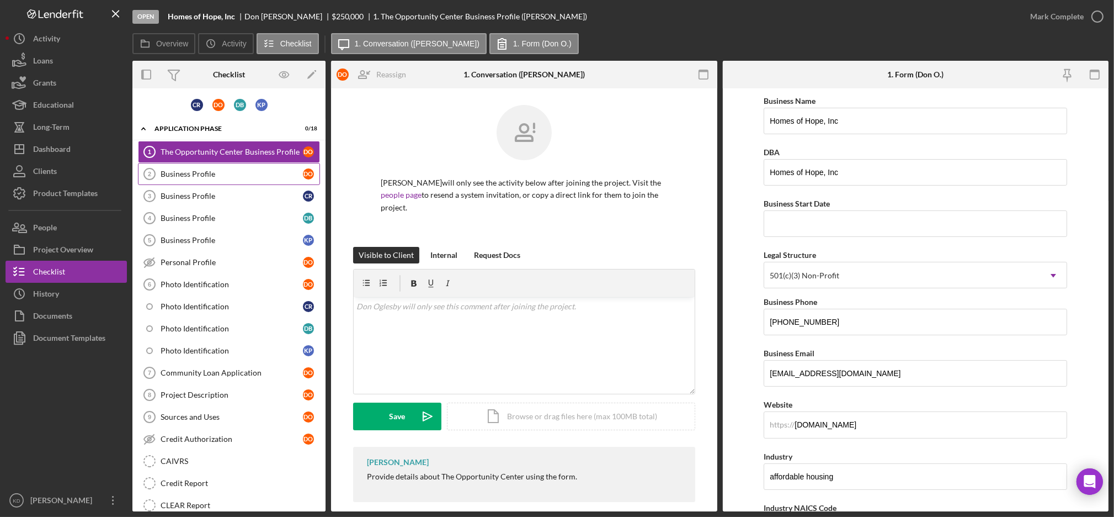
click at [227, 172] on div "Business Profile" at bounding box center [232, 173] width 142 height 9
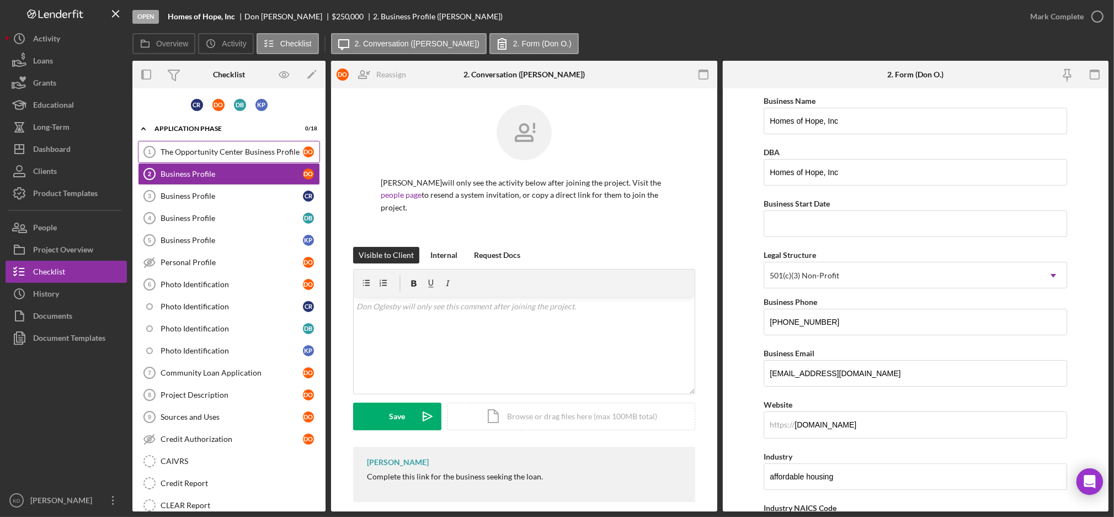
click at [227, 151] on div "The Opportunity Center Business Profile" at bounding box center [232, 151] width 142 height 9
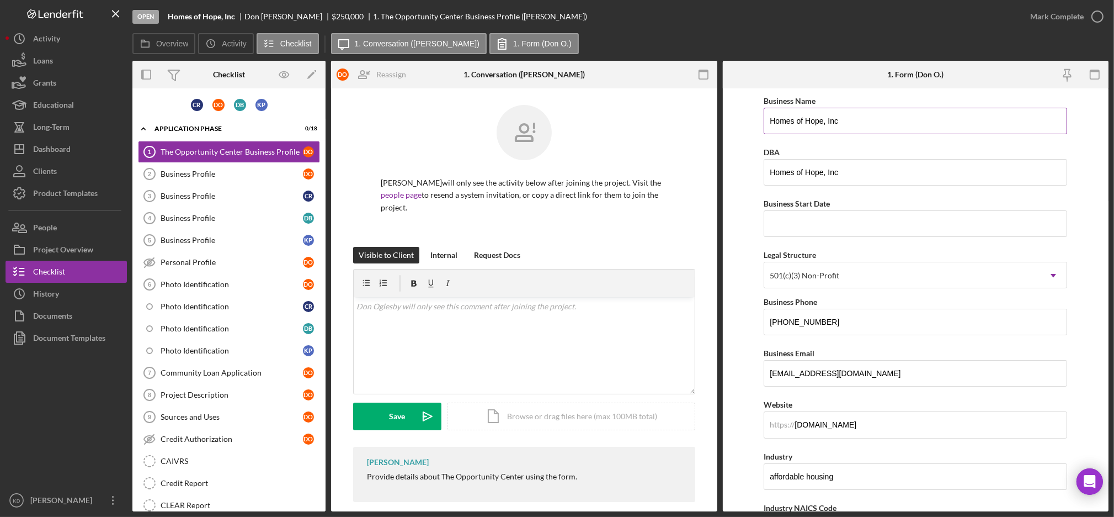
click at [827, 122] on input "Homes of Hope, Inc" at bounding box center [916, 121] width 304 height 26
type input "The Opportunity Center"
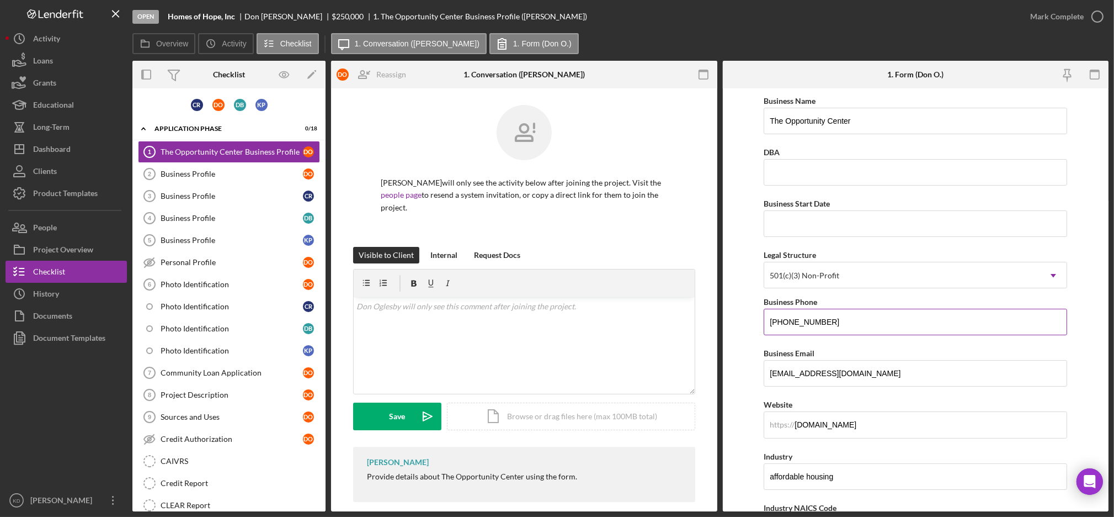
click at [961, 310] on input "[PHONE_NUMBER]" at bounding box center [916, 322] width 304 height 26
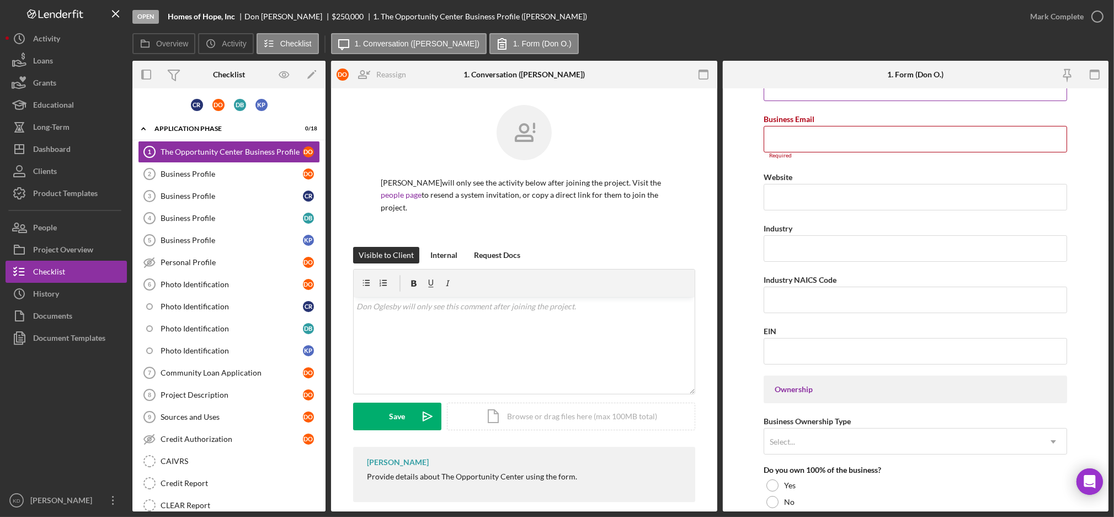
scroll to position [493, 0]
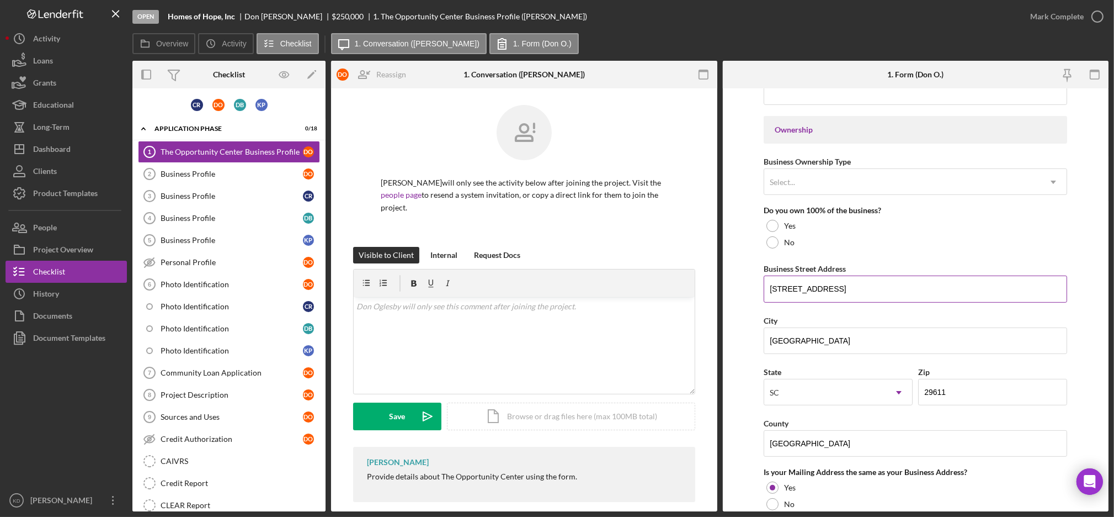
click at [907, 299] on input "3 DUNEAN ST" at bounding box center [916, 288] width 304 height 26
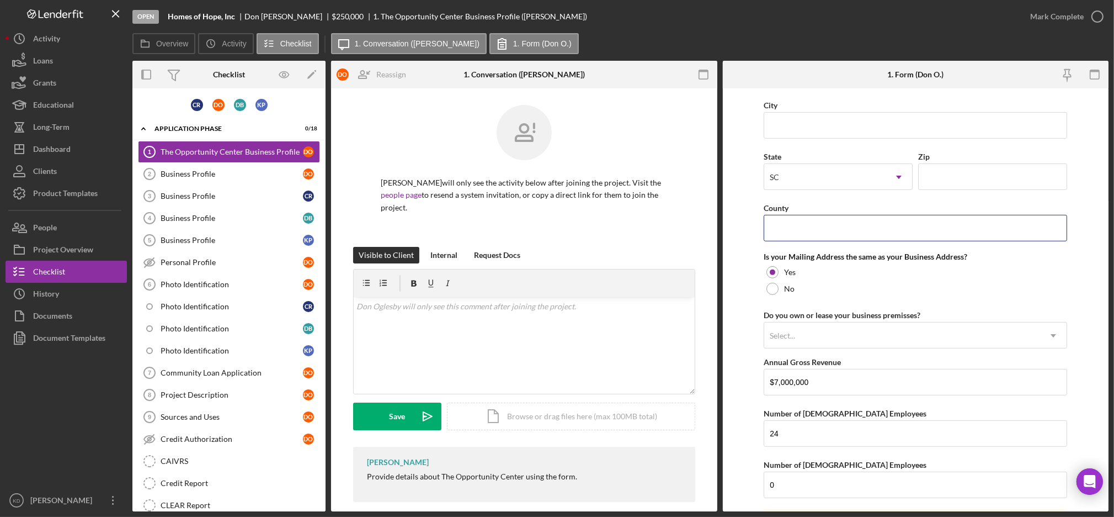
scroll to position [784, 0]
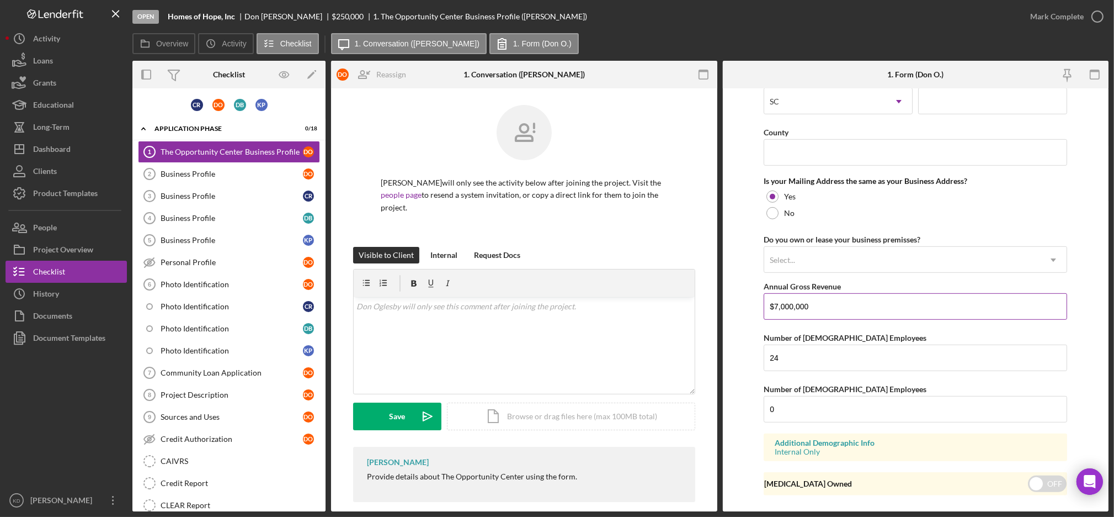
click at [867, 304] on input "$7,000,000" at bounding box center [916, 306] width 304 height 26
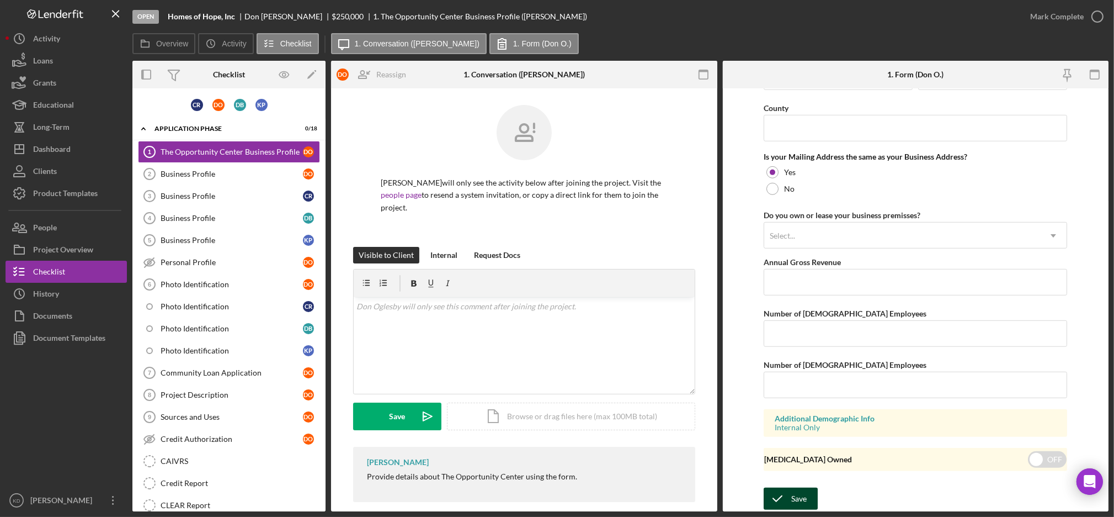
click at [801, 497] on div "Save" at bounding box center [799, 498] width 15 height 22
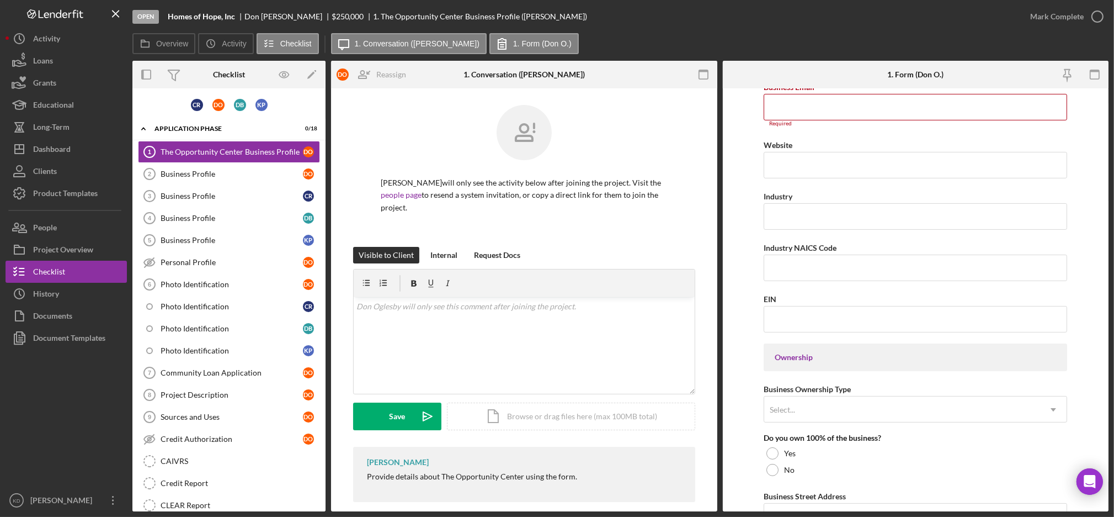
scroll to position [258, 0]
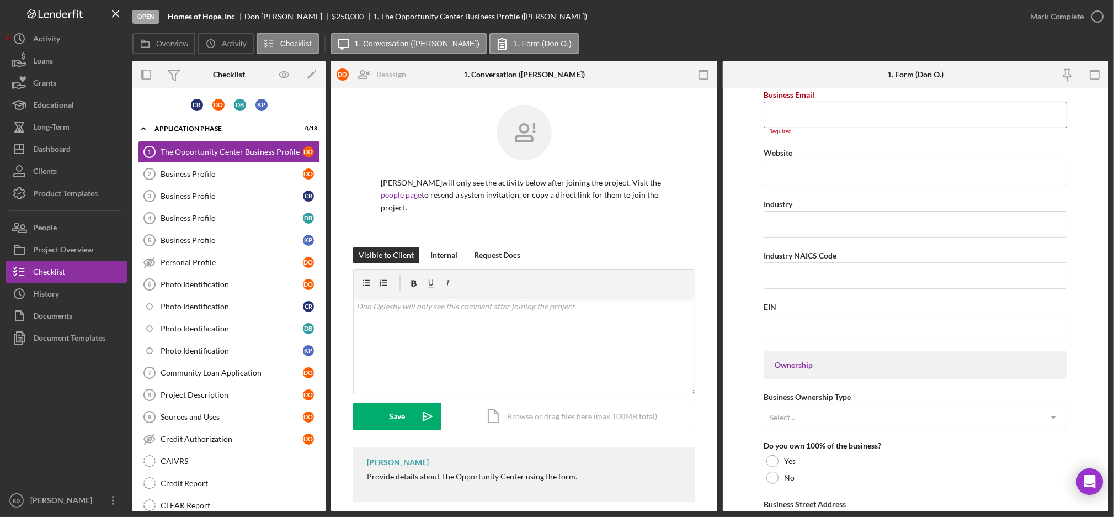
click at [808, 117] on input "Business Email" at bounding box center [916, 115] width 304 height 26
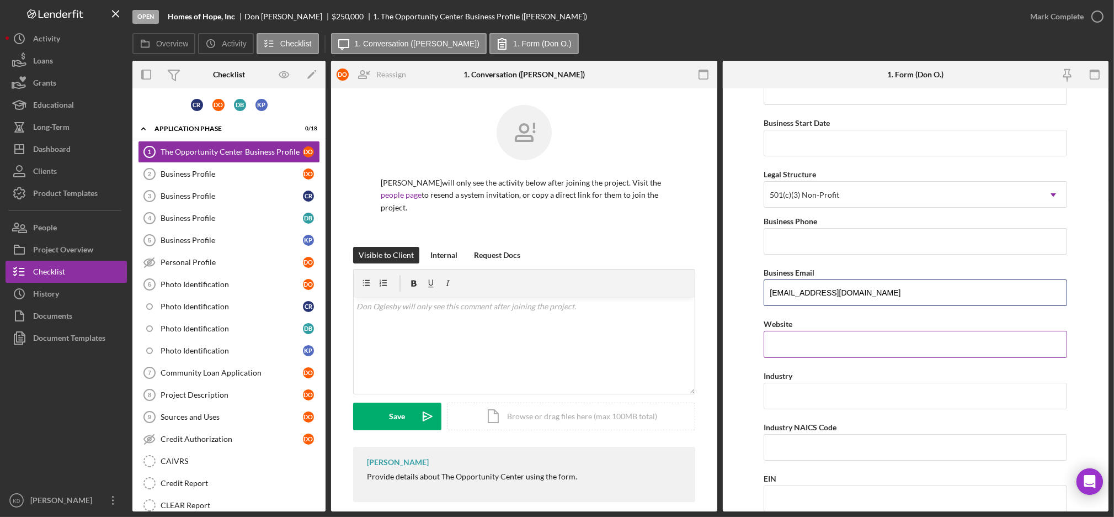
scroll to position [803, 0]
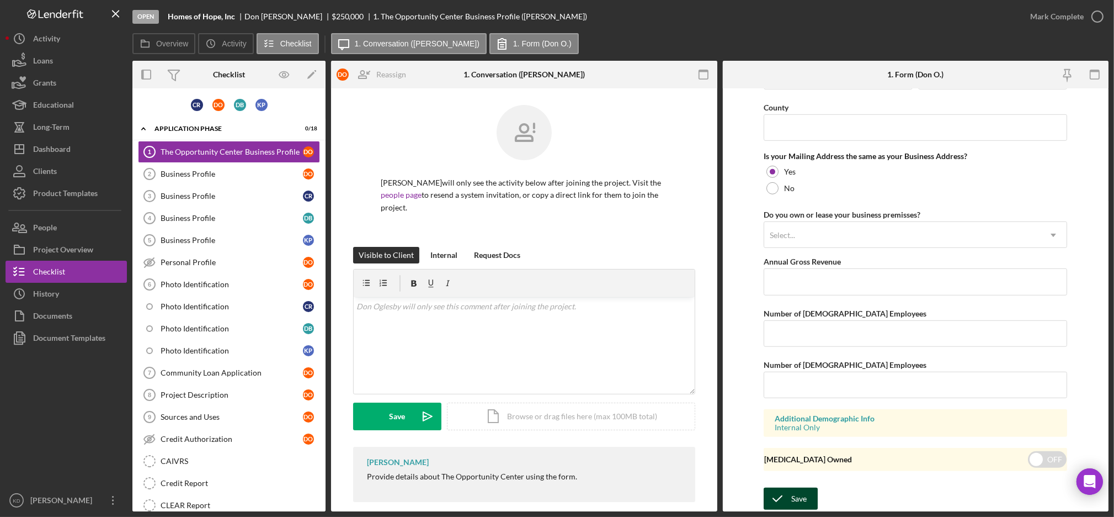
type input "[EMAIL_ADDRESS][DOMAIN_NAME]"
click at [804, 495] on div "Save" at bounding box center [799, 498] width 15 height 22
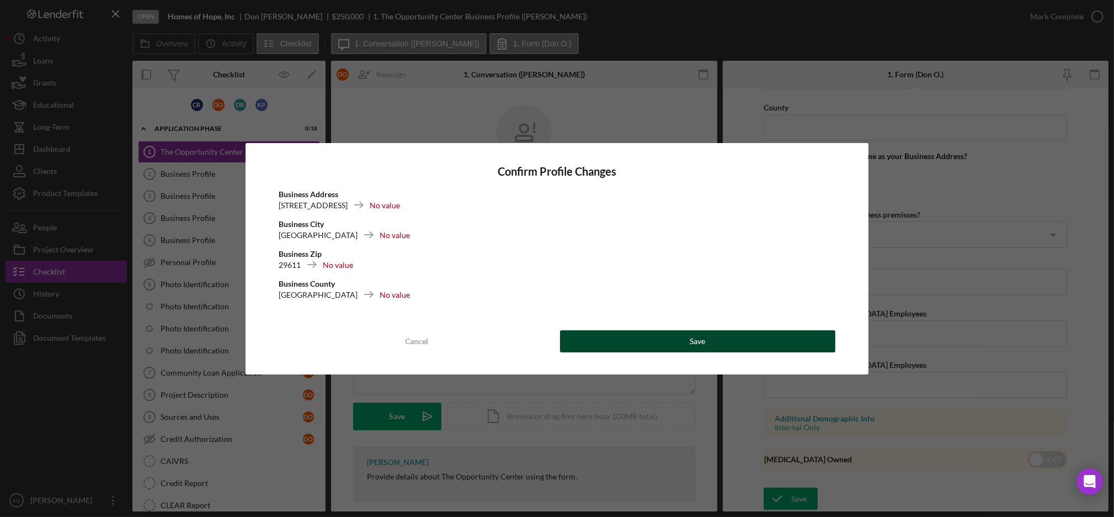
click at [674, 336] on button "Save" at bounding box center [698, 341] width 276 height 22
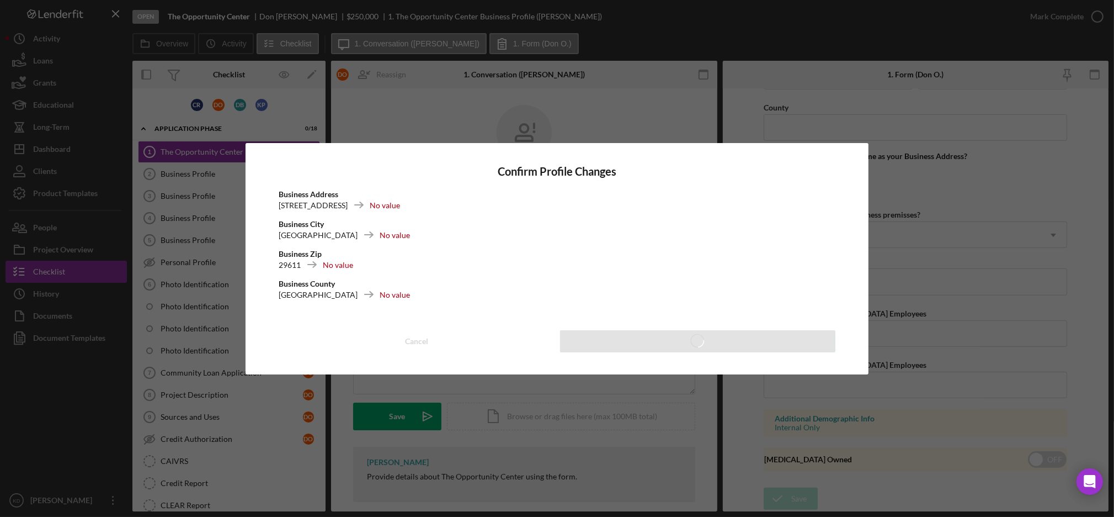
type input "homesofhope.org"
type input "$7,000,000"
type input "24"
type input "0"
type input "homesofhope.org"
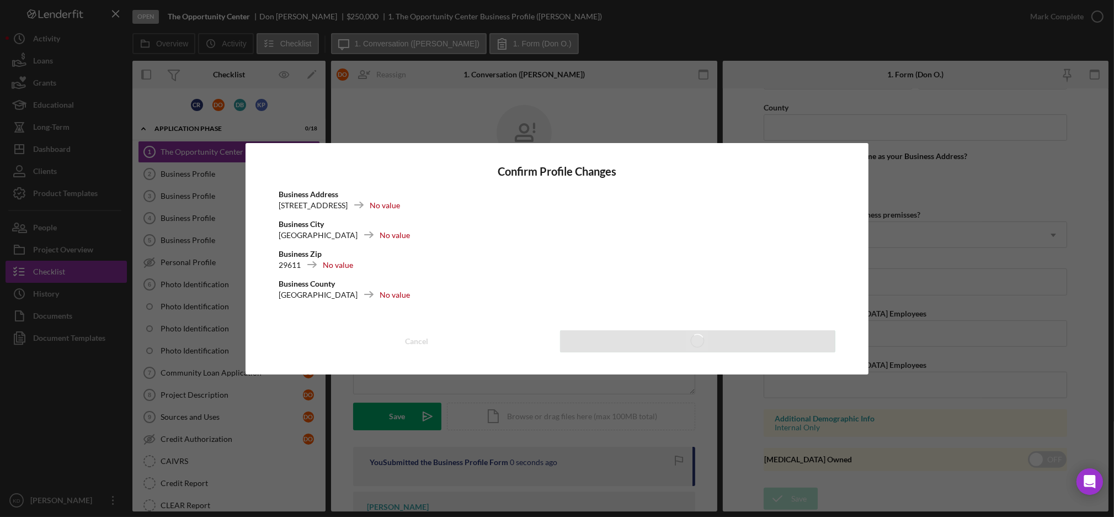
type input "$7,000,000"
type input "24"
type input "0"
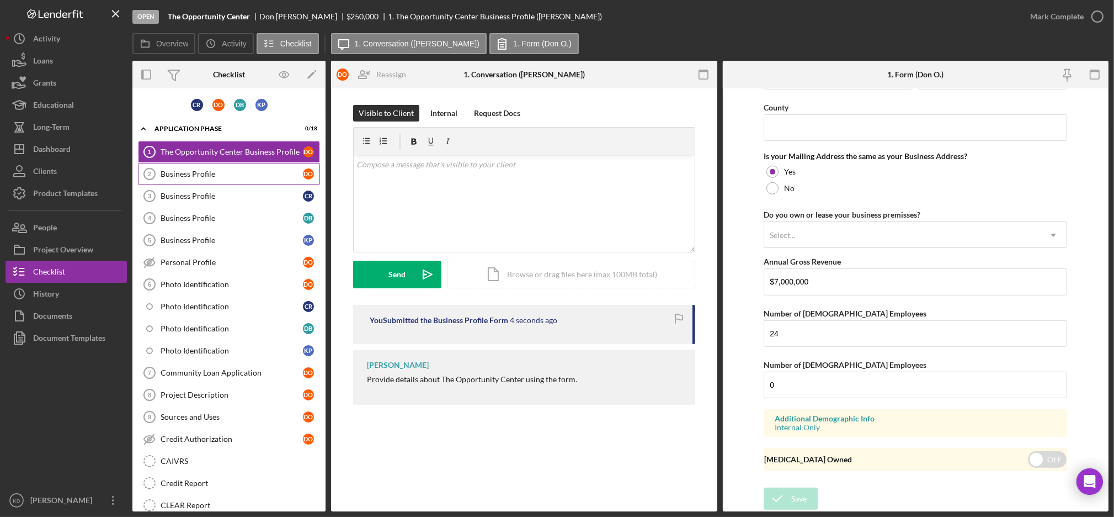
click at [227, 167] on link "Business Profile 2 Business Profile D O" at bounding box center [229, 174] width 182 height 22
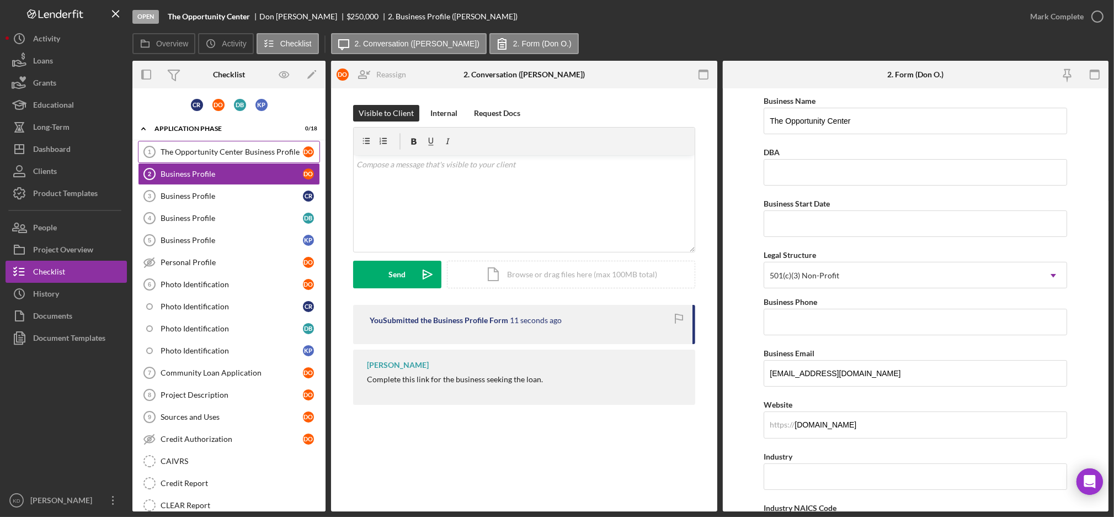
click at [240, 144] on link "The Opportunity Center Business Profile 1 The Opportunity Center Business Profi…" at bounding box center [229, 152] width 182 height 22
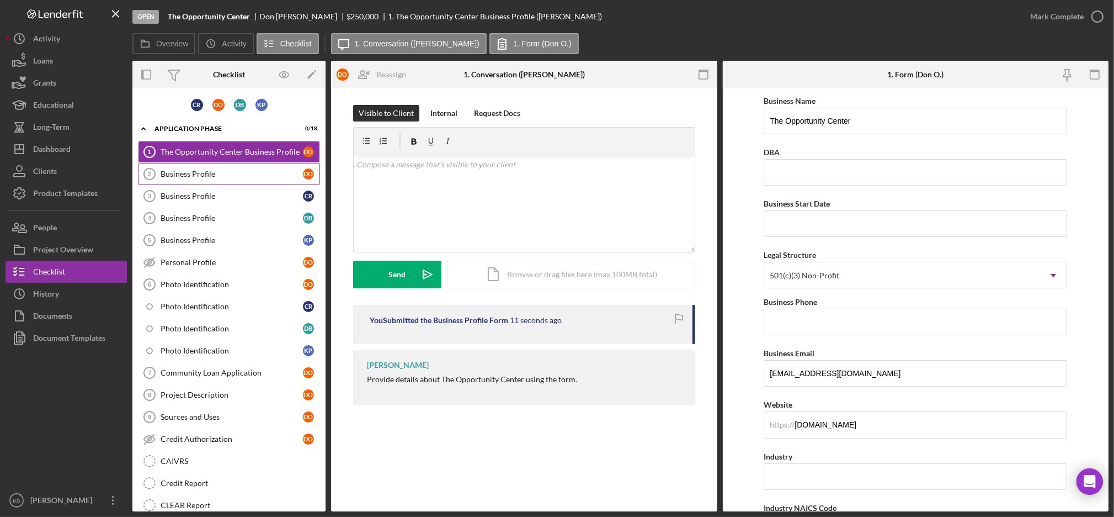
click at [213, 177] on div "Business Profile" at bounding box center [232, 173] width 142 height 9
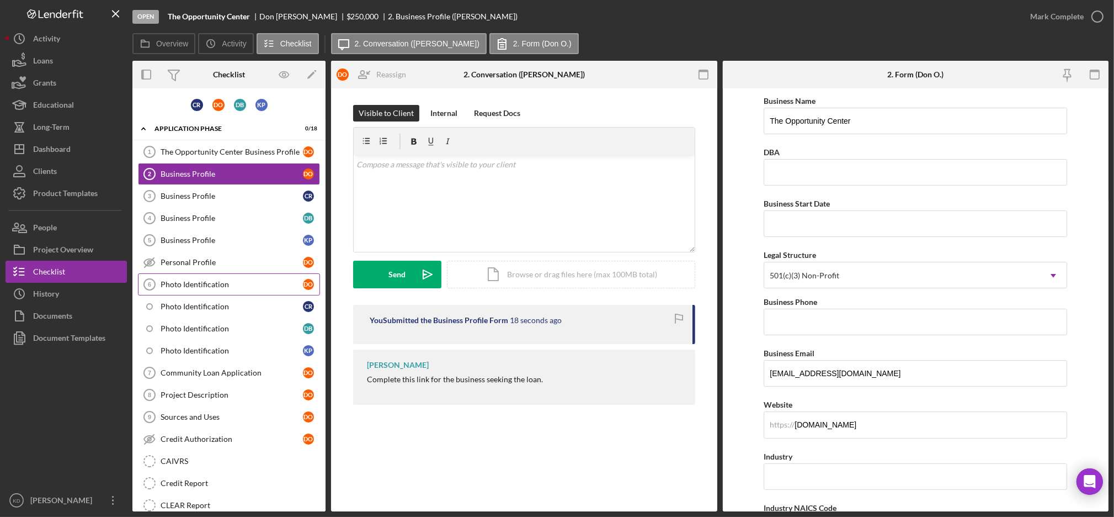
click at [226, 285] on div "Photo Identification" at bounding box center [232, 284] width 142 height 9
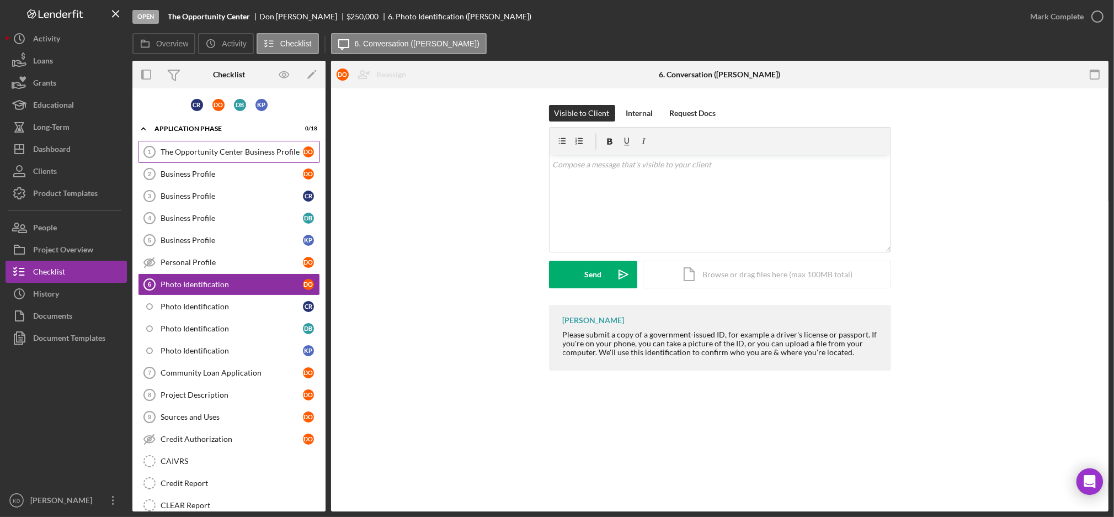
click at [217, 141] on link "The Opportunity Center Business Profile 1 The Opportunity Center Business Profi…" at bounding box center [229, 152] width 182 height 22
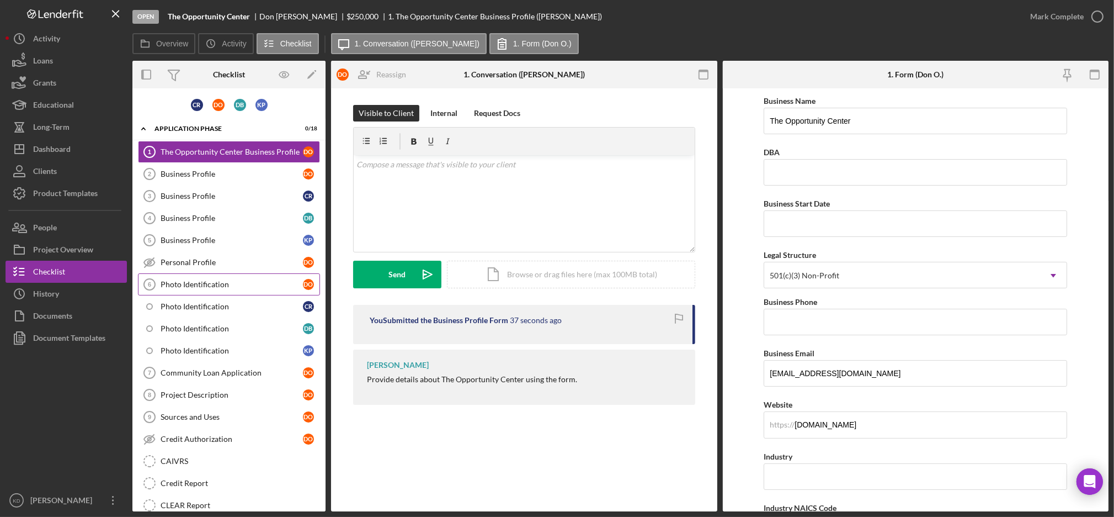
click at [232, 287] on div "Photo Identification" at bounding box center [232, 284] width 142 height 9
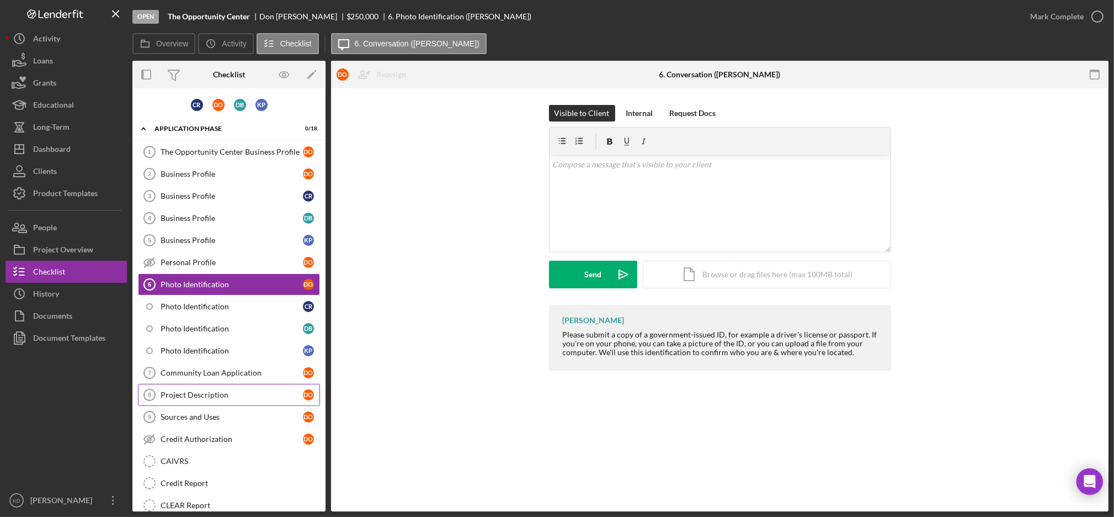
click at [213, 384] on link "Project Description 8 Project Description D O" at bounding box center [229, 395] width 182 height 22
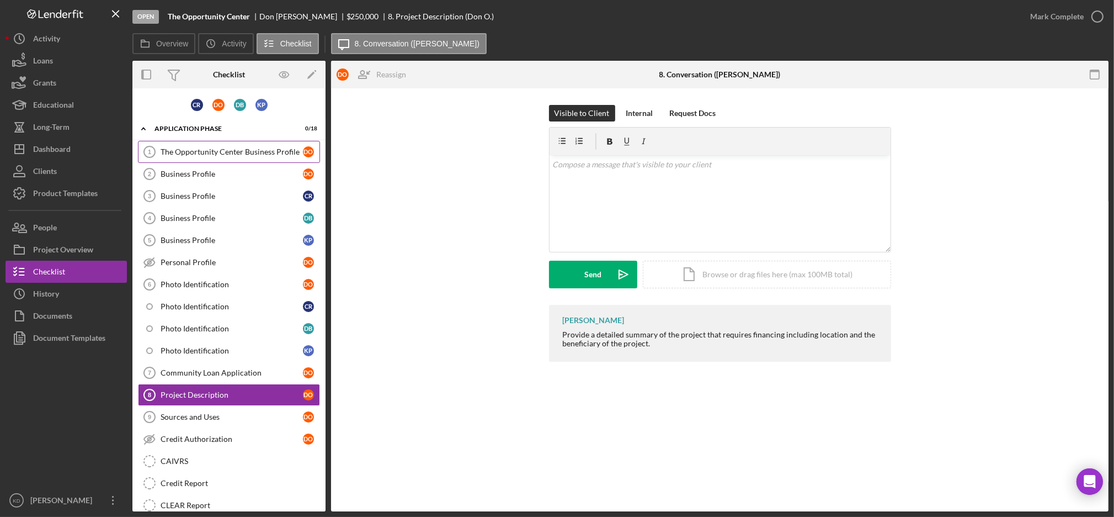
click at [249, 155] on link "The Opportunity Center Business Profile 1 The Opportunity Center Business Profi…" at bounding box center [229, 152] width 182 height 22
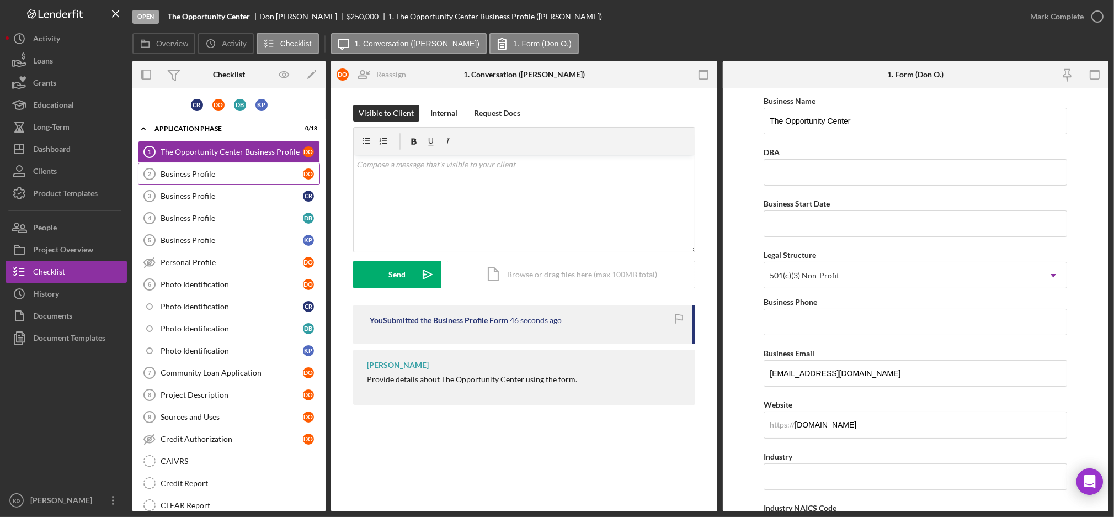
click at [238, 171] on div "Business Profile" at bounding box center [232, 173] width 142 height 9
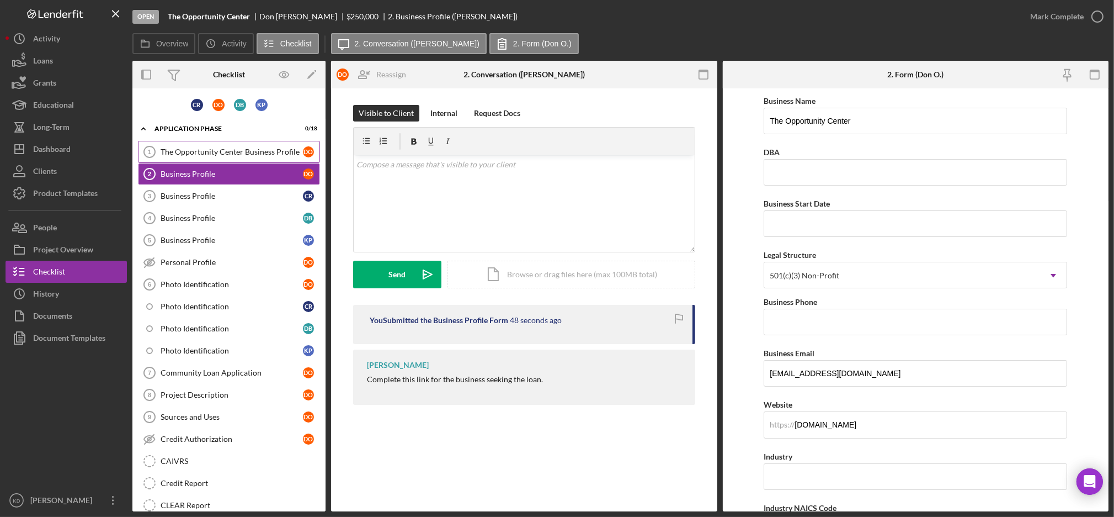
click at [259, 149] on div "The Opportunity Center Business Profile" at bounding box center [232, 151] width 142 height 9
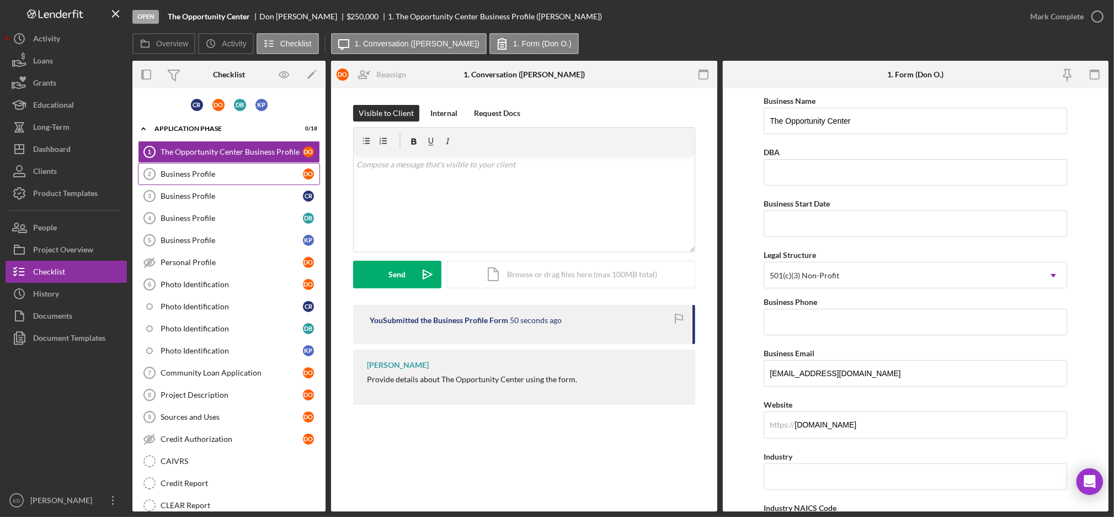
click at [258, 166] on link "Business Profile 2 Business Profile D O" at bounding box center [229, 174] width 182 height 22
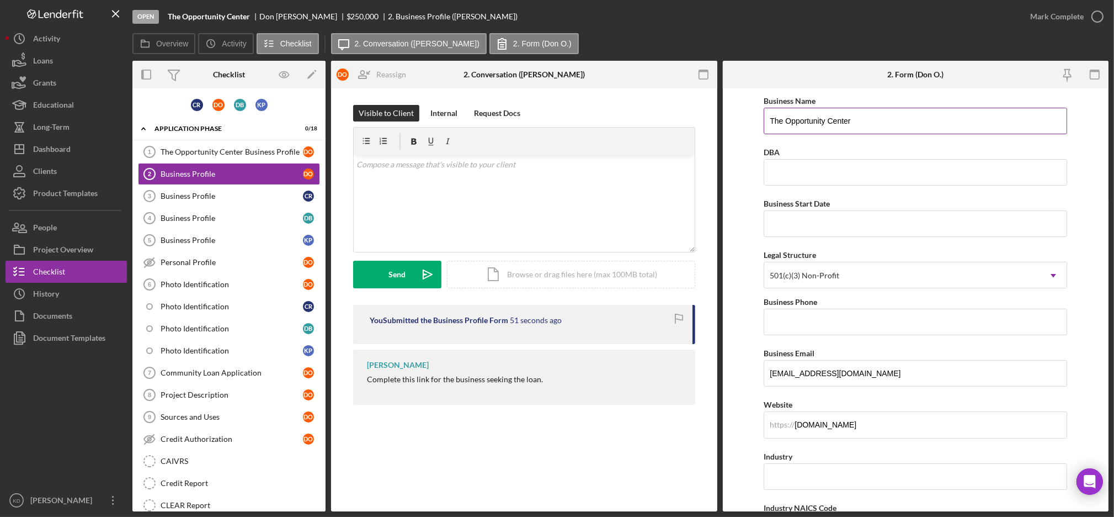
click at [795, 128] on input "The Opportunity Center" at bounding box center [916, 121] width 304 height 26
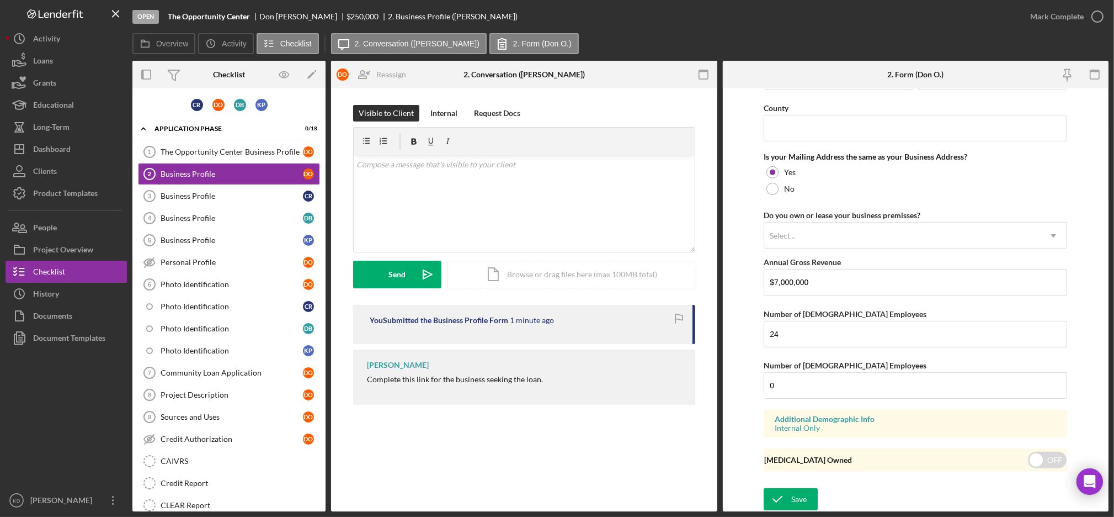
scroll to position [803, 0]
type input "Homes of Hope"
click at [804, 500] on div "Save" at bounding box center [799, 498] width 15 height 22
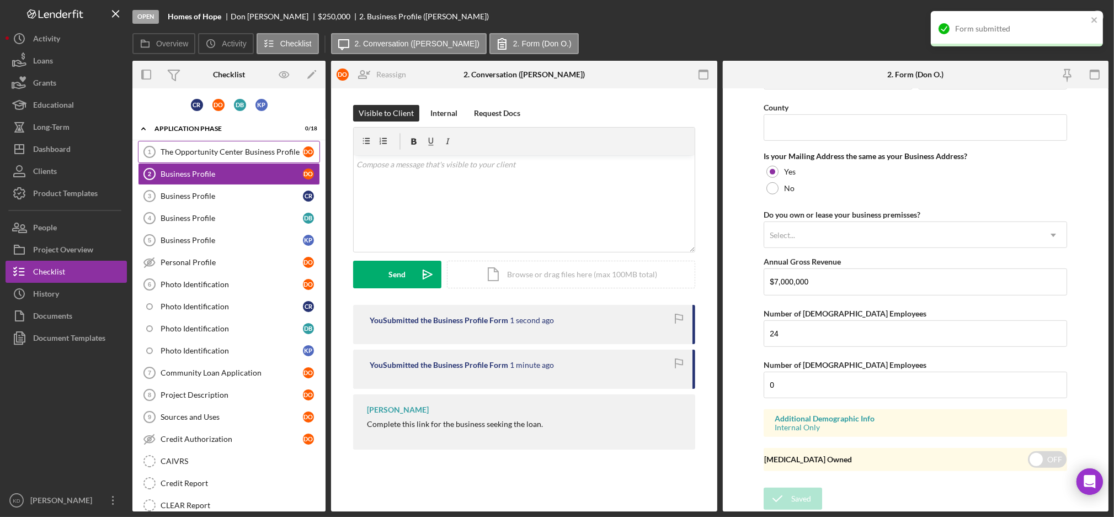
click at [231, 153] on div "The Opportunity Center Business Profile" at bounding box center [232, 151] width 142 height 9
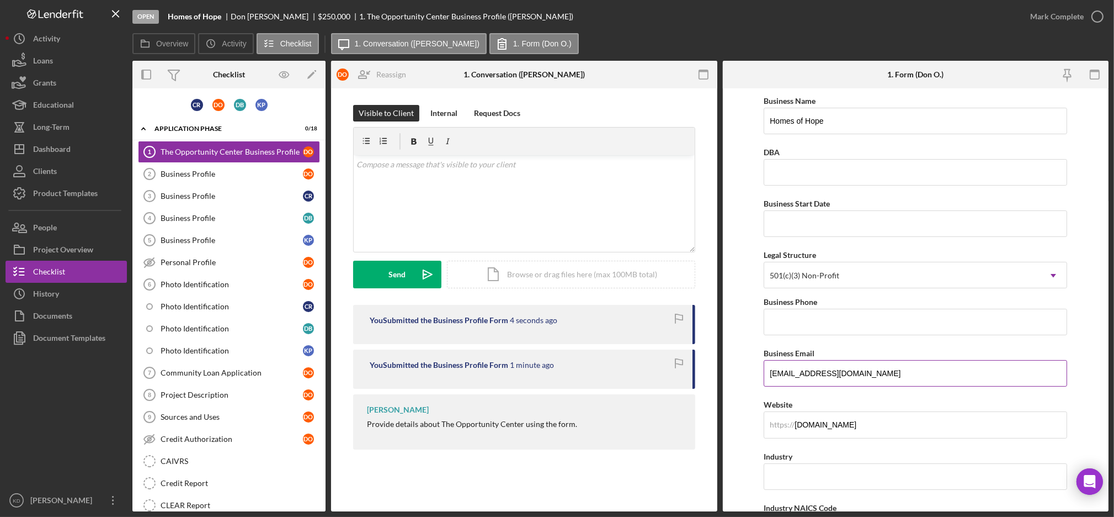
click at [778, 369] on input "[EMAIL_ADDRESS][DOMAIN_NAME]" at bounding box center [916, 373] width 304 height 26
type input "kdavenport@cwcarolina.org"
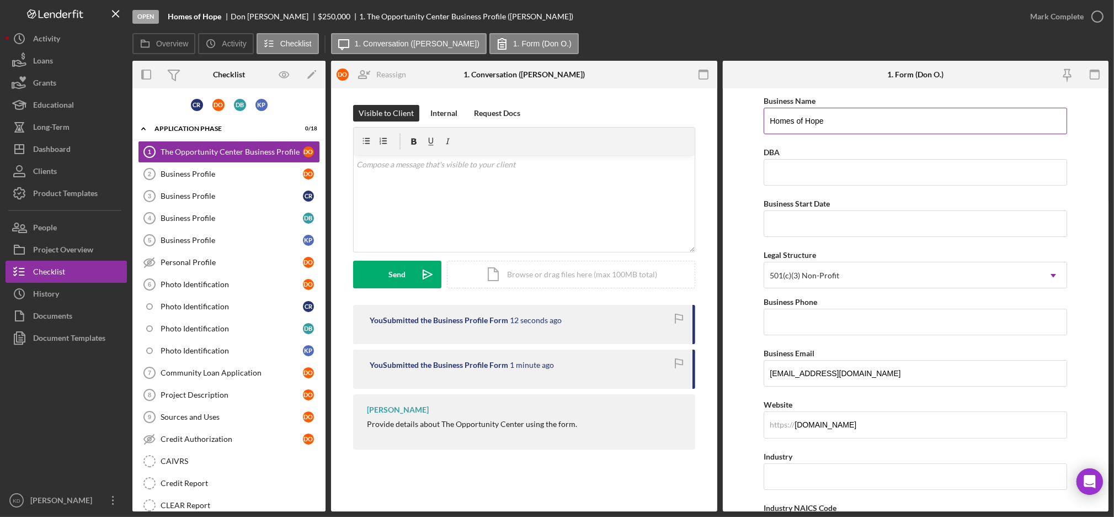
click at [845, 116] on input "Homes of Hope" at bounding box center [916, 121] width 304 height 26
type input "The Opportunity Center"
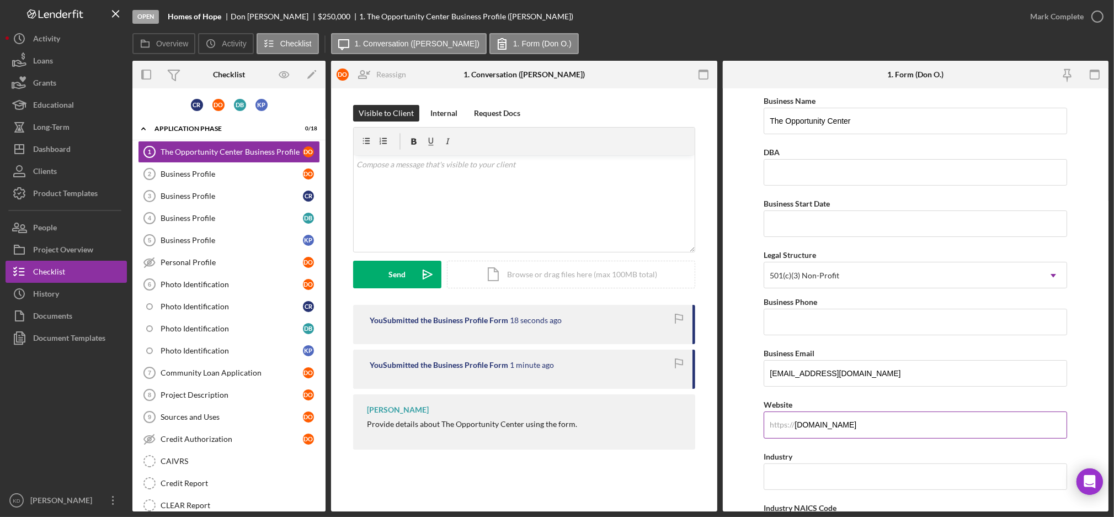
click at [846, 419] on input "homesofhope.org" at bounding box center [916, 424] width 304 height 26
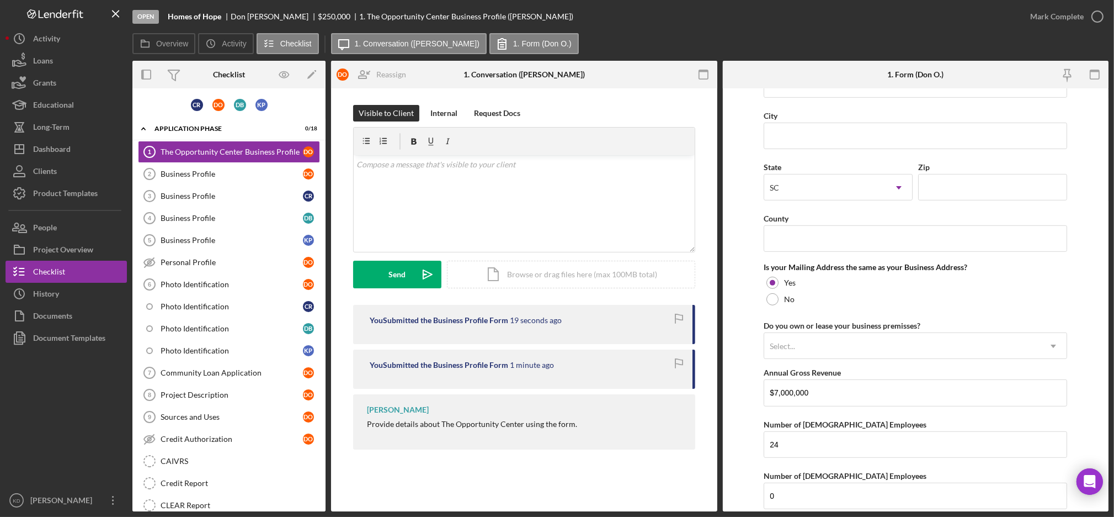
scroll to position [803, 0]
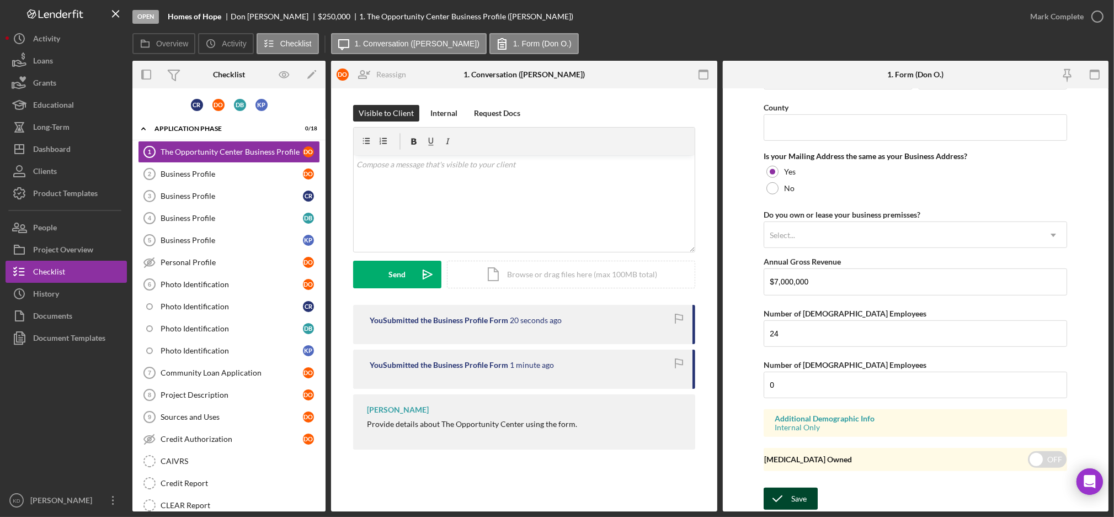
click at [793, 500] on div "Save" at bounding box center [799, 498] width 15 height 22
type input "homesofhope.org"
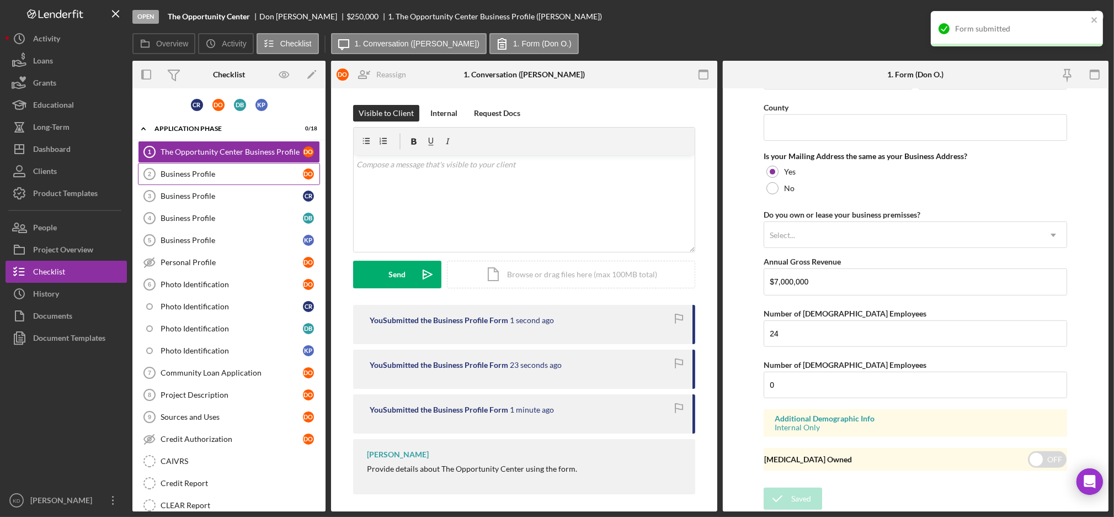
click at [209, 177] on div "Business Profile" at bounding box center [232, 173] width 142 height 9
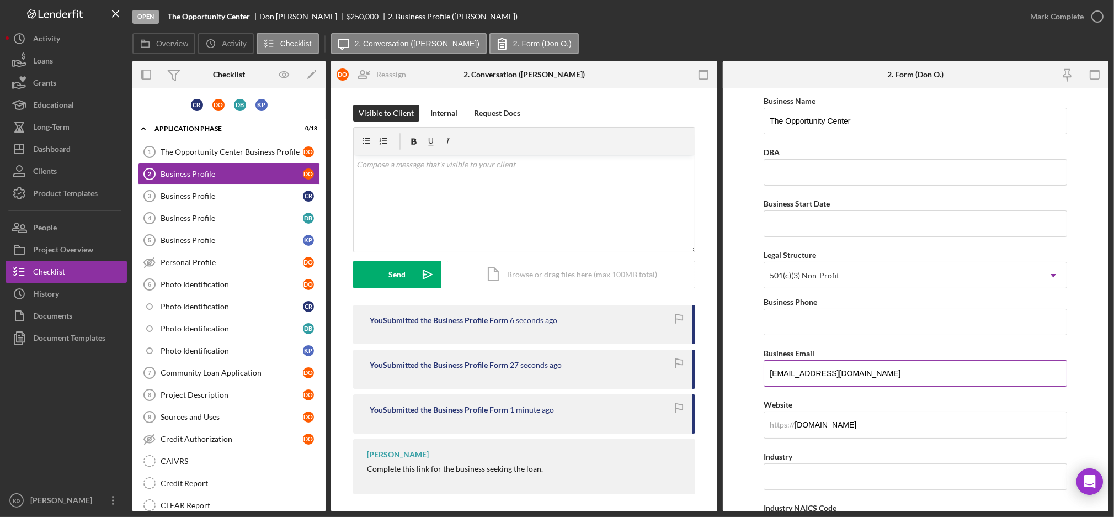
click at [869, 375] on input "kdavenport@cwcarolina.org" at bounding box center [916, 373] width 304 height 26
drag, startPoint x: 254, startPoint y: 136, endPoint x: 270, endPoint y: 129, distance: 17.5
click at [270, 129] on div "Application Phase" at bounding box center [233, 128] width 157 height 7
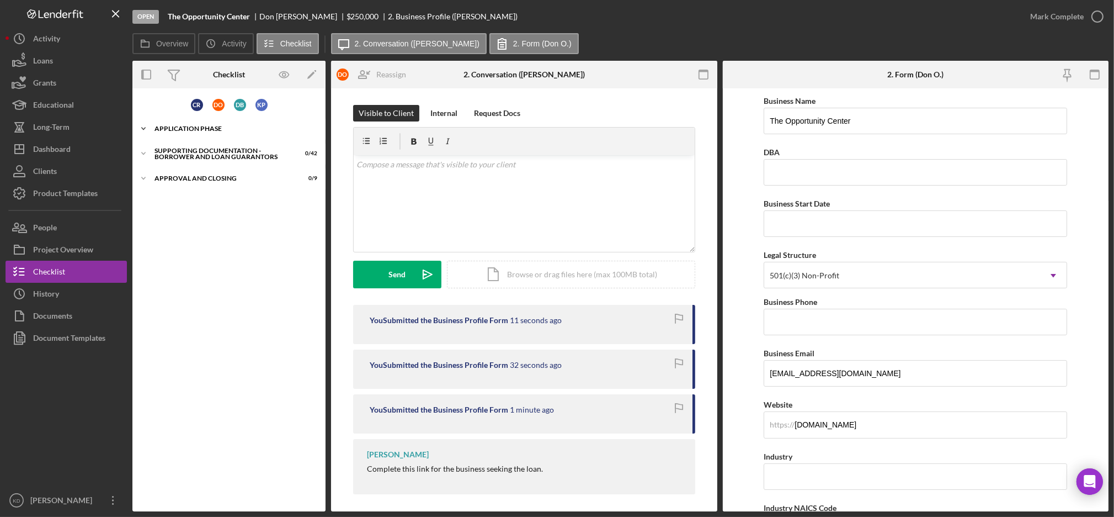
click at [221, 127] on div "Application Phase" at bounding box center [233, 128] width 157 height 7
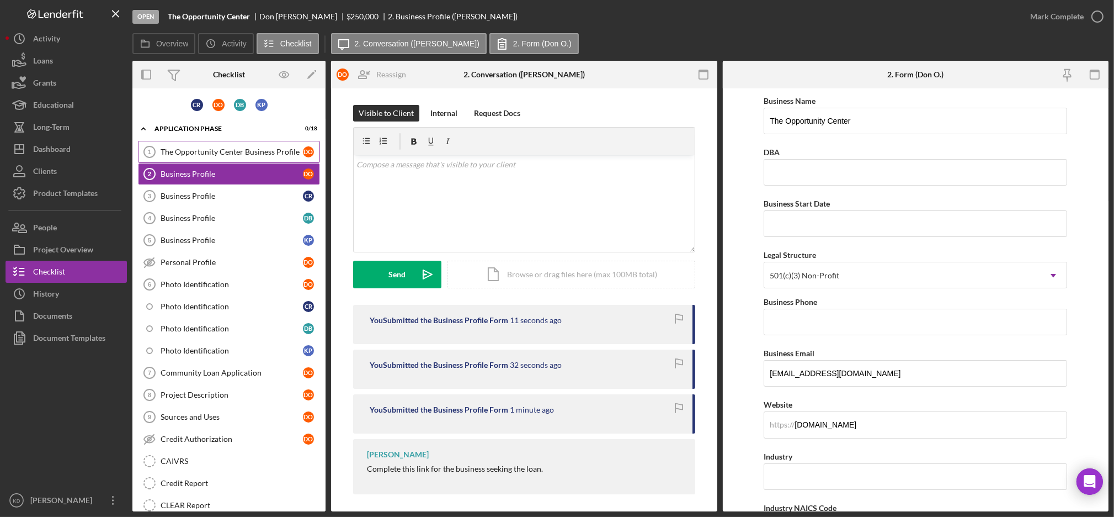
click at [211, 148] on div "The Opportunity Center Business Profile" at bounding box center [232, 151] width 142 height 9
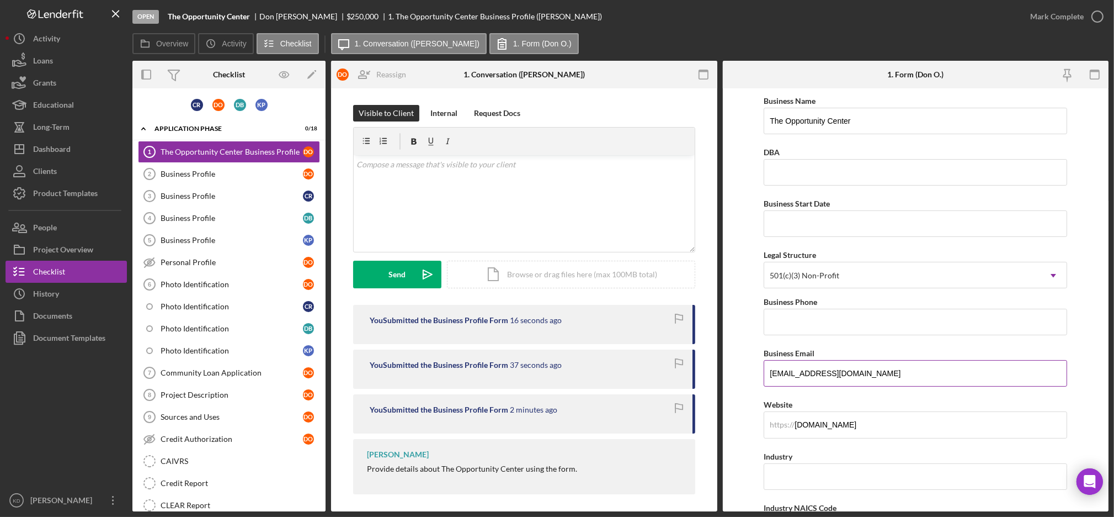
click at [875, 370] on input "kdavenport@cwcarolina.org" at bounding box center [916, 373] width 304 height 26
click at [310, 74] on icon "Icon/Edit" at bounding box center [312, 74] width 25 height 25
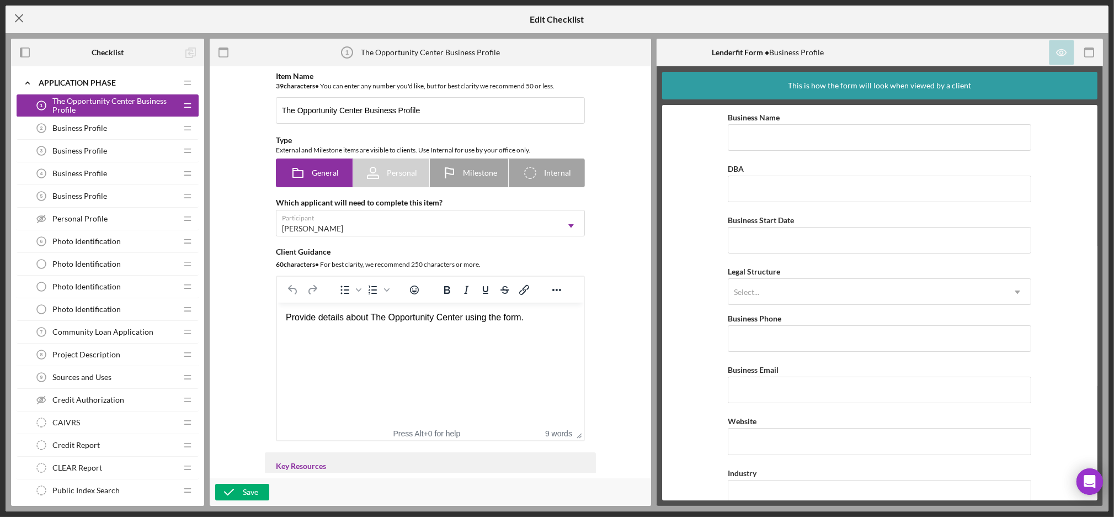
click at [19, 19] on icon "Icon/Menu Close" at bounding box center [20, 18] width 28 height 28
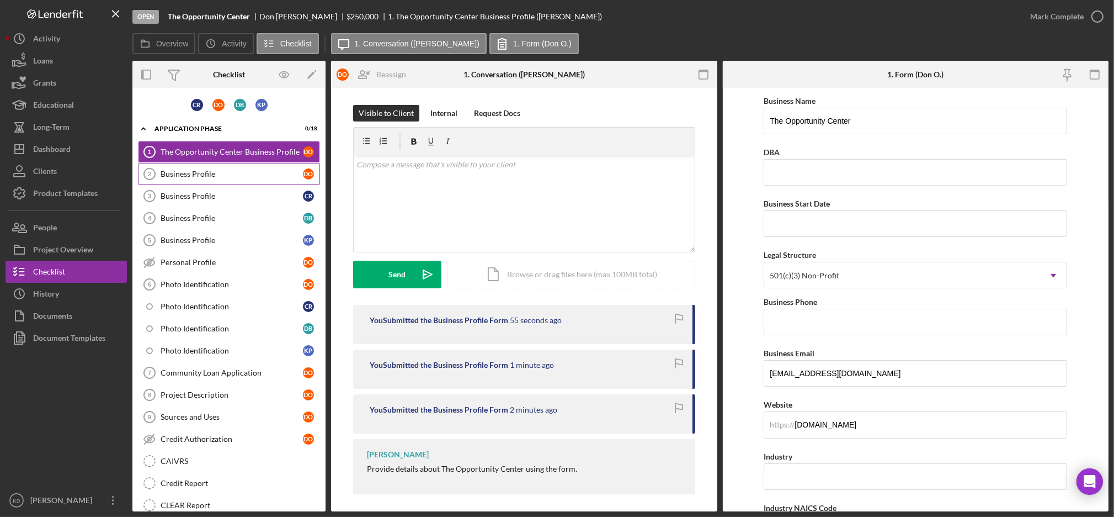
click at [199, 180] on link "Business Profile 2 Business Profile D O" at bounding box center [229, 174] width 182 height 22
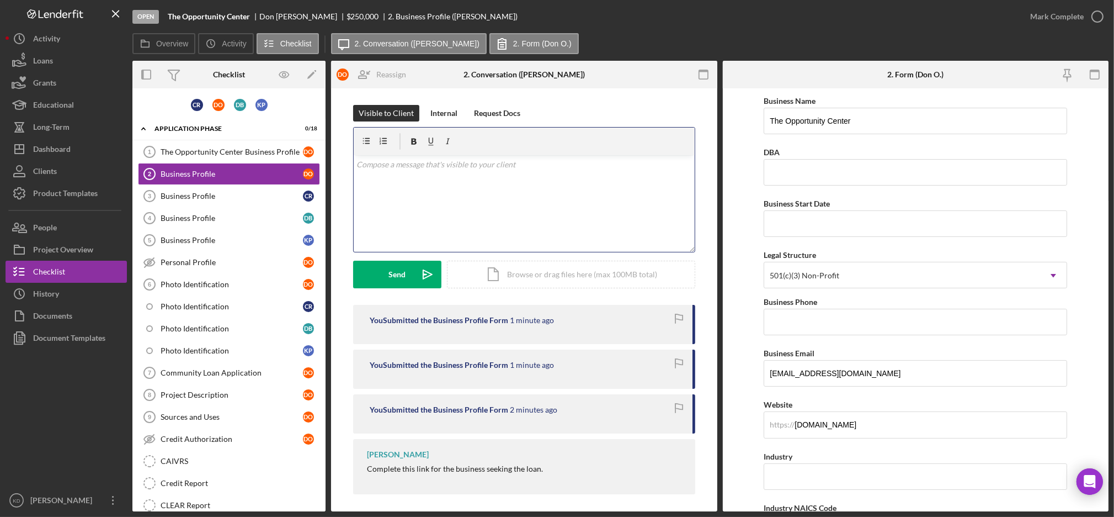
click at [383, 206] on div "v Color teal Color pink Remove color Add row above Add row below Add column bef…" at bounding box center [524, 203] width 341 height 97
click at [660, 219] on div "v Color teal Color pink Remove color Add row above Add row below Add column bef…" at bounding box center [524, 203] width 341 height 97
click at [895, 372] on input "kdavenport@cwcarolina.org" at bounding box center [916, 373] width 304 height 26
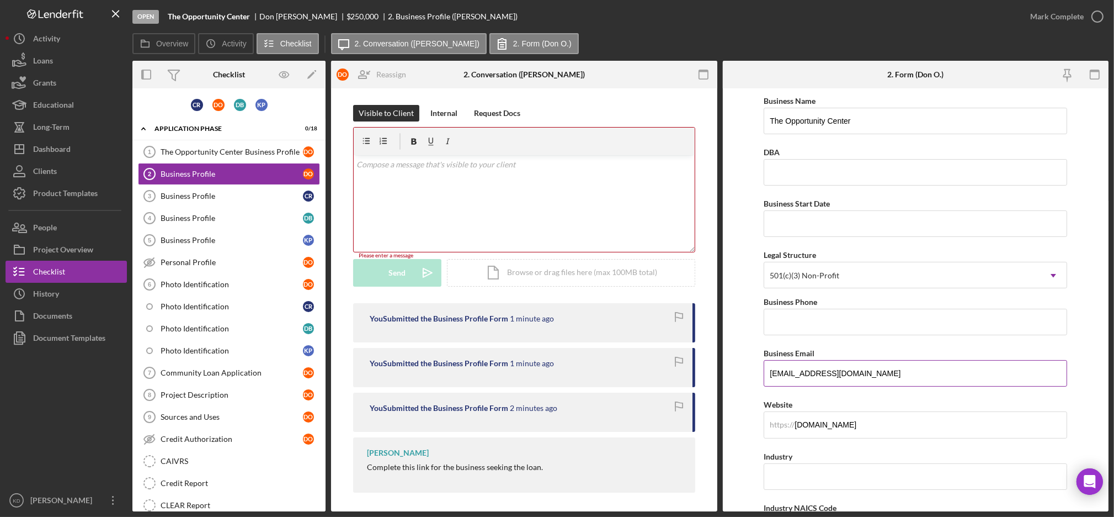
paste input "doglesby@homesofhope"
click at [895, 372] on input "[EMAIL_ADDRESS][DOMAIN_NAME]" at bounding box center [916, 373] width 304 height 26
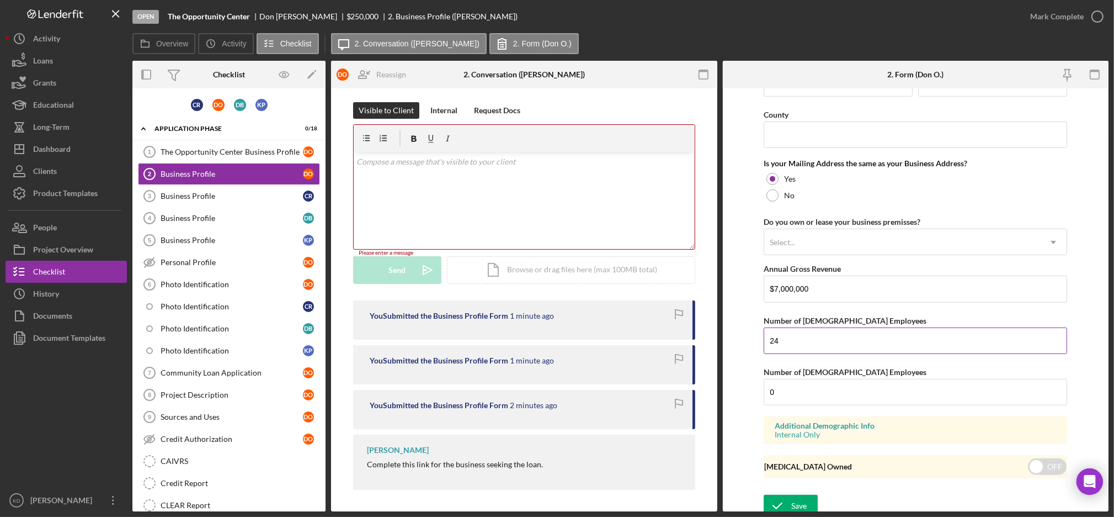
scroll to position [803, 0]
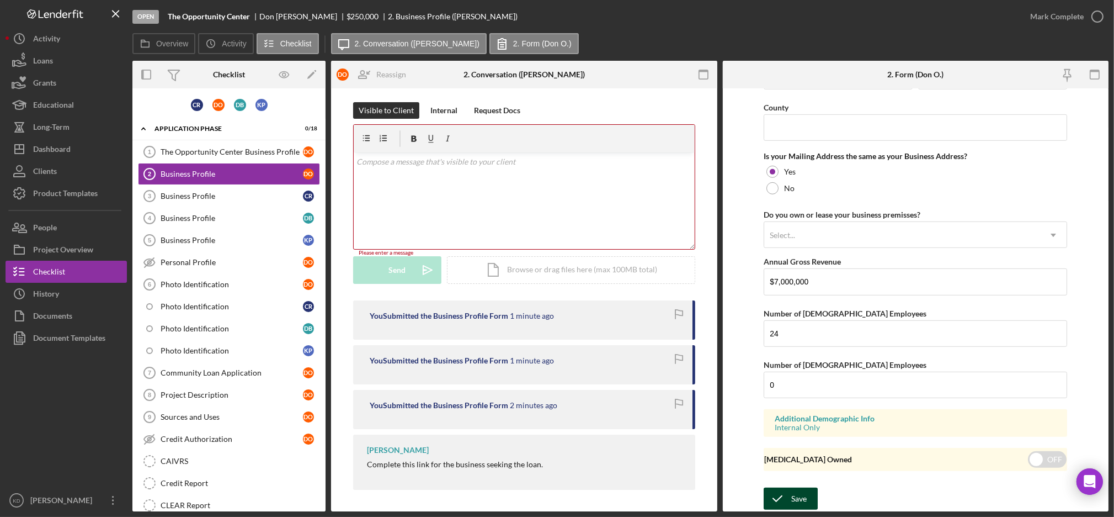
type input "[EMAIL_ADDRESS][DOMAIN_NAME]"
click at [793, 497] on div "Save" at bounding box center [799, 498] width 15 height 22
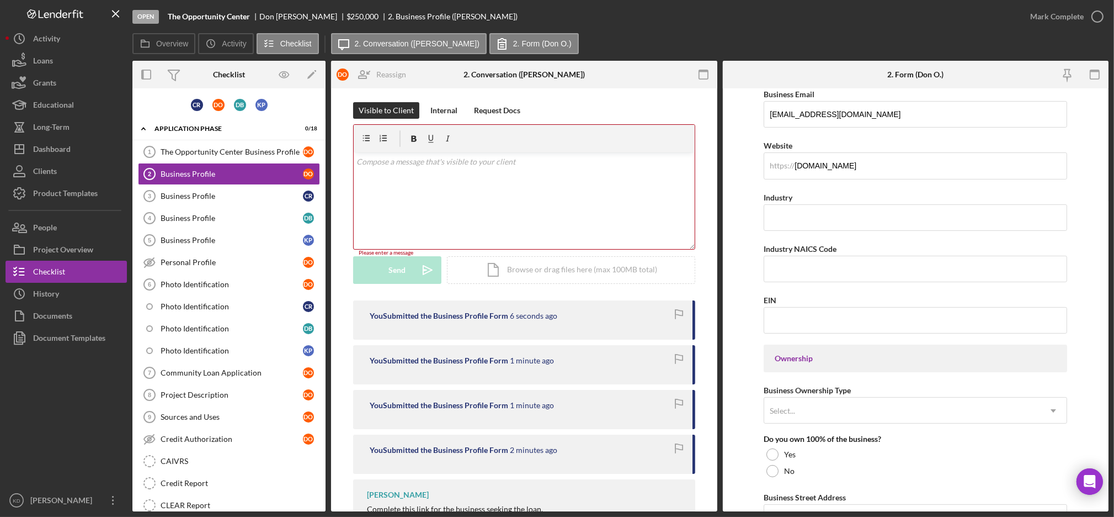
scroll to position [0, 0]
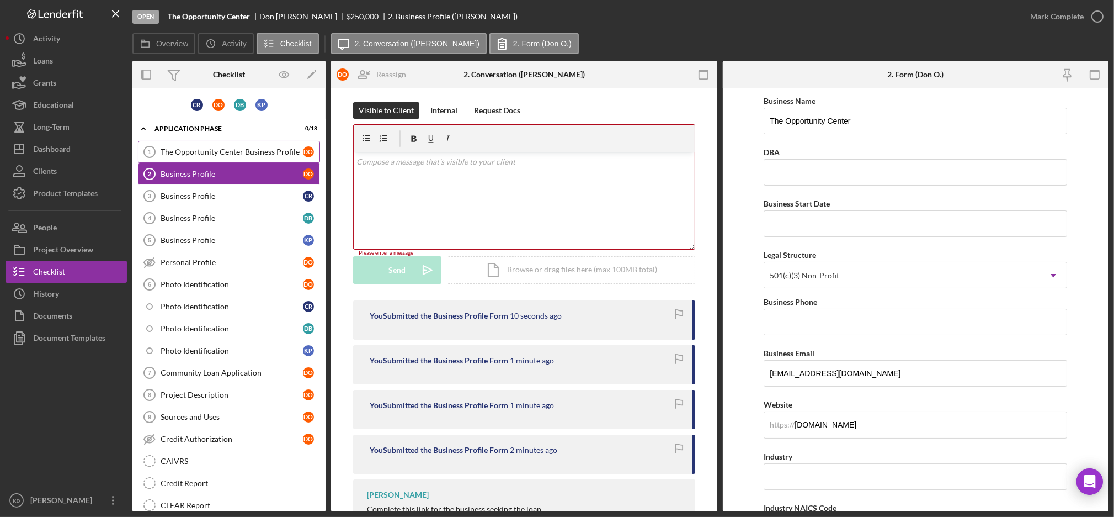
click at [233, 158] on link "The Opportunity Center Business Profile 1 The Opportunity Center Business Profi…" at bounding box center [229, 152] width 182 height 22
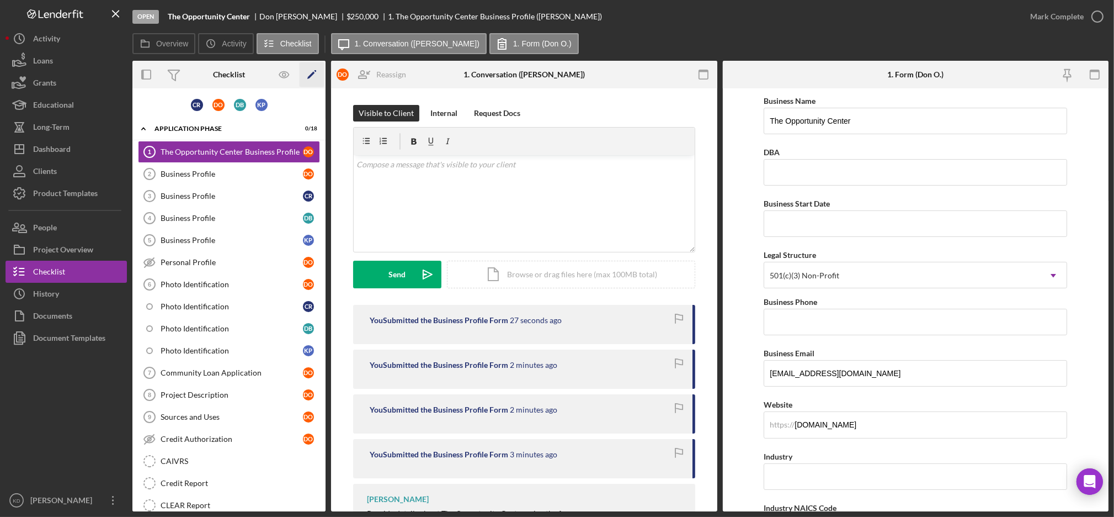
click at [306, 81] on icon "Icon/Edit" at bounding box center [312, 74] width 25 height 25
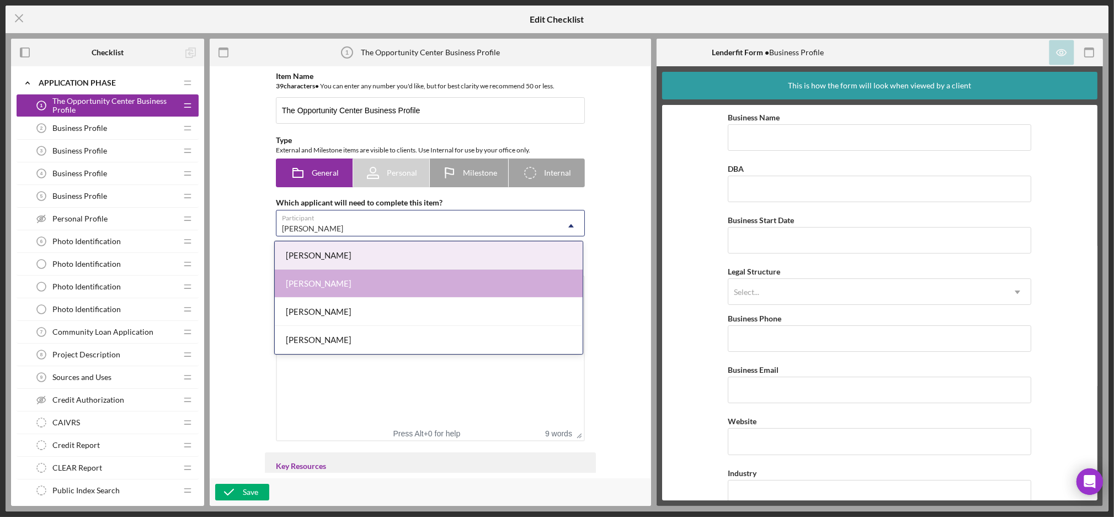
click at [315, 232] on div "[PERSON_NAME]" at bounding box center [312, 228] width 61 height 9
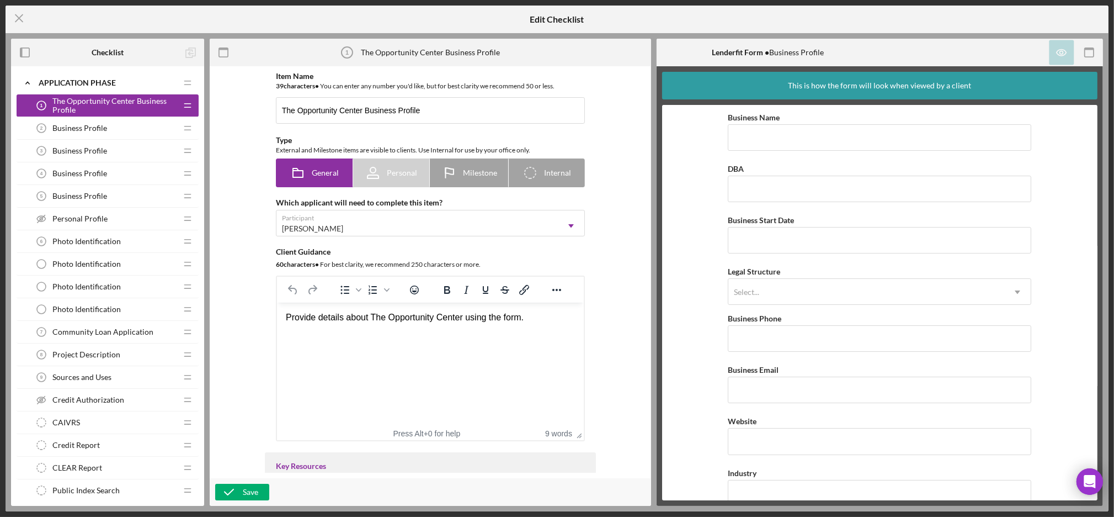
click at [257, 230] on div "Item Name 39 character s • You can enter any number you'd like, but for best cl…" at bounding box center [430, 272] width 431 height 401
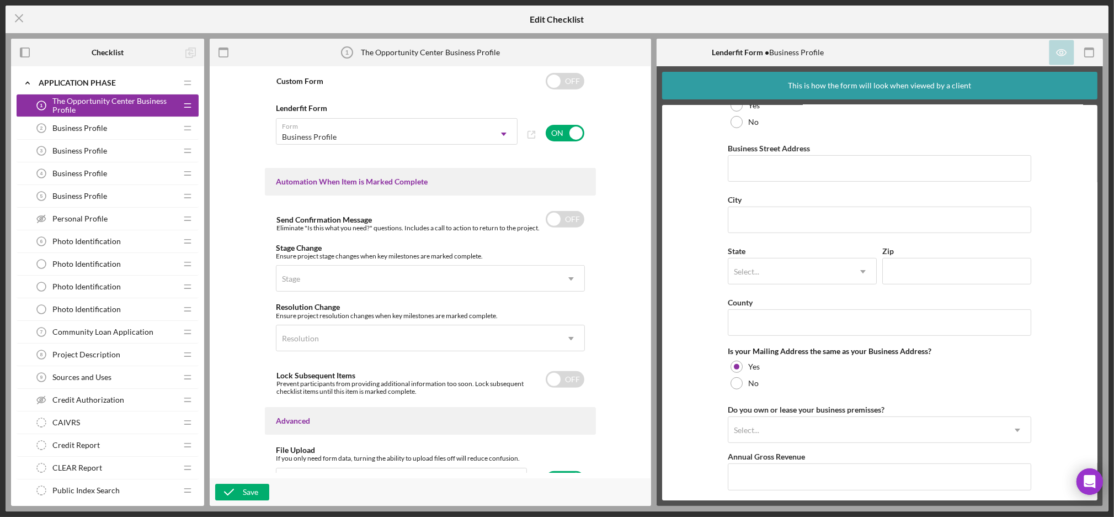
scroll to position [683, 0]
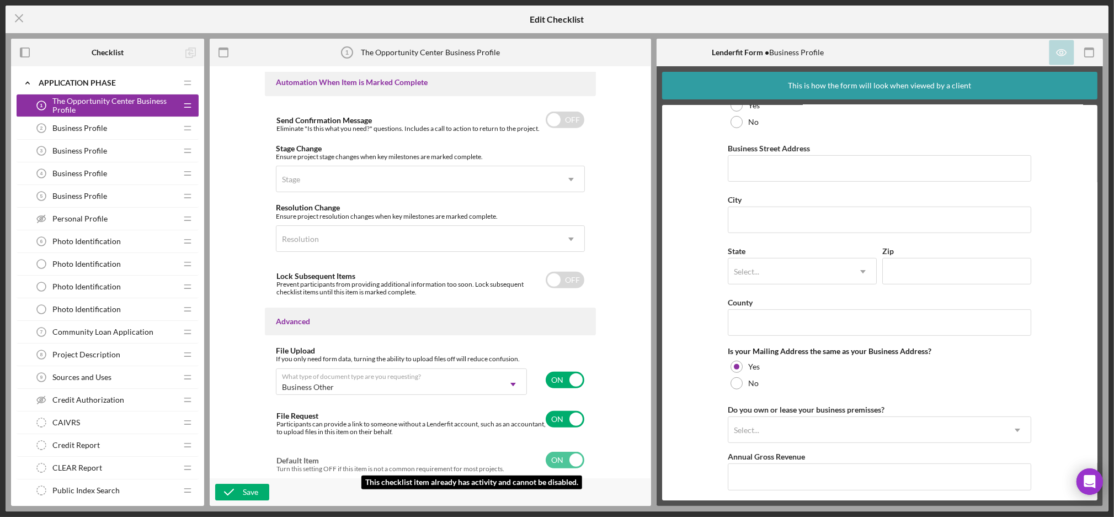
click at [551, 460] on input "checkbox" at bounding box center [565, 460] width 39 height 17
checkbox input "true"
click at [554, 383] on input "checkbox" at bounding box center [565, 379] width 39 height 17
checkbox input "false"
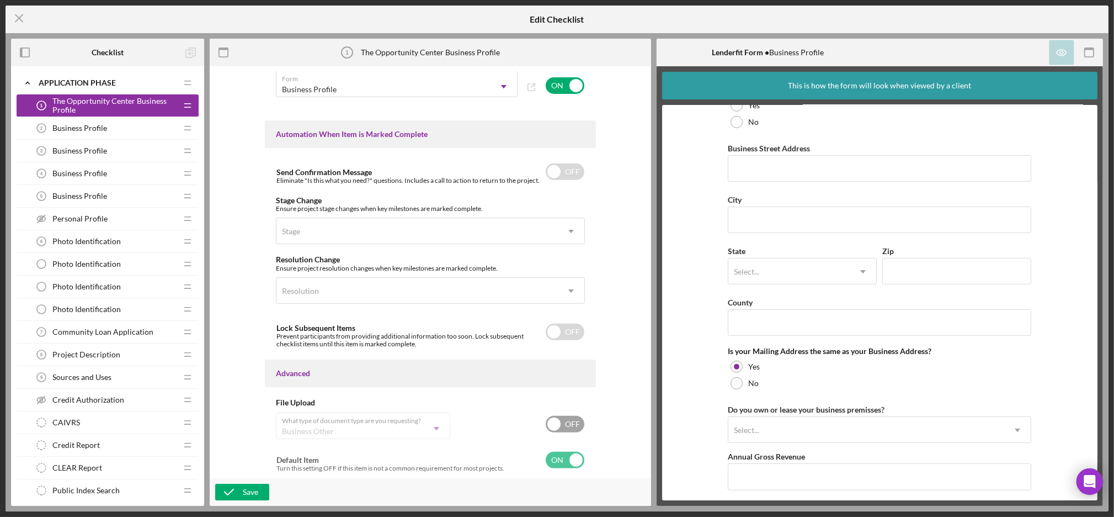
scroll to position [630, 0]
click at [553, 472] on div "Item Name 39 character s • You can enter any number you'd like, but for best cl…" at bounding box center [431, 285] width 442 height 439
click at [560, 464] on input "checkbox" at bounding box center [565, 460] width 39 height 17
checkbox input "true"
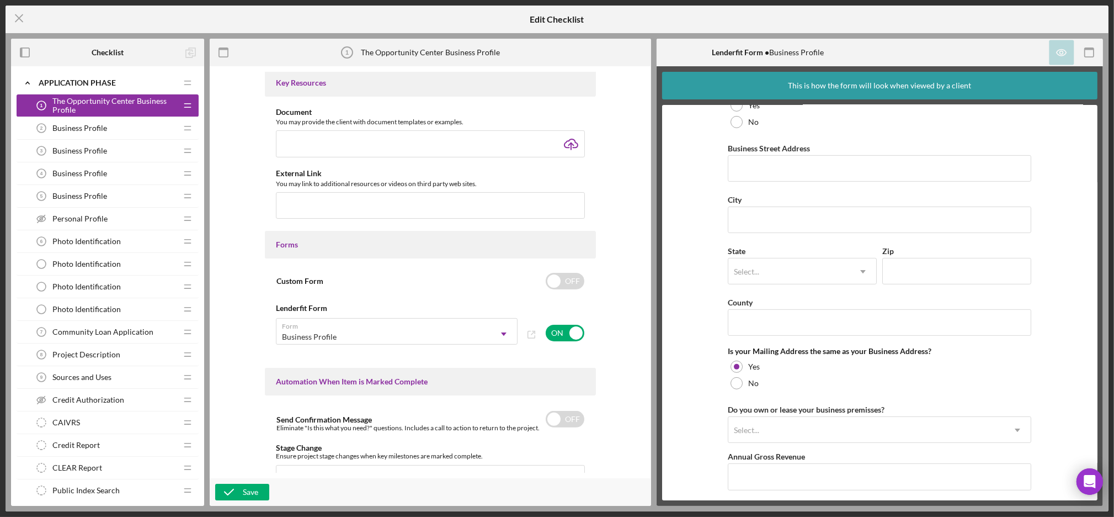
scroll to position [448, 0]
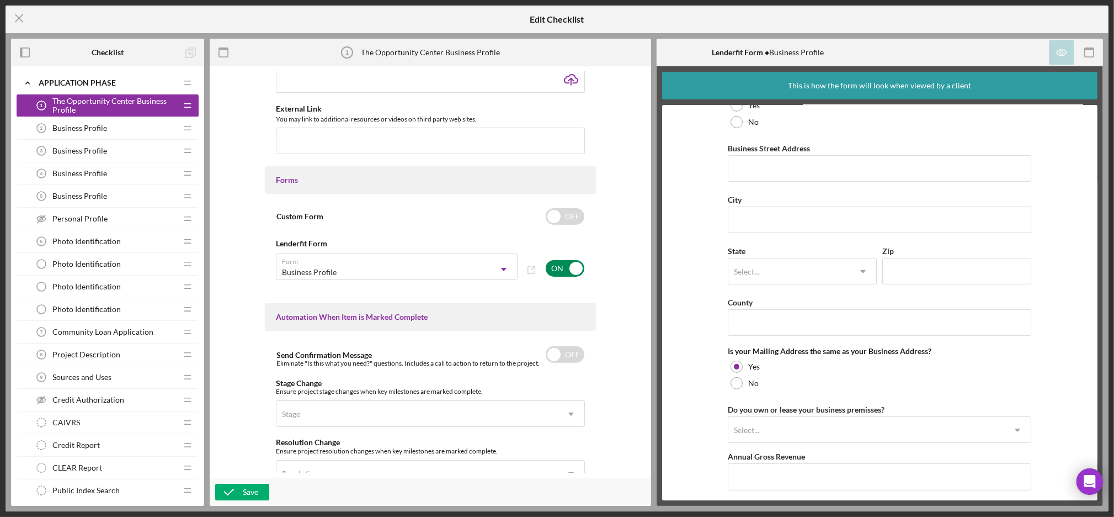
click at [552, 264] on input "checkbox" at bounding box center [565, 268] width 39 height 17
checkbox input "false"
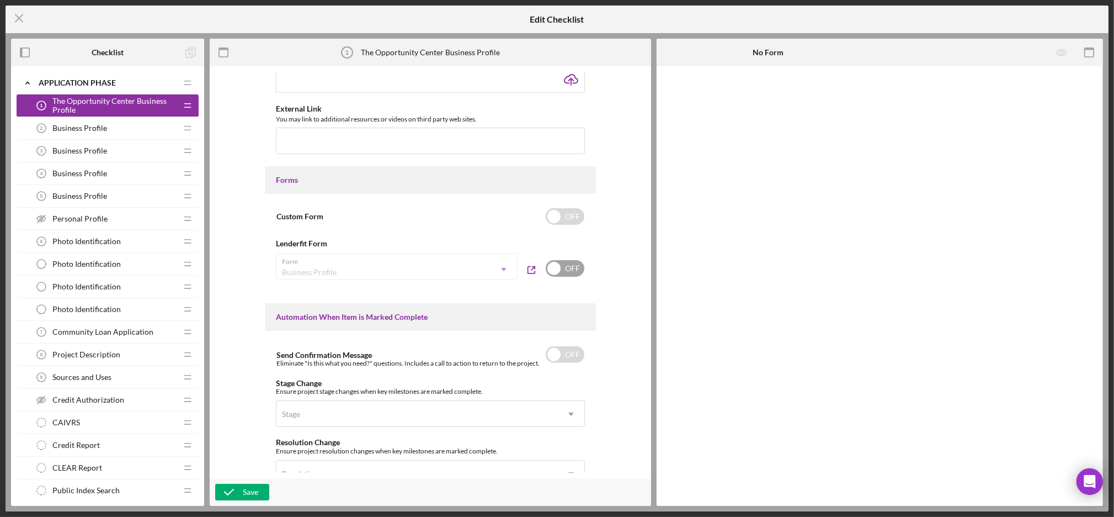
scroll to position [630, 0]
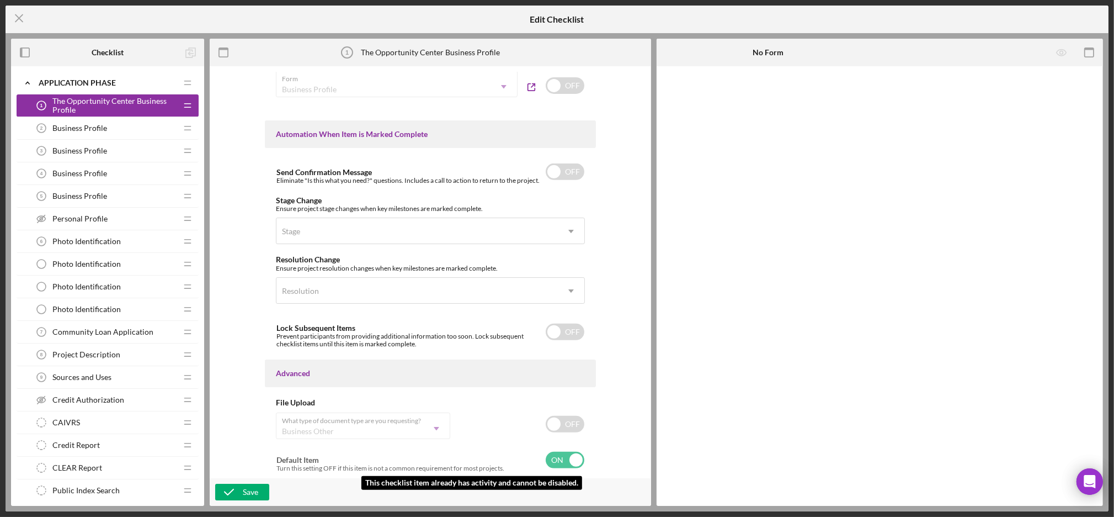
click at [562, 455] on input "checkbox" at bounding box center [565, 460] width 39 height 17
checkbox input "true"
click at [374, 391] on div "Item Name 39 character s • You can enter any number you'd like, but for best cl…" at bounding box center [430, 272] width 431 height 401
click at [23, 22] on icon "Icon/Menu Close" at bounding box center [20, 18] width 28 height 28
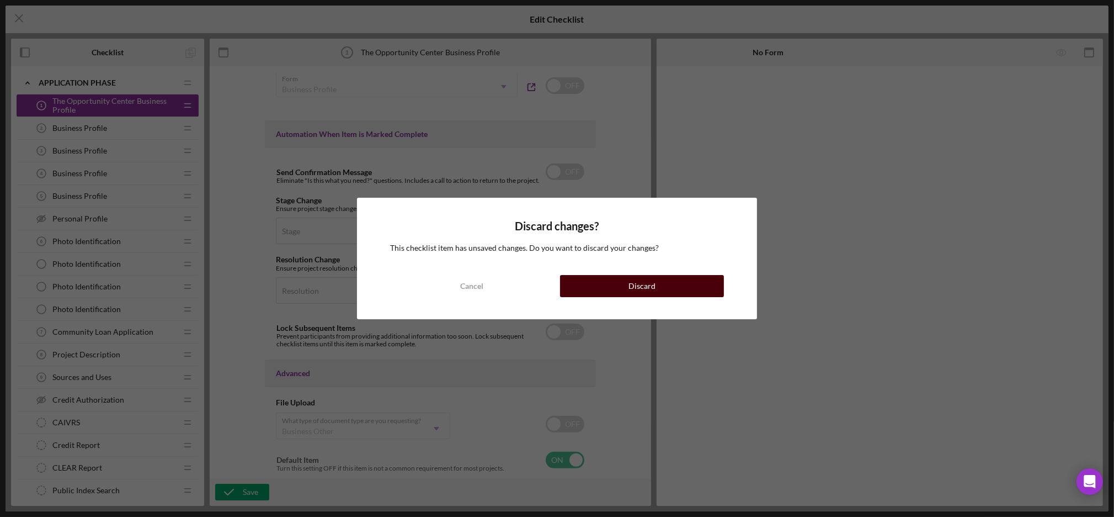
click at [629, 290] on div "Discard" at bounding box center [642, 286] width 27 height 22
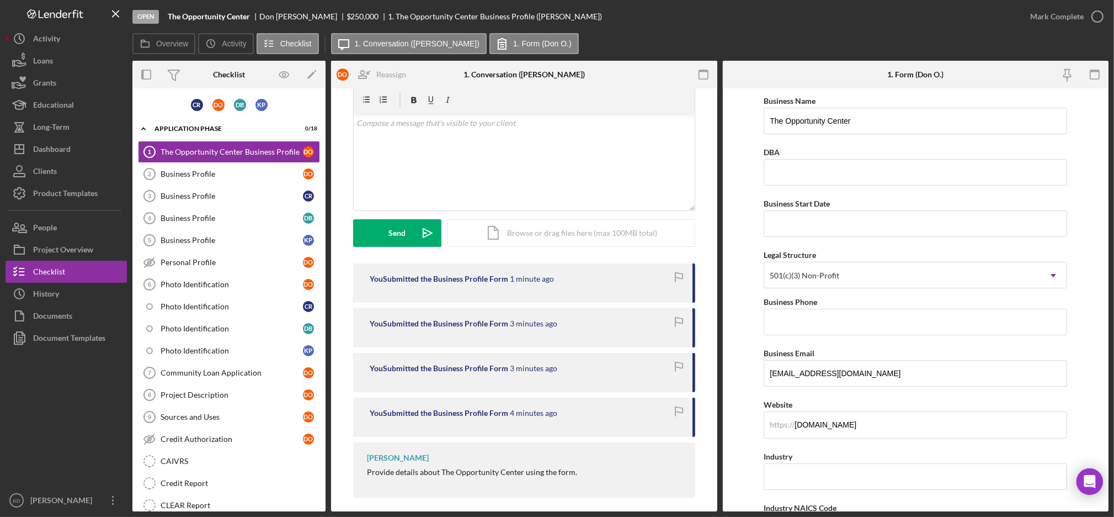
scroll to position [49, 0]
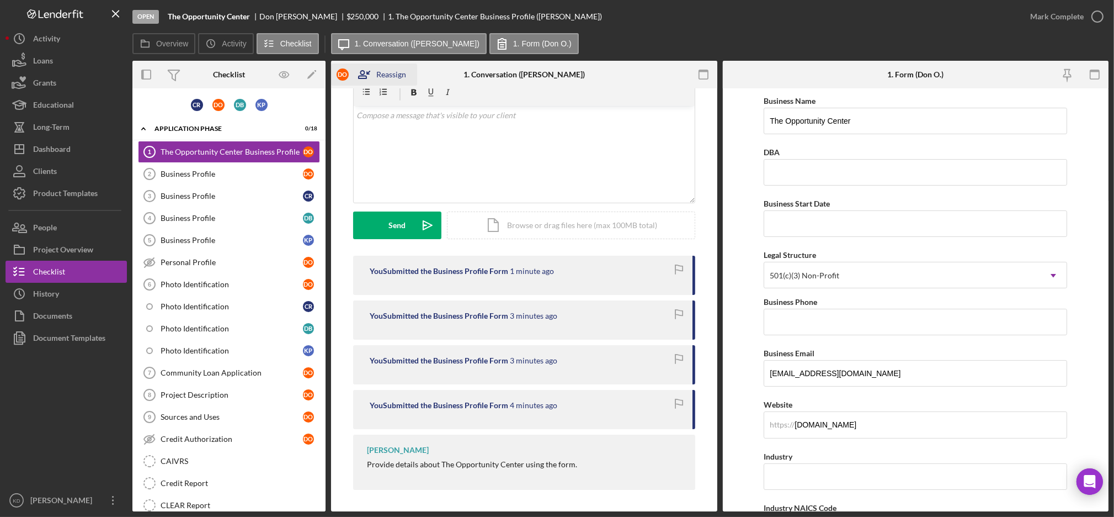
click at [386, 73] on div "Reassign" at bounding box center [391, 74] width 30 height 22
click at [629, 65] on div at bounding box center [652, 75] width 129 height 28
click at [314, 74] on icon "Icon/Edit" at bounding box center [312, 74] width 25 height 25
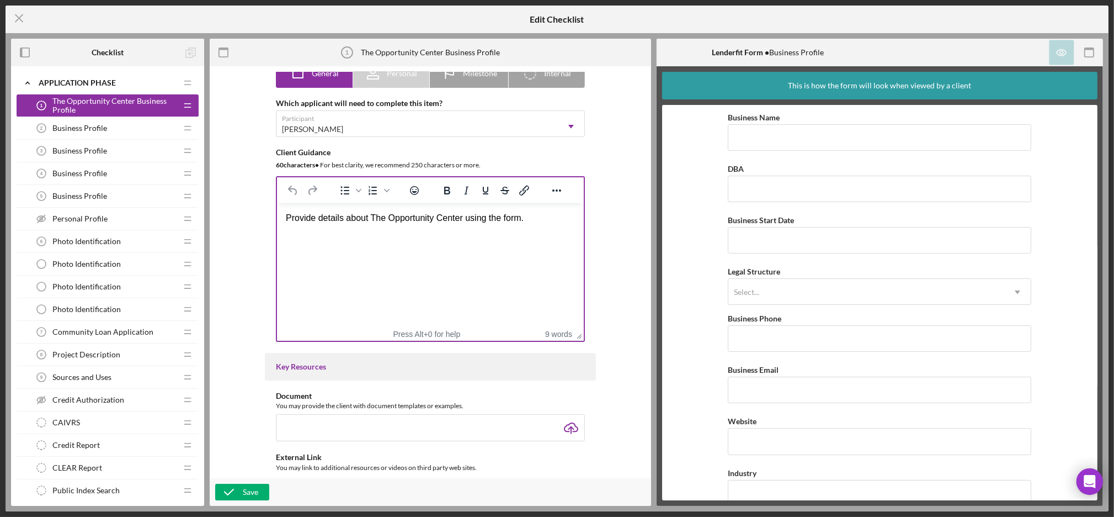
scroll to position [100, 0]
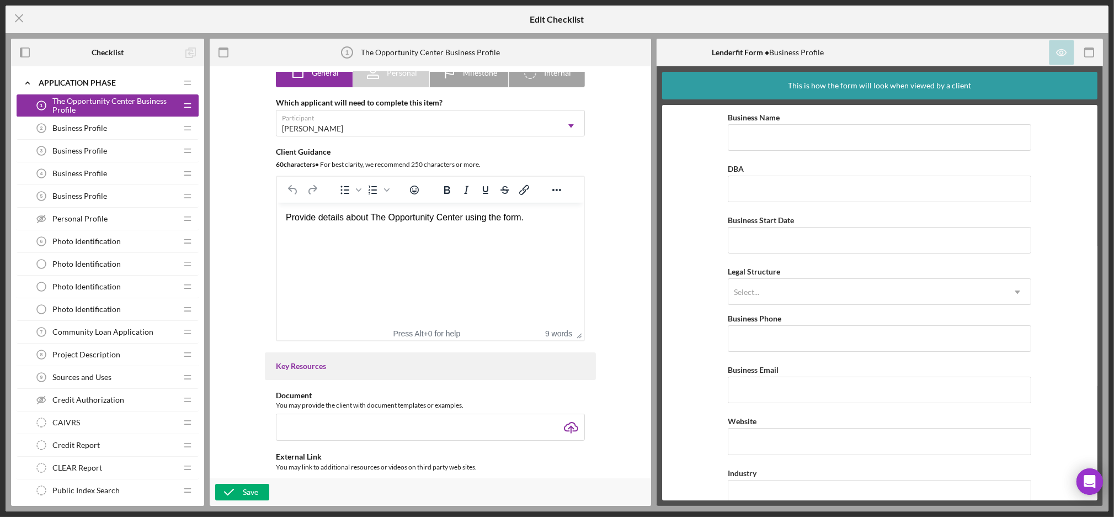
click at [328, 232] on html "Provide details about The Opportunity Center using the form." at bounding box center [430, 218] width 307 height 30
click at [448, 232] on html "Provide details about The Opportunity Center using the form." at bounding box center [430, 218] width 307 height 30
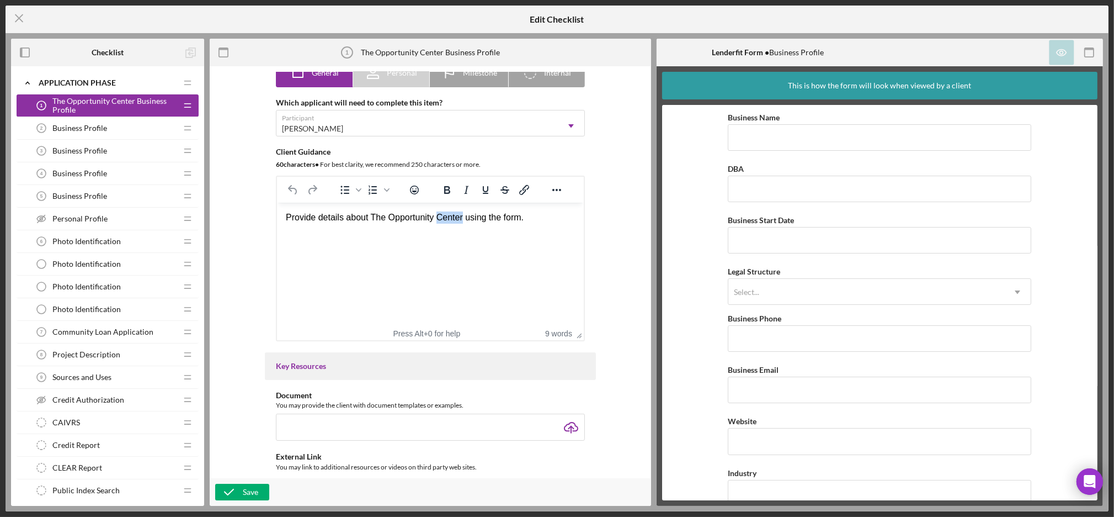
click at [448, 232] on html "Provide details about The Opportunity Center using the form." at bounding box center [430, 218] width 307 height 30
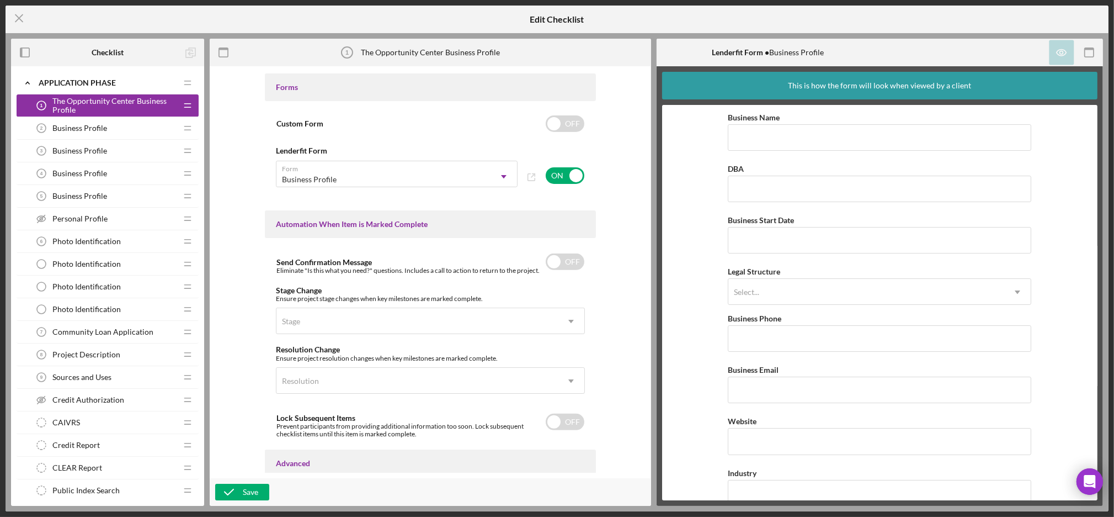
scroll to position [683, 0]
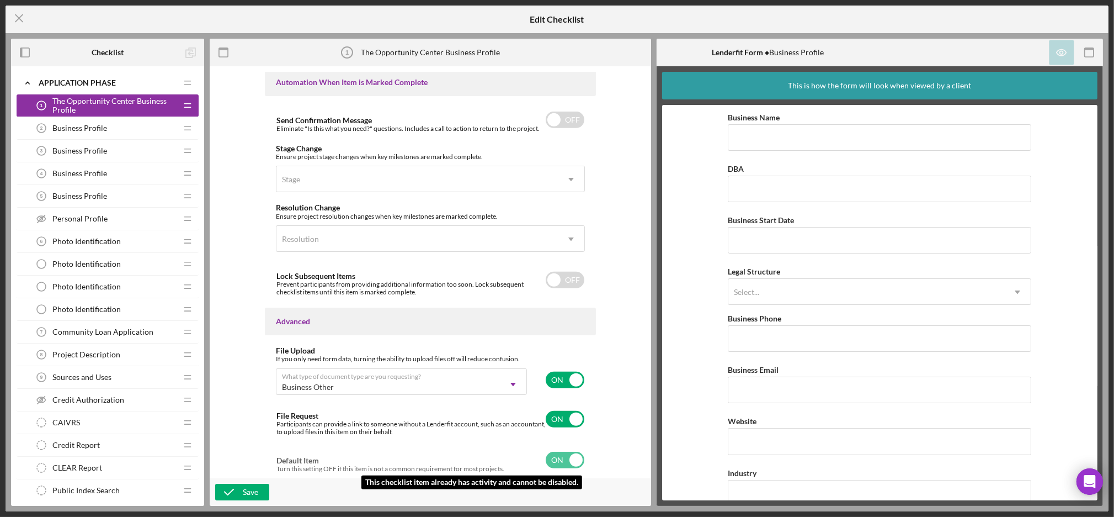
click at [567, 461] on input "checkbox" at bounding box center [565, 460] width 39 height 17
checkbox input "true"
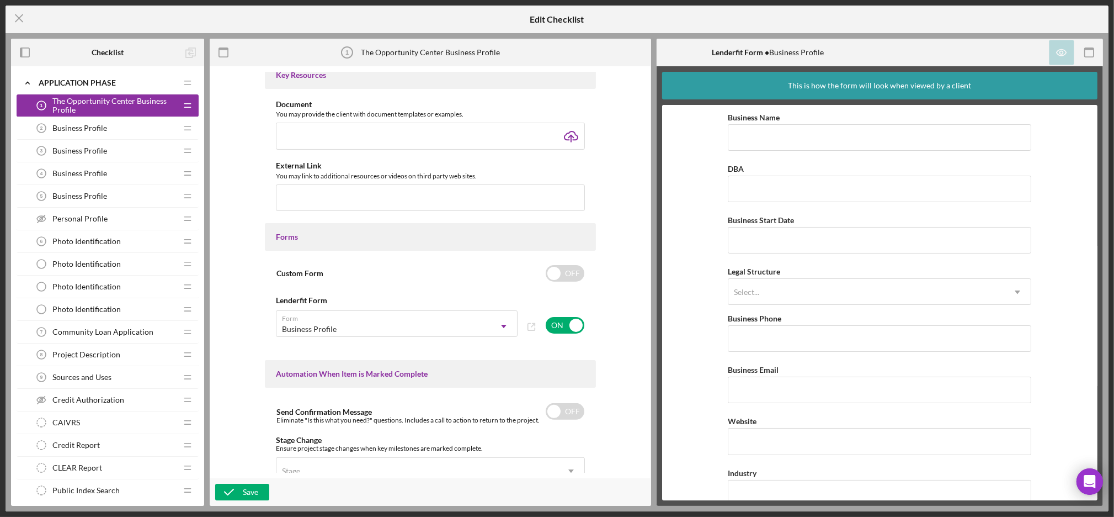
scroll to position [390, 0]
click at [554, 336] on div "ON" at bounding box center [565, 326] width 40 height 30
checkbox input "false"
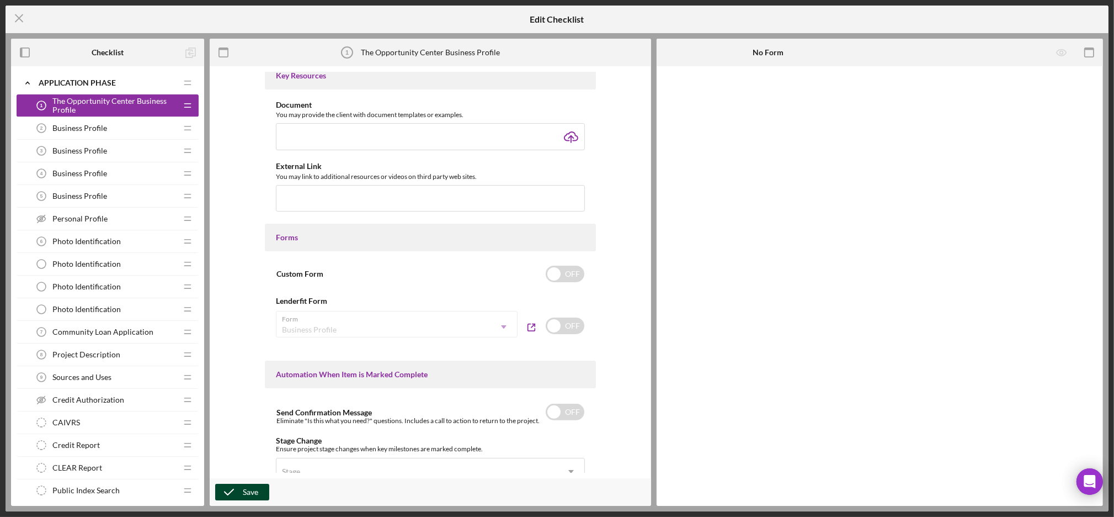
click at [248, 493] on div "Save" at bounding box center [250, 492] width 15 height 17
click at [25, 24] on icon "Icon/Menu Close" at bounding box center [20, 18] width 28 height 28
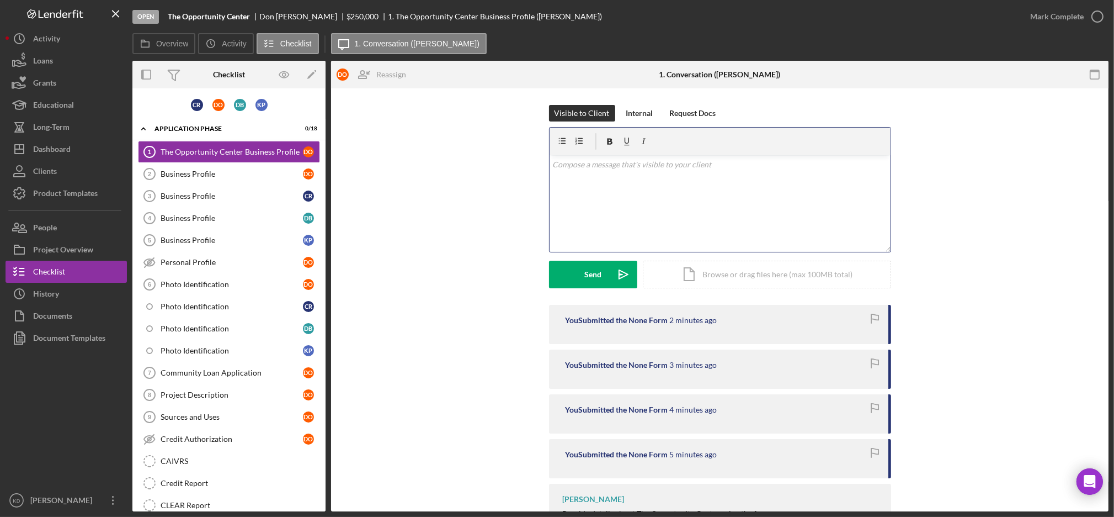
click at [648, 215] on div "v Color teal Color pink Remove color Add row above Add row below Add column bef…" at bounding box center [720, 203] width 341 height 97
click at [624, 188] on div "v Color teal Color pink Remove color Add row above Add row below Add column bef…" at bounding box center [720, 203] width 341 height 97
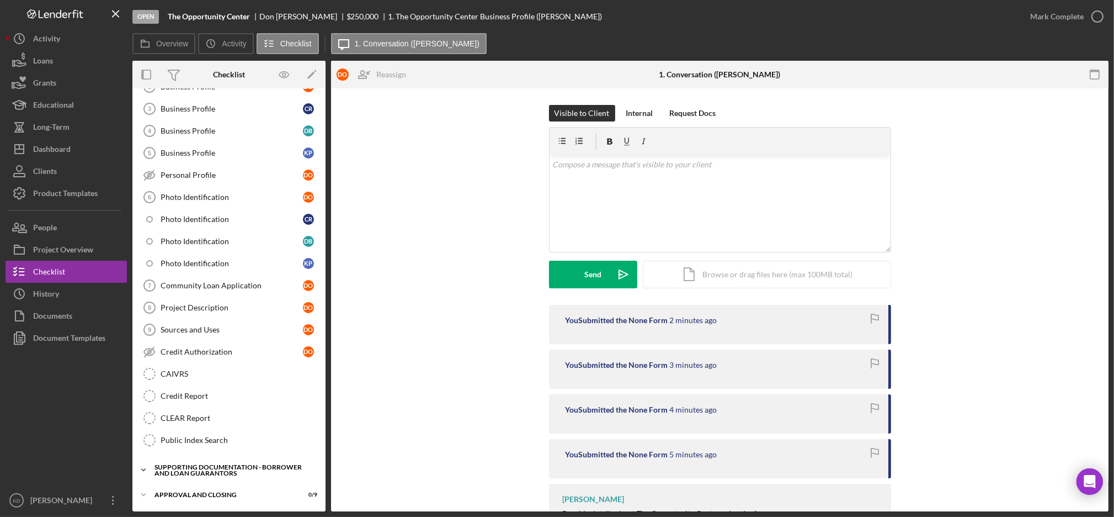
click at [181, 465] on div "Supporting Documentation - Borrower and Loan Guarantors" at bounding box center [233, 470] width 157 height 13
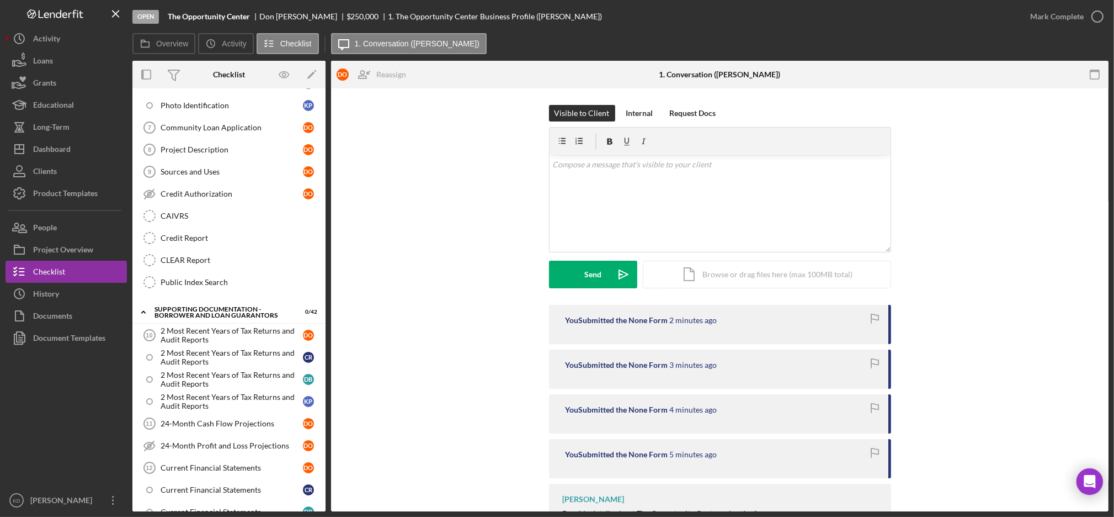
scroll to position [0, 0]
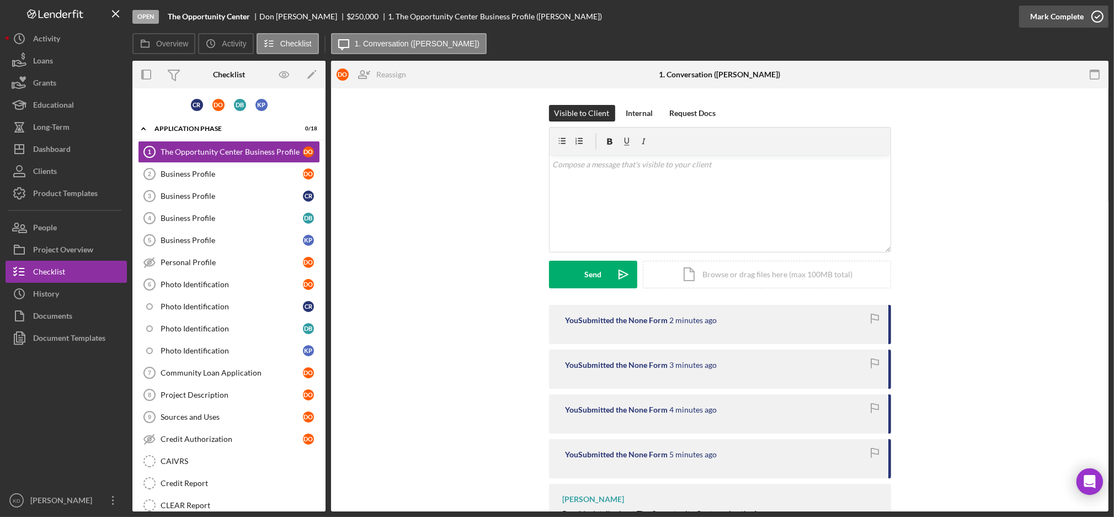
click at [1096, 19] on icon "button" at bounding box center [1098, 17] width 28 height 28
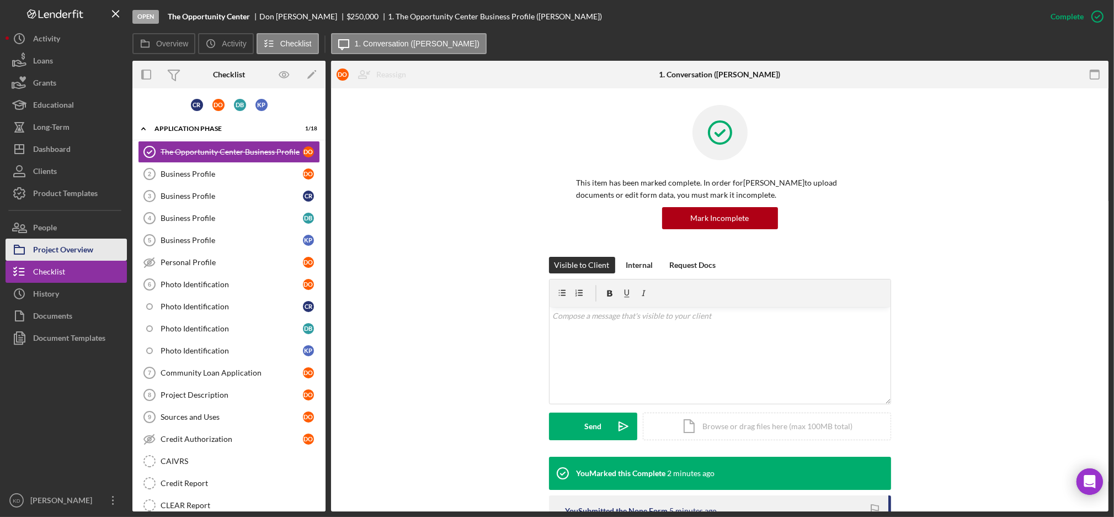
click at [77, 247] on div "Project Overview" at bounding box center [63, 250] width 60 height 25
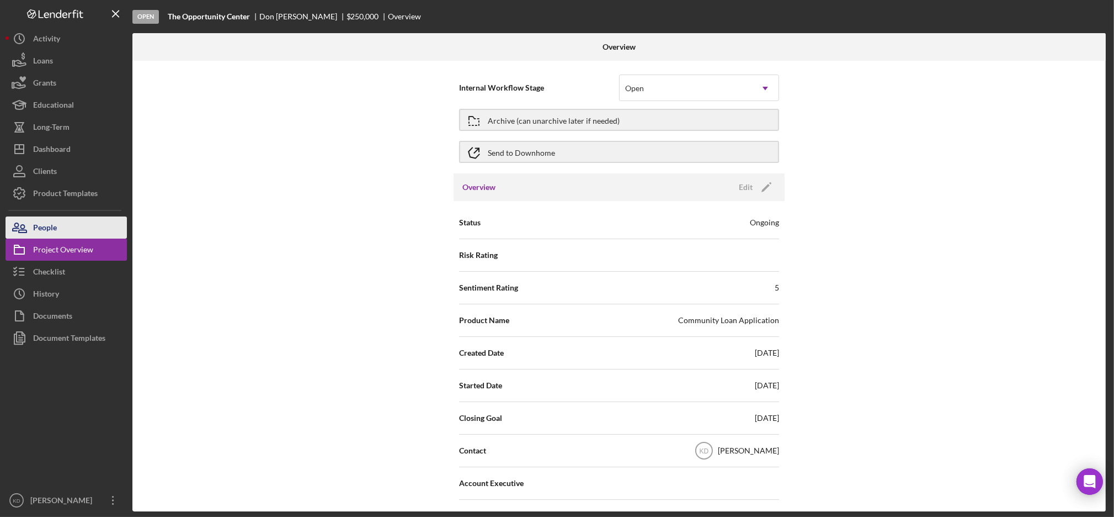
click at [56, 224] on div "People" at bounding box center [45, 228] width 24 height 25
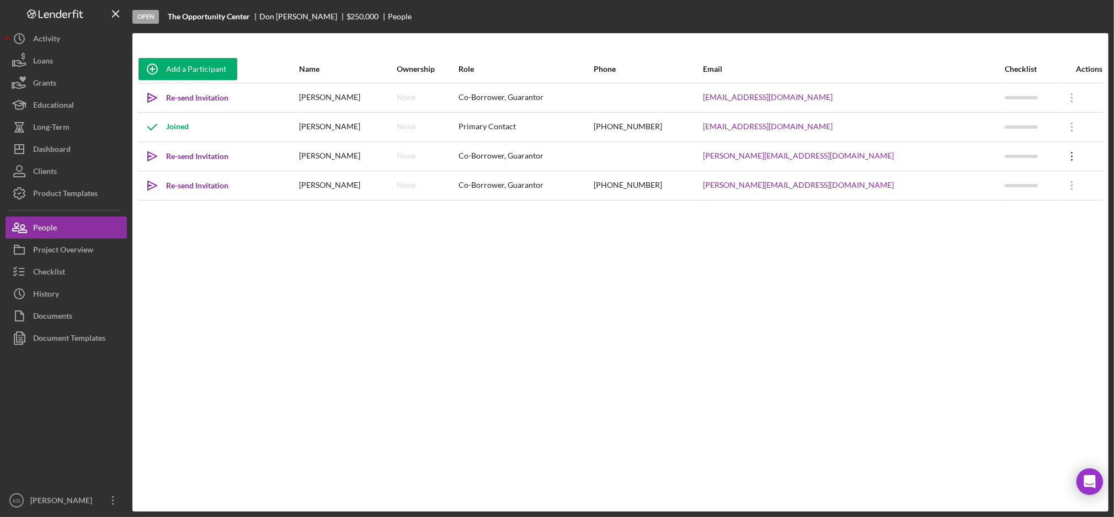
click at [1059, 157] on icon "Icon/Overflow" at bounding box center [1073, 156] width 28 height 28
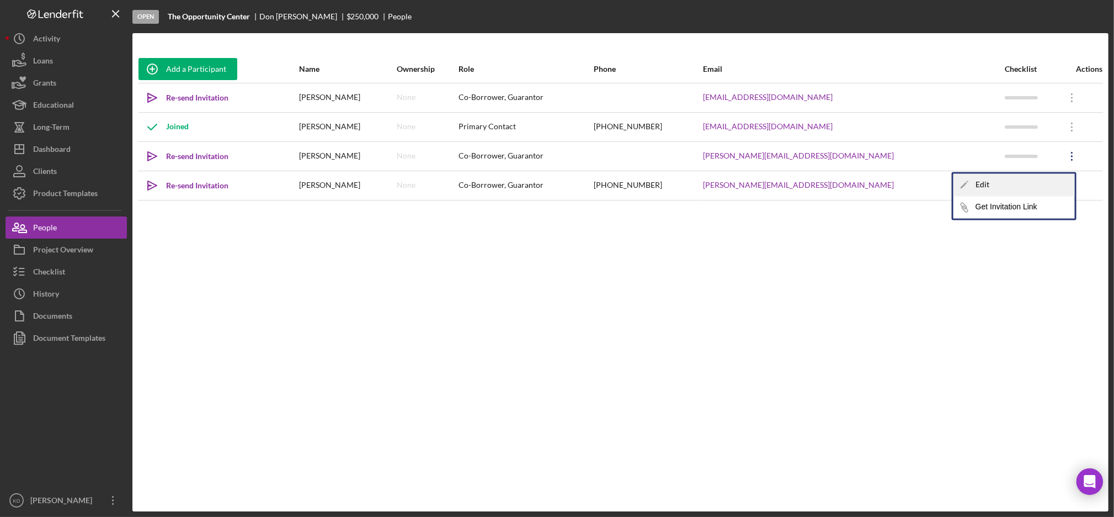
click at [991, 187] on div "Icon/Edit Edit" at bounding box center [1014, 184] width 121 height 23
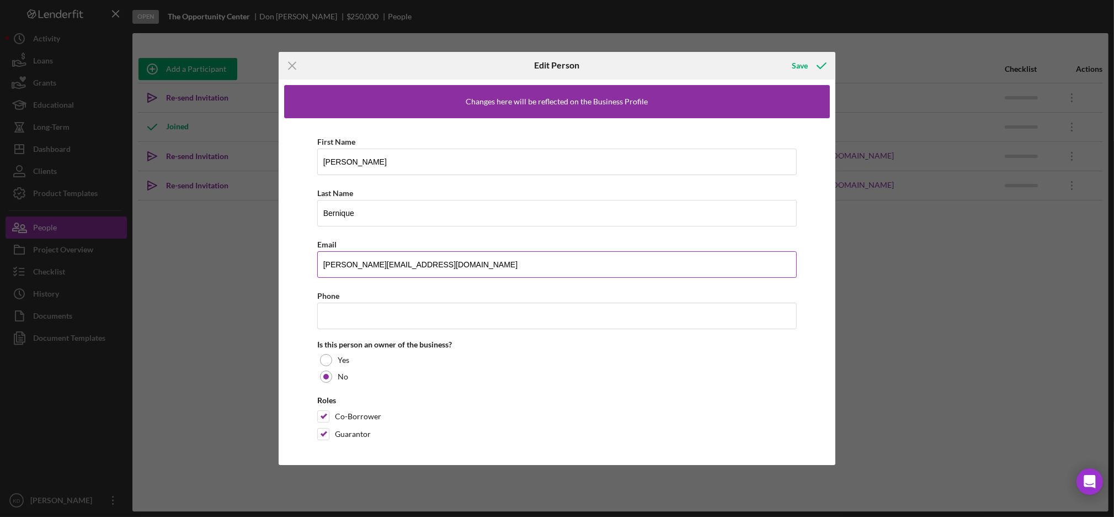
click at [333, 266] on input "dorthea@increasinghope.org" at bounding box center [557, 264] width 480 height 26
type input "[PERSON_NAME][EMAIL_ADDRESS][DOMAIN_NAME]"
click at [334, 163] on input "Dorthea" at bounding box center [557, 161] width 480 height 26
type input "[PERSON_NAME]"
click at [810, 62] on icon "button" at bounding box center [822, 66] width 28 height 28
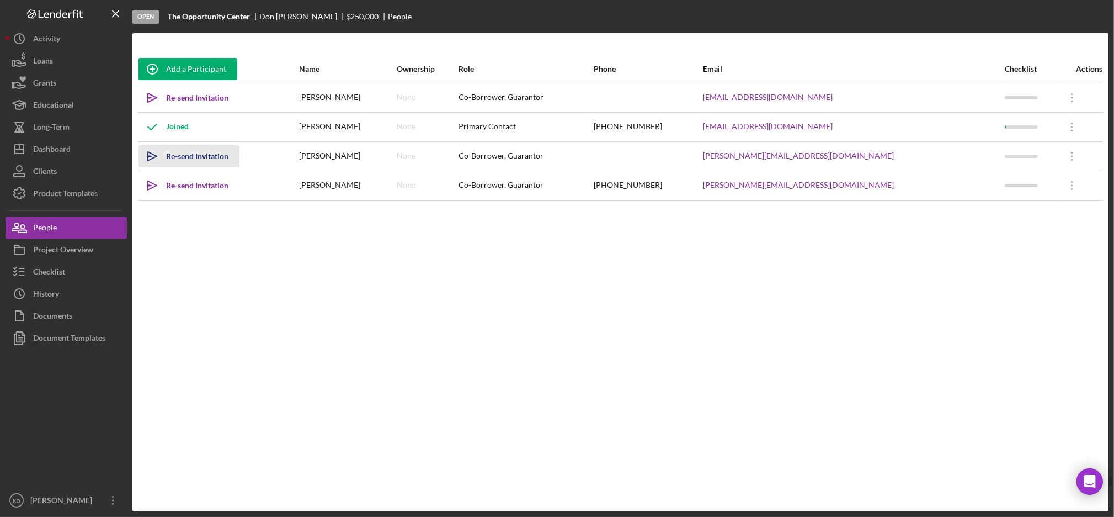
click at [221, 157] on div "Re-send Invitation" at bounding box center [197, 156] width 62 height 22
click at [82, 265] on button "Checklist" at bounding box center [66, 272] width 121 height 22
